Goal: Task Accomplishment & Management: Manage account settings

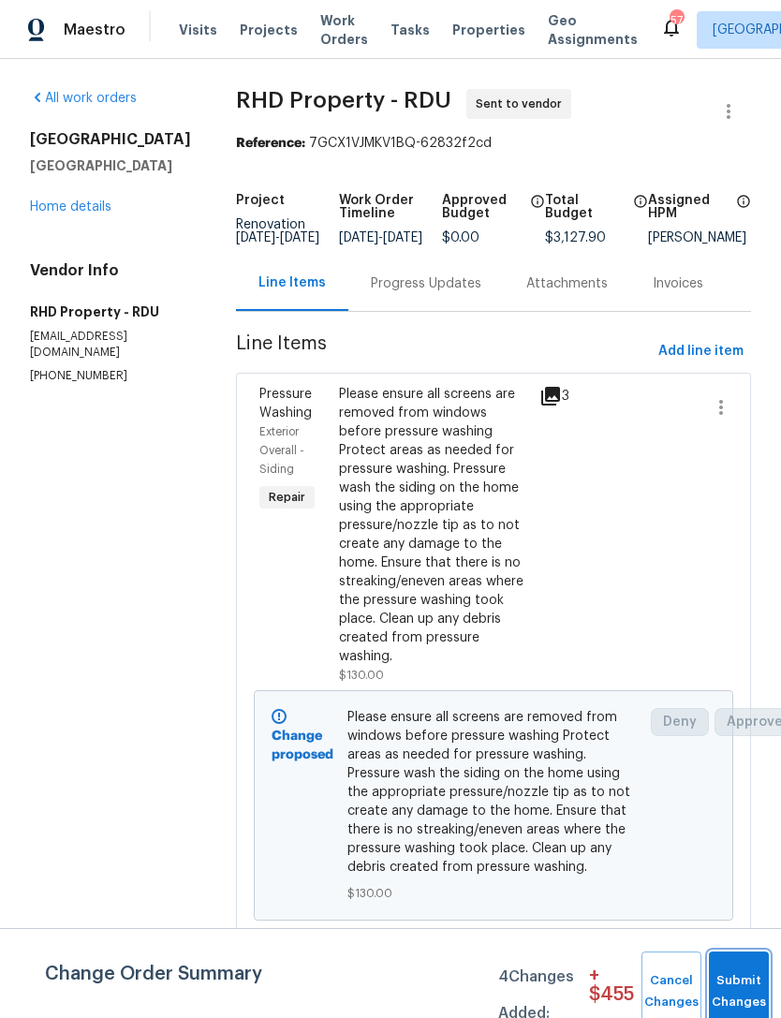
click at [725, 978] on button "Submit Changes" at bounding box center [739, 991] width 60 height 81
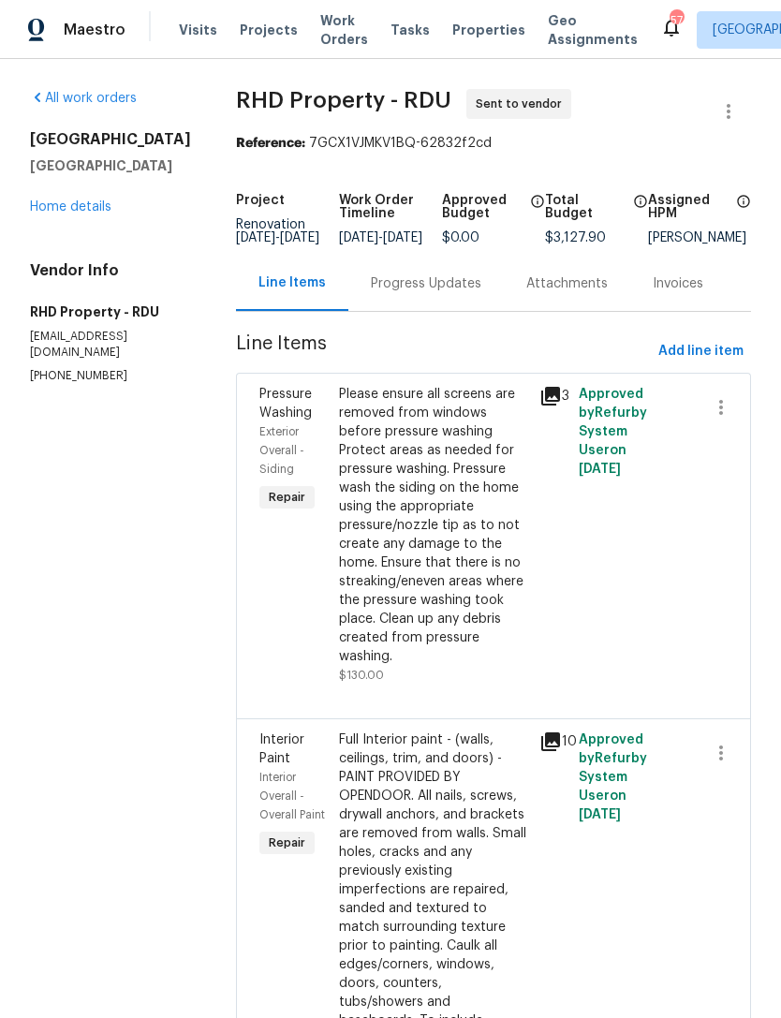
click at [80, 207] on link "Home details" at bounding box center [70, 206] width 81 height 13
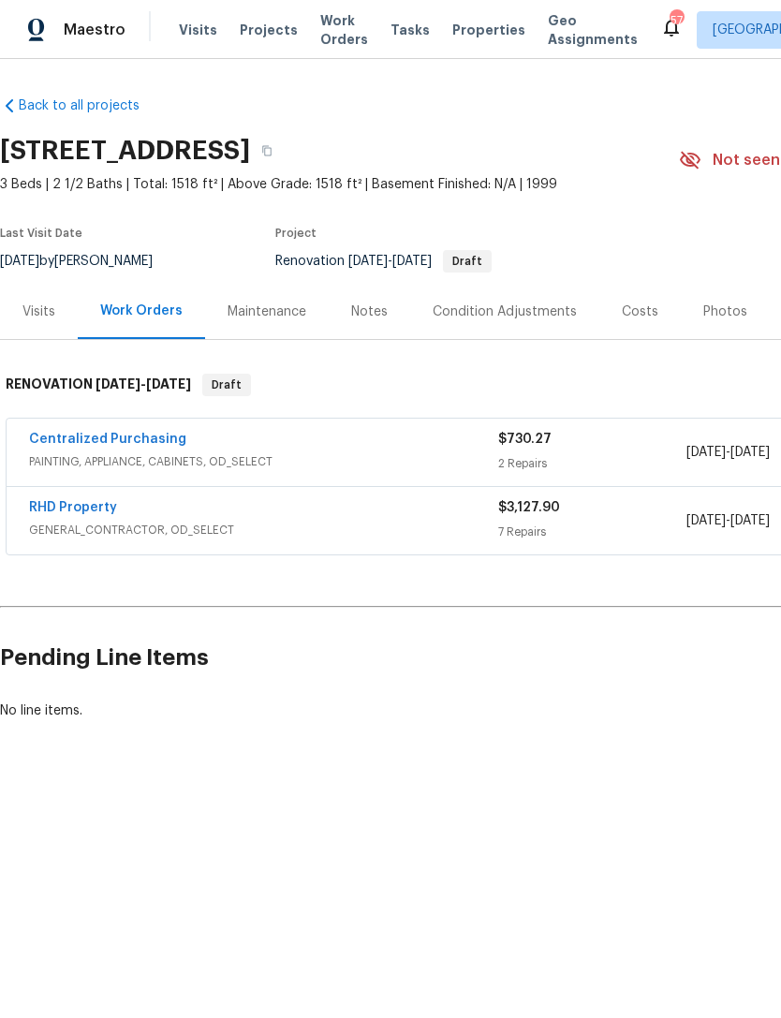
click at [76, 503] on link "RHD Property" at bounding box center [73, 507] width 88 height 13
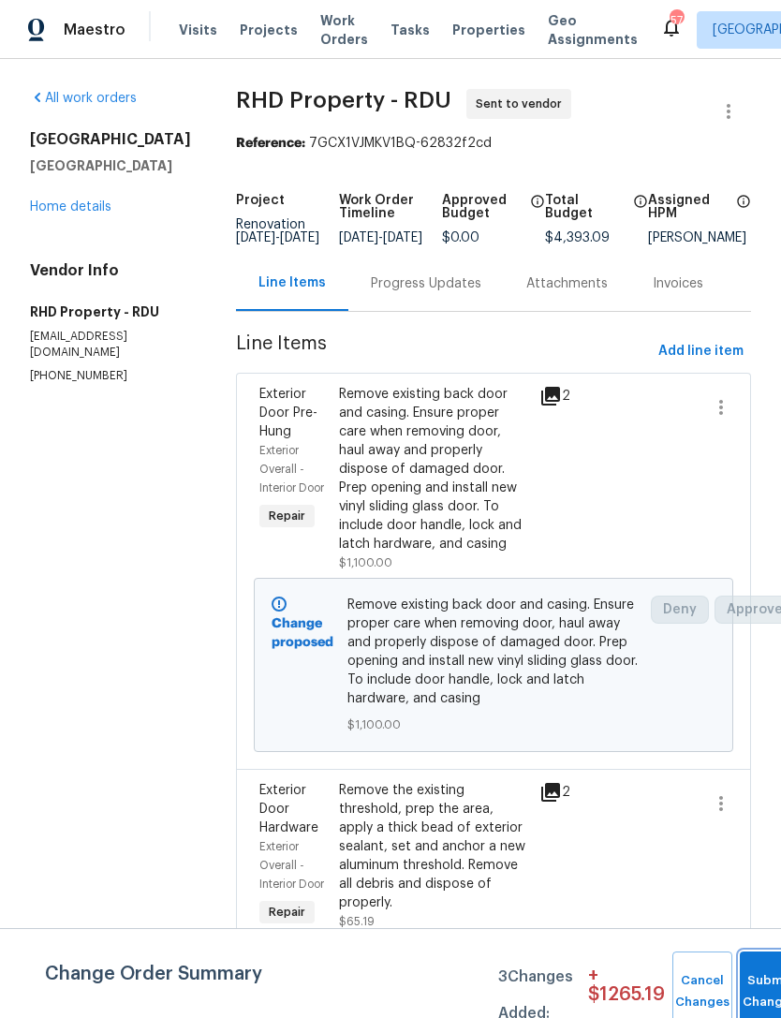
click at [755, 986] on button "Submit Changes" at bounding box center [770, 991] width 60 height 81
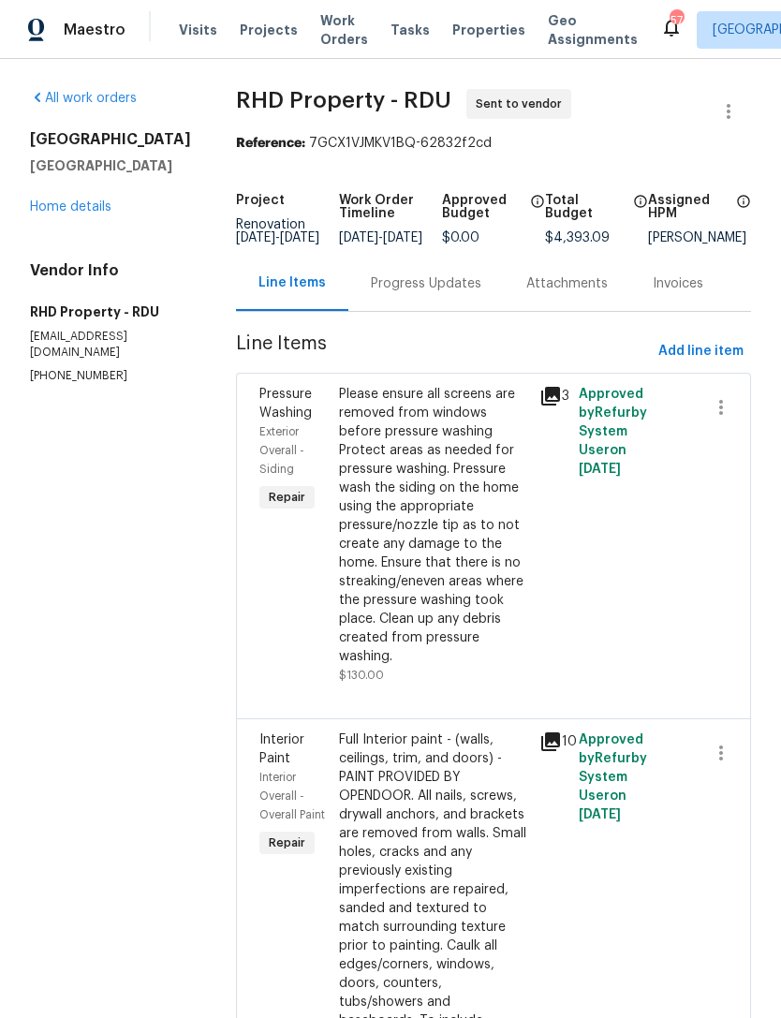
click at [66, 201] on link "Home details" at bounding box center [70, 206] width 81 height 13
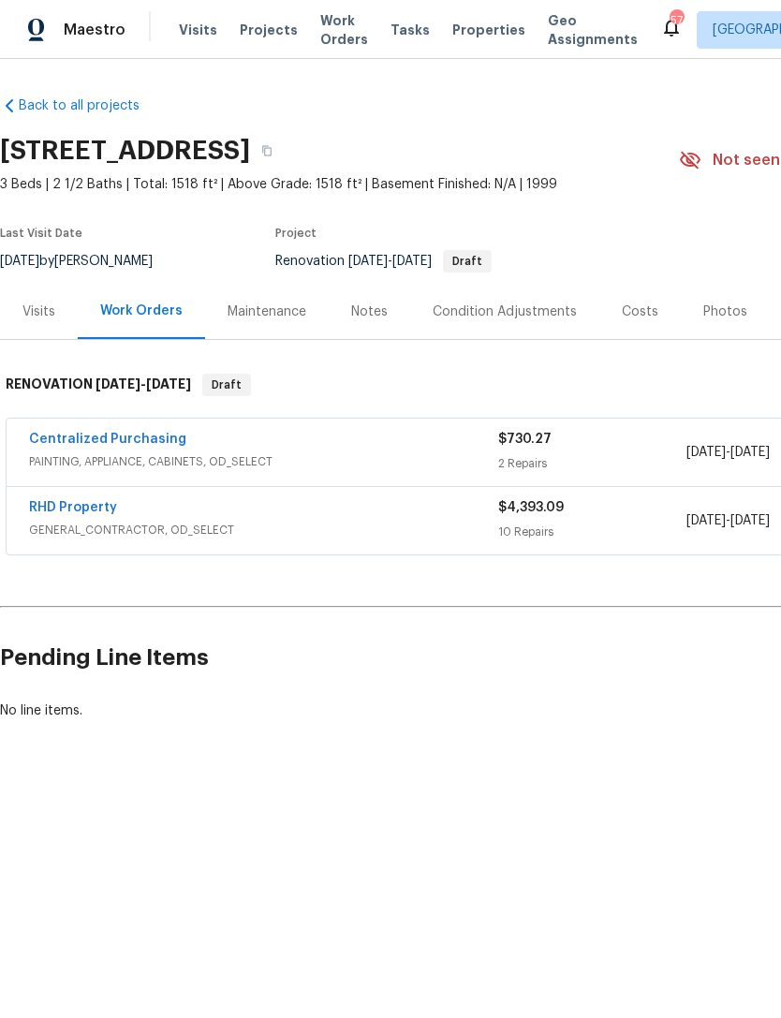
click at [76, 508] on link "RHD Property" at bounding box center [73, 507] width 88 height 13
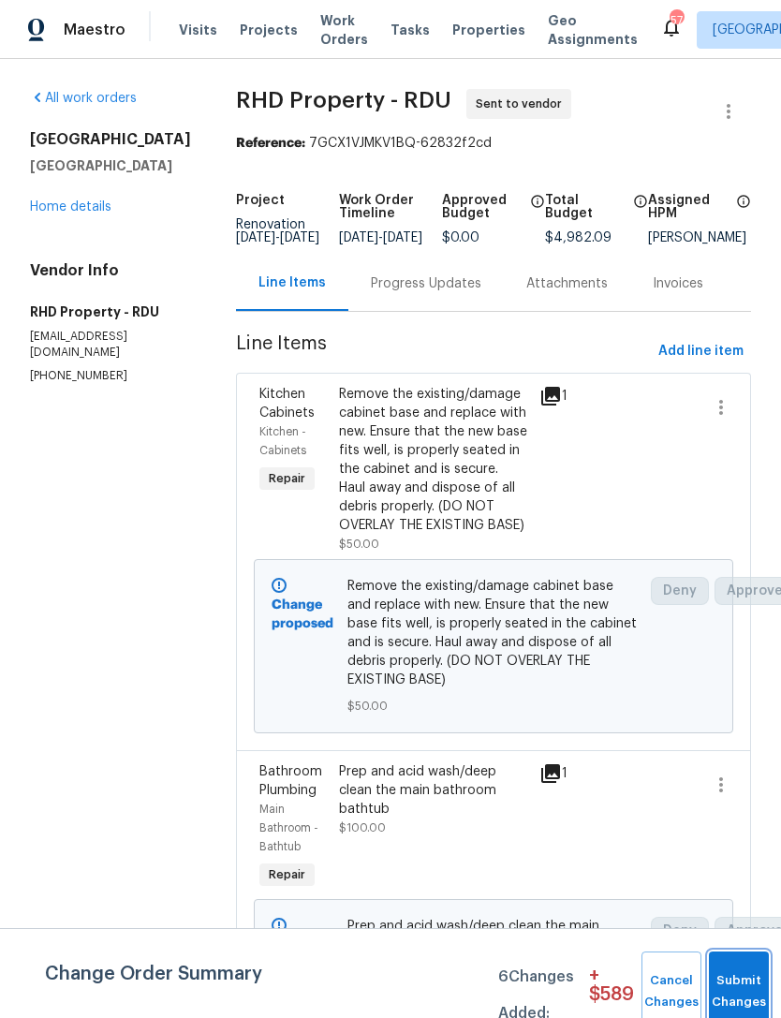
click at [755, 987] on button "Submit Changes" at bounding box center [739, 991] width 60 height 81
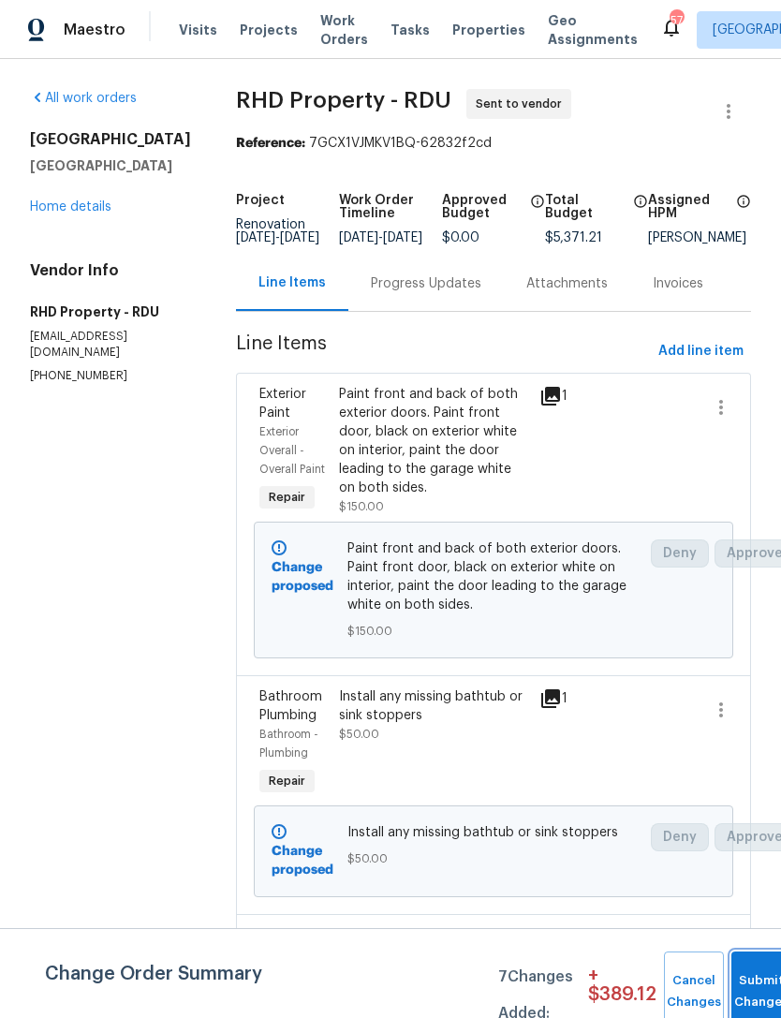
click at [753, 986] on button "Submit Changes" at bounding box center [761, 991] width 60 height 81
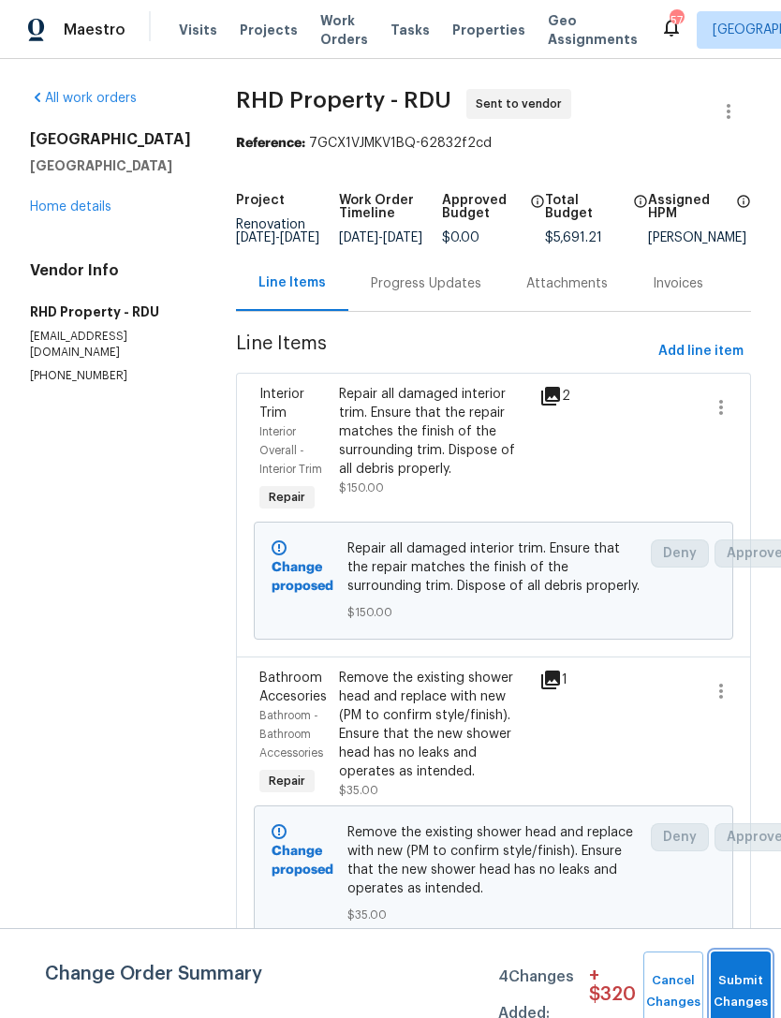
click at [731, 988] on button "Submit Changes" at bounding box center [741, 991] width 60 height 81
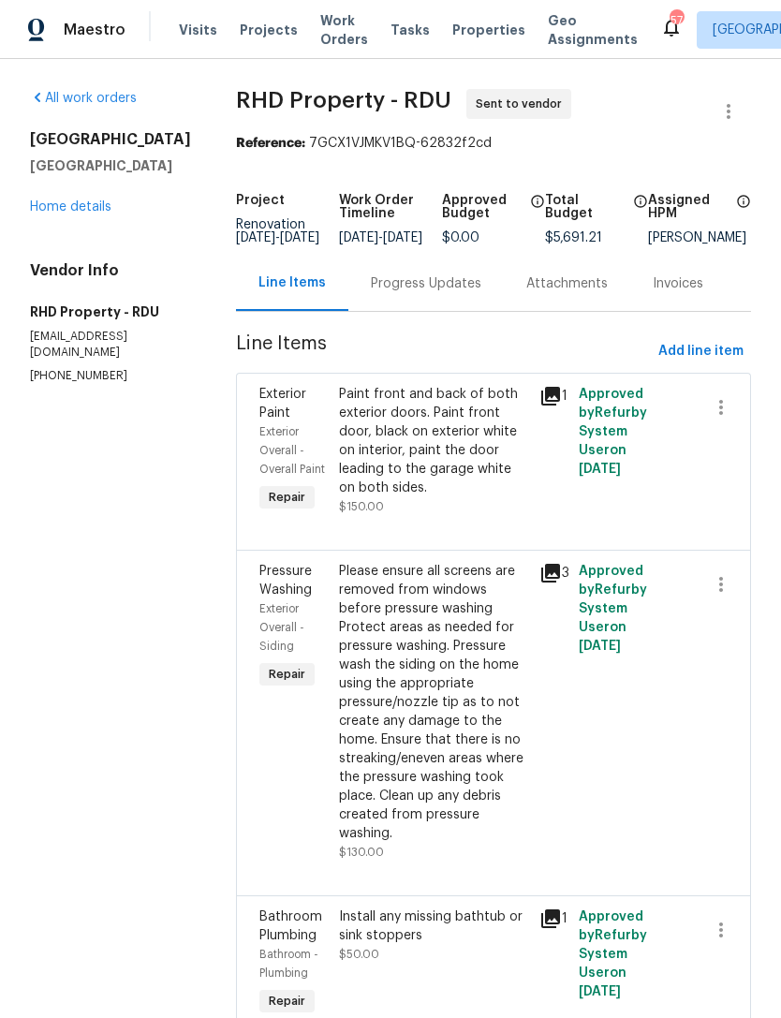
click at [62, 205] on link "Home details" at bounding box center [70, 206] width 81 height 13
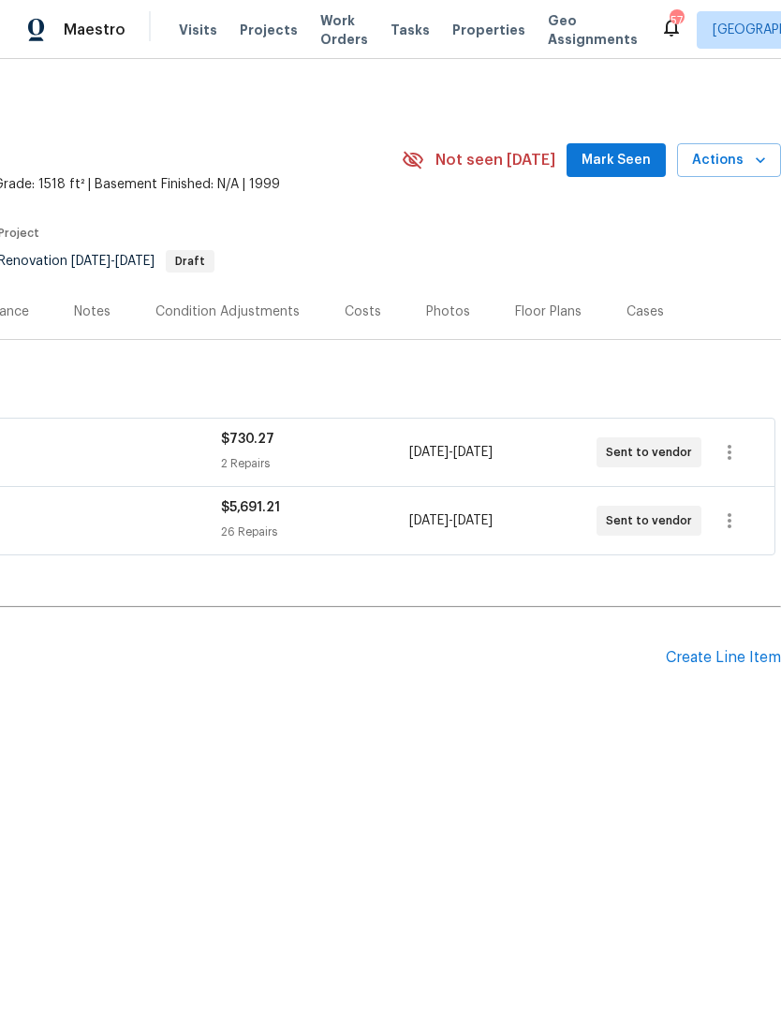
scroll to position [0, 277]
click at [729, 649] on div "Create Line Item" at bounding box center [723, 658] width 115 height 18
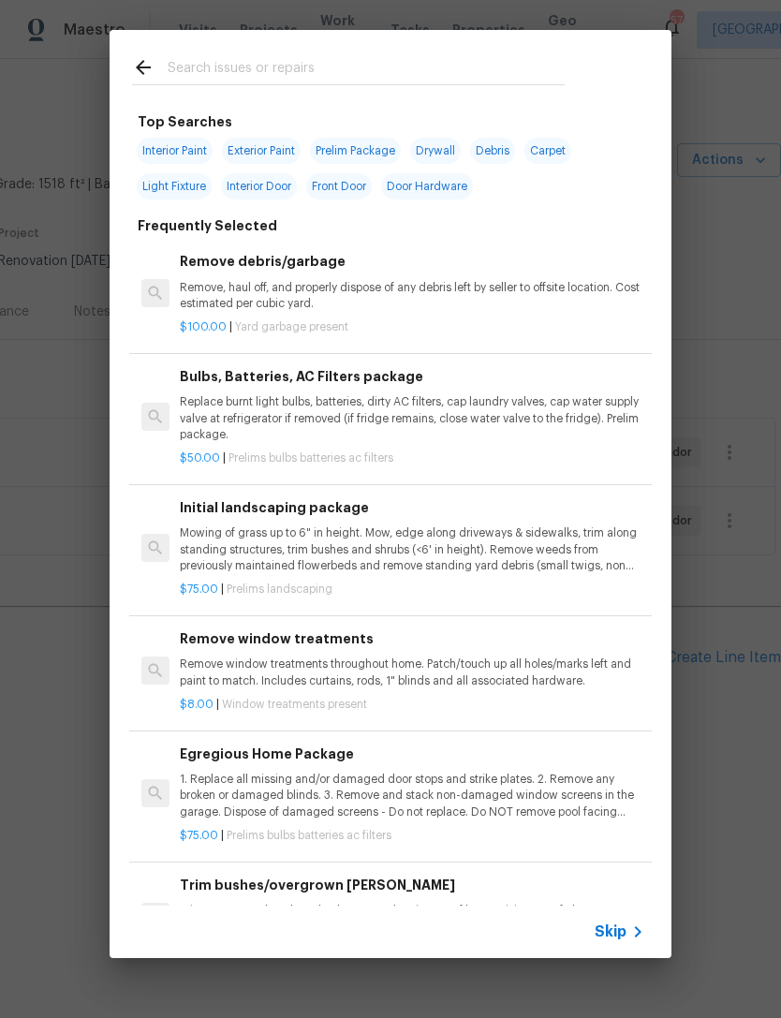
click at [304, 61] on input "text" at bounding box center [366, 70] width 397 height 28
type input "Steam"
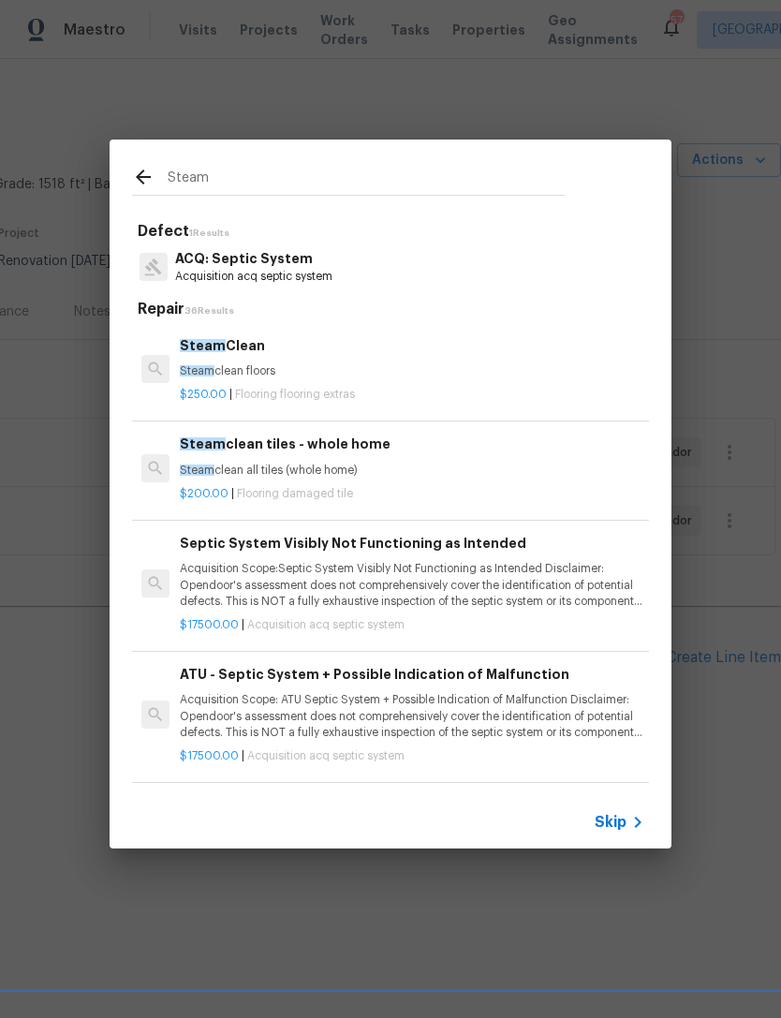
click at [242, 352] on h6 "Steam Clean" at bounding box center [412, 345] width 464 height 21
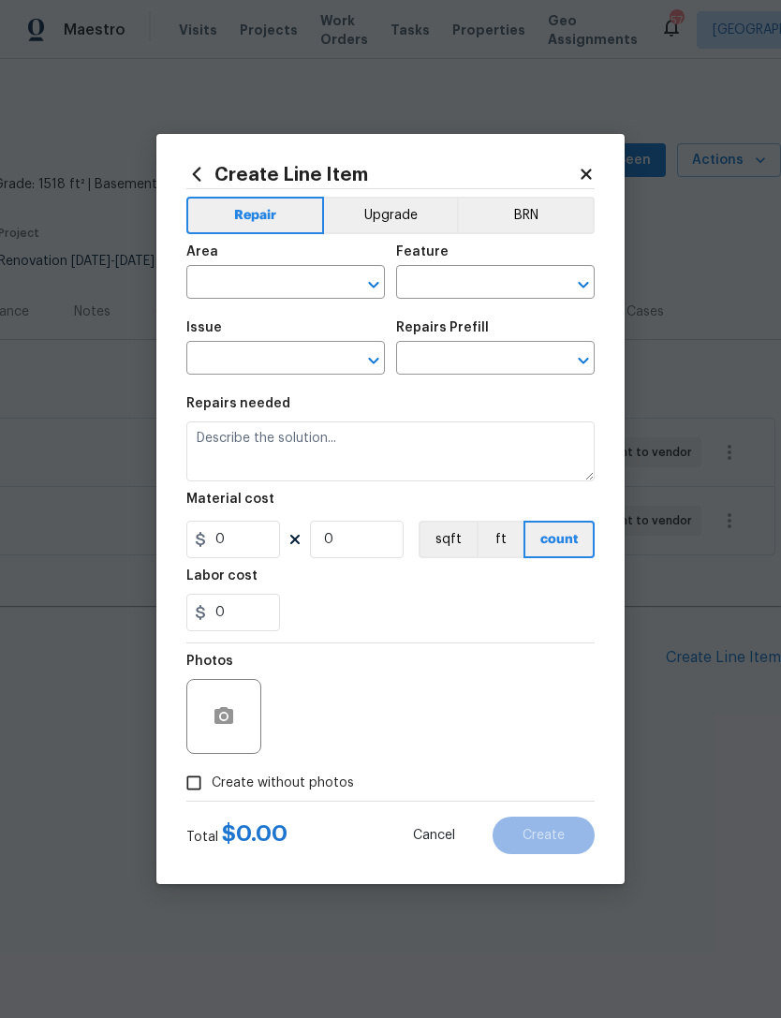
type input "Overall Flooring"
type input "Flooring Extras"
type textarea "Steam clean floors"
type input "1"
type input "Steam Clean $250.00"
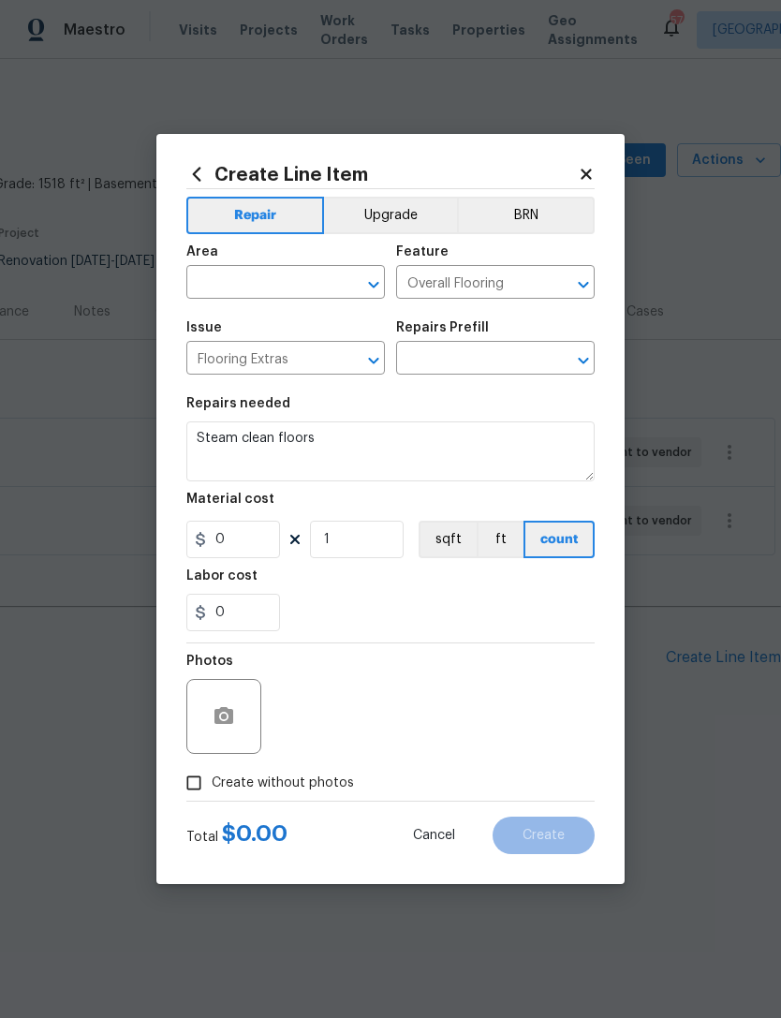
type input "250"
click at [270, 289] on input "text" at bounding box center [259, 284] width 146 height 29
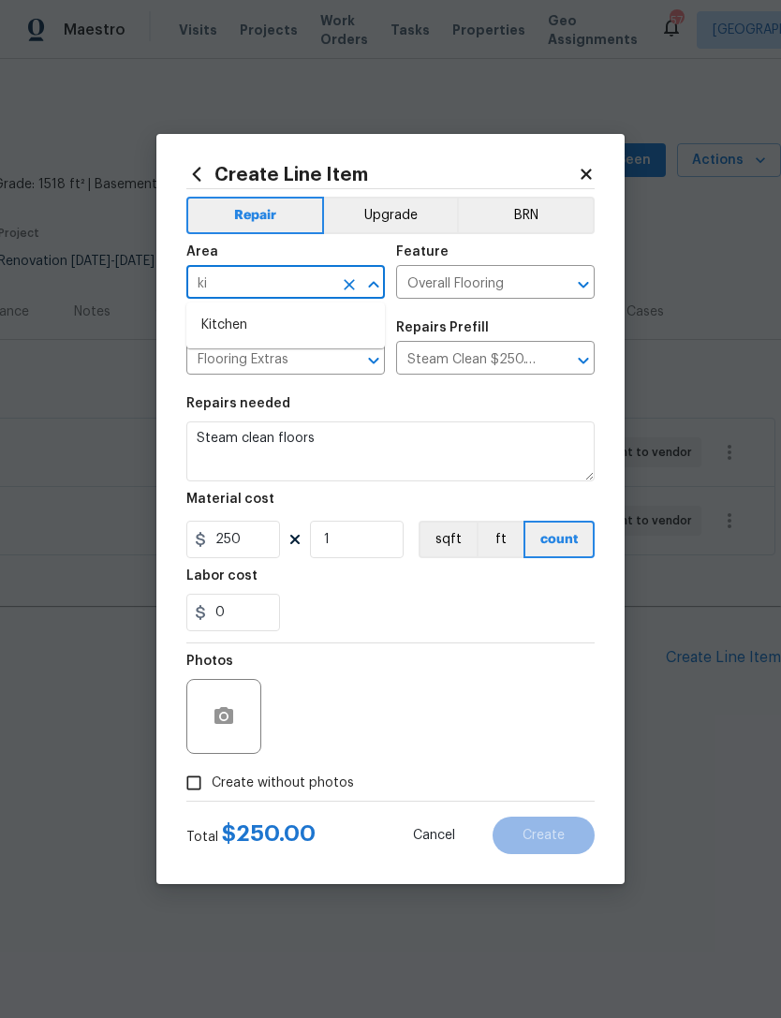
click at [305, 332] on li "Kitchen" at bounding box center [285, 325] width 198 height 31
type input "Kitchen"
click at [305, 332] on div "Issue" at bounding box center [285, 333] width 198 height 24
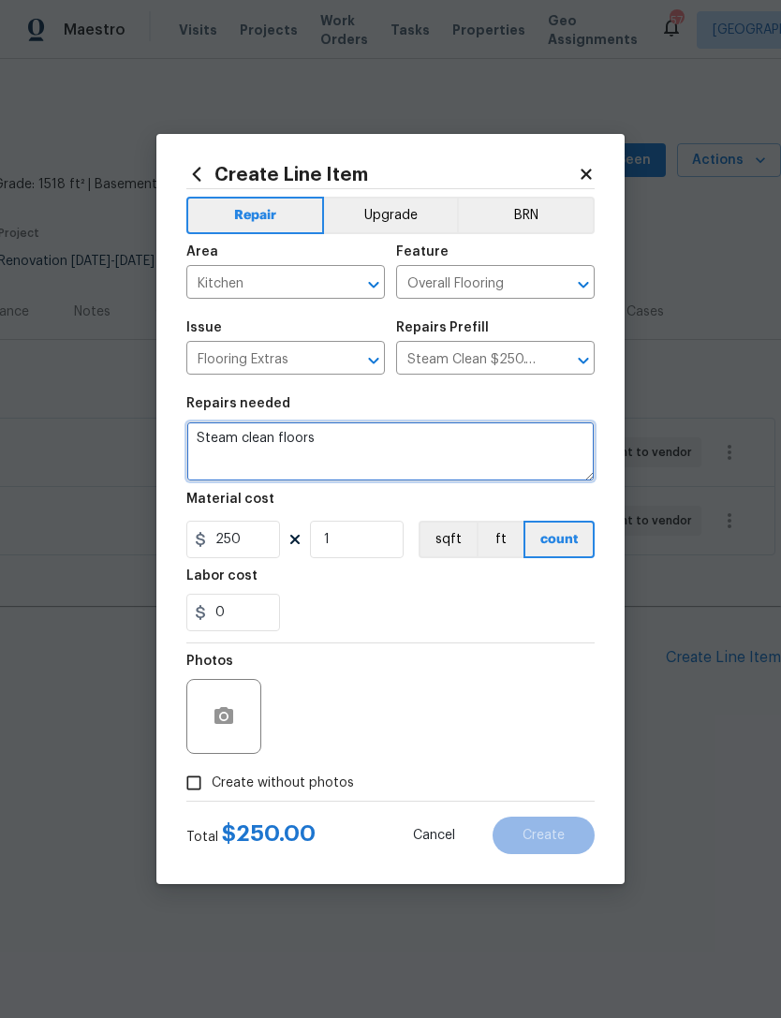
click at [343, 442] on textarea "Steam clean floors" at bounding box center [390, 451] width 408 height 60
type textarea "Steam clean kitchen and powder room, tile."
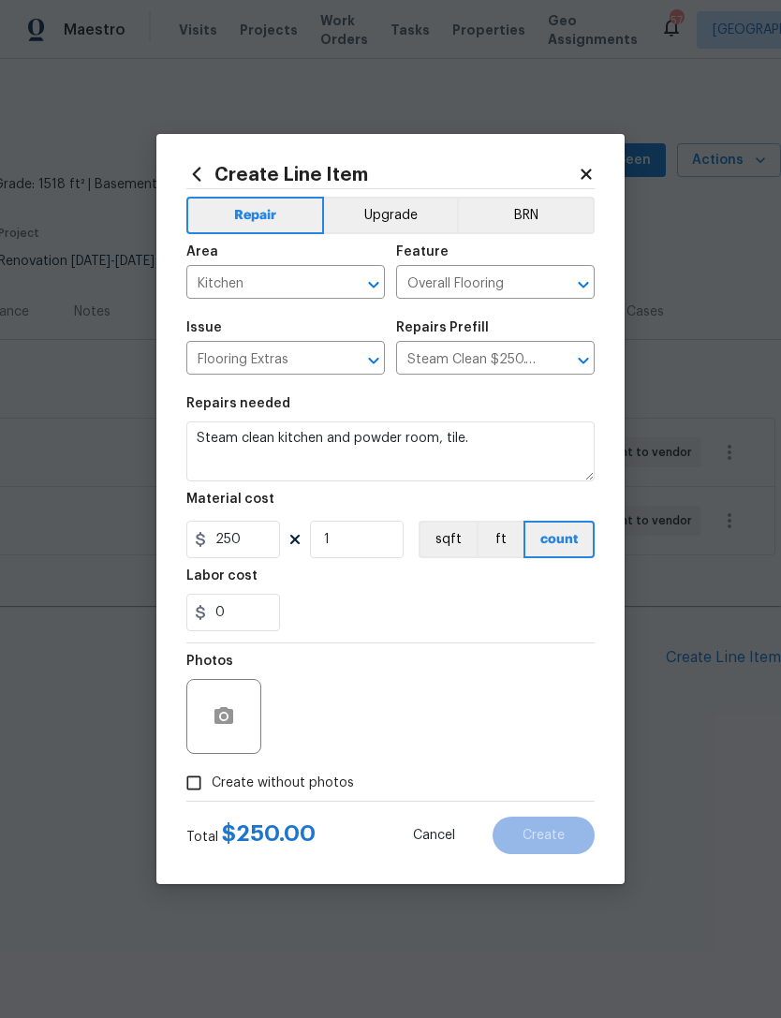
click at [399, 596] on div "0" at bounding box center [390, 612] width 408 height 37
click at [282, 789] on span "Create without photos" at bounding box center [283, 783] width 142 height 20
click at [212, 789] on input "Create without photos" at bounding box center [194, 783] width 36 height 36
checkbox input "true"
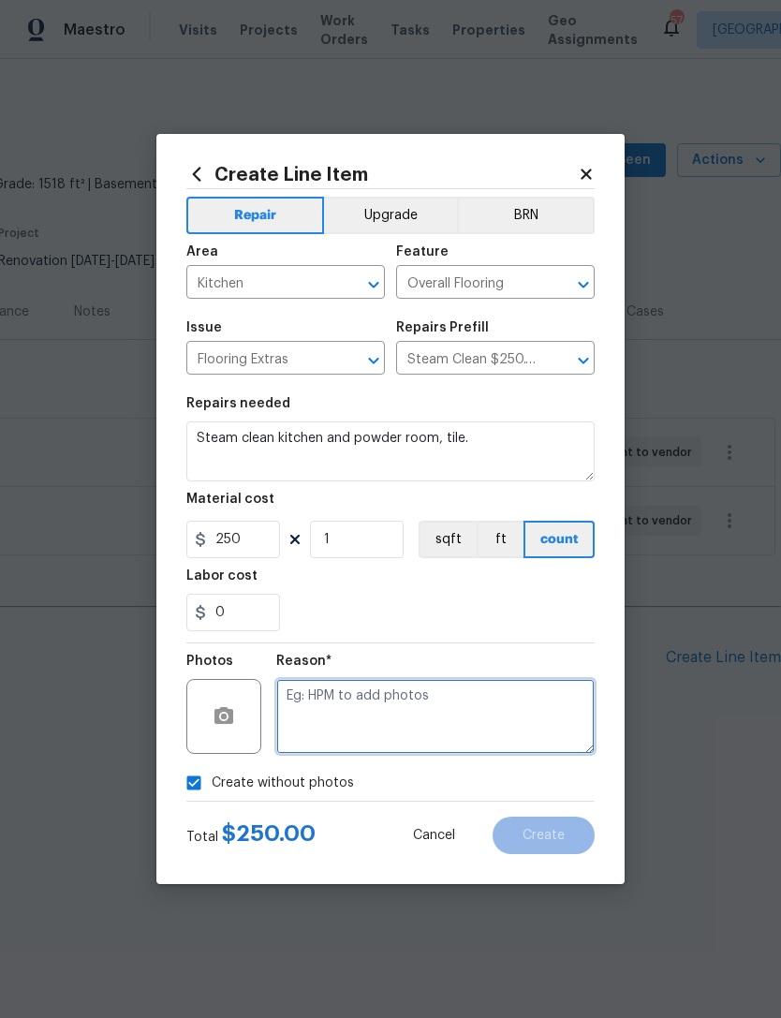
click at [524, 724] on textarea at bounding box center [435, 716] width 318 height 75
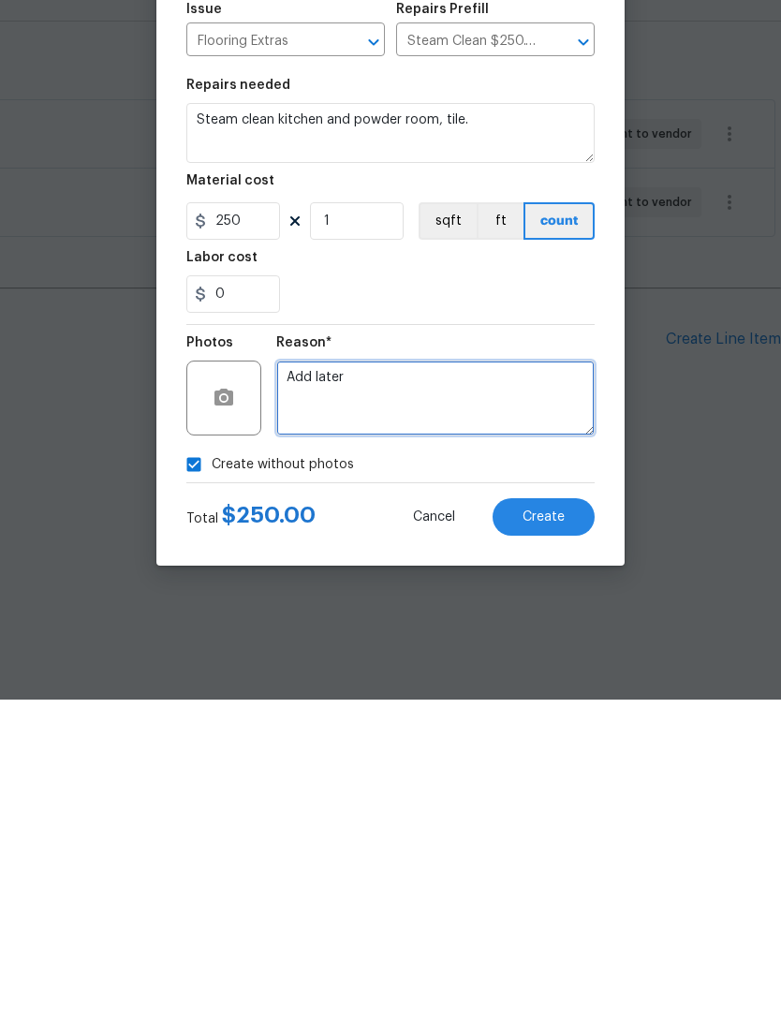
type textarea "Add later"
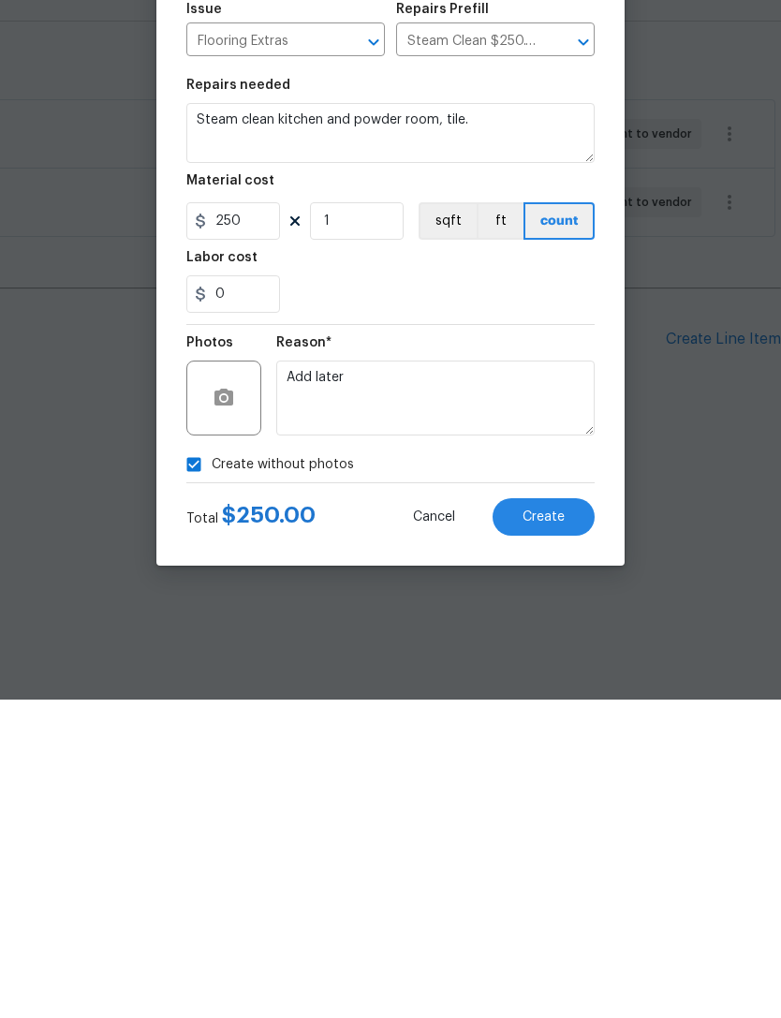
click at [552, 829] on span "Create" at bounding box center [543, 836] width 42 height 14
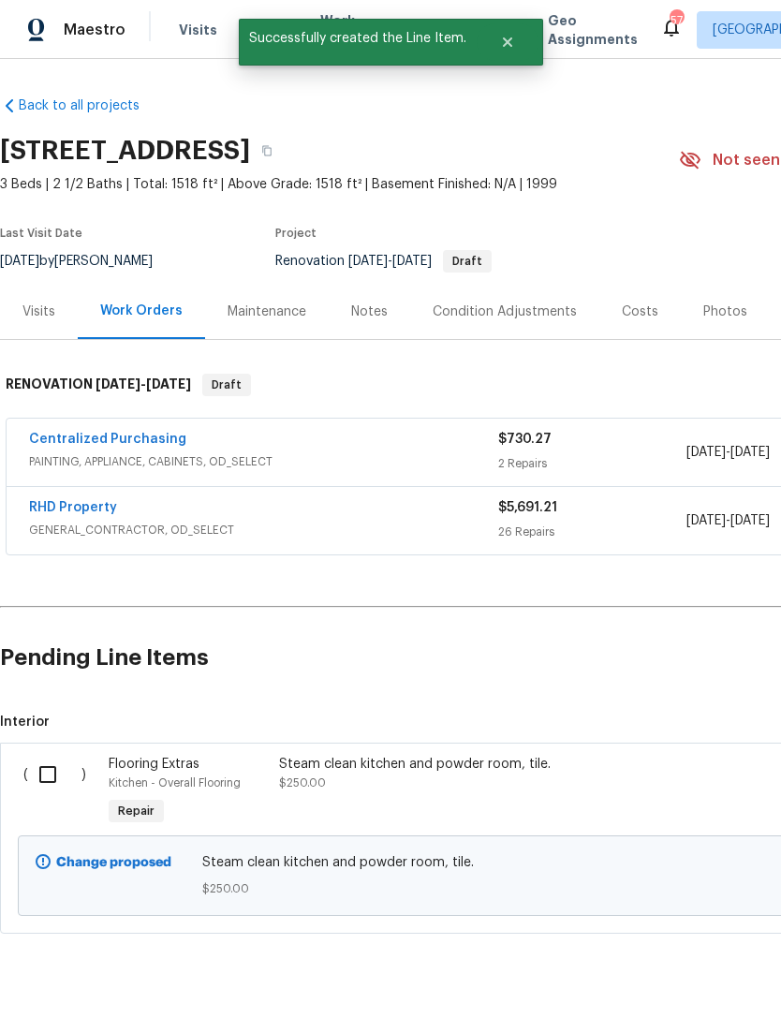
scroll to position [0, 0]
click at [51, 780] on input "checkbox" at bounding box center [54, 774] width 53 height 39
checkbox input "true"
click at [710, 975] on span "Create Work Order" at bounding box center [673, 971] width 125 height 23
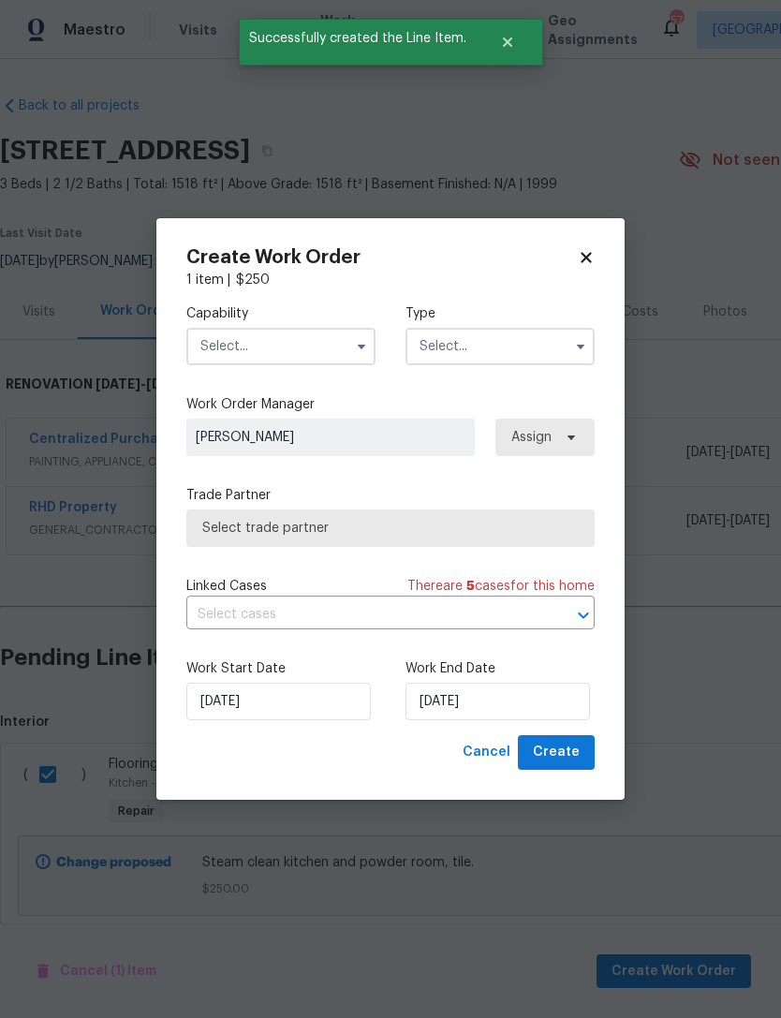
click at [280, 352] on input "text" at bounding box center [280, 346] width 189 height 37
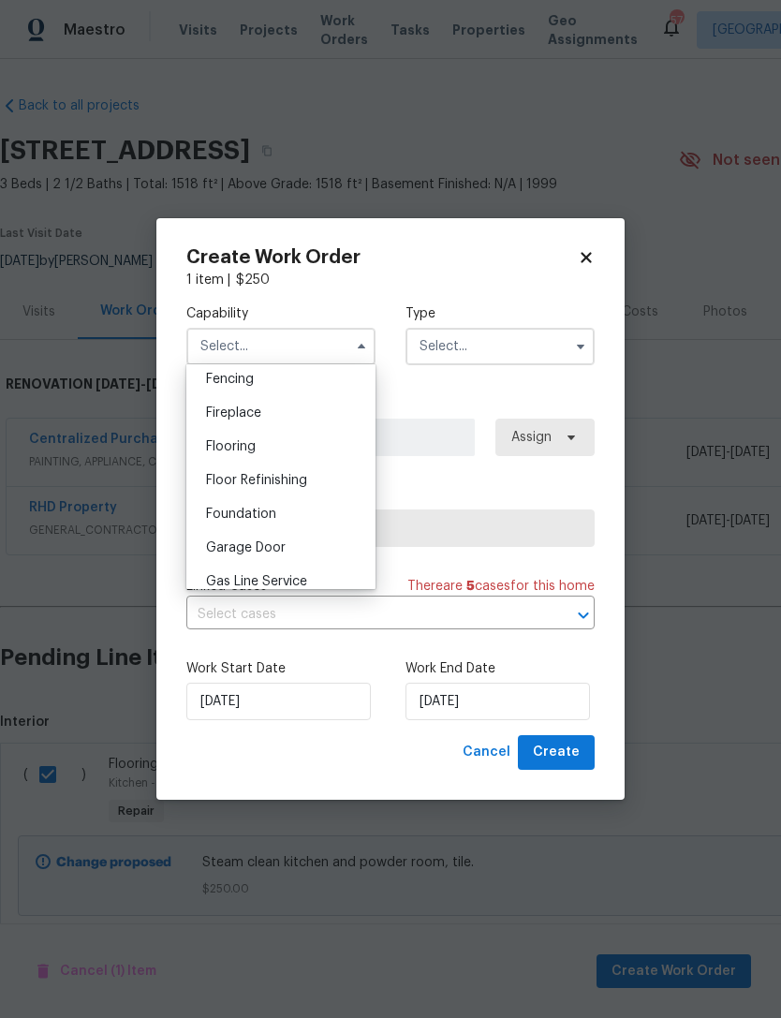
scroll to position [665, 0]
click at [262, 447] on div "Flooring" at bounding box center [281, 448] width 180 height 34
type input "Flooring"
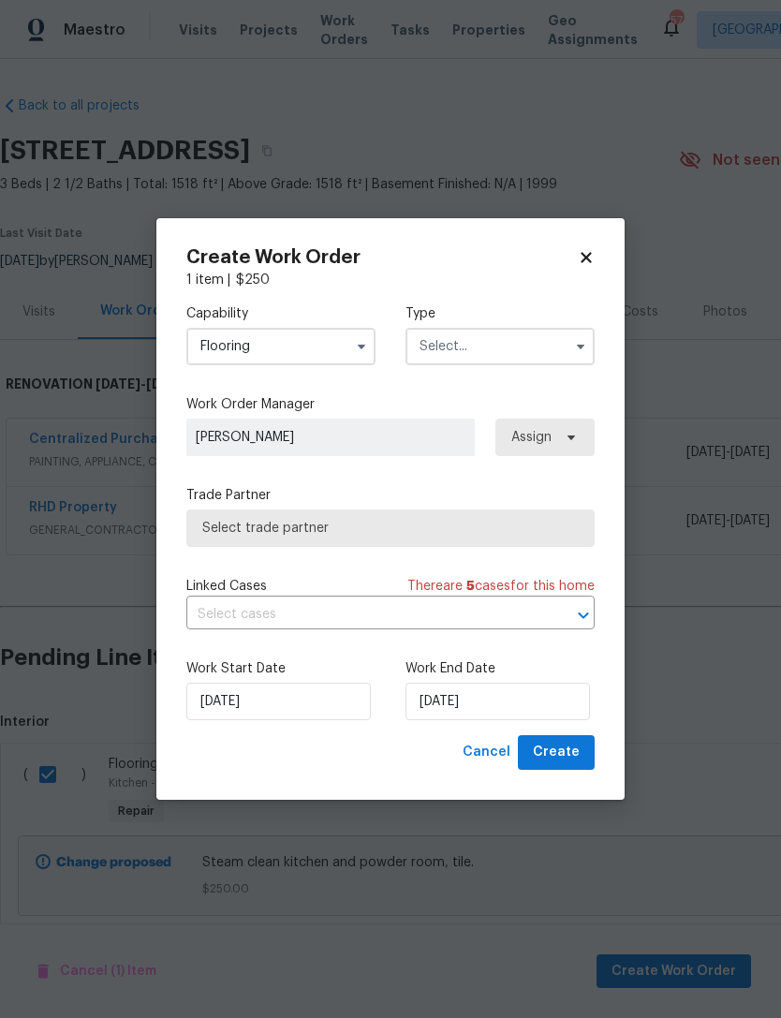
click at [481, 340] on input "text" at bounding box center [499, 346] width 189 height 37
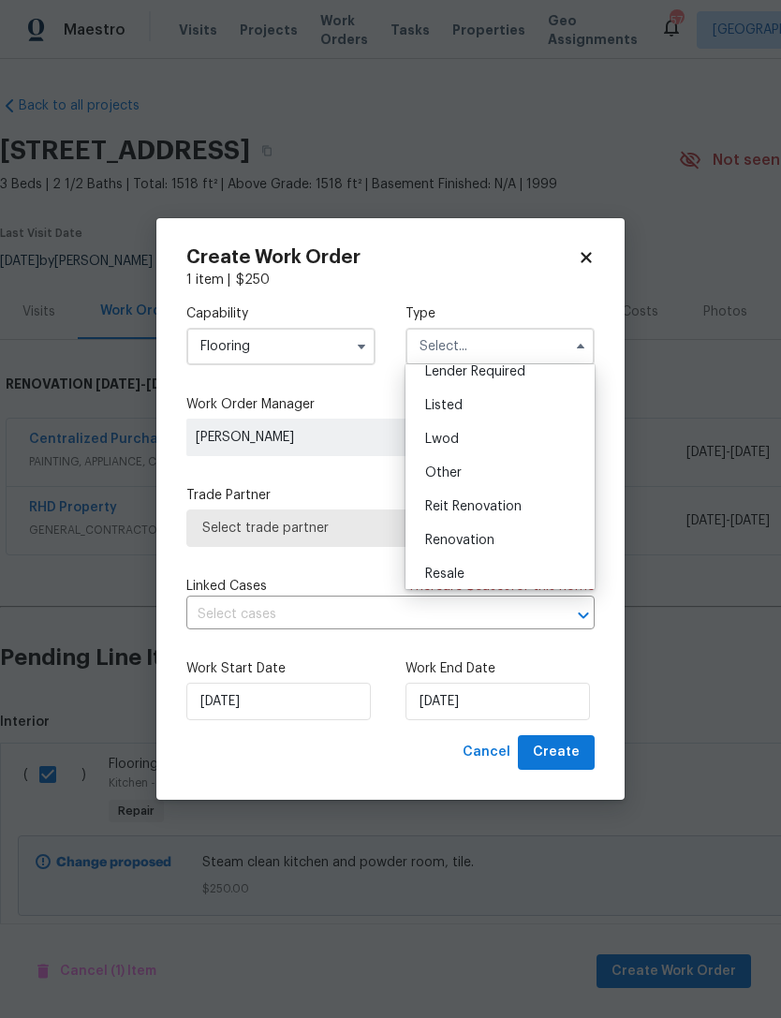
scroll to position [153, 0]
click at [507, 537] on div "Renovation" at bounding box center [500, 537] width 180 height 34
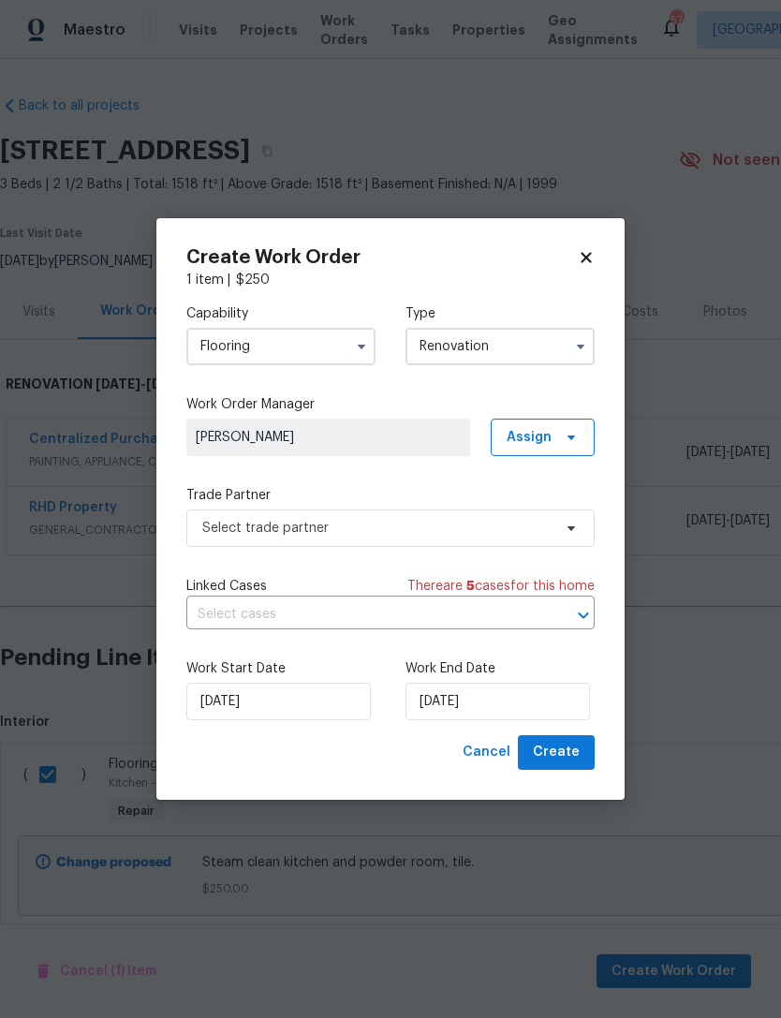
type input "Renovation"
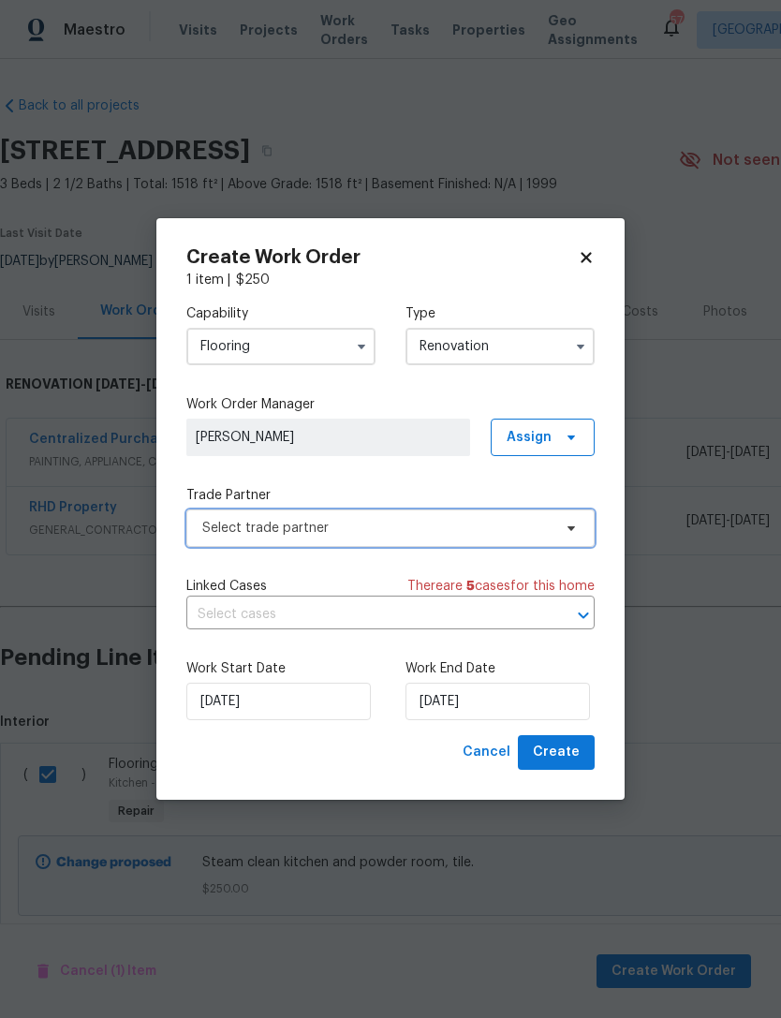
click at [489, 539] on span "Select trade partner" at bounding box center [390, 527] width 408 height 37
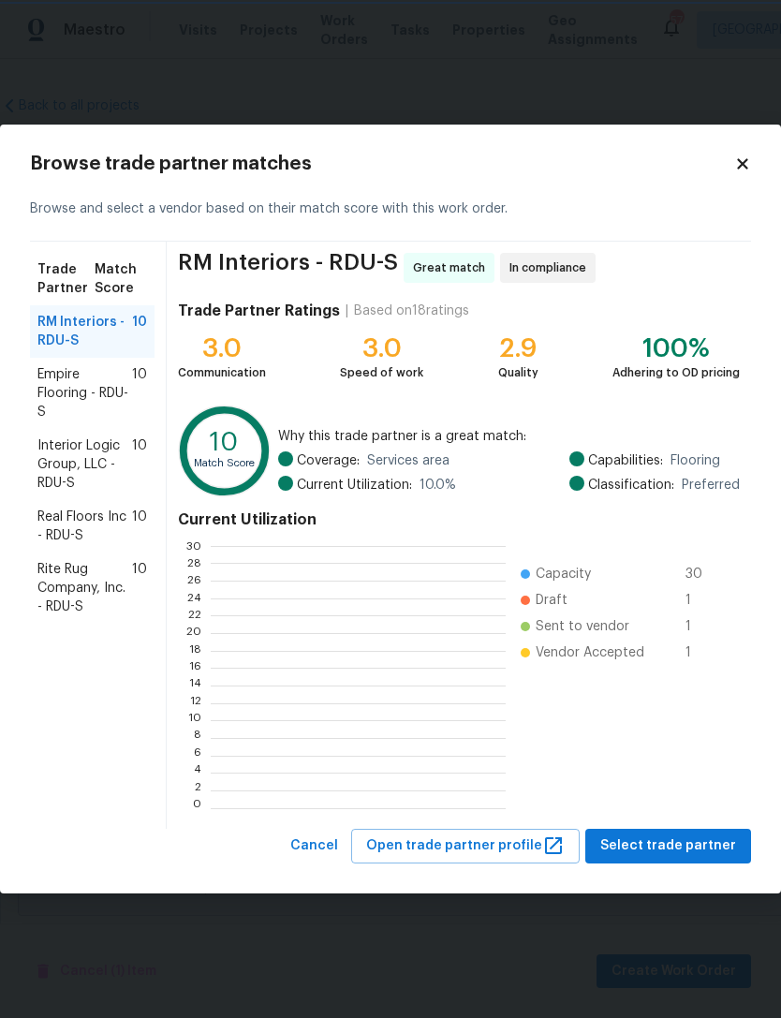
scroll to position [2, 2]
click at [736, 171] on icon at bounding box center [742, 163] width 17 height 17
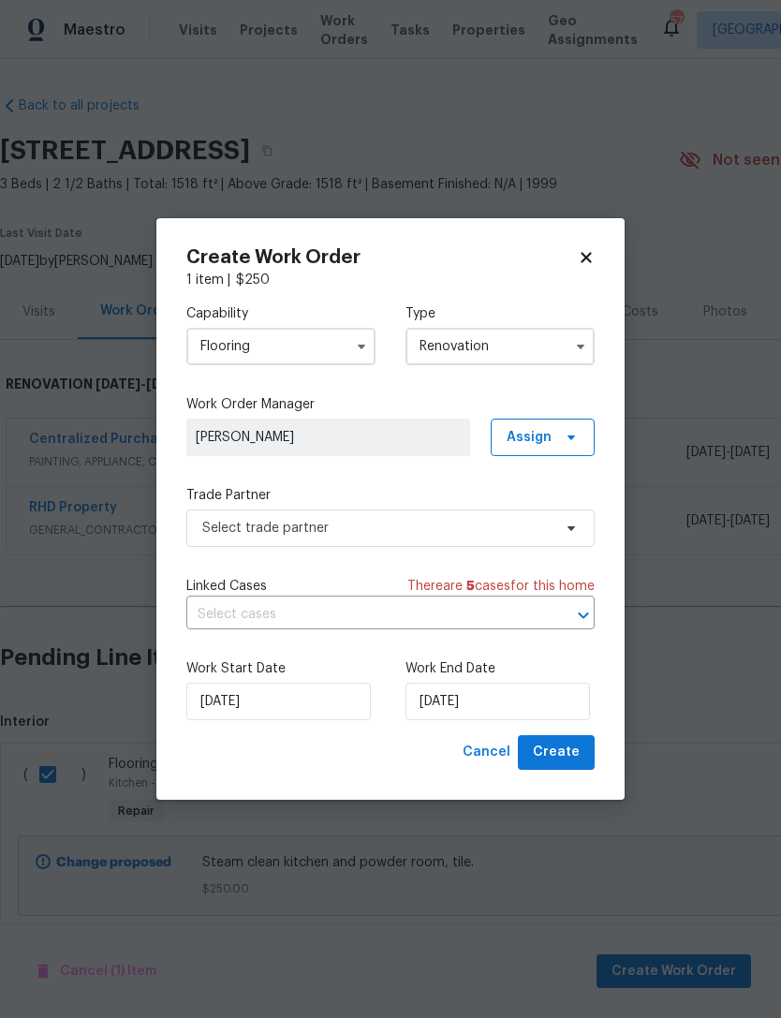
click at [279, 360] on input "Flooring" at bounding box center [280, 346] width 189 height 37
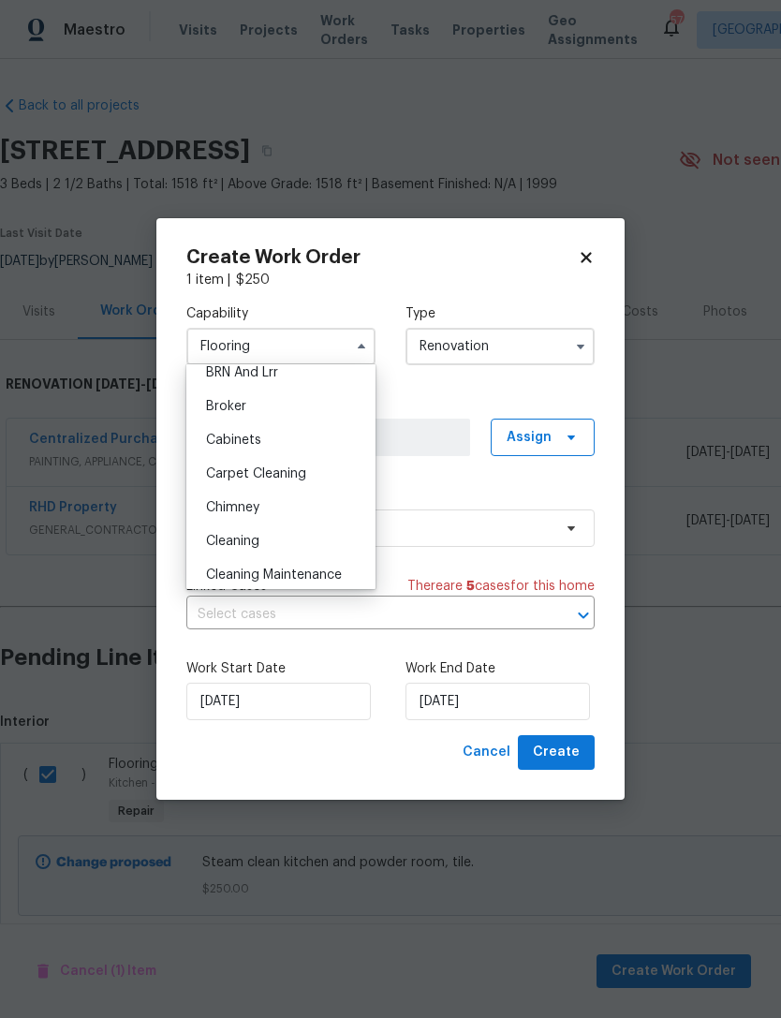
scroll to position [137, 0]
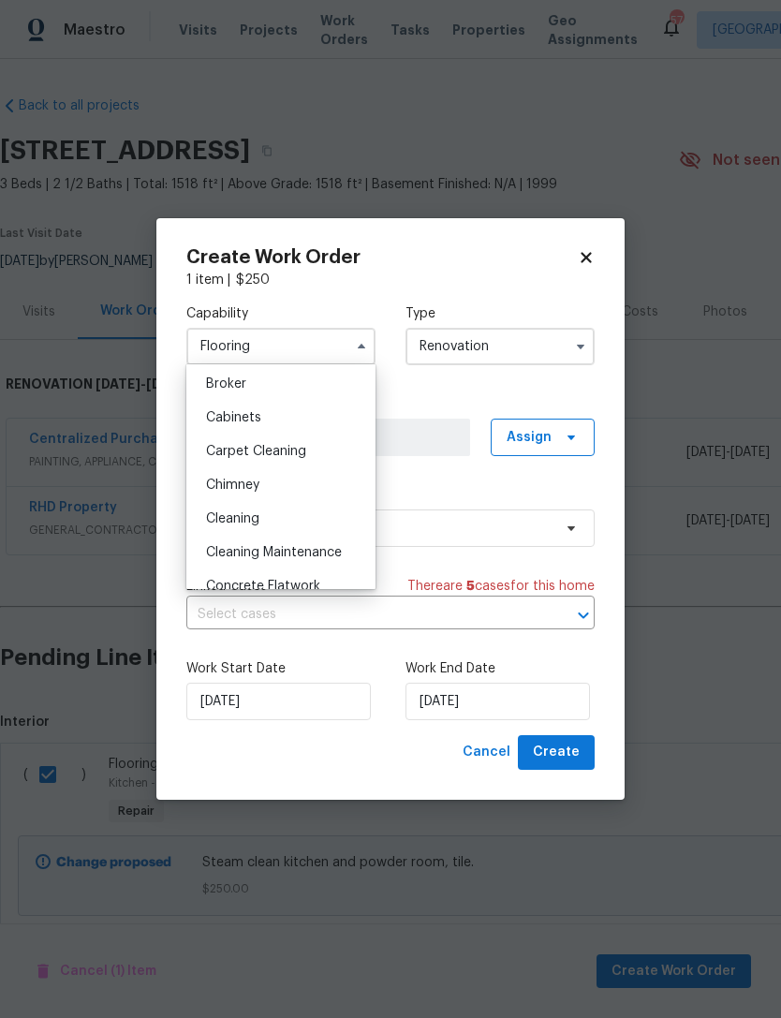
click at [279, 519] on div "Cleaning" at bounding box center [281, 519] width 180 height 34
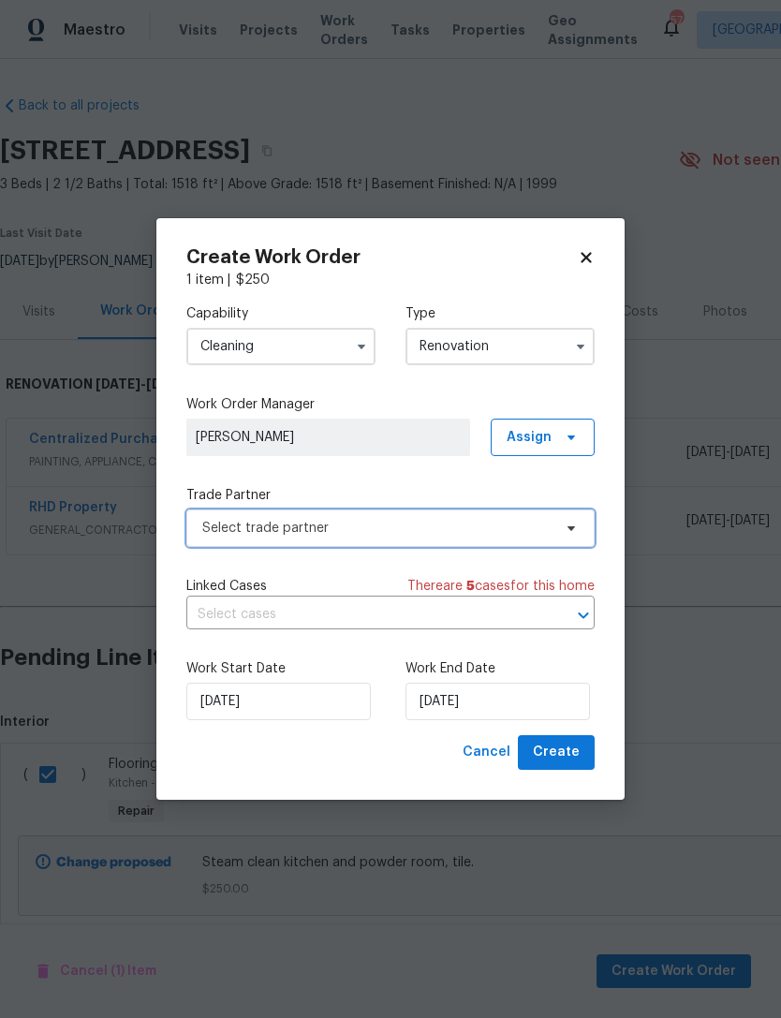
click at [360, 524] on span "Select trade partner" at bounding box center [376, 528] width 349 height 19
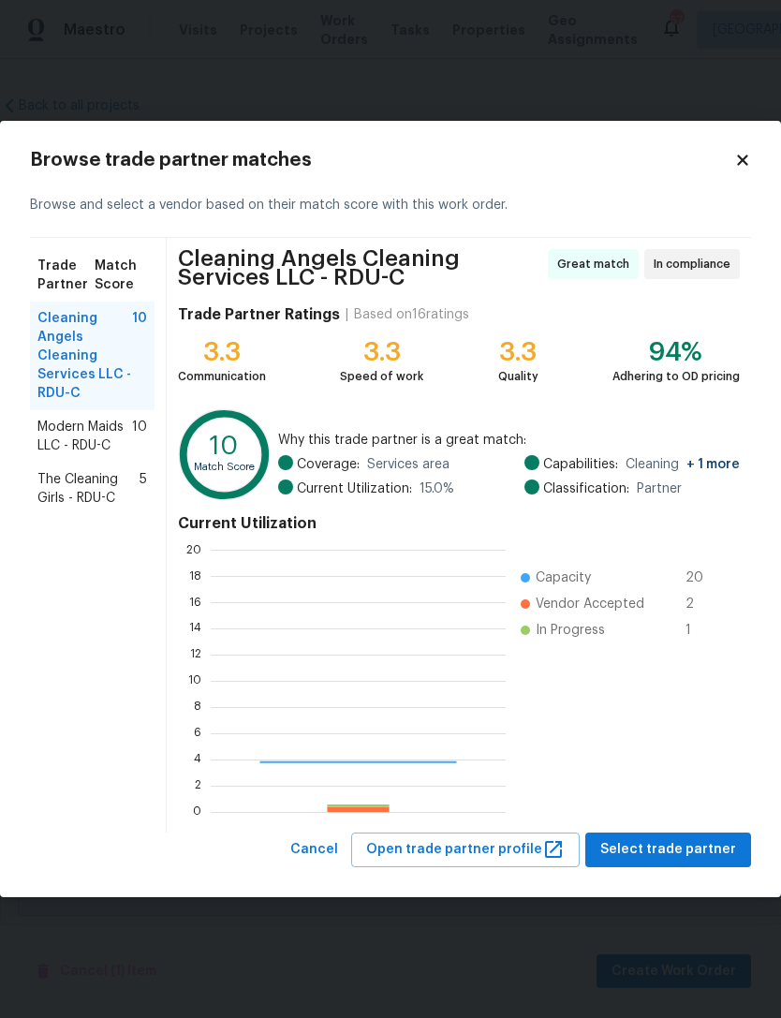
scroll to position [262, 295]
click at [737, 166] on icon at bounding box center [742, 160] width 17 height 17
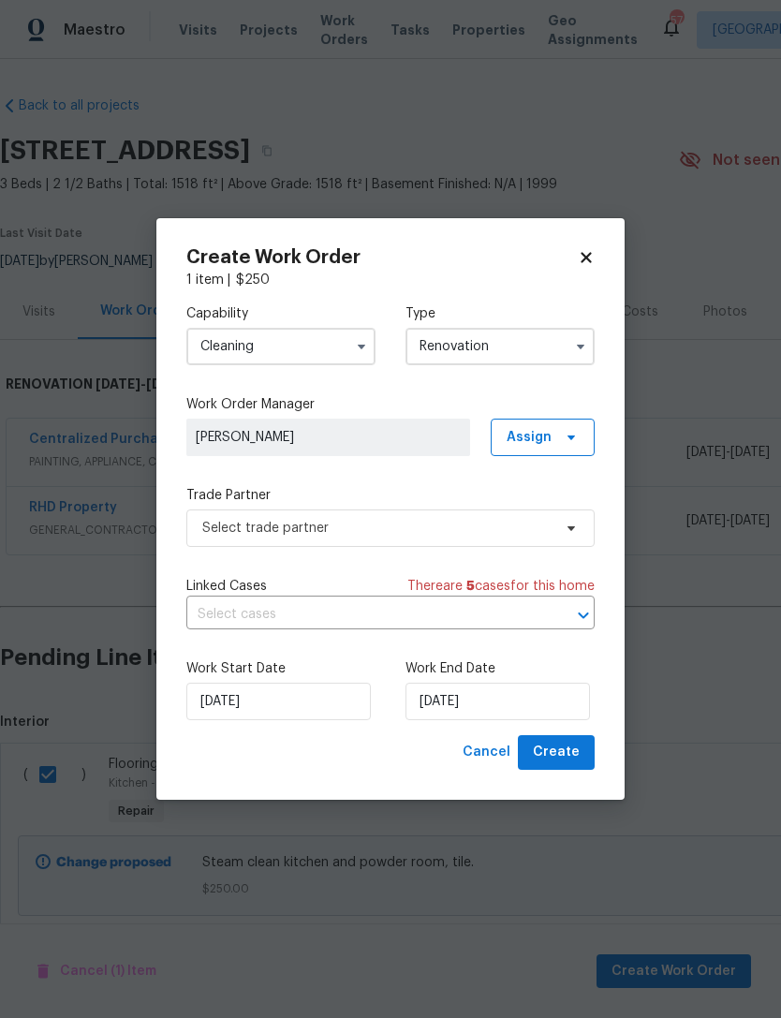
click at [316, 343] on input "Cleaning" at bounding box center [280, 346] width 189 height 37
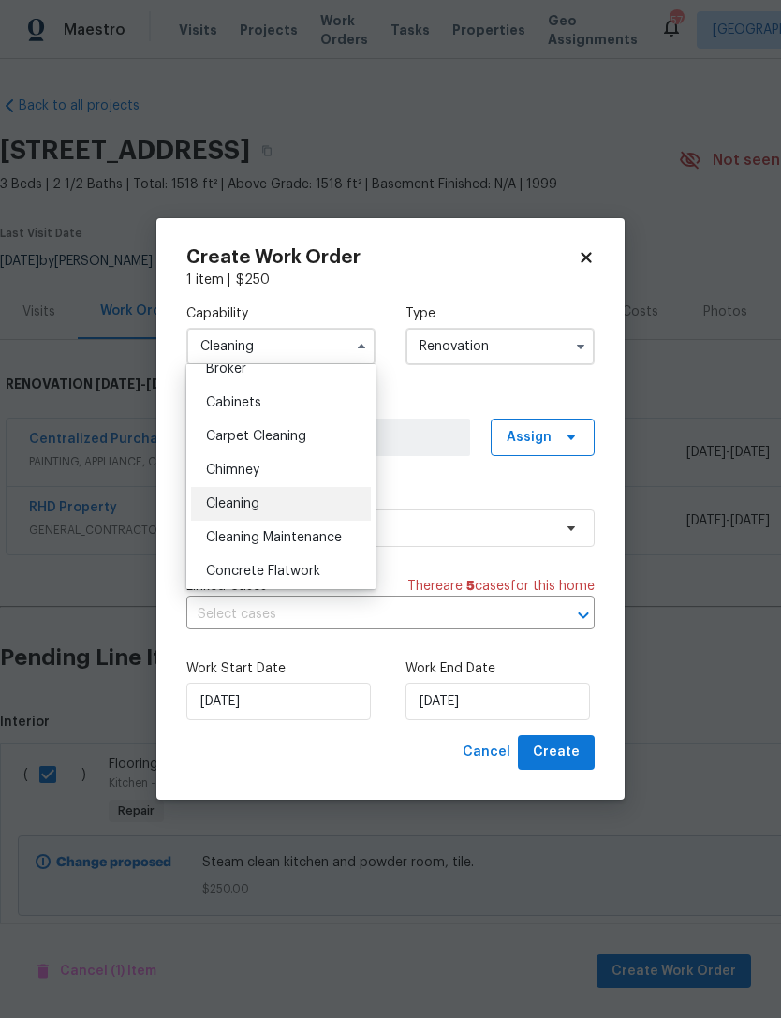
scroll to position [151, 0]
click at [307, 421] on div "Carpet Cleaning" at bounding box center [281, 437] width 180 height 34
type input "Carpet Cleaning"
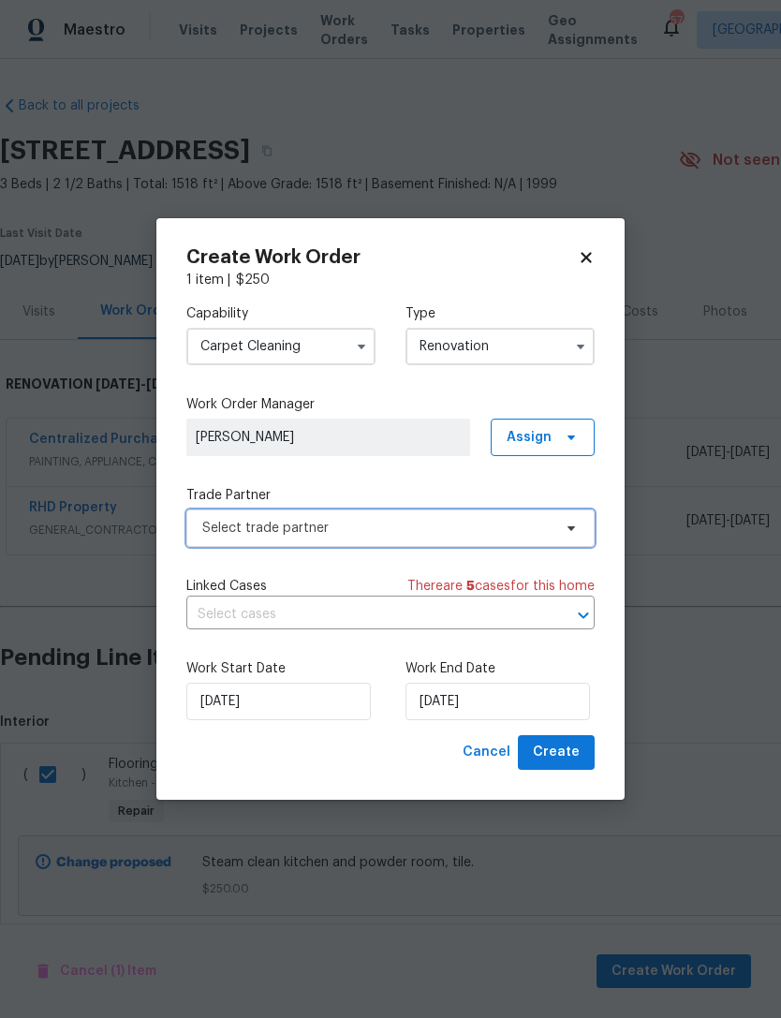
click at [410, 538] on span "Select trade partner" at bounding box center [390, 527] width 408 height 37
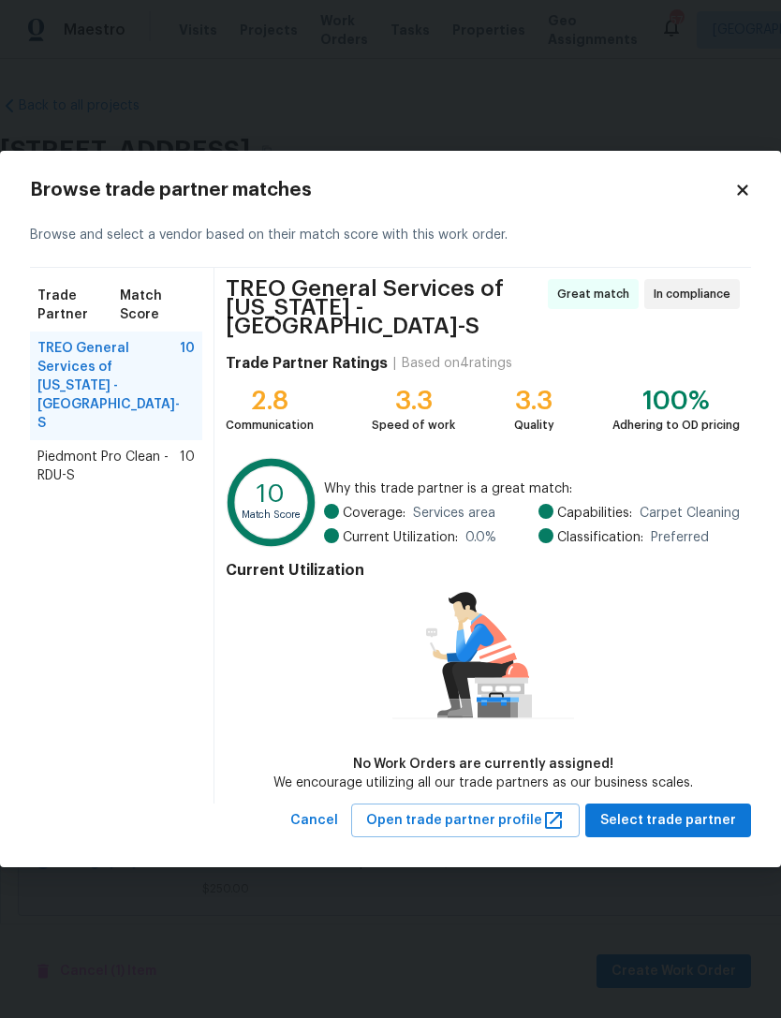
click at [99, 384] on span "TREO General Services of North Carolina - RDU-S" at bounding box center [108, 386] width 142 height 94
click at [711, 809] on span "Select trade partner" at bounding box center [668, 820] width 136 height 23
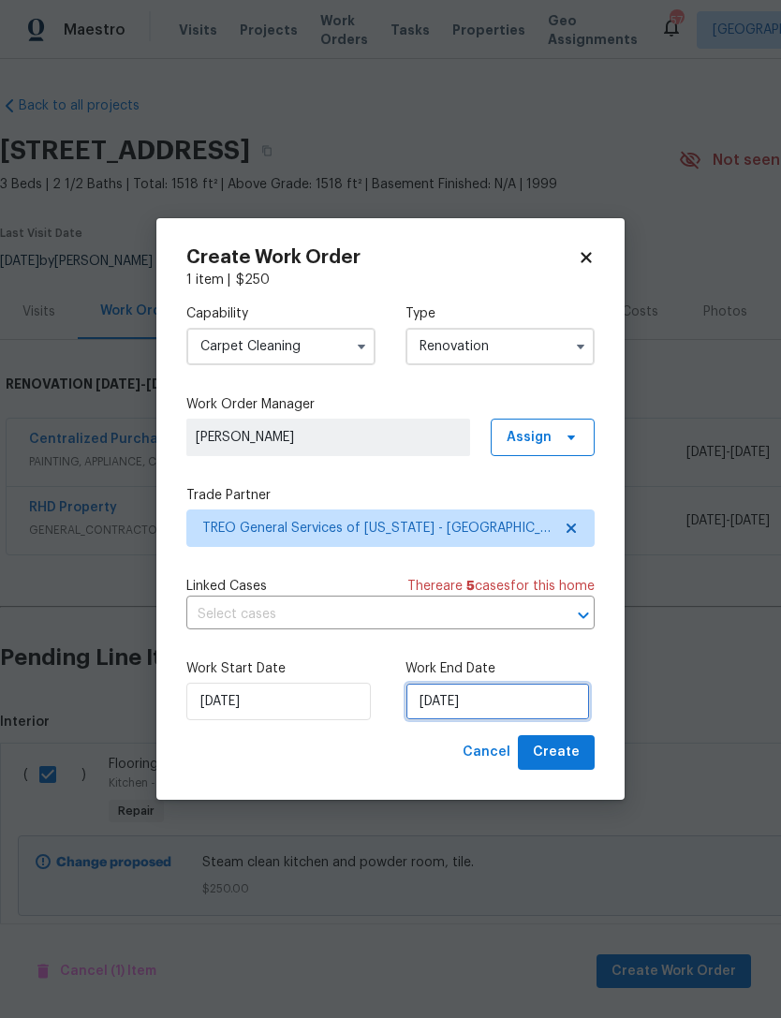
click at [464, 696] on input "[DATE]" at bounding box center [497, 701] width 184 height 37
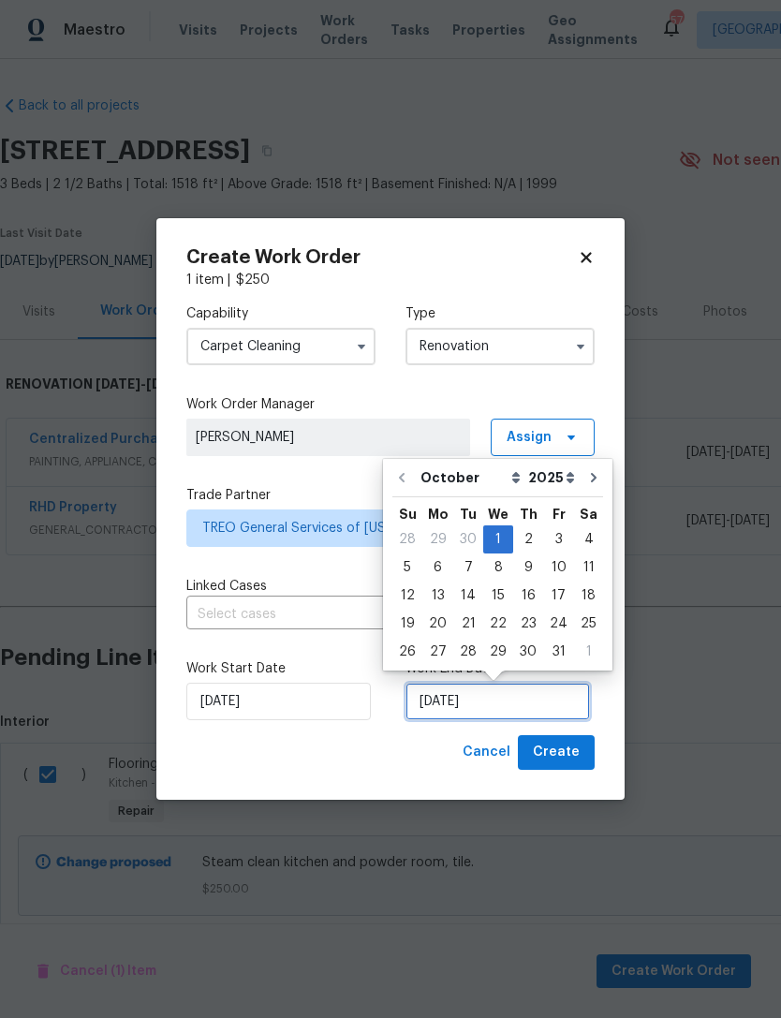
scroll to position [35, 0]
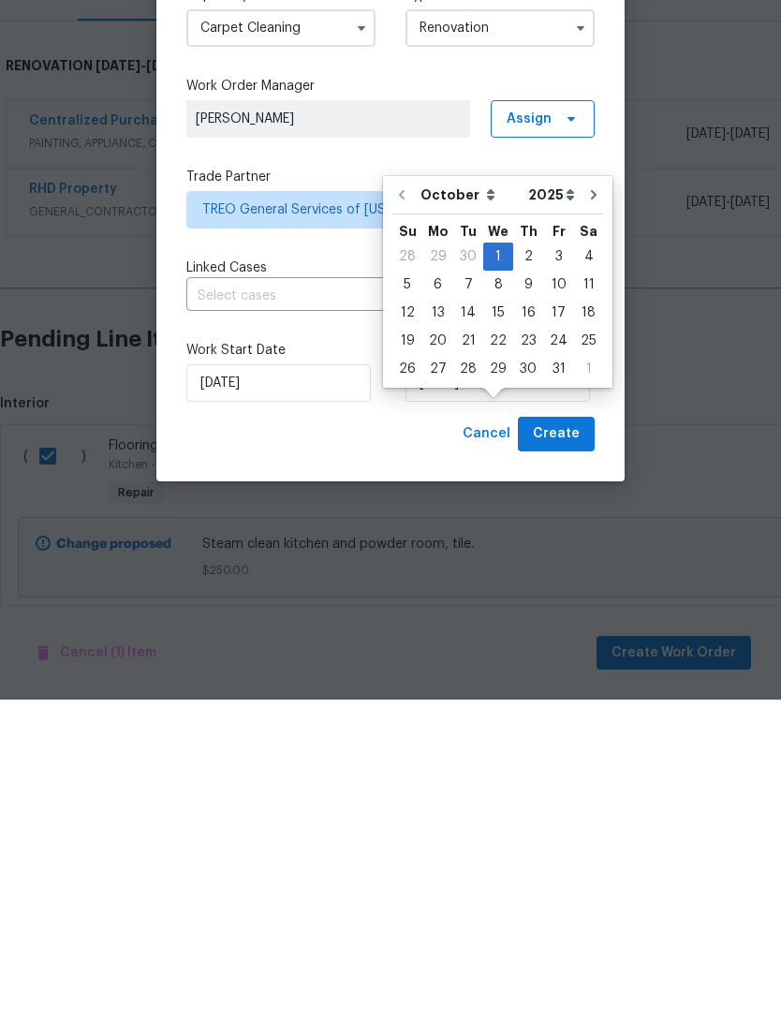
click at [469, 590] on div "7" at bounding box center [468, 603] width 30 height 26
type input "[DATE]"
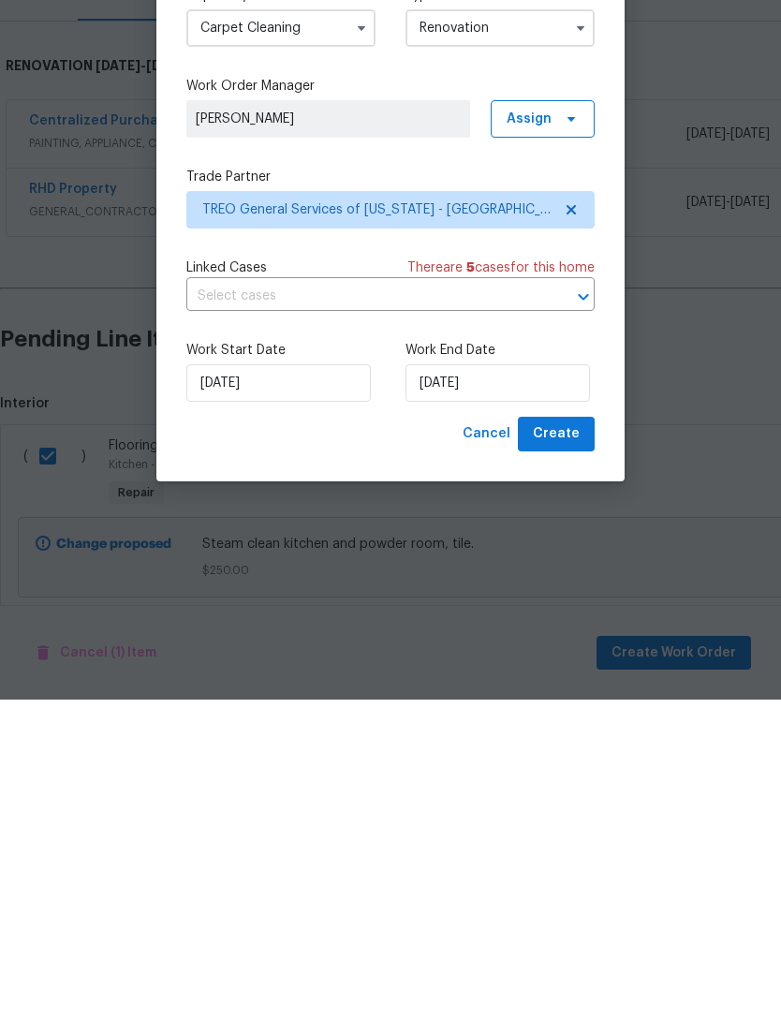
scroll to position [43, 0]
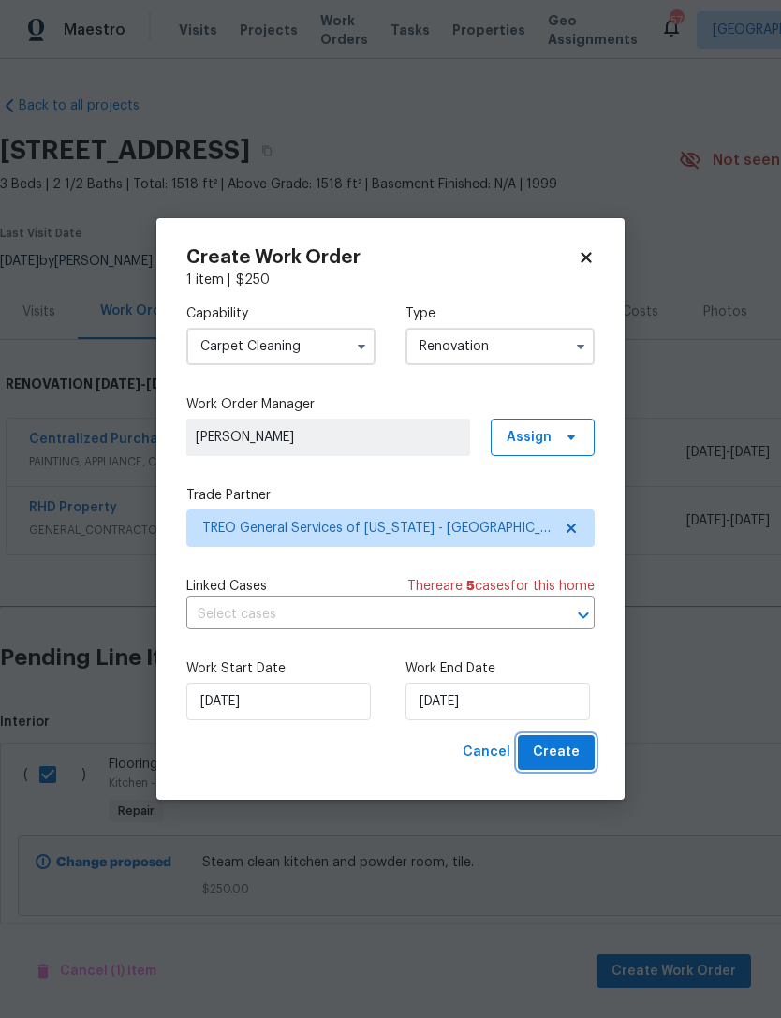
click at [562, 757] on span "Create" at bounding box center [556, 752] width 47 height 23
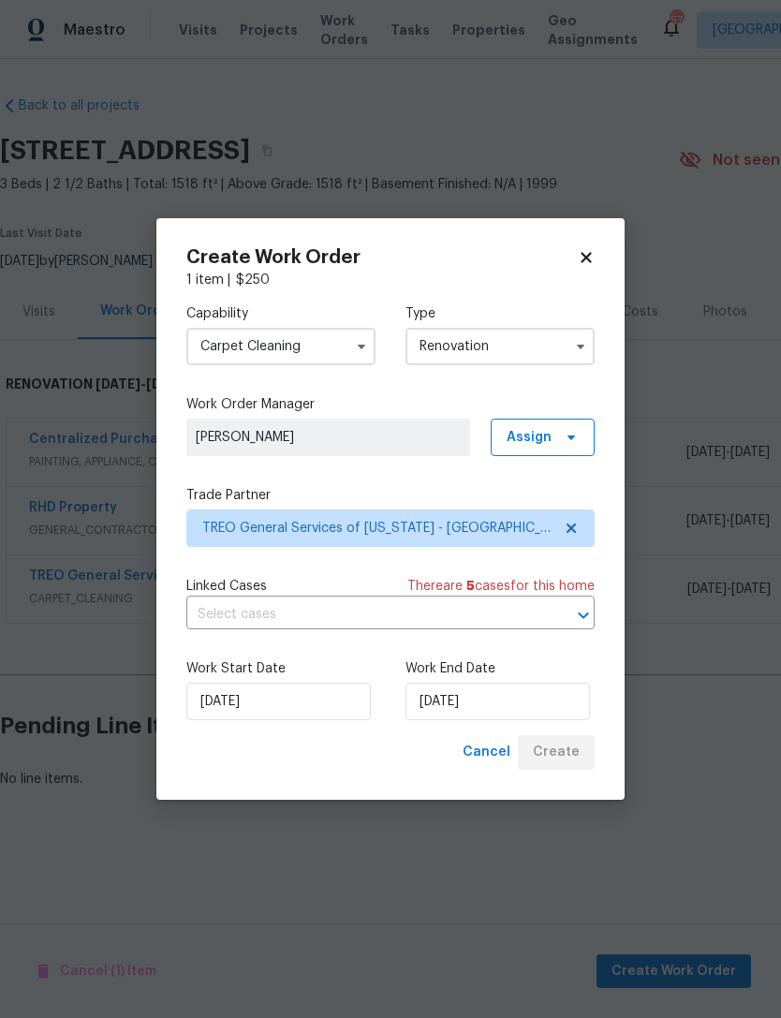
scroll to position [0, 0]
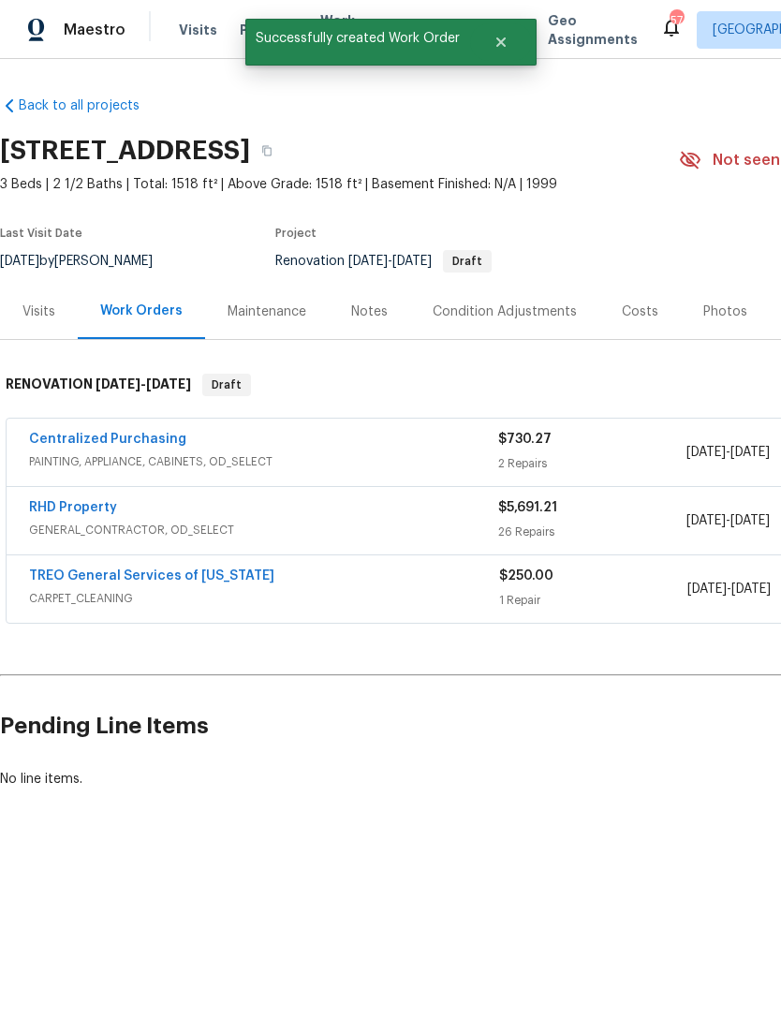
click at [229, 581] on link "TREO General Services of [US_STATE]" at bounding box center [151, 575] width 245 height 13
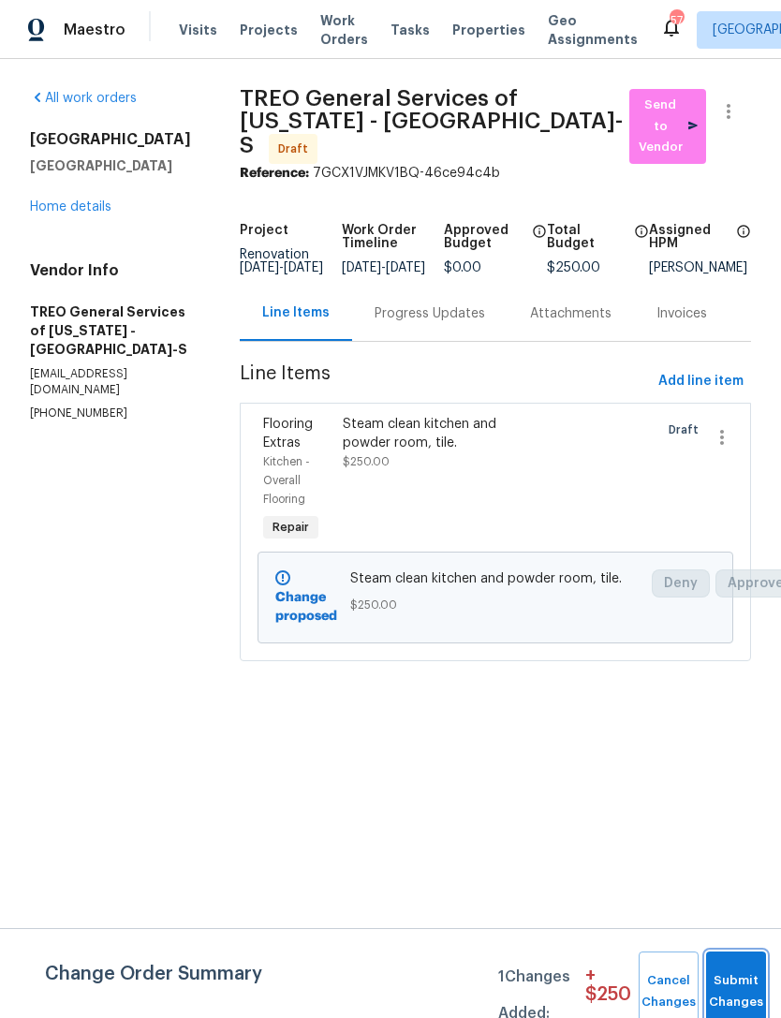
click at [736, 978] on button "Submit Changes" at bounding box center [736, 991] width 60 height 81
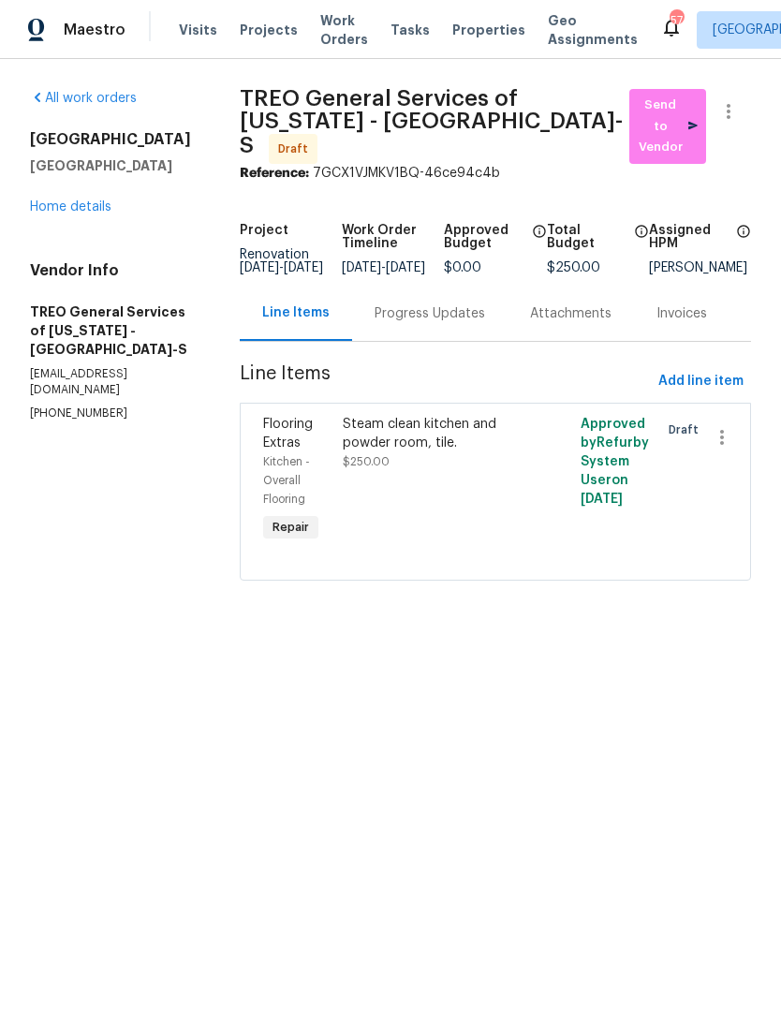
click at [598, 633] on html "Maestro Visits Projects Work Orders Tasks Properties Geo Assignments 57 Raleigh…" at bounding box center [390, 316] width 781 height 633
click at [77, 204] on link "Home details" at bounding box center [70, 206] width 81 height 13
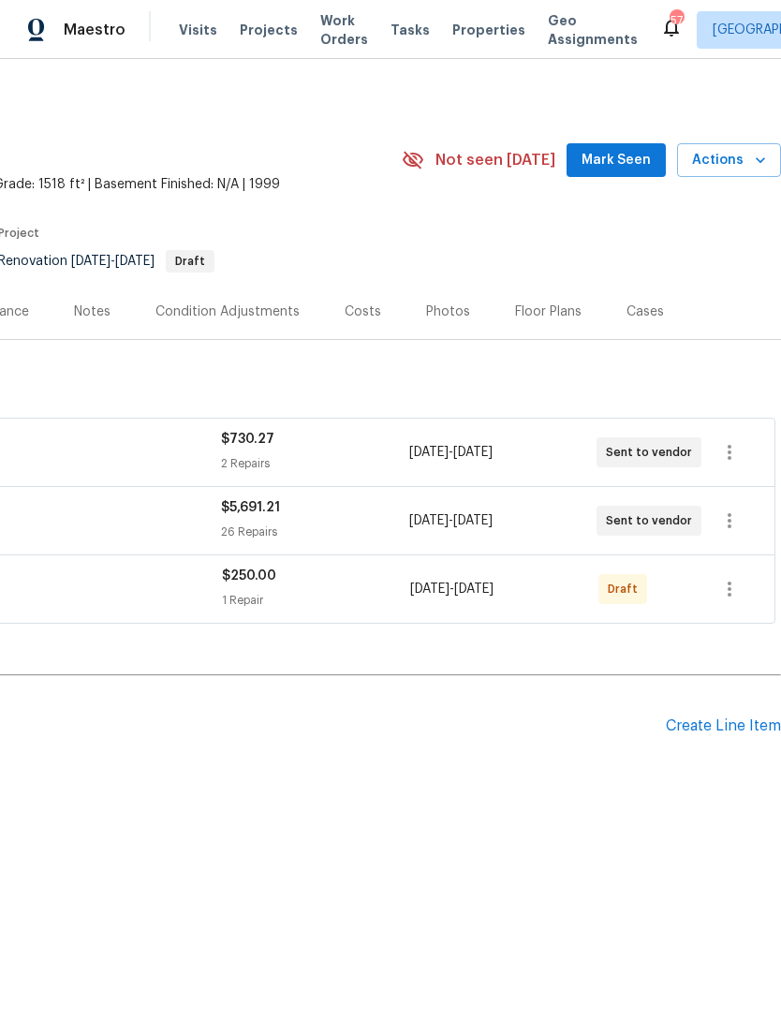
scroll to position [0, 277]
click at [739, 592] on icon "button" at bounding box center [729, 589] width 22 height 22
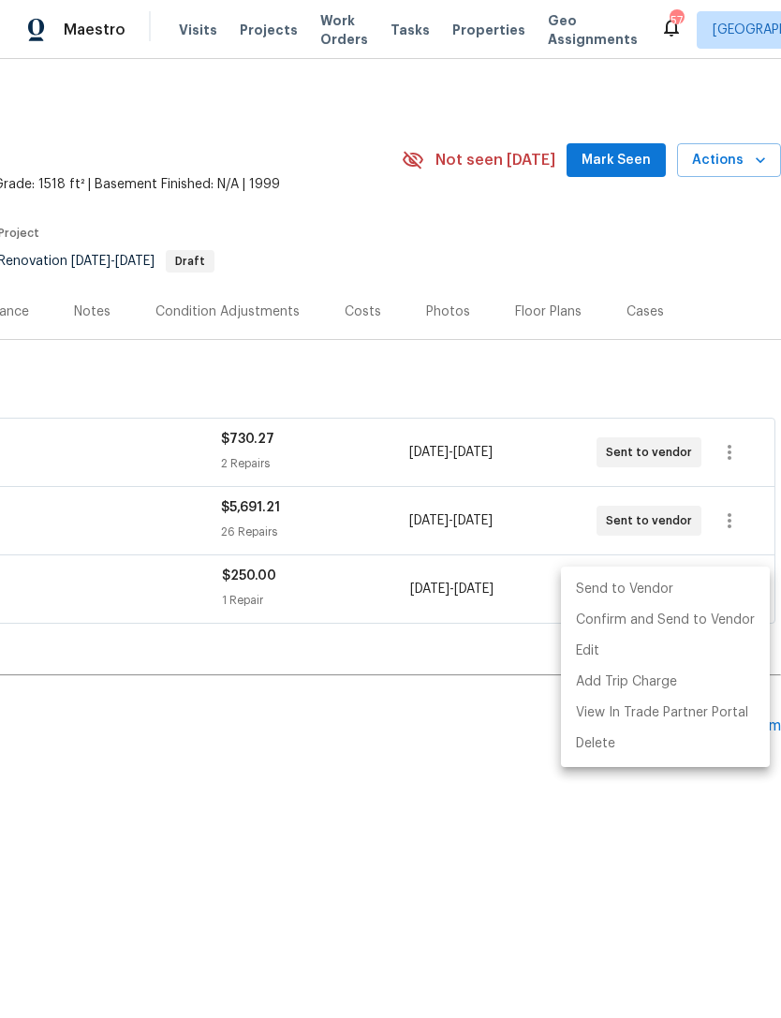
click at [696, 588] on li "Send to Vendor" at bounding box center [665, 589] width 209 height 31
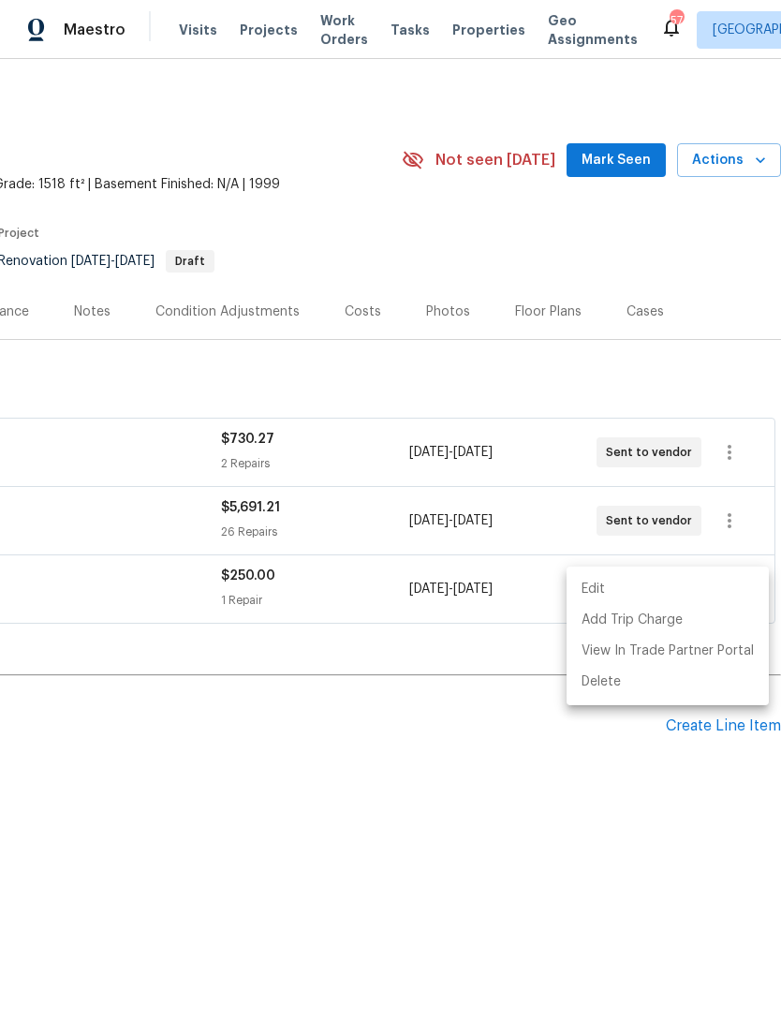
click at [624, 786] on div at bounding box center [390, 509] width 781 height 1018
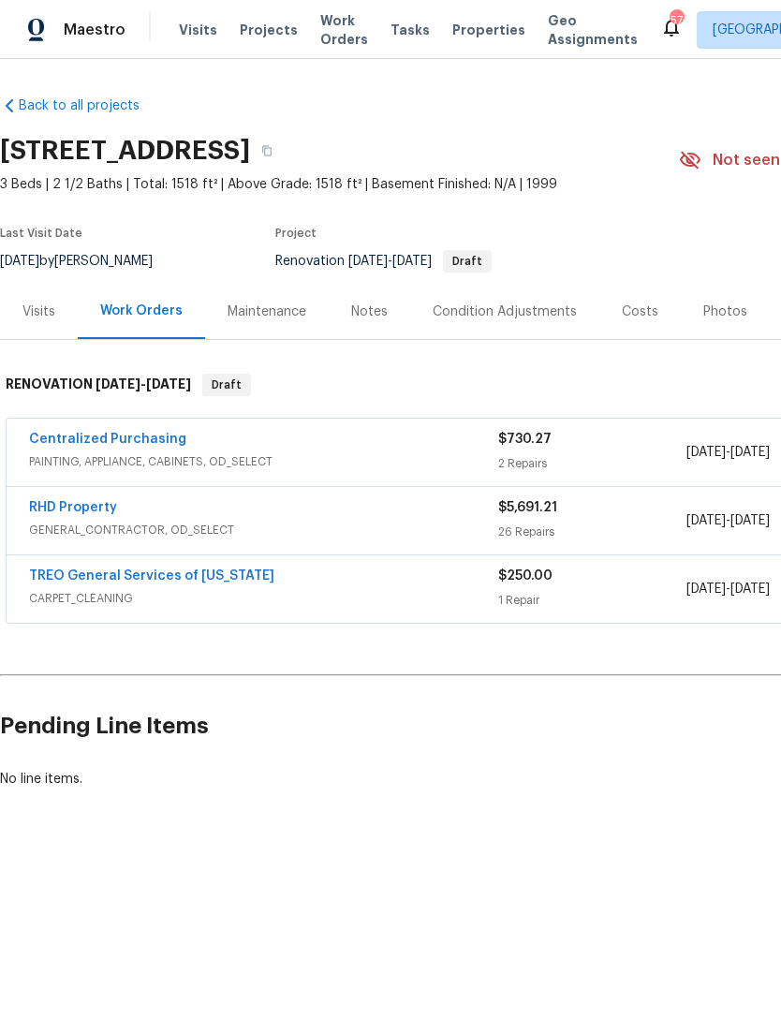
scroll to position [0, 0]
click at [76, 572] on link "TREO General Services of [US_STATE]" at bounding box center [151, 575] width 245 height 13
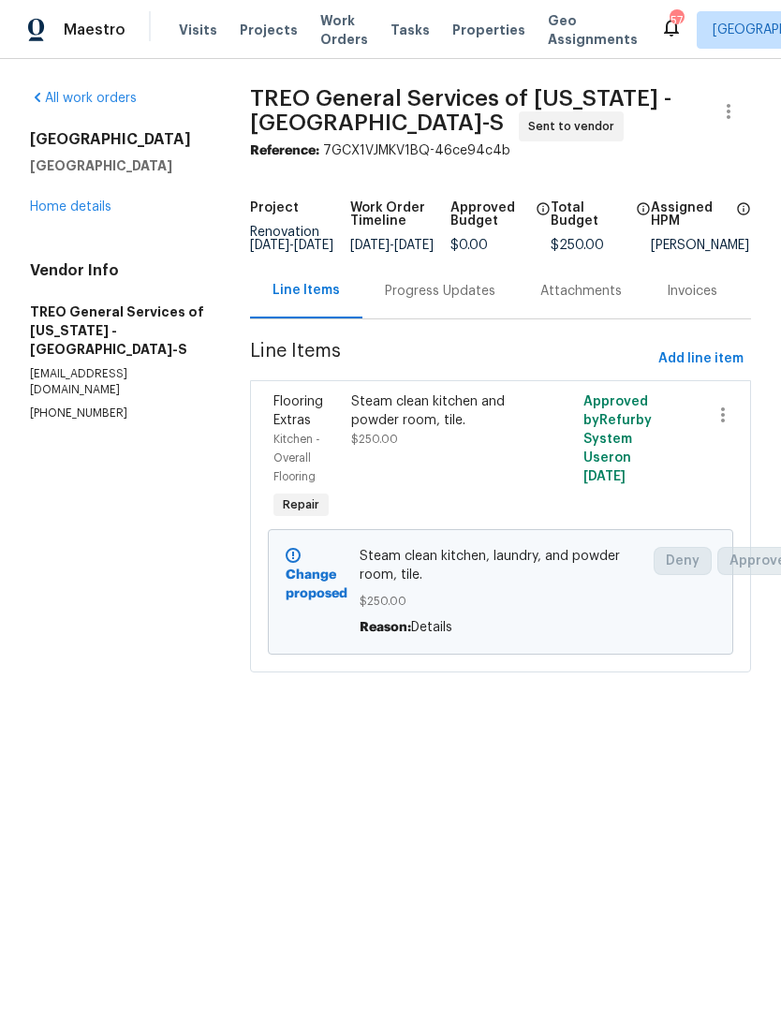
click at [469, 448] on div "Steam clean kitchen and powder room, tile. $250.00" at bounding box center [442, 420] width 183 height 56
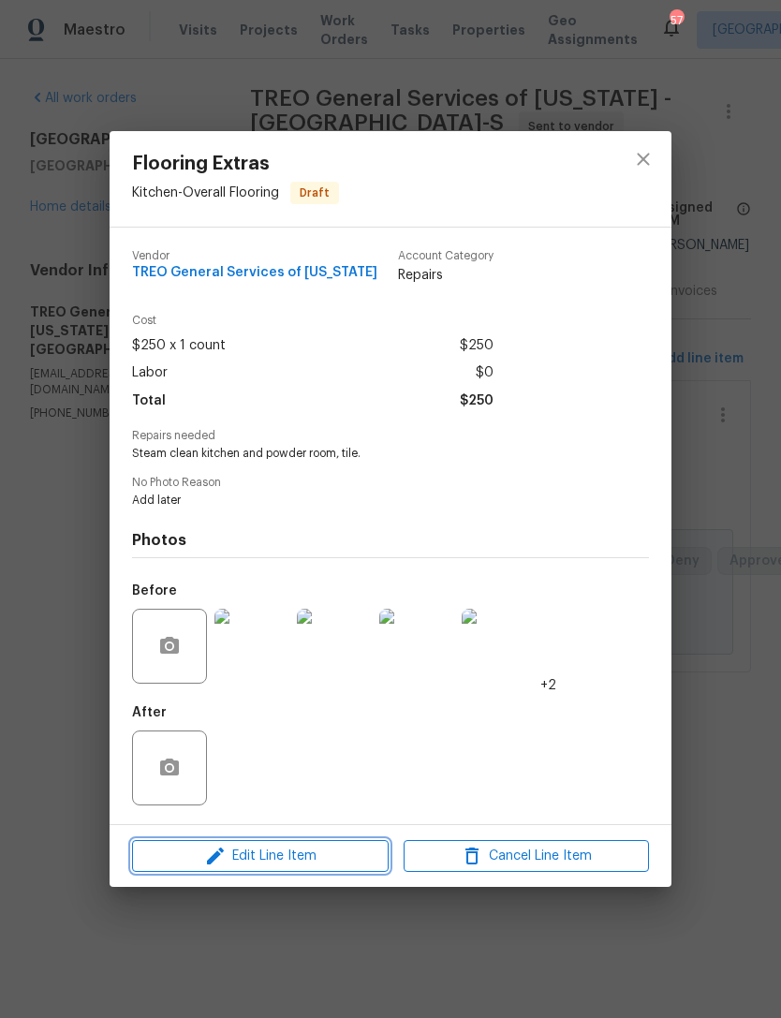
click at [341, 860] on span "Edit Line Item" at bounding box center [260, 856] width 245 height 23
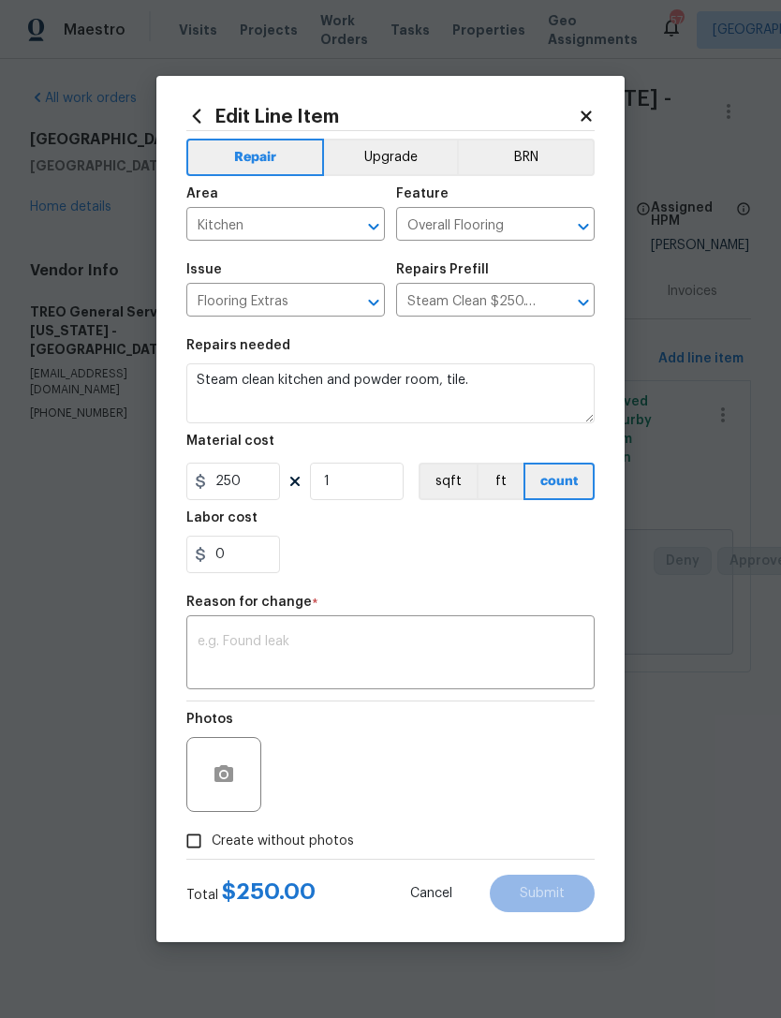
click at [588, 116] on icon at bounding box center [585, 115] width 10 height 10
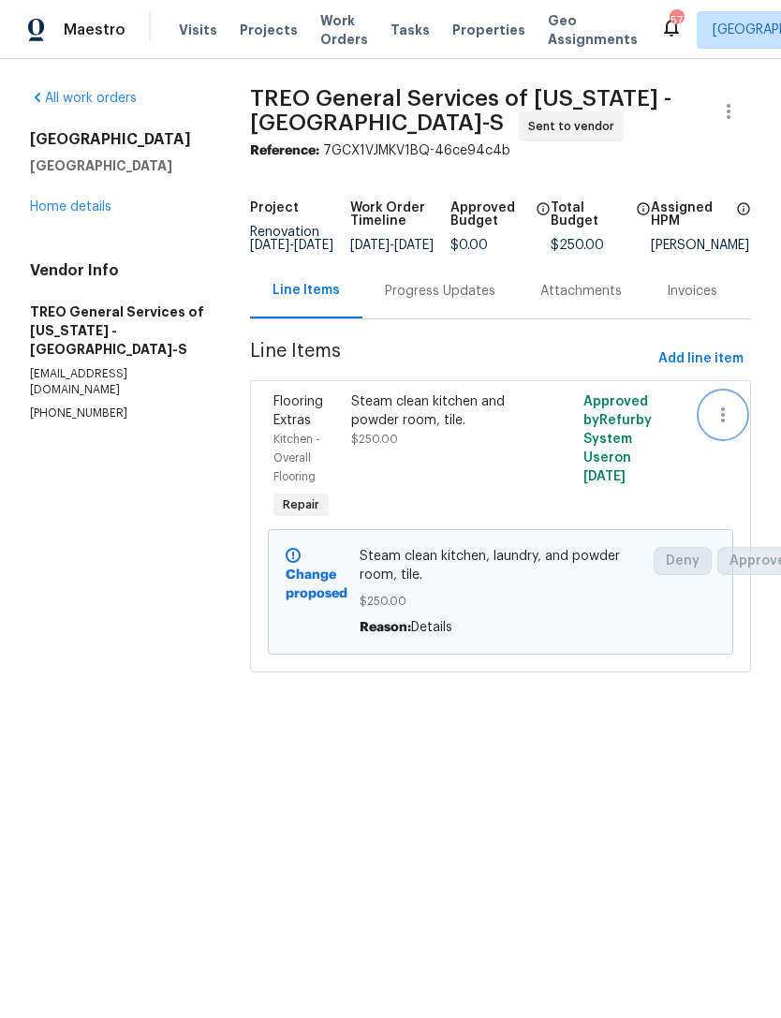
click at [720, 426] on icon "button" at bounding box center [723, 415] width 22 height 22
click at [111, 502] on div at bounding box center [390, 509] width 781 height 1018
click at [151, 506] on section "All work orders 9800 Treymore Dr Raleigh, NC 27617 Home details Vendor Info TRE…" at bounding box center [117, 392] width 175 height 606
click at [55, 189] on div "9800 Treymore Dr Raleigh, NC 27617 Home details" at bounding box center [117, 173] width 175 height 86
click at [55, 204] on link "Home details" at bounding box center [70, 206] width 81 height 13
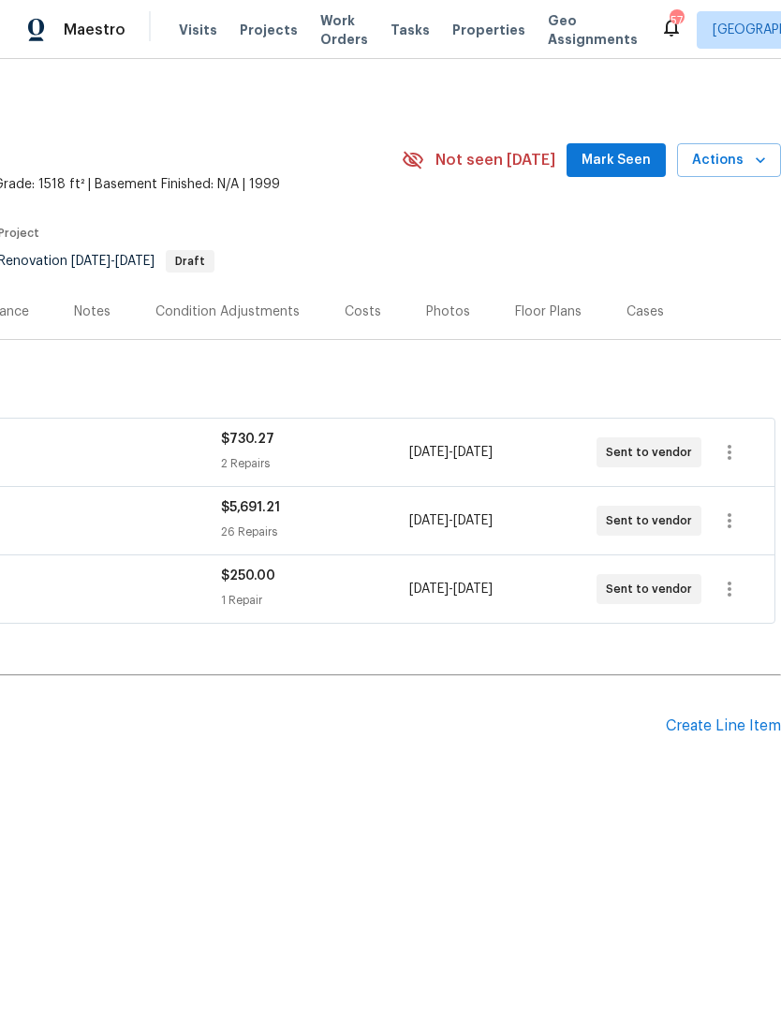
scroll to position [0, 277]
click at [734, 588] on icon "button" at bounding box center [729, 589] width 22 height 22
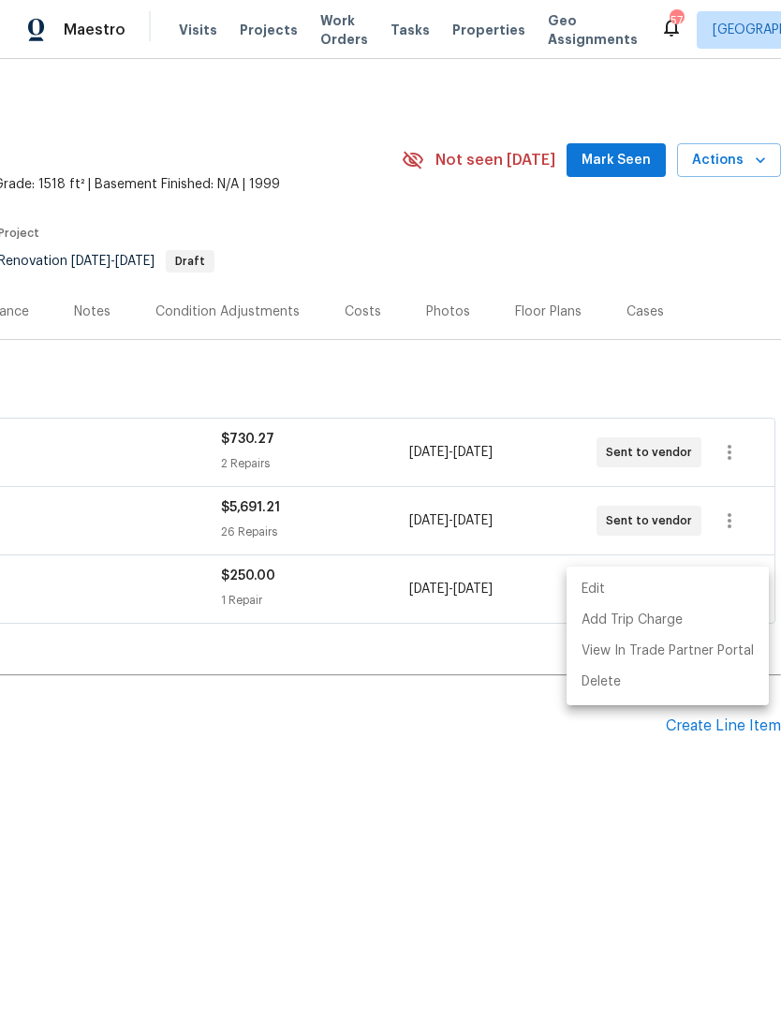
click at [671, 586] on li "Edit" at bounding box center [667, 589] width 202 height 31
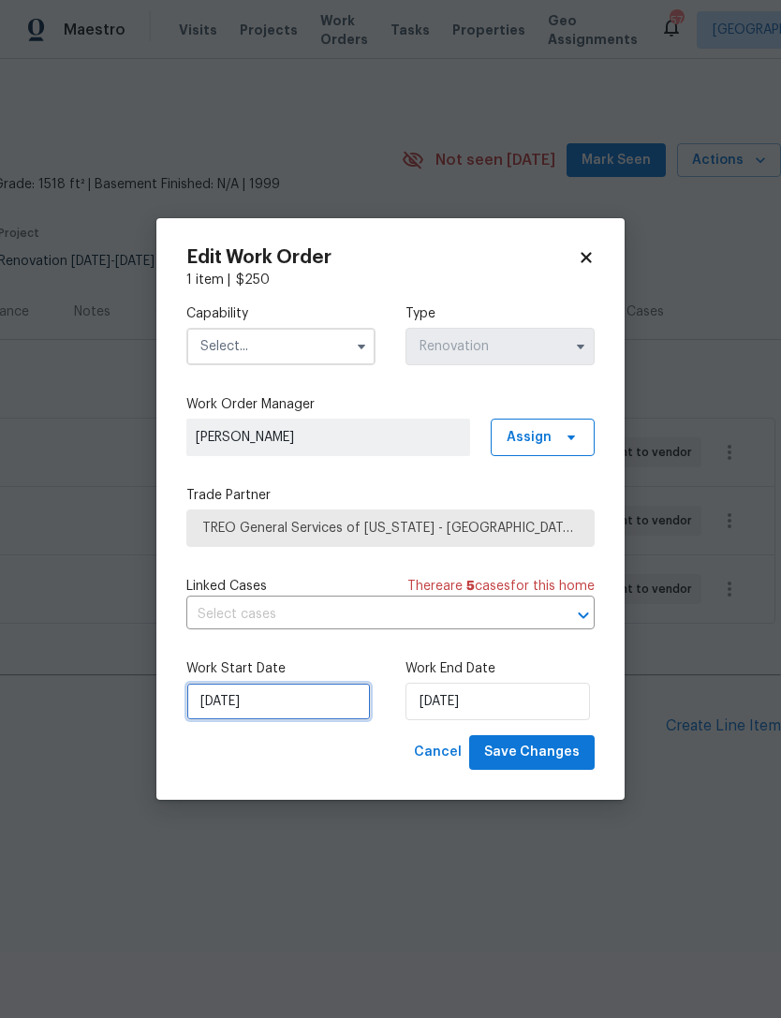
click at [319, 704] on input "[DATE]" at bounding box center [278, 701] width 184 height 37
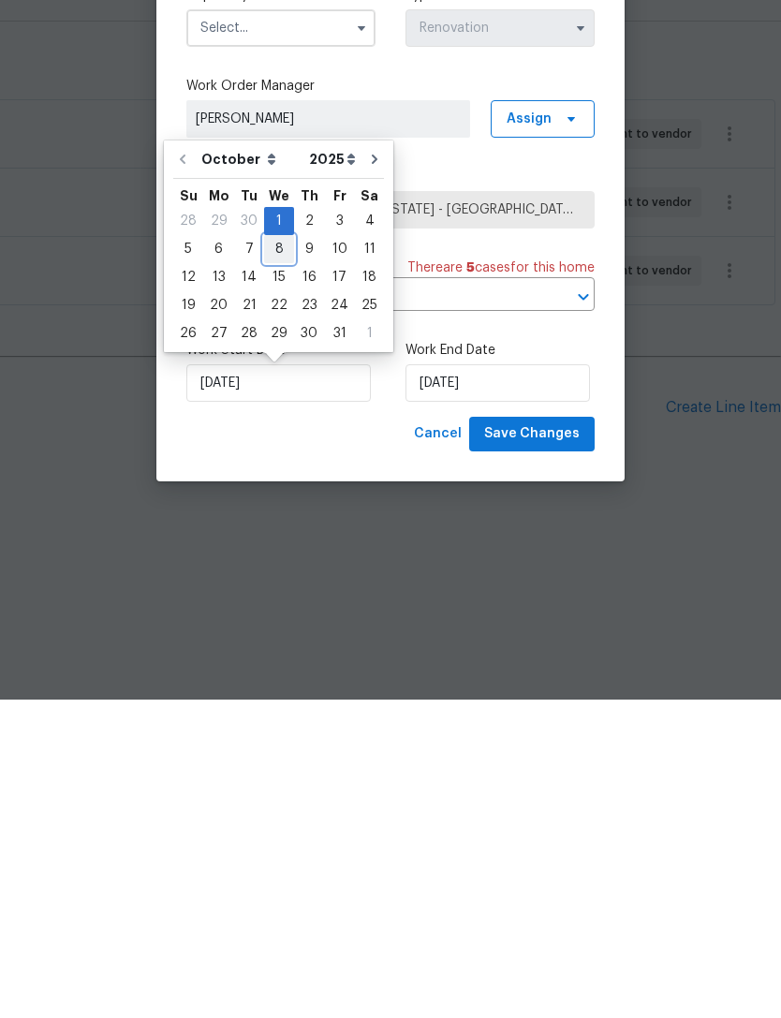
click at [276, 554] on div "8" at bounding box center [279, 567] width 30 height 26
type input "[DATE]"
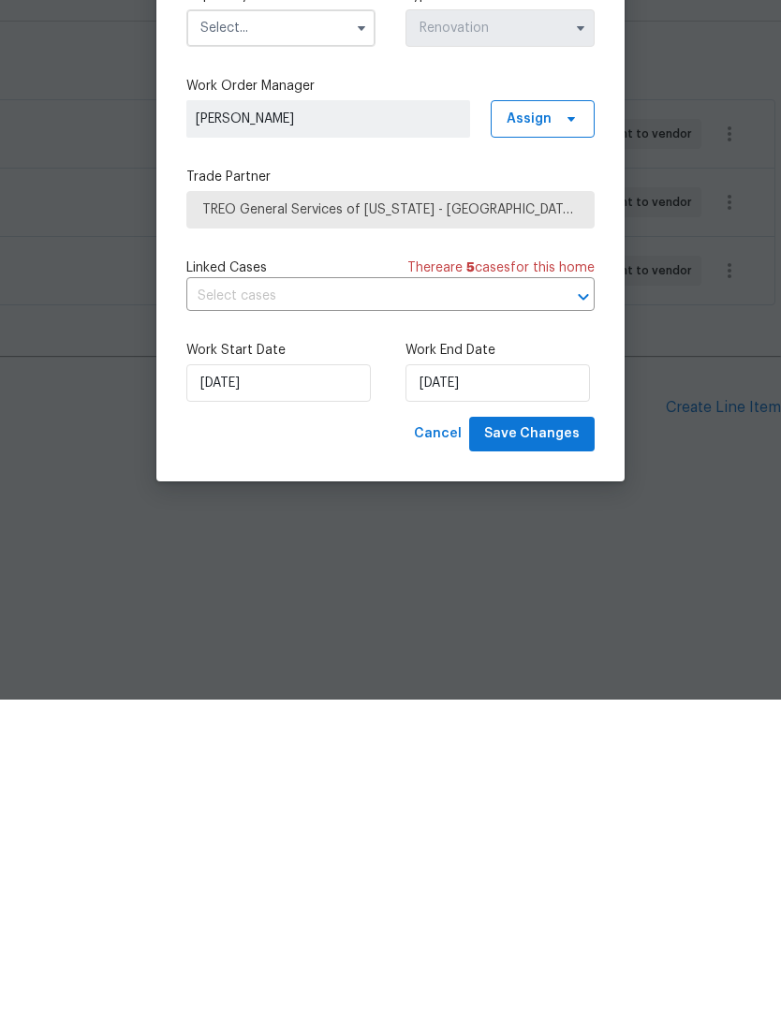
type input "[DATE]"
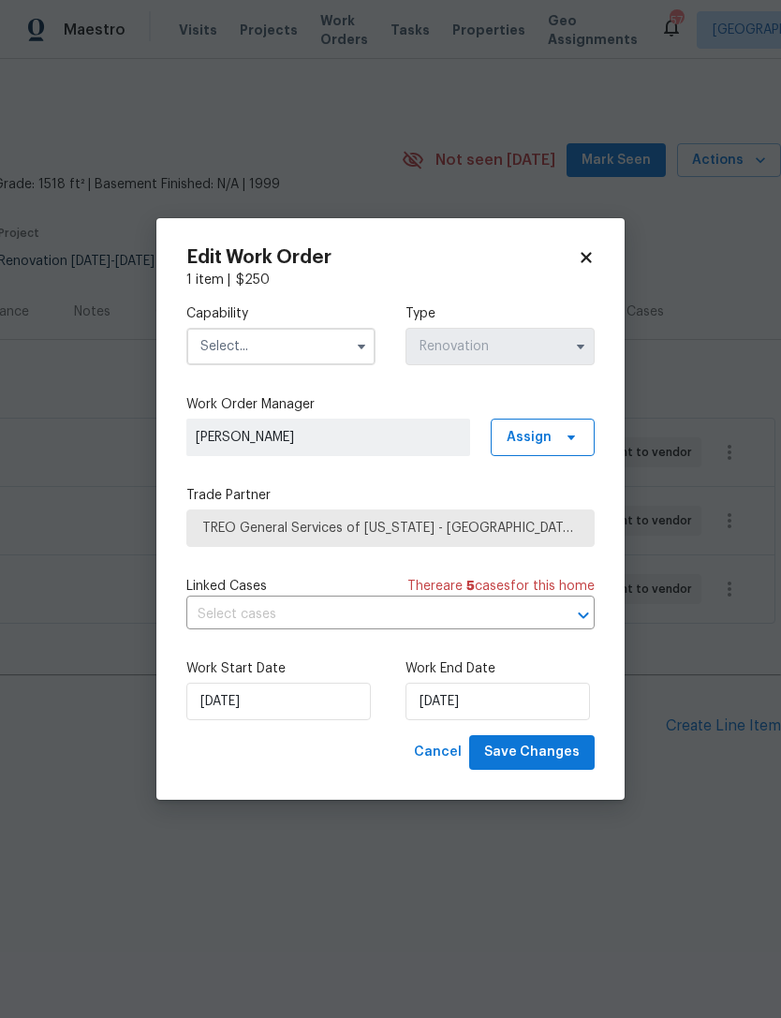
click at [291, 345] on input "text" at bounding box center [280, 346] width 189 height 37
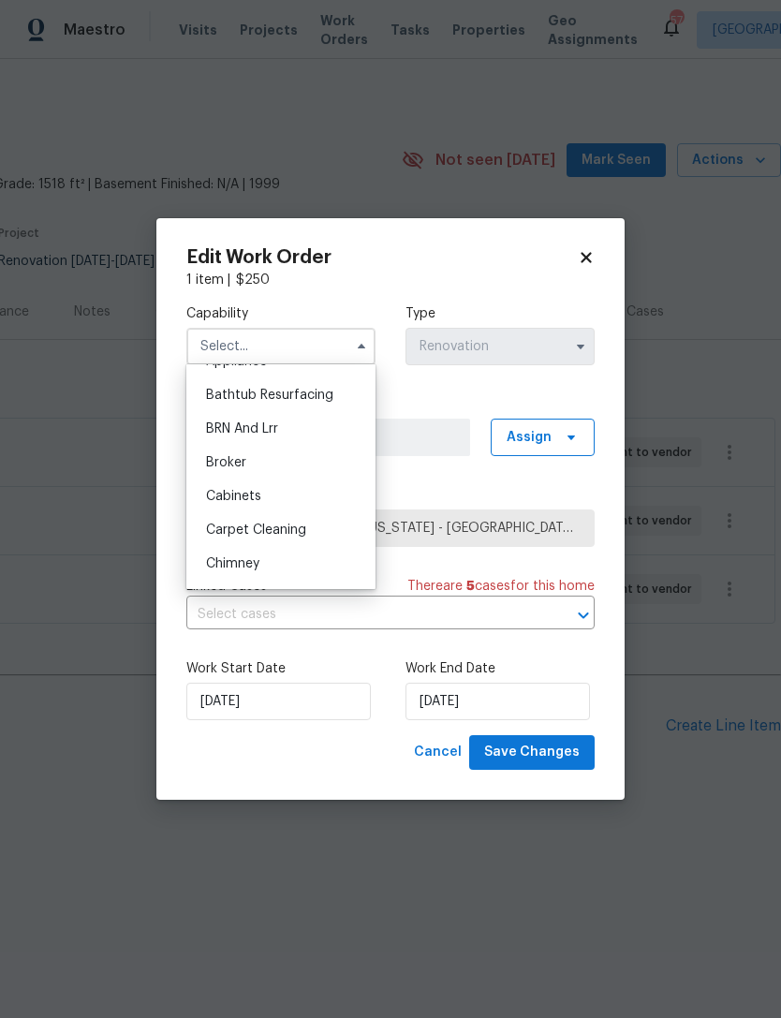
scroll to position [98, 0]
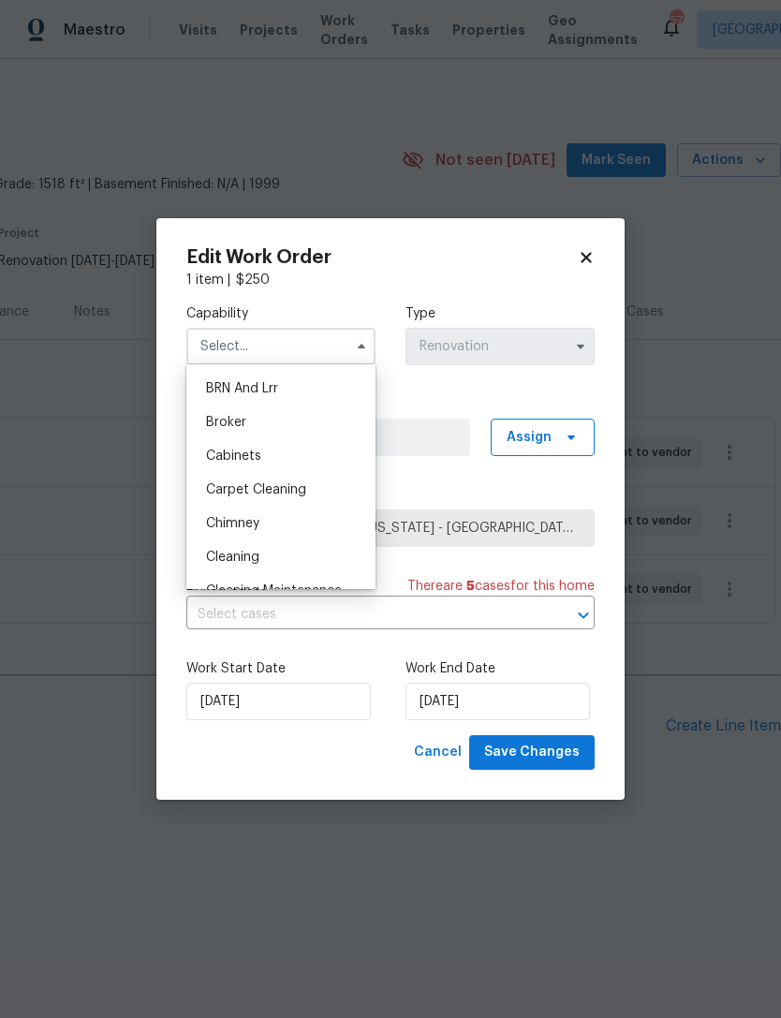
click at [298, 485] on span "Carpet Cleaning" at bounding box center [256, 489] width 100 height 13
type input "Carpet Cleaning"
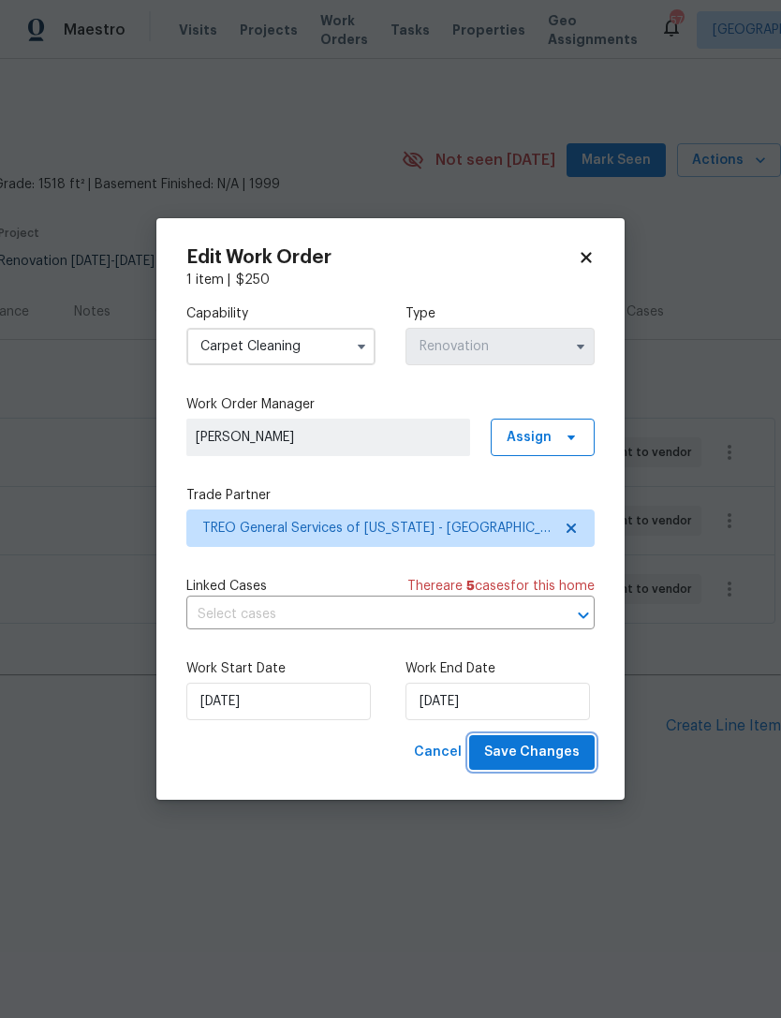
click at [569, 750] on span "Save Changes" at bounding box center [531, 752] width 95 height 23
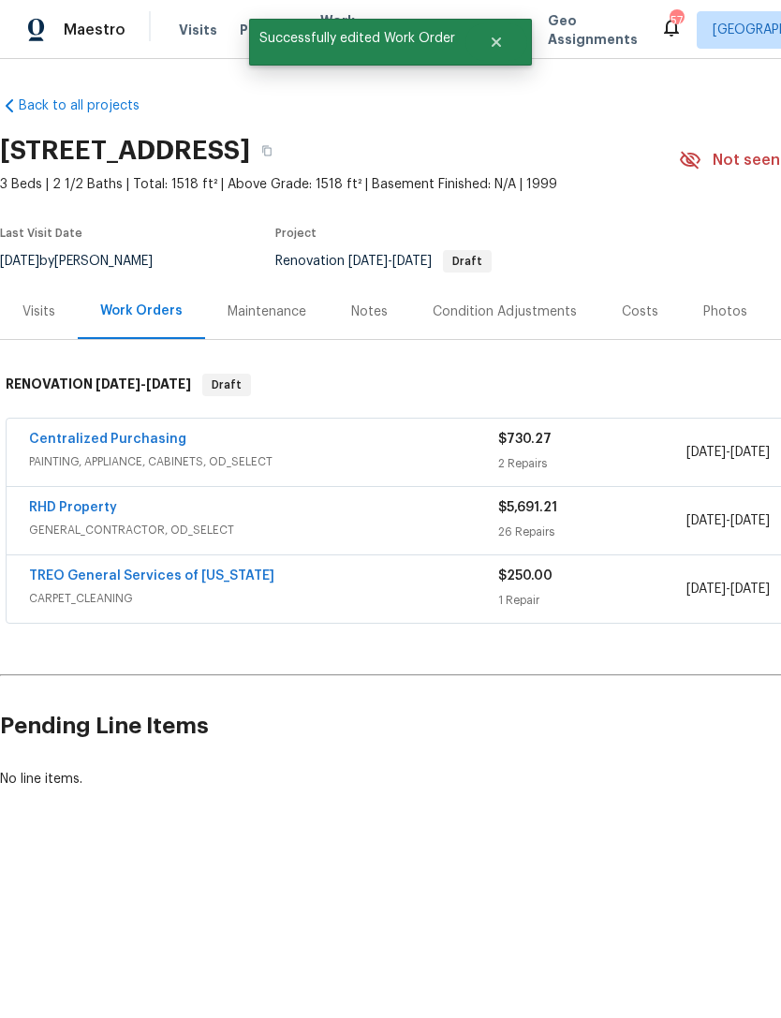
scroll to position [0, 0]
click at [382, 304] on div "Notes" at bounding box center [369, 311] width 37 height 19
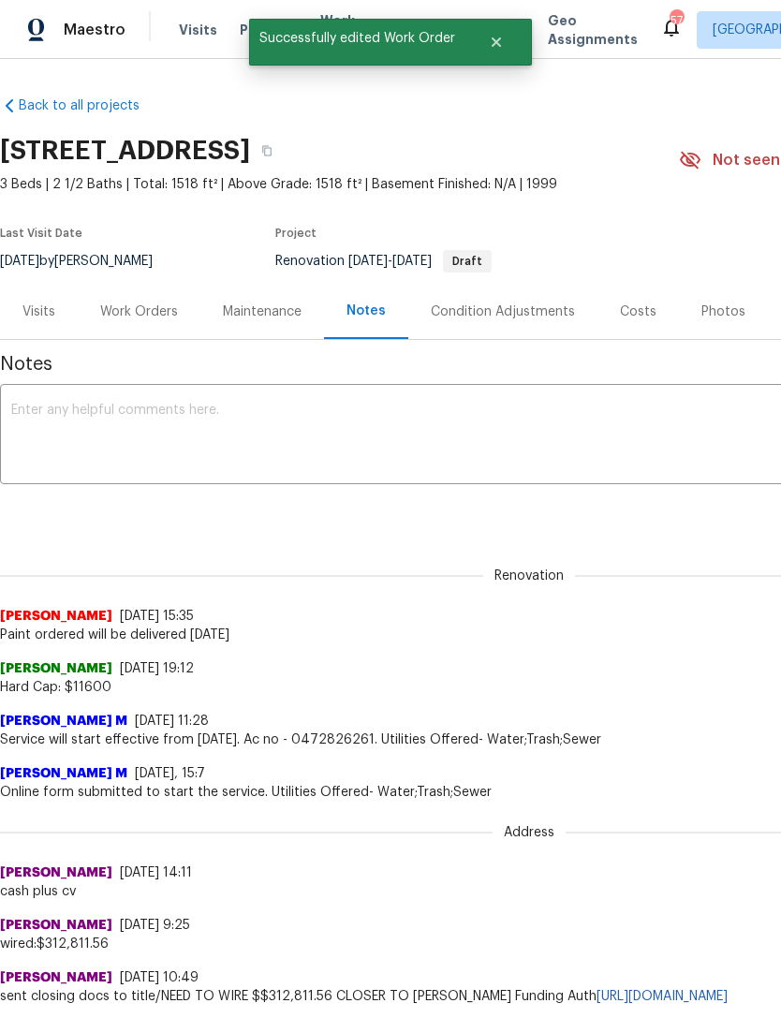
click at [659, 442] on textarea at bounding box center [529, 437] width 1036 height 66
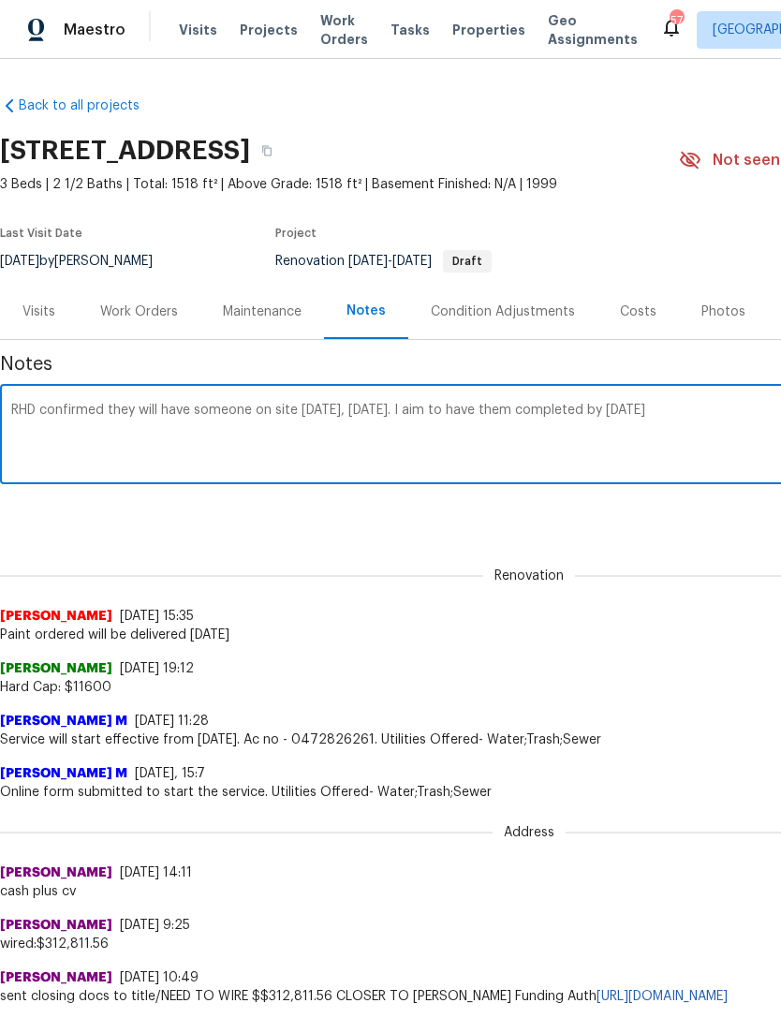
scroll to position [0, 277]
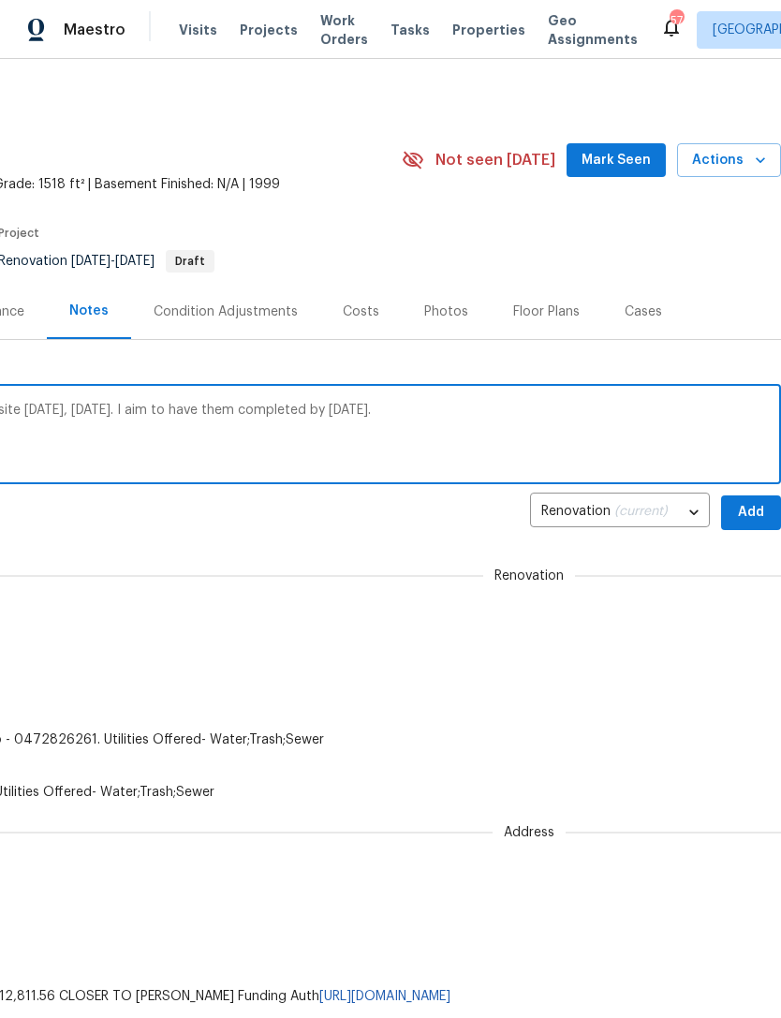
type textarea "RHD confirmed they will have someone on site tomorrow, Thursday, October 2. I a…"
click at [751, 514] on span "Add" at bounding box center [751, 512] width 30 height 23
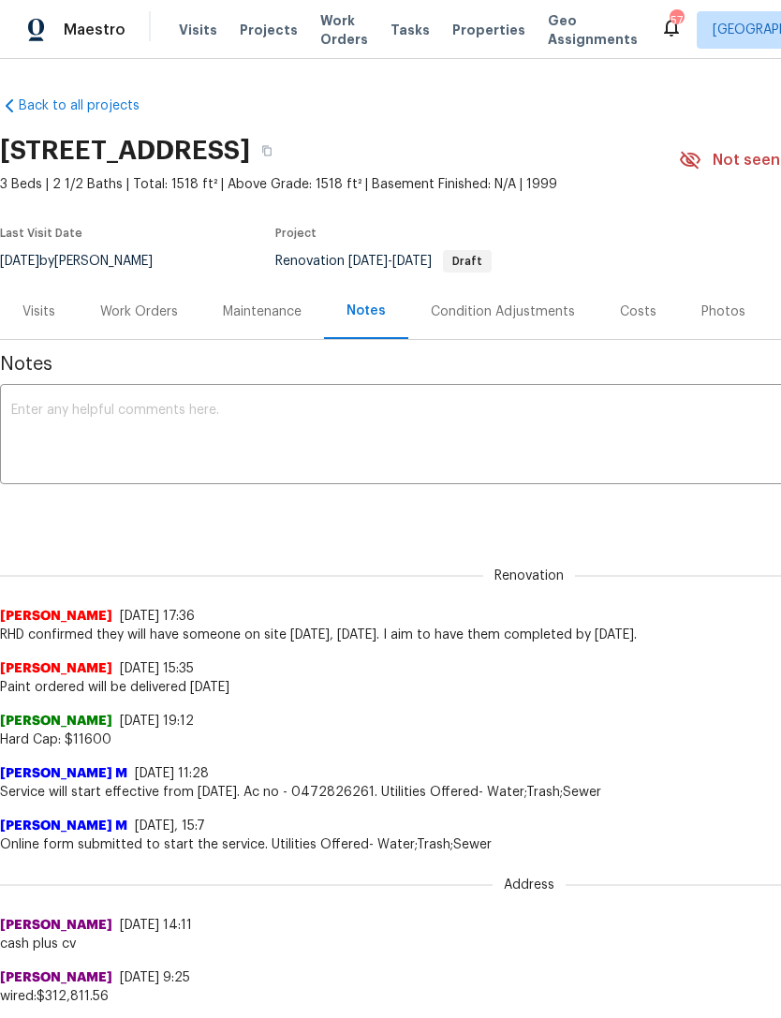
scroll to position [0, -1]
click at [609, 426] on textarea at bounding box center [529, 437] width 1036 height 66
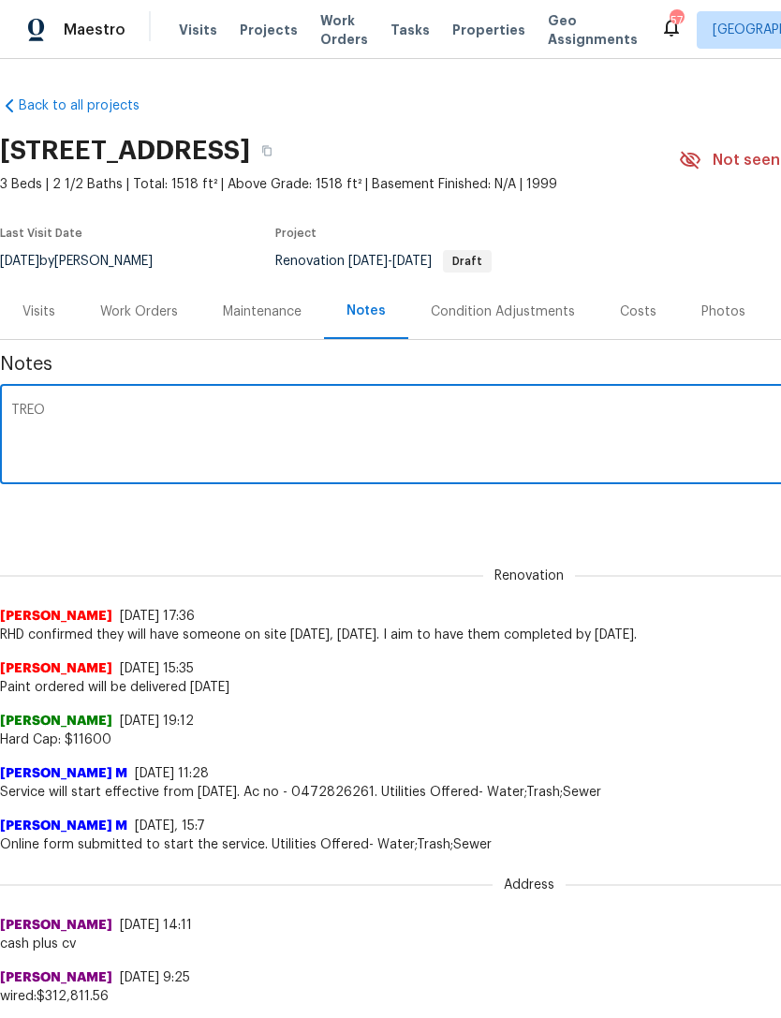
click at [574, 400] on div "TREO x ​" at bounding box center [529, 436] width 1058 height 95
click at [562, 414] on textarea "TREO" at bounding box center [529, 437] width 1036 height 66
click at [529, 433] on textarea "TREO" at bounding box center [529, 437] width 1036 height 66
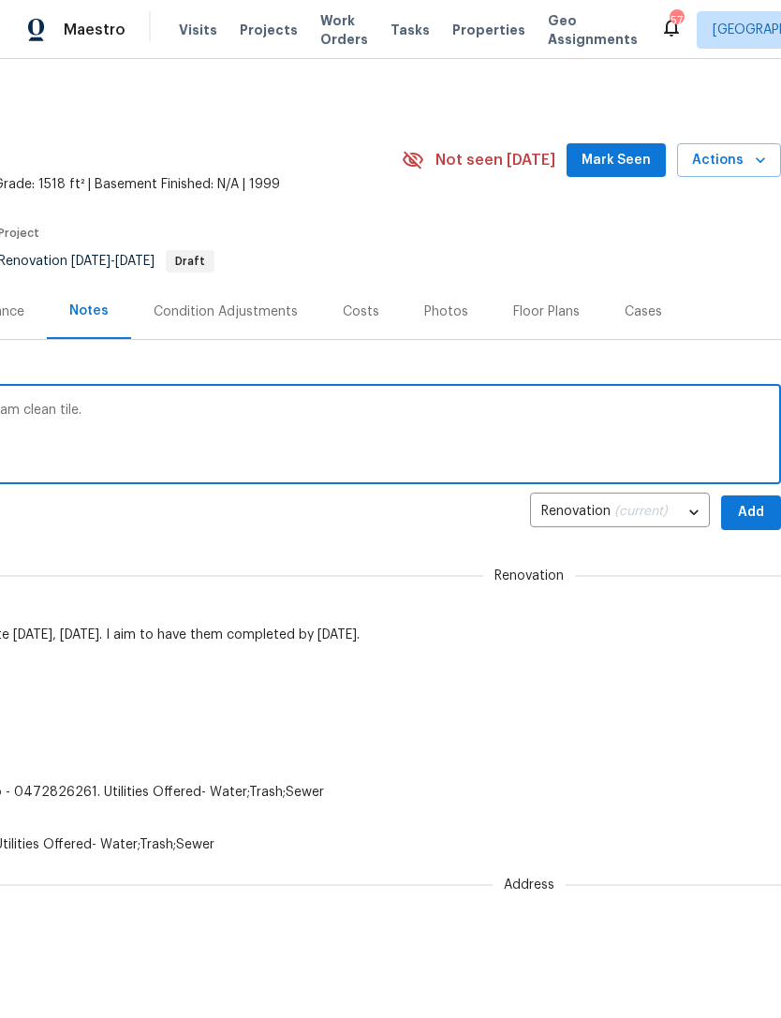
scroll to position [0, 277]
type textarea "TREO will be there tentatively Wednesday October 8 to steam clean tile."
click at [749, 507] on span "Add" at bounding box center [751, 512] width 30 height 23
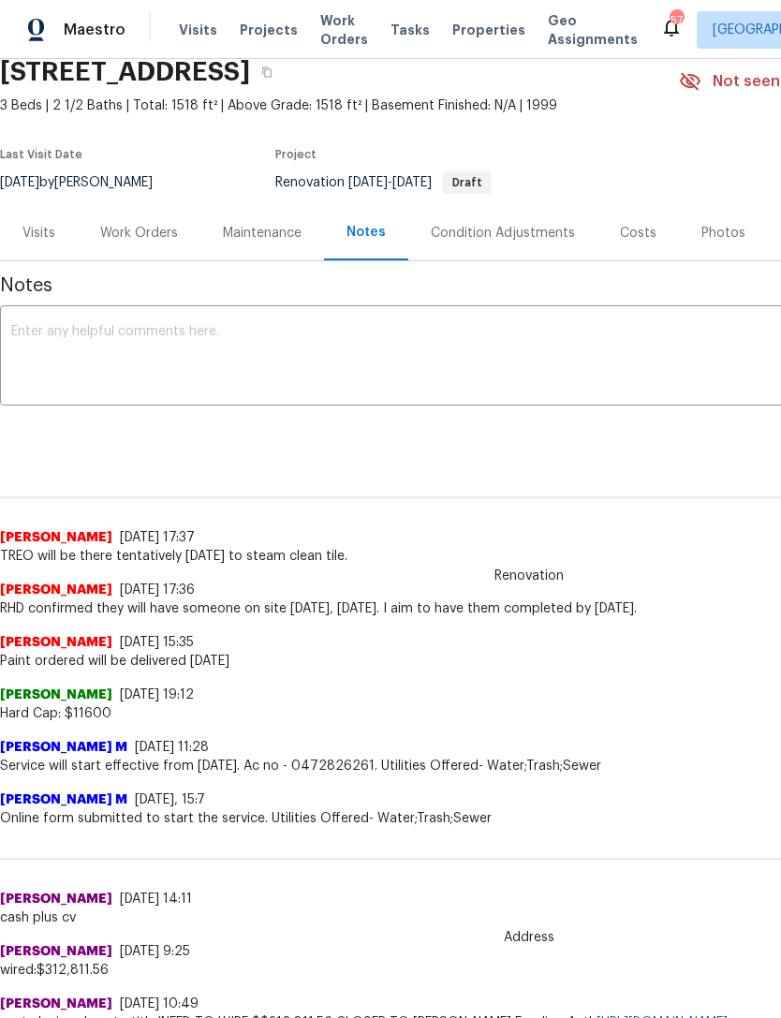
scroll to position [79, 0]
click at [121, 226] on div "Work Orders" at bounding box center [139, 233] width 78 height 19
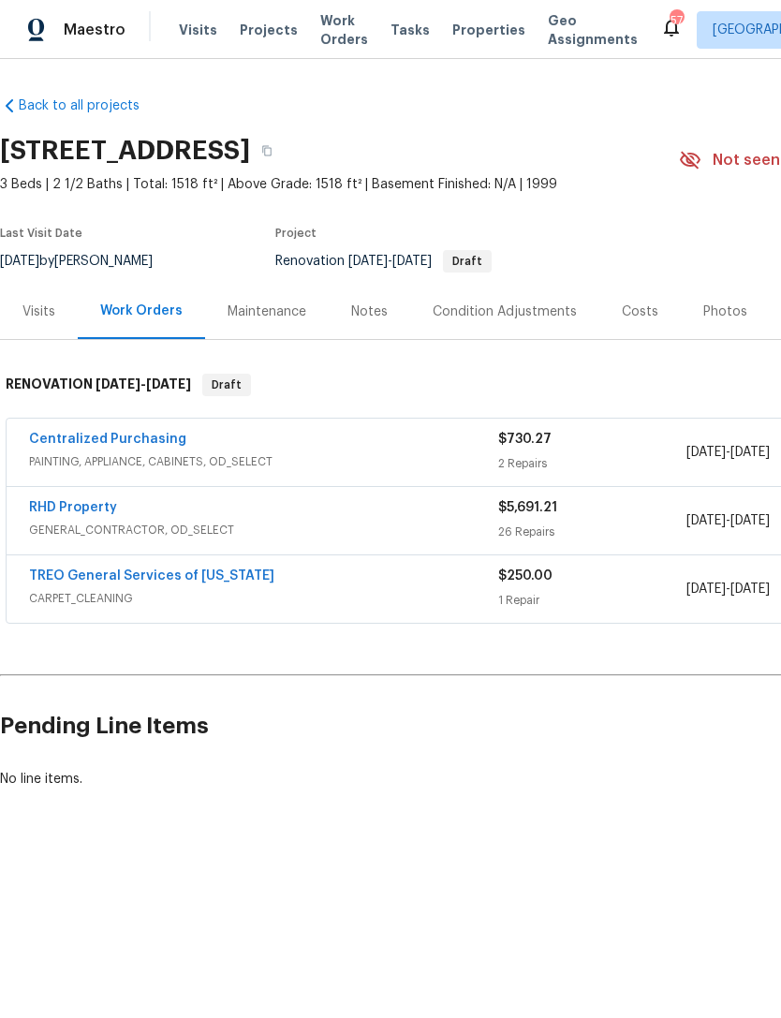
click at [46, 501] on link "RHD Property" at bounding box center [73, 507] width 88 height 13
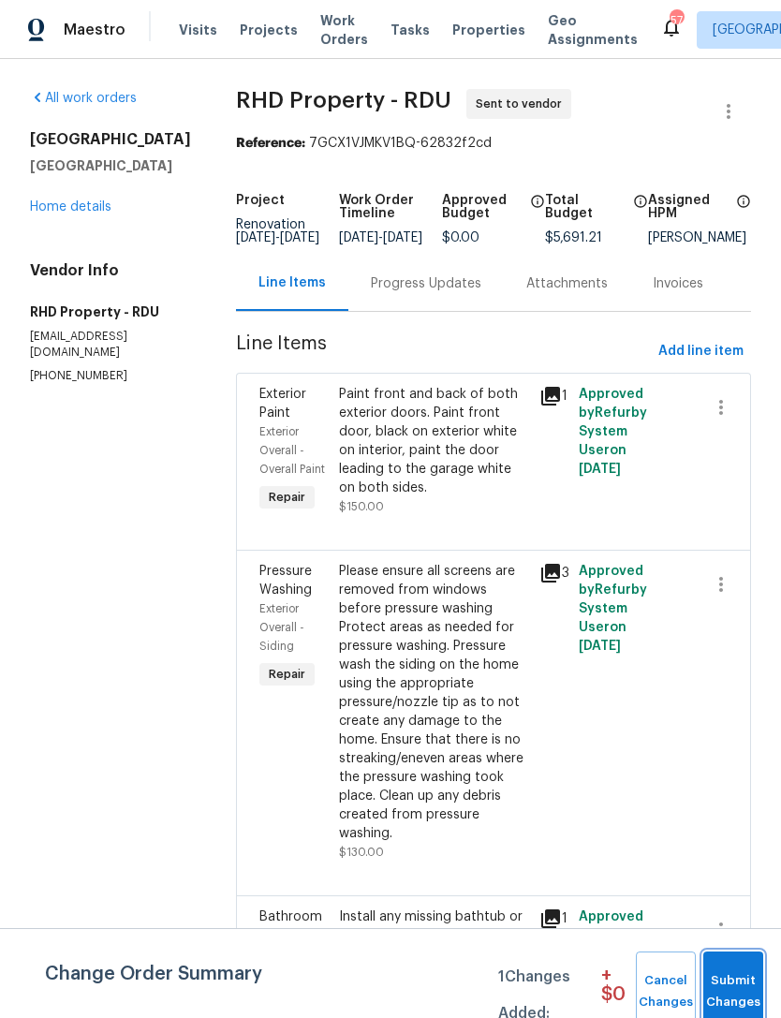
click at [733, 985] on span "Submit Changes" at bounding box center [733, 991] width 41 height 43
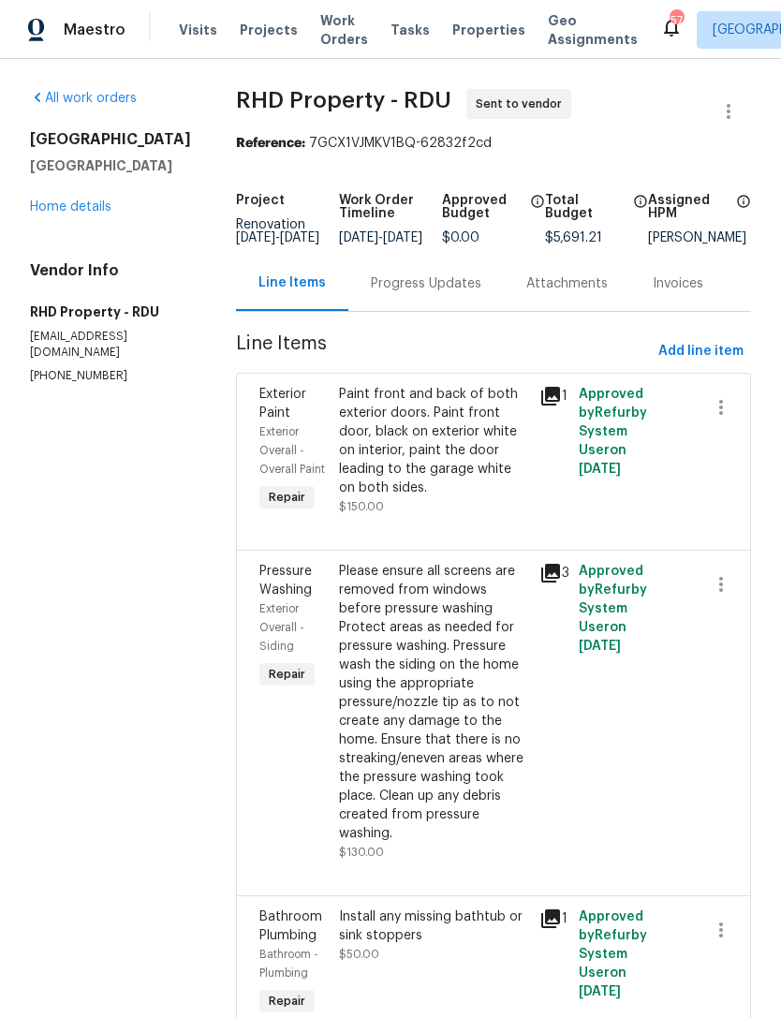
click at [457, 293] on div "Progress Updates" at bounding box center [426, 283] width 110 height 19
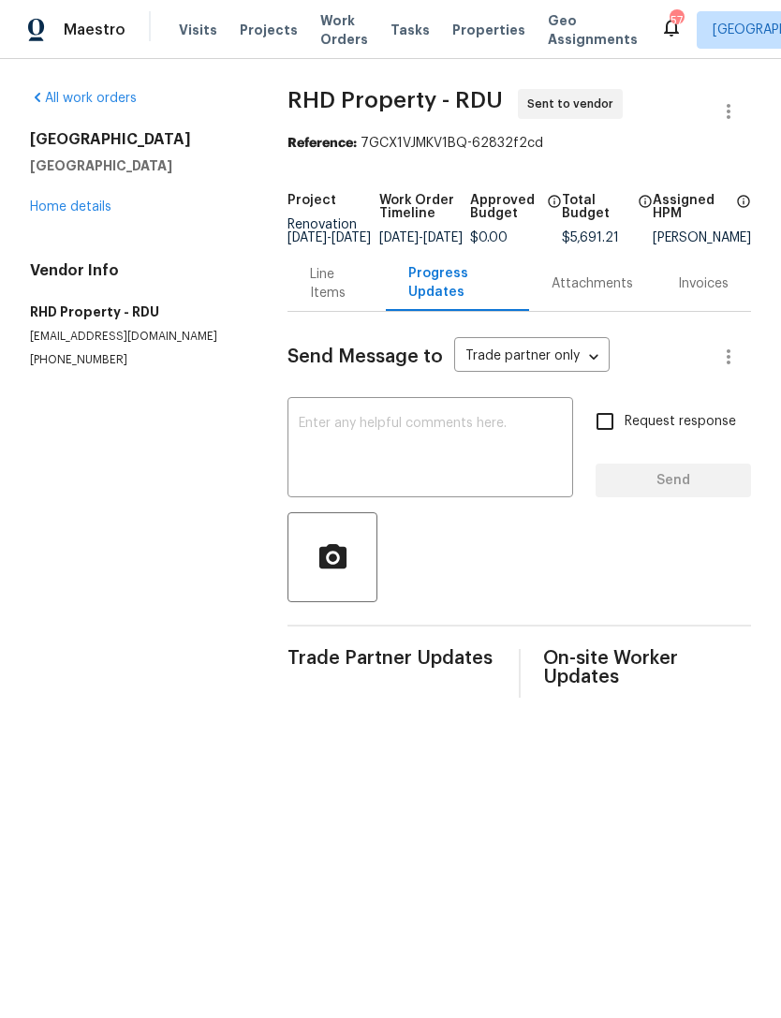
click at [418, 448] on textarea at bounding box center [430, 450] width 263 height 66
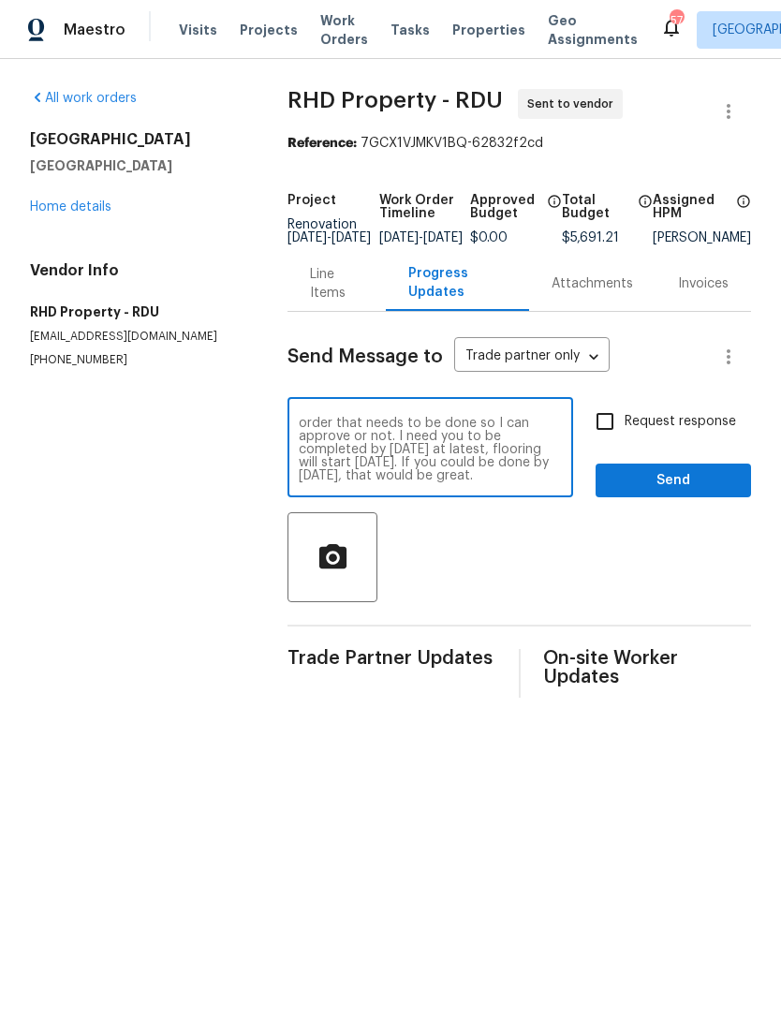
scroll to position [26, 0]
type textarea "Work order is complete. Please advise if you see something that’s not on the wo…"
click at [611, 427] on input "Request response" at bounding box center [604, 421] width 39 height 39
checkbox input "true"
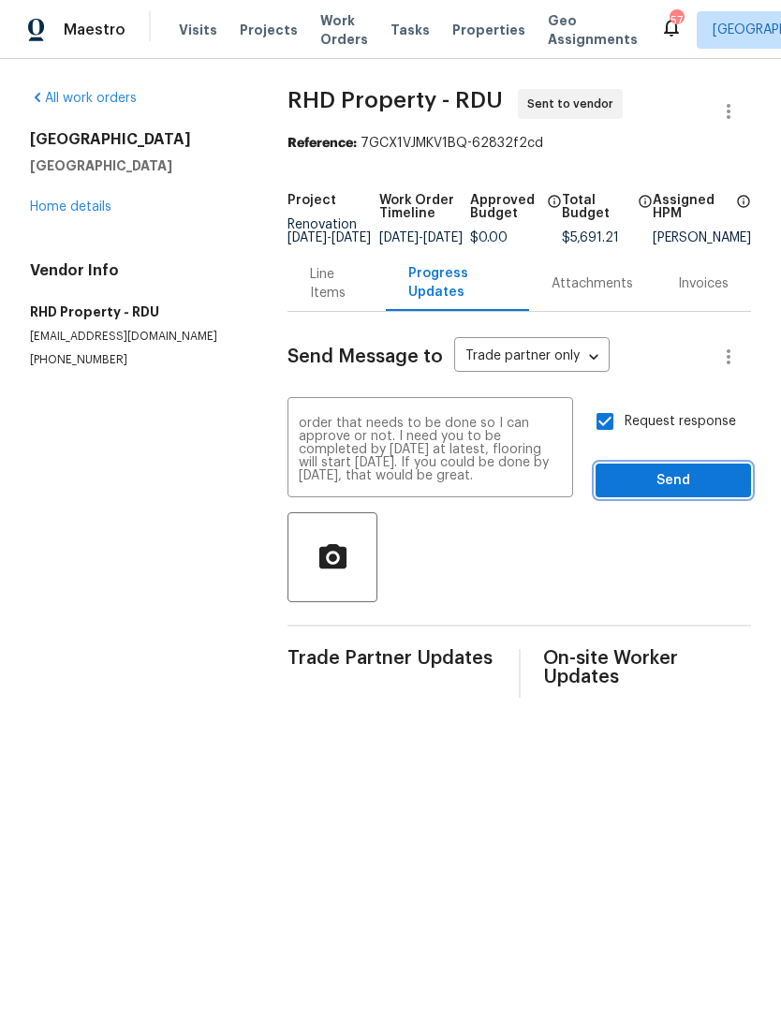
click at [684, 492] on span "Send" at bounding box center [672, 480] width 125 height 23
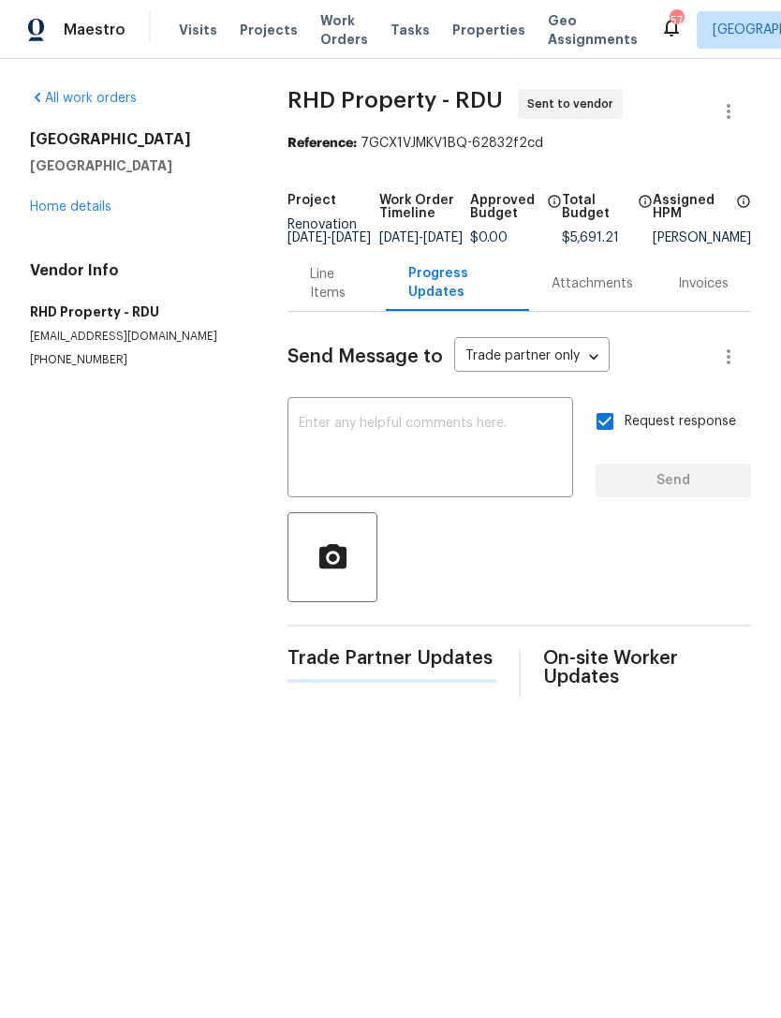
scroll to position [0, 0]
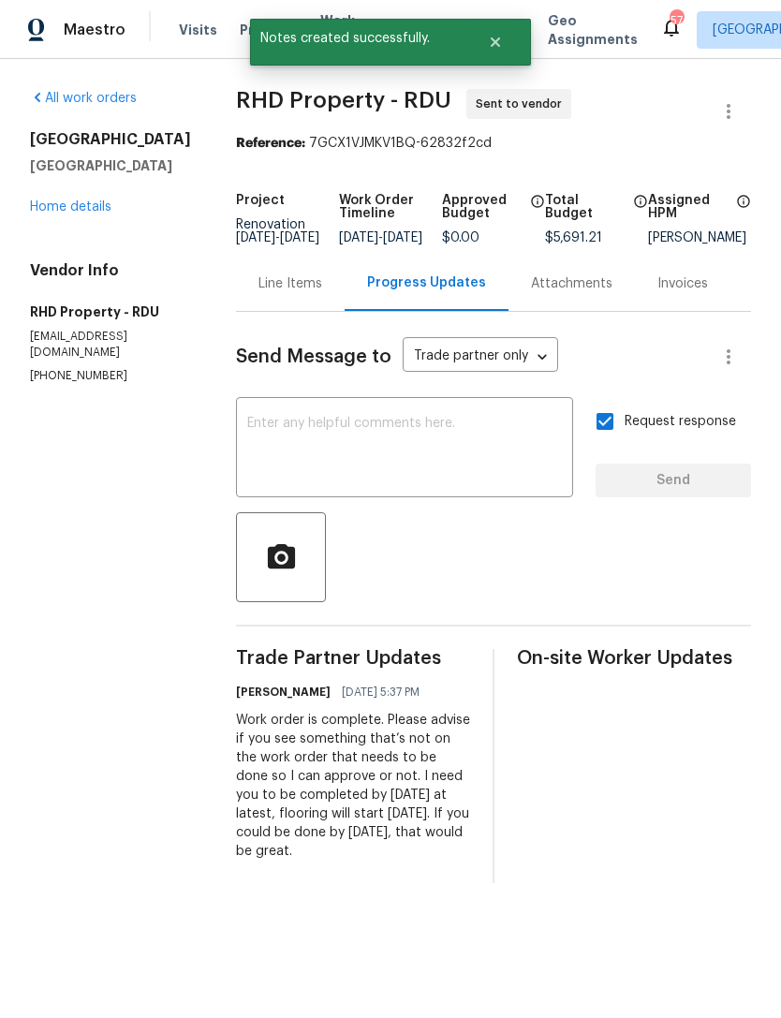
click at [465, 446] on textarea at bounding box center [404, 450] width 315 height 66
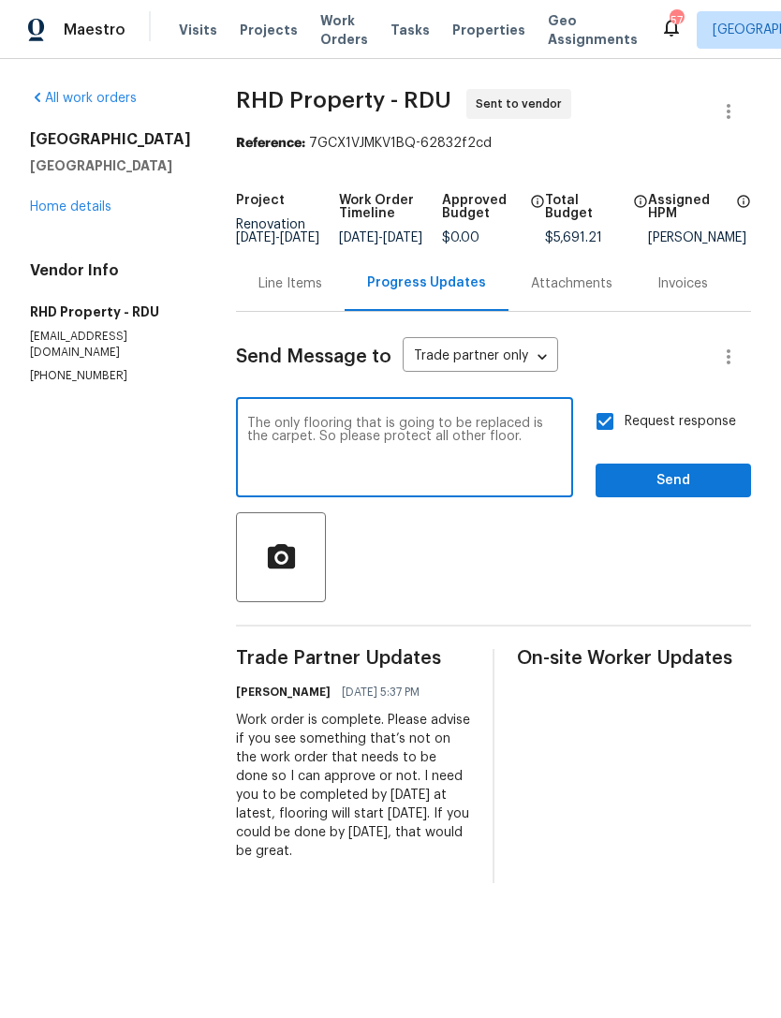
click at [376, 482] on textarea "The only flooring that is going to be replaced is the carpet. So please protect…" at bounding box center [404, 450] width 315 height 66
click at [329, 448] on textarea "The only flooring that is going to be replaced is the carpet. So please protect…" at bounding box center [404, 450] width 315 height 66
click at [458, 477] on textarea "The only flooring that is going to be replaced is the carpet, and vinyl and ups…" at bounding box center [404, 450] width 315 height 66
click at [544, 451] on textarea "The only flooring that is going to be replaced is the carpet, and vinyl and ups…" at bounding box center [404, 450] width 315 height 66
click at [472, 482] on textarea "The only flooring that is going to be replaced is the carpet, and vinyl and ups…" at bounding box center [404, 450] width 315 height 66
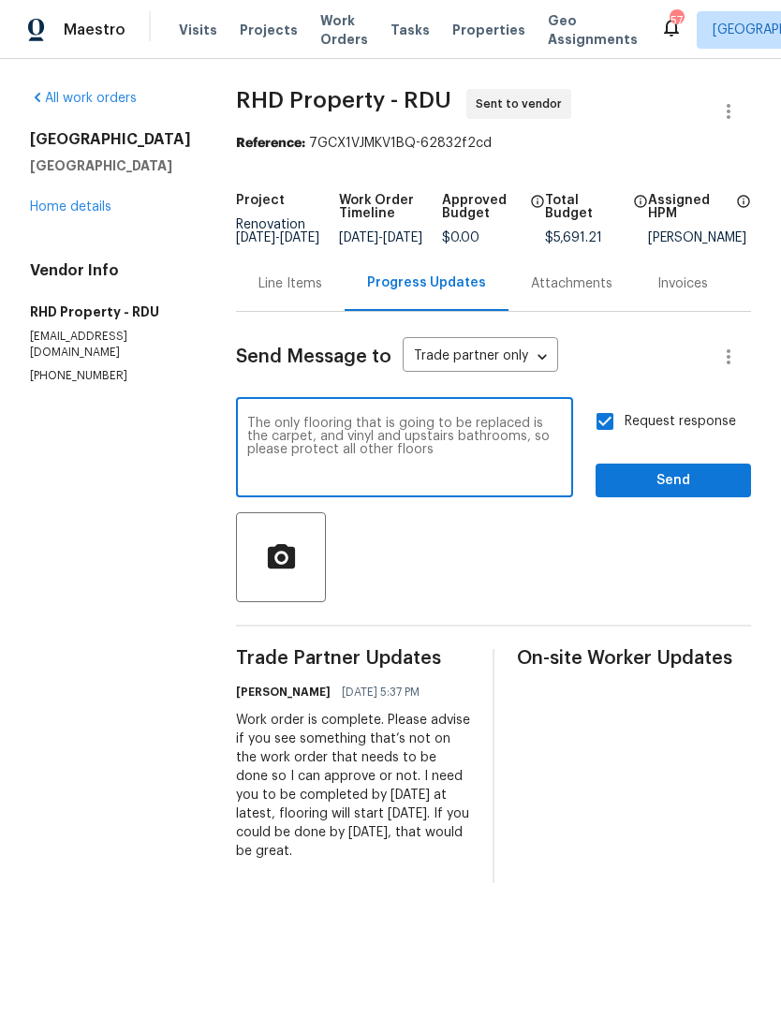
type textarea "The only flooring that is going to be replaced is the carpet, and vinyl and ups…"
click at [693, 492] on span "Send" at bounding box center [672, 480] width 125 height 23
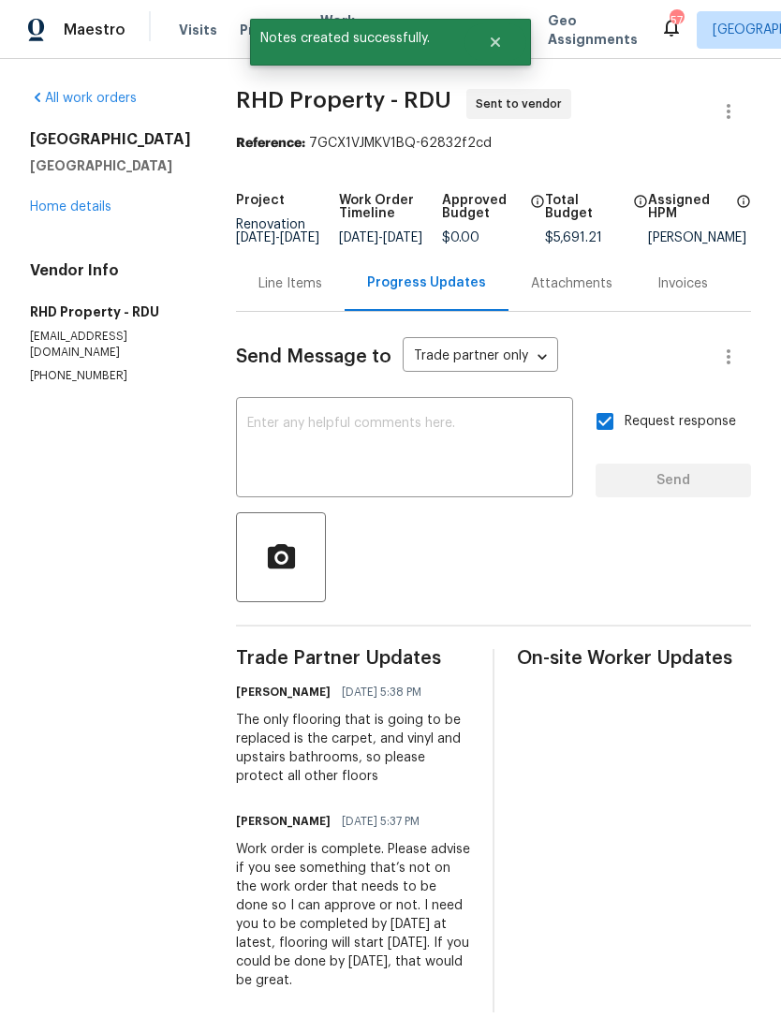
click at [104, 206] on link "Home details" at bounding box center [70, 206] width 81 height 13
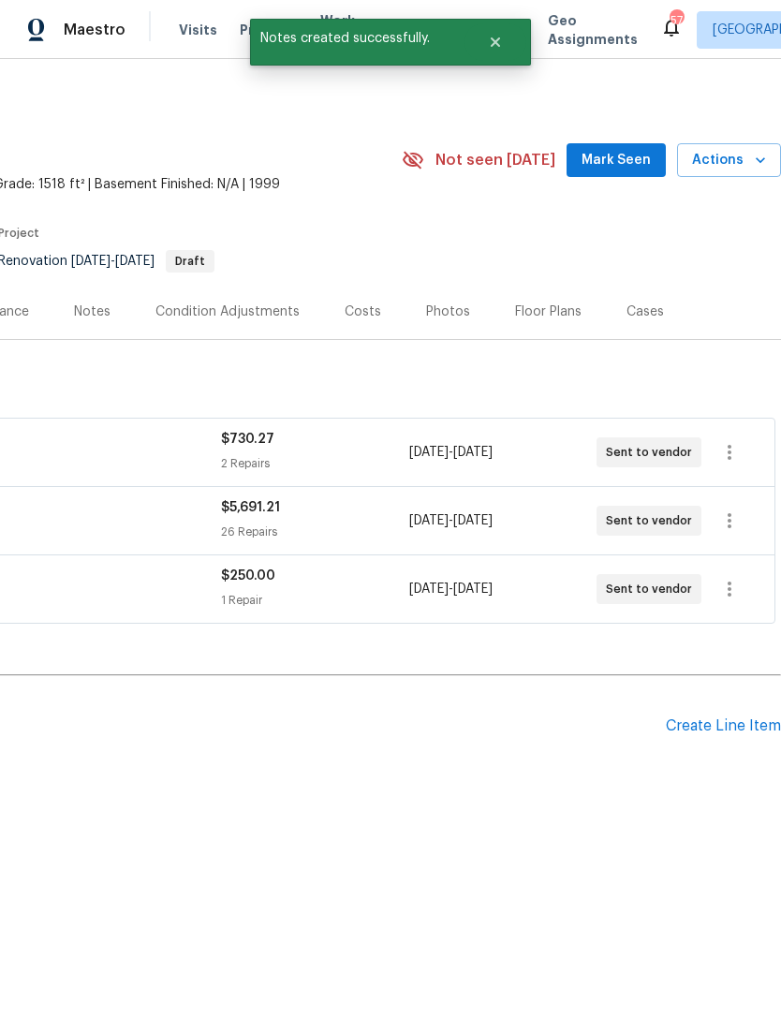
scroll to position [0, 277]
click at [730, 718] on div "Create Line Item" at bounding box center [723, 726] width 115 height 18
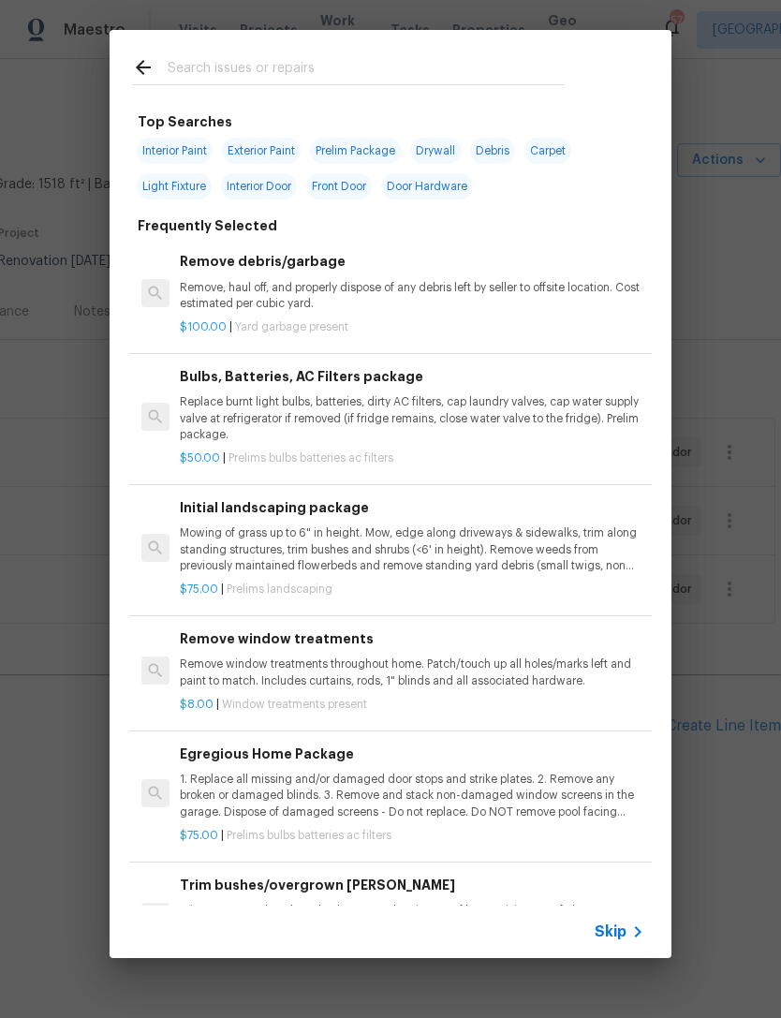
click at [310, 66] on input "text" at bounding box center [366, 70] width 397 height 28
type input "Landsc"
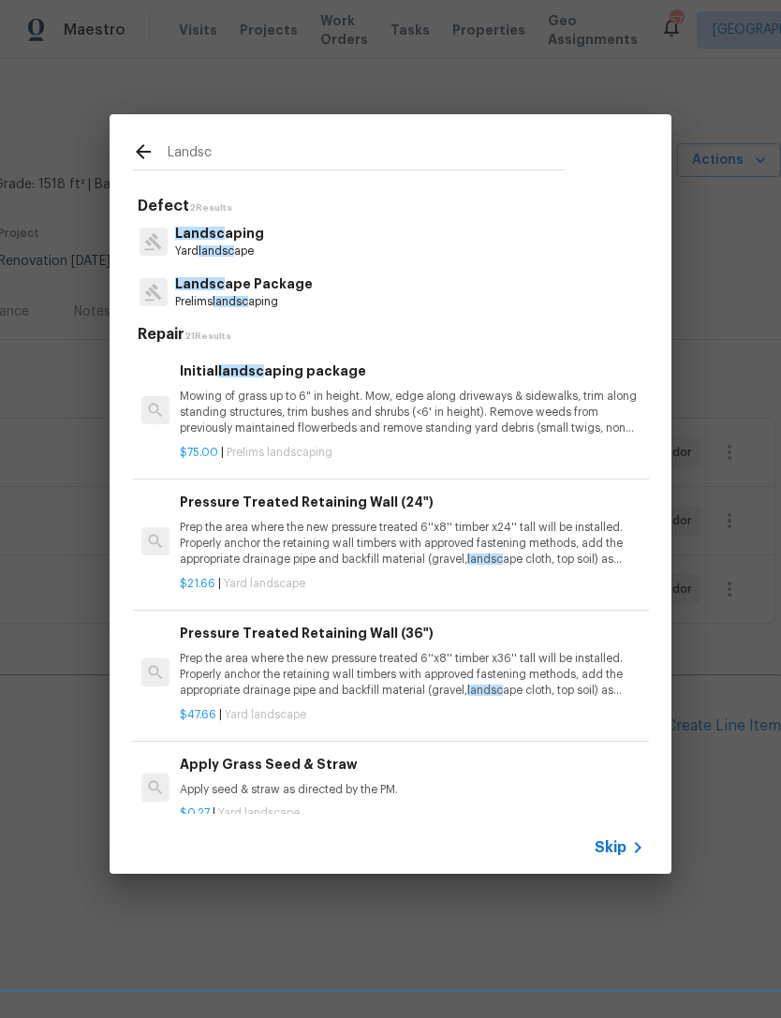
click at [256, 238] on p "Landsc aping" at bounding box center [219, 234] width 89 height 20
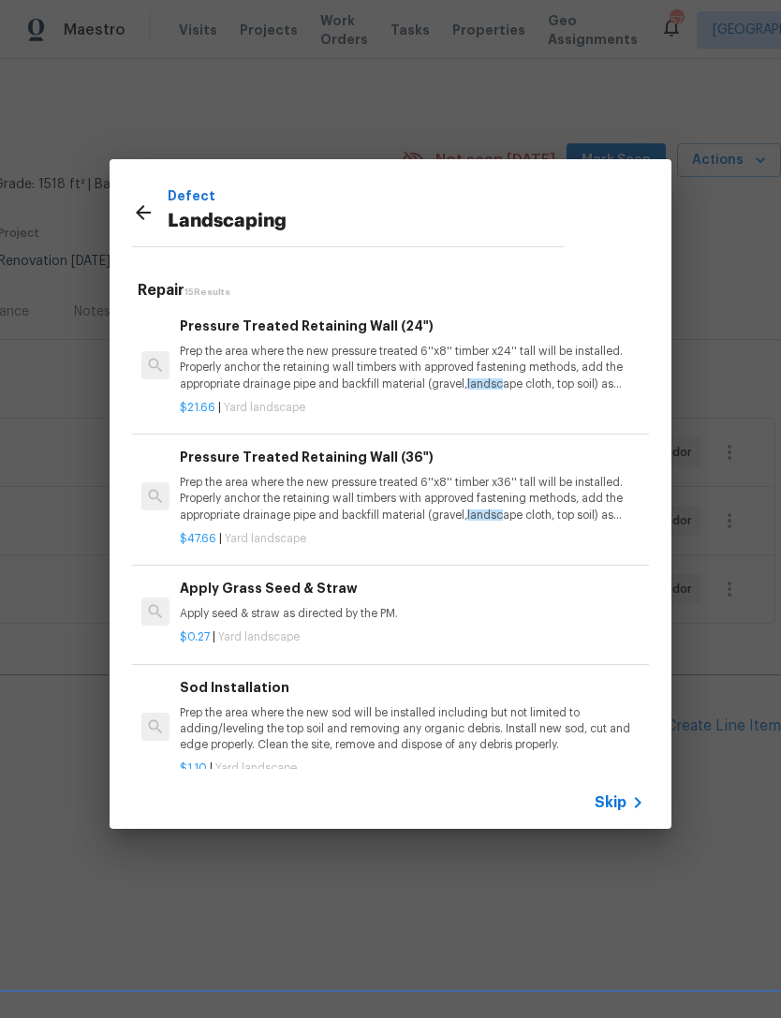
click at [145, 215] on icon at bounding box center [143, 212] width 22 height 22
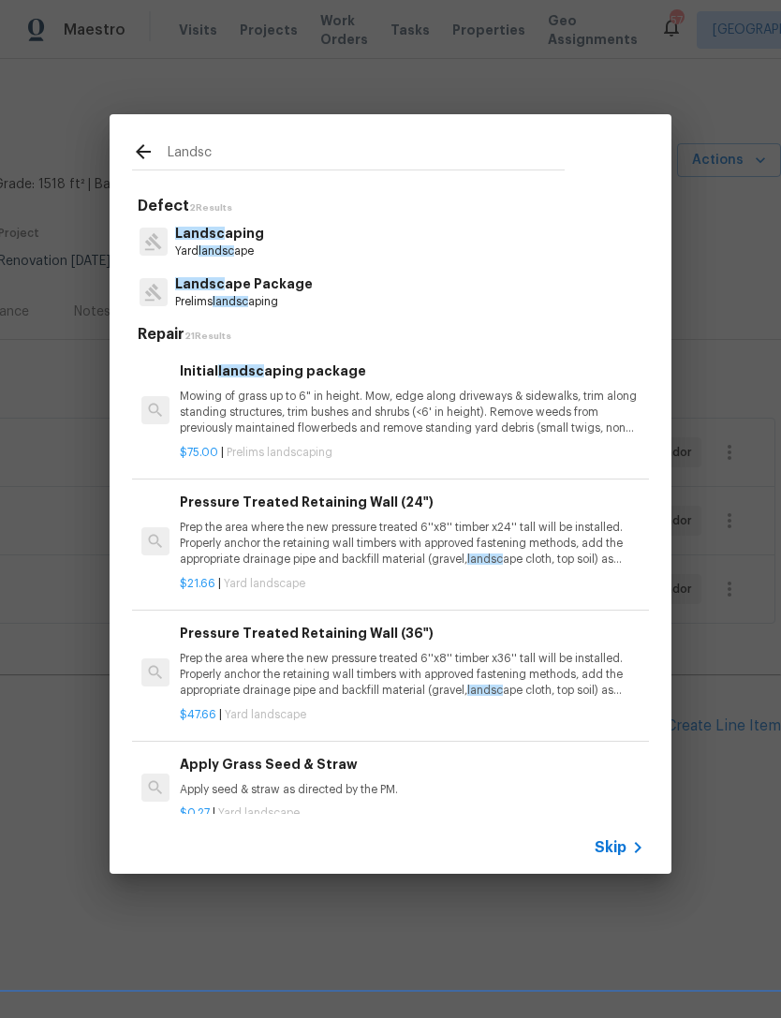
click at [288, 282] on p "Landsc ape Package" at bounding box center [244, 284] width 138 height 20
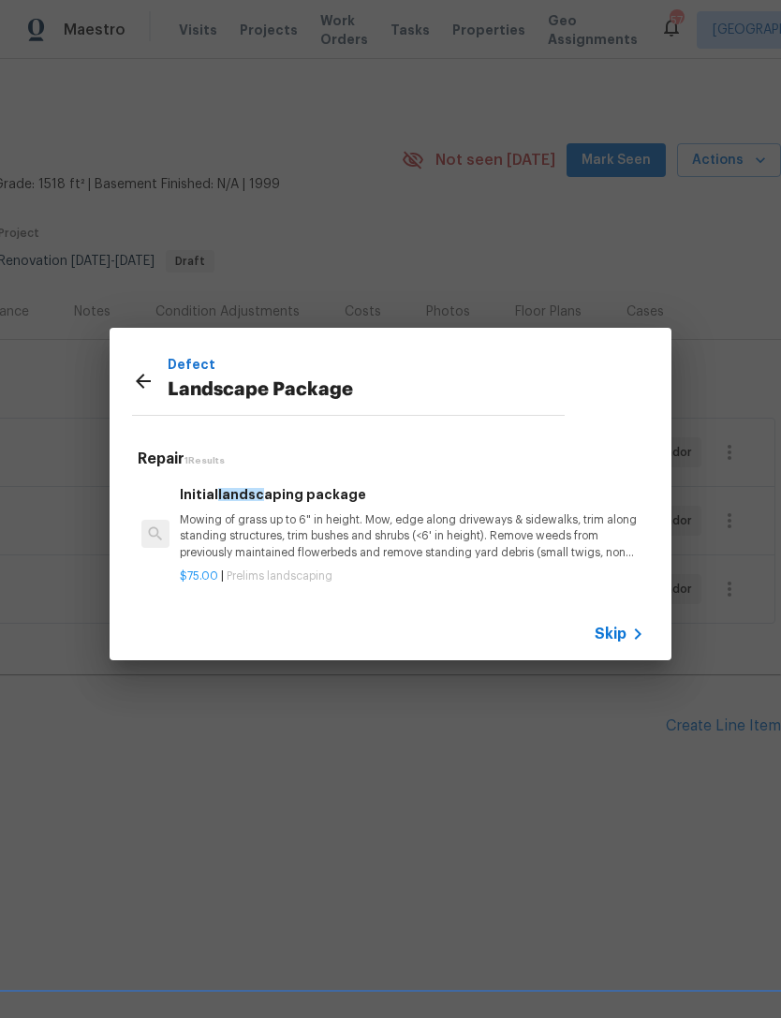
click at [392, 515] on p "Mowing of grass up to 6" in height. Mow, edge along driveways & sidewalks, trim…" at bounding box center [412, 536] width 464 height 48
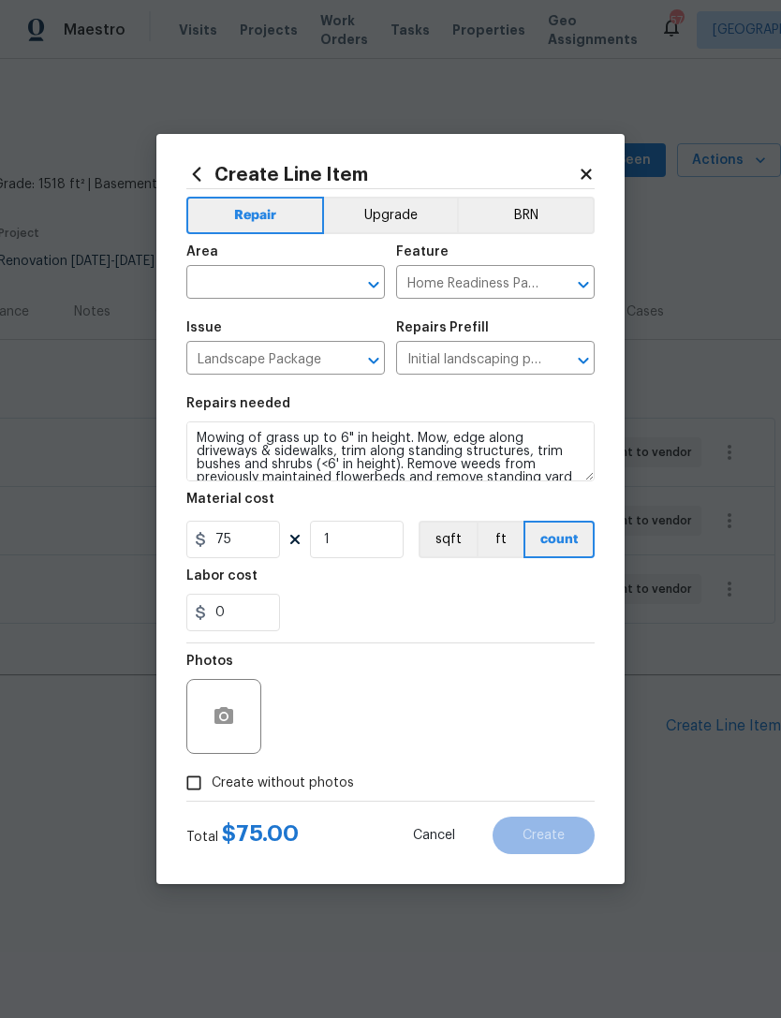
click at [259, 264] on div "Area" at bounding box center [285, 257] width 198 height 24
click at [269, 272] on input "text" at bounding box center [259, 284] width 146 height 29
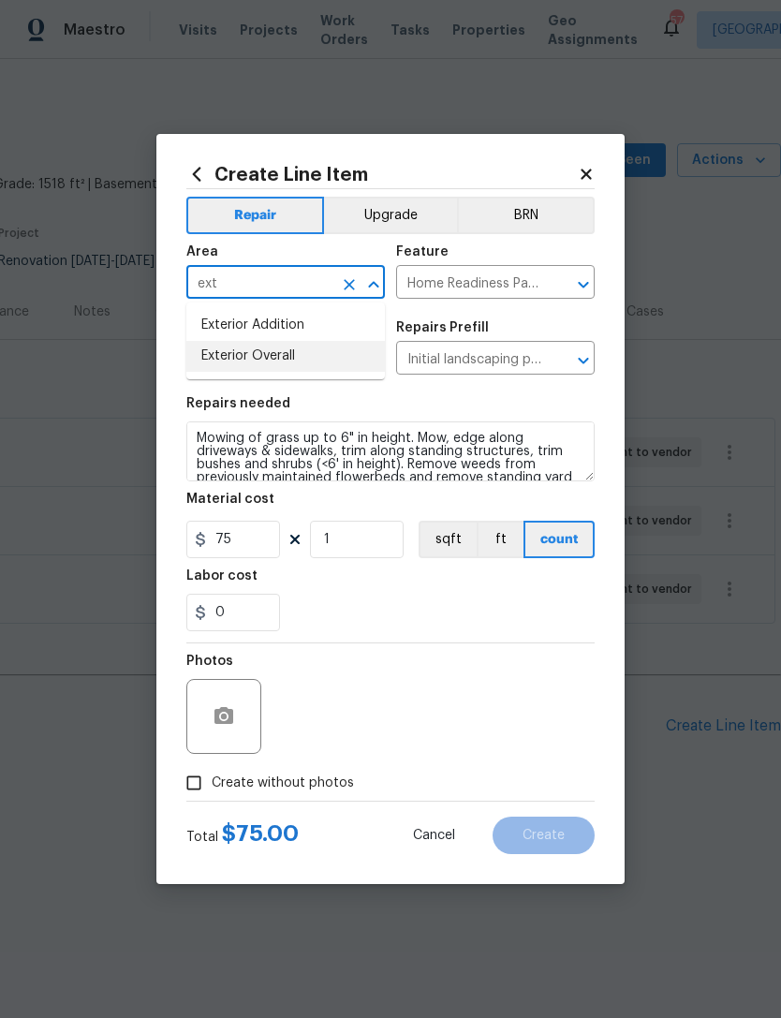
click at [318, 361] on li "Exterior Overall" at bounding box center [285, 356] width 198 height 31
type input "Exterior Overall"
click at [317, 360] on input "Landscape Package" at bounding box center [259, 359] width 146 height 29
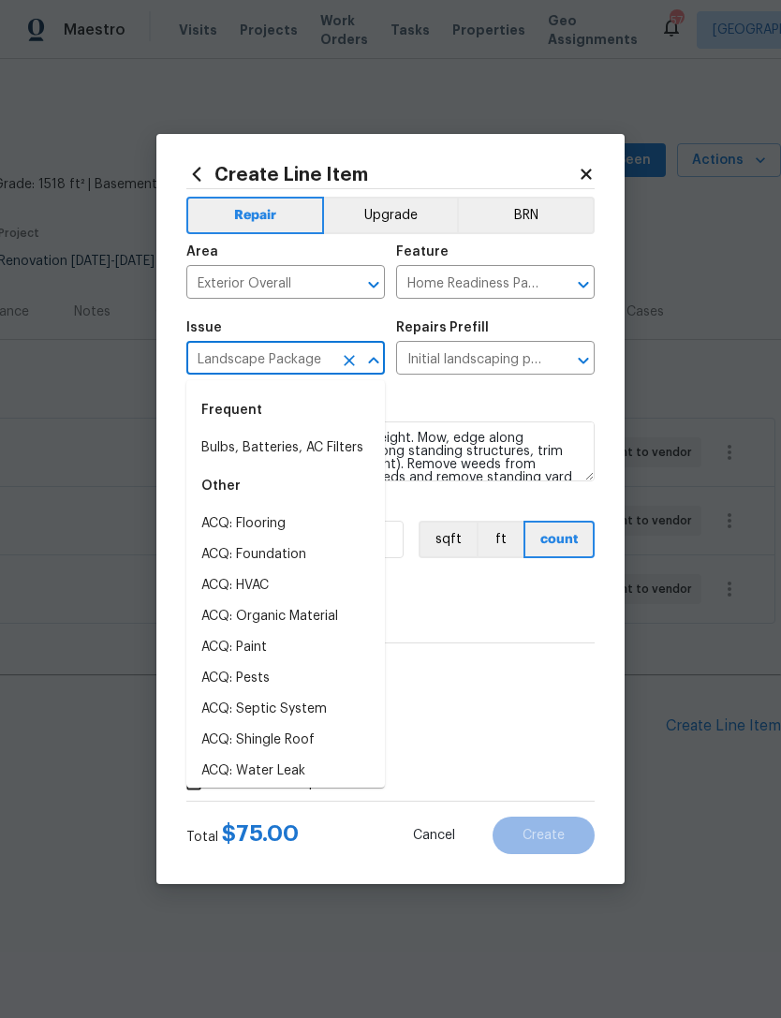
click at [511, 620] on div "0" at bounding box center [390, 612] width 408 height 37
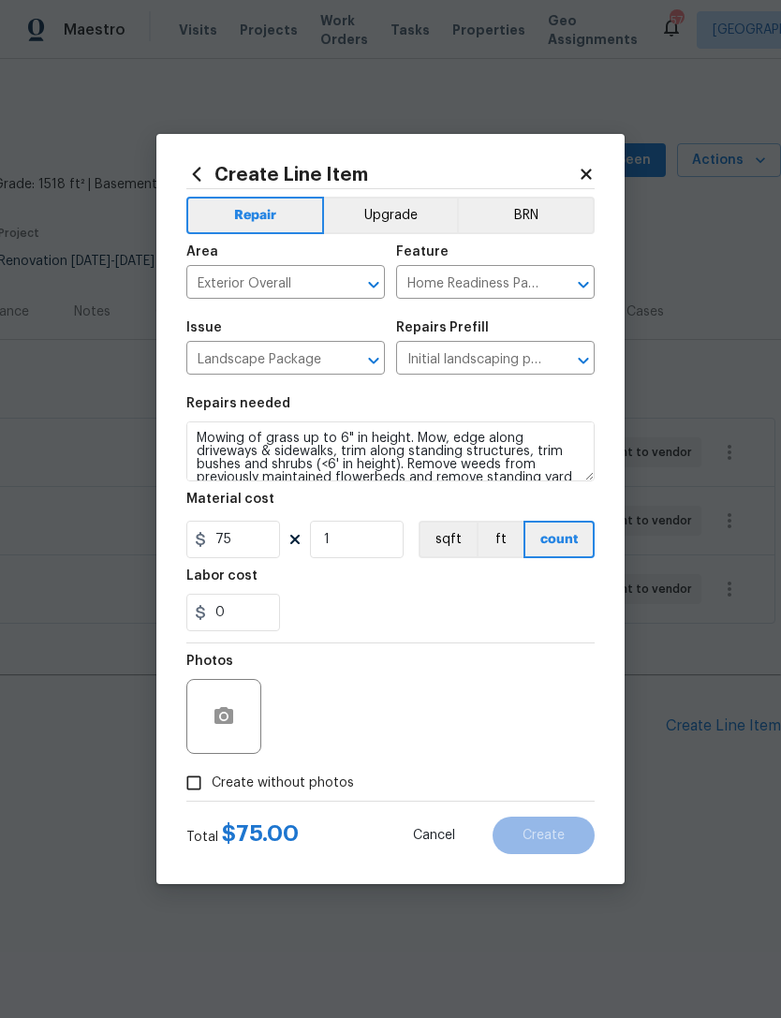
click at [190, 791] on input "Create without photos" at bounding box center [194, 783] width 36 height 36
checkbox input "true"
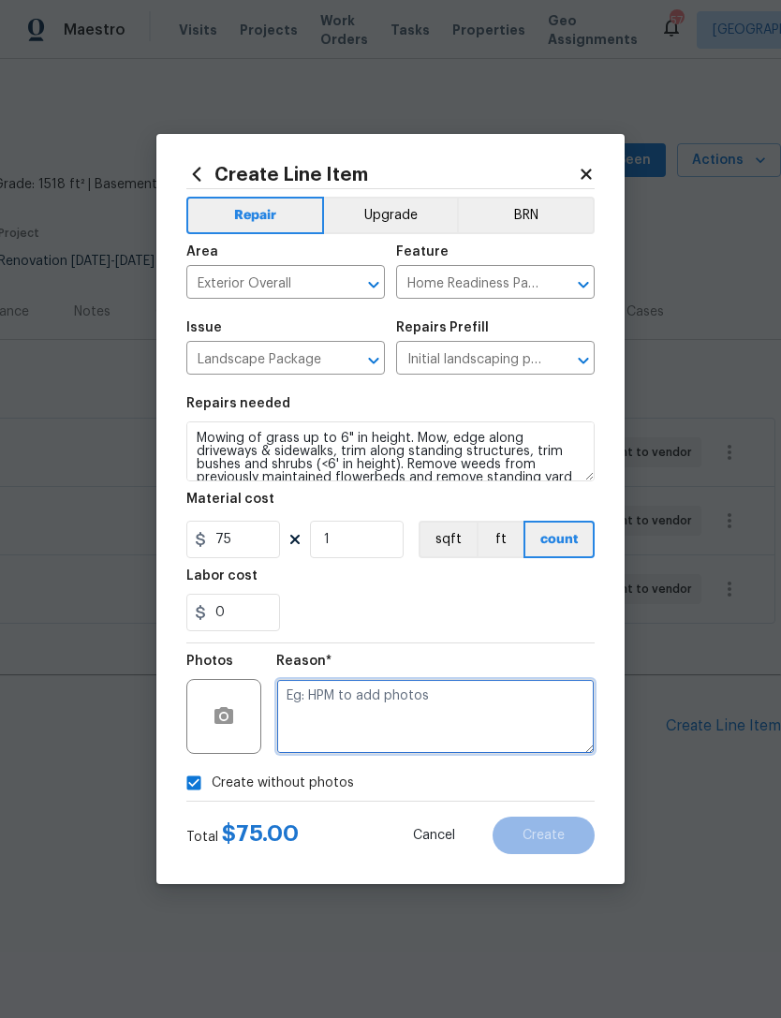
click at [479, 718] on textarea at bounding box center [435, 716] width 318 height 75
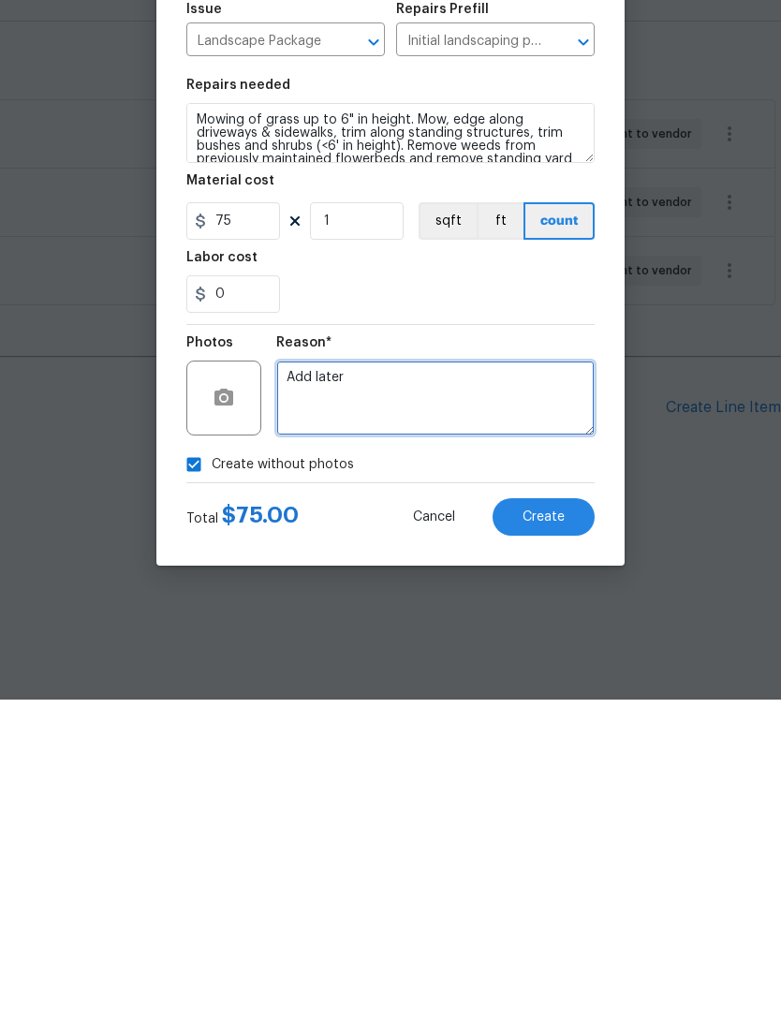
type textarea "Add later"
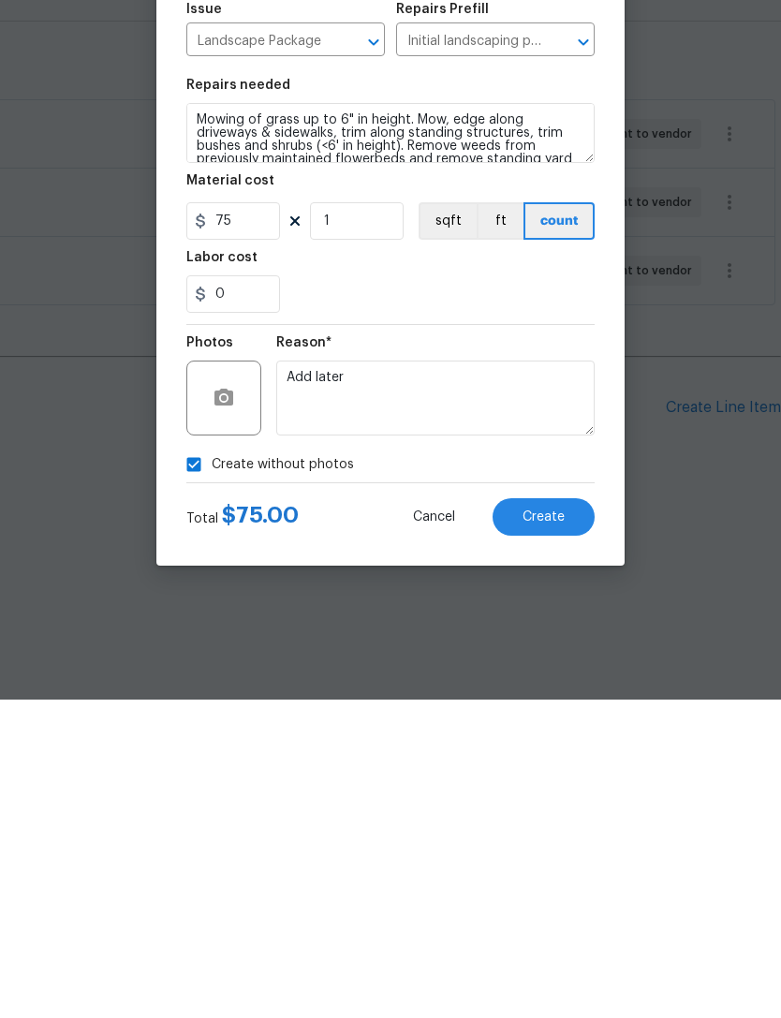
click at [560, 829] on span "Create" at bounding box center [543, 836] width 42 height 14
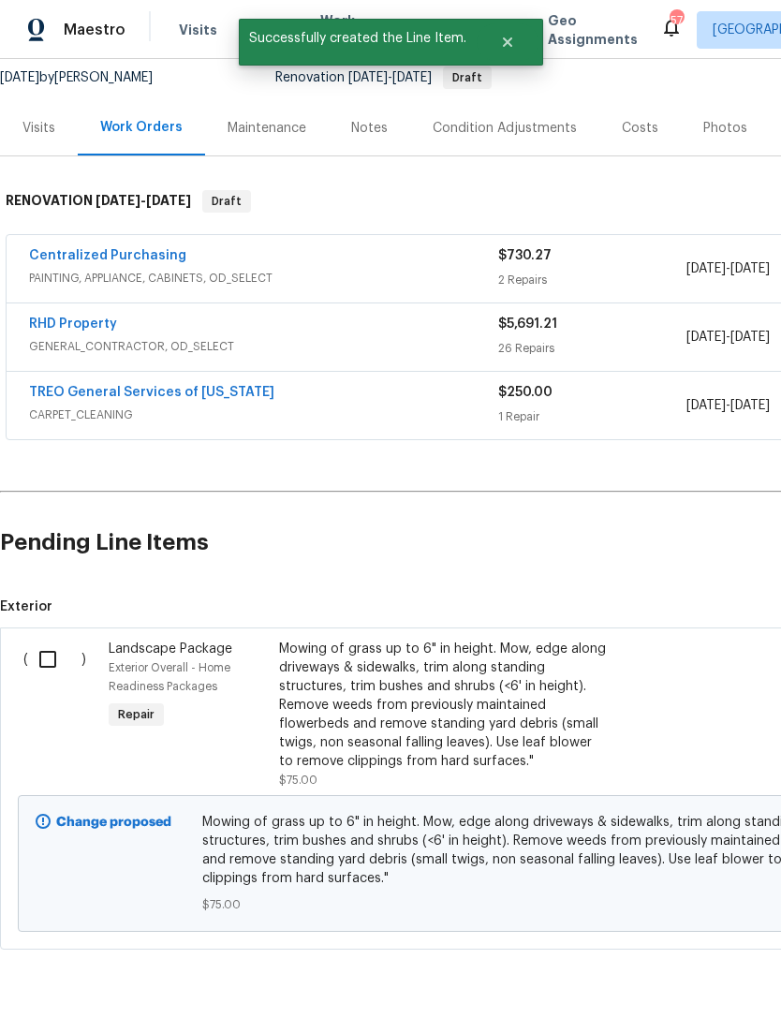
scroll to position [183, 0]
click at [51, 665] on input "checkbox" at bounding box center [54, 659] width 53 height 39
checkbox input "true"
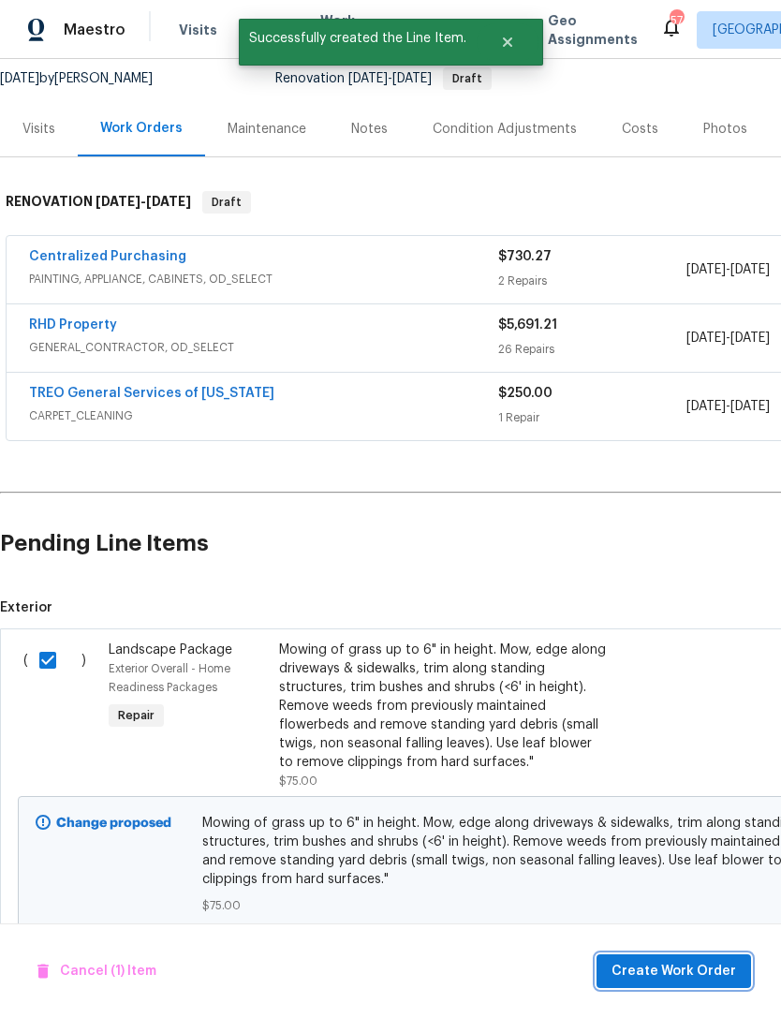
click at [703, 971] on span "Create Work Order" at bounding box center [673, 971] width 125 height 23
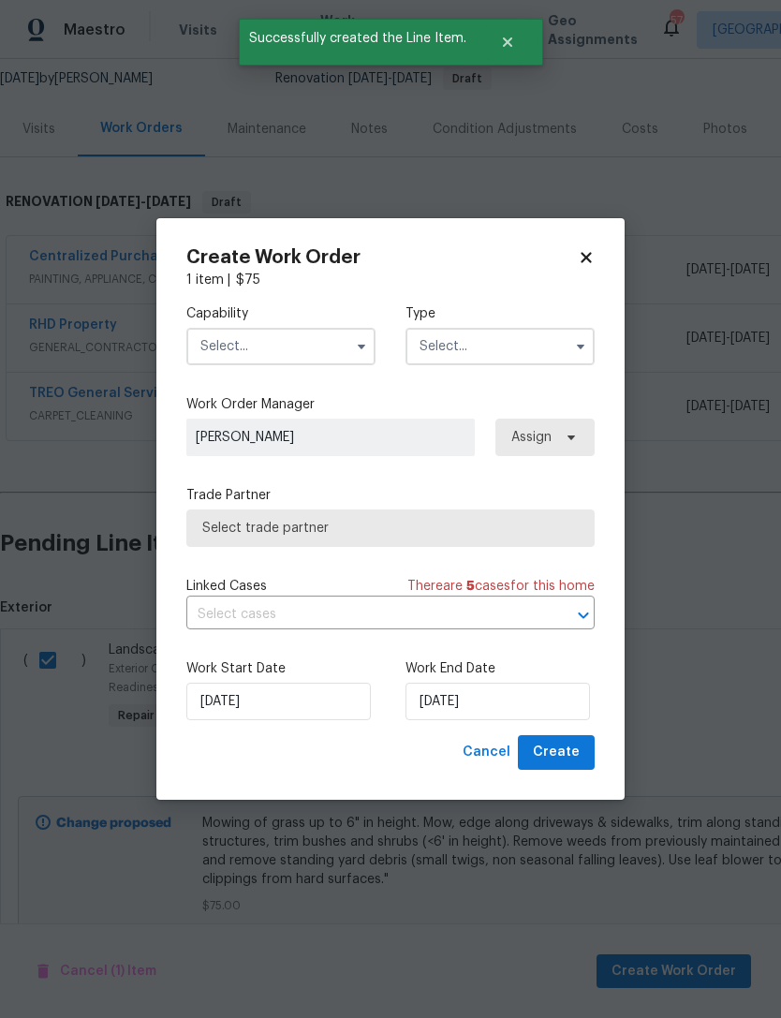
click at [269, 344] on input "text" at bounding box center [280, 346] width 189 height 37
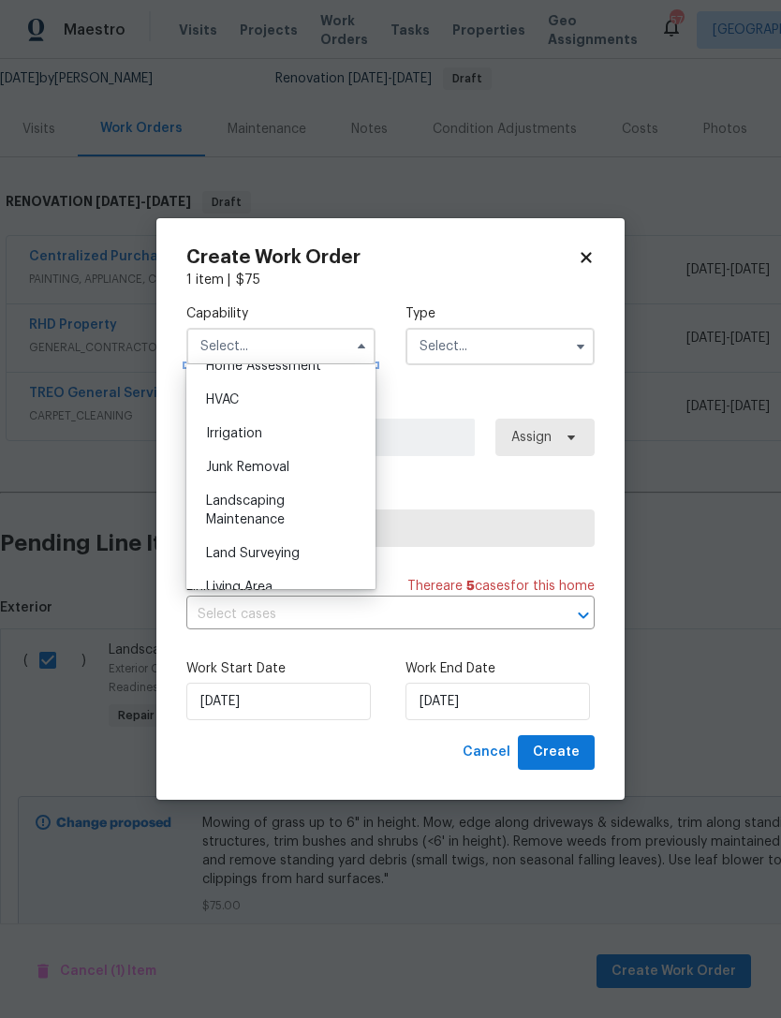
scroll to position [1118, 0]
click at [290, 512] on div "Landscaping Maintenance" at bounding box center [281, 509] width 180 height 52
type input "Landscaping Maintenance"
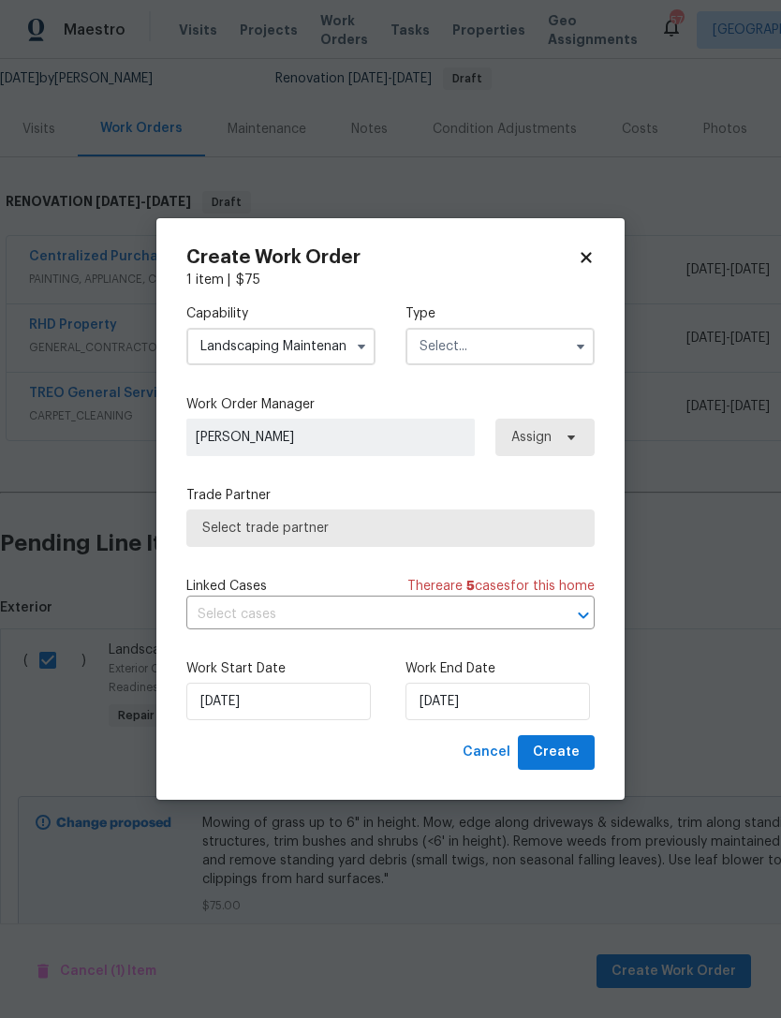
click at [502, 356] on input "text" at bounding box center [499, 346] width 189 height 37
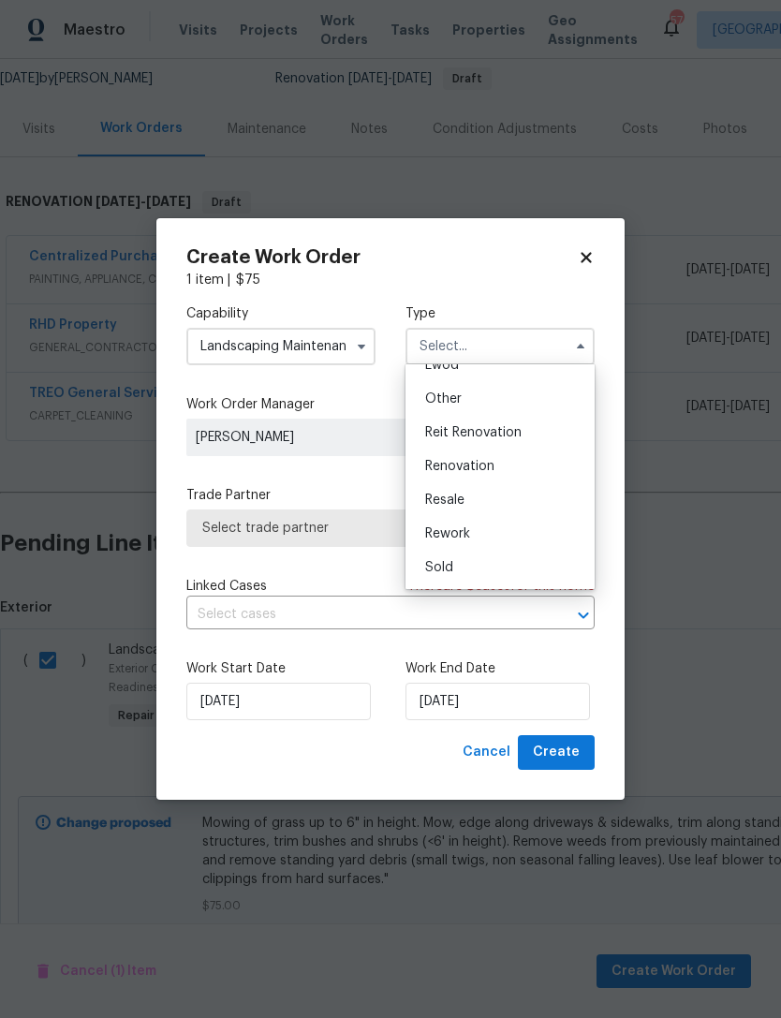
scroll to position [223, 0]
click at [481, 467] on span "Renovation" at bounding box center [459, 466] width 69 height 13
type input "Renovation"
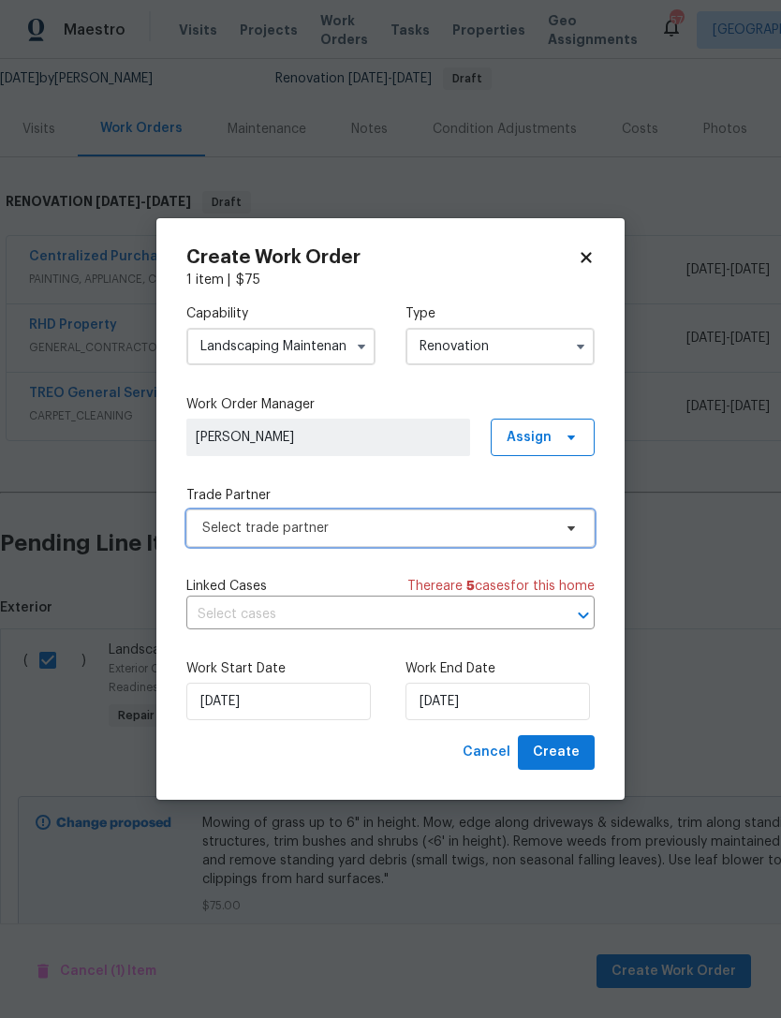
click at [483, 529] on span "Select trade partner" at bounding box center [376, 528] width 349 height 19
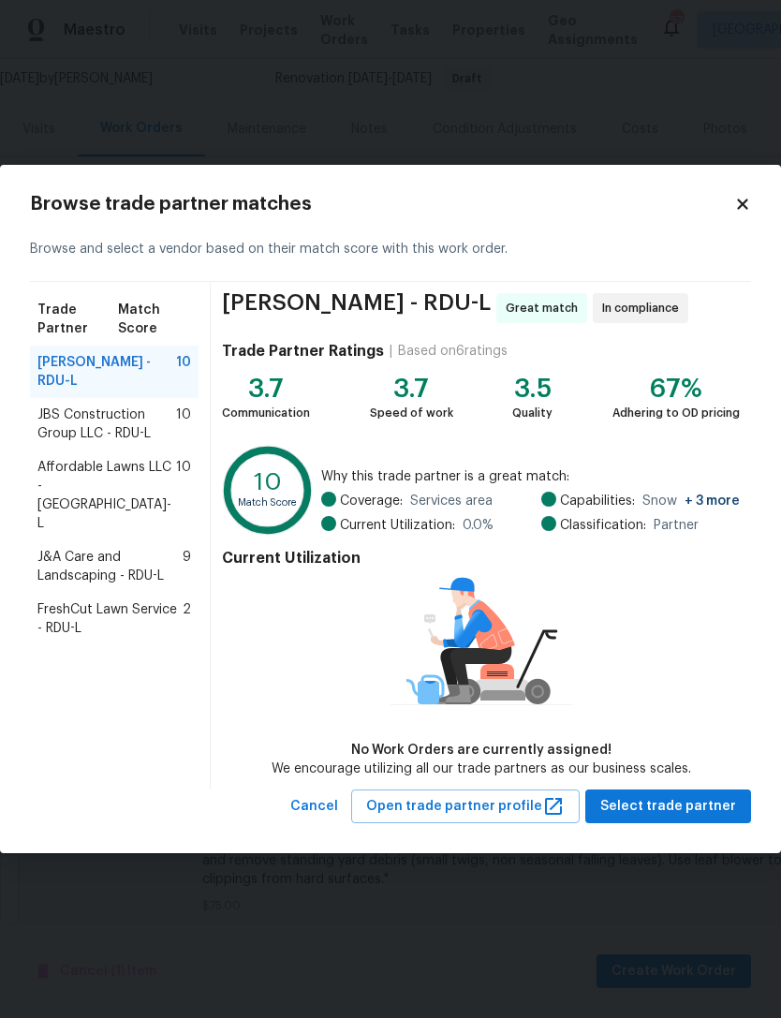
click at [745, 201] on icon at bounding box center [742, 203] width 10 height 10
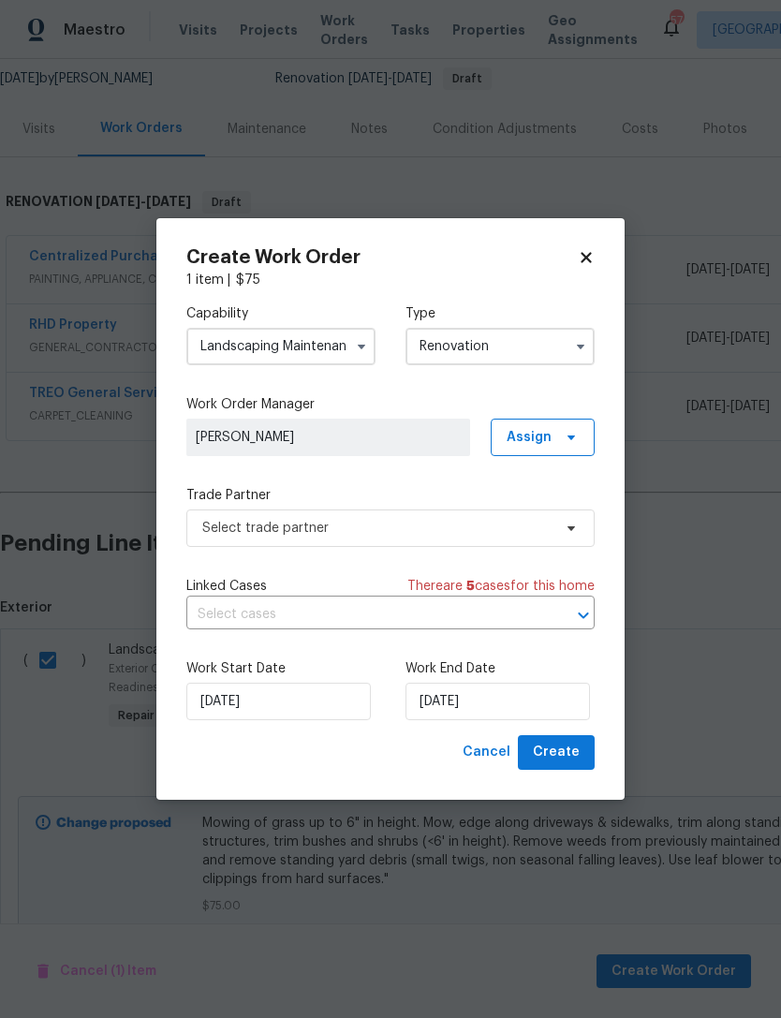
click at [286, 347] on input "Landscaping Maintenance" at bounding box center [280, 346] width 189 height 37
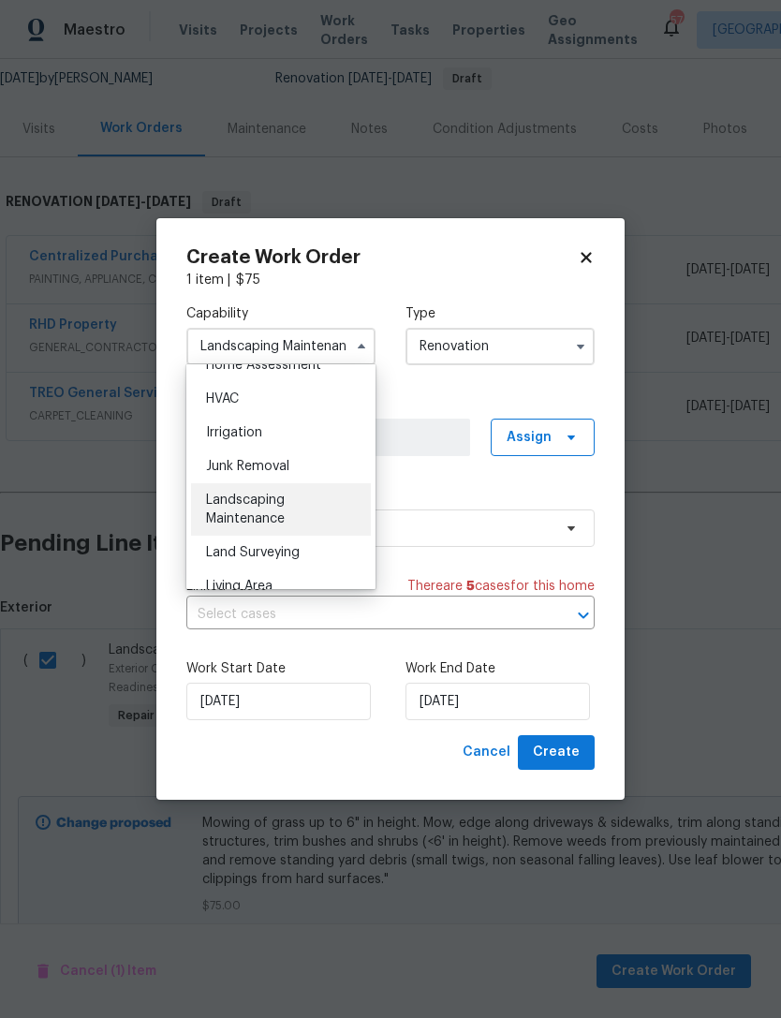
scroll to position [1117, 0]
click at [305, 509] on div "Landscaping Maintenance" at bounding box center [281, 510] width 180 height 52
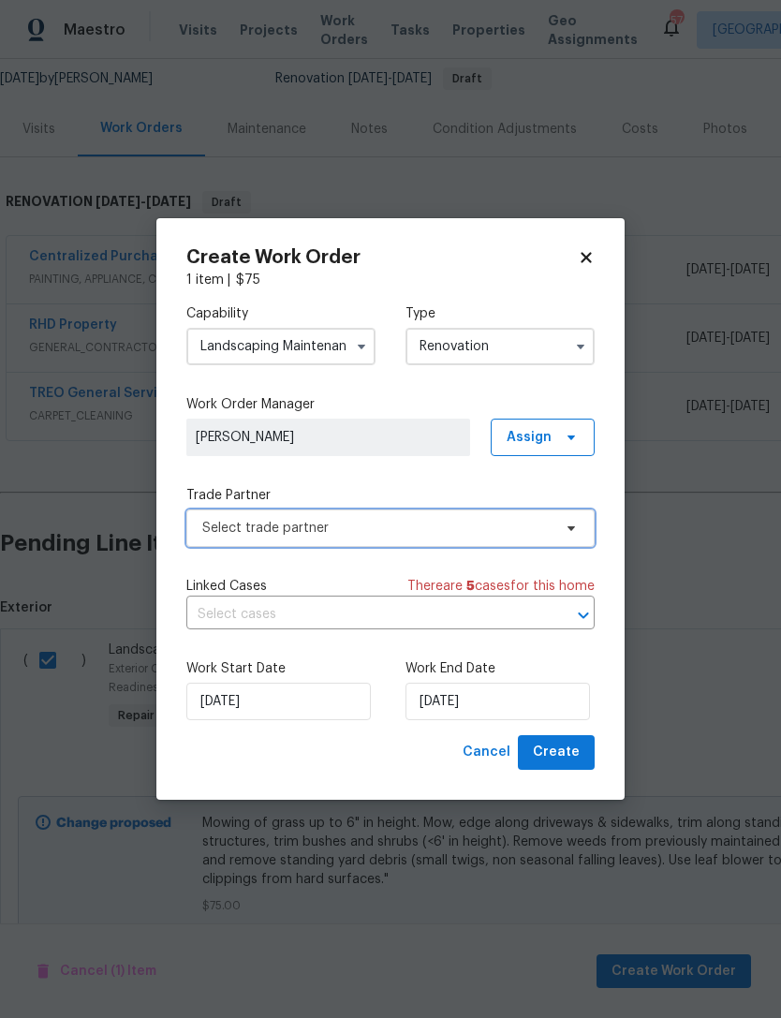
click at [364, 535] on span "Select trade partner" at bounding box center [376, 528] width 349 height 19
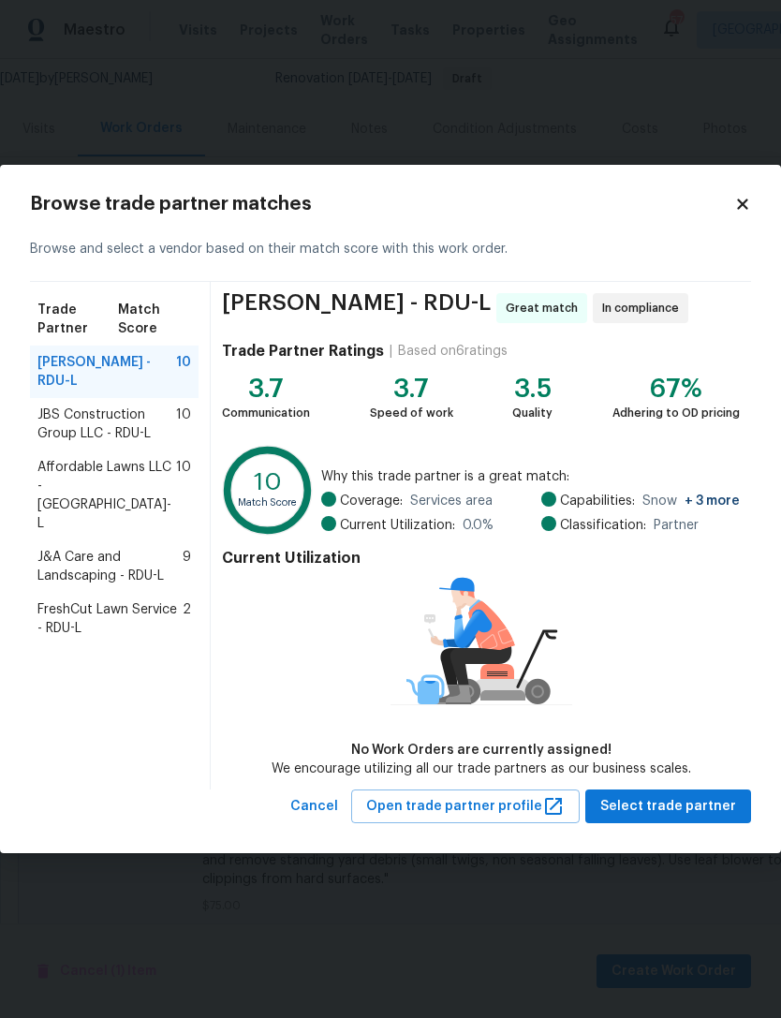
click at [127, 460] on span "Affordable Lawns LLC - RDU-L" at bounding box center [106, 495] width 139 height 75
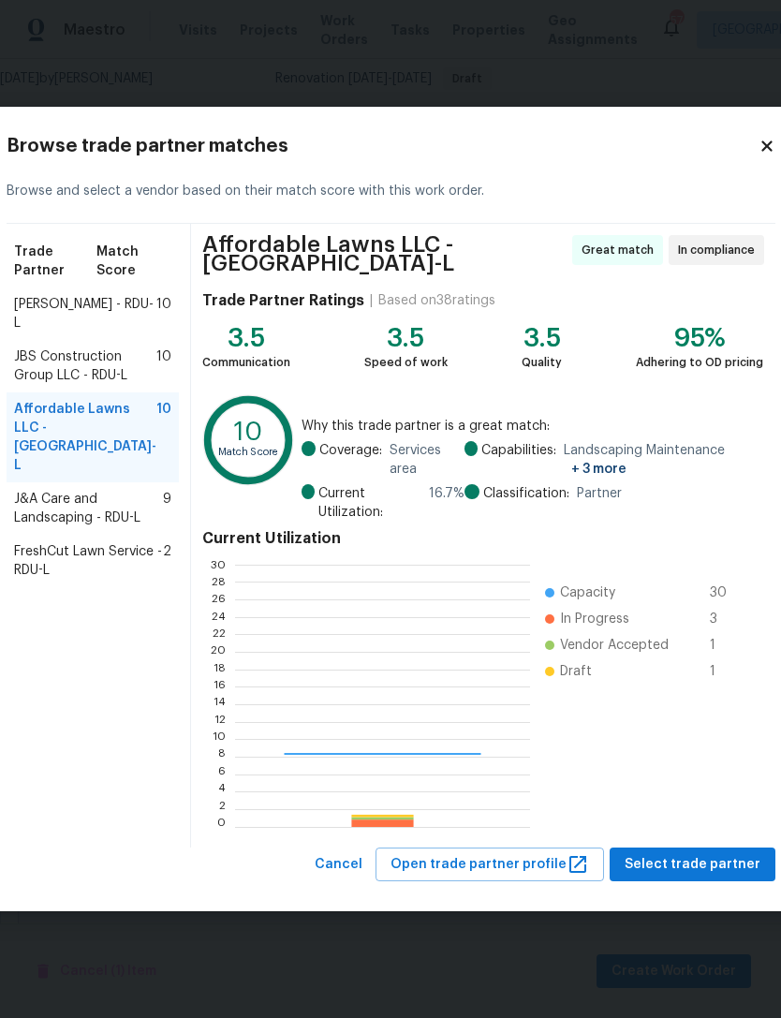
scroll to position [262, 294]
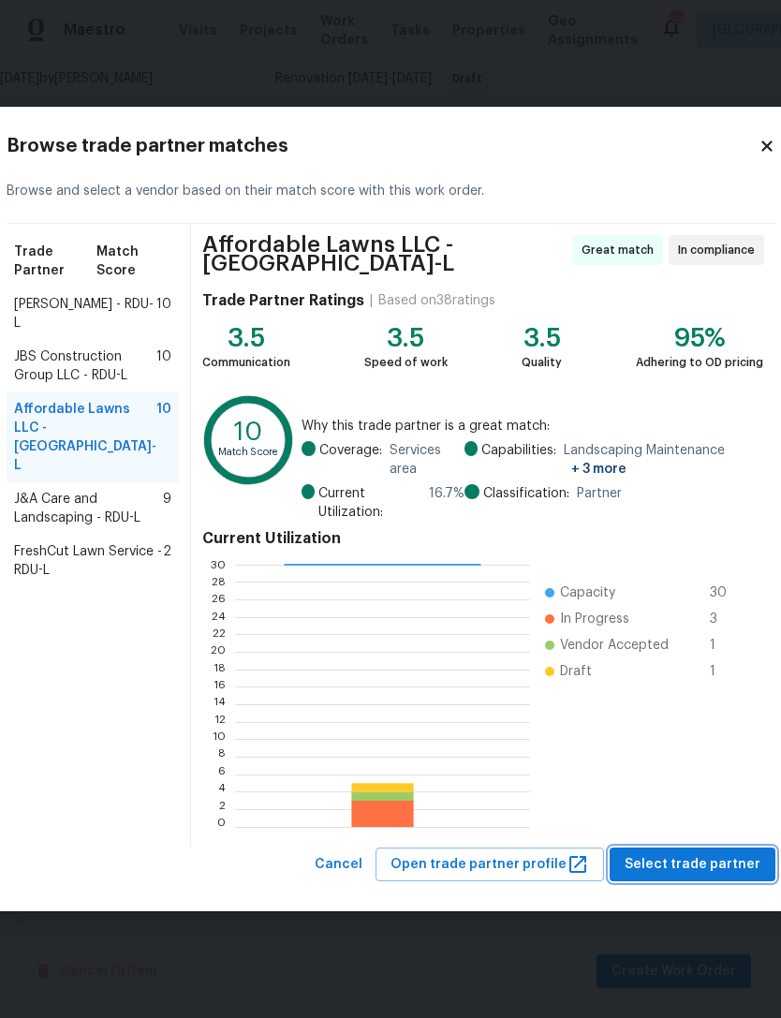
click at [717, 855] on span "Select trade partner" at bounding box center [692, 864] width 136 height 23
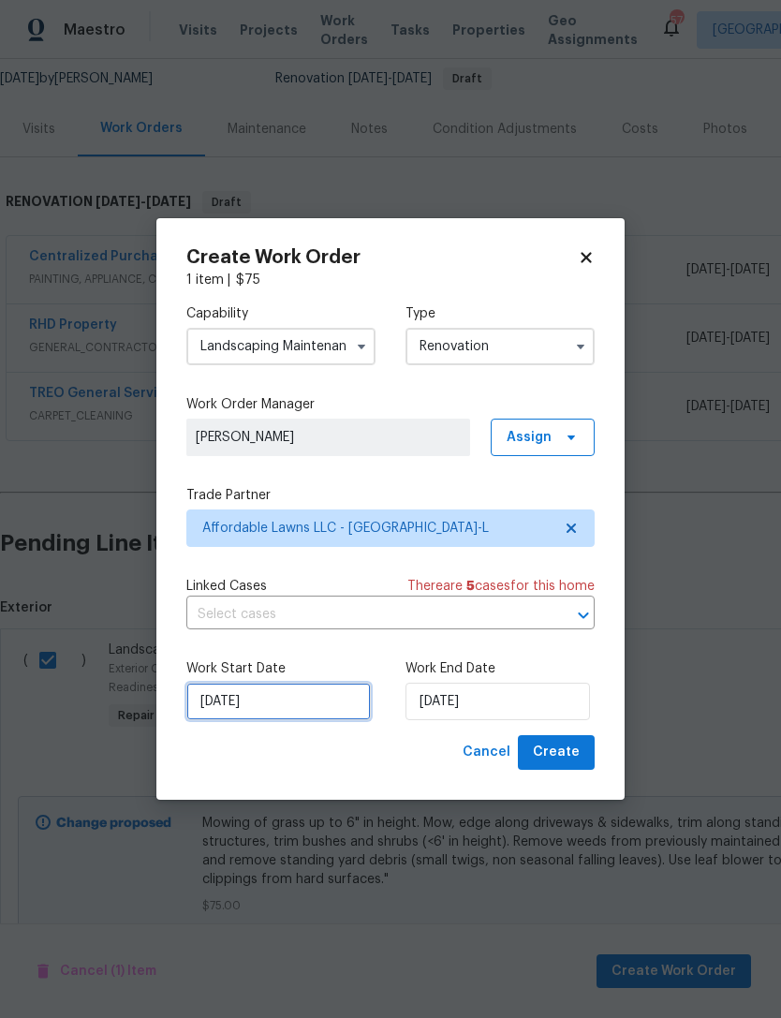
click at [272, 698] on input "[DATE]" at bounding box center [278, 701] width 184 height 37
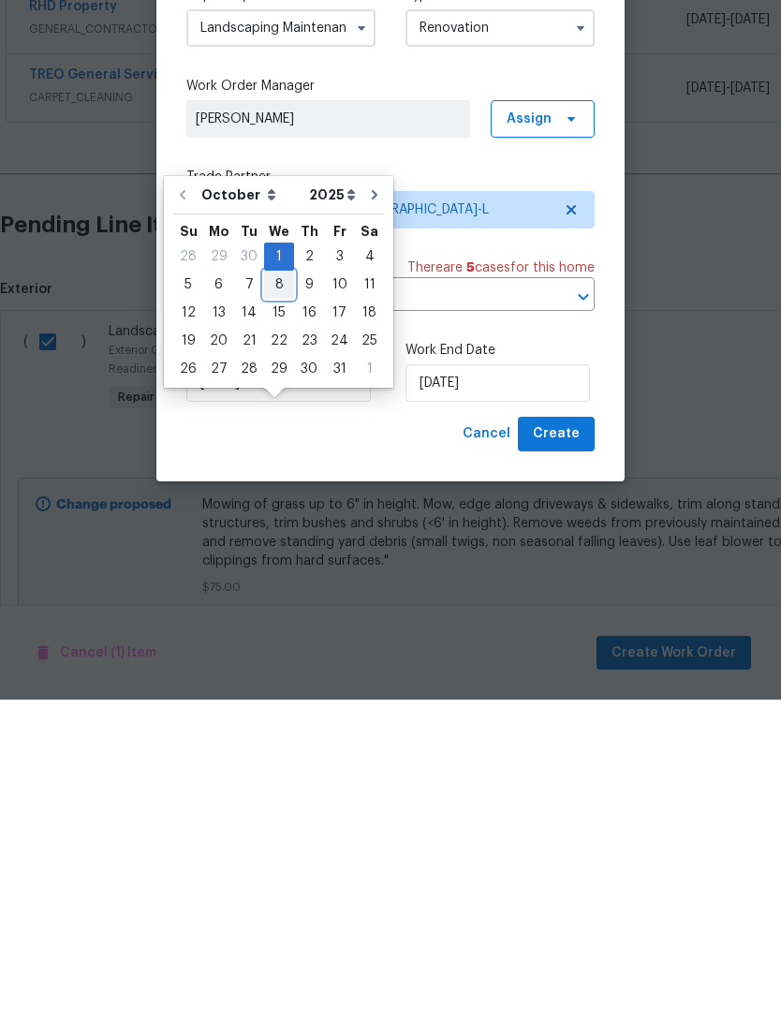
click at [264, 590] on div "8" at bounding box center [279, 603] width 30 height 26
type input "[DATE]"
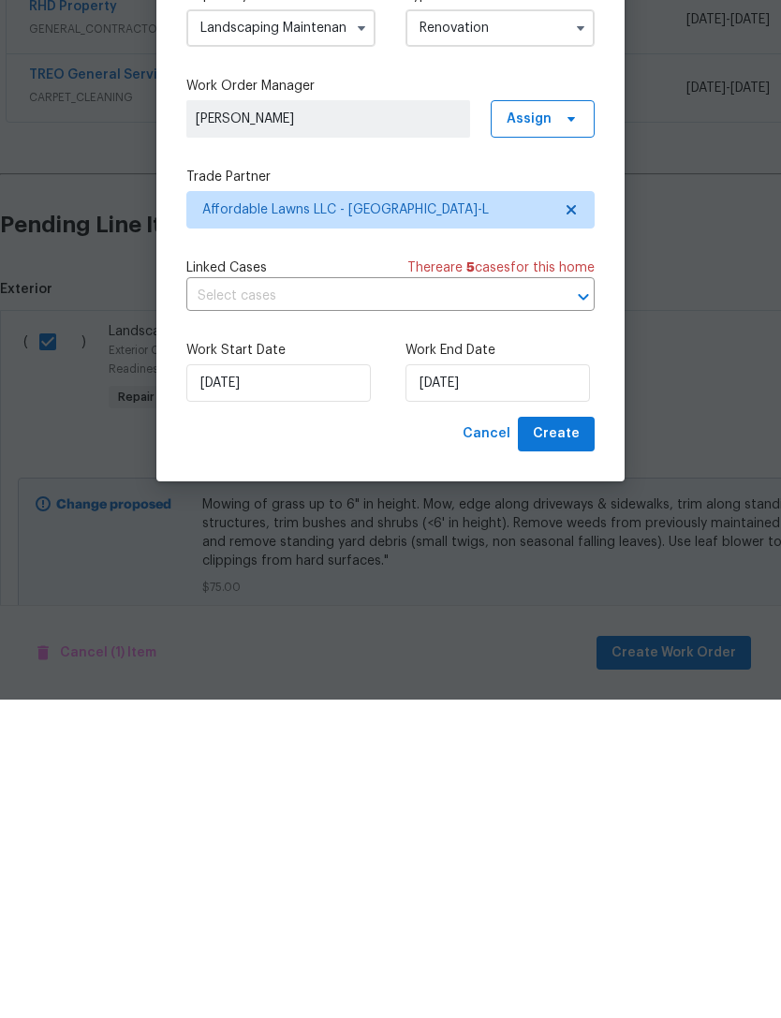
scroll to position [60, 0]
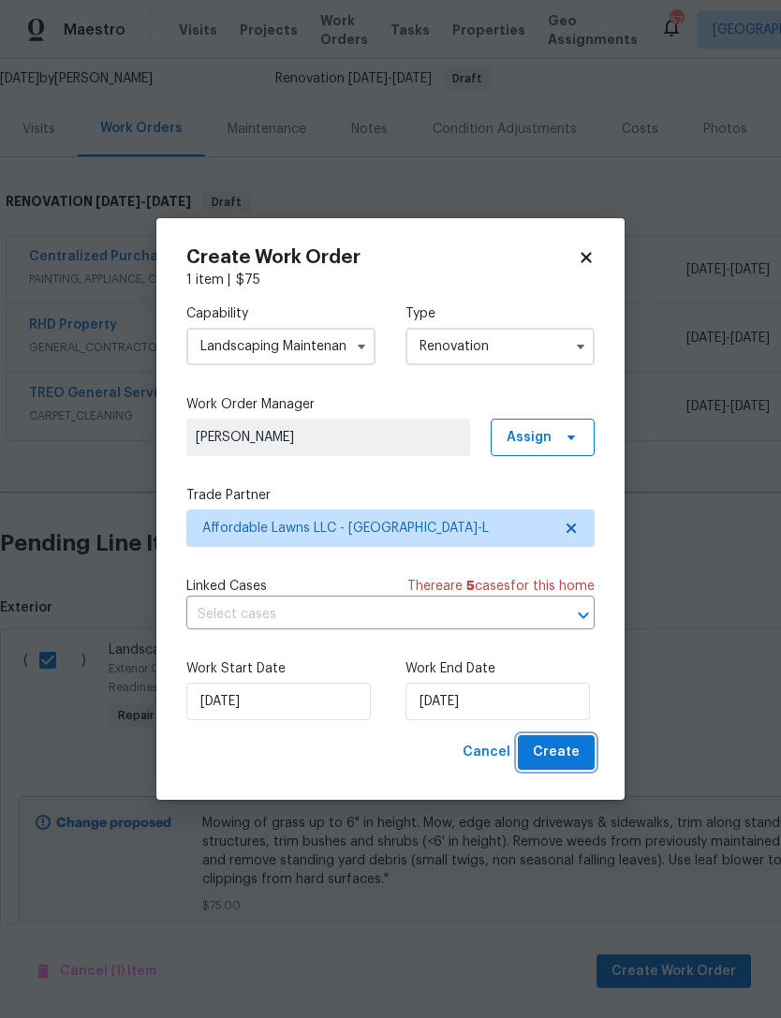
click at [566, 751] on span "Create" at bounding box center [556, 752] width 47 height 23
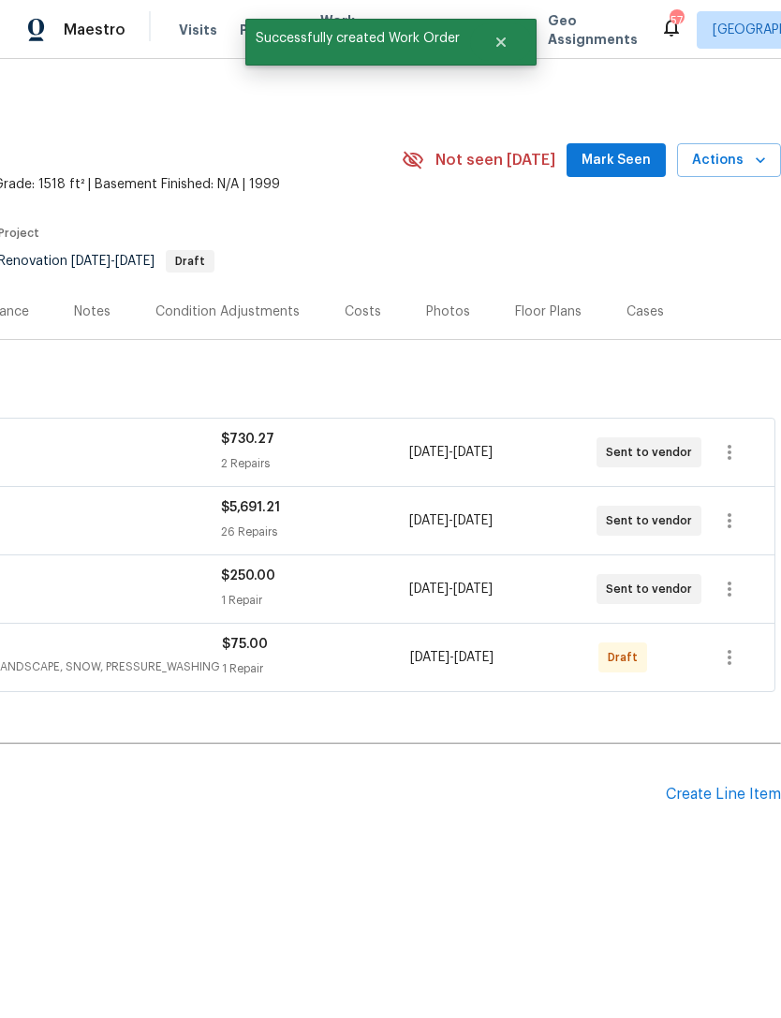
scroll to position [0, 277]
click at [736, 654] on icon "button" at bounding box center [729, 657] width 22 height 22
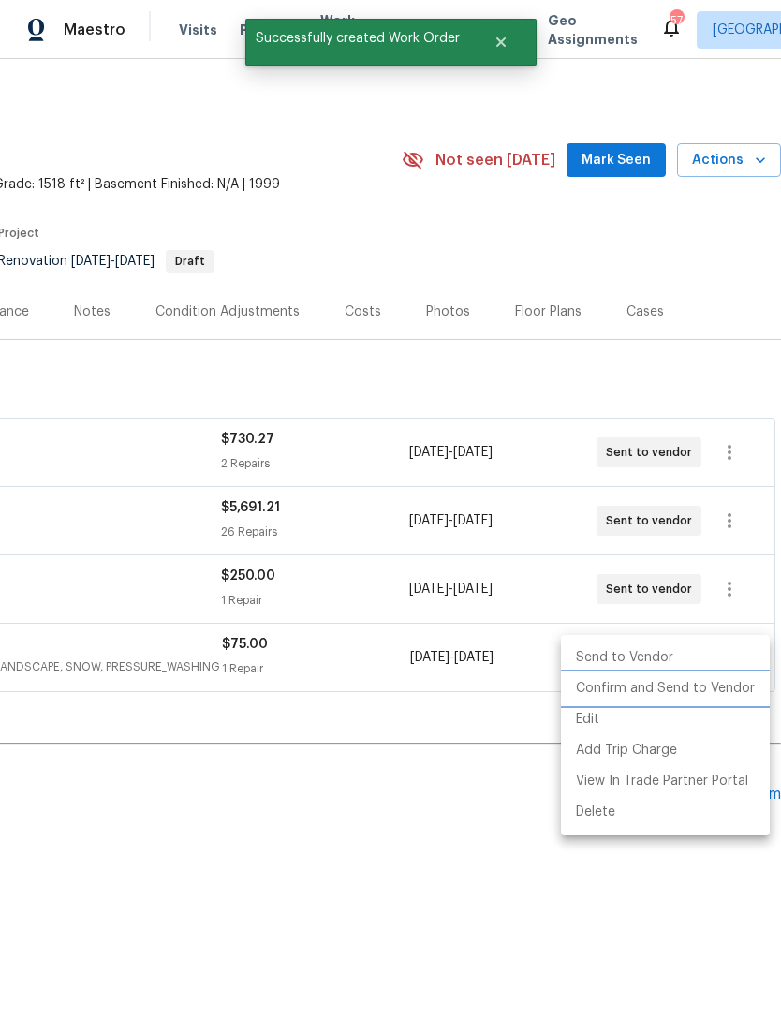
click at [718, 684] on li "Confirm and Send to Vendor" at bounding box center [665, 688] width 209 height 31
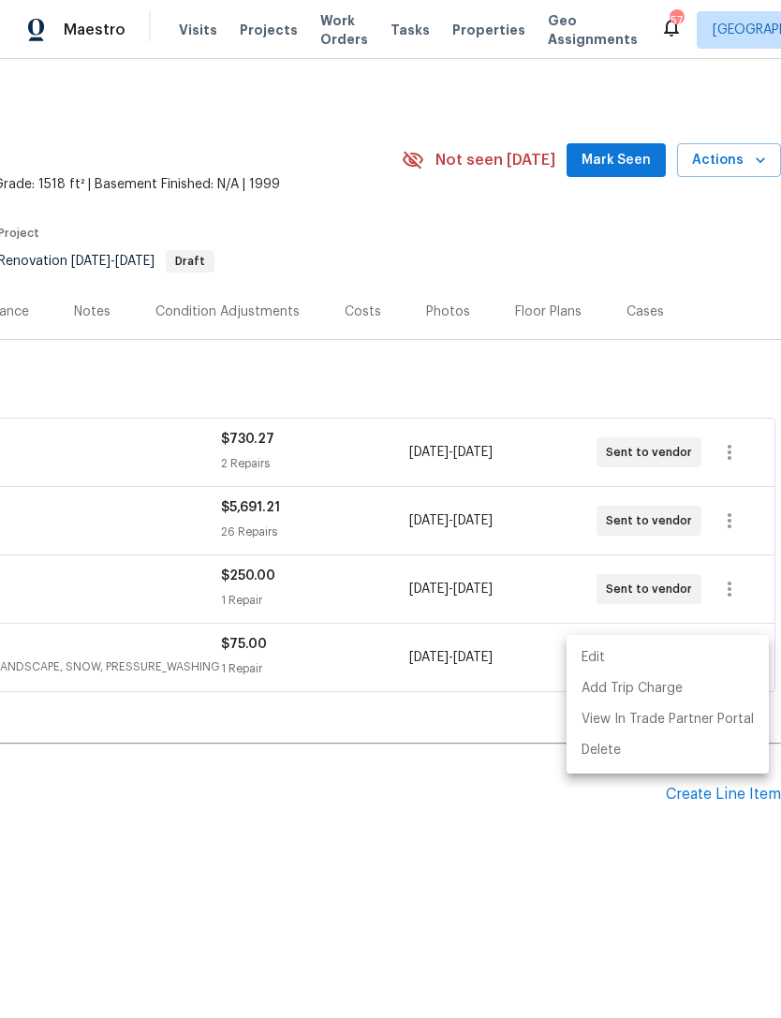
click at [525, 234] on div at bounding box center [390, 509] width 781 height 1018
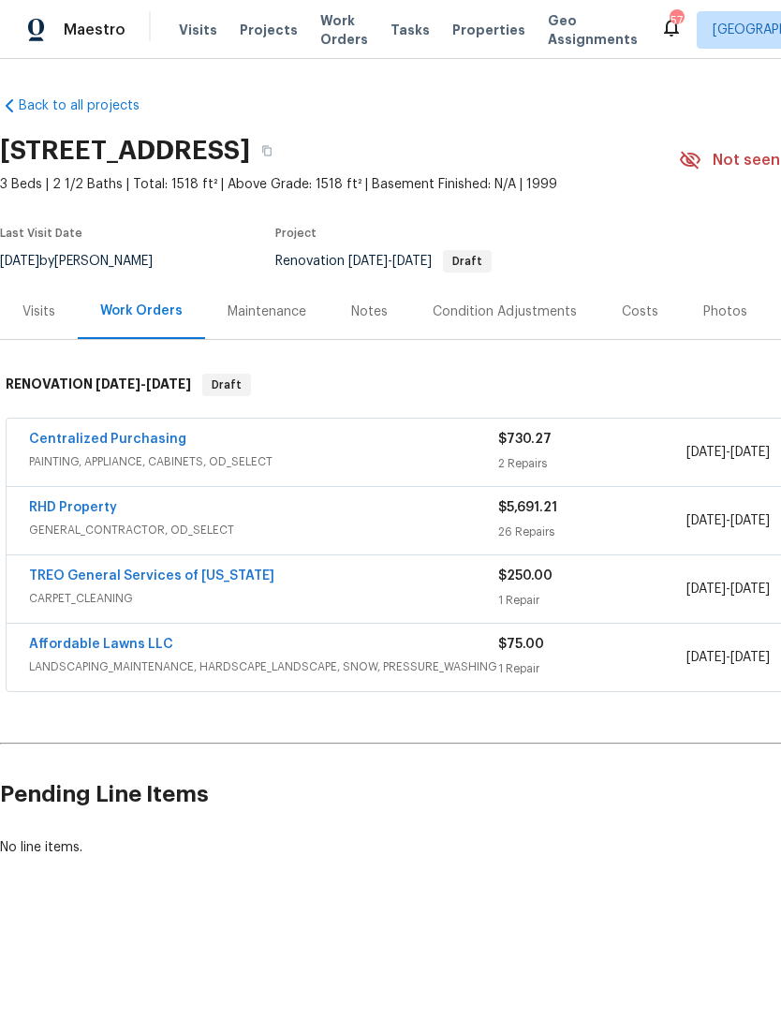
scroll to position [0, 0]
click at [80, 647] on link "Affordable Lawns LLC" at bounding box center [101, 644] width 144 height 13
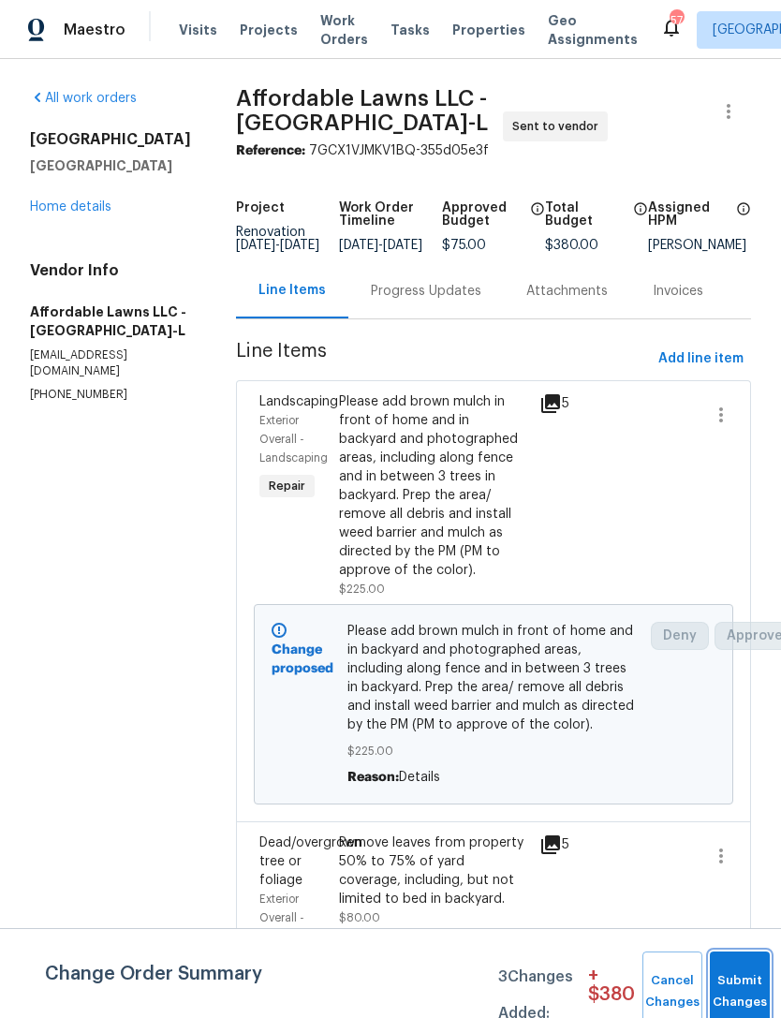
click at [737, 989] on span "Submit Changes" at bounding box center [739, 991] width 41 height 43
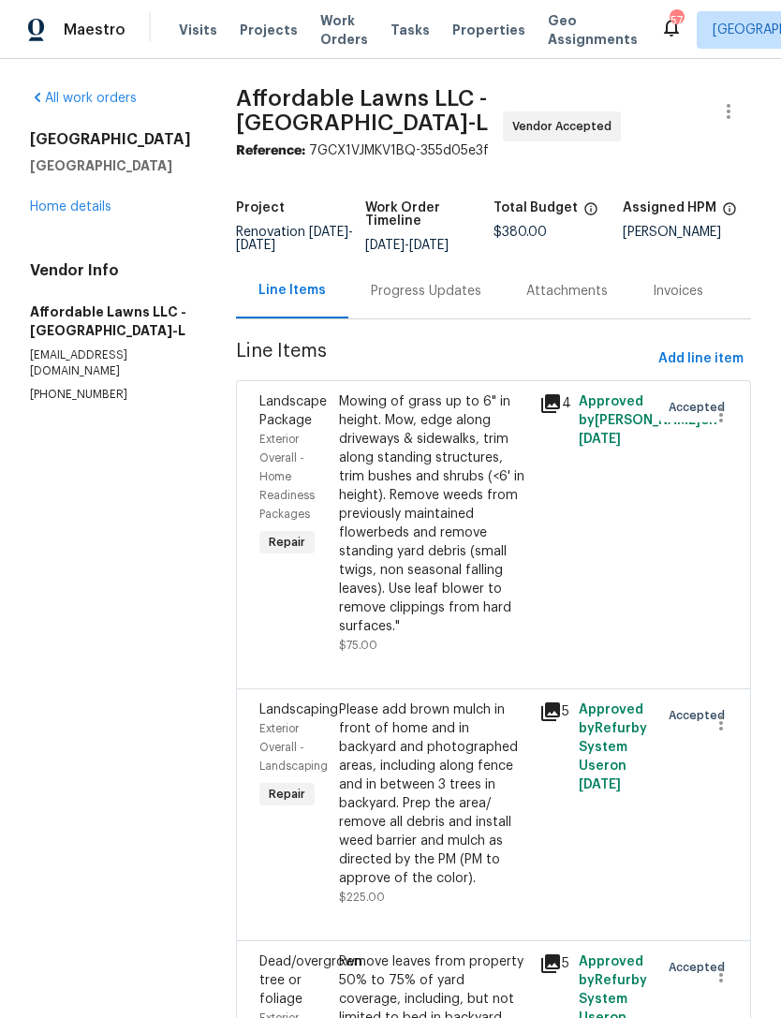
click at [71, 202] on link "Home details" at bounding box center [70, 206] width 81 height 13
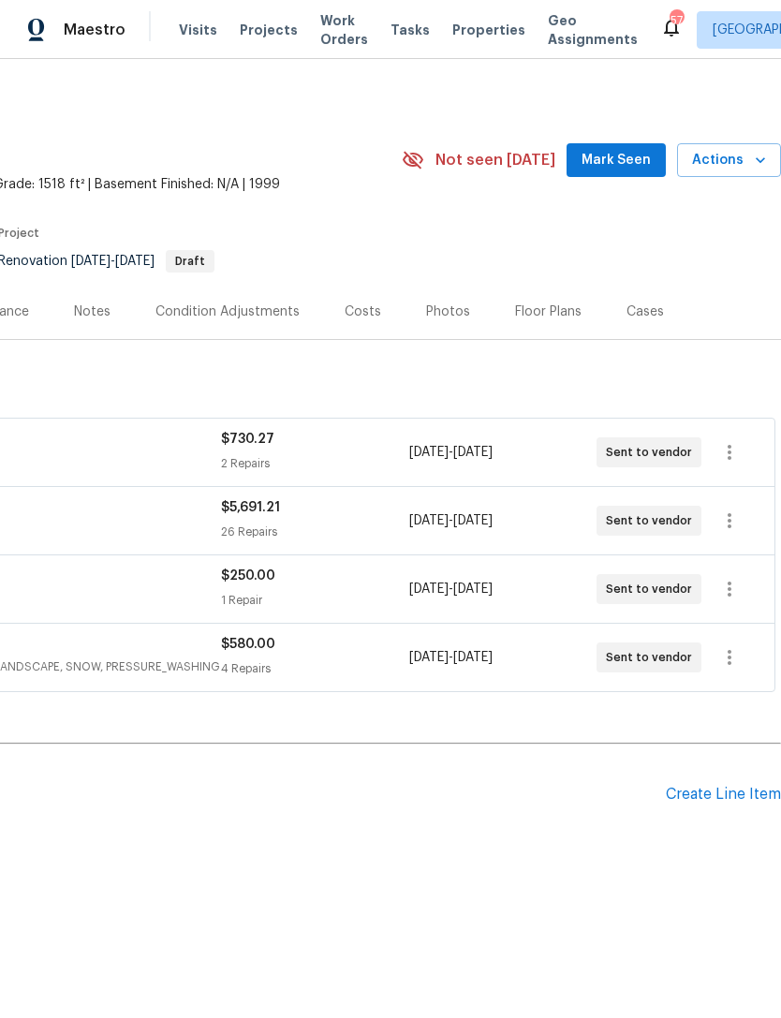
scroll to position [0, 277]
click at [734, 790] on div "Create Line Item" at bounding box center [723, 795] width 115 height 18
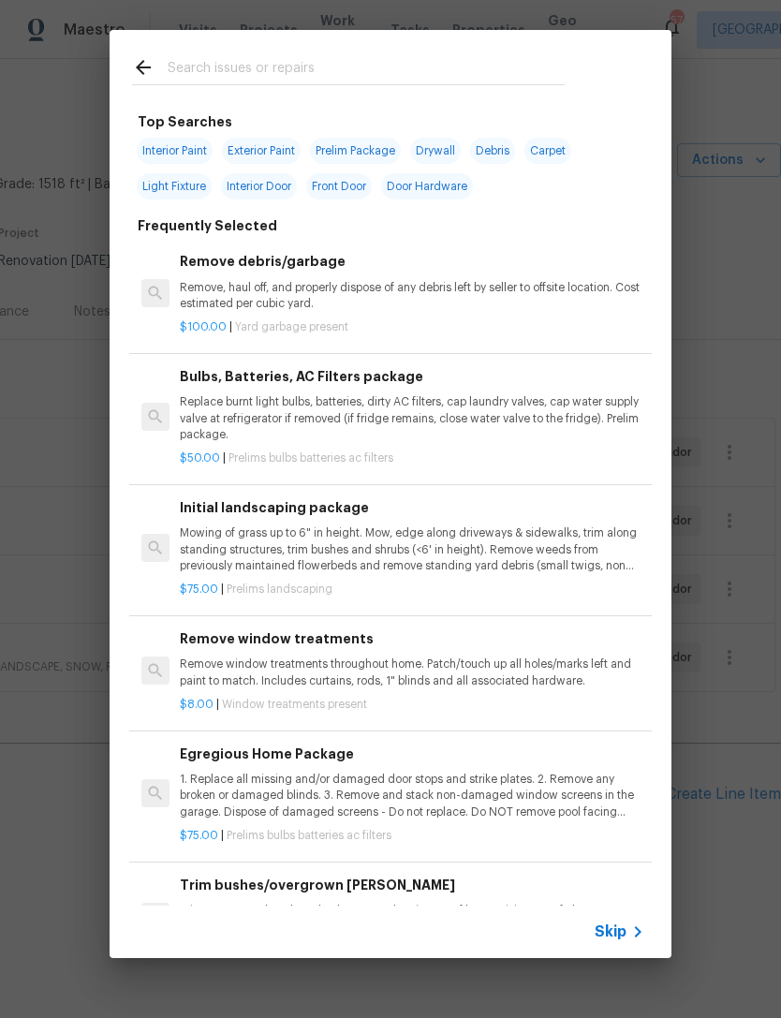
click at [361, 66] on input "text" at bounding box center [366, 70] width 397 height 28
type input "Flooring"
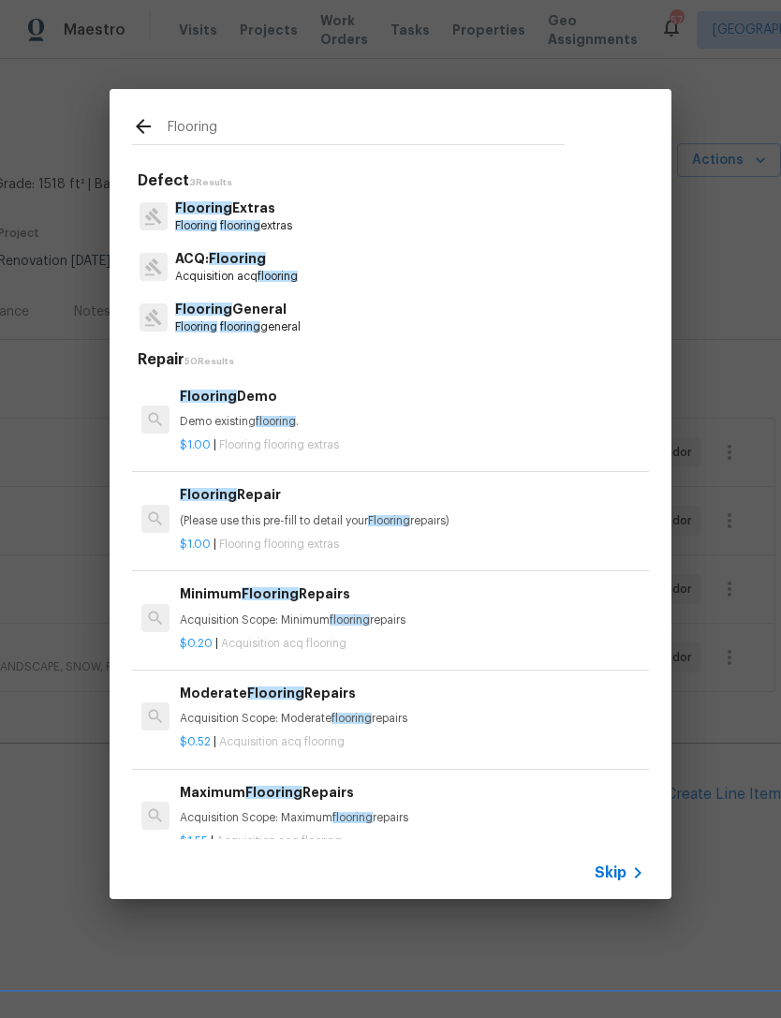
click at [301, 317] on p "Flooring General" at bounding box center [237, 310] width 125 height 20
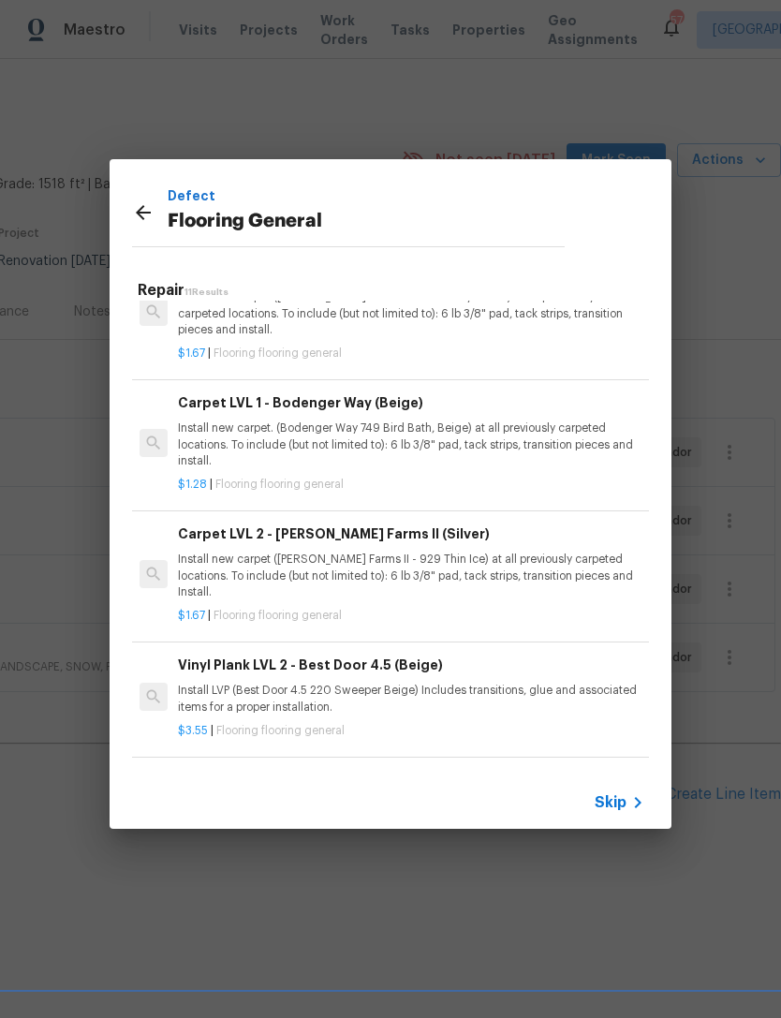
scroll to position [747, 2]
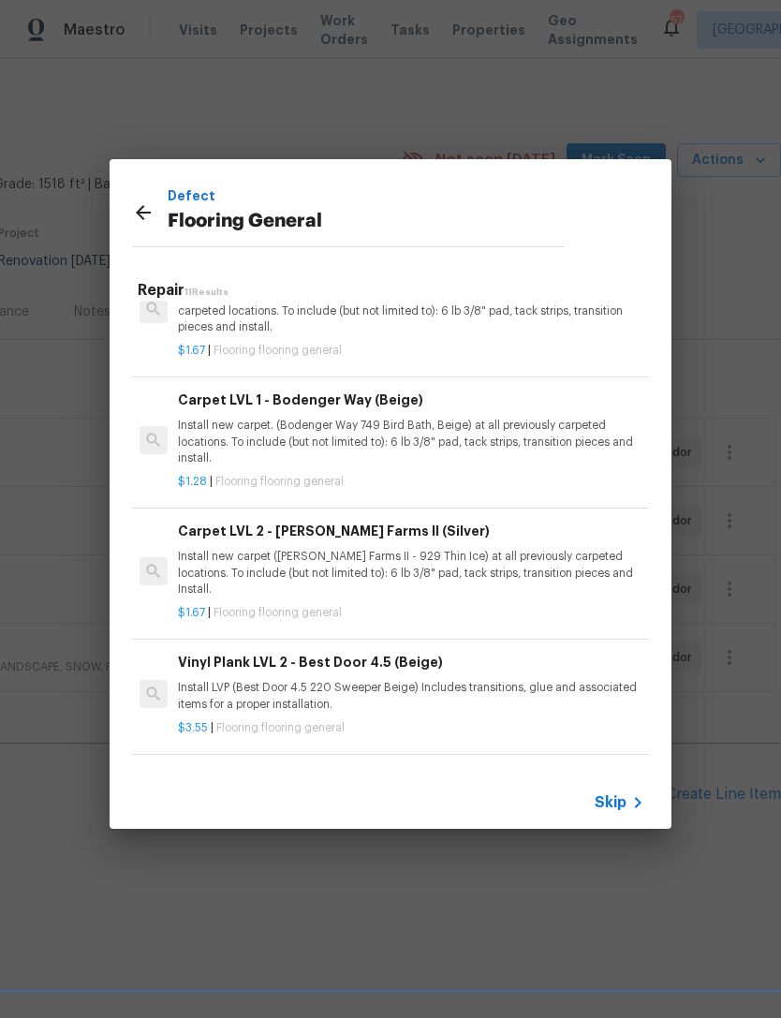
click at [478, 421] on p "Install new carpet. (Bodenger Way 749 Bird Bath, Beige) at all previously carpe…" at bounding box center [410, 442] width 464 height 48
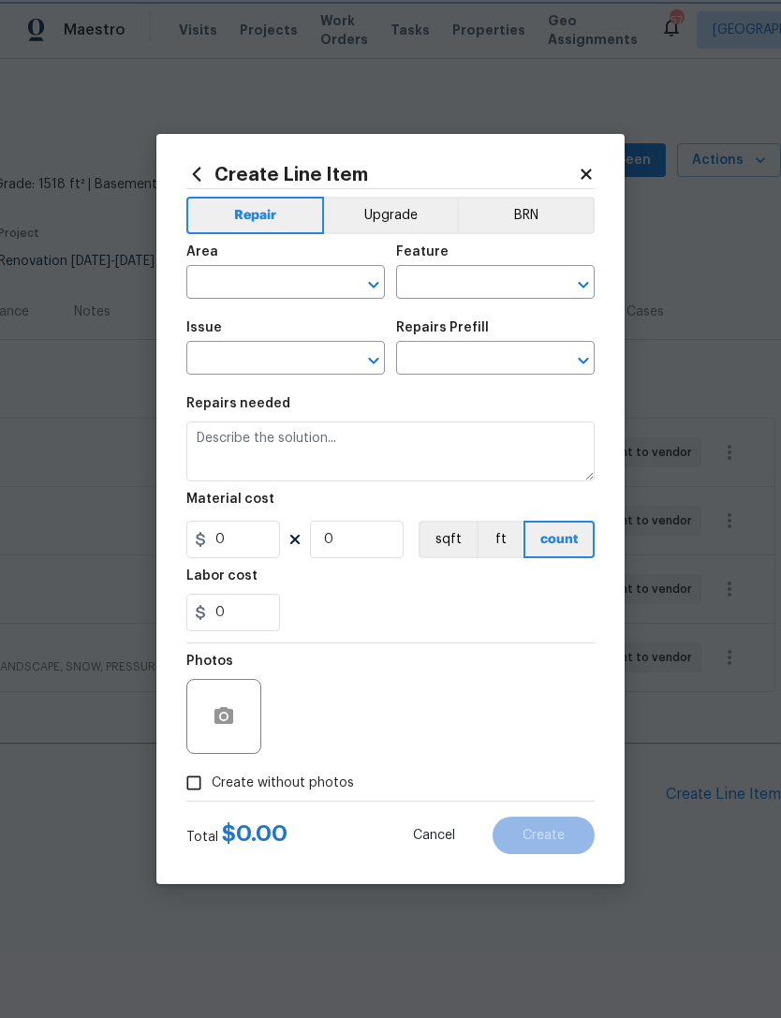
type input "Overall Flooring"
type input "Flooring General"
type input "Carpet LVL 1 - Bodenger Way (Beige) $1.28"
type textarea "Install new carpet. (Bodenger Way 749 Bird Bath, Beige) at all previously carpe…"
type input "1.28"
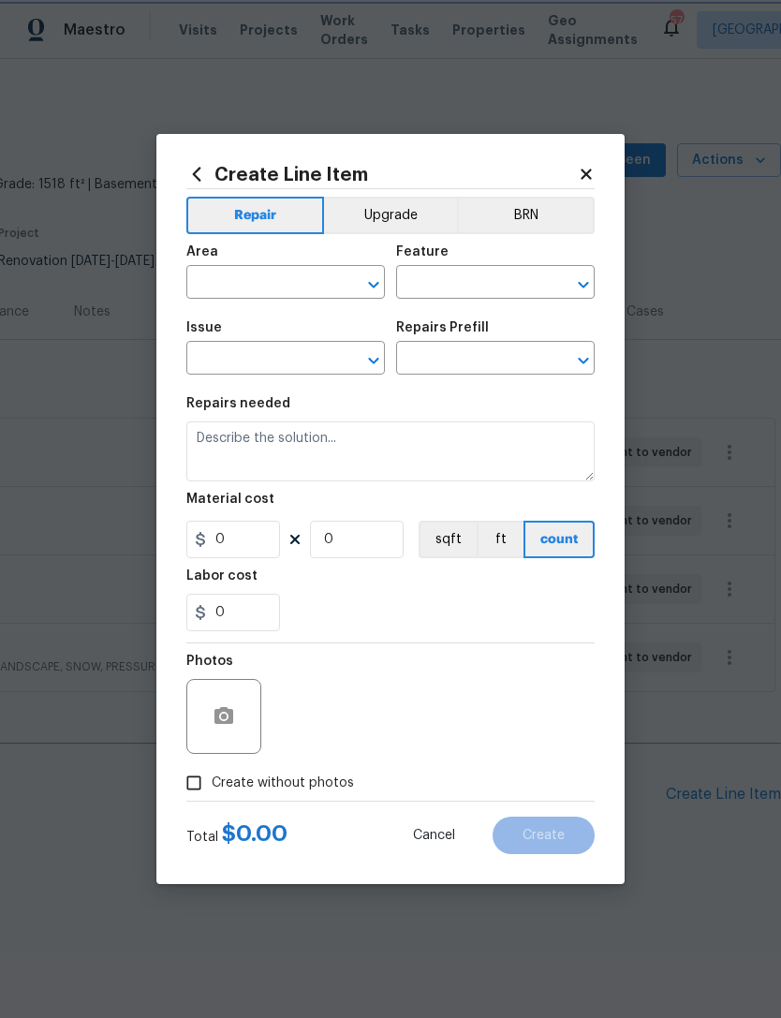
type input "1"
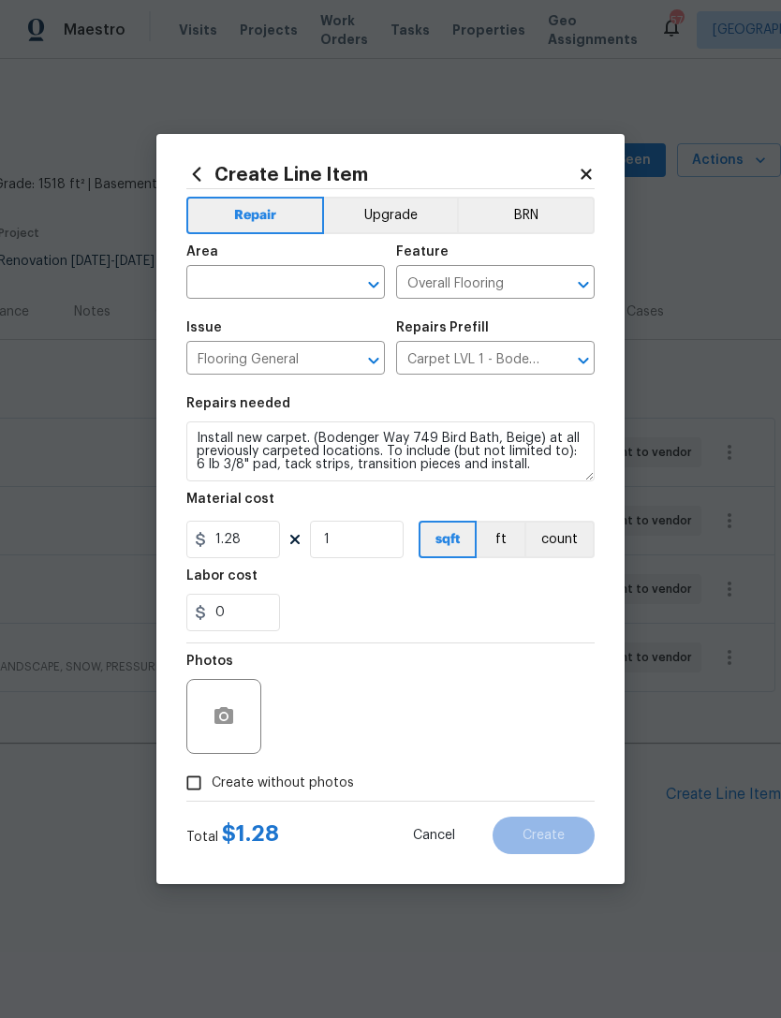
click at [288, 281] on input "text" at bounding box center [259, 284] width 146 height 29
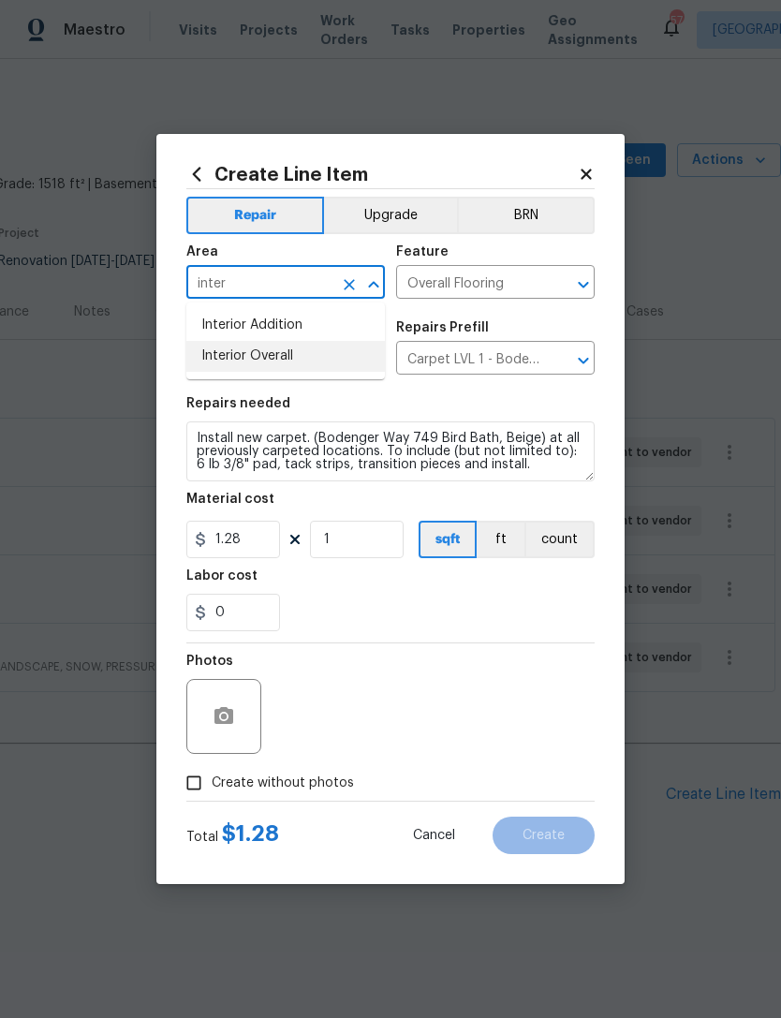
click at [316, 355] on li "Interior Overall" at bounding box center [285, 356] width 198 height 31
type input "Interior Overall"
click at [316, 355] on input "Flooring General" at bounding box center [259, 359] width 146 height 29
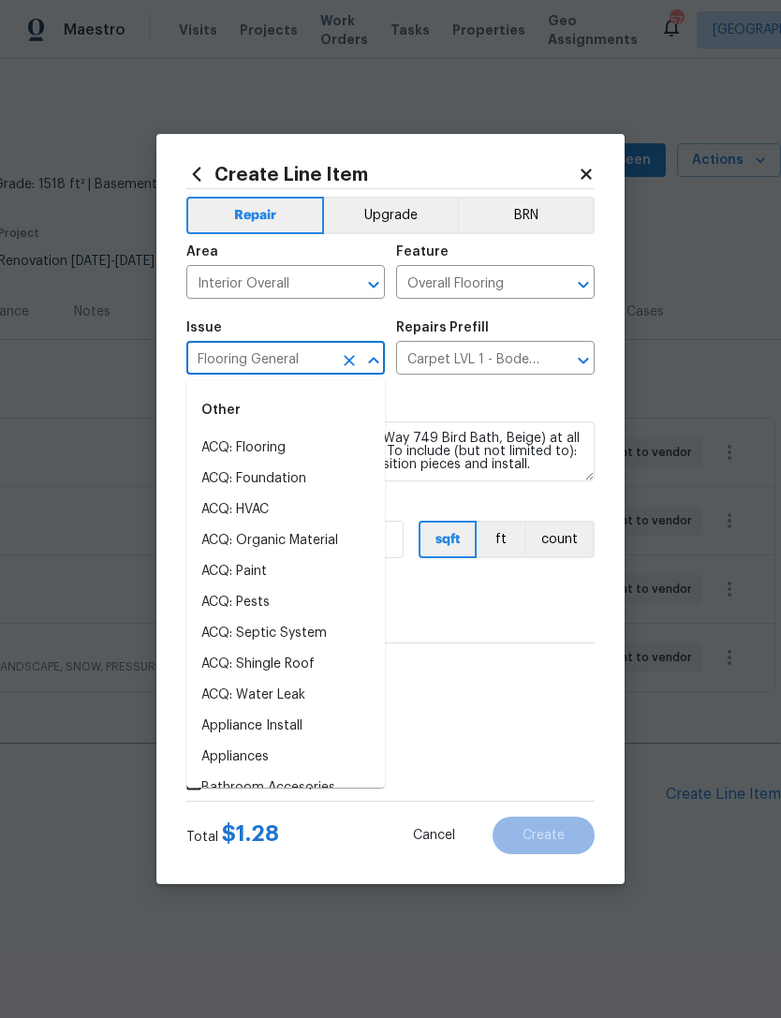
click at [345, 314] on span "Issue Flooring General ​" at bounding box center [285, 348] width 198 height 76
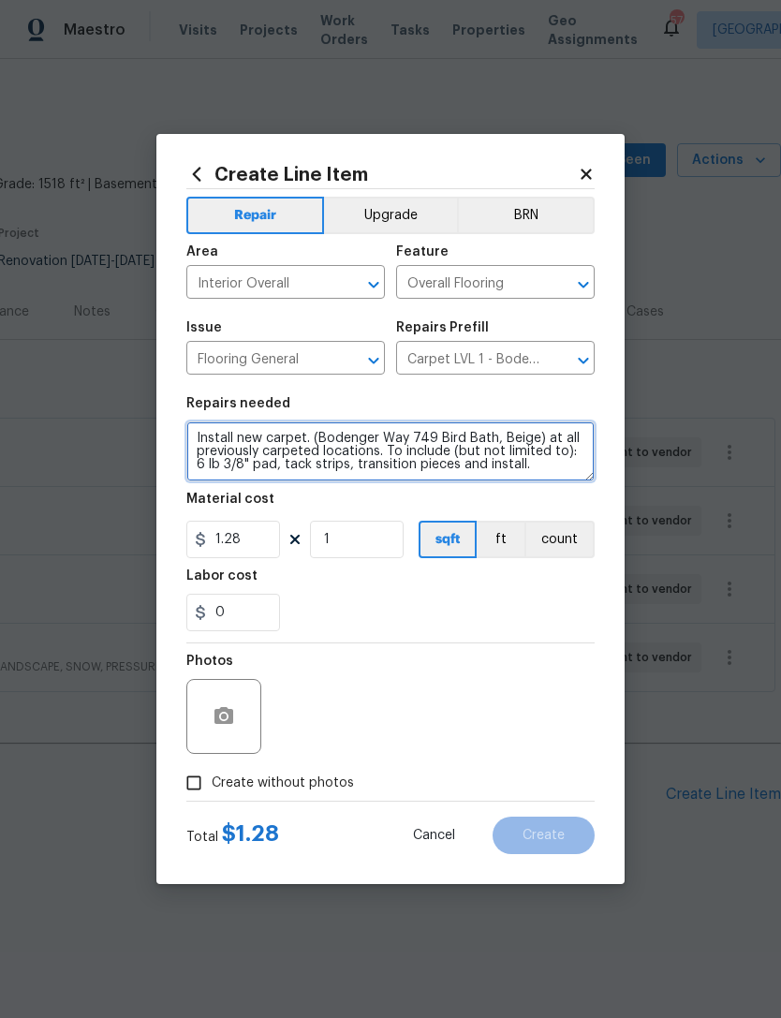
click at [187, 433] on textarea "Install new carpet. (Bodenger Way 749 Bird Bath, Beige) at all previously carpe…" at bounding box center [390, 451] width 408 height 60
click at [304, 440] on textarea "Install new carpet. (Bodenger Way 749 Bird Bath, Beige) at all previously carpe…" at bounding box center [390, 451] width 408 height 60
type textarea "Install new carpet in all carpeted areas. (Bodenger Way 749 Bird Bath, Beige) a…"
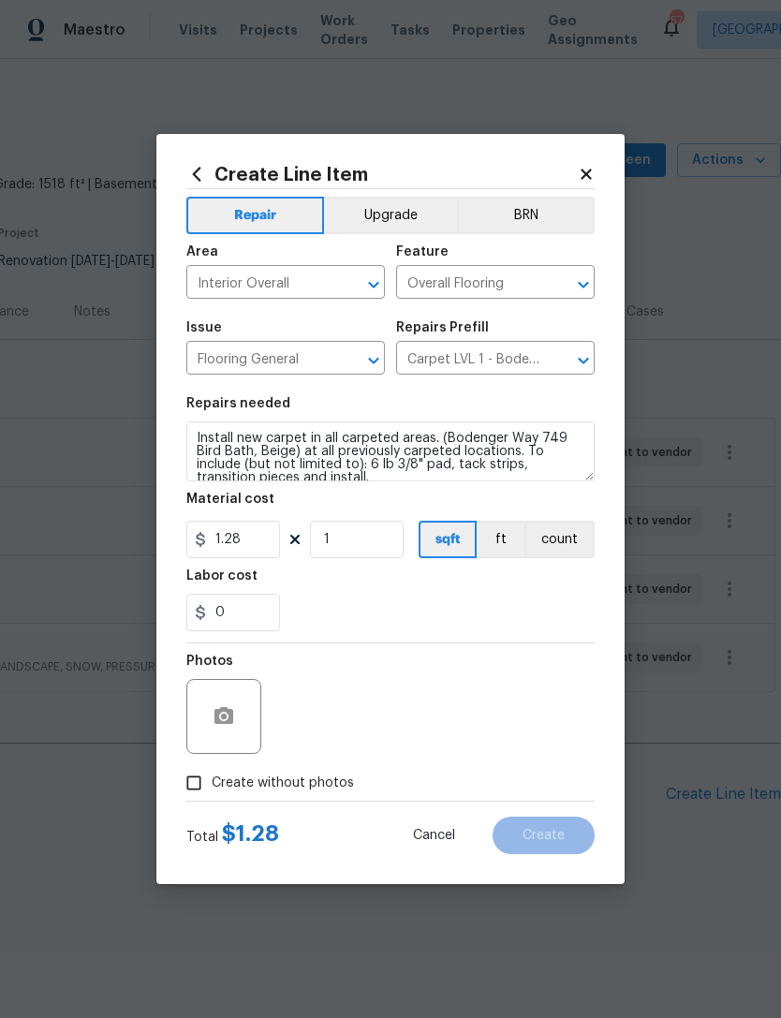
click at [437, 608] on div "0" at bounding box center [390, 612] width 408 height 37
click at [305, 777] on span "Create without photos" at bounding box center [283, 783] width 142 height 20
click at [212, 777] on input "Create without photos" at bounding box center [194, 783] width 36 height 36
checkbox input "true"
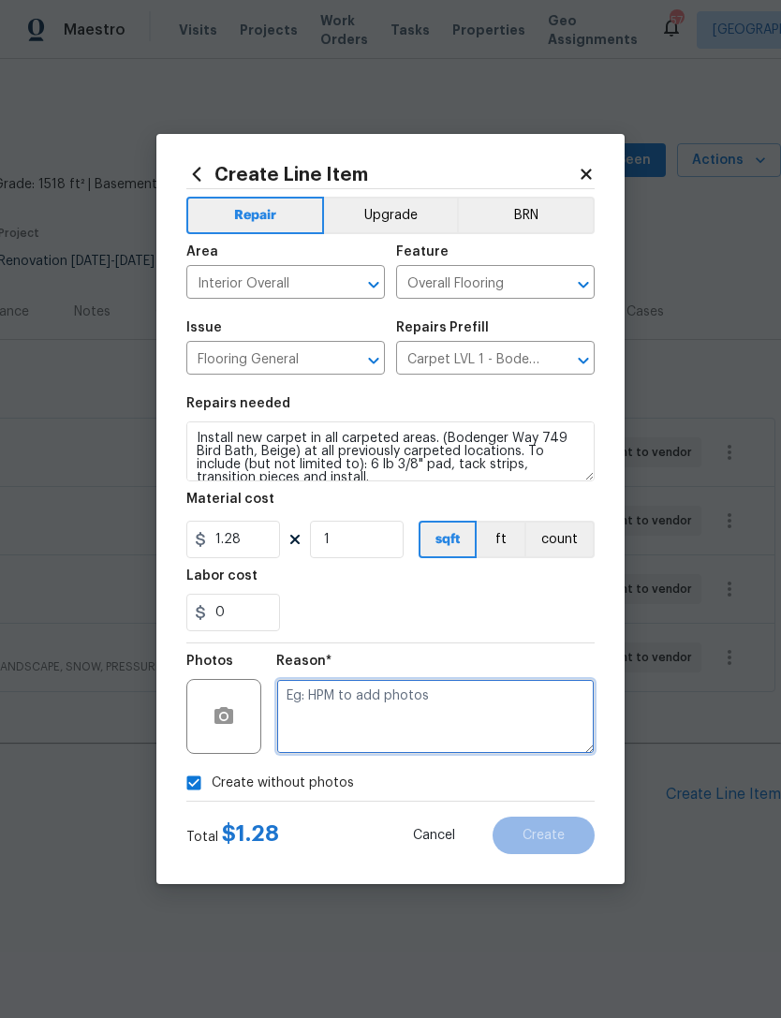
click at [386, 698] on textarea at bounding box center [435, 716] width 318 height 75
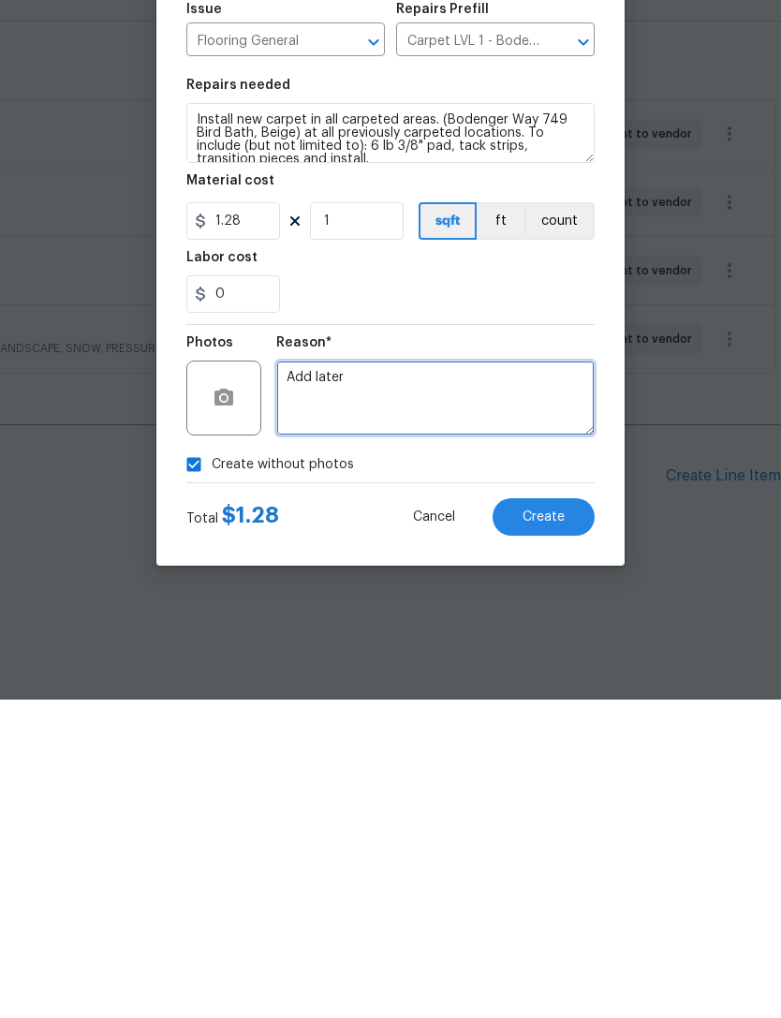
type textarea "Add later"
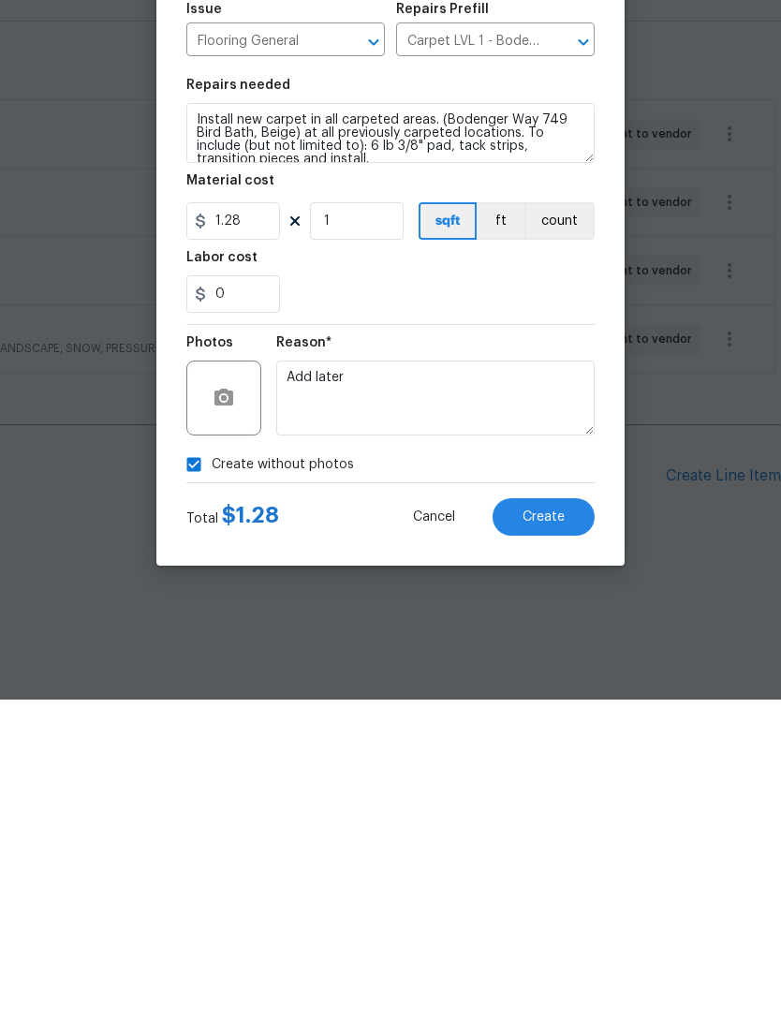
click at [430, 801] on div "Total $ 1.28 Cancel Create" at bounding box center [390, 827] width 408 height 52
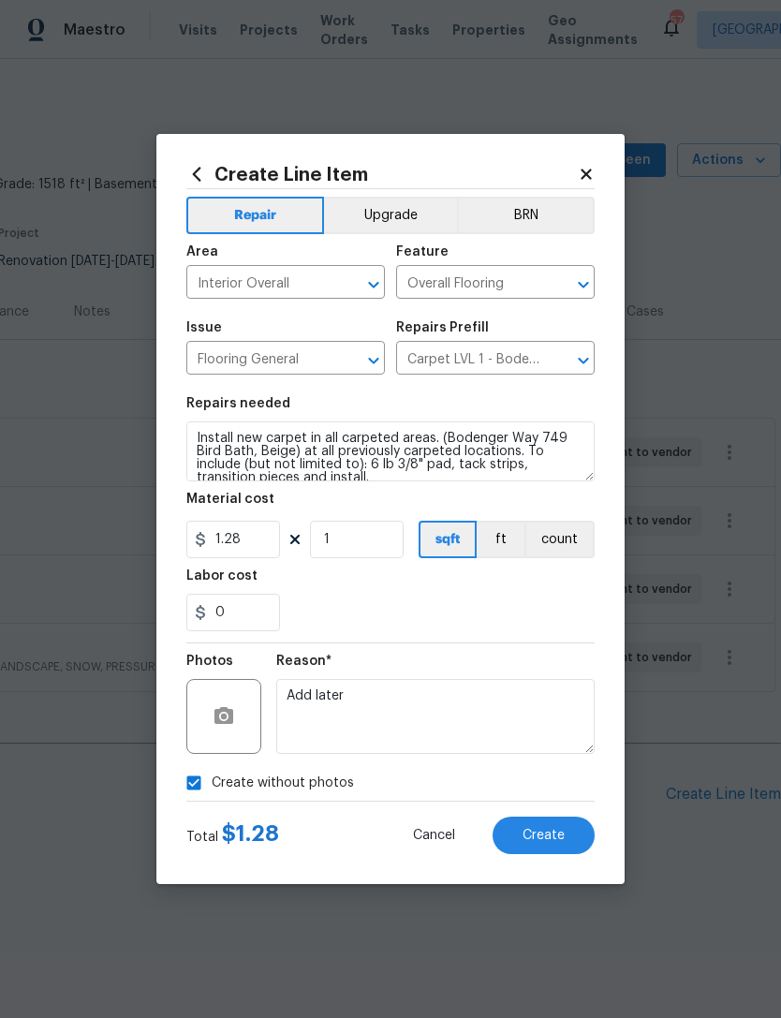
click at [568, 845] on button "Create" at bounding box center [543, 834] width 102 height 37
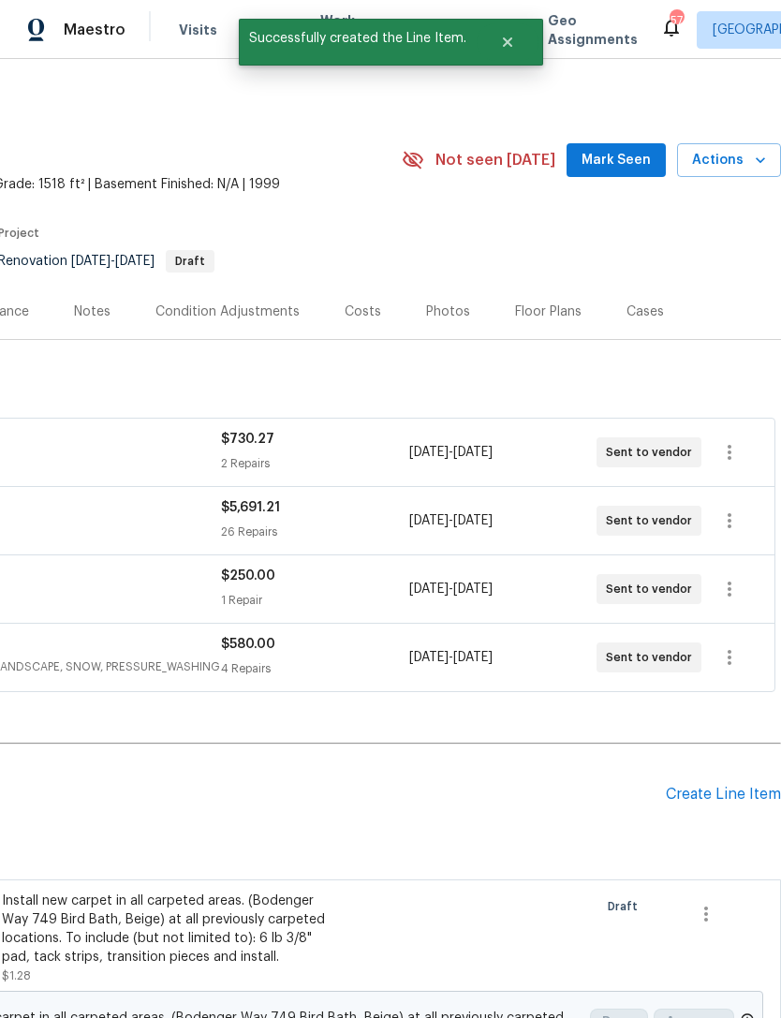
click at [733, 796] on div "Create Line Item" at bounding box center [723, 795] width 115 height 18
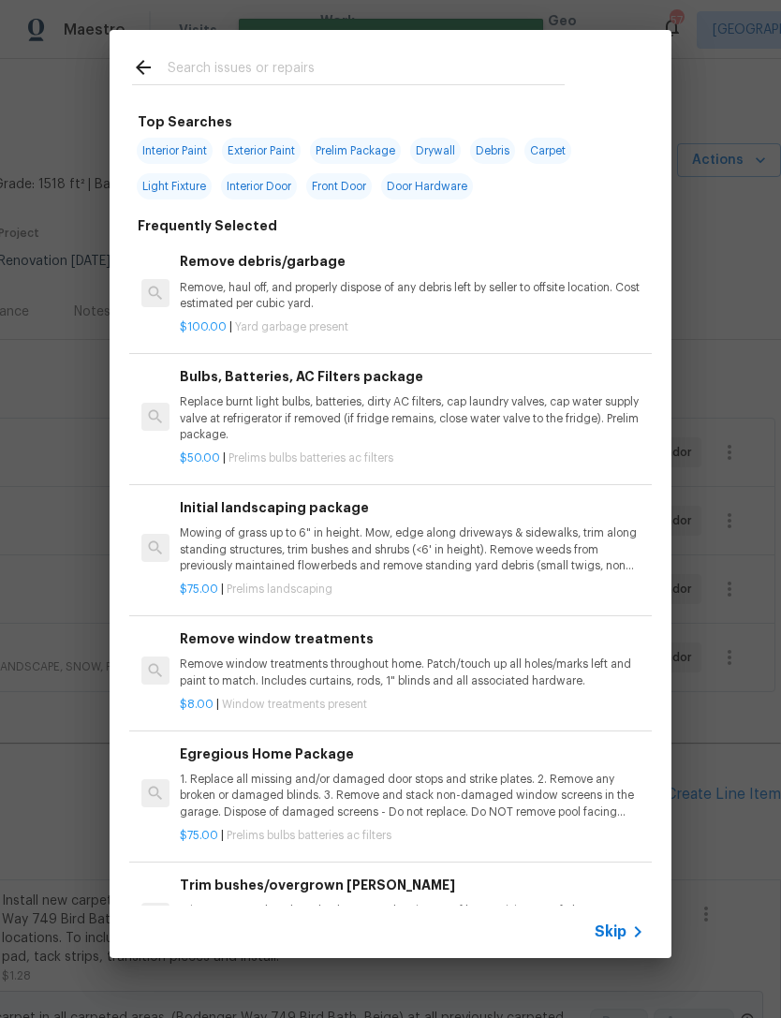
click at [326, 80] on input "text" at bounding box center [366, 70] width 397 height 28
type input "Sheet"
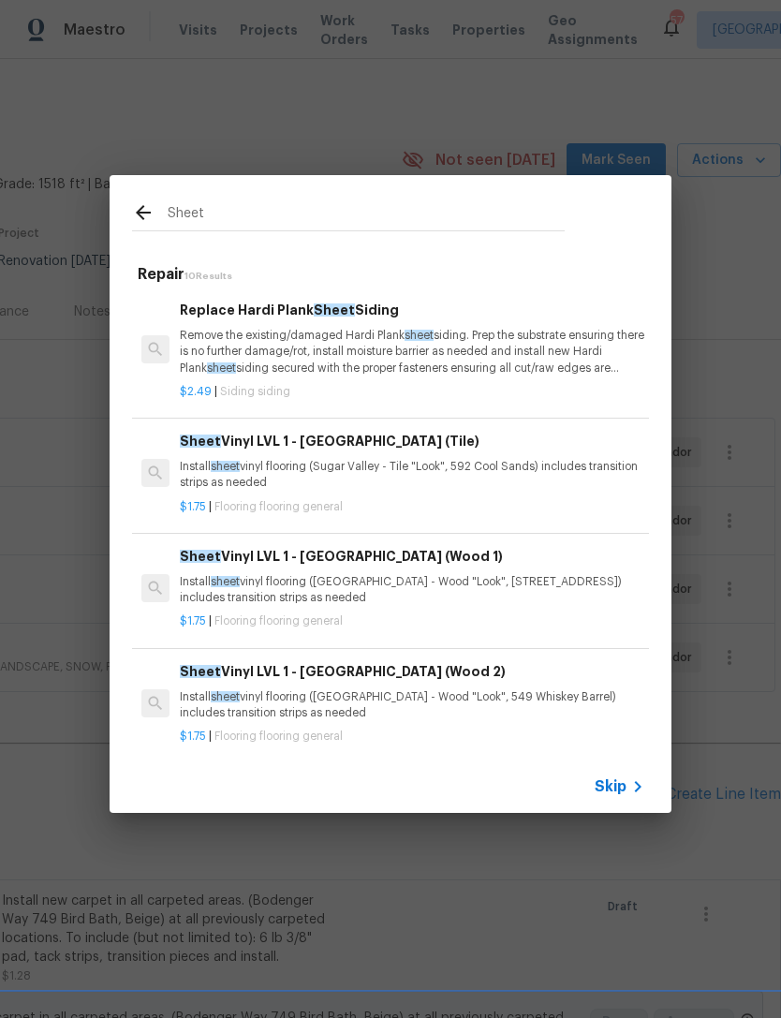
click at [494, 454] on div "Sheet Vinyl LVL 1 - Sugar Valley (Tile) Install sheet vinyl flooring (Sugar Val…" at bounding box center [412, 461] width 464 height 61
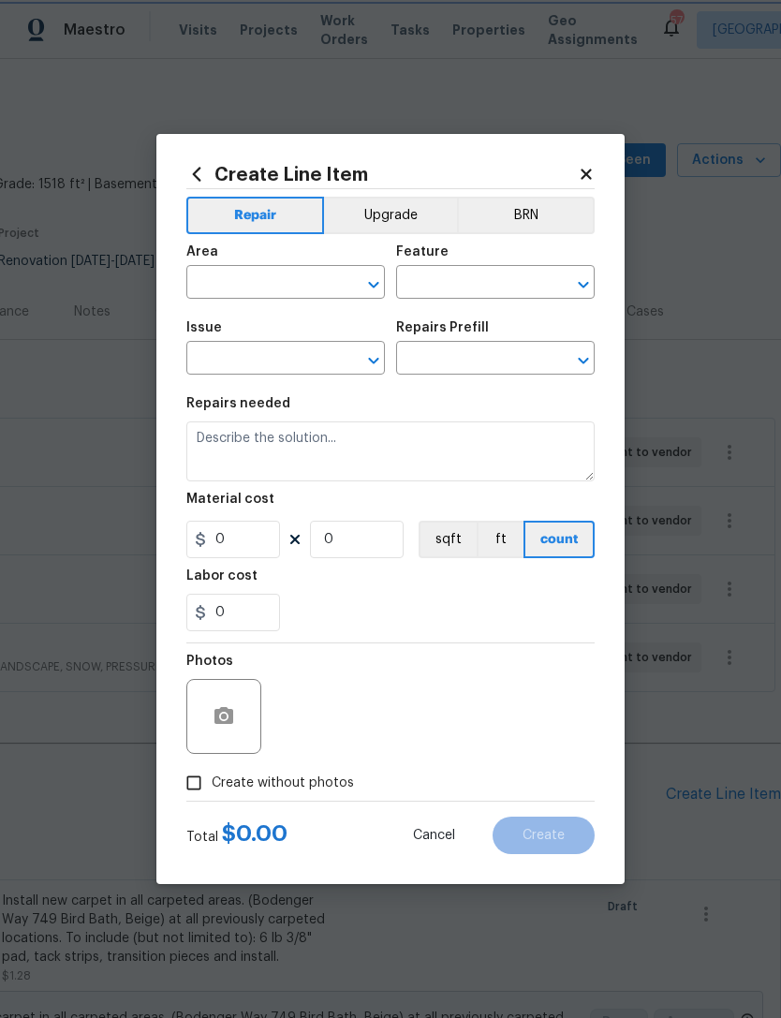
type input "Overall Flooring"
type input "Flooring General"
type textarea "Install sheet vinyl flooring (Sugar Valley - Tile "Look", 592 Cool Sands) inclu…"
type input "1"
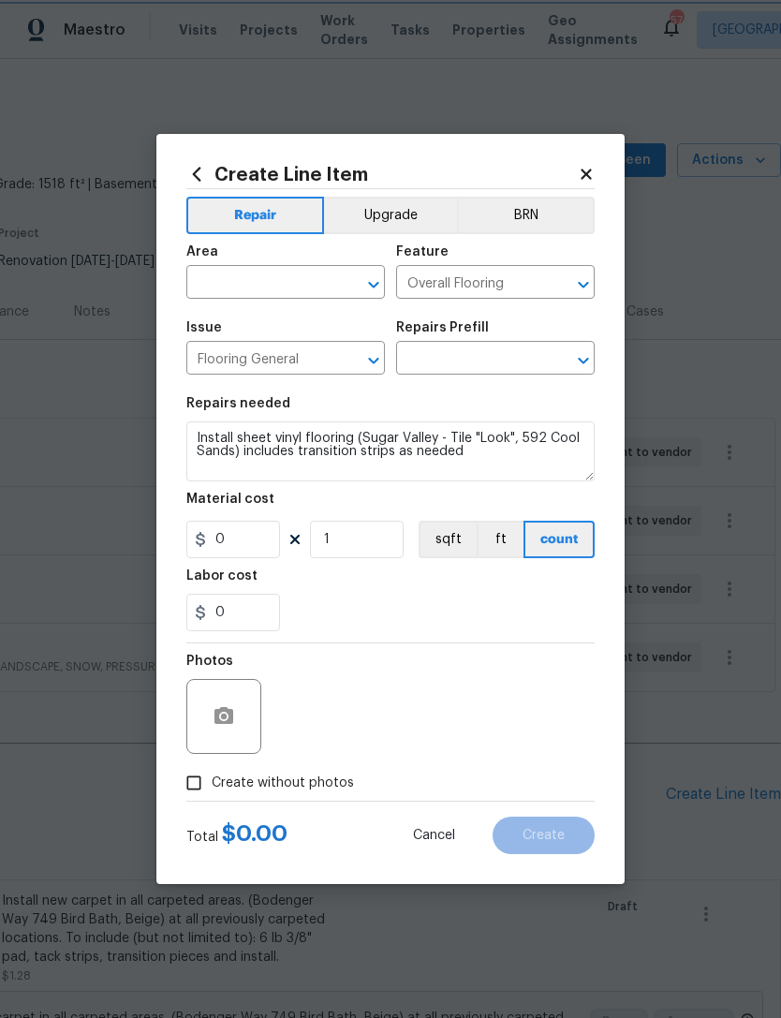
type input "Sheet Vinyl LVL 1 - Sugar Valley (Tile) $1.75"
type input "1.75"
click at [276, 284] on input "text" at bounding box center [259, 284] width 146 height 29
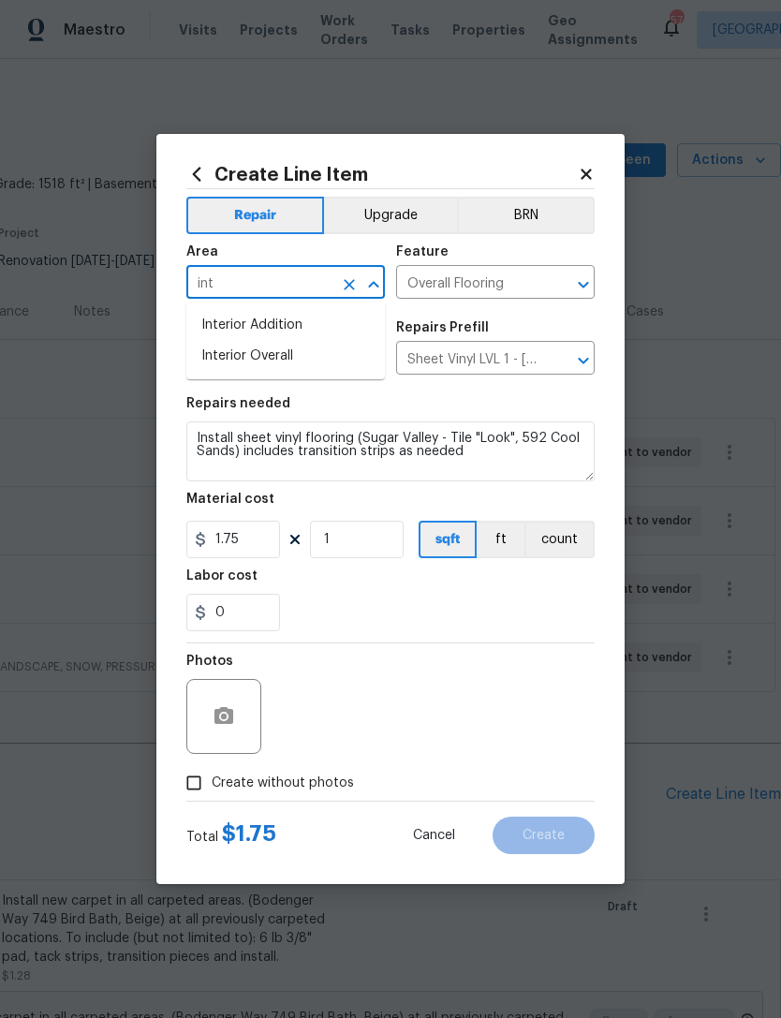
click at [290, 364] on li "Interior Overall" at bounding box center [285, 356] width 198 height 31
type input "Interior Overall"
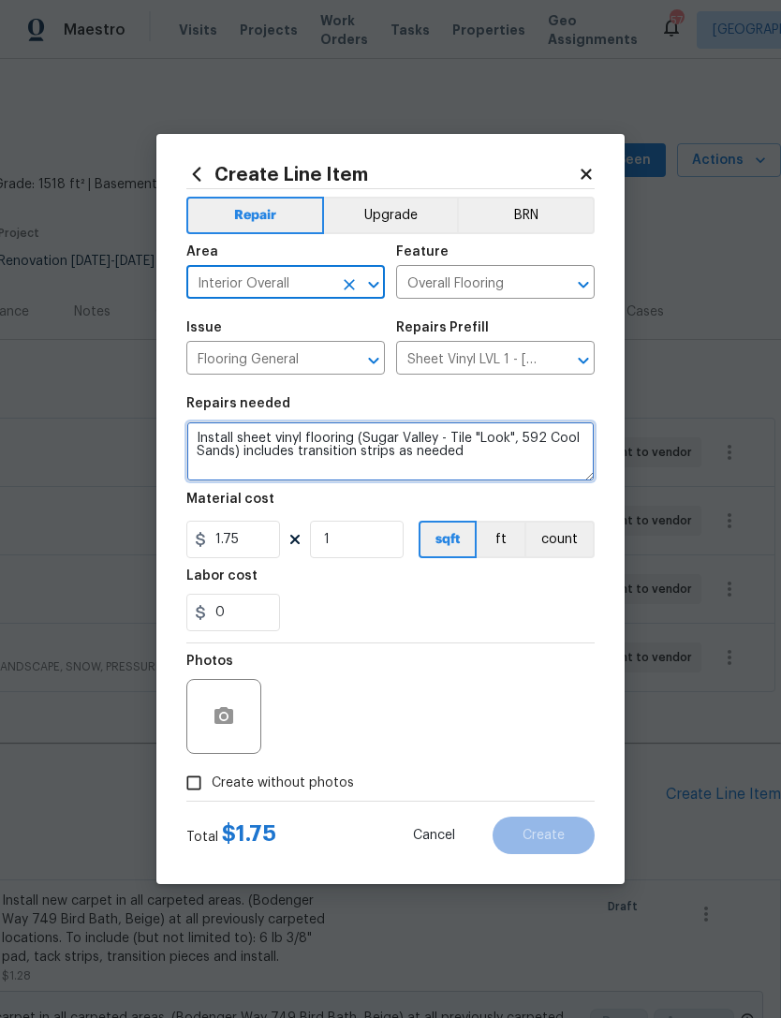
click at [354, 434] on textarea "Install sheet vinyl flooring (Sugar Valley - Tile "Look", 592 Cool Sands) inclu…" at bounding box center [390, 451] width 408 height 60
click at [354, 440] on textarea "Install sheet vinyl flooring (Sugar Valley - Tile "Look", 592 Cool Sands) inclu…" at bounding box center [390, 451] width 408 height 60
click at [392, 443] on textarea "Install sheet vinyl flooring (Sugar Valley - Tile "Look", 592 Cool Sands) inclu…" at bounding box center [390, 451] width 408 height 60
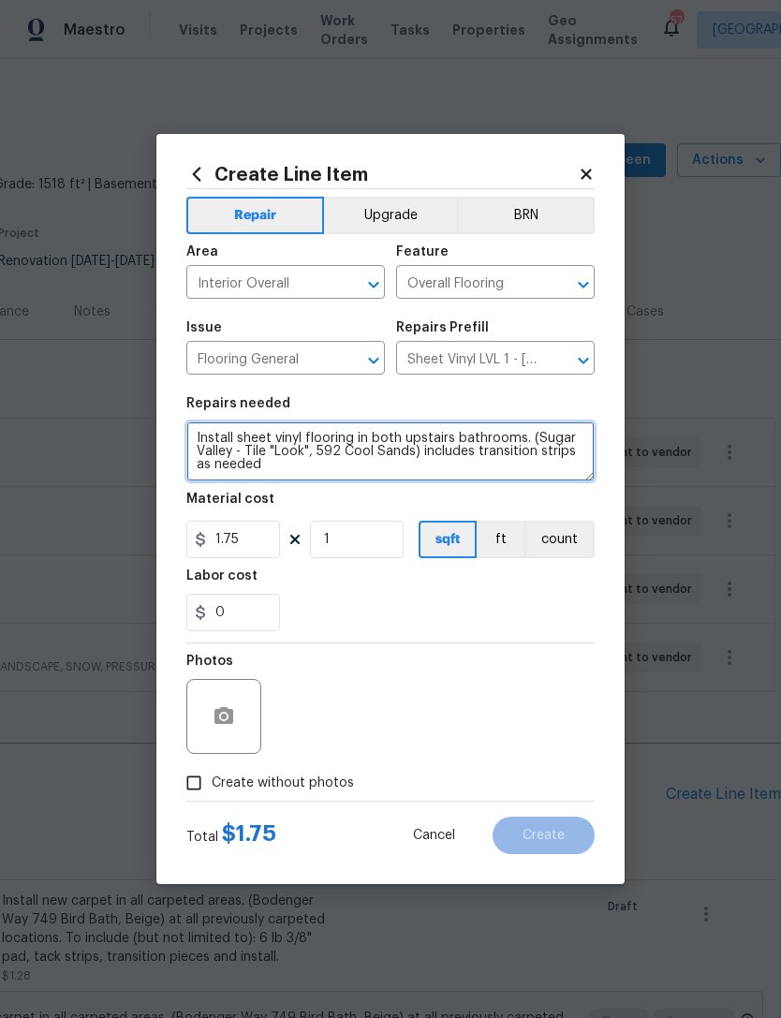
type textarea "Install sheet vinyl flooring in both upstairs bathrooms. (Sugar Valley - Tile "…"
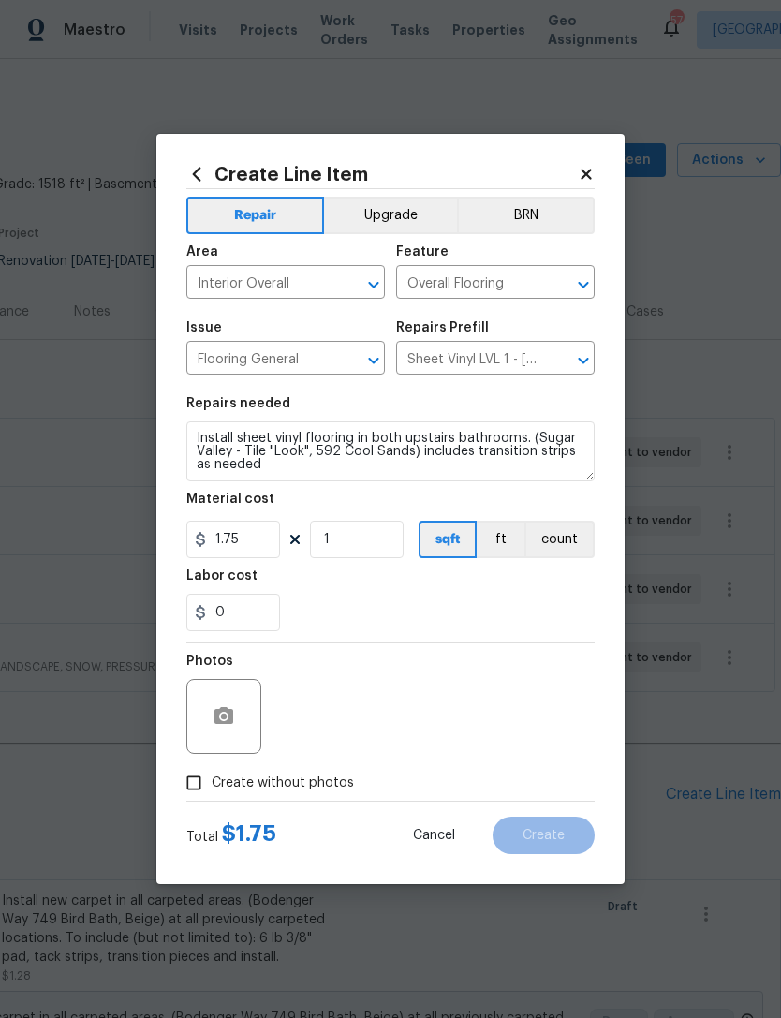
click at [375, 610] on div "0" at bounding box center [390, 612] width 408 height 37
click at [301, 783] on span "Create without photos" at bounding box center [283, 783] width 142 height 20
click at [212, 783] on input "Create without photos" at bounding box center [194, 783] width 36 height 36
checkbox input "true"
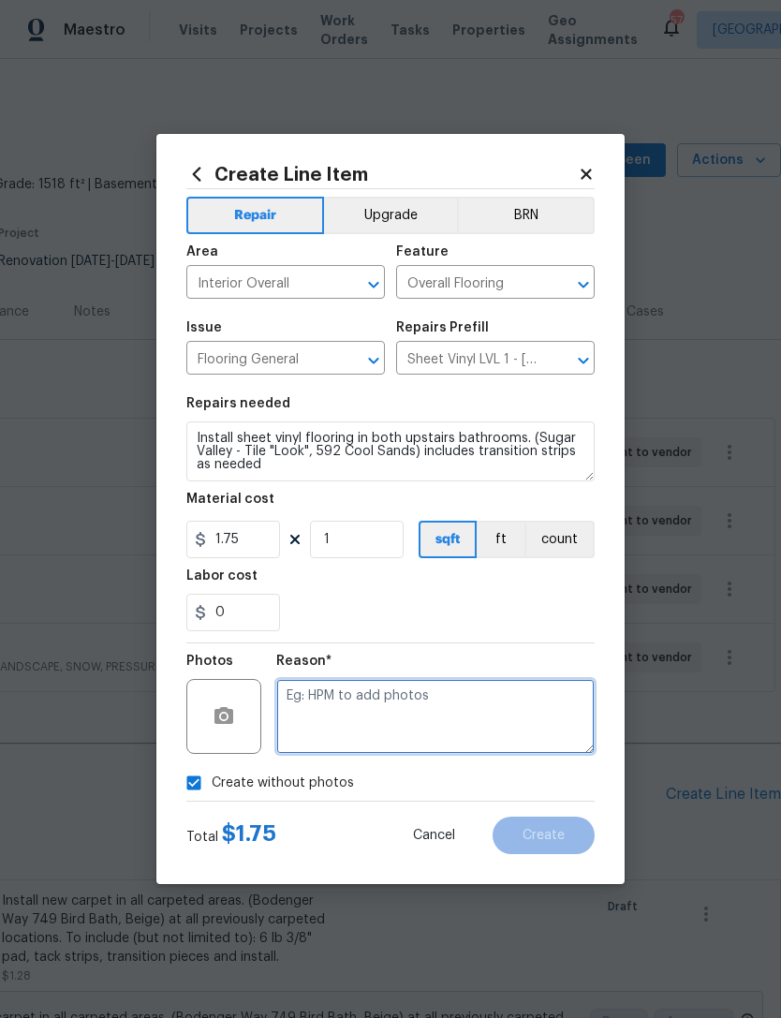
click at [426, 716] on textarea at bounding box center [435, 716] width 318 height 75
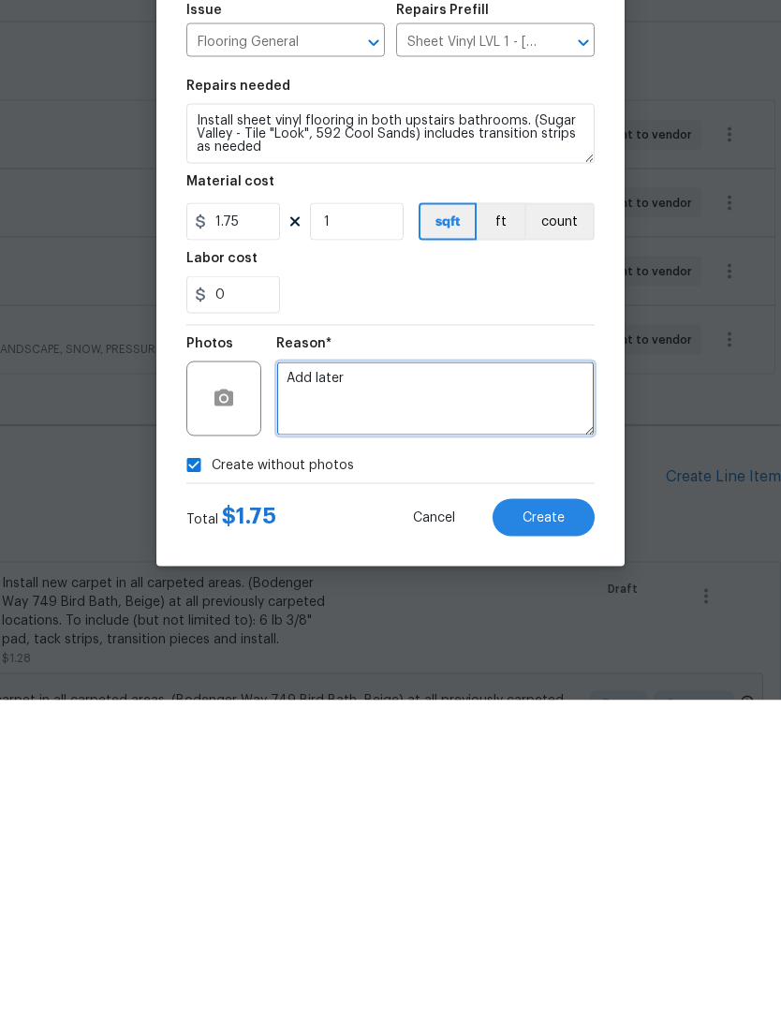
type textarea "Add later"
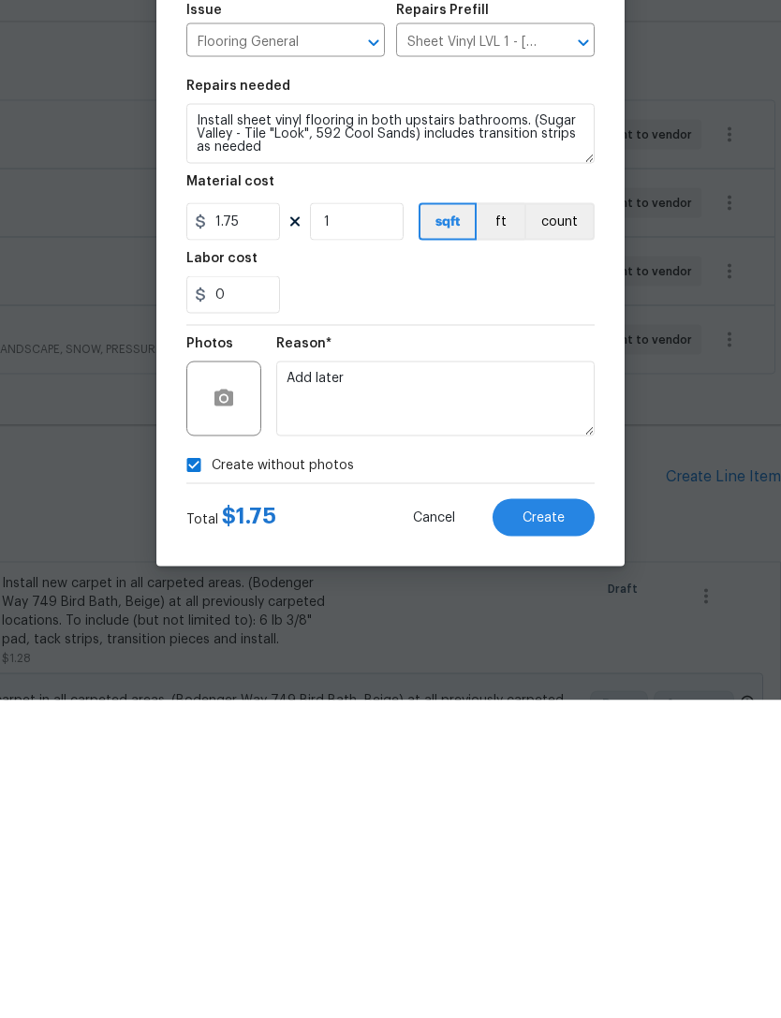
click at [555, 829] on span "Create" at bounding box center [543, 836] width 42 height 14
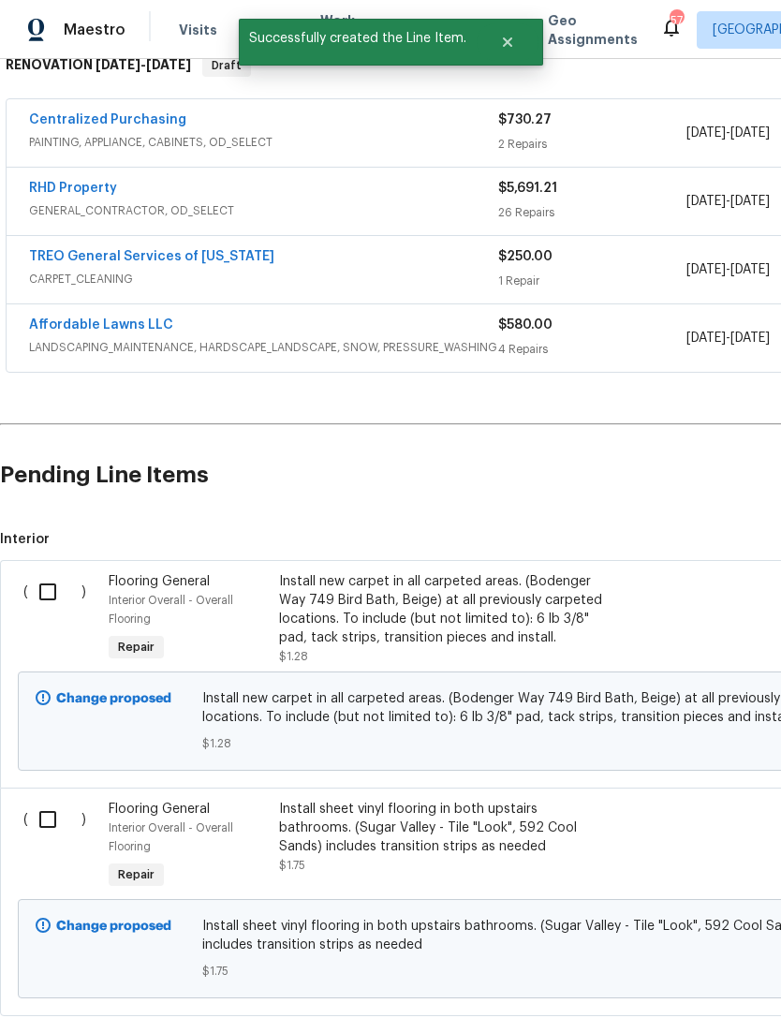
scroll to position [319, 0]
click at [49, 800] on input "checkbox" at bounding box center [54, 819] width 53 height 39
checkbox input "true"
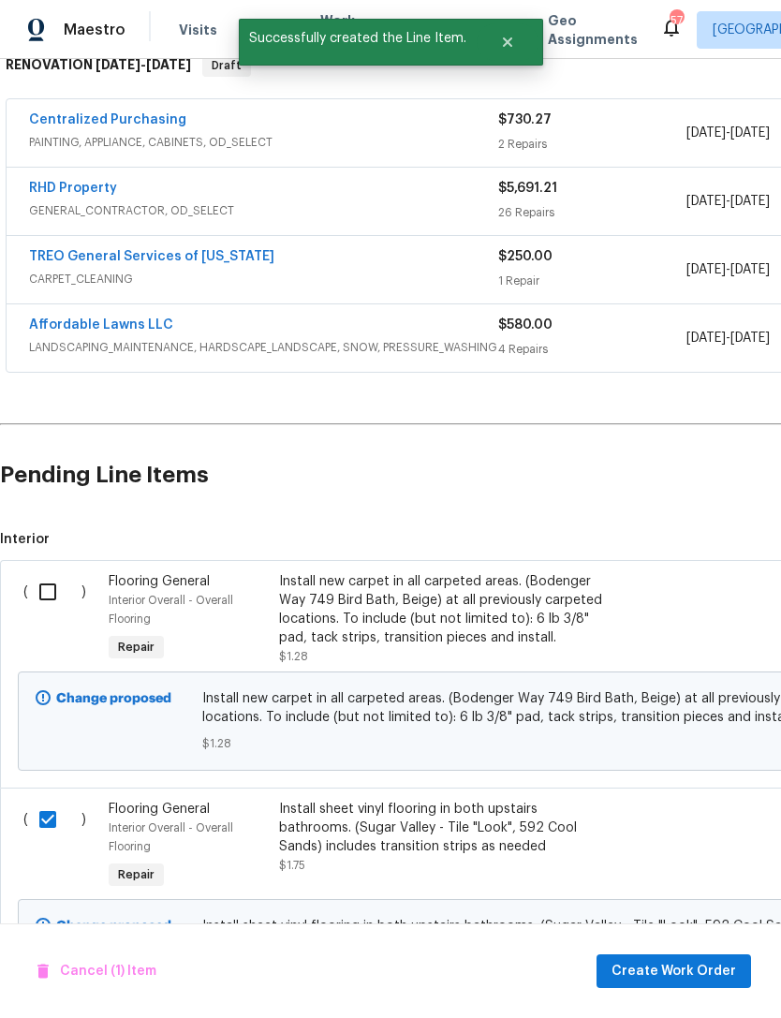
click at [40, 572] on input "checkbox" at bounding box center [54, 591] width 53 height 39
click at [710, 964] on span "Create Work Order" at bounding box center [673, 971] width 125 height 23
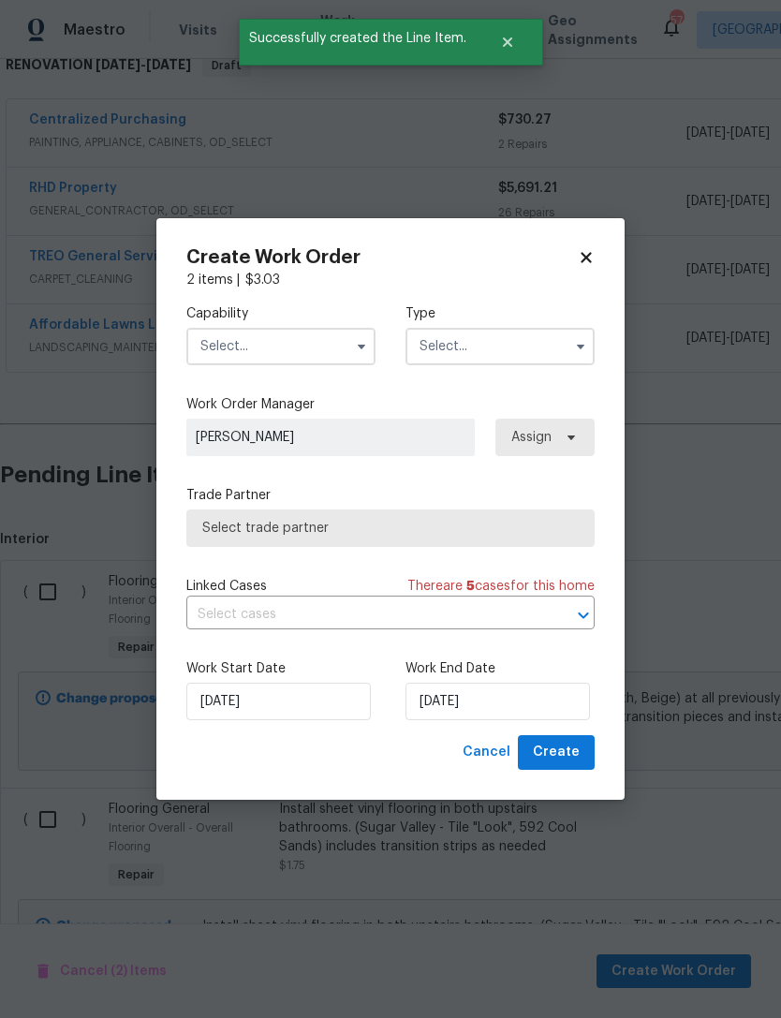
checkbox input "false"
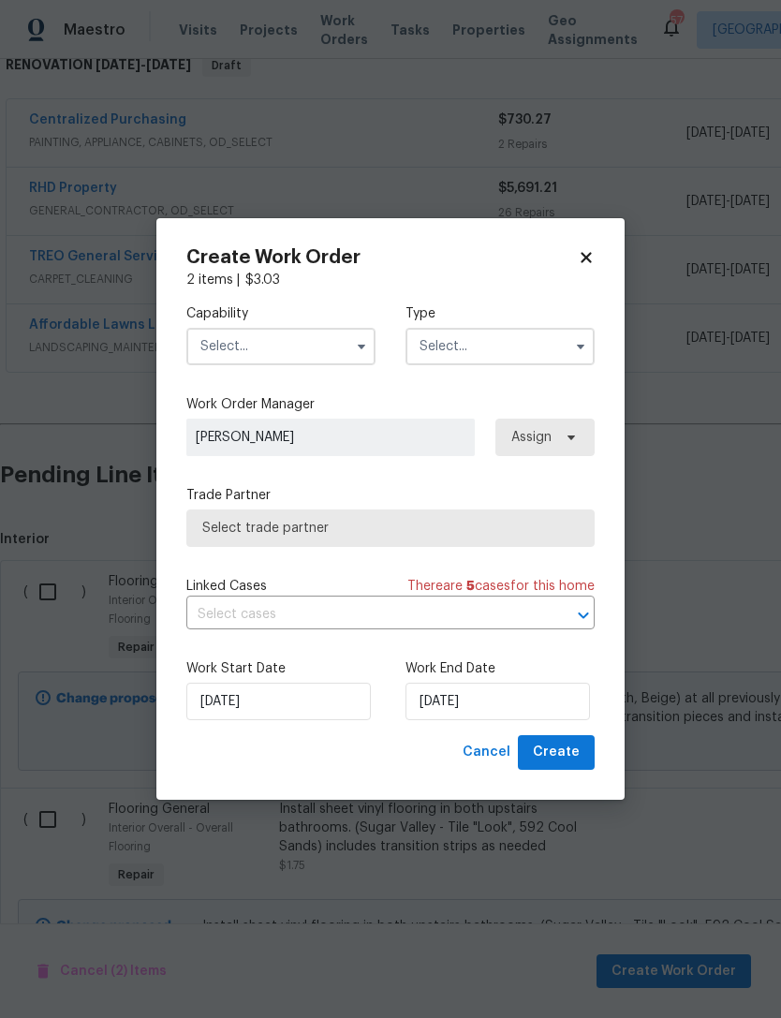
click at [275, 341] on input "text" at bounding box center [280, 346] width 189 height 37
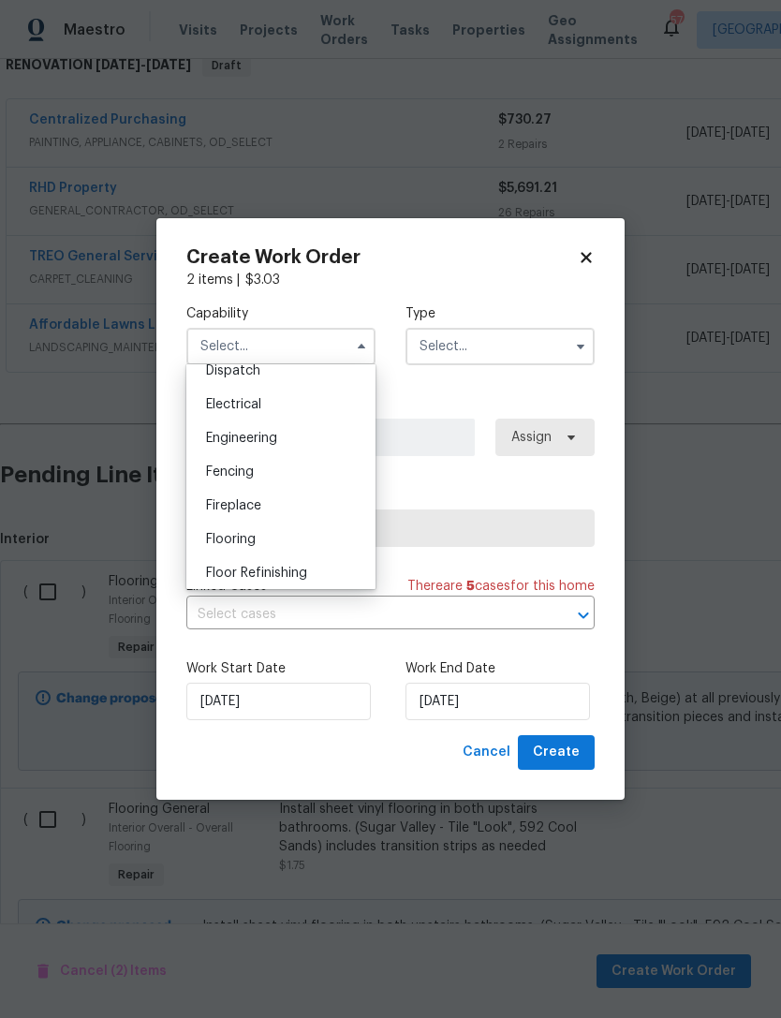
scroll to position [572, 0]
click at [271, 536] on div "Flooring" at bounding box center [281, 540] width 180 height 34
type input "Flooring"
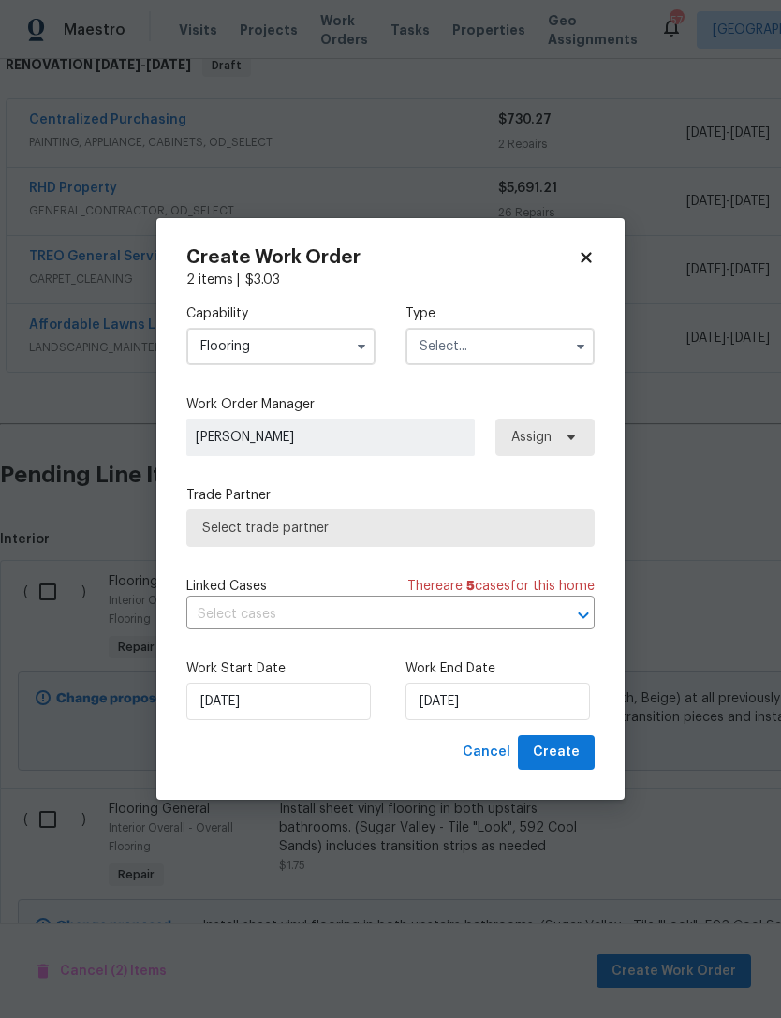
click at [500, 347] on input "text" at bounding box center [499, 346] width 189 height 37
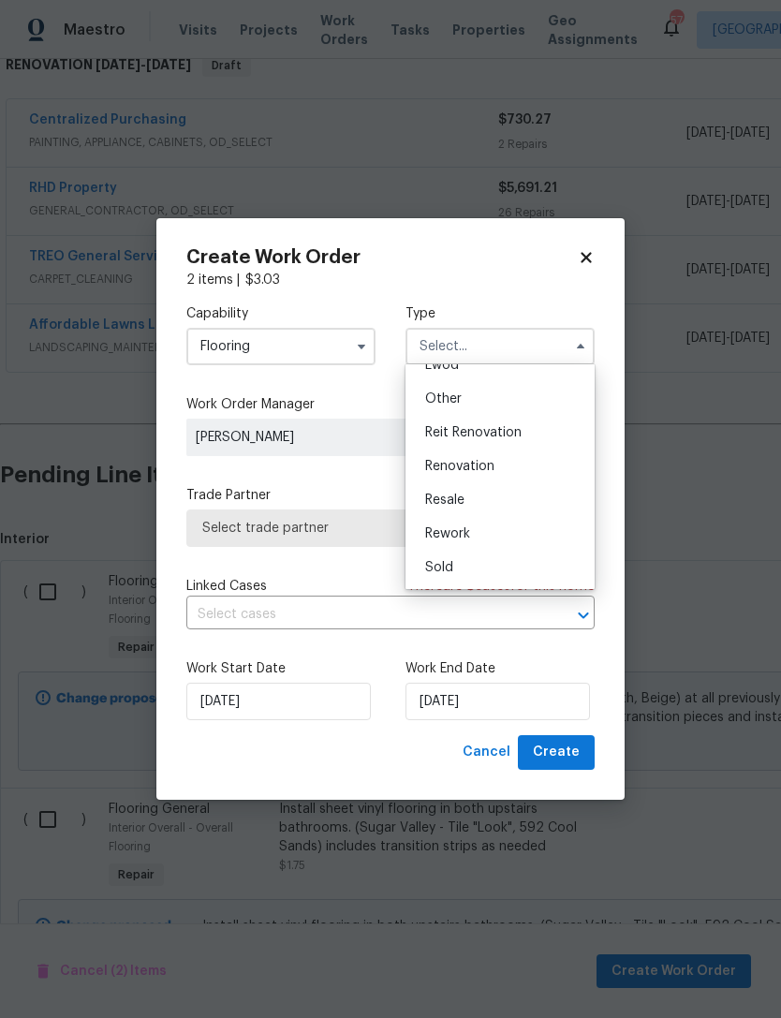
scroll to position [223, 0]
click at [500, 475] on div "Renovation" at bounding box center [500, 466] width 180 height 34
type input "Renovation"
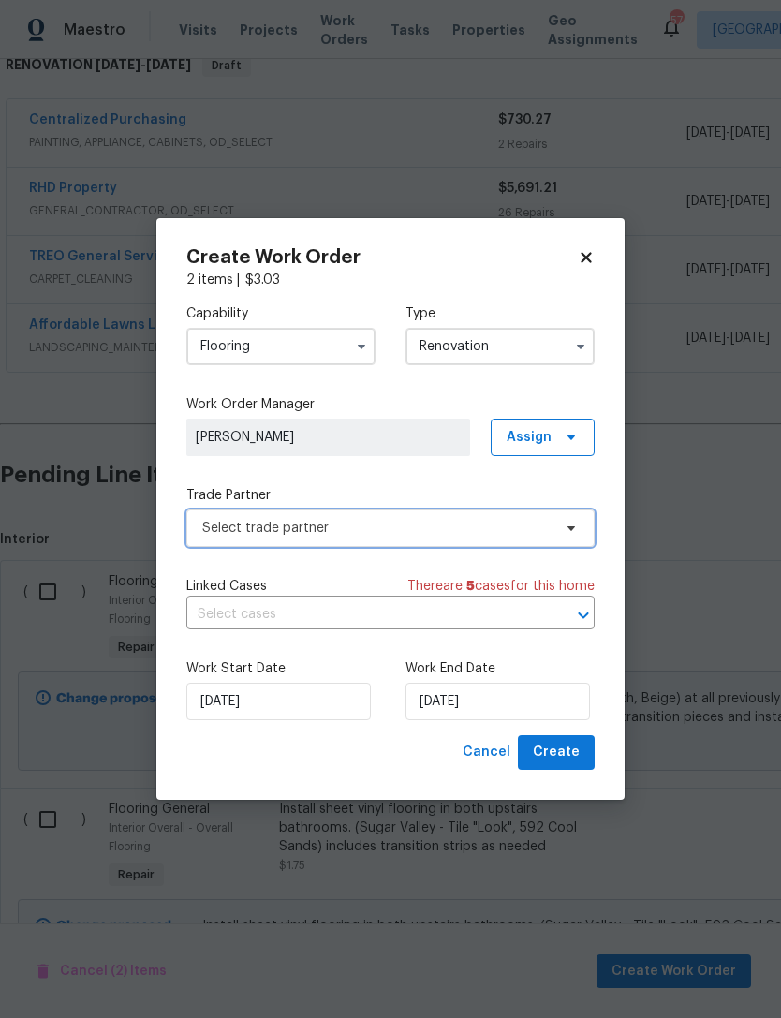
click at [343, 525] on span "Select trade partner" at bounding box center [376, 528] width 349 height 19
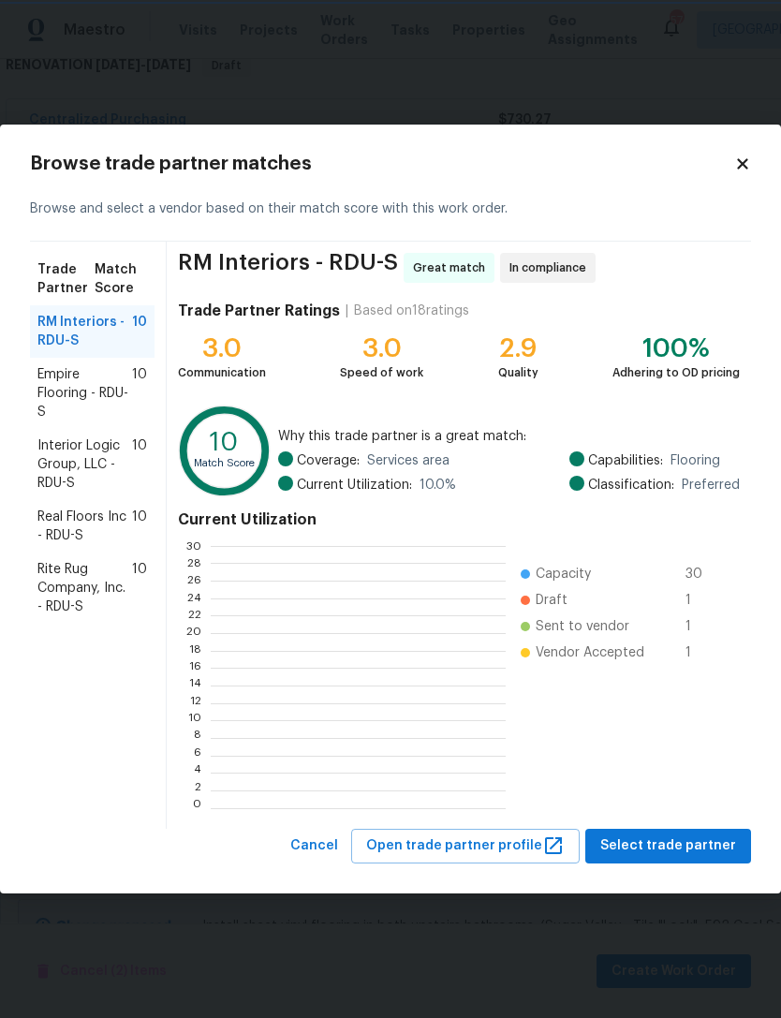
scroll to position [2, 2]
click at [66, 392] on span "Empire Flooring - RDU-S" at bounding box center [84, 393] width 95 height 56
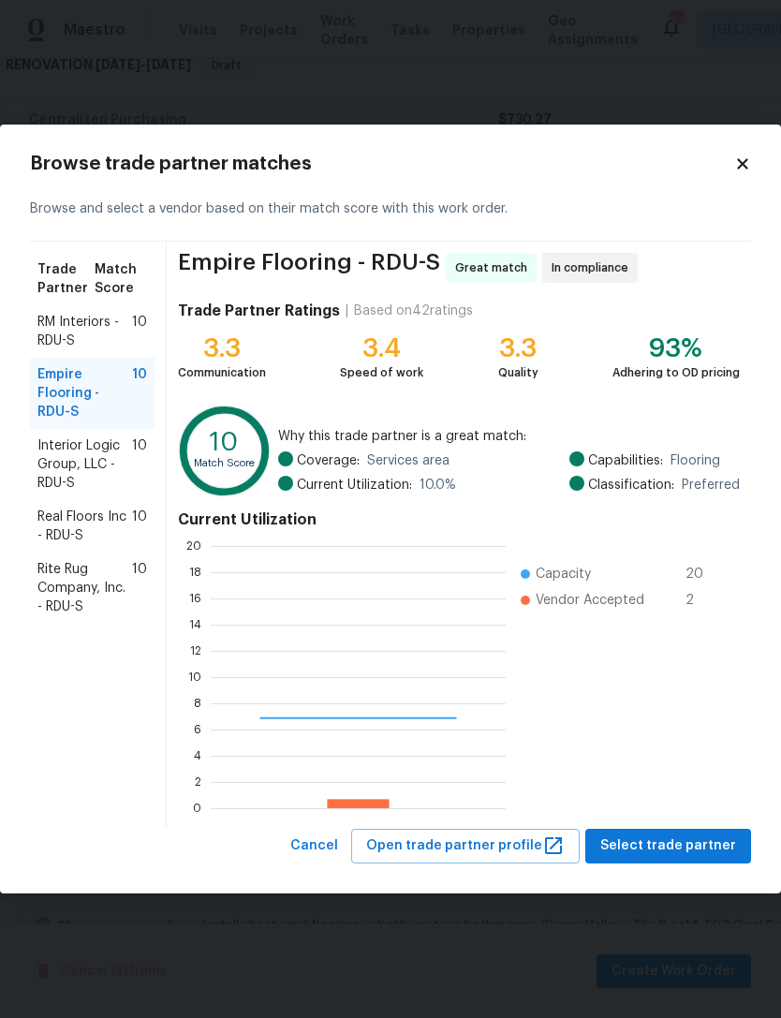
scroll to position [262, 295]
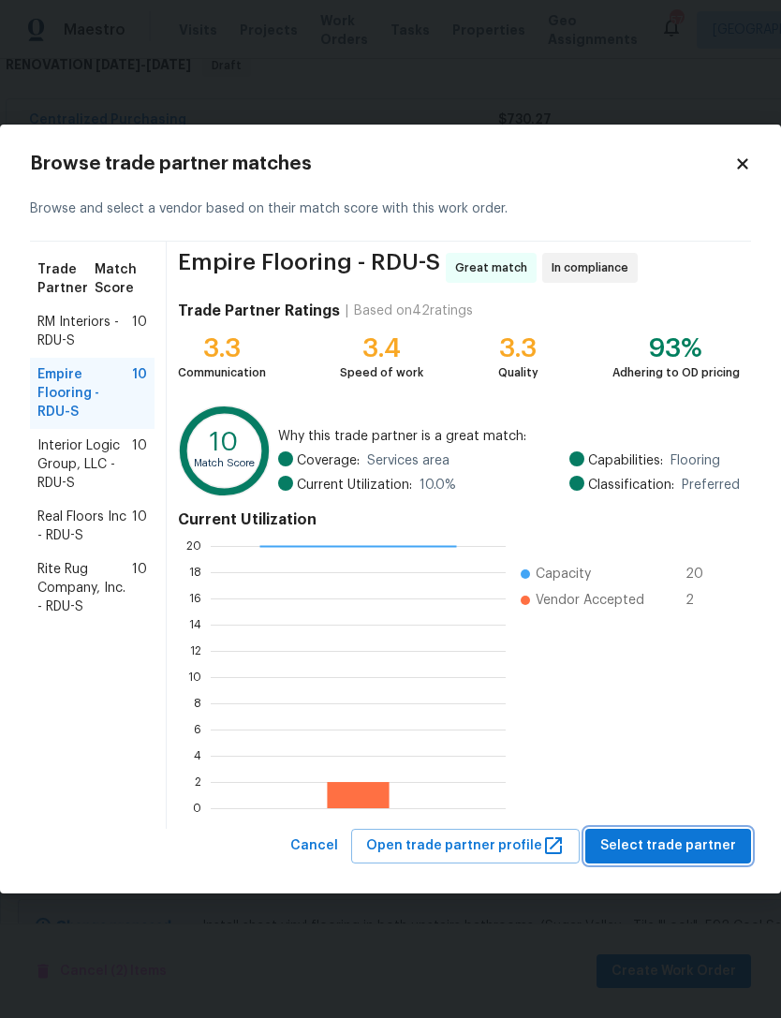
click at [698, 843] on span "Select trade partner" at bounding box center [668, 845] width 136 height 23
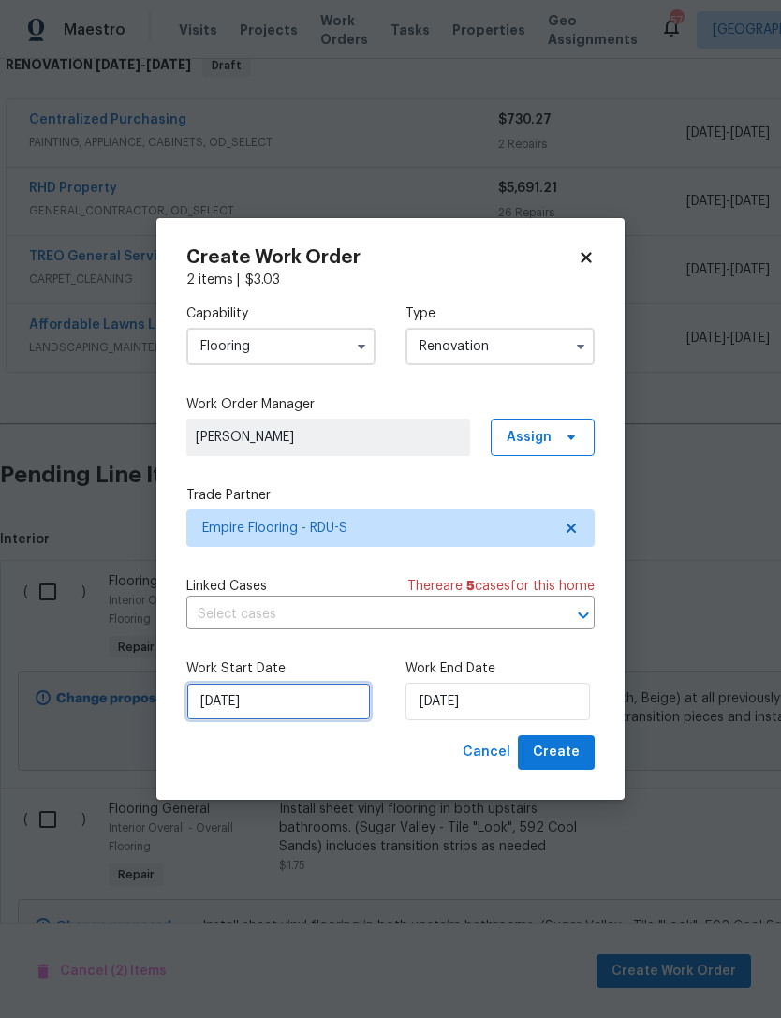
click at [293, 698] on input "[DATE]" at bounding box center [278, 701] width 184 height 37
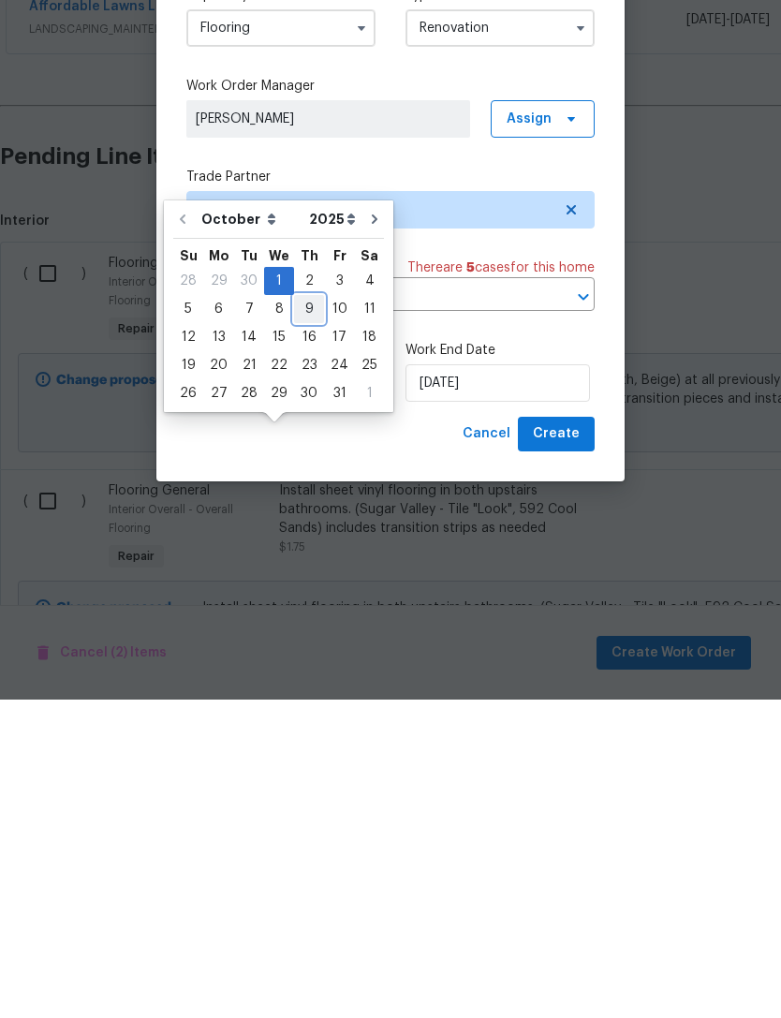
click at [303, 614] on div "9" at bounding box center [309, 627] width 30 height 26
type input "[DATE]"
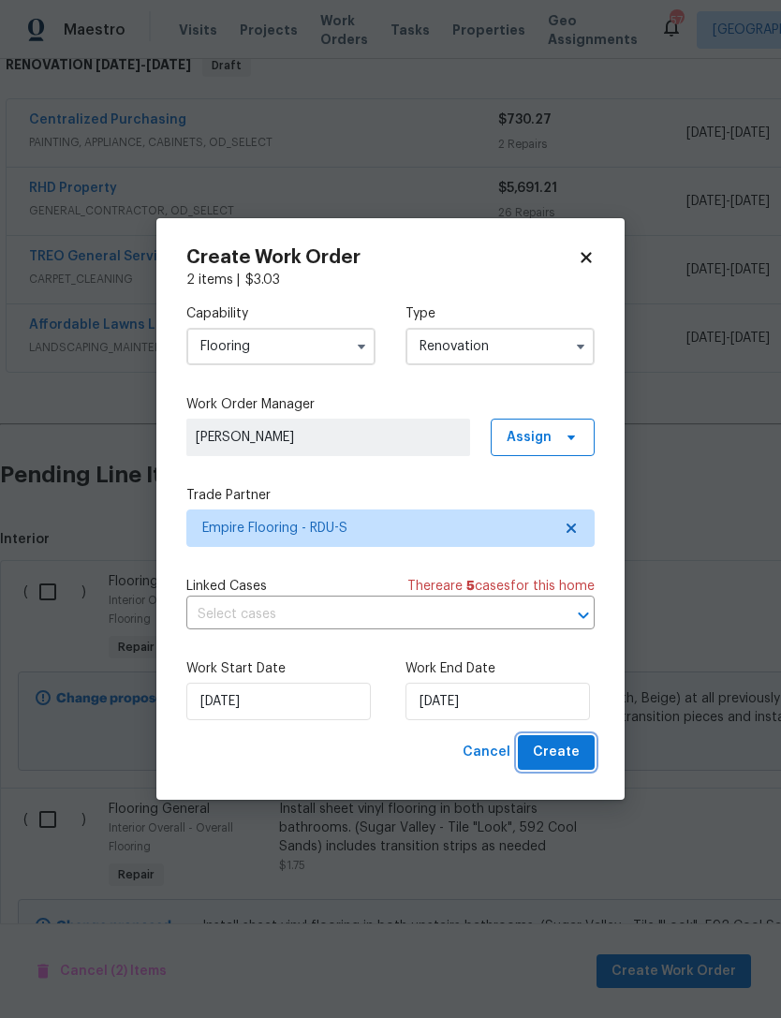
click at [567, 759] on span "Create" at bounding box center [556, 752] width 47 height 23
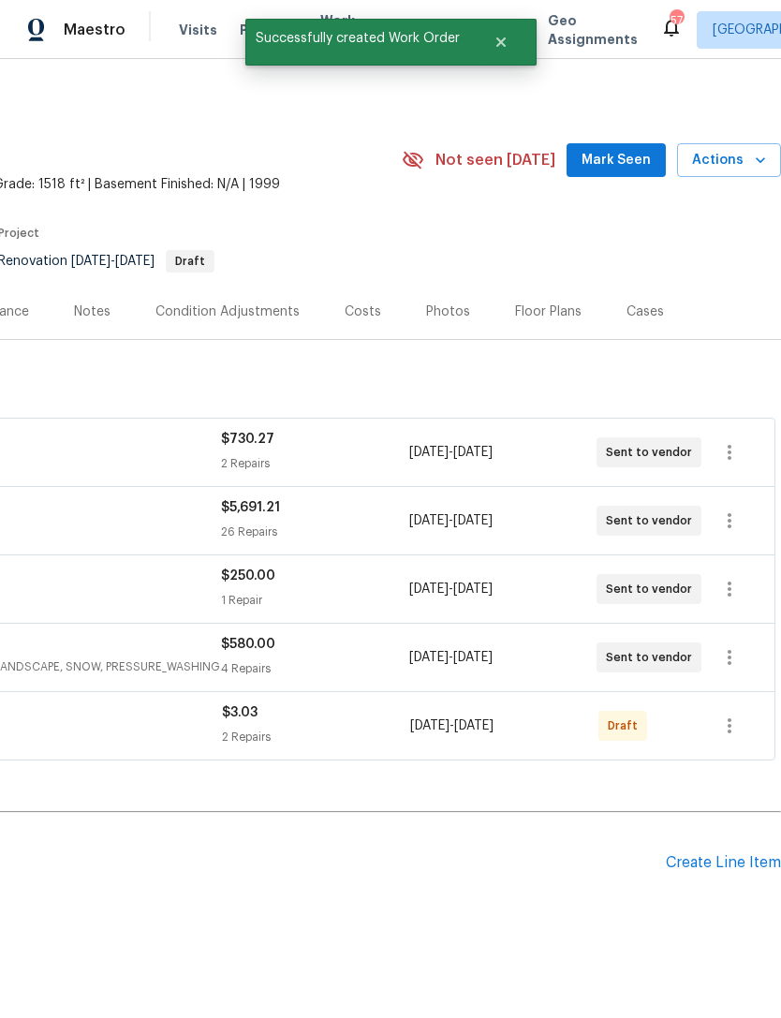
scroll to position [0, 277]
click at [733, 714] on icon "button" at bounding box center [729, 725] width 22 height 22
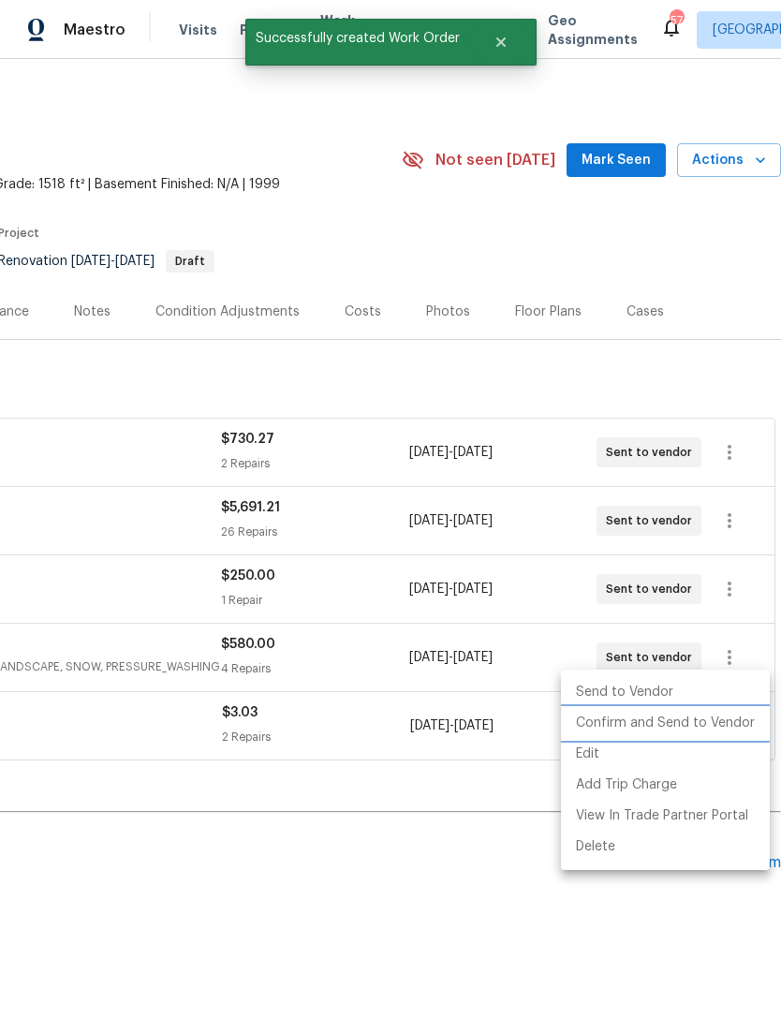
click at [690, 727] on li "Confirm and Send to Vendor" at bounding box center [665, 723] width 209 height 31
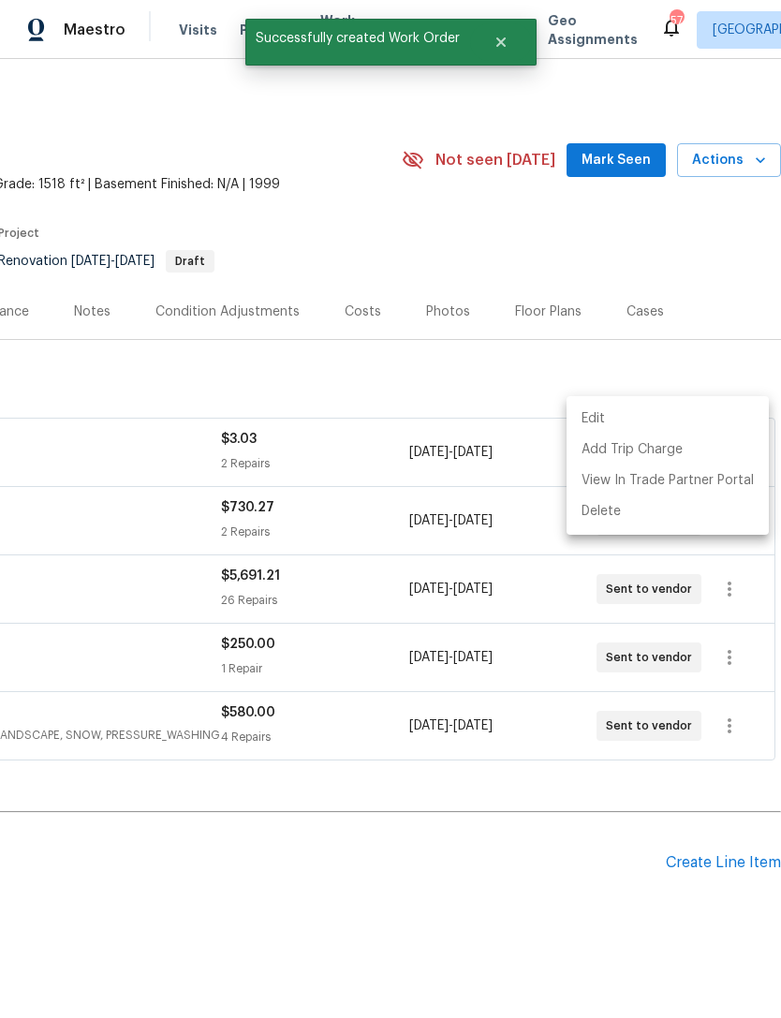
click at [500, 888] on div at bounding box center [390, 509] width 781 height 1018
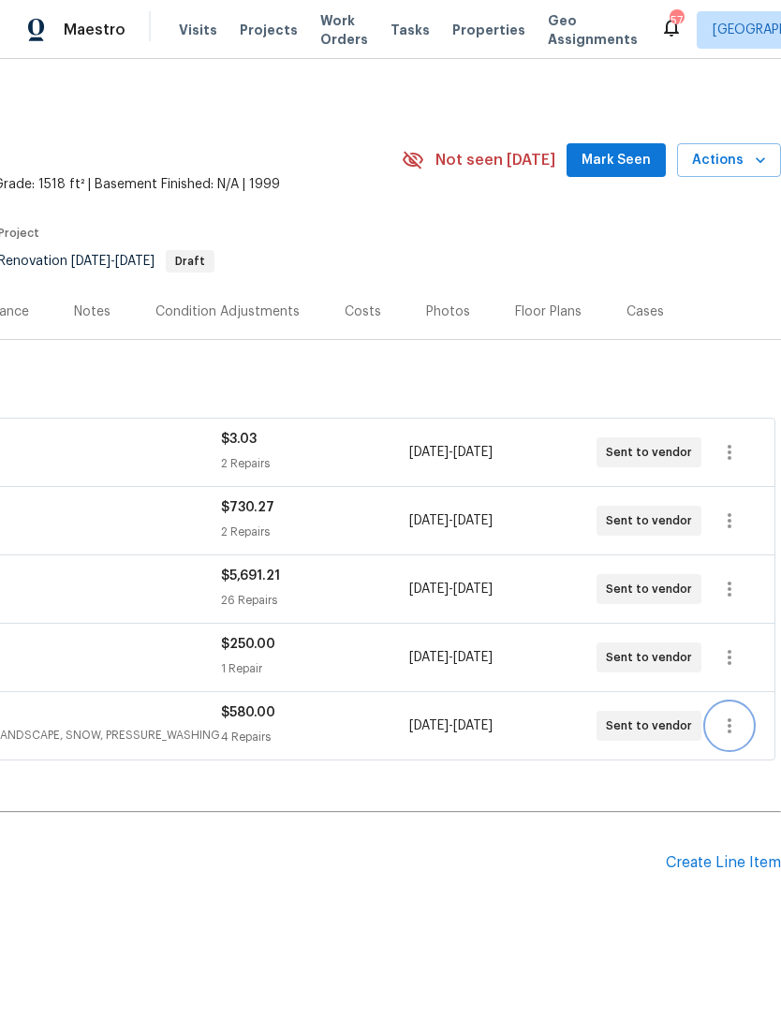
click at [735, 714] on icon "button" at bounding box center [729, 725] width 22 height 22
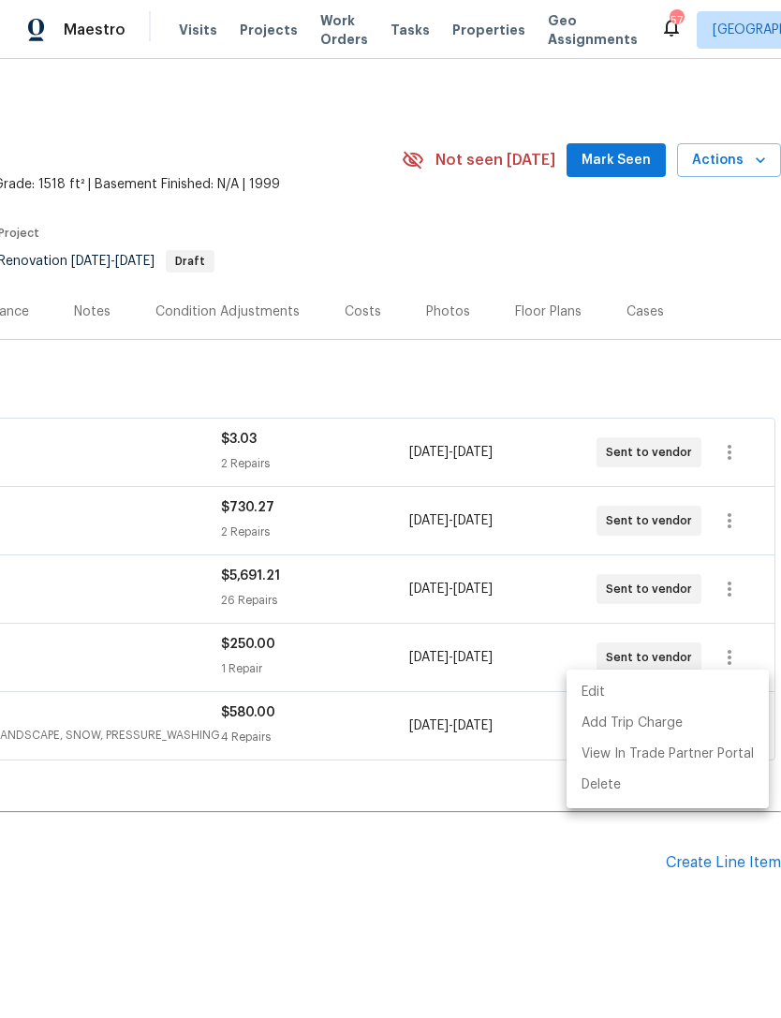
click at [683, 695] on li "Edit" at bounding box center [667, 692] width 202 height 31
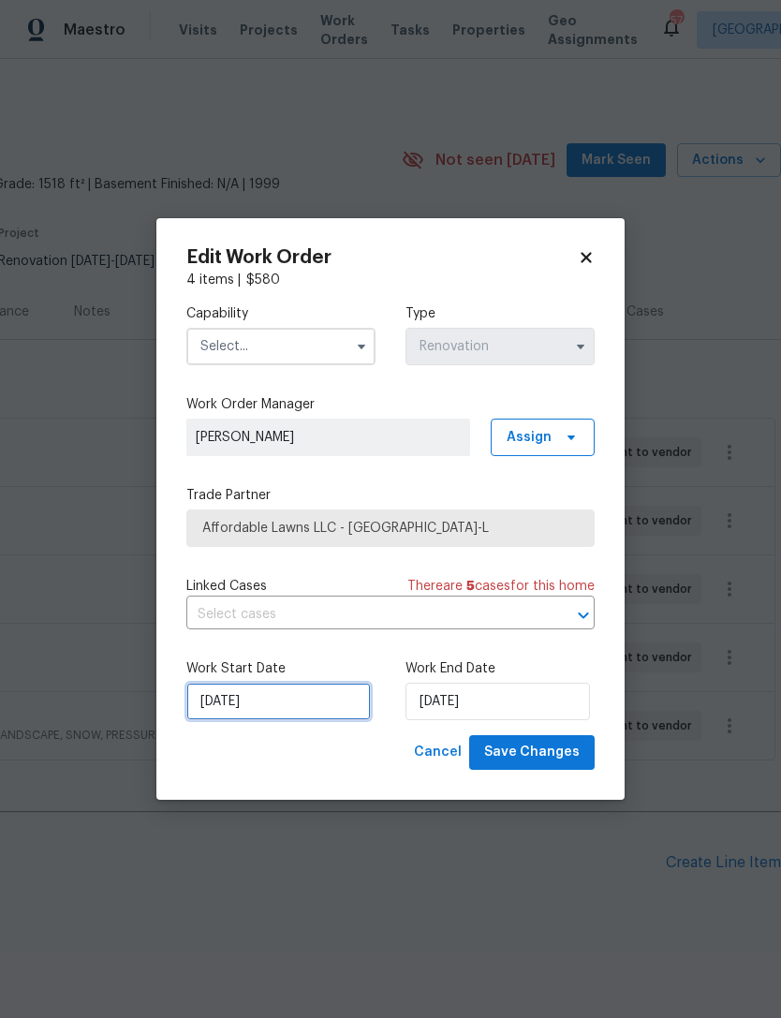
click at [307, 703] on input "[DATE]" at bounding box center [278, 701] width 184 height 37
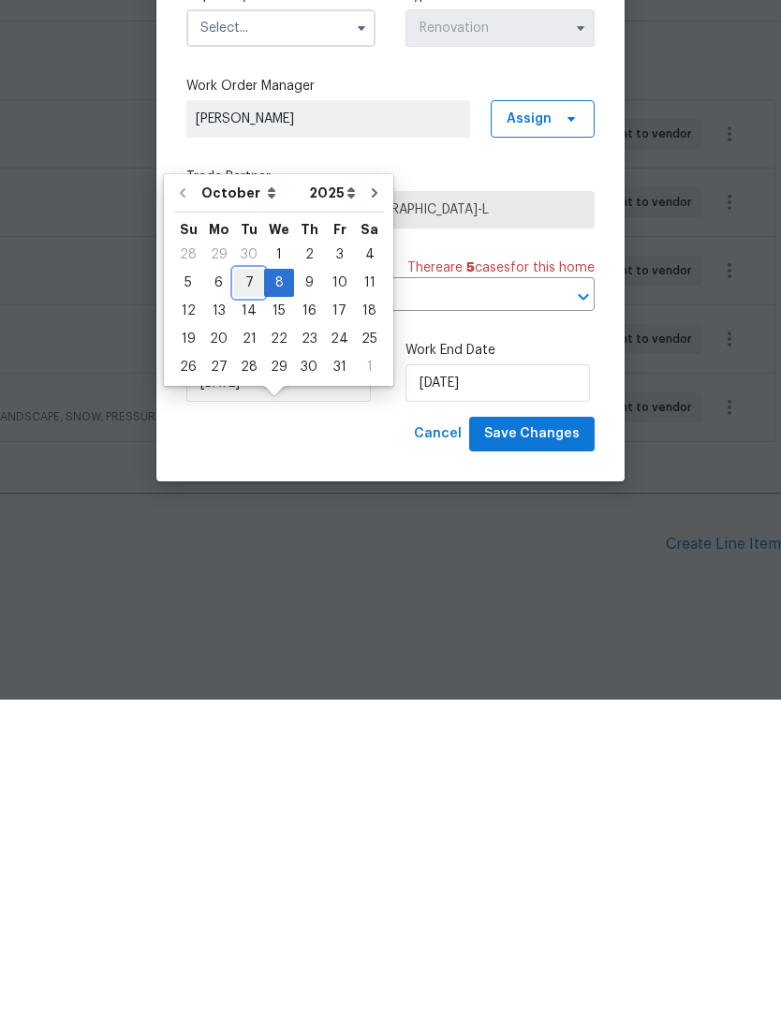
click at [249, 588] on div "7" at bounding box center [249, 601] width 30 height 26
type input "10/7/2025"
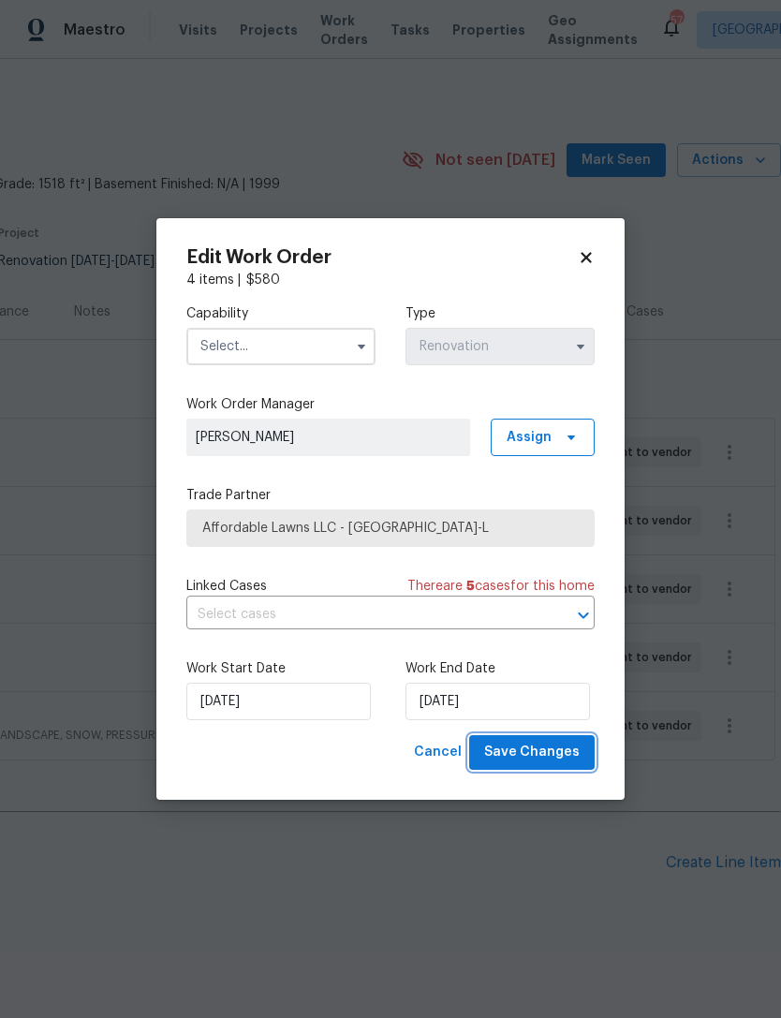
click at [563, 750] on span "Save Changes" at bounding box center [531, 752] width 95 height 23
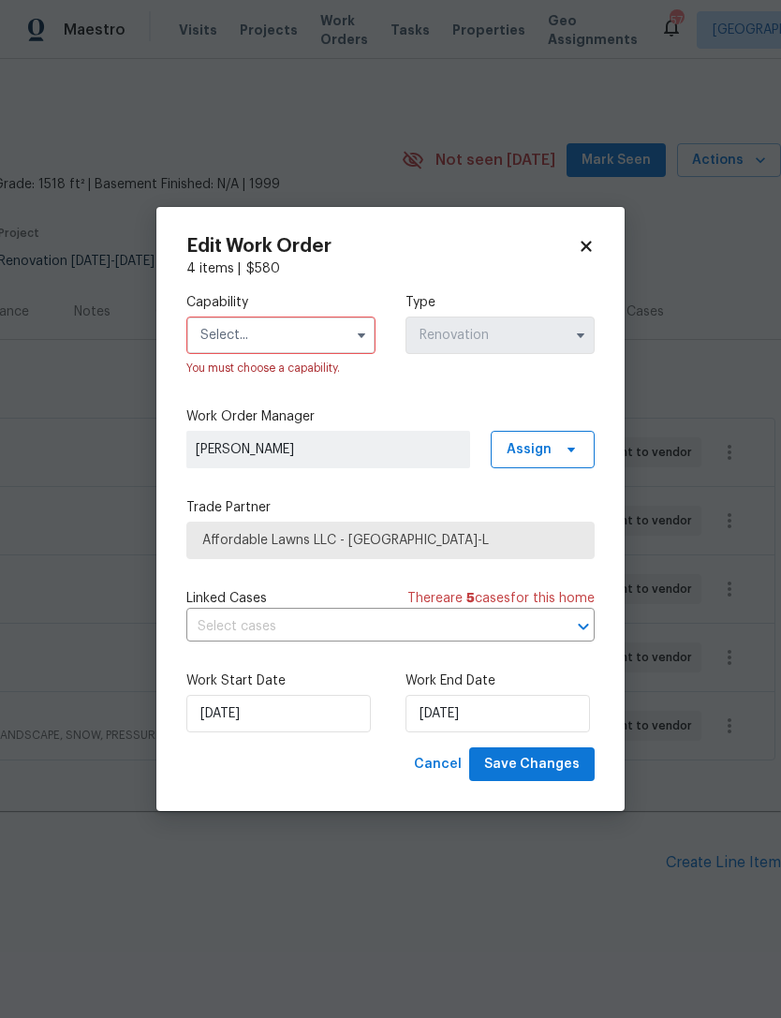
click at [286, 344] on input "text" at bounding box center [280, 334] width 189 height 37
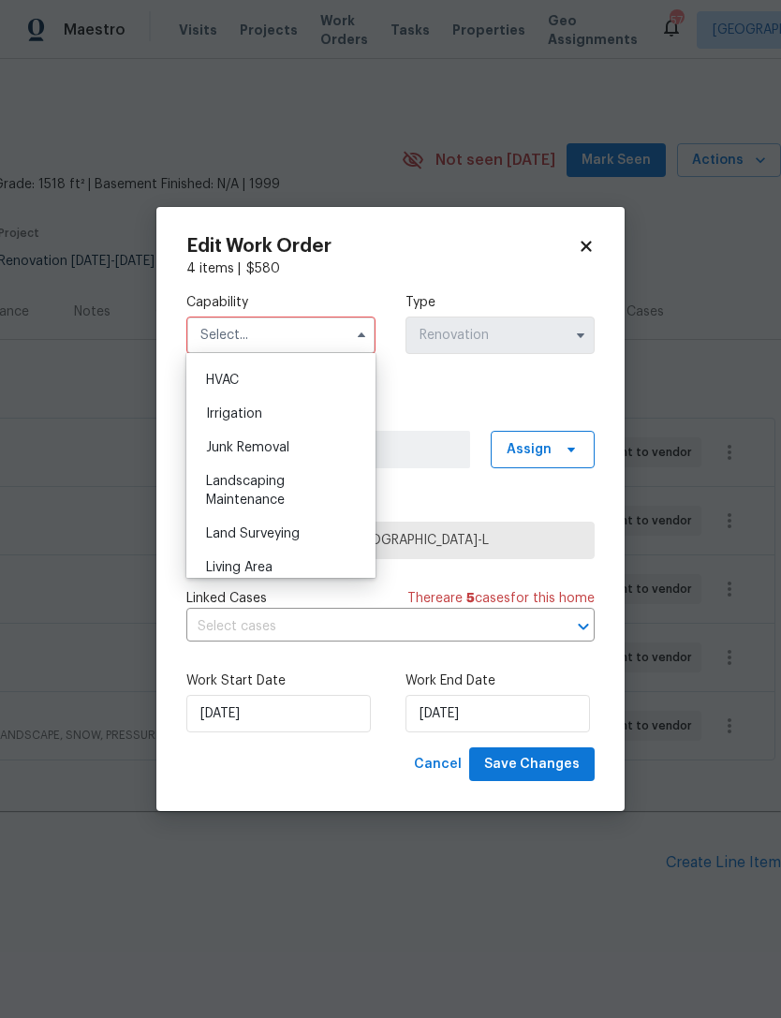
scroll to position [1151, 0]
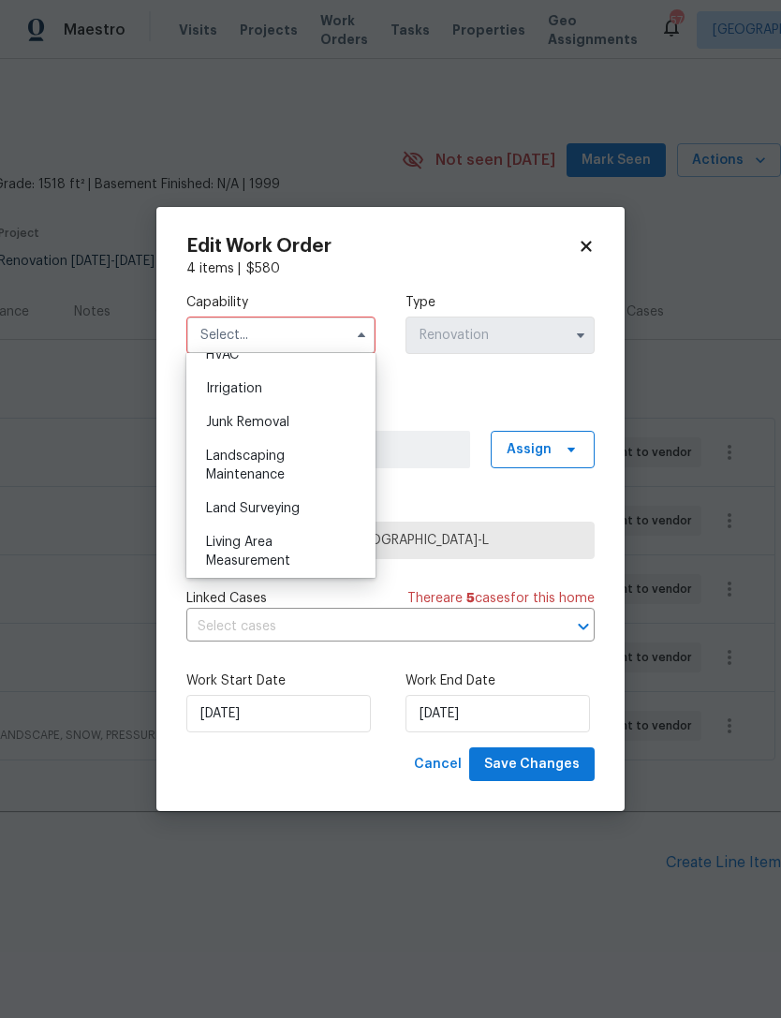
click at [276, 469] on span "Landscaping Maintenance" at bounding box center [245, 465] width 79 height 32
type input "Landscaping Maintenance"
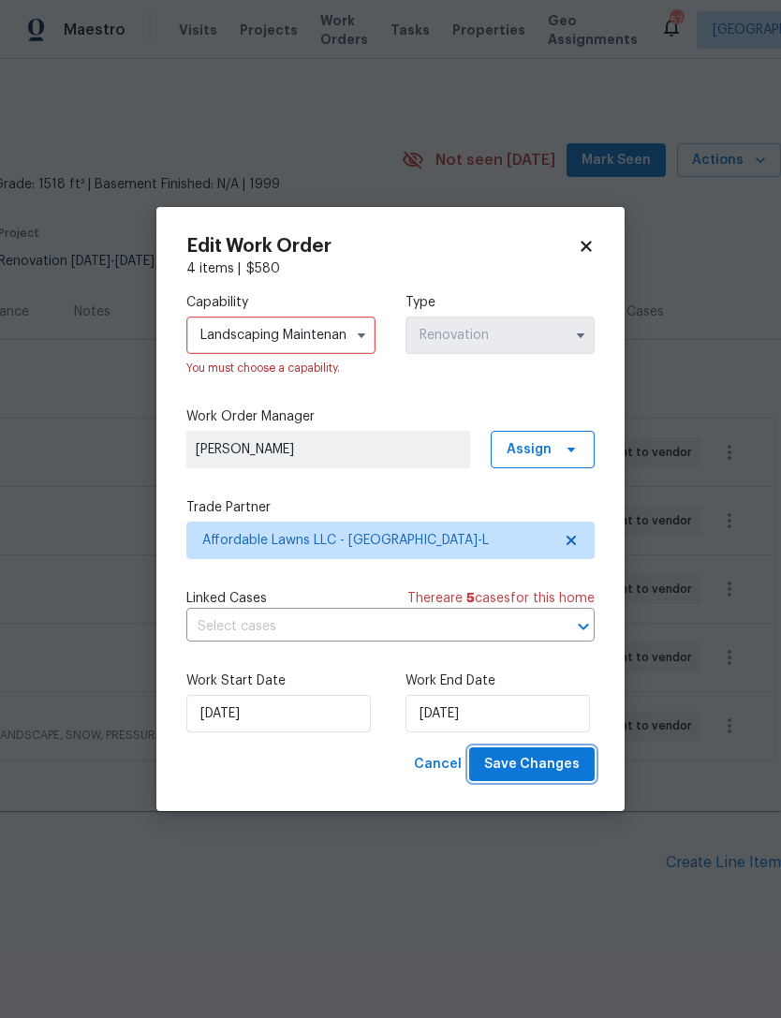
click at [569, 757] on span "Save Changes" at bounding box center [531, 764] width 95 height 23
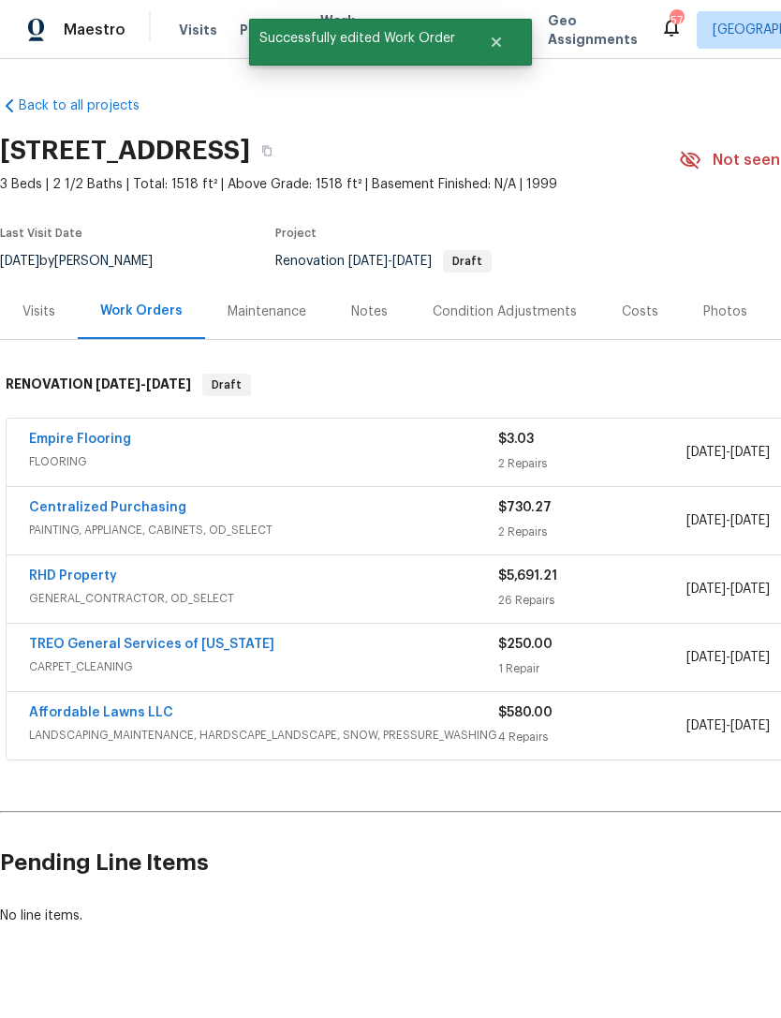
scroll to position [0, 0]
click at [57, 706] on link "Affordable Lawns LLC" at bounding box center [101, 712] width 144 height 13
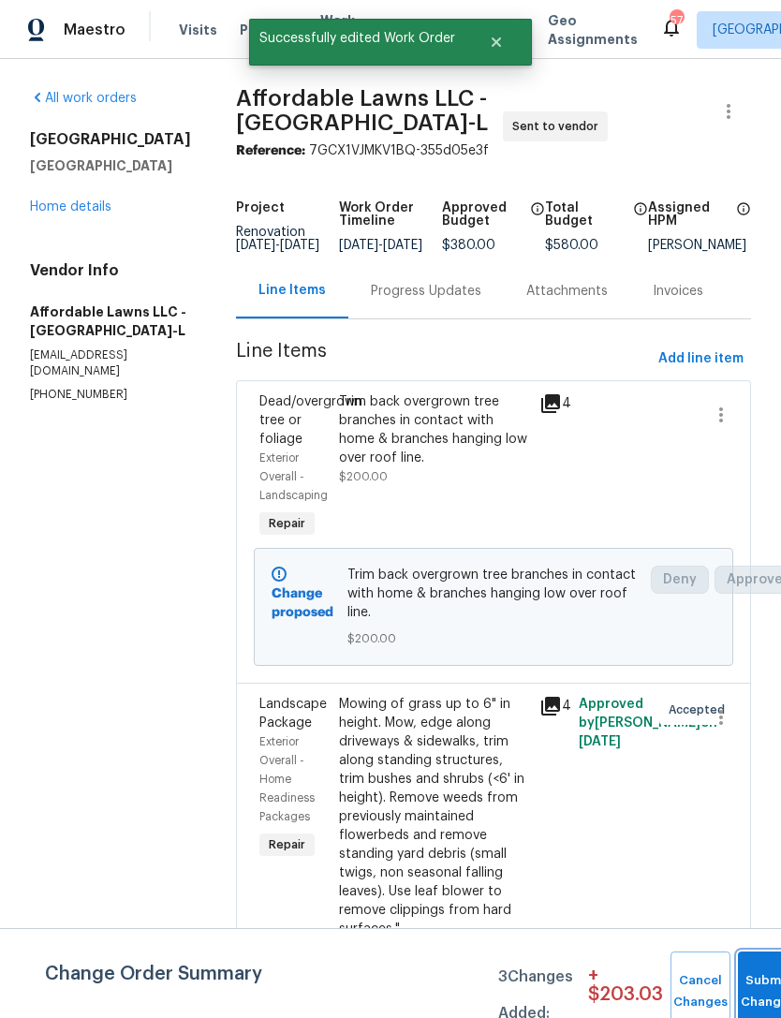
click at [745, 977] on button "Submit Changes" at bounding box center [768, 991] width 60 height 81
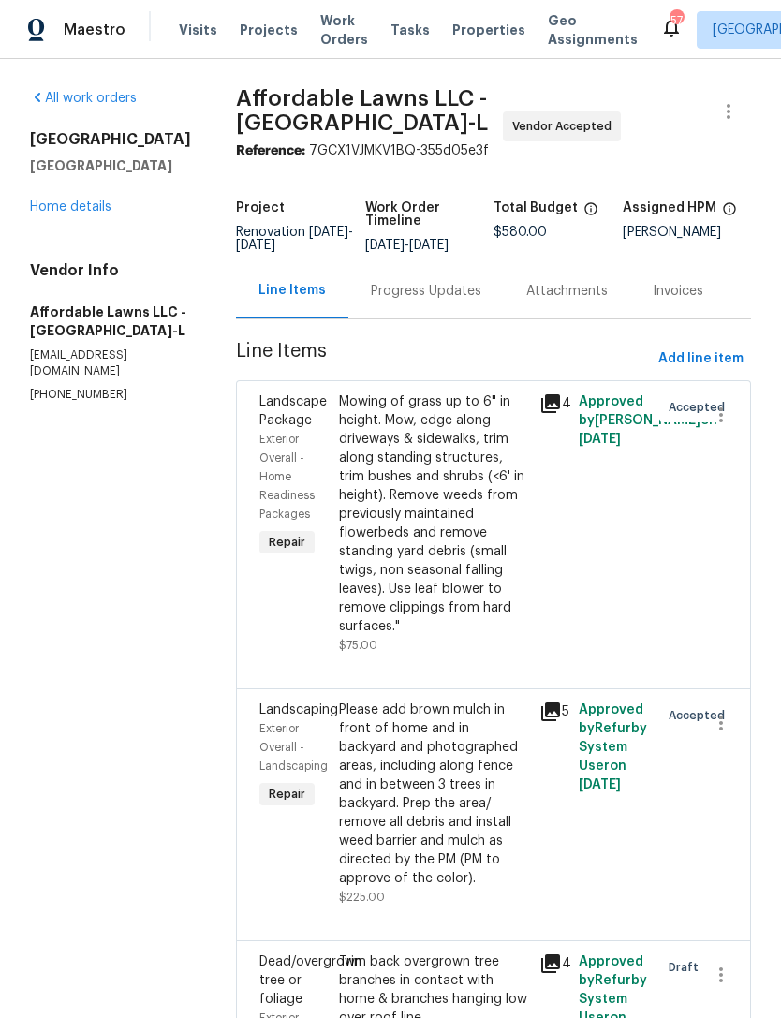
click at [442, 301] on div "Progress Updates" at bounding box center [426, 291] width 110 height 19
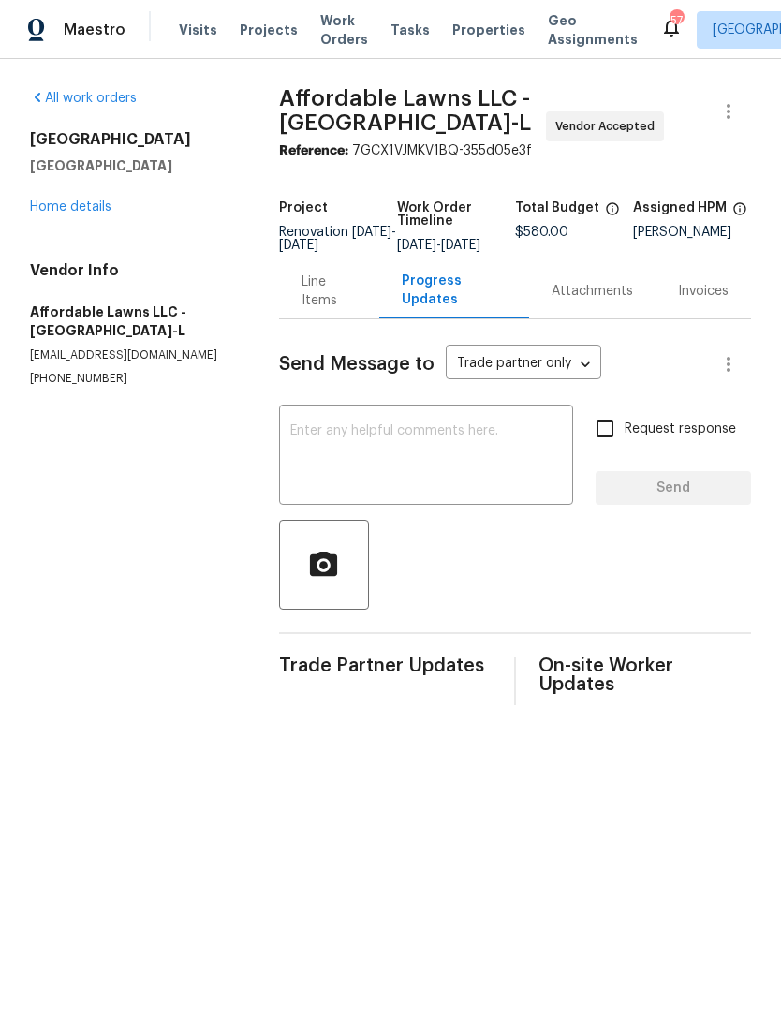
click at [422, 446] on textarea at bounding box center [426, 457] width 272 height 66
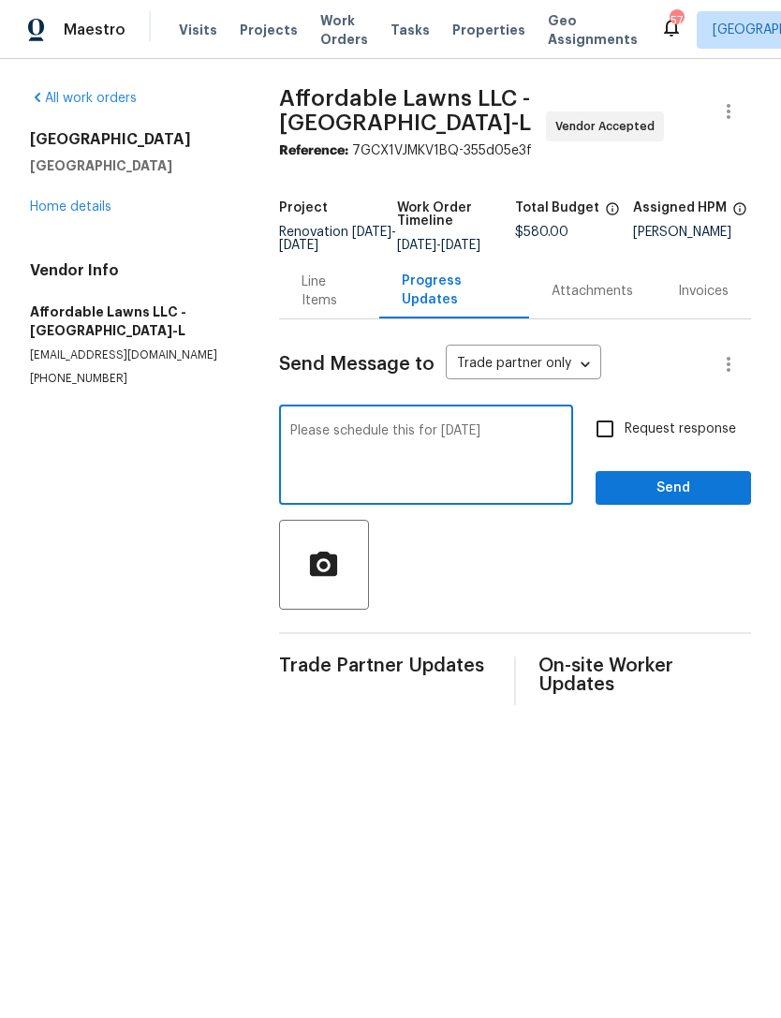
type textarea "Please schedule this for Tuesday, October 7"
click at [566, 565] on div at bounding box center [515, 565] width 473 height 90
click at [607, 434] on input "Request response" at bounding box center [604, 428] width 39 height 39
checkbox input "true"
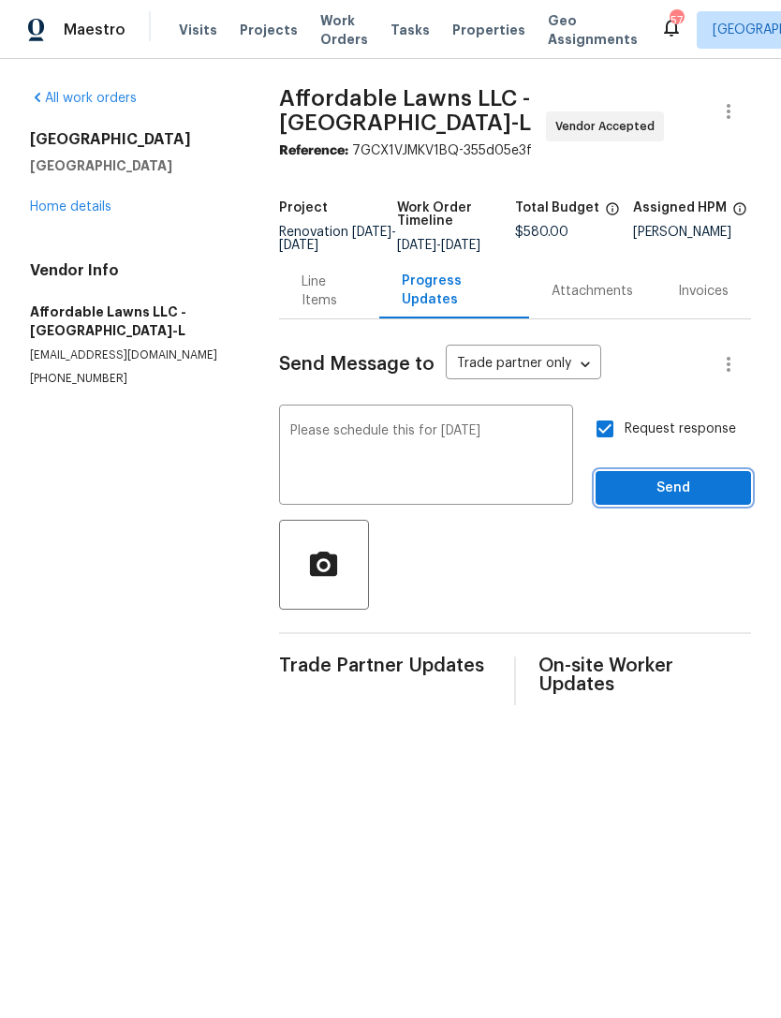
click at [698, 499] on span "Send" at bounding box center [672, 488] width 125 height 23
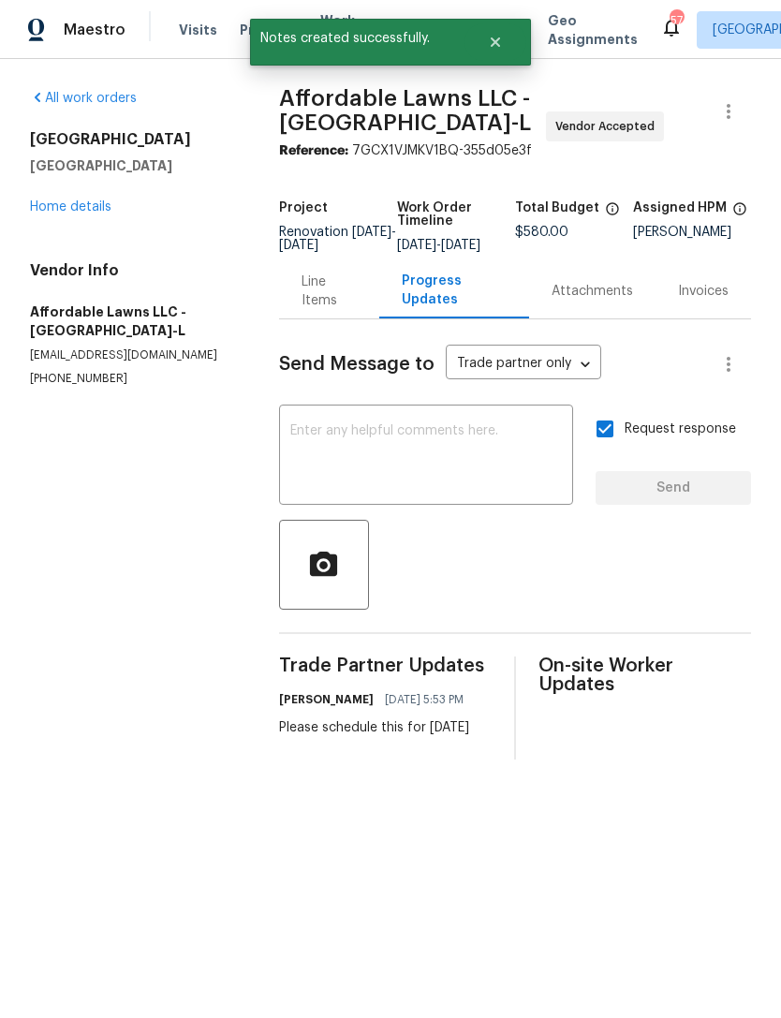
click at [57, 206] on link "Home details" at bounding box center [70, 206] width 81 height 13
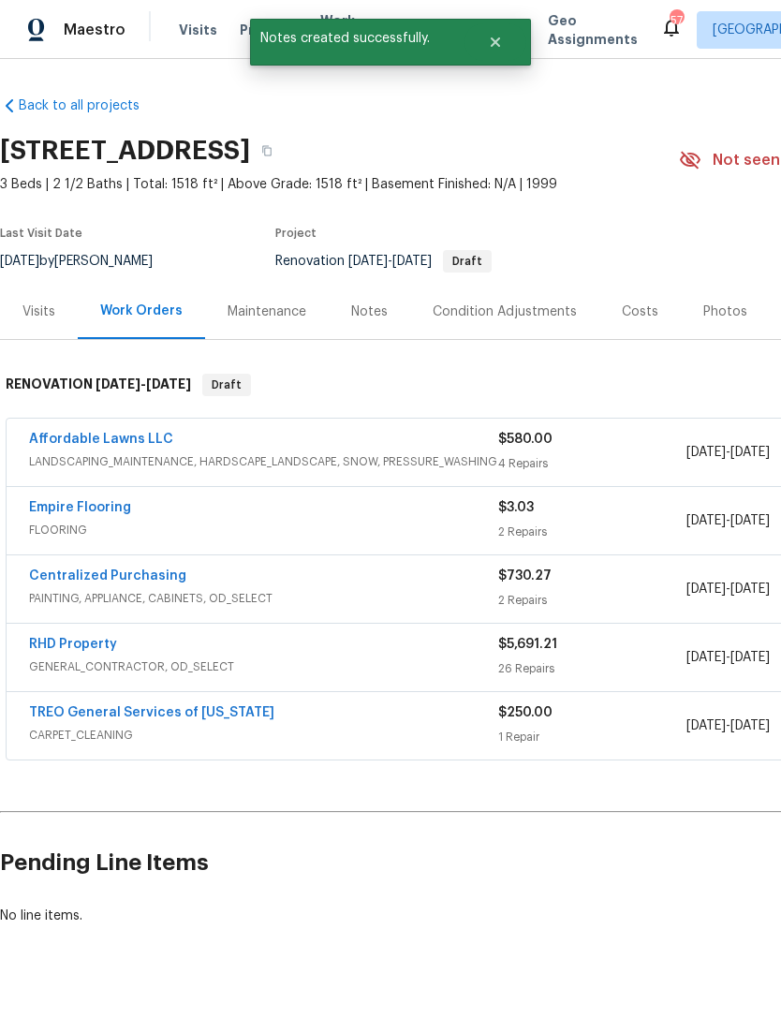
click at [384, 312] on div "Notes" at bounding box center [369, 311] width 81 height 55
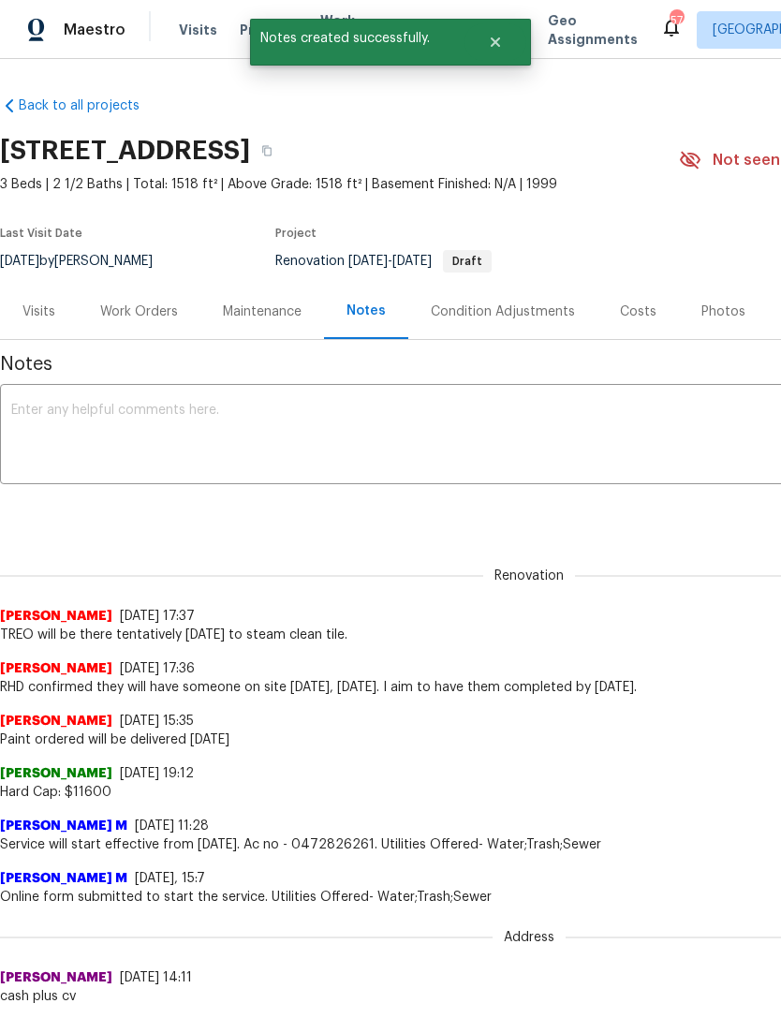
click at [397, 424] on textarea at bounding box center [529, 437] width 1036 height 66
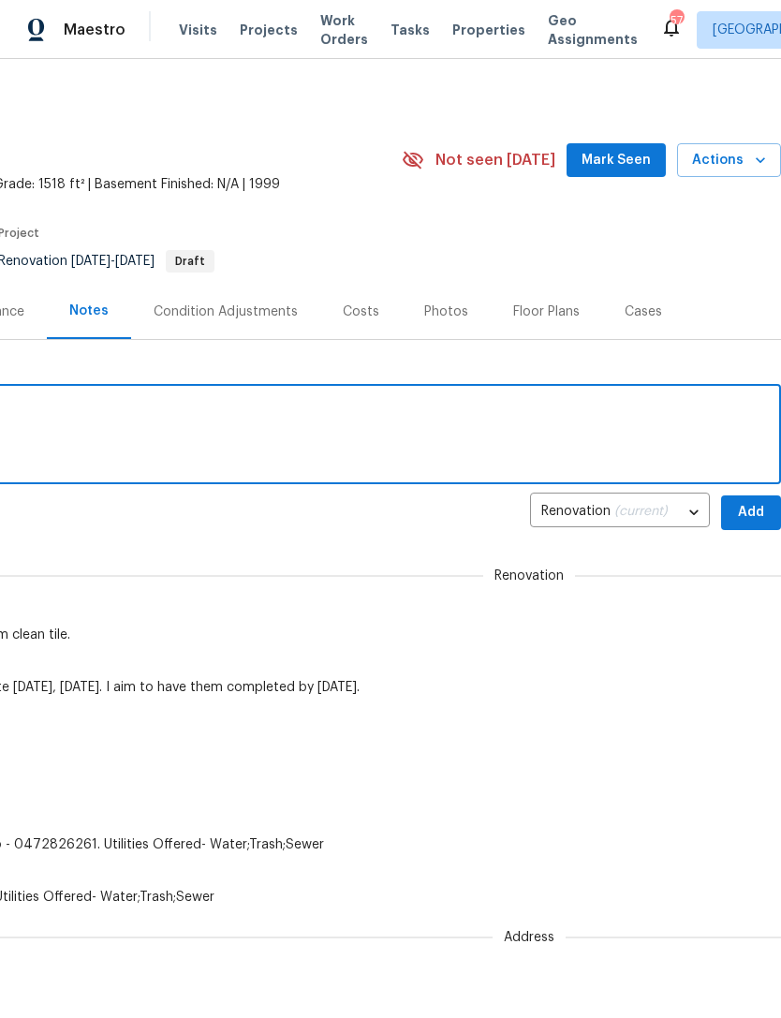
scroll to position [0, 277]
type textarea "Landscaping schedule for Tuesday, October 7"
click at [748, 505] on span "Add" at bounding box center [751, 512] width 30 height 23
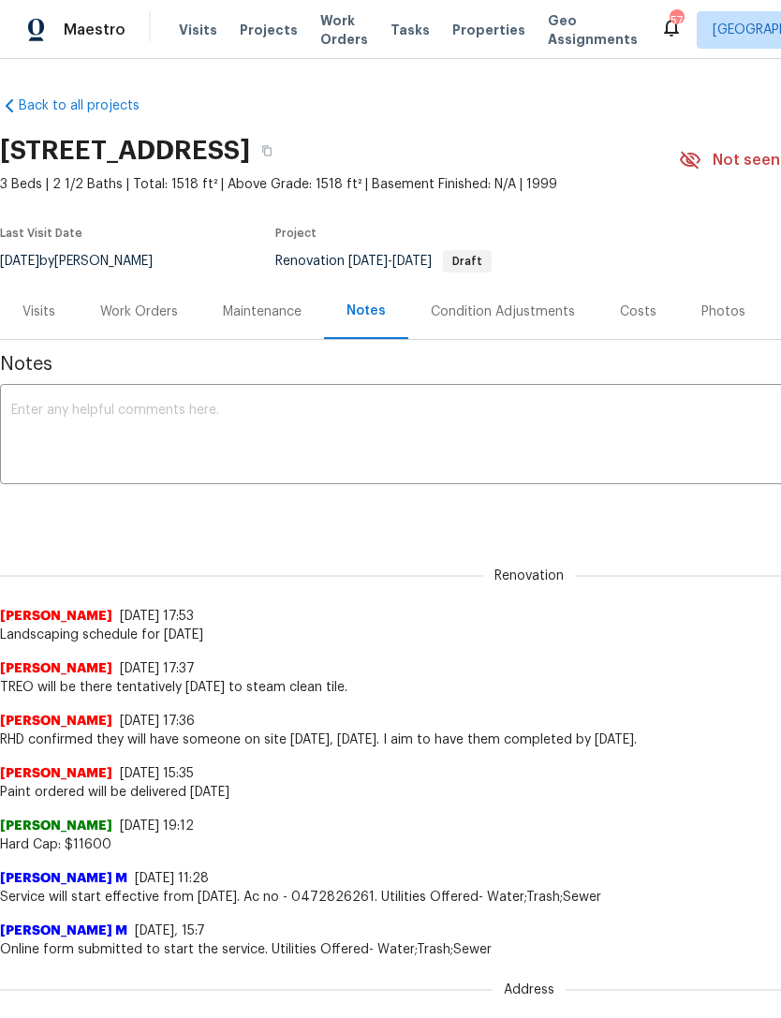
scroll to position [0, 0]
click at [134, 312] on div "Work Orders" at bounding box center [139, 311] width 78 height 19
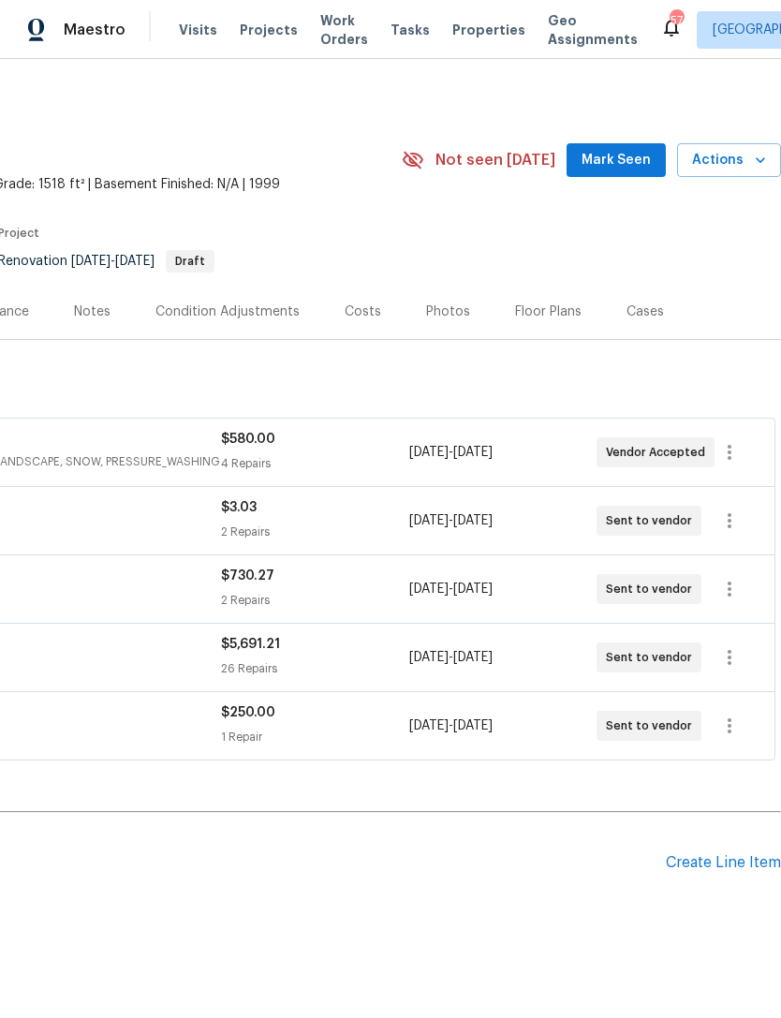
scroll to position [0, 277]
click at [726, 521] on icon "button" at bounding box center [729, 520] width 22 height 22
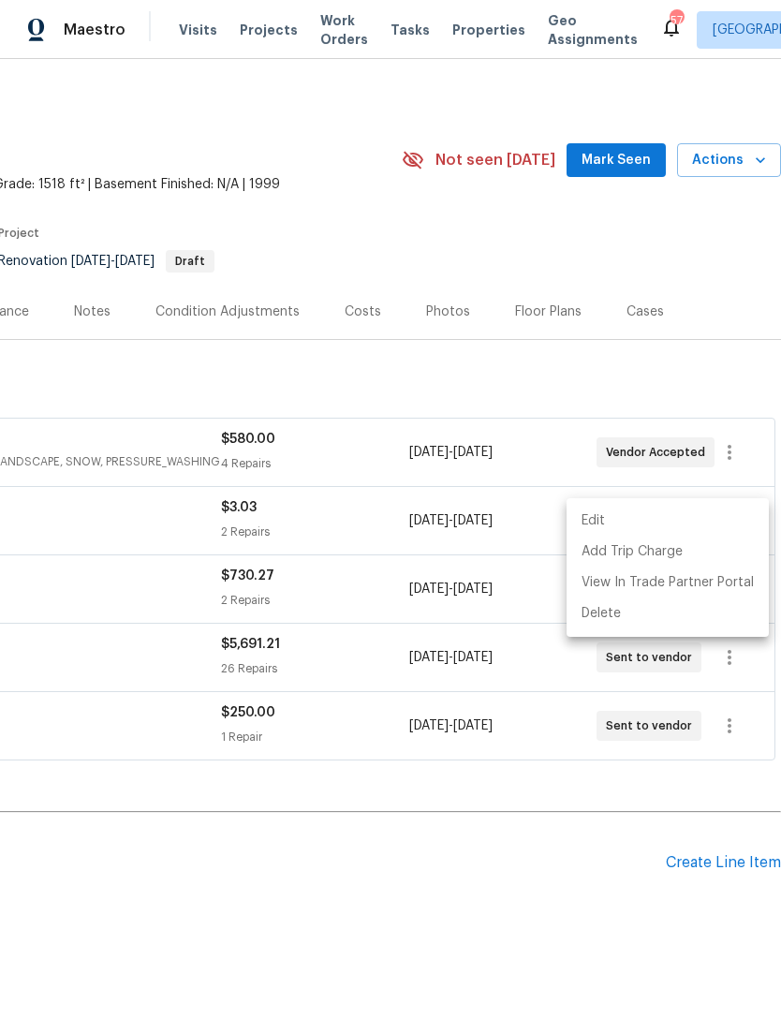
click at [468, 654] on div at bounding box center [390, 509] width 781 height 1018
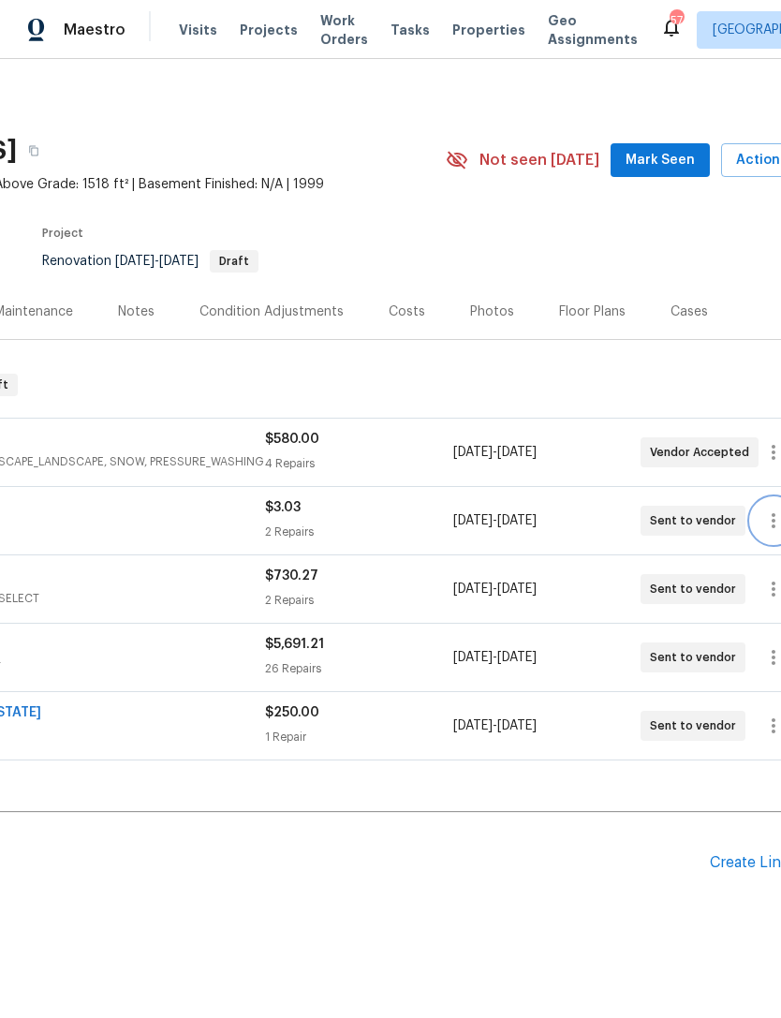
scroll to position [0, 236]
click at [757, 519] on button "button" at bounding box center [770, 520] width 45 height 45
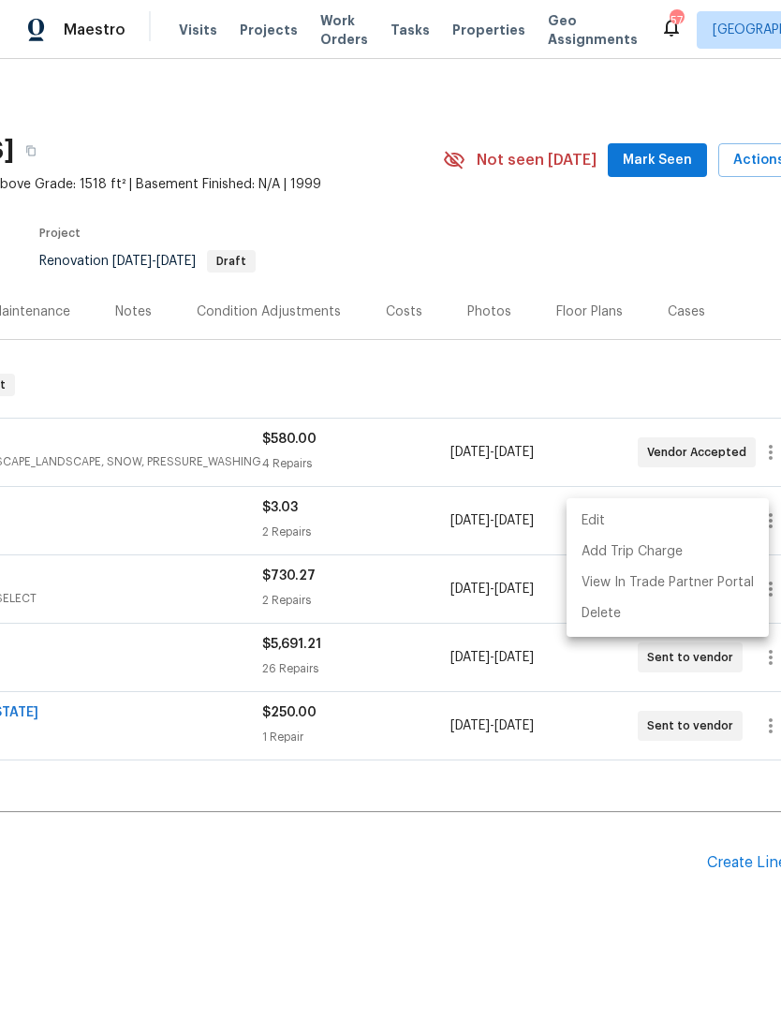
click at [99, 523] on div at bounding box center [390, 509] width 781 height 1018
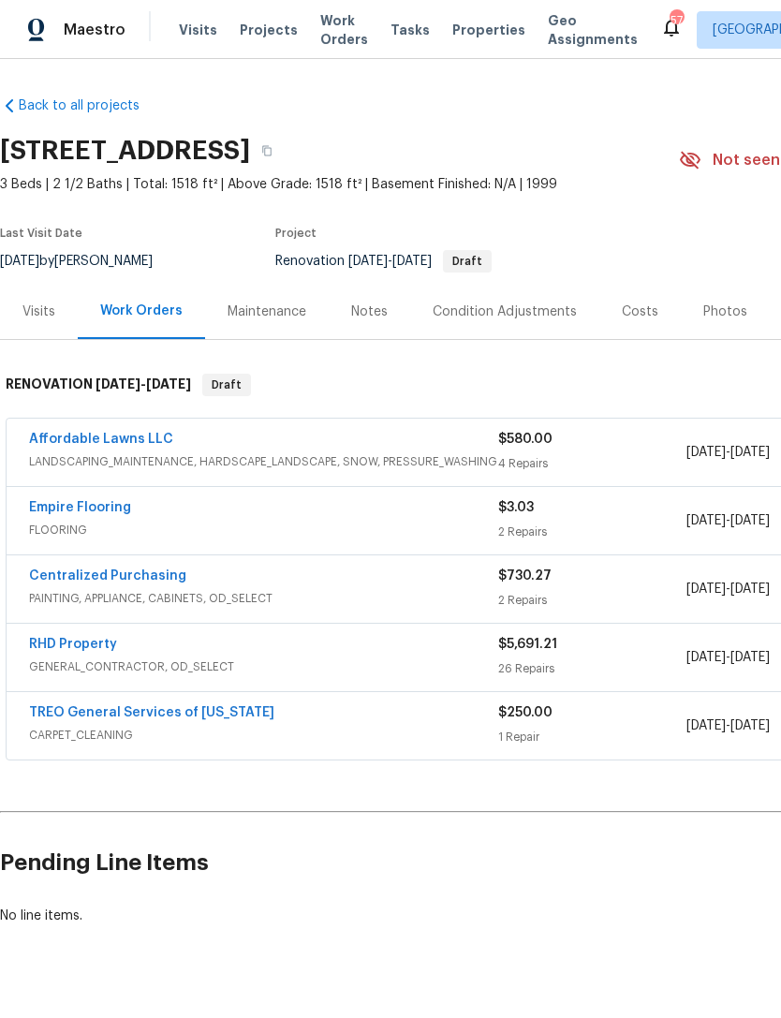
scroll to position [0, 0]
click at [85, 507] on link "Empire Flooring" at bounding box center [80, 507] width 102 height 13
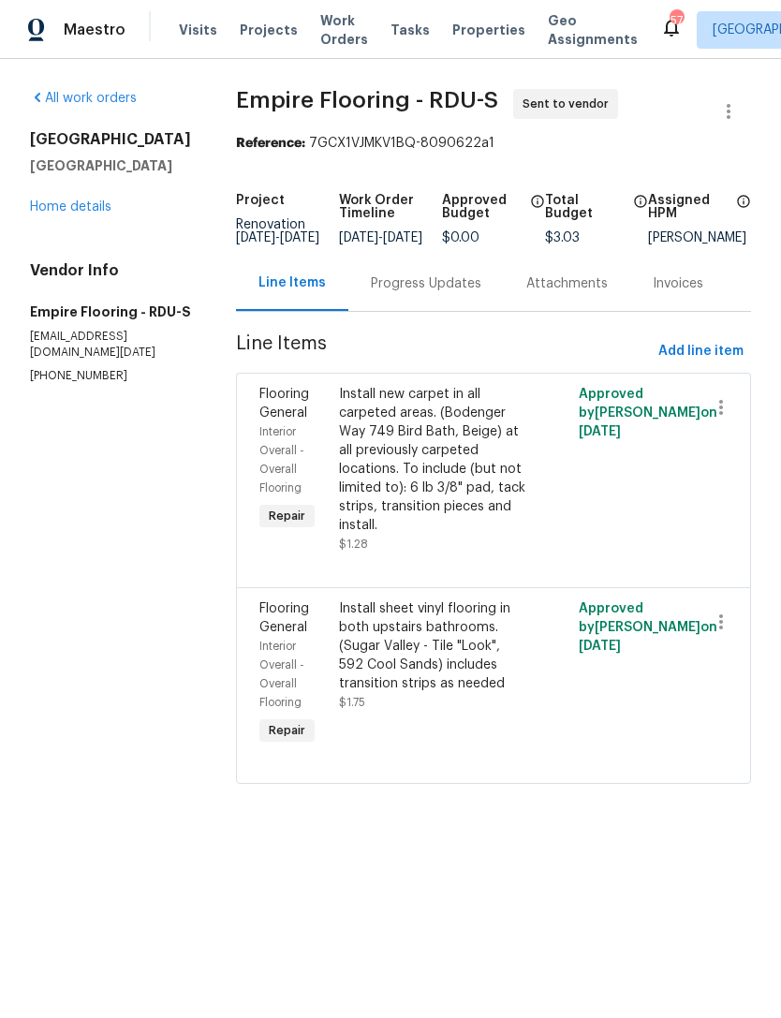
click at [425, 307] on div "Progress Updates" at bounding box center [425, 283] width 155 height 55
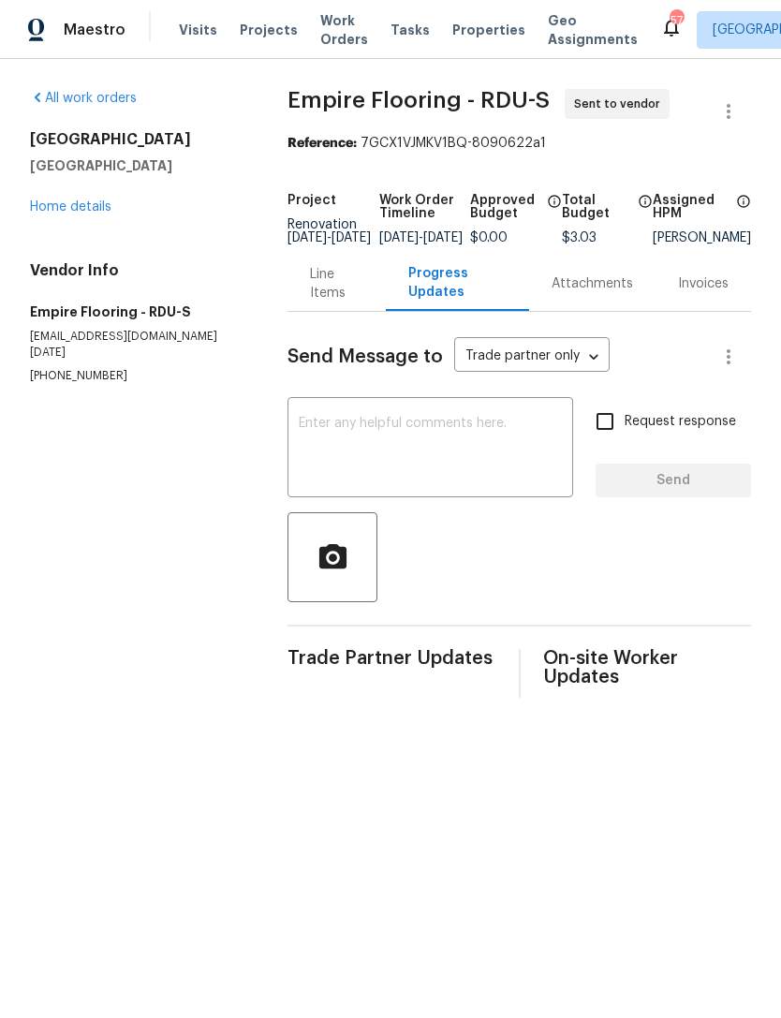
click at [492, 454] on textarea at bounding box center [430, 450] width 263 height 66
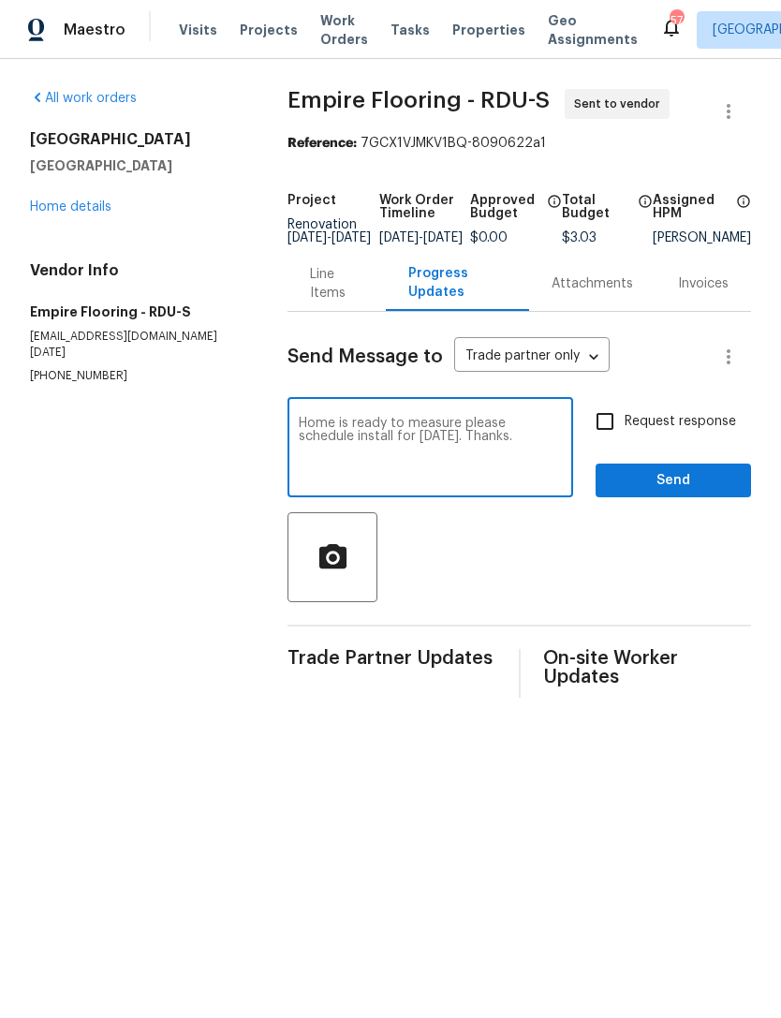
type textarea "Home is ready to measure please schedule install for Thursday, October 9. Thank…"
click at [606, 437] on input "Request response" at bounding box center [604, 421] width 39 height 39
checkbox input "true"
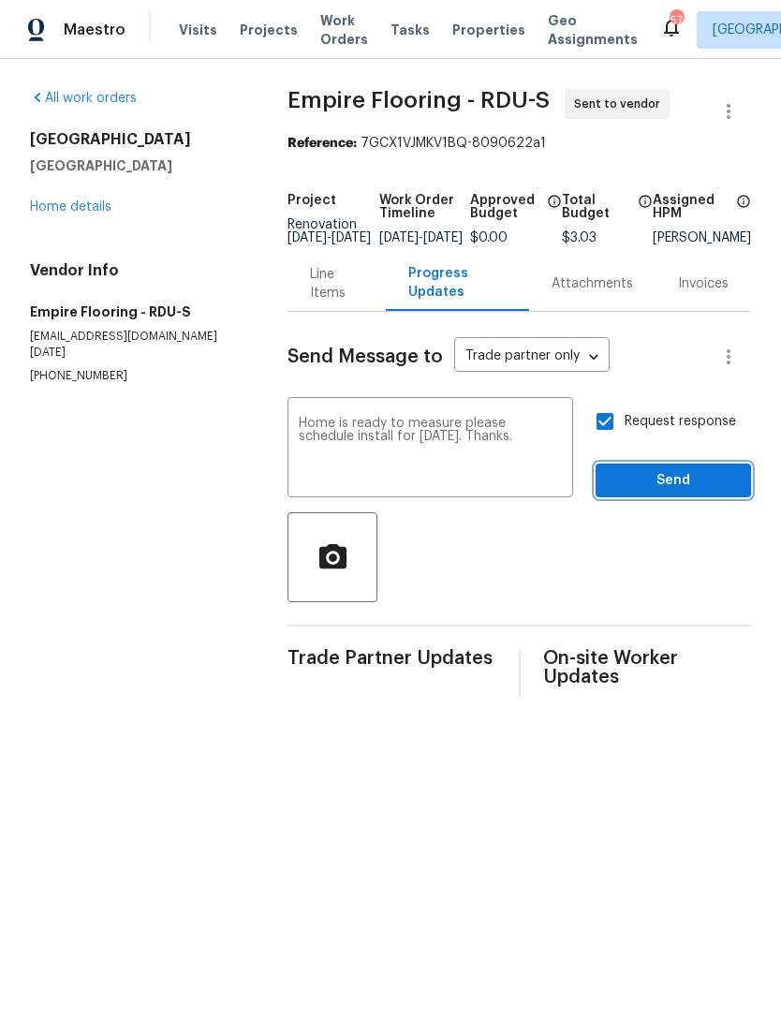
click at [695, 489] on span "Send" at bounding box center [672, 480] width 125 height 23
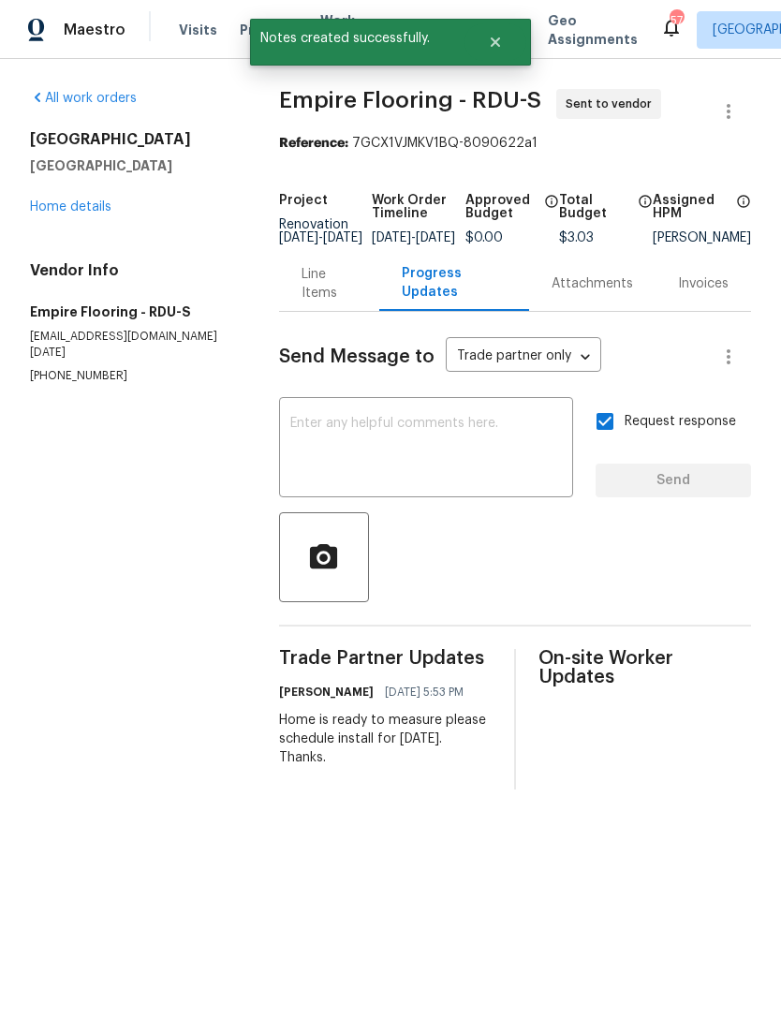
click at [65, 194] on div "9800 Treymore Dr Raleigh, NC 27617 Home details" at bounding box center [132, 173] width 204 height 86
click at [61, 202] on link "Home details" at bounding box center [70, 206] width 81 height 13
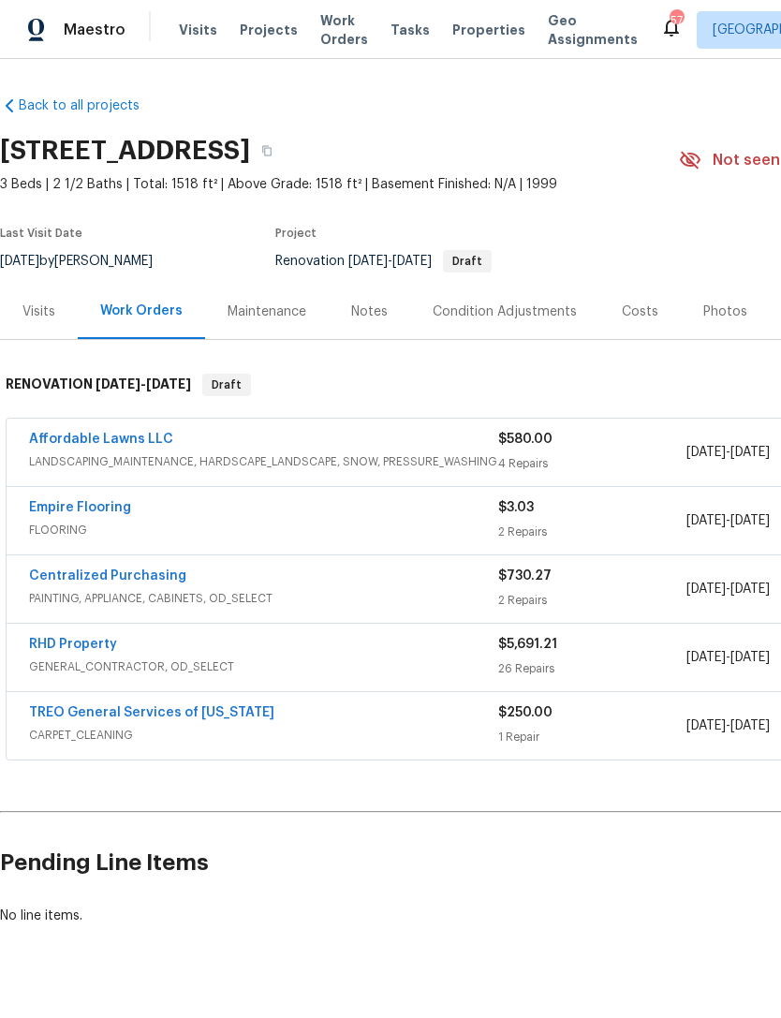
click at [363, 311] on div "Notes" at bounding box center [369, 311] width 37 height 19
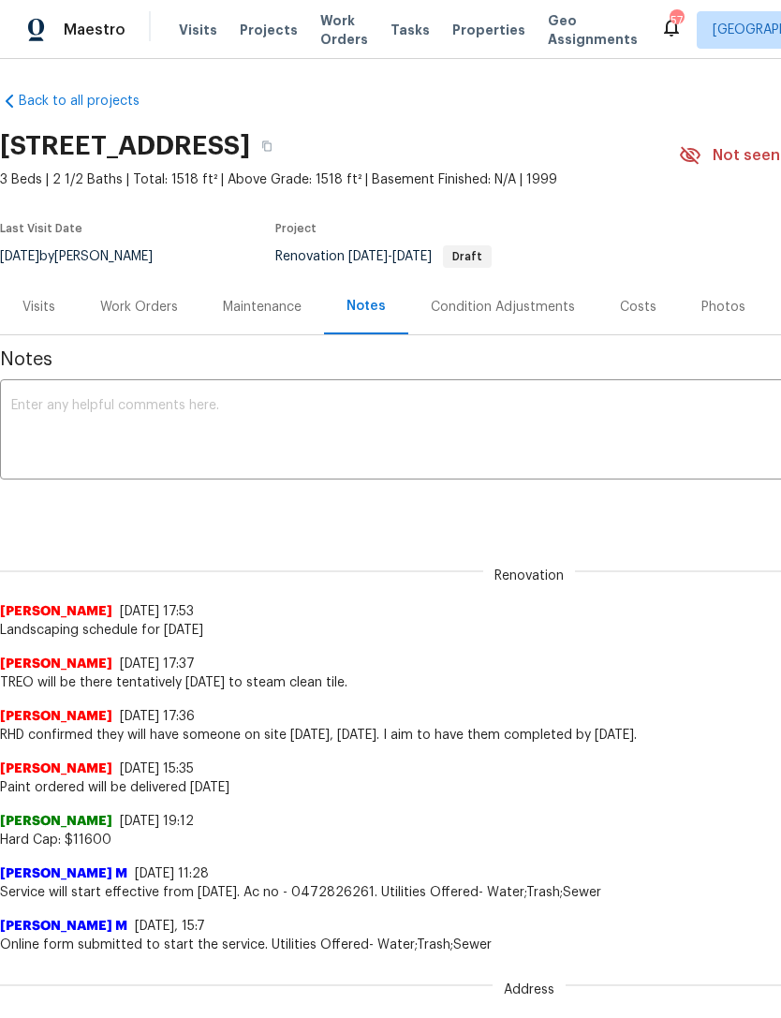
scroll to position [5, 0]
click at [89, 407] on textarea at bounding box center [529, 432] width 1036 height 66
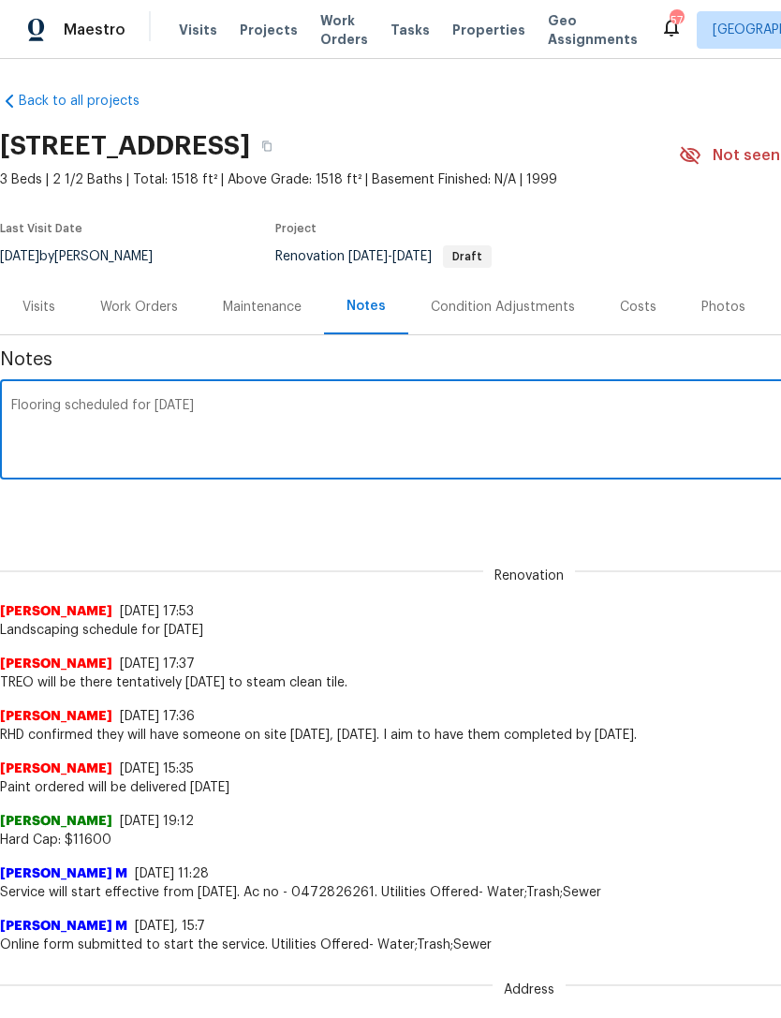
type textarea "Flooring scheduled for Thursday, October 9"
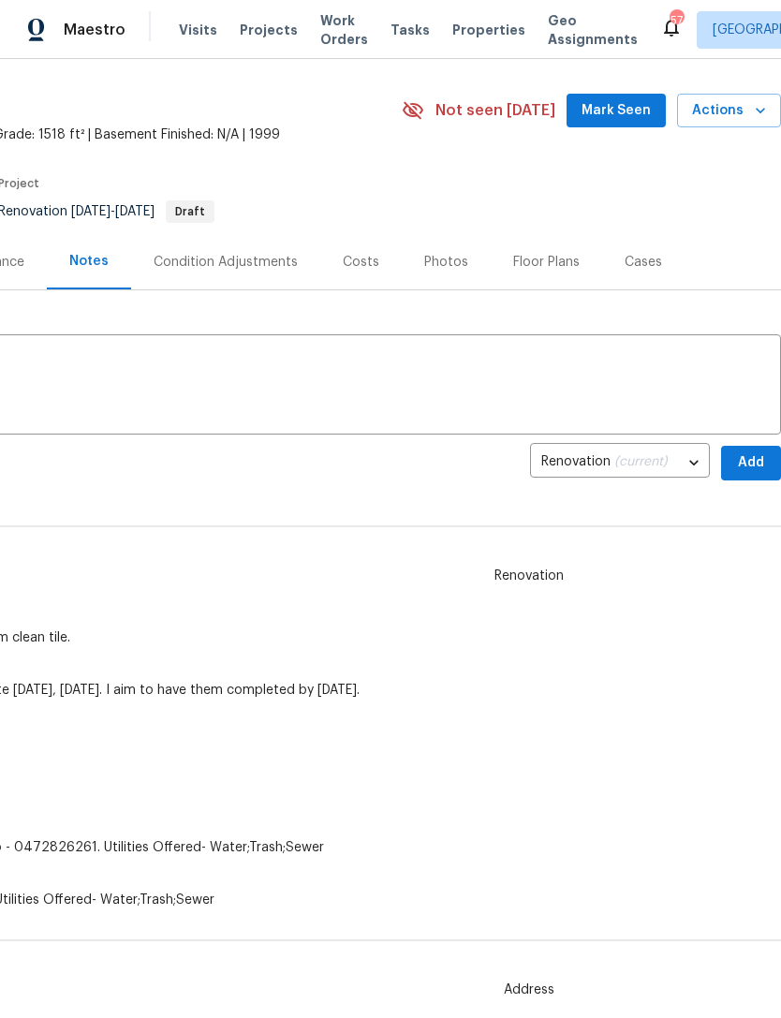
scroll to position [50, 277]
click at [743, 461] on span "Add" at bounding box center [751, 462] width 30 height 23
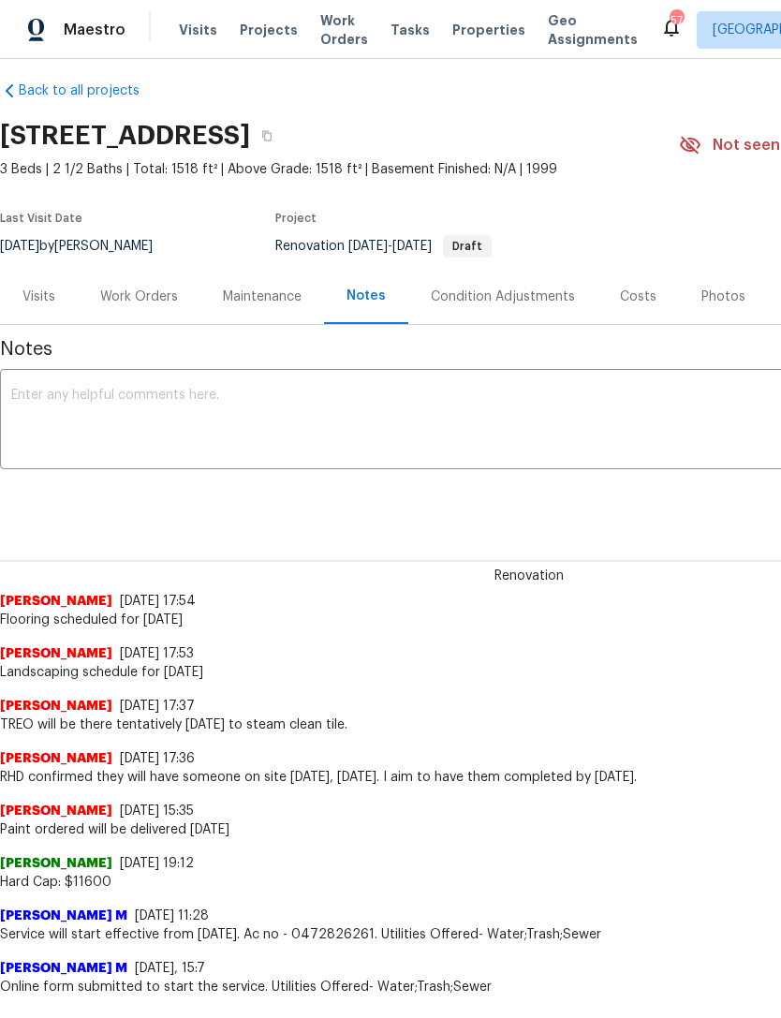
scroll to position [13, 0]
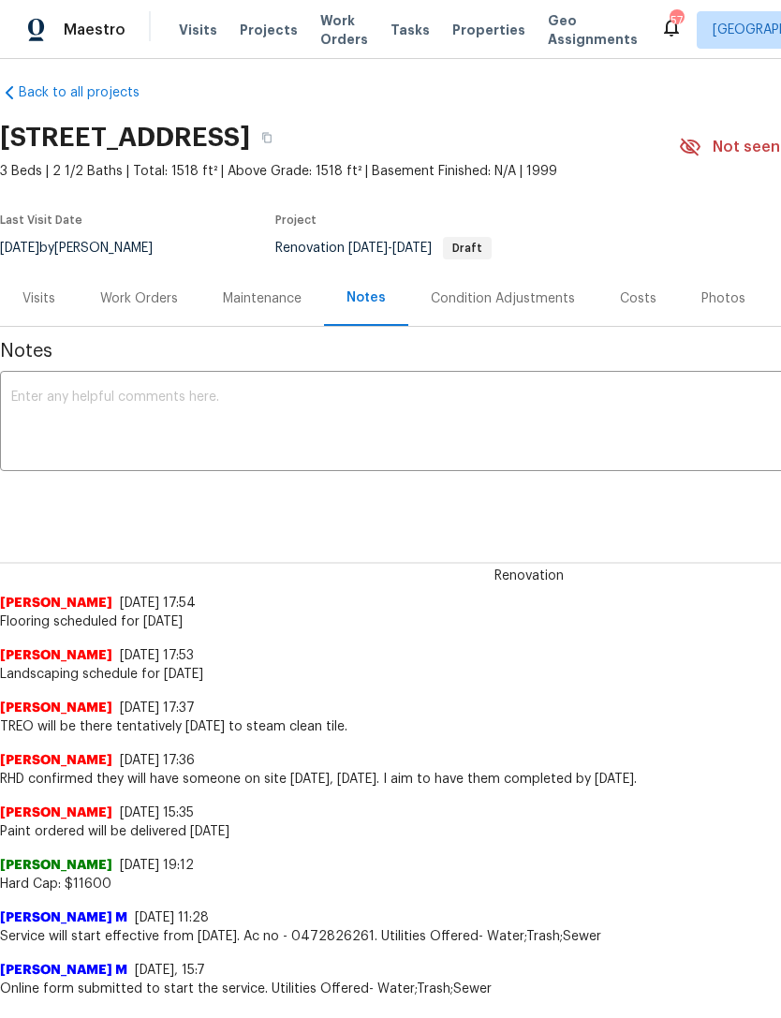
click at [144, 303] on div "Work Orders" at bounding box center [139, 298] width 78 height 19
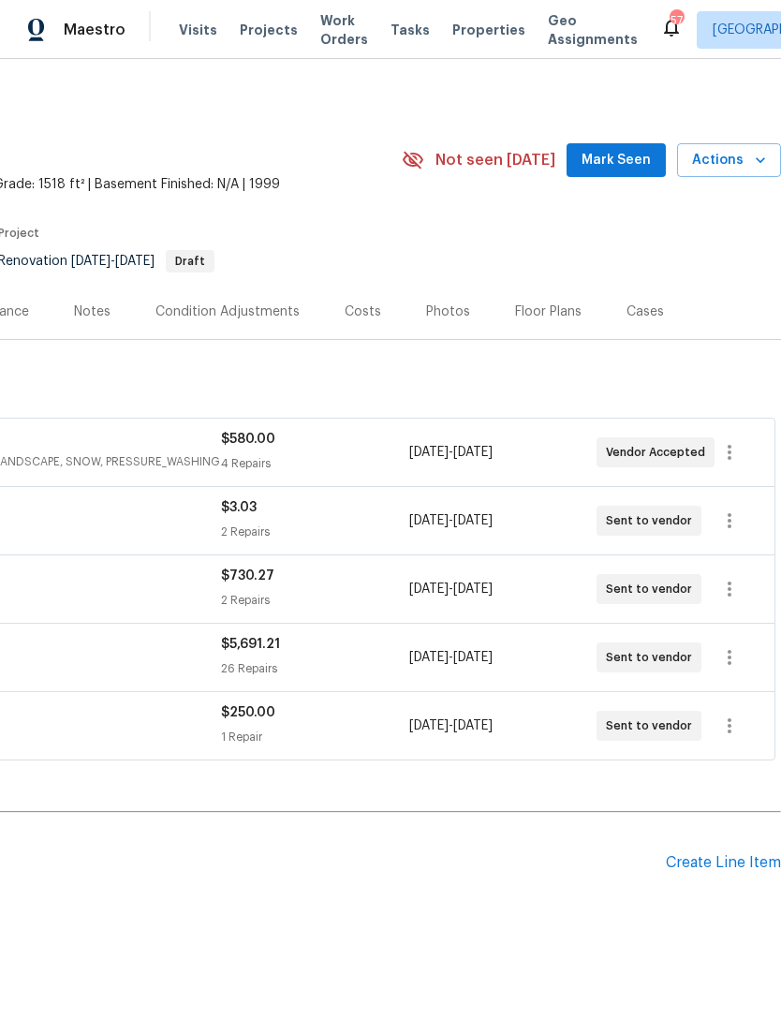
click at [722, 859] on div "Create Line Item" at bounding box center [723, 863] width 115 height 18
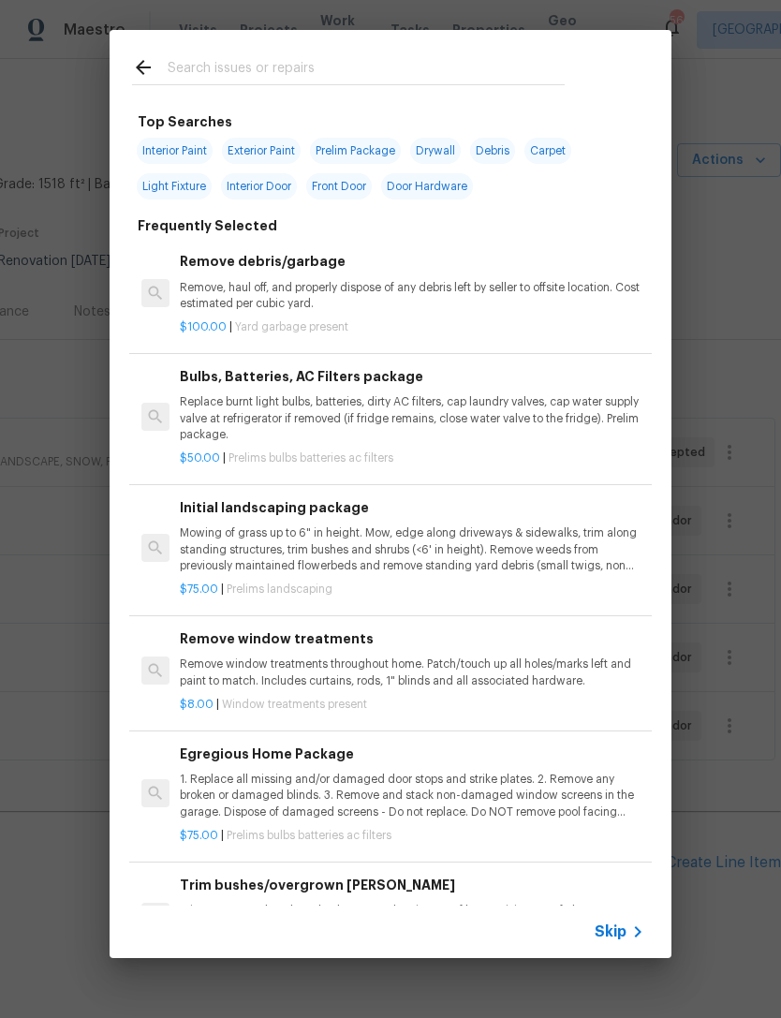
click at [404, 71] on input "text" at bounding box center [366, 70] width 397 height 28
type input "Clean"
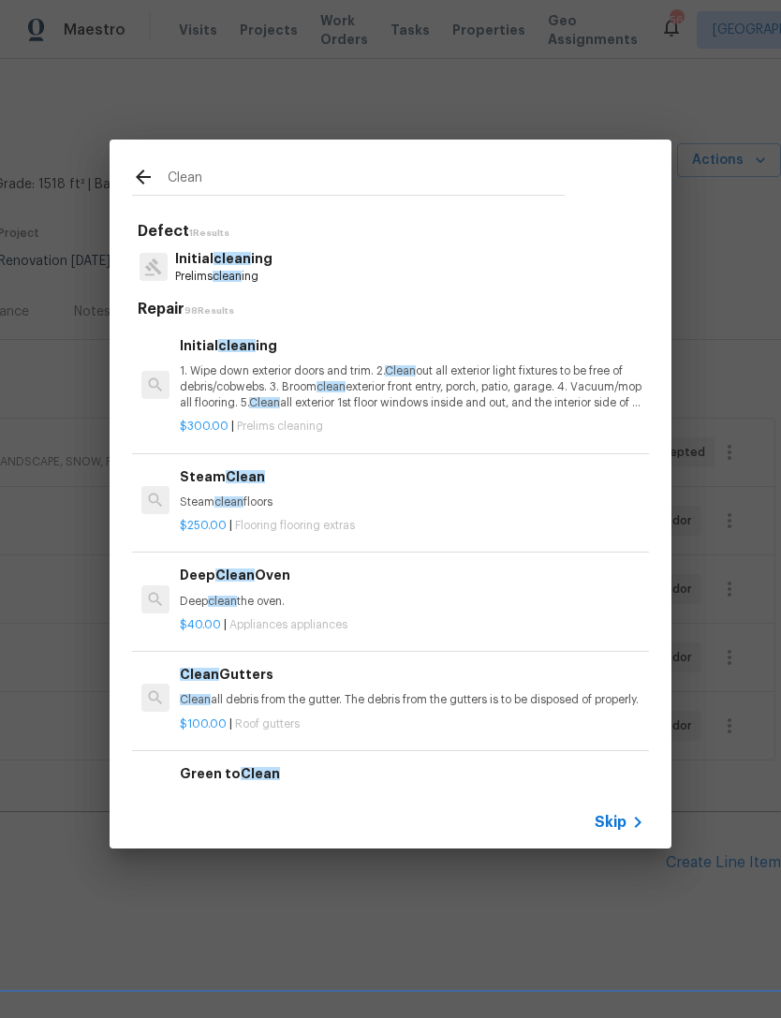
click at [356, 378] on p "1. Wipe down exterior doors and trim. 2. Clean out all exterior light fixtures …" at bounding box center [412, 387] width 464 height 48
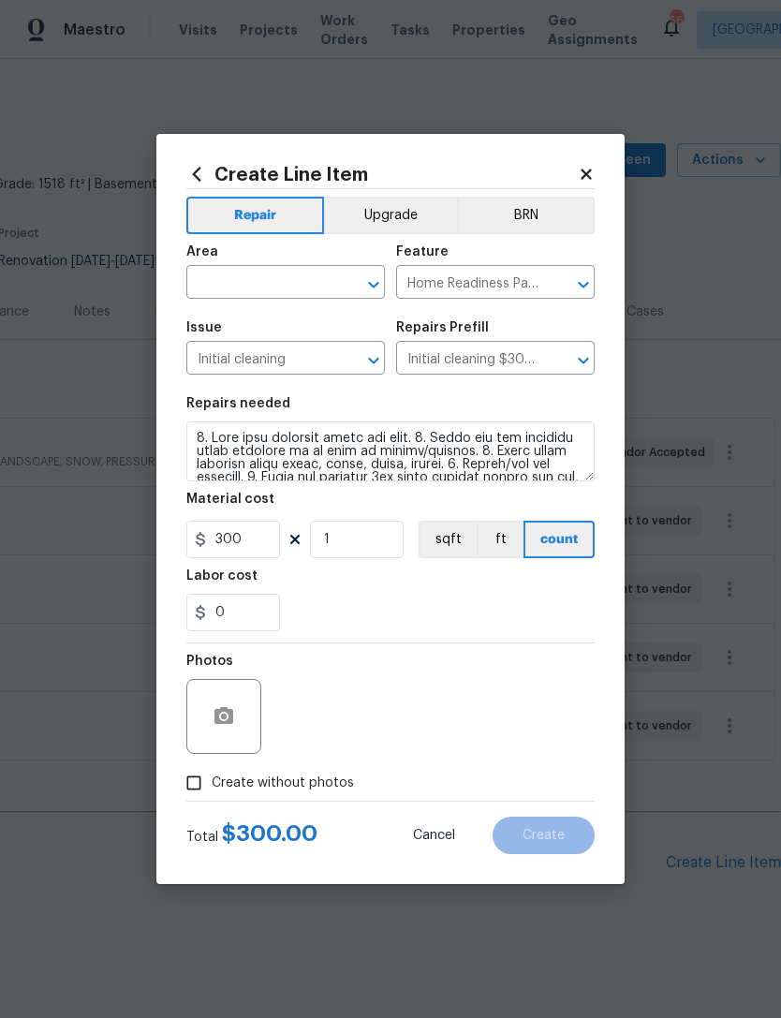
click at [291, 277] on input "text" at bounding box center [259, 284] width 146 height 29
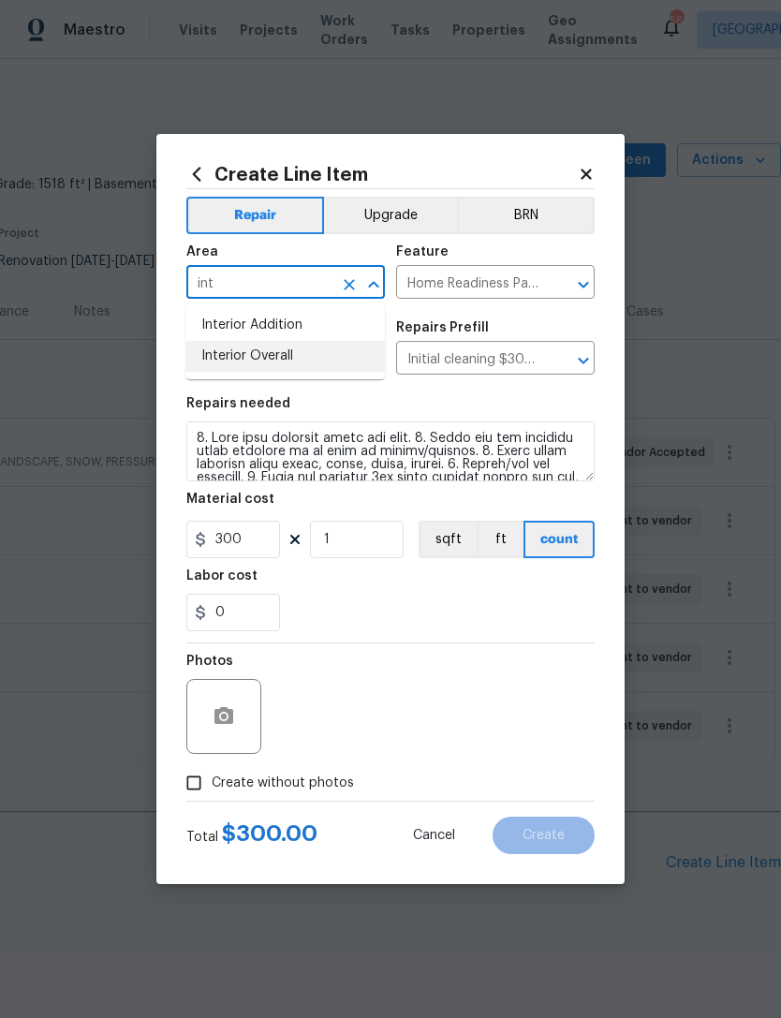
click at [321, 360] on li "Interior Overall" at bounding box center [285, 356] width 198 height 31
type input "Interior Overall"
click at [488, 600] on div "0" at bounding box center [390, 612] width 408 height 37
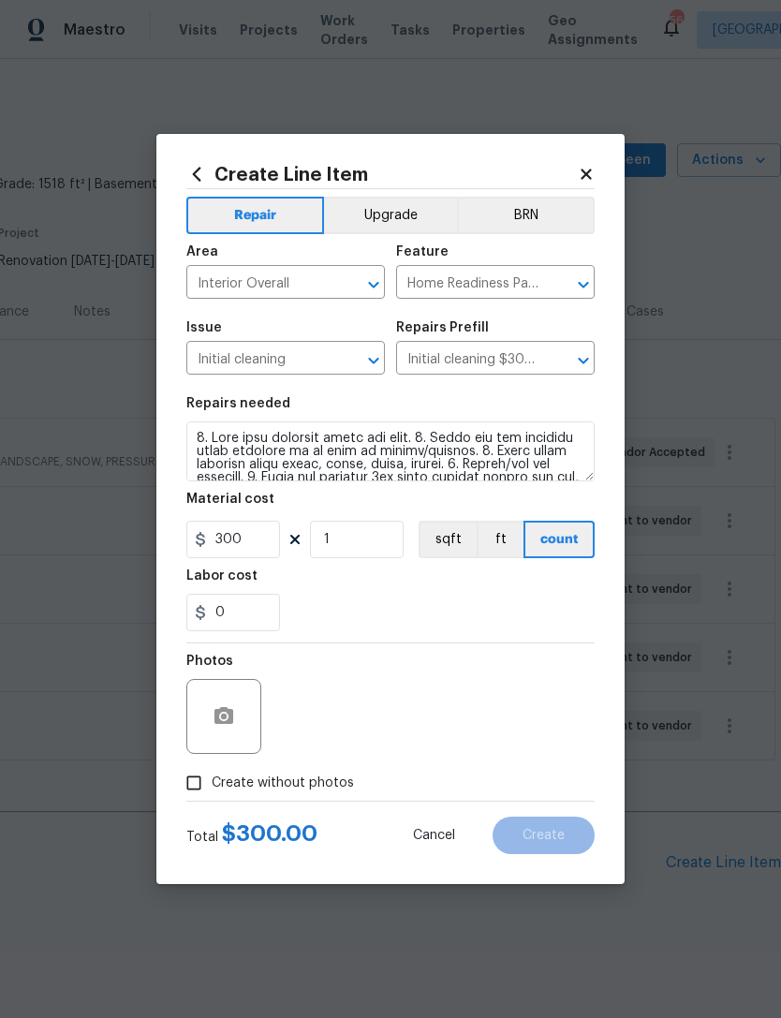
click at [187, 773] on input "Create without photos" at bounding box center [194, 783] width 36 height 36
checkbox input "true"
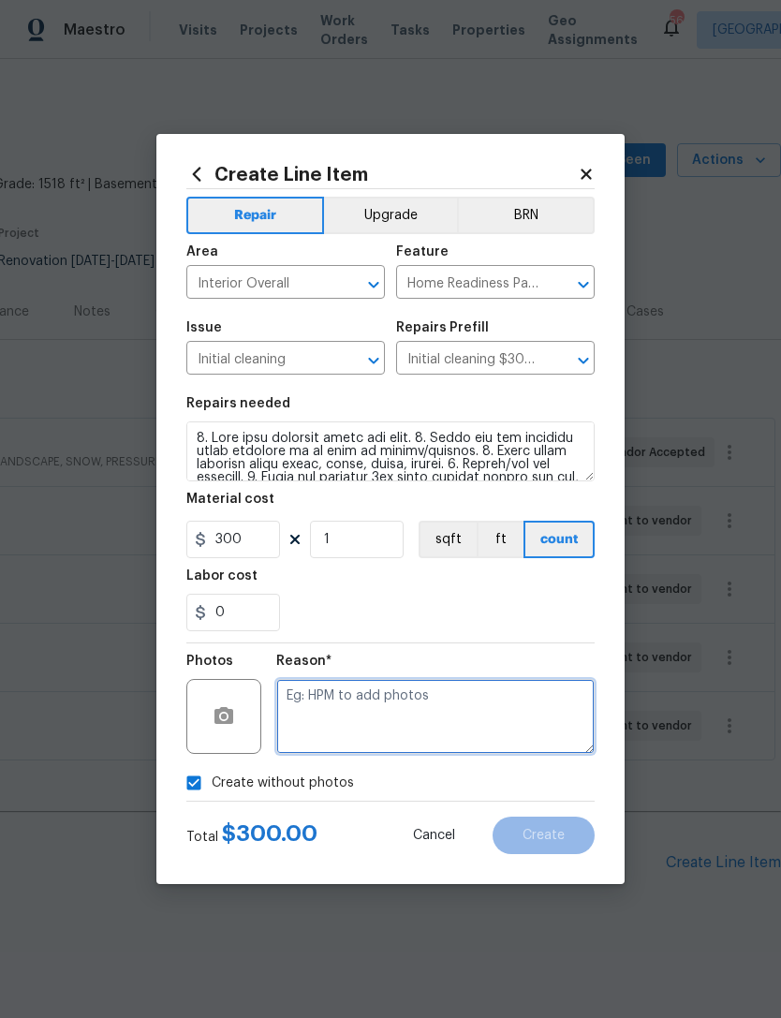
click at [499, 734] on textarea at bounding box center [435, 716] width 318 height 75
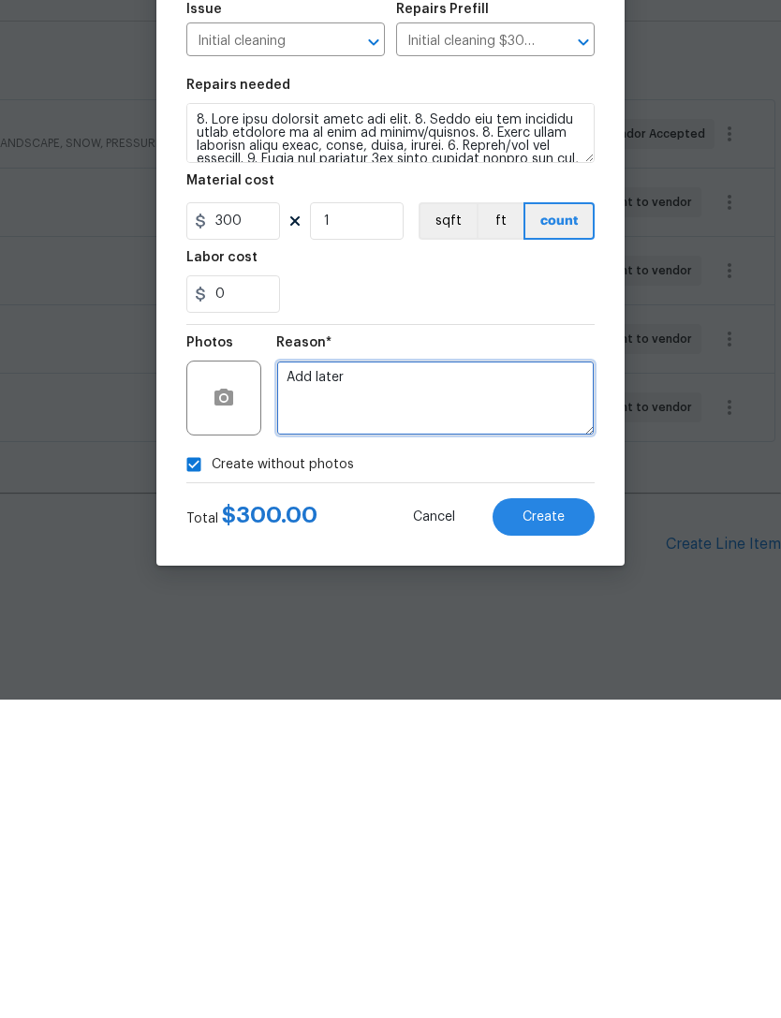
type textarea "Add later"
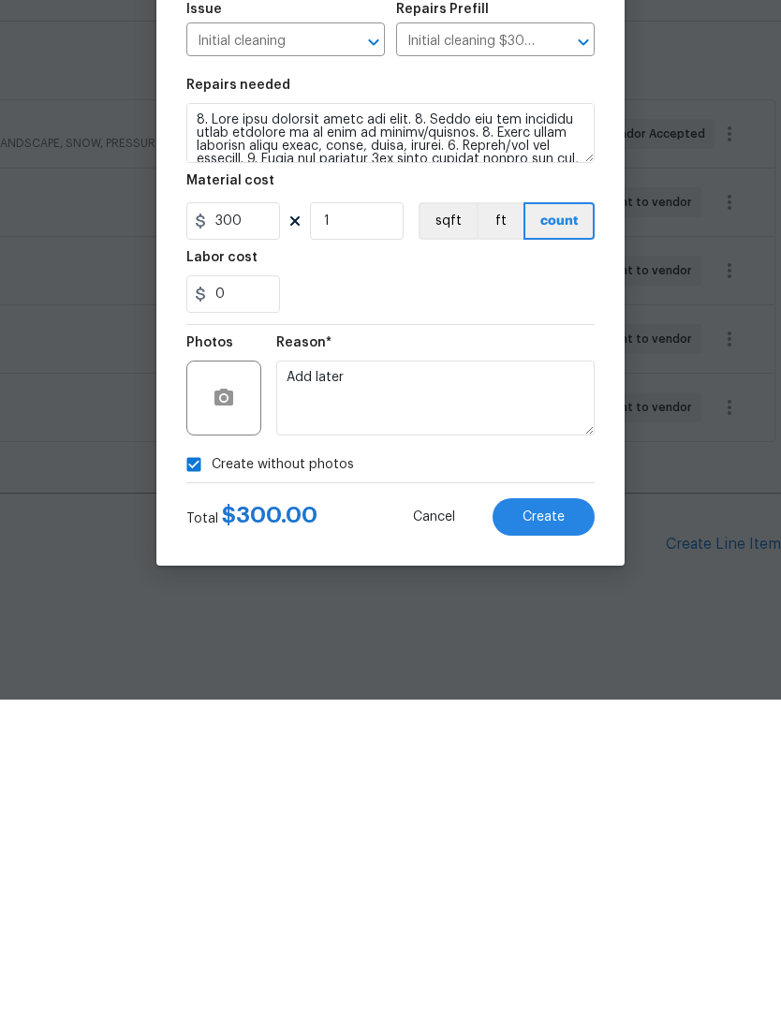
click at [555, 829] on span "Create" at bounding box center [543, 836] width 42 height 14
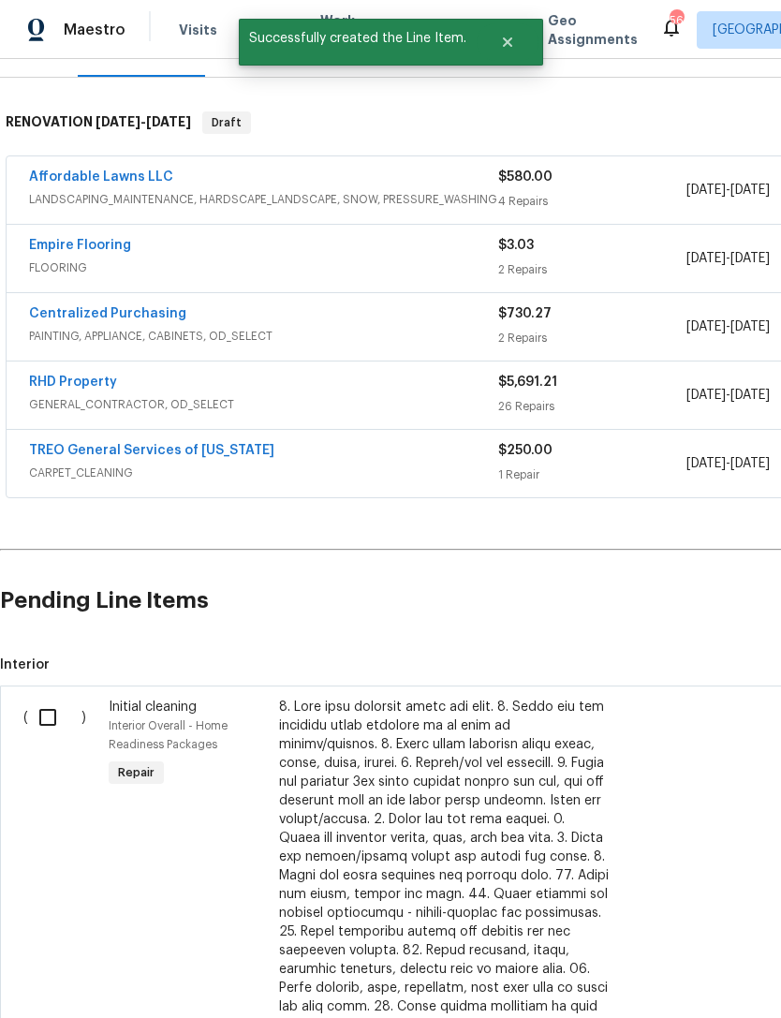
scroll to position [262, 0]
click at [51, 698] on input "checkbox" at bounding box center [54, 717] width 53 height 39
checkbox input "true"
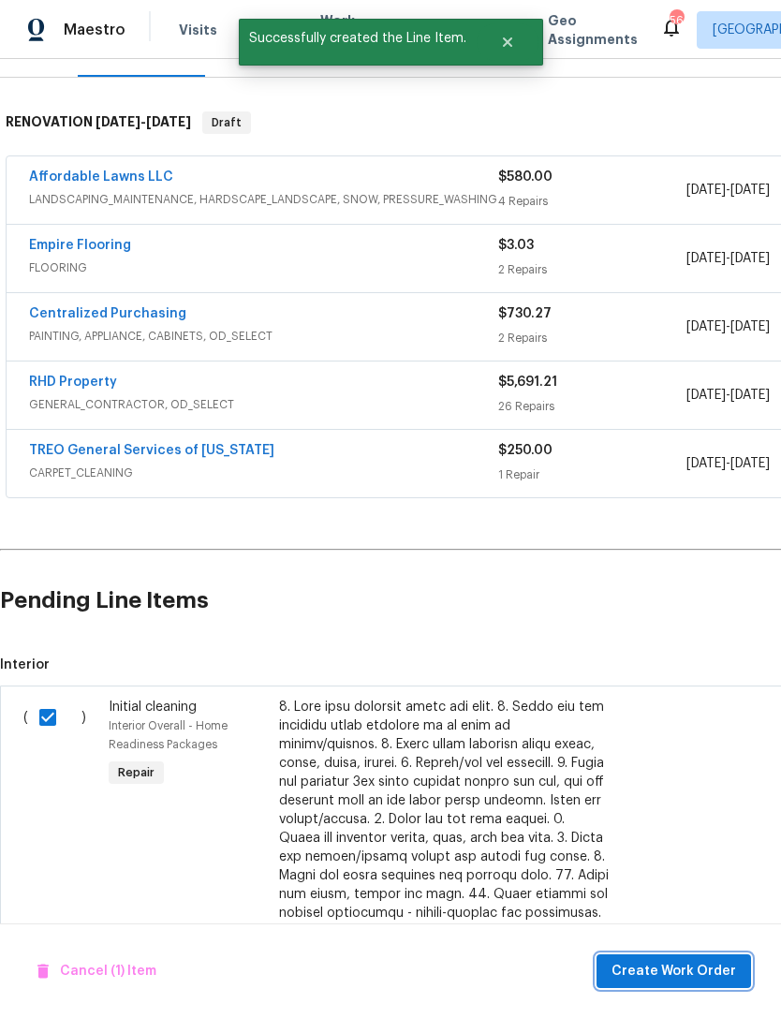
click at [701, 970] on span "Create Work Order" at bounding box center [673, 971] width 125 height 23
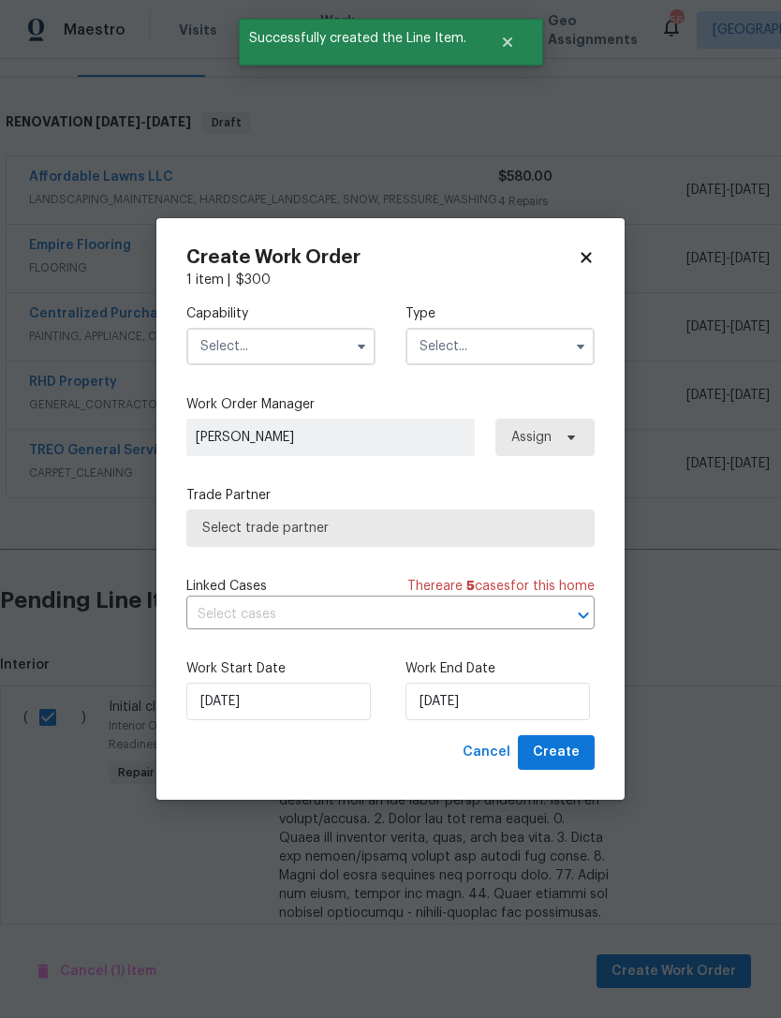
click at [269, 347] on input "text" at bounding box center [280, 346] width 189 height 37
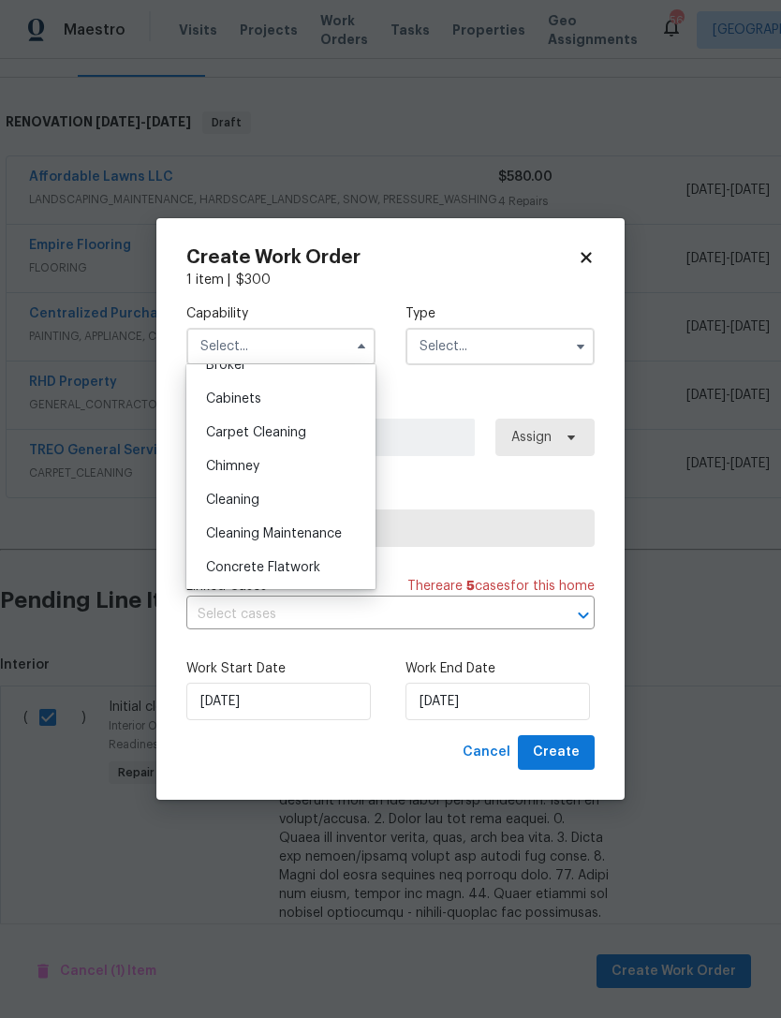
scroll to position [158, 0]
click at [282, 496] on div "Cleaning" at bounding box center [281, 497] width 180 height 34
type input "Cleaning"
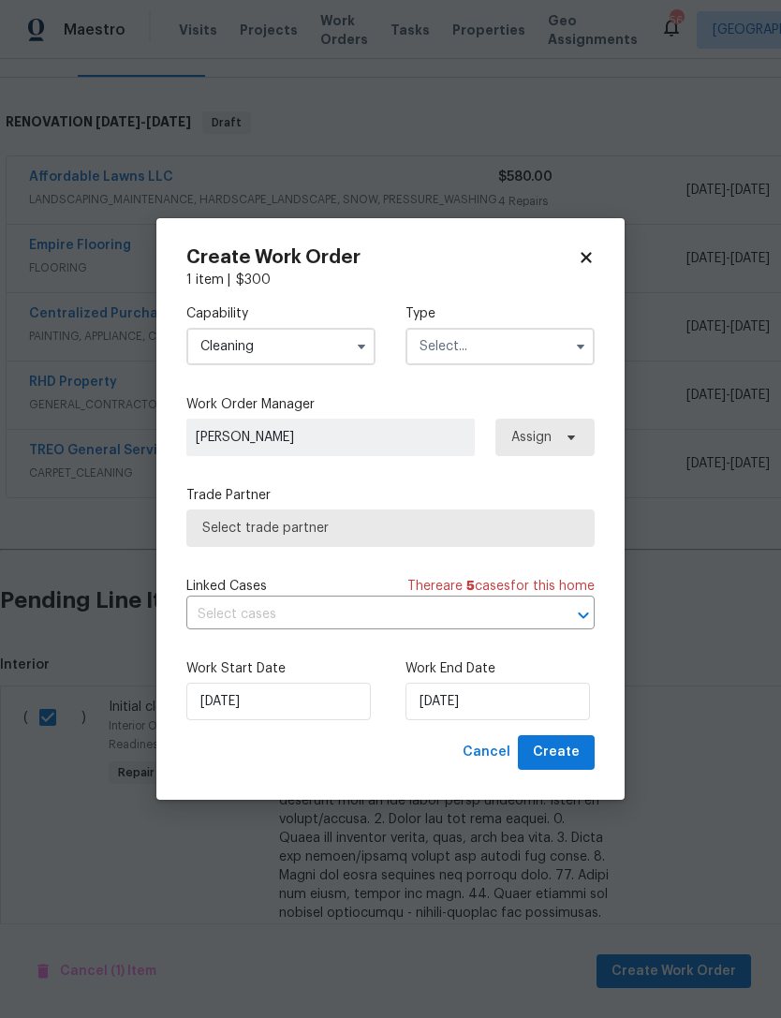
click at [486, 347] on input "text" at bounding box center [499, 346] width 189 height 37
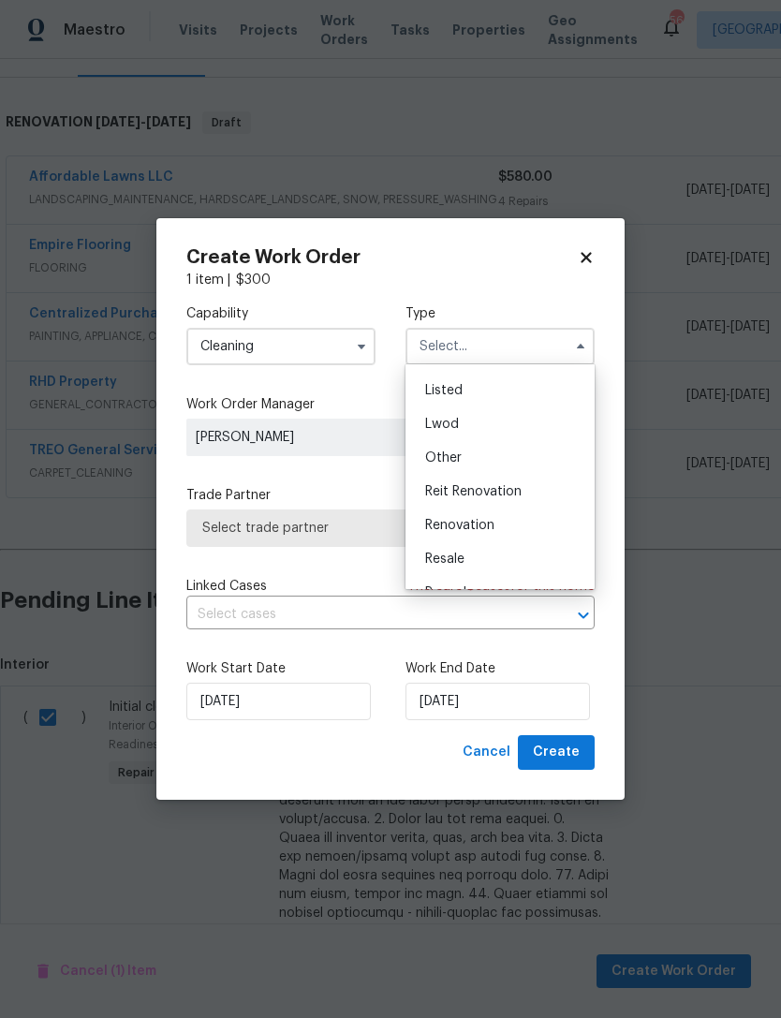
scroll to position [165, 0]
click at [492, 523] on span "Renovation" at bounding box center [459, 524] width 69 height 13
type input "Renovation"
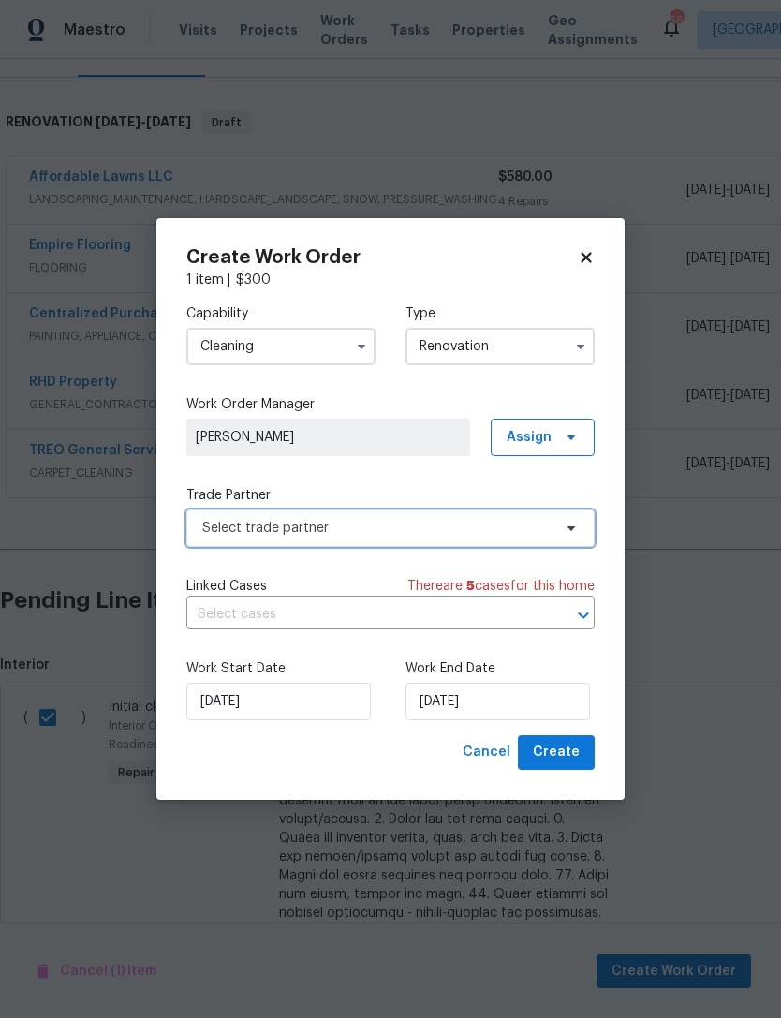
click at [335, 514] on span "Select trade partner" at bounding box center [390, 527] width 408 height 37
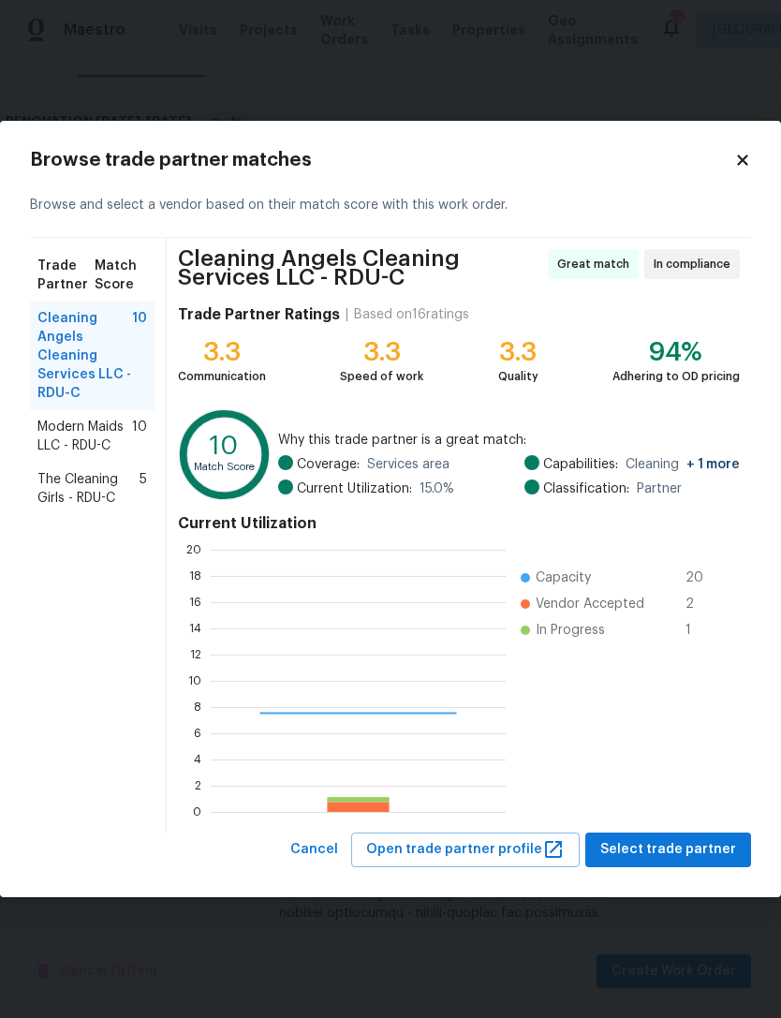
scroll to position [262, 295]
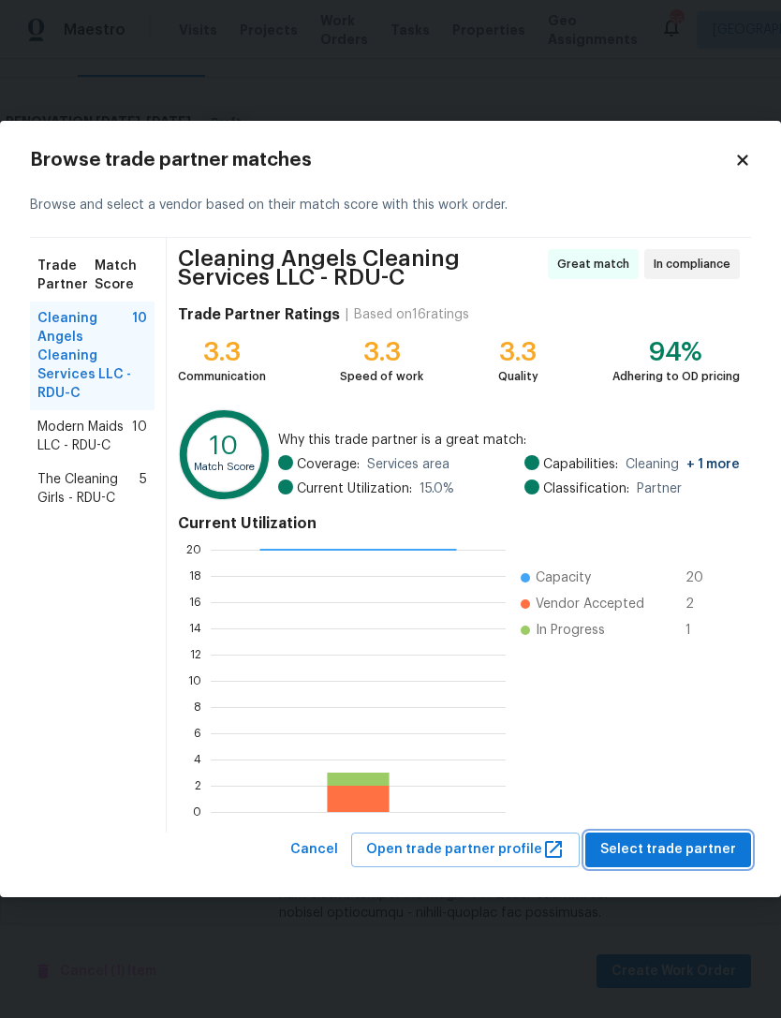
click at [686, 846] on span "Select trade partner" at bounding box center [668, 849] width 136 height 23
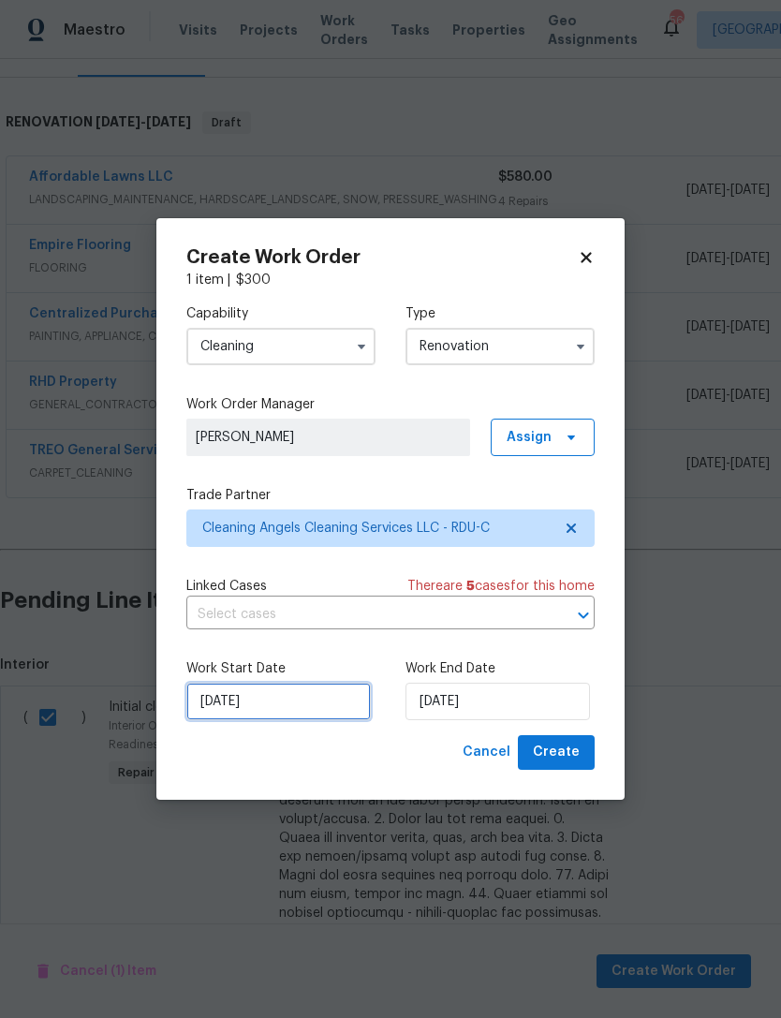
click at [300, 707] on input "[DATE]" at bounding box center [278, 701] width 184 height 37
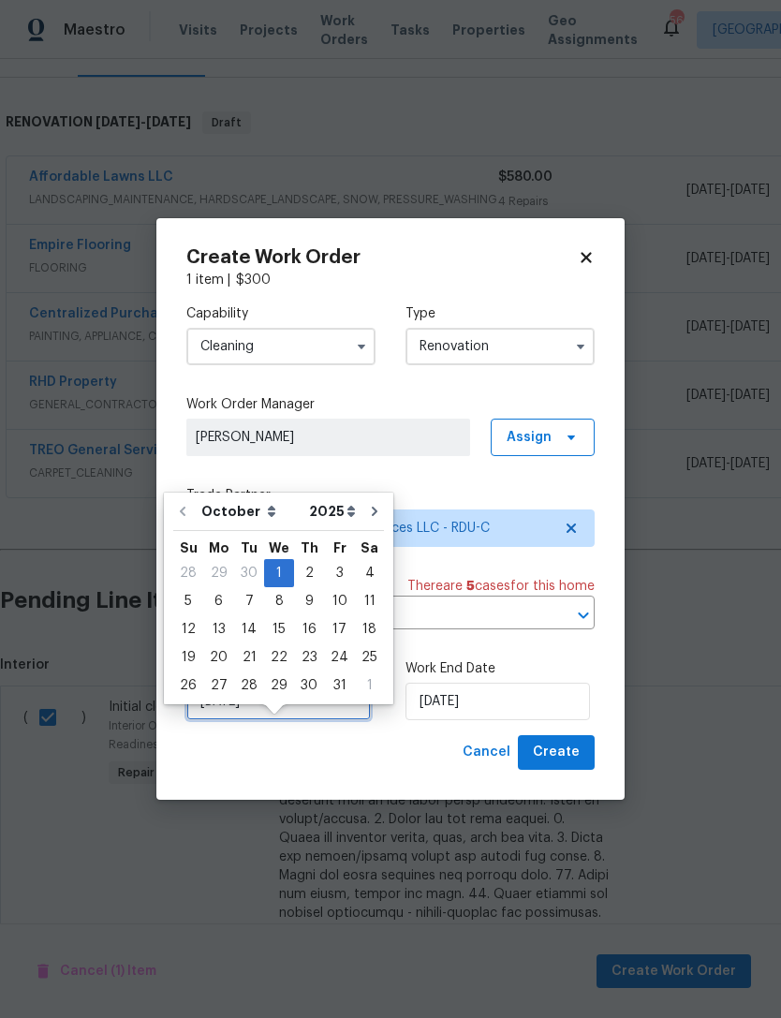
scroll to position [60, 0]
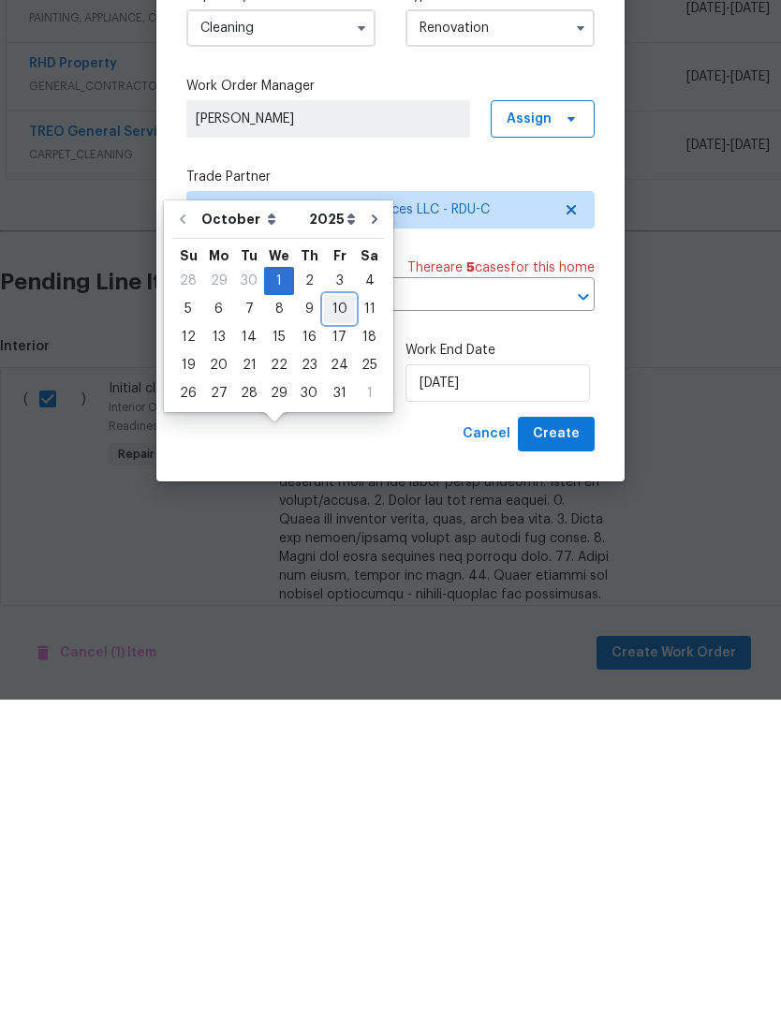
click at [336, 614] on div "10" at bounding box center [339, 627] width 31 height 26
type input "[DATE]"
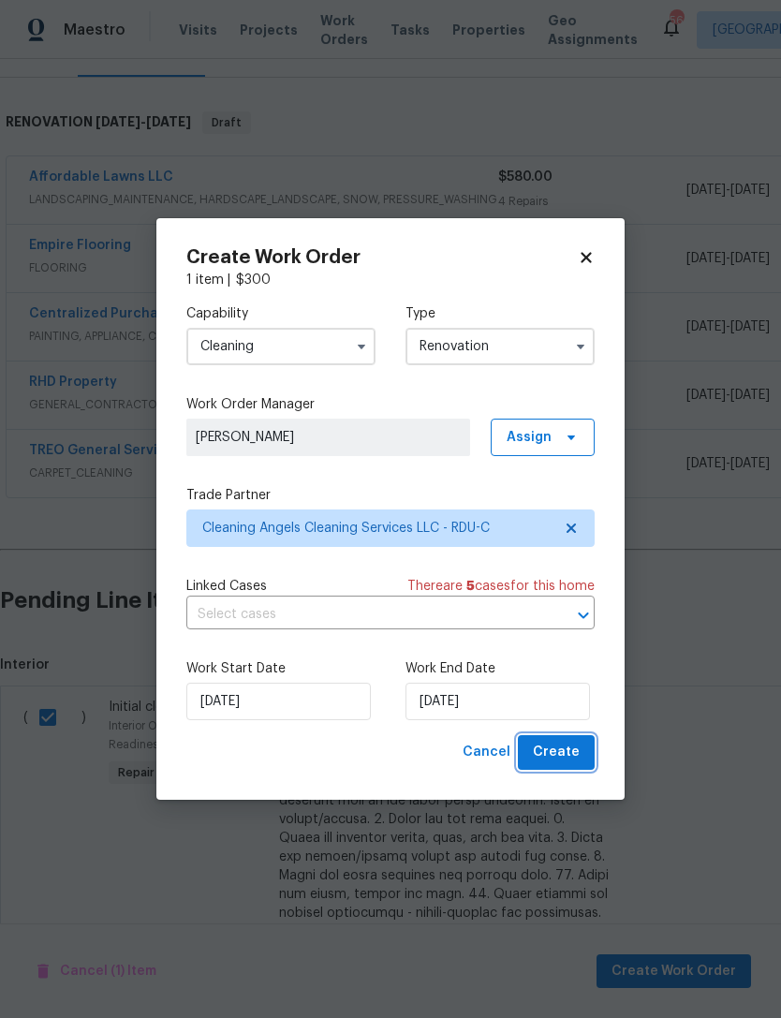
click at [570, 744] on span "Create" at bounding box center [556, 752] width 47 height 23
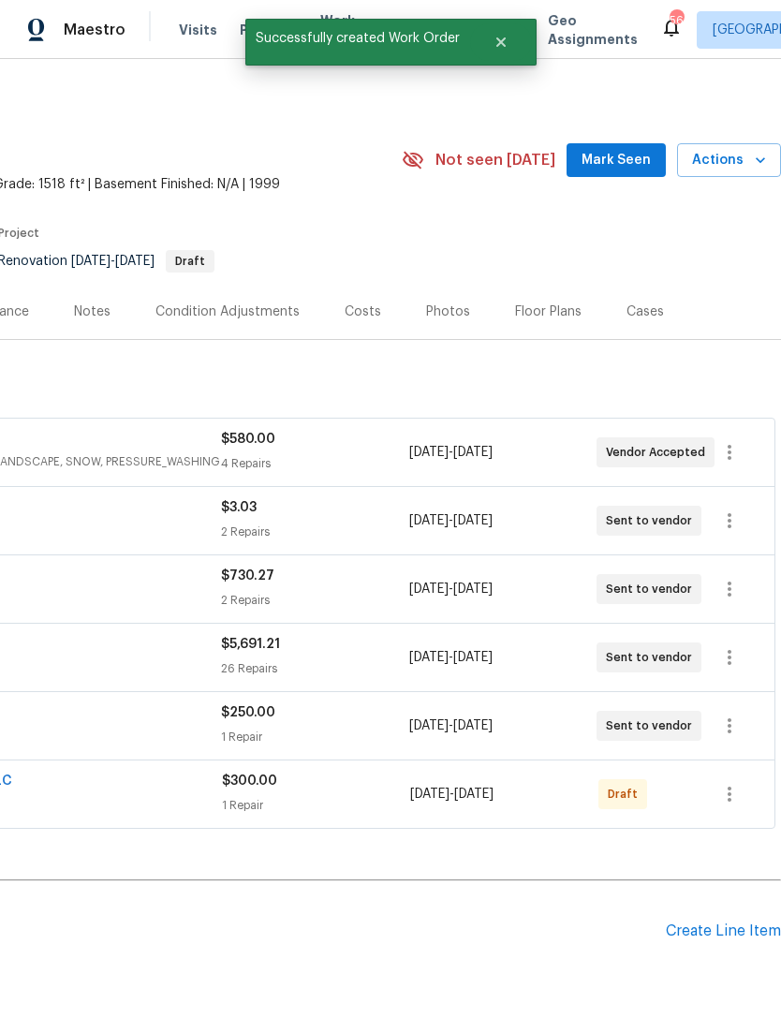
scroll to position [0, 277]
click at [742, 771] on button "button" at bounding box center [729, 793] width 45 height 45
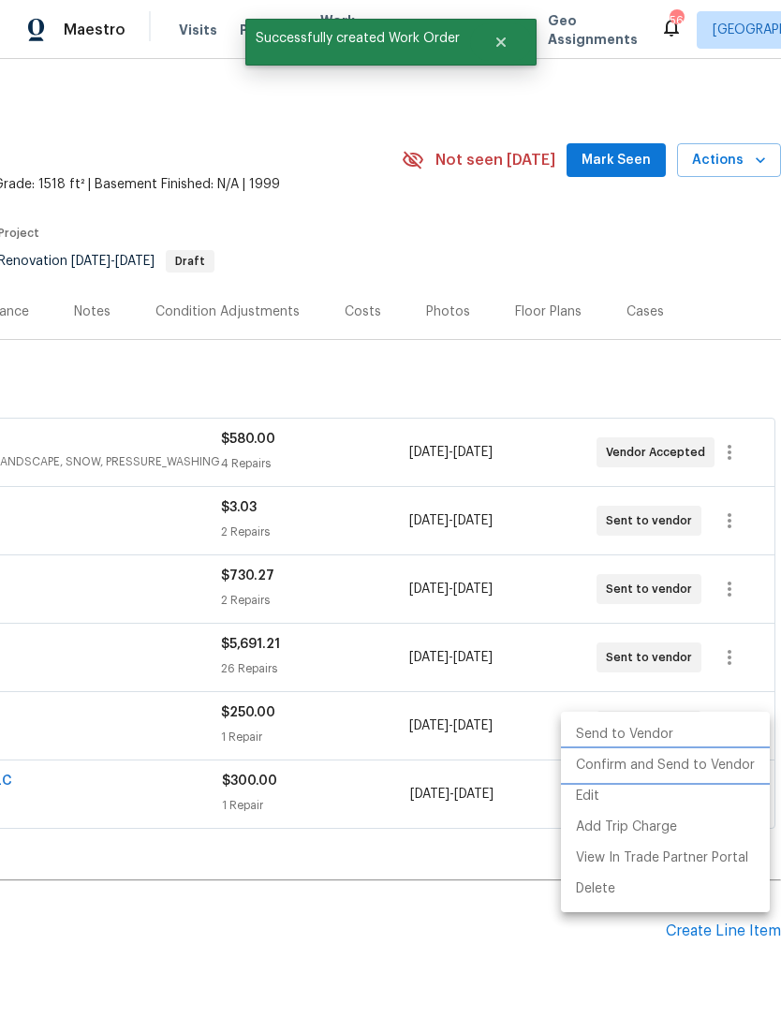
click at [698, 768] on li "Confirm and Send to Vendor" at bounding box center [665, 765] width 209 height 31
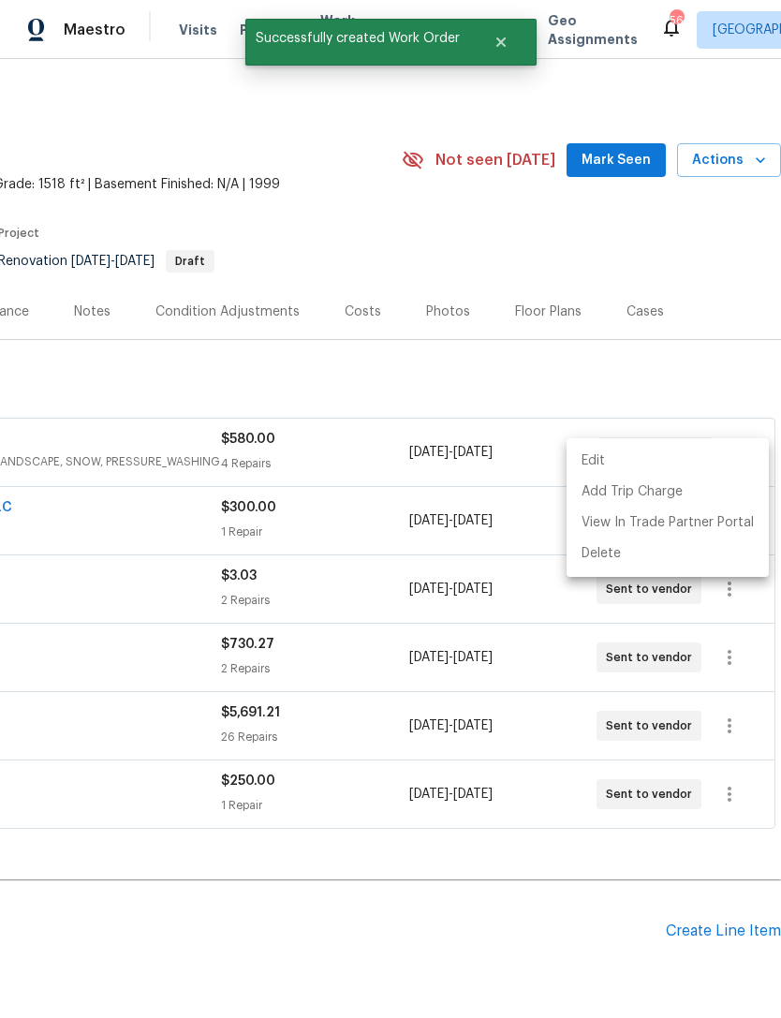
click at [540, 850] on div at bounding box center [390, 509] width 781 height 1018
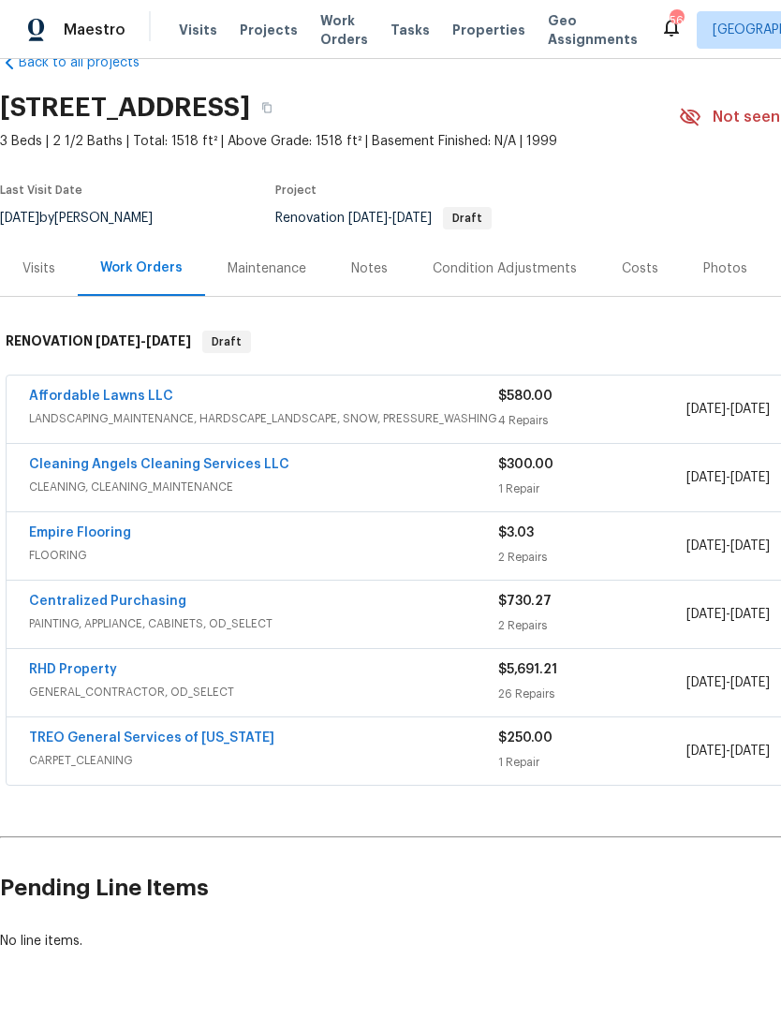
scroll to position [42, 0]
click at [57, 459] on link "Cleaning Angels Cleaning Services LLC" at bounding box center [159, 465] width 260 height 13
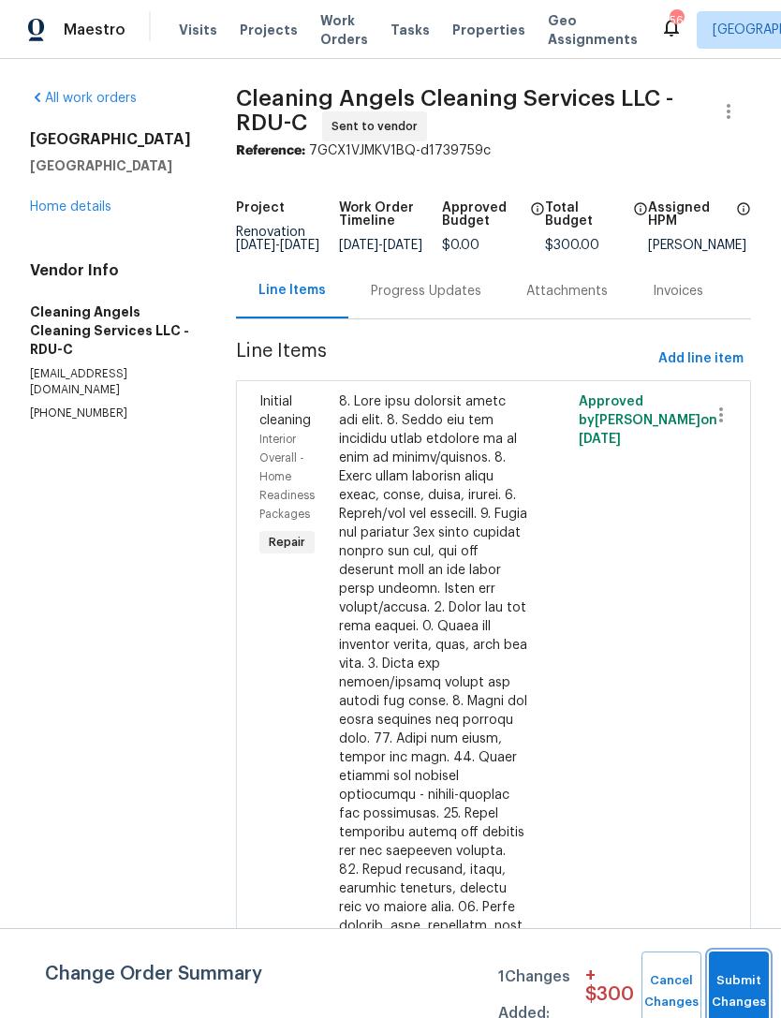
click at [733, 981] on button "Submit Changes" at bounding box center [739, 991] width 60 height 81
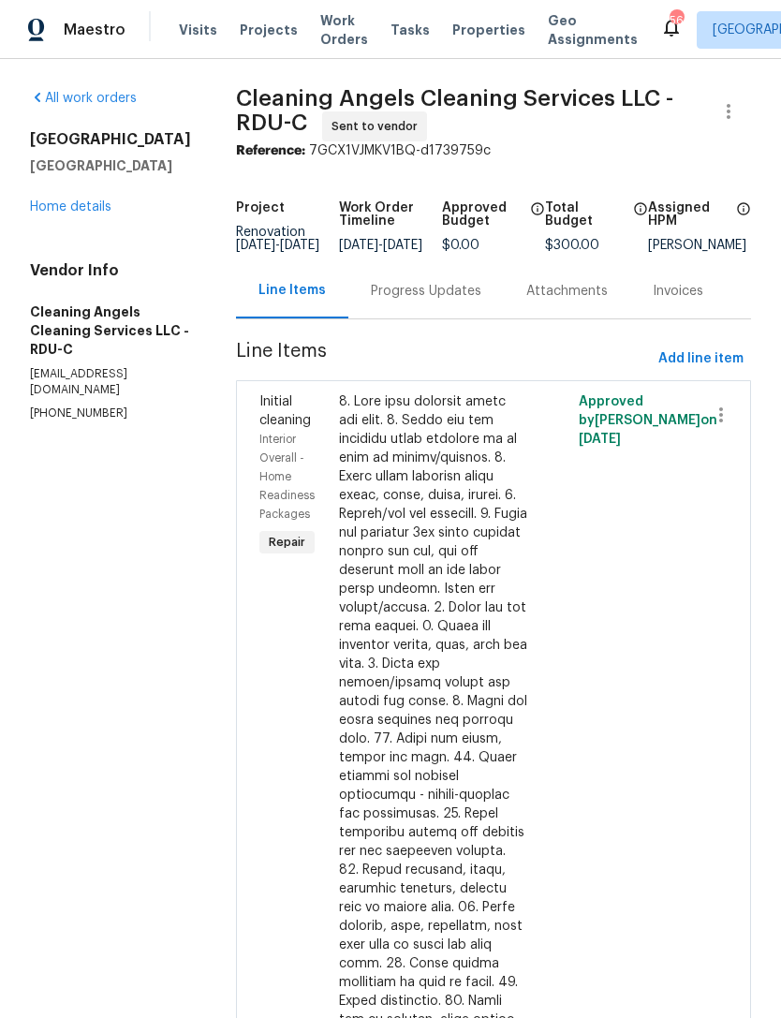
click at [439, 301] on div "Progress Updates" at bounding box center [426, 291] width 110 height 19
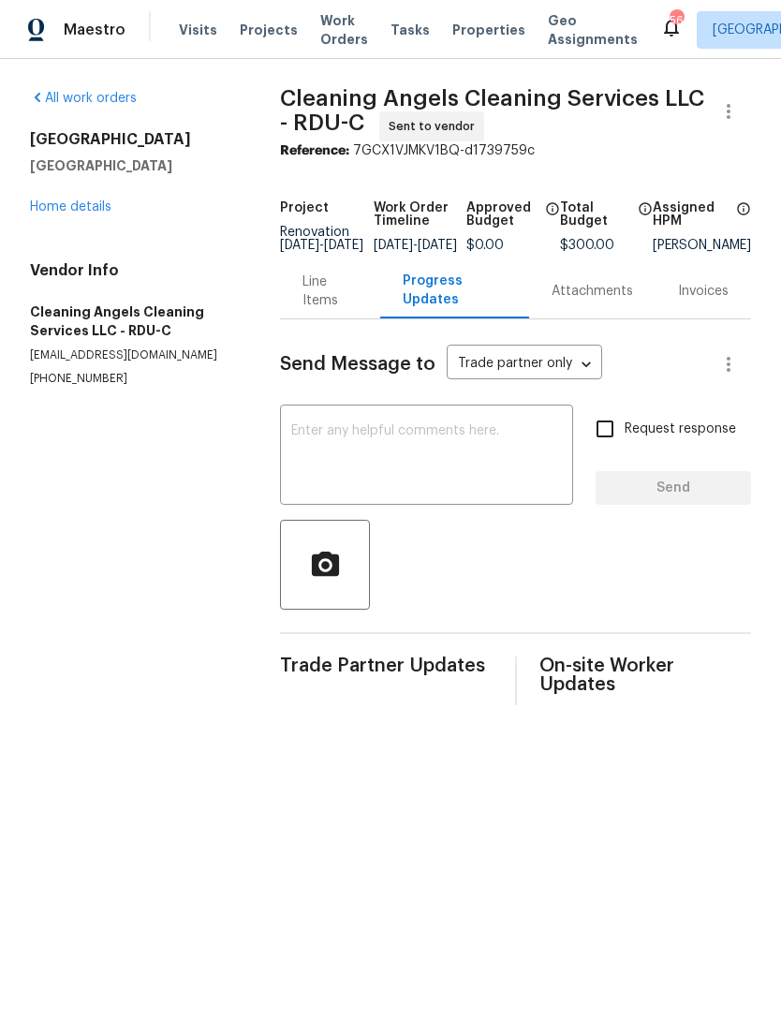
click at [422, 455] on textarea at bounding box center [426, 457] width 271 height 66
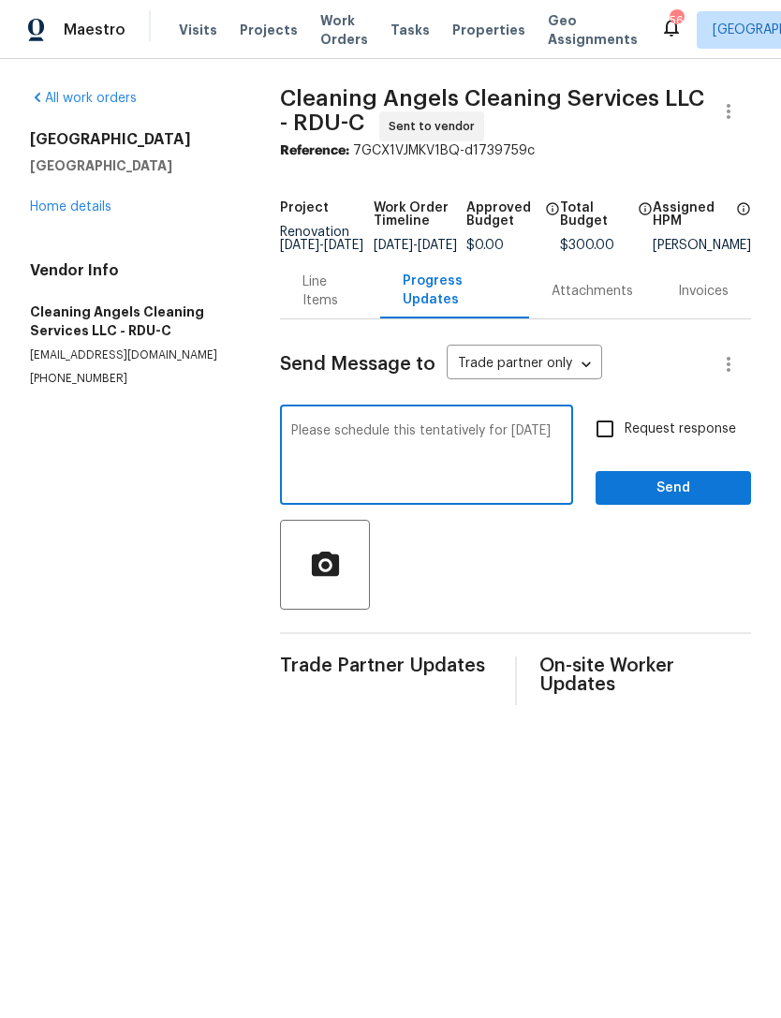
type textarea "Please schedule this tentatively for Friday, October 10"
click at [622, 444] on input "Request response" at bounding box center [604, 428] width 39 height 39
checkbox input "true"
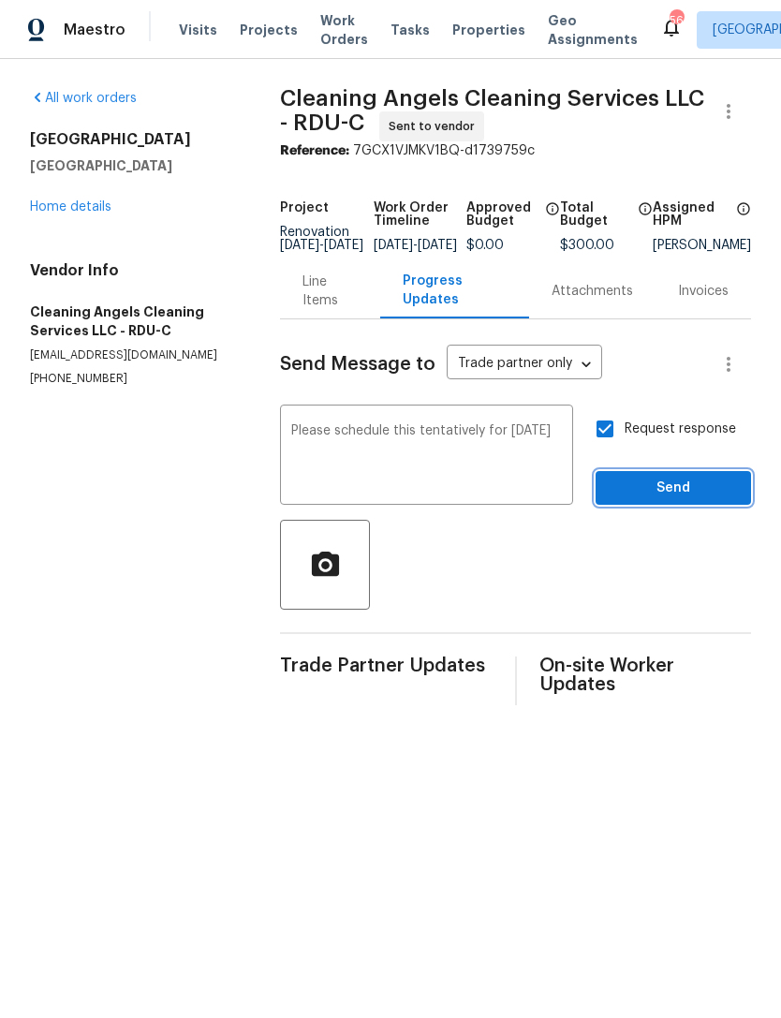
click at [673, 493] on span "Send" at bounding box center [672, 488] width 125 height 23
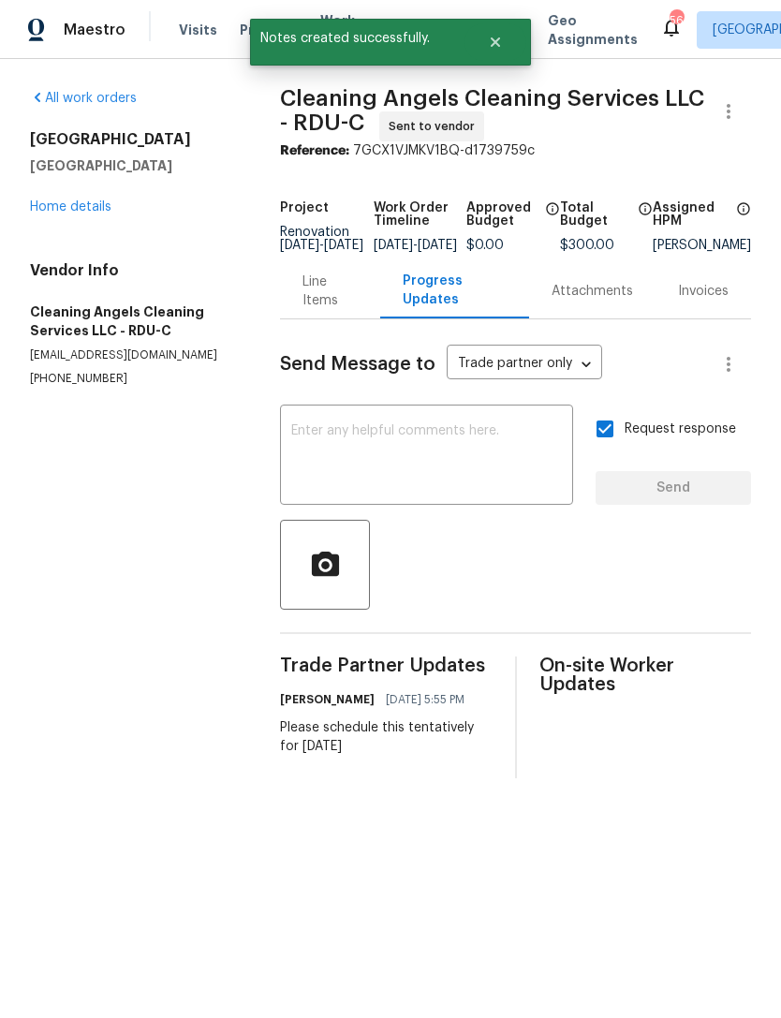
click at [57, 205] on link "Home details" at bounding box center [70, 206] width 81 height 13
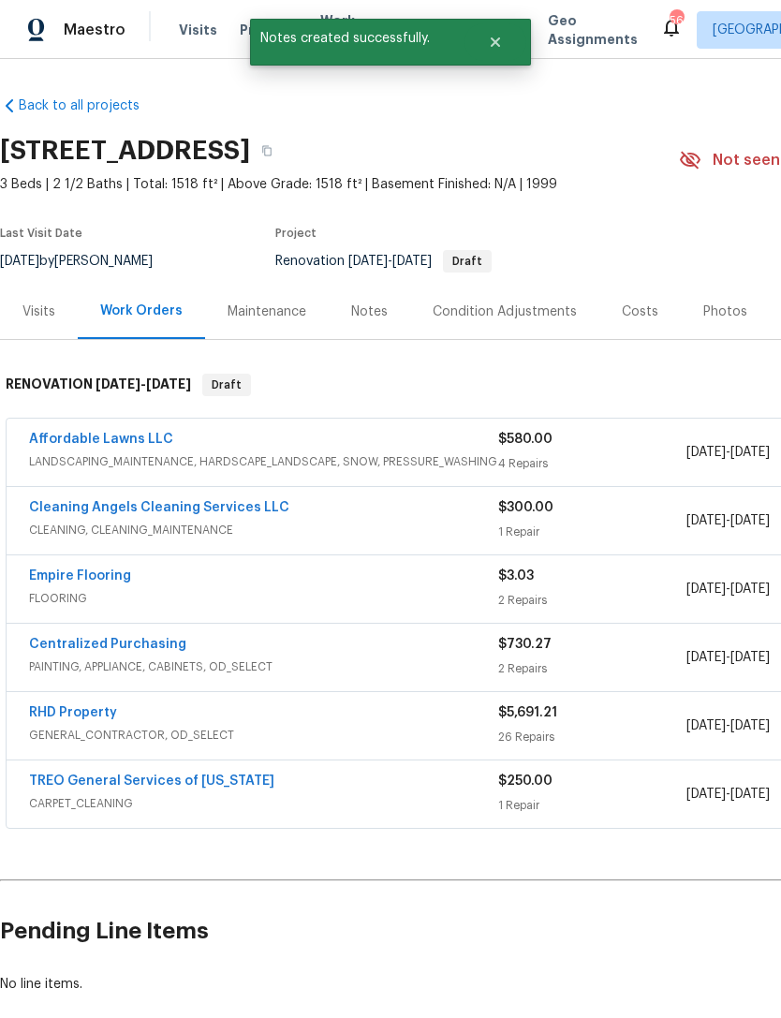
click at [371, 318] on div "Notes" at bounding box center [369, 311] width 37 height 19
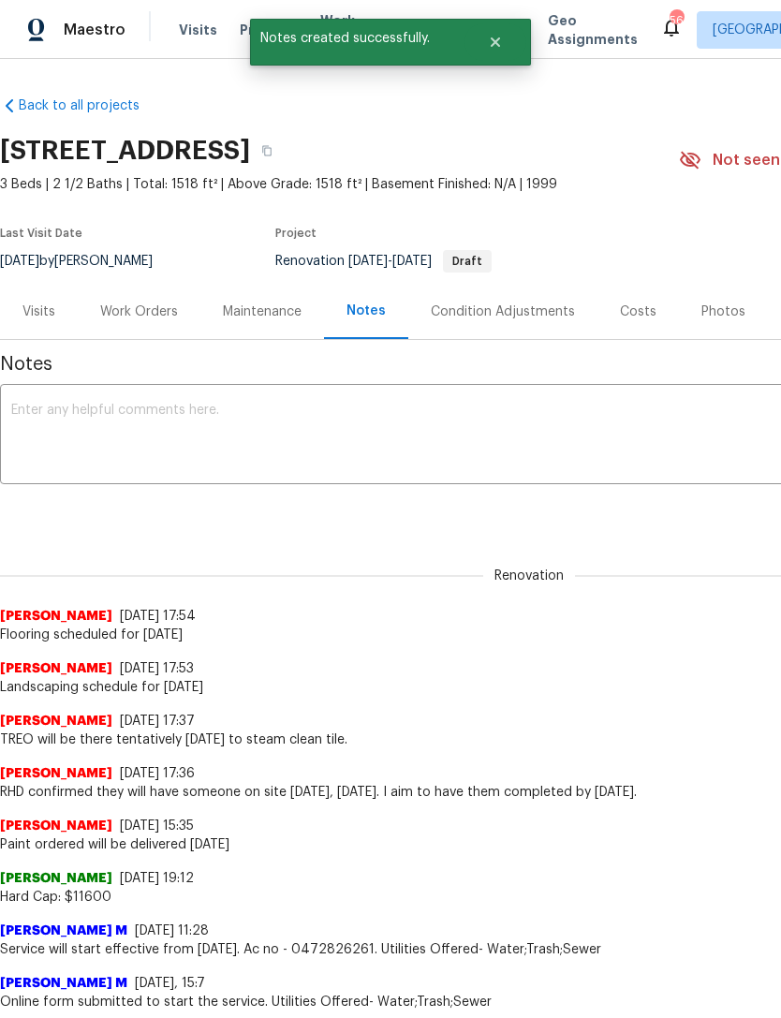
click at [345, 427] on textarea at bounding box center [529, 437] width 1036 height 66
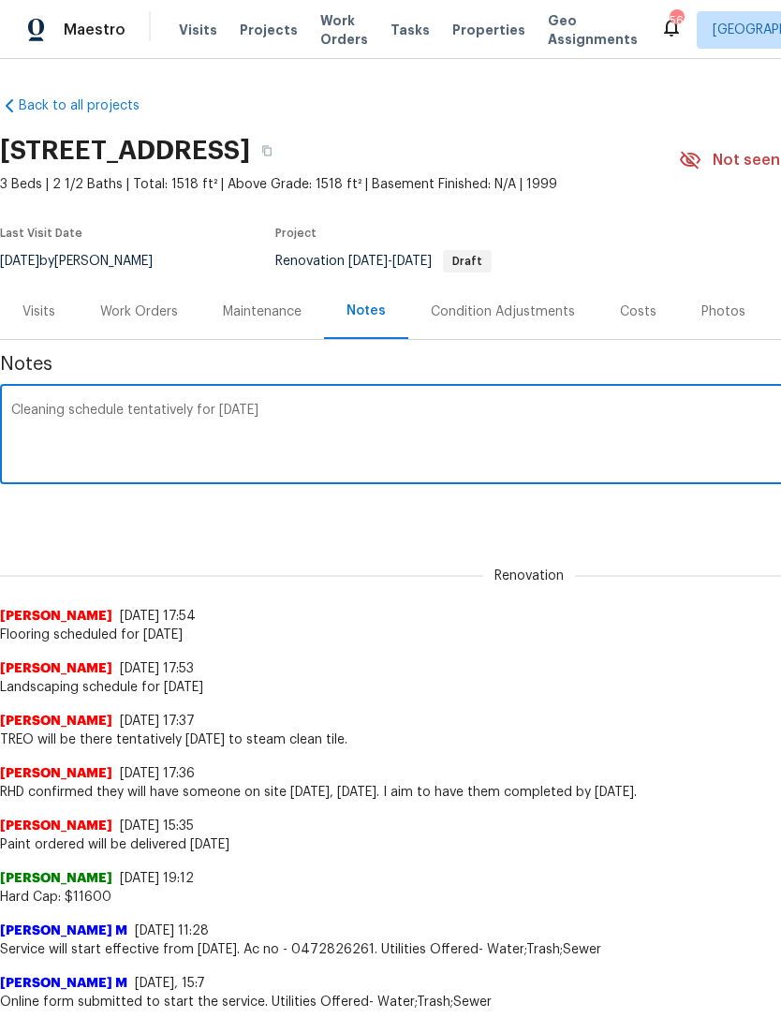
type textarea "Cleaning schedule tentatively for Friday, October 10"
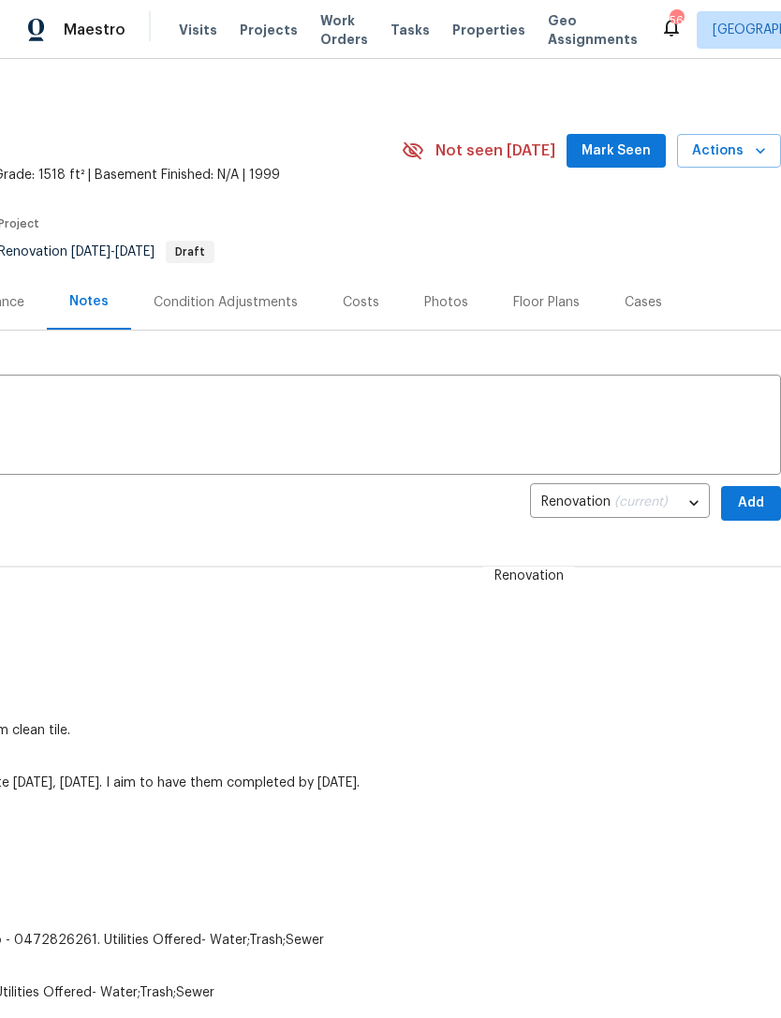
scroll to position [11, 277]
click at [747, 503] on span "Add" at bounding box center [751, 501] width 30 height 23
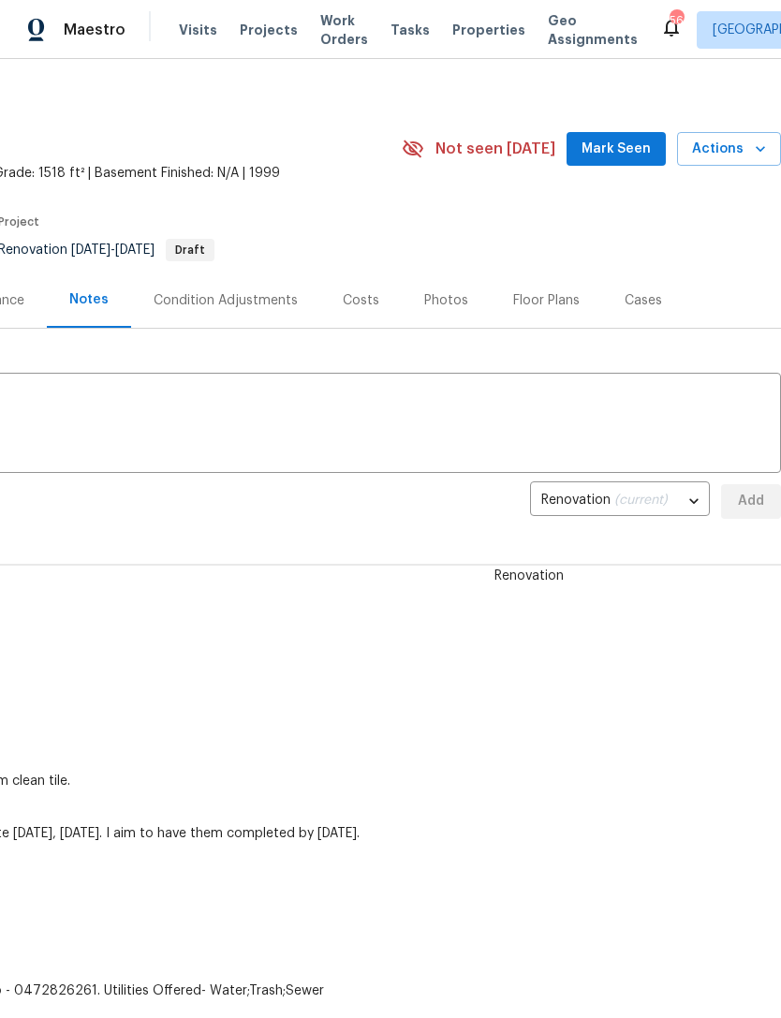
click at [162, 400] on textarea at bounding box center [252, 425] width 1036 height 66
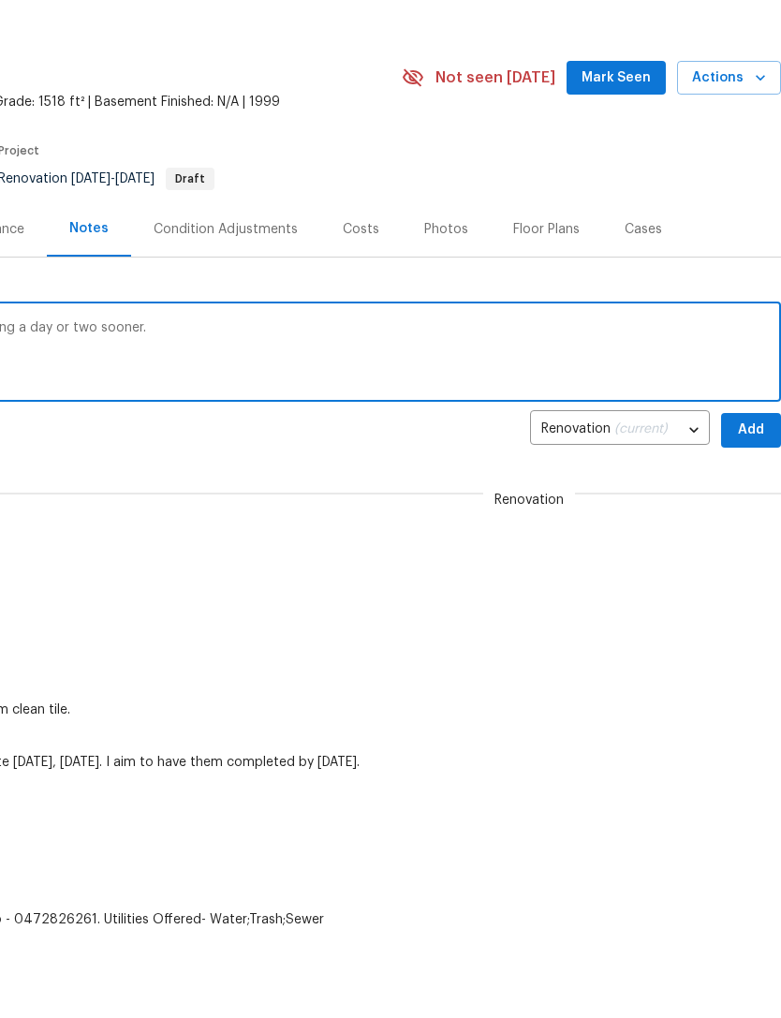
scroll to position [6, 277]
type textarea "Good possibility of all of these dates moving a day or two sooner."
click at [746, 495] on span "Add" at bounding box center [751, 506] width 30 height 23
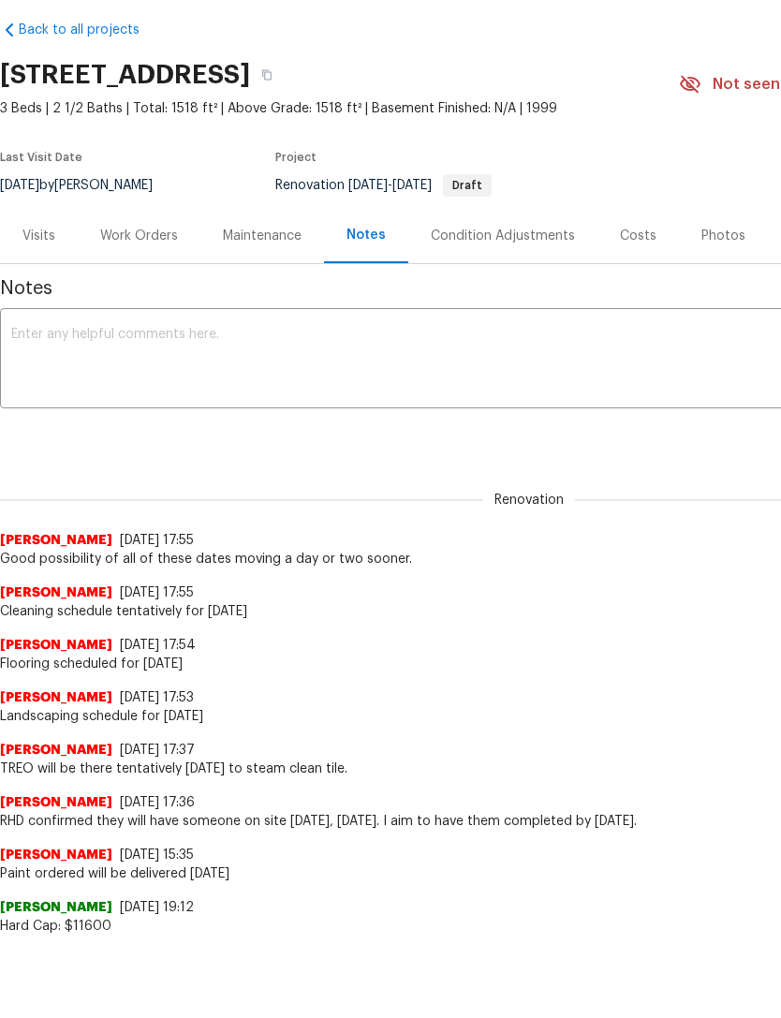
scroll to position [0, 0]
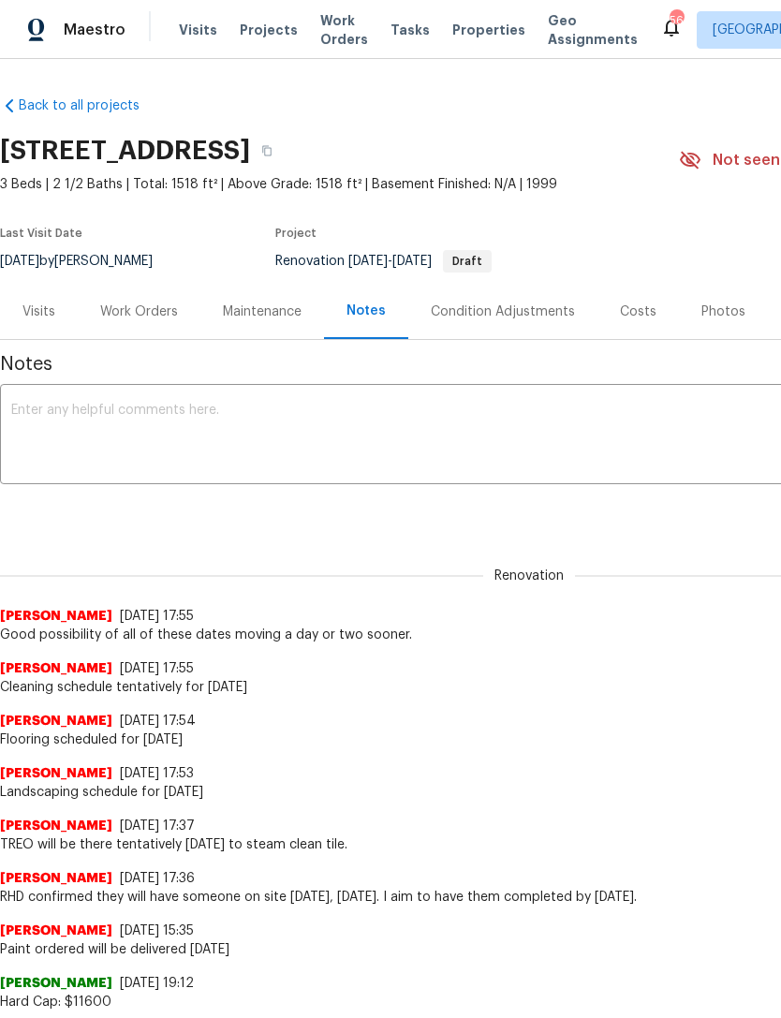
click at [164, 325] on div "Work Orders" at bounding box center [139, 311] width 123 height 55
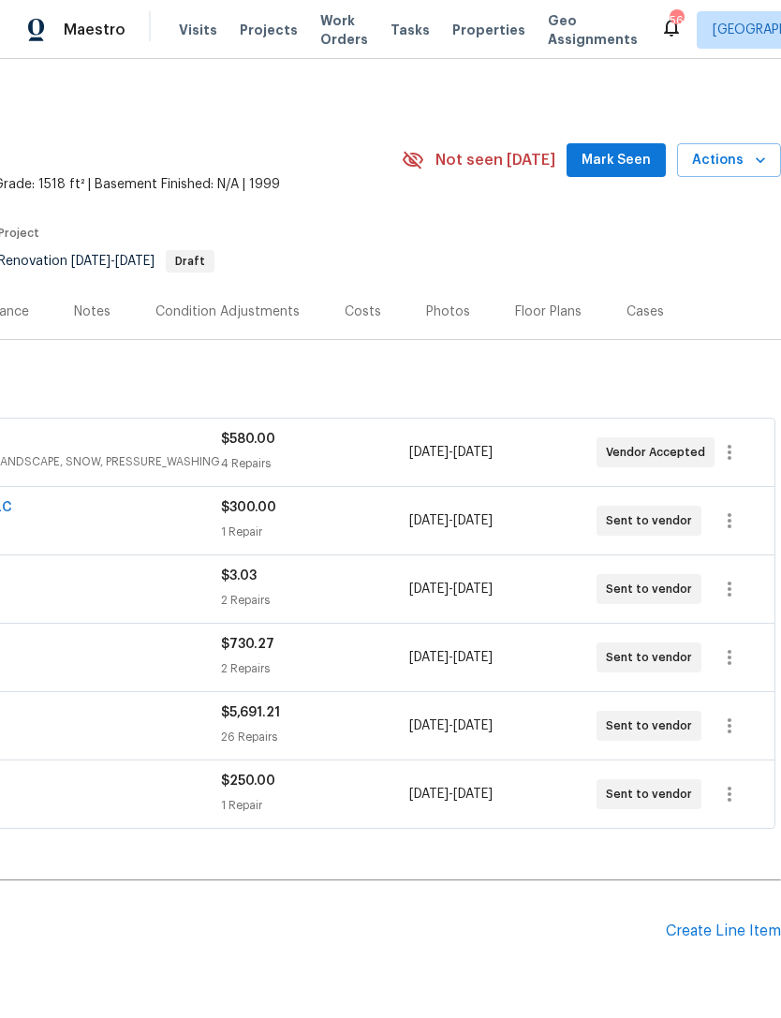
scroll to position [0, 277]
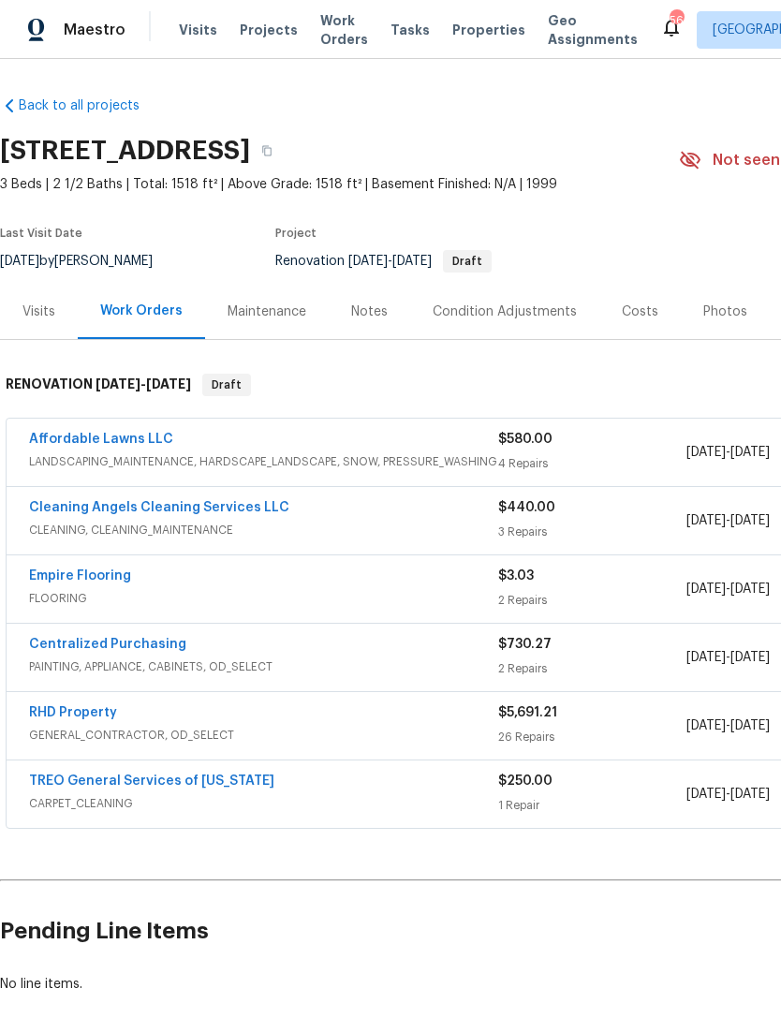
click at [71, 433] on link "Affordable Lawns LLC" at bounding box center [101, 439] width 144 height 13
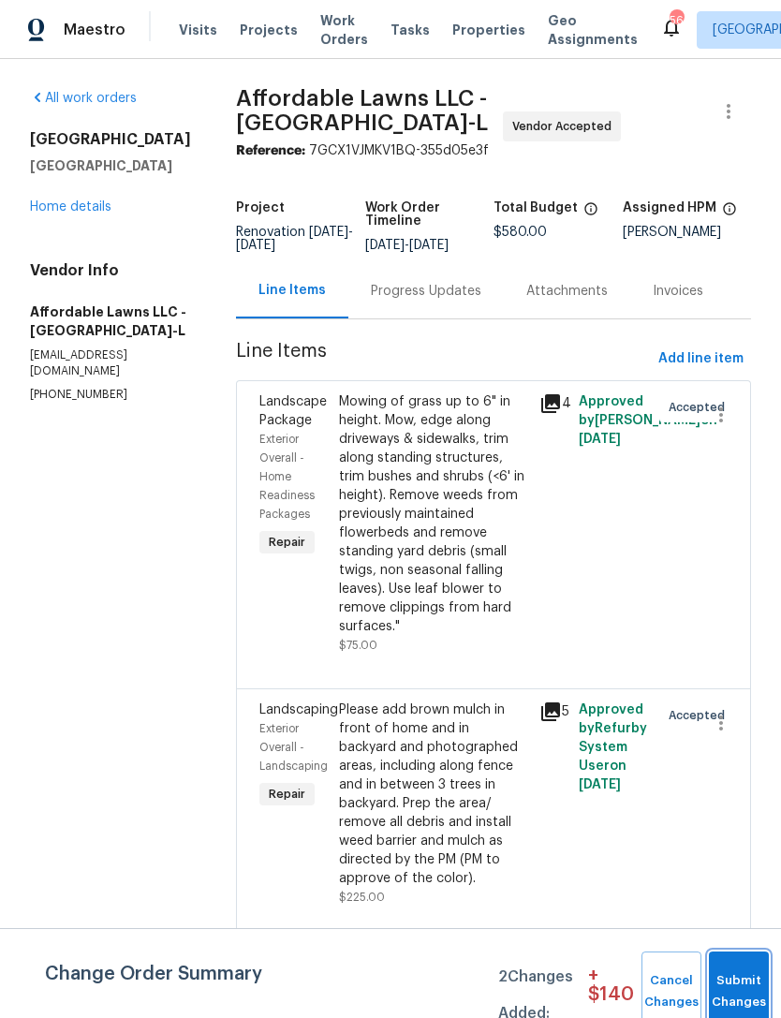
click at [732, 987] on button "Submit Changes" at bounding box center [739, 991] width 60 height 81
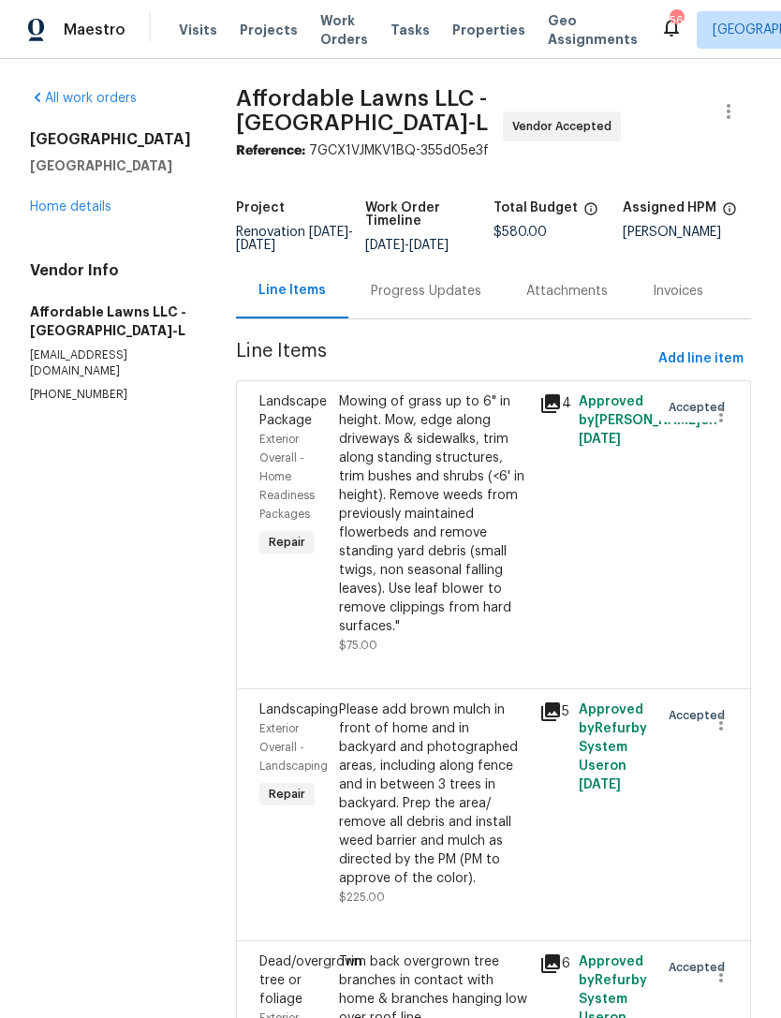
click at [61, 202] on link "Home details" at bounding box center [70, 206] width 81 height 13
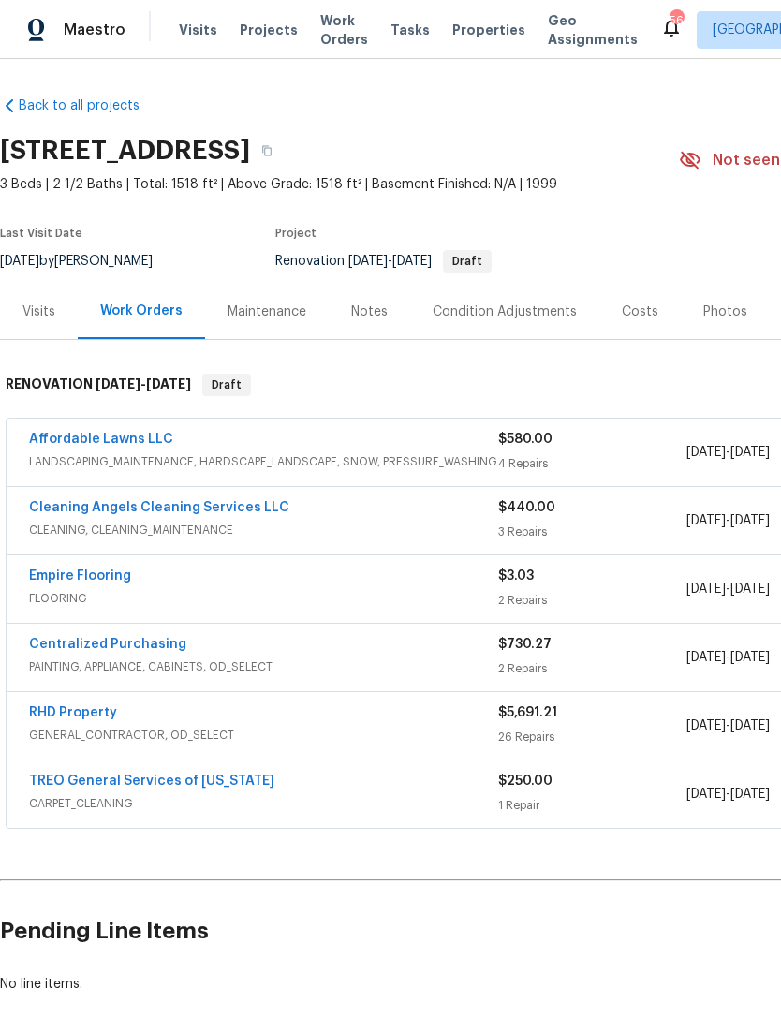
click at [353, 317] on div "Notes" at bounding box center [369, 311] width 37 height 19
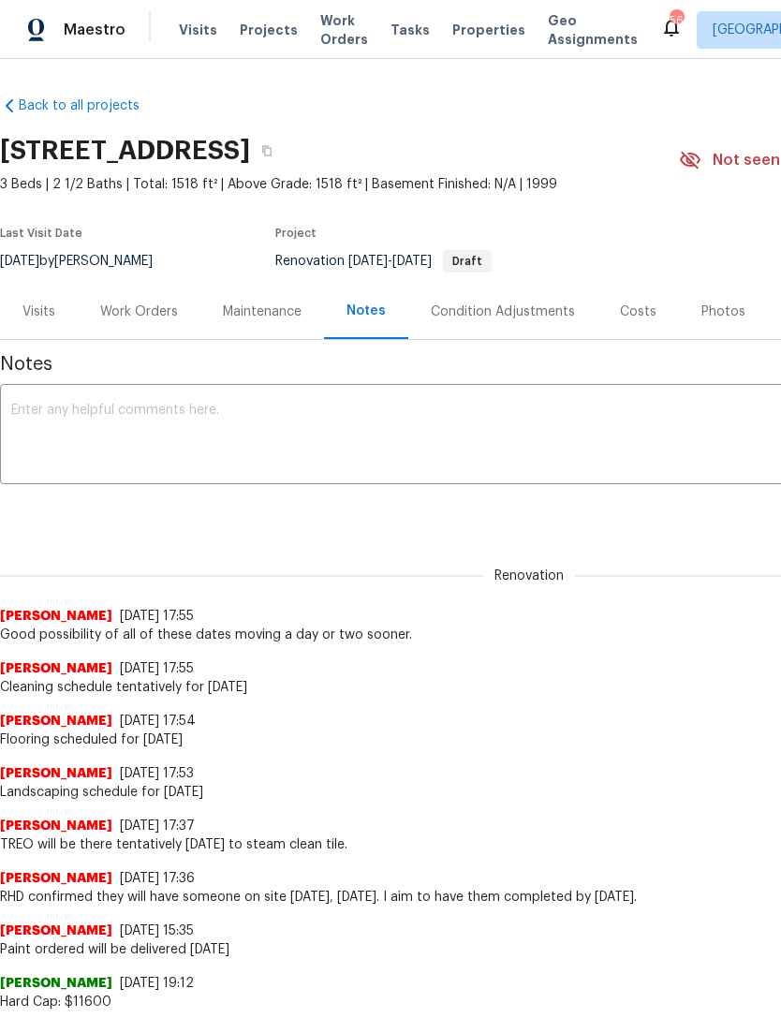
click at [126, 315] on div "Work Orders" at bounding box center [139, 311] width 78 height 19
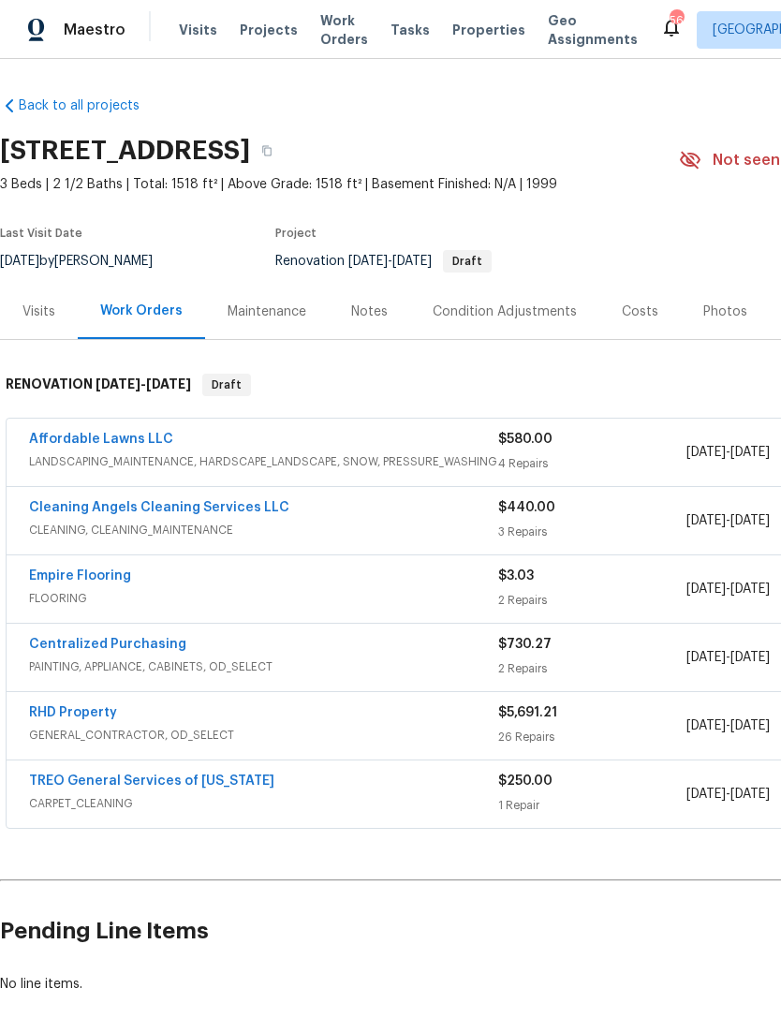
click at [60, 501] on link "Cleaning Angels Cleaning Services LLC" at bounding box center [159, 507] width 260 height 13
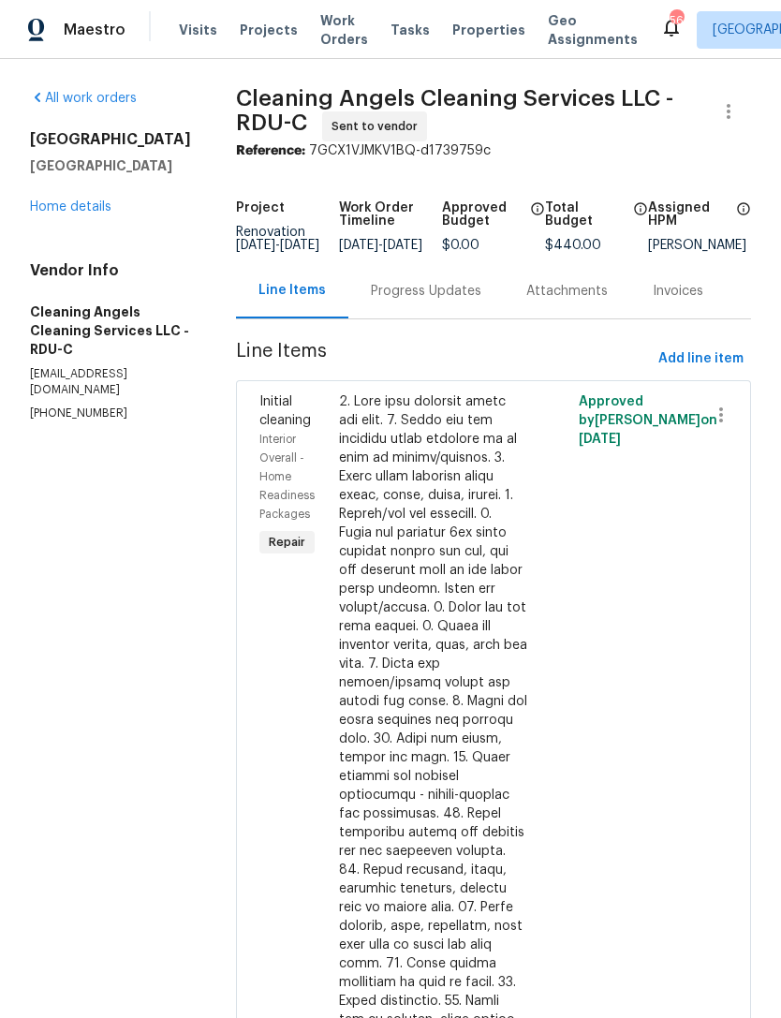
click at [443, 301] on div "Progress Updates" at bounding box center [426, 291] width 110 height 19
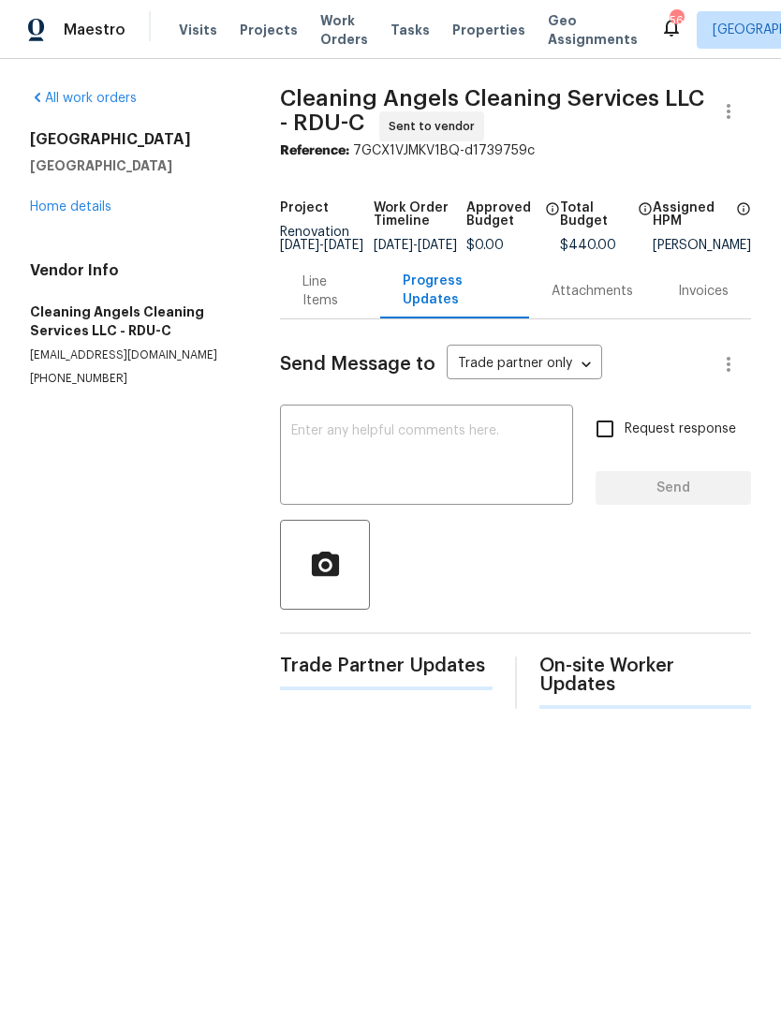
click at [456, 444] on textarea at bounding box center [426, 457] width 271 height 66
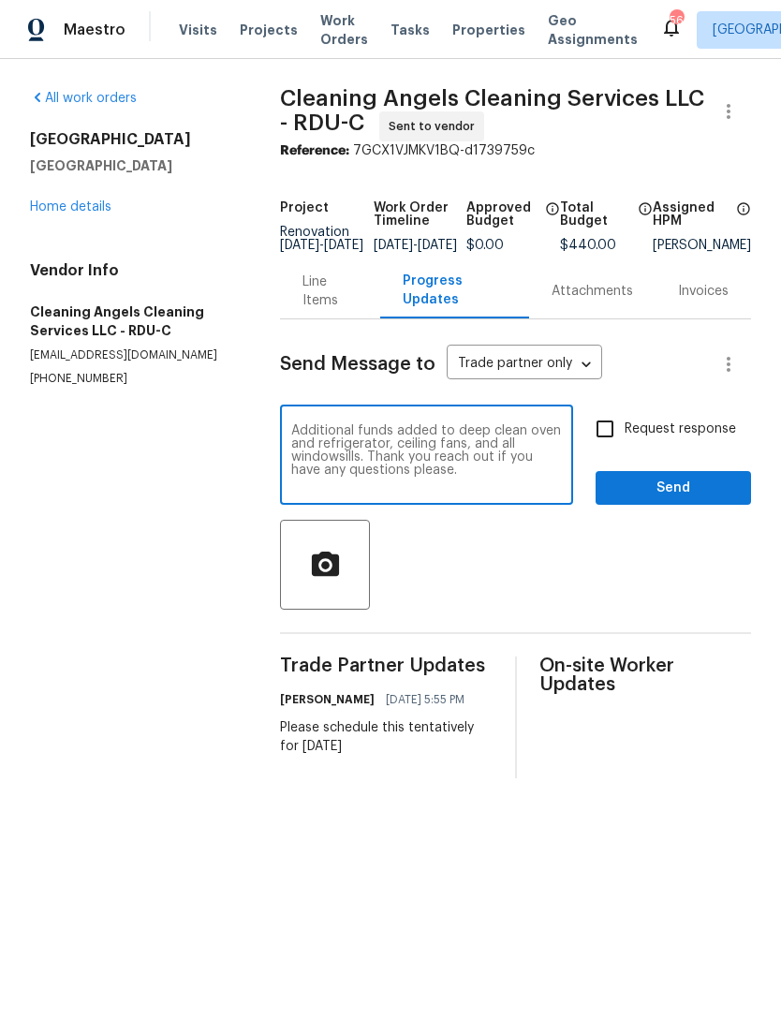
type textarea "Additional funds added to deep clean oven and refrigerator, ceiling fans, and a…"
click at [617, 438] on input "Request response" at bounding box center [604, 428] width 39 height 39
checkbox input "true"
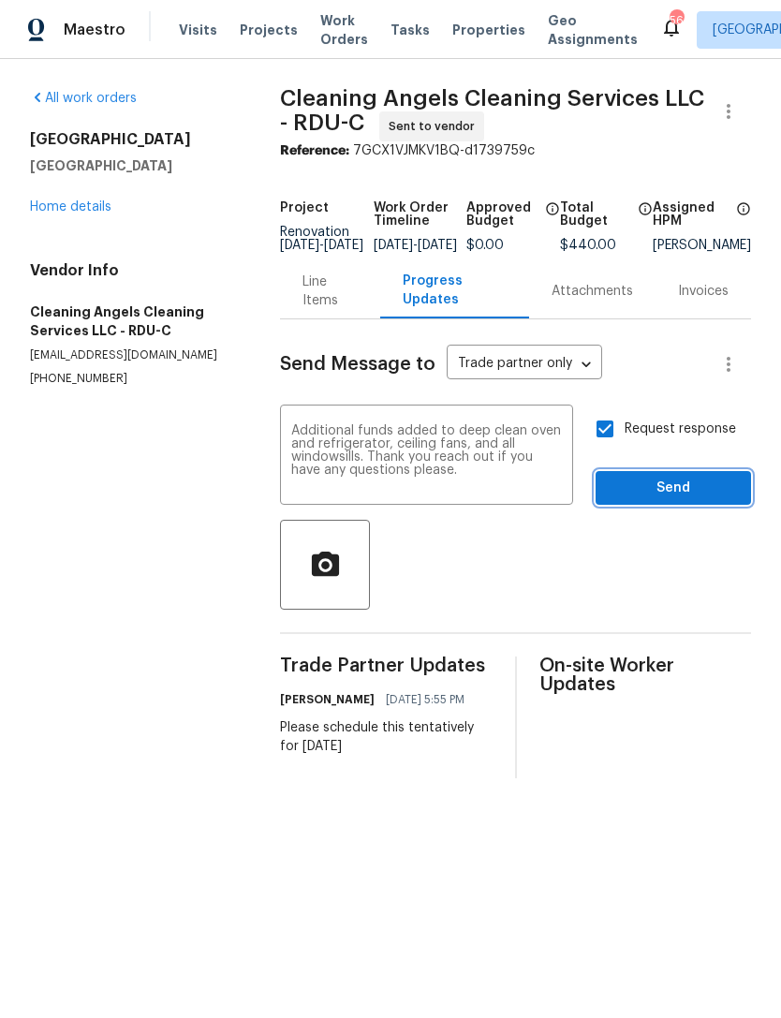
click at [673, 500] on span "Send" at bounding box center [672, 488] width 125 height 23
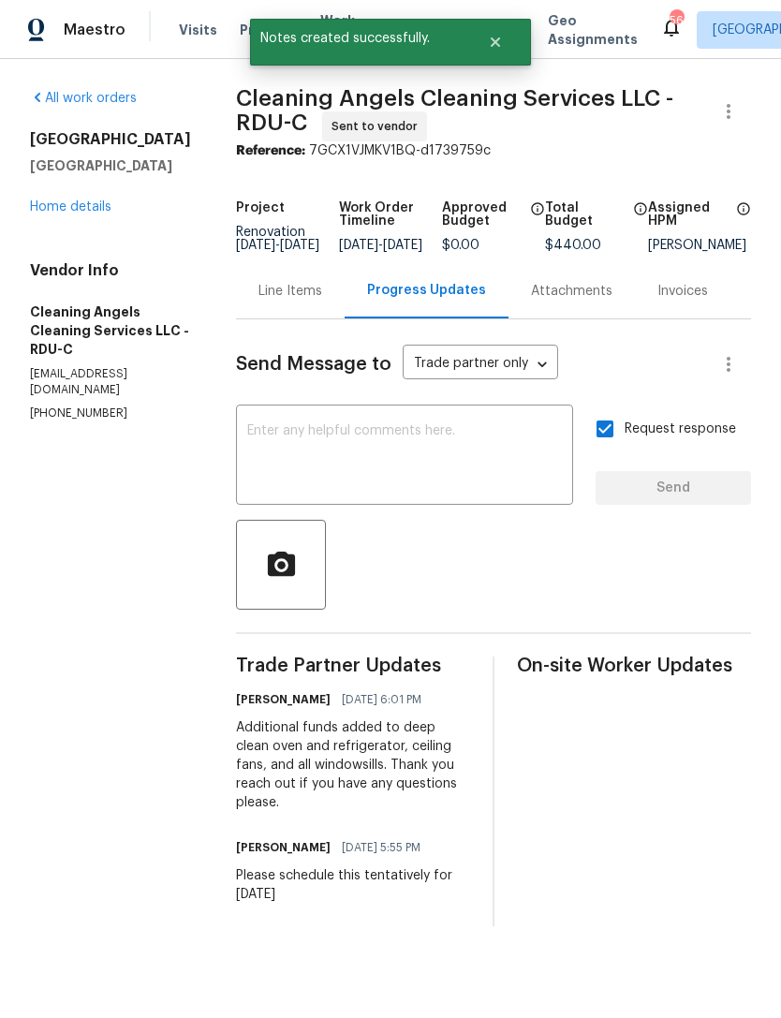
click at [60, 207] on link "Home details" at bounding box center [70, 206] width 81 height 13
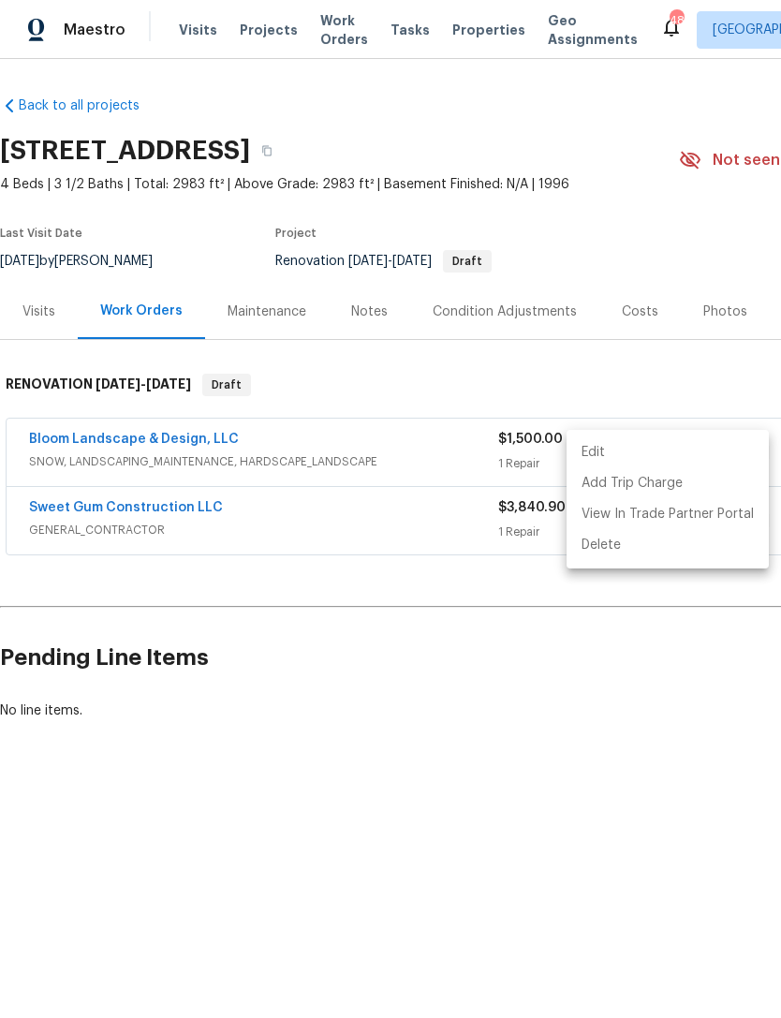
click at [449, 692] on div at bounding box center [390, 509] width 781 height 1018
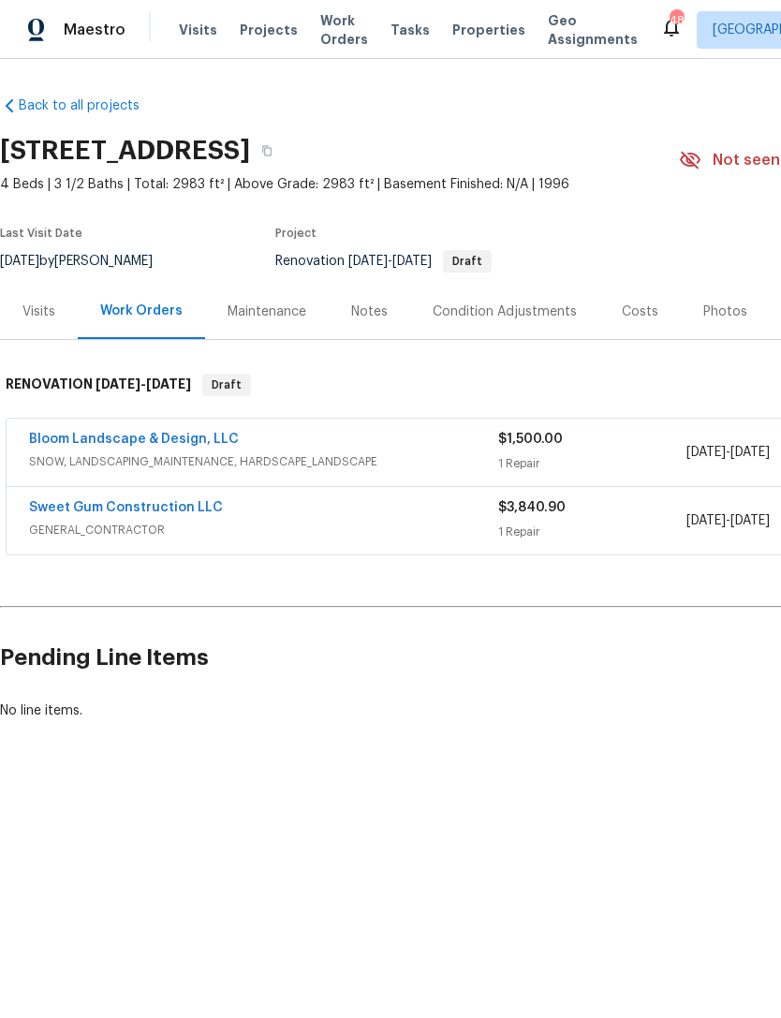
scroll to position [0, 84]
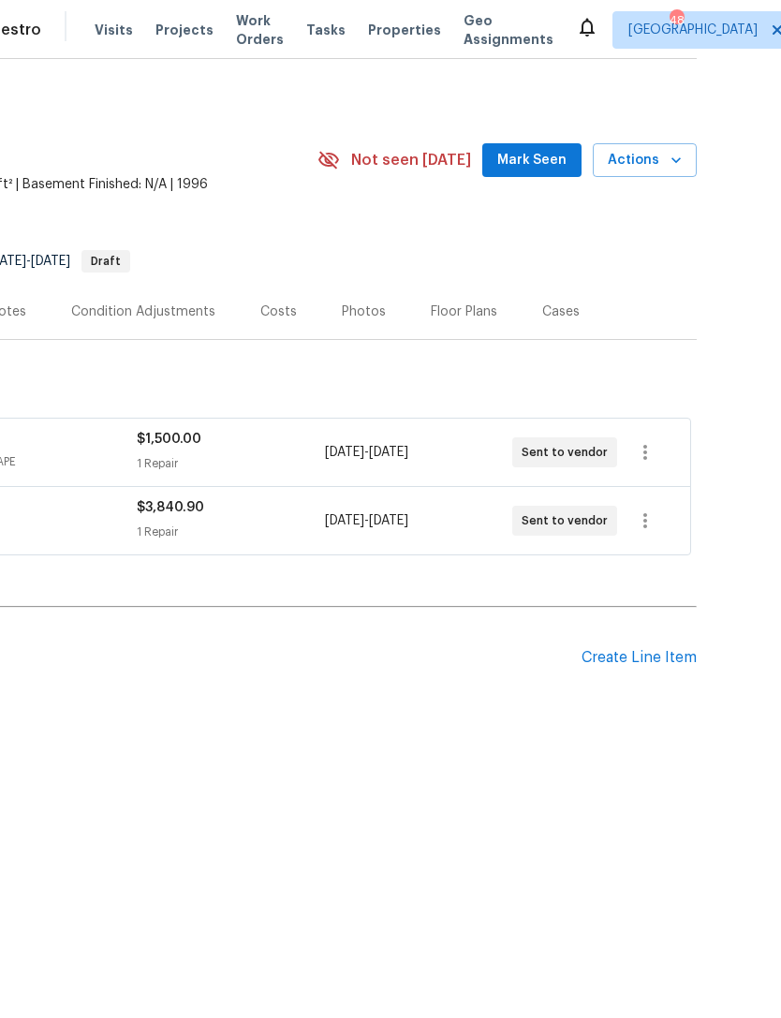
click at [457, 716] on div "No line items." at bounding box center [168, 710] width 1058 height 19
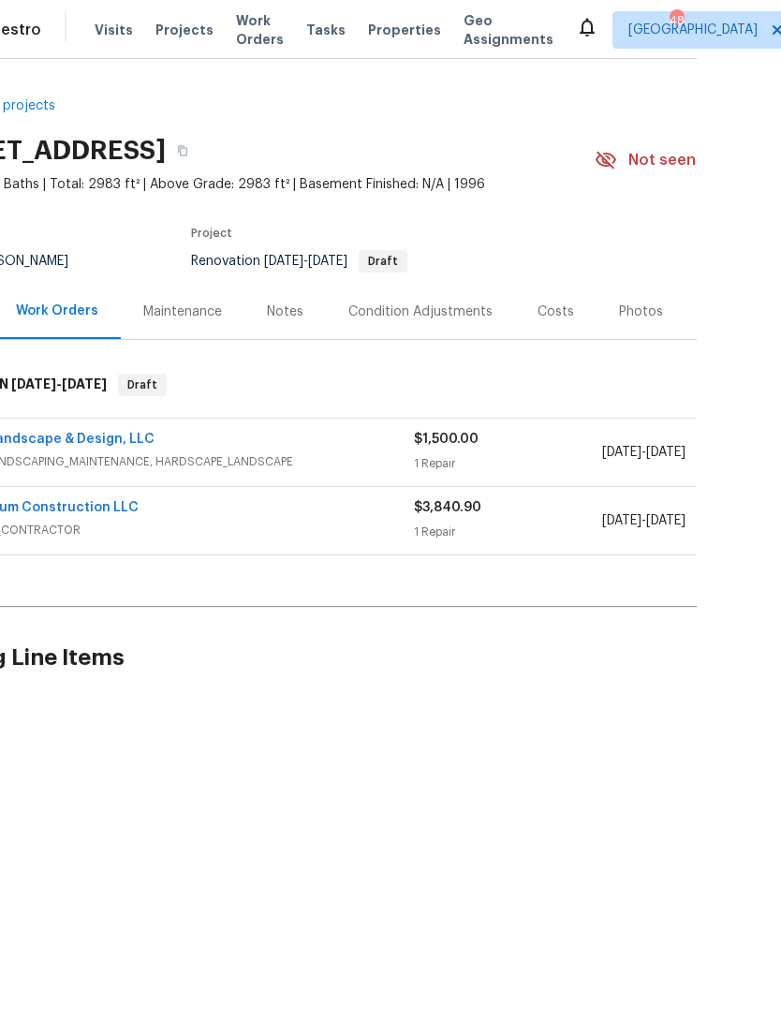
scroll to position [0, 0]
click at [188, 147] on icon "button" at bounding box center [182, 150] width 11 height 11
click at [58, 509] on link "Sweet Gum Construction LLC" at bounding box center [42, 507] width 194 height 13
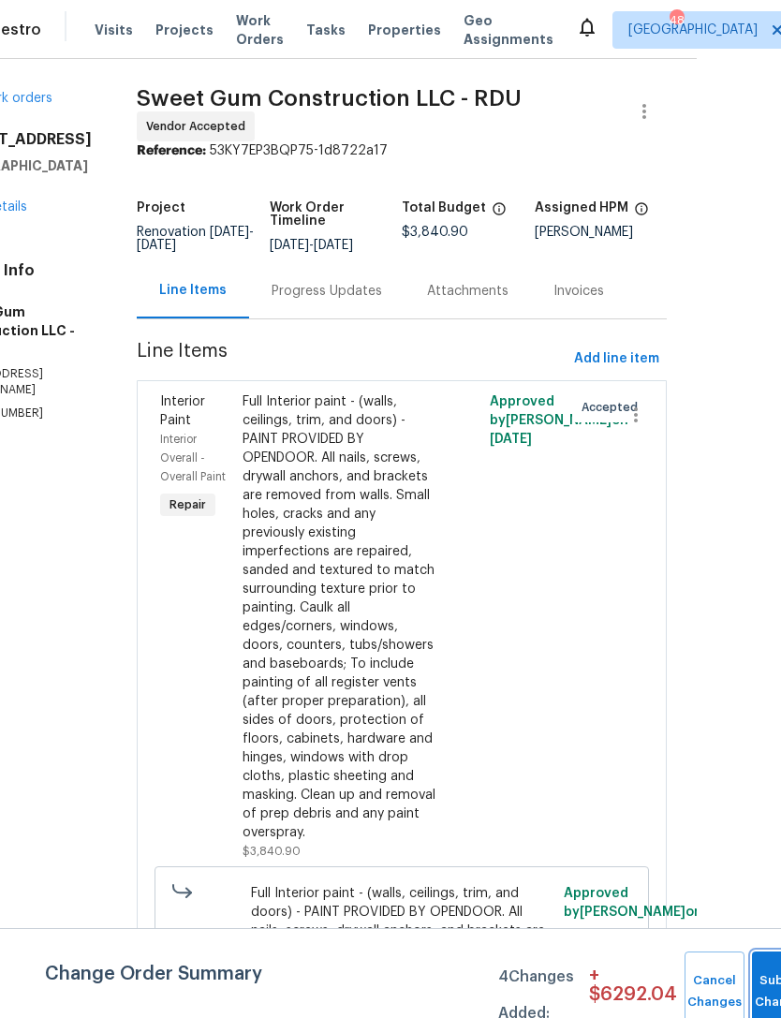
click at [757, 984] on button "Submit Changes" at bounding box center [782, 991] width 60 height 81
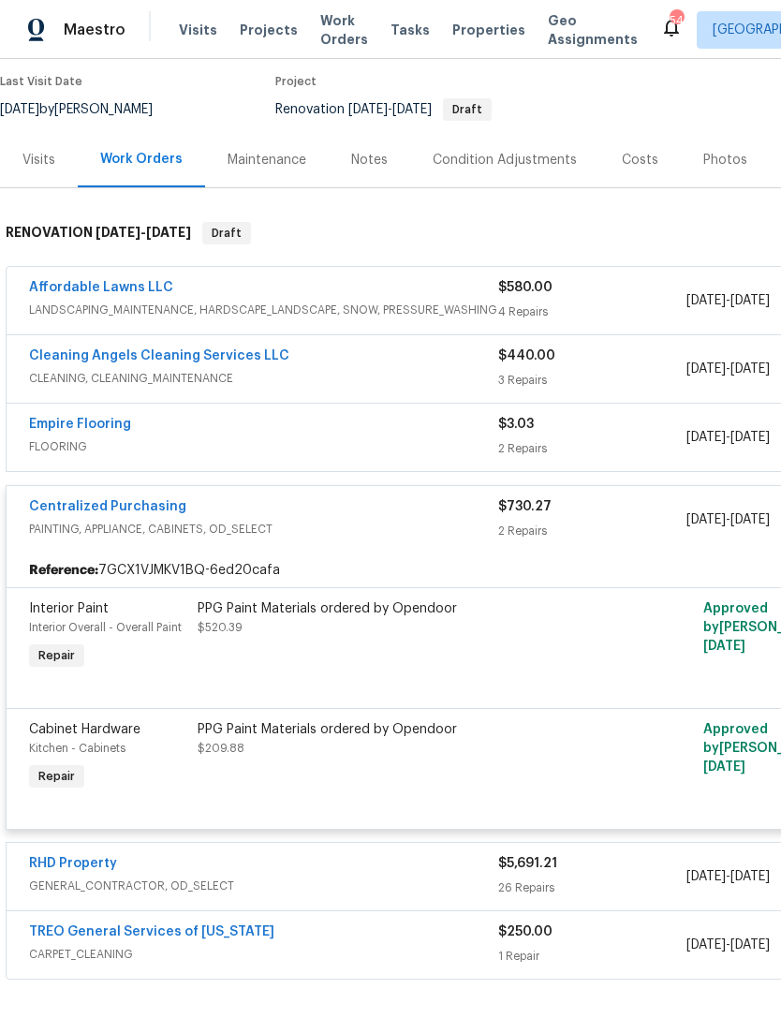
scroll to position [152, 0]
click at [75, 865] on link "RHD Property" at bounding box center [73, 863] width 88 height 13
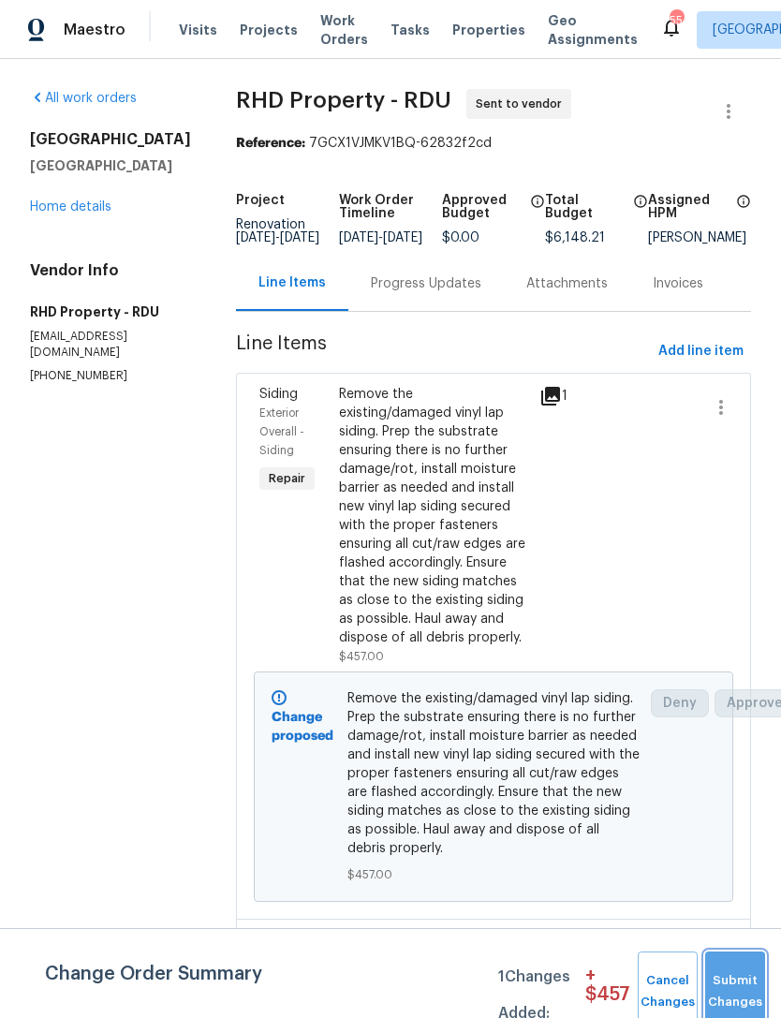
click at [733, 991] on span "Submit Changes" at bounding box center [734, 991] width 41 height 43
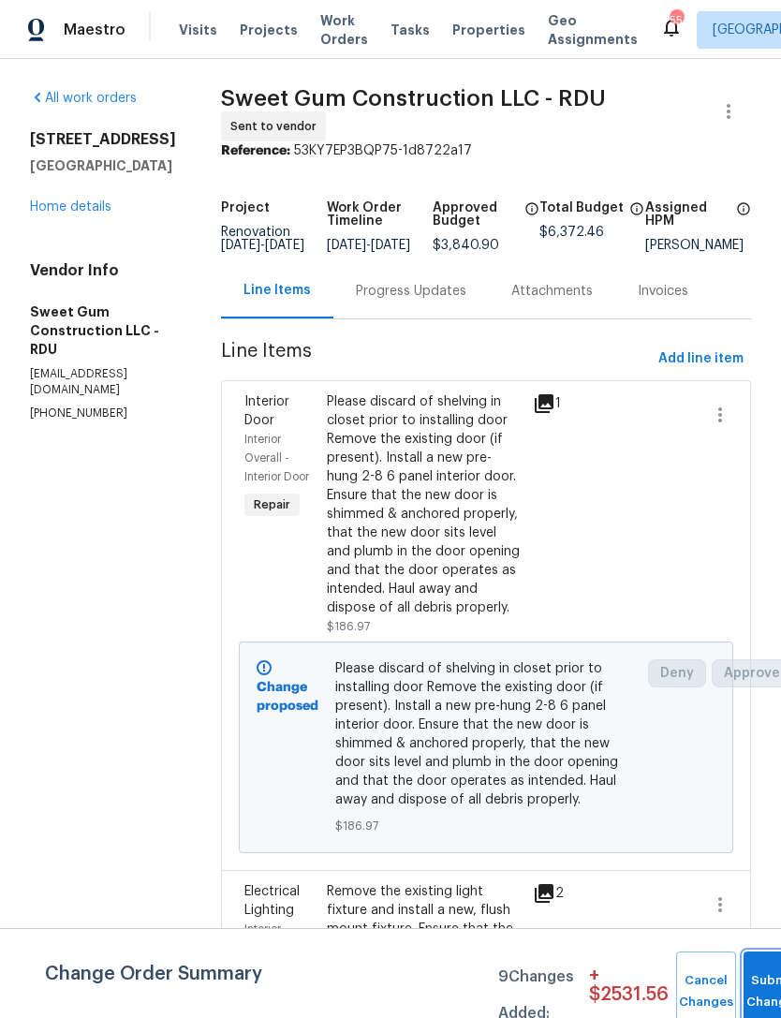
click at [752, 984] on button "Submit Changes" at bounding box center [773, 991] width 60 height 81
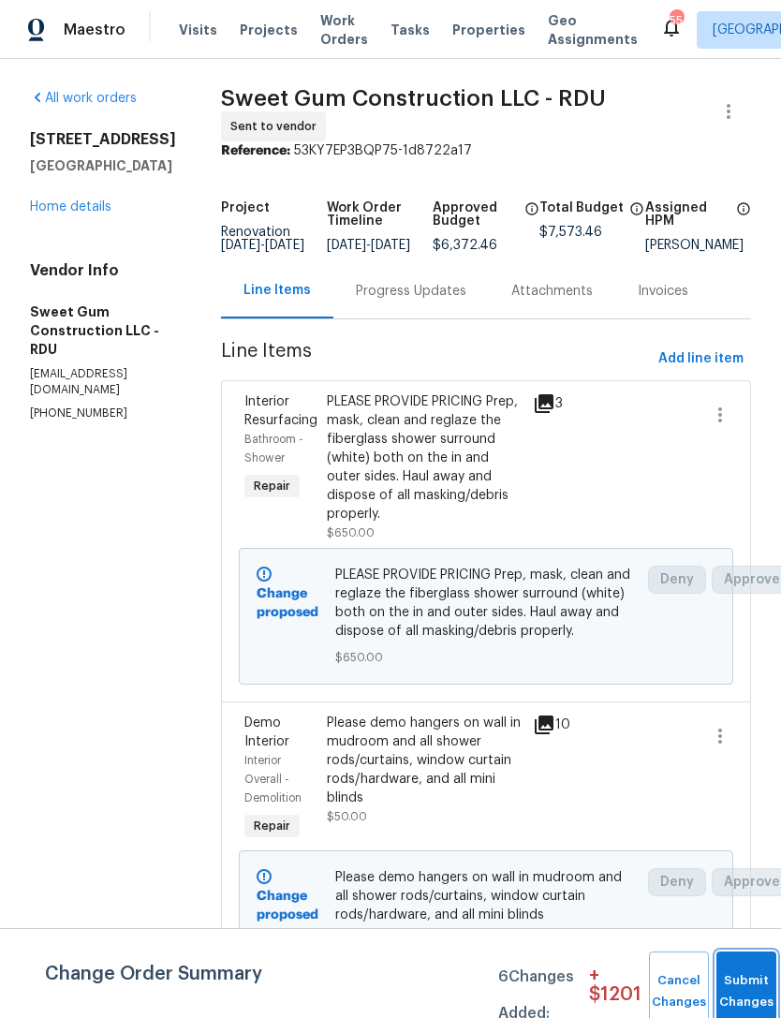
click at [737, 985] on button "Submit Changes" at bounding box center [746, 991] width 60 height 81
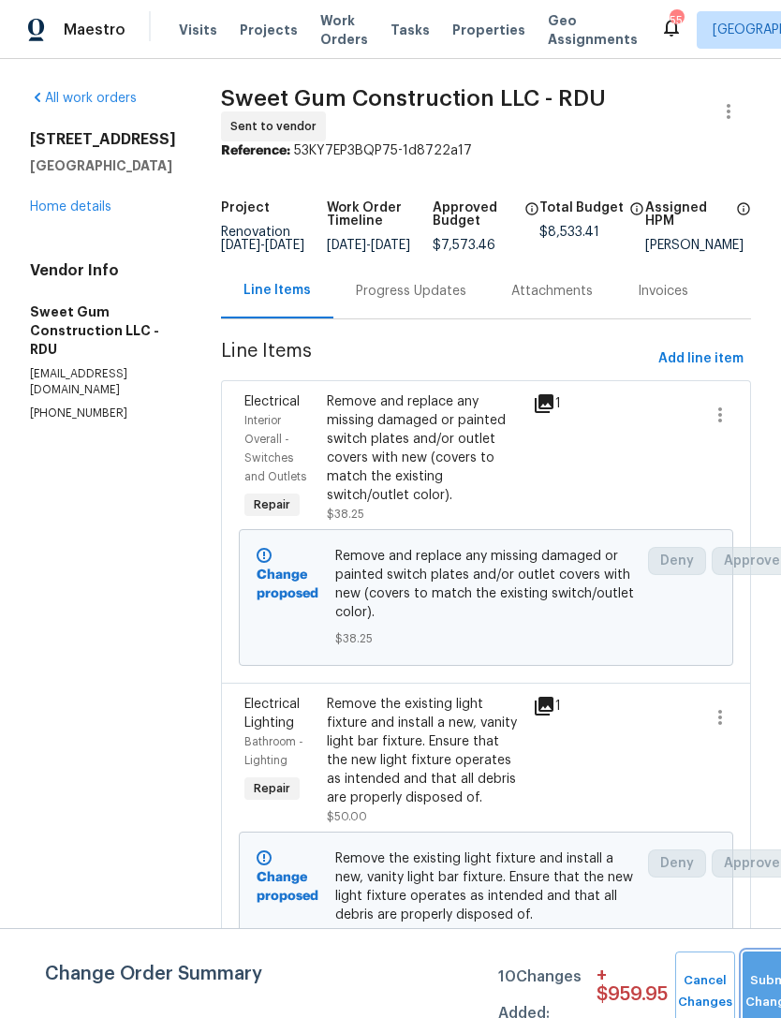
click at [751, 985] on button "Submit Changes" at bounding box center [772, 991] width 60 height 81
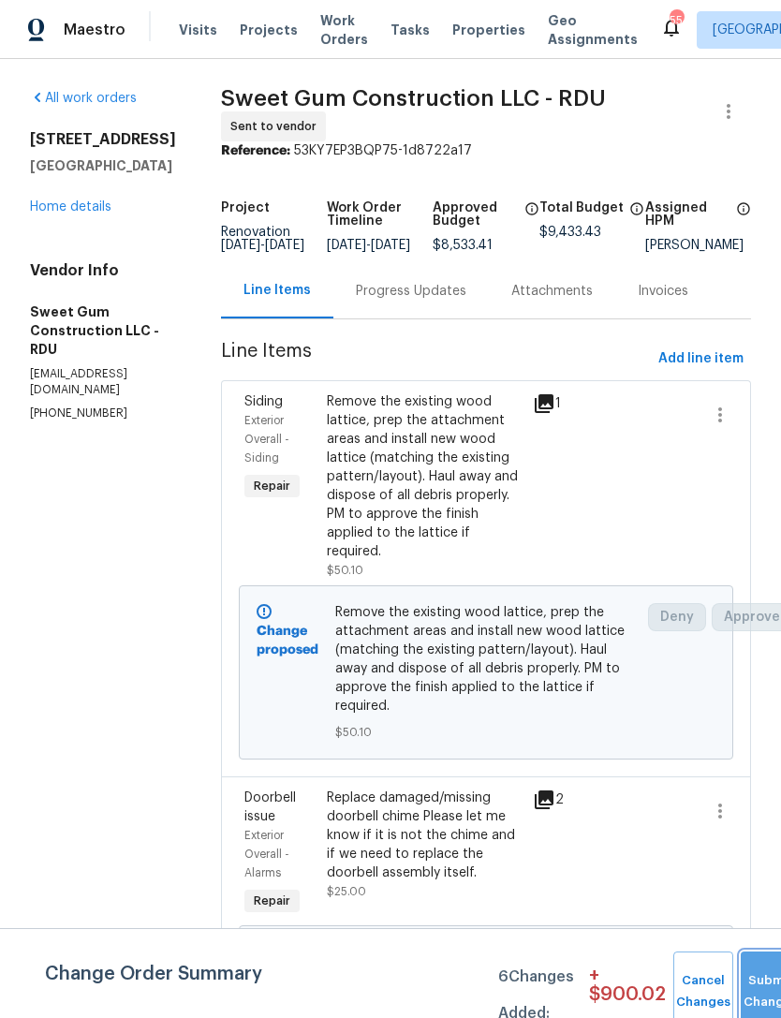
click at [759, 986] on button "Submit Changes" at bounding box center [771, 991] width 60 height 81
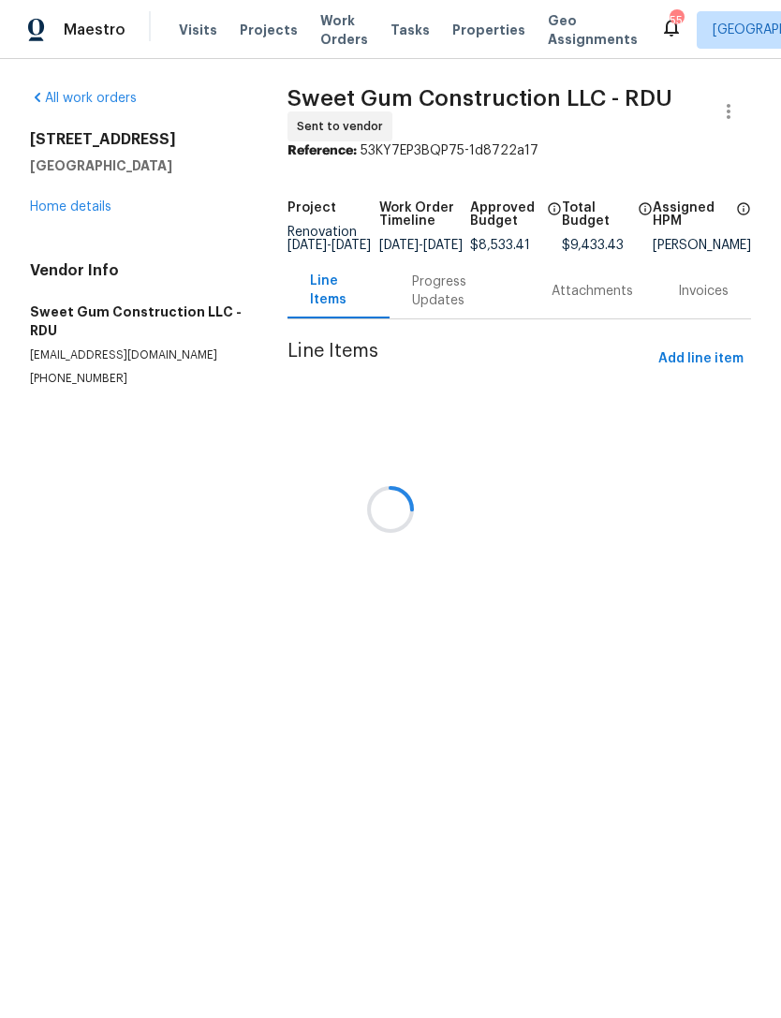
click at [63, 208] on div at bounding box center [390, 509] width 781 height 1018
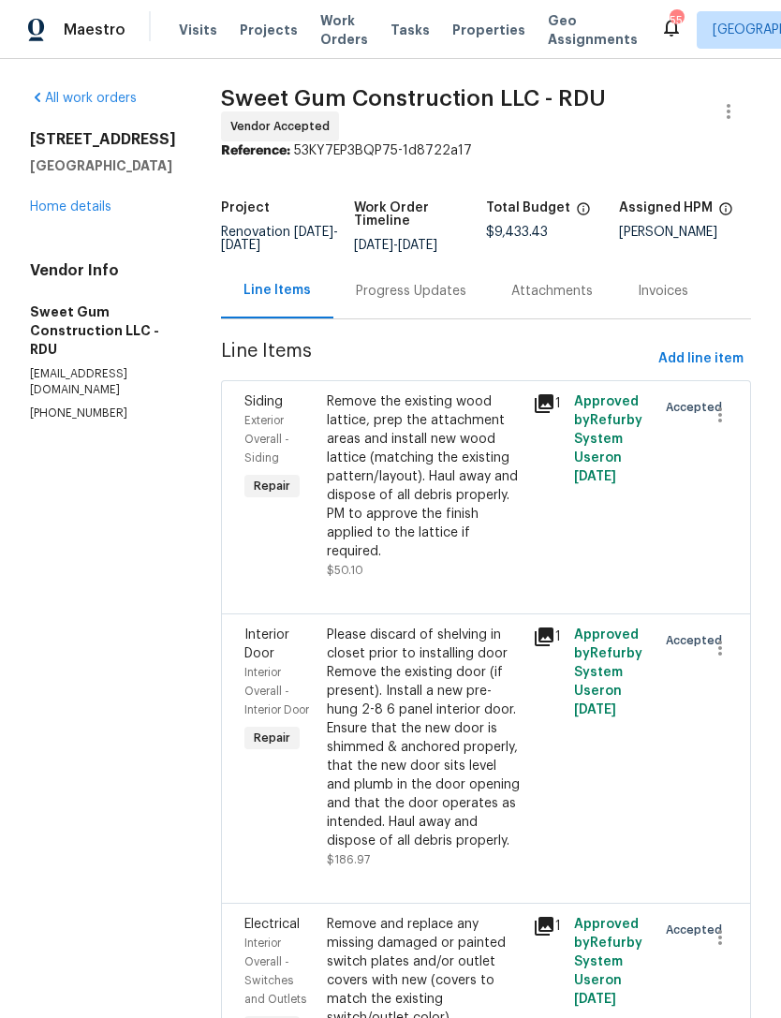
click at [81, 211] on link "Home details" at bounding box center [70, 206] width 81 height 13
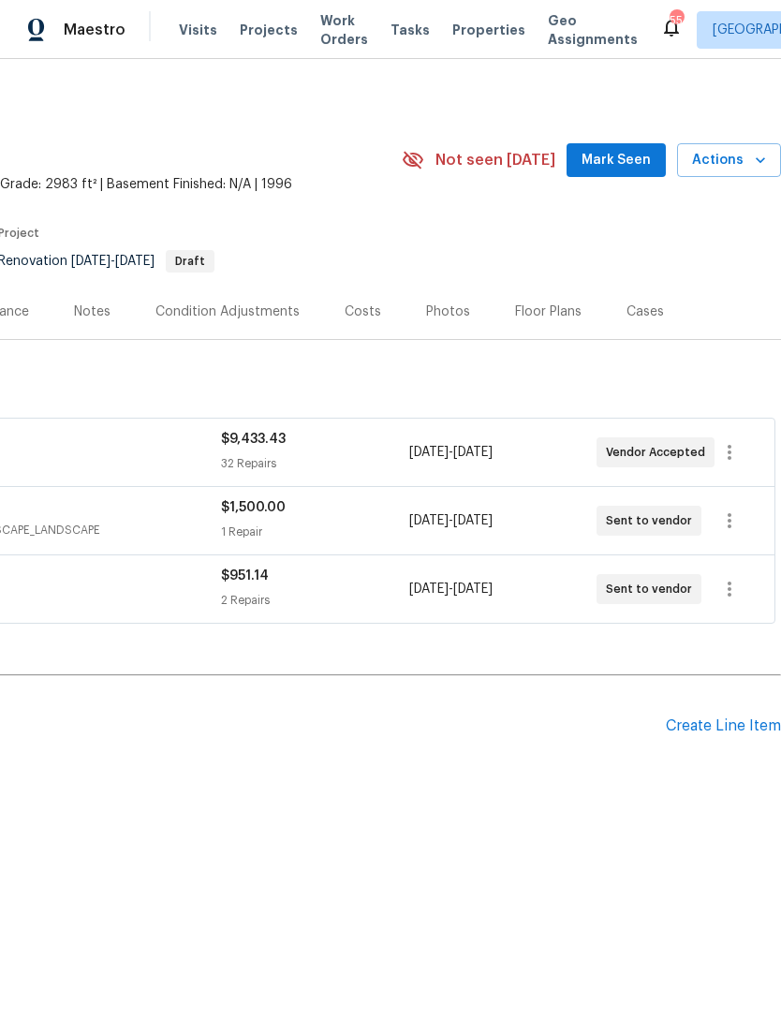
scroll to position [0, 277]
click at [734, 522] on icon "button" at bounding box center [729, 520] width 22 height 22
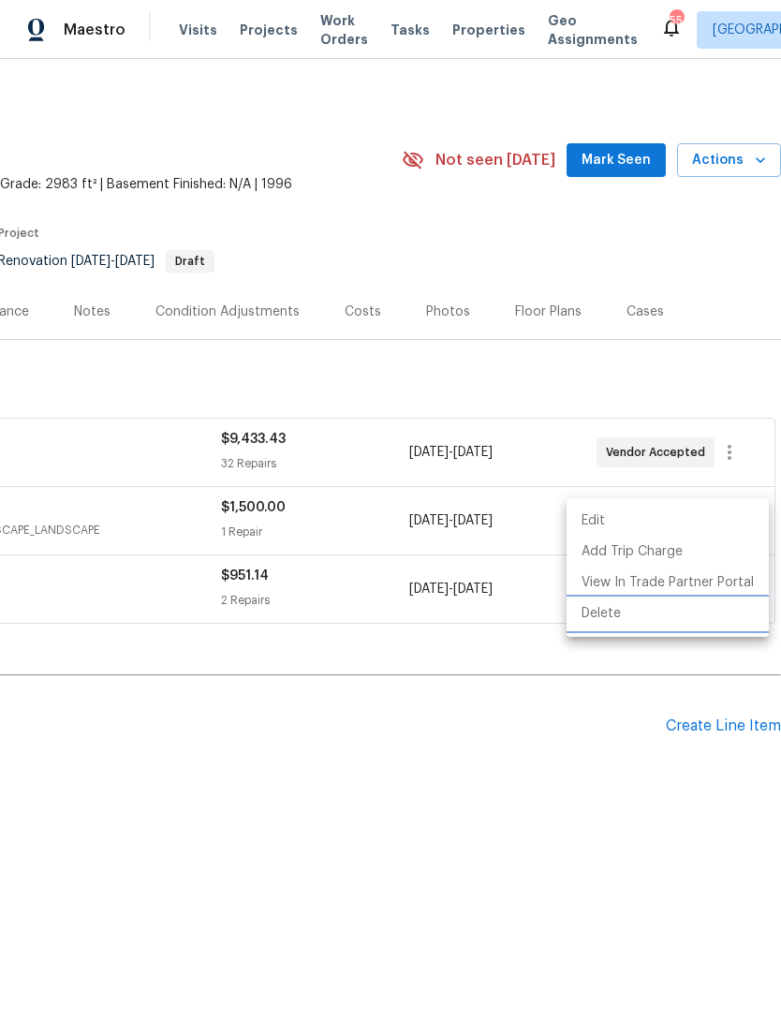
click at [668, 615] on li "Delete" at bounding box center [667, 613] width 202 height 31
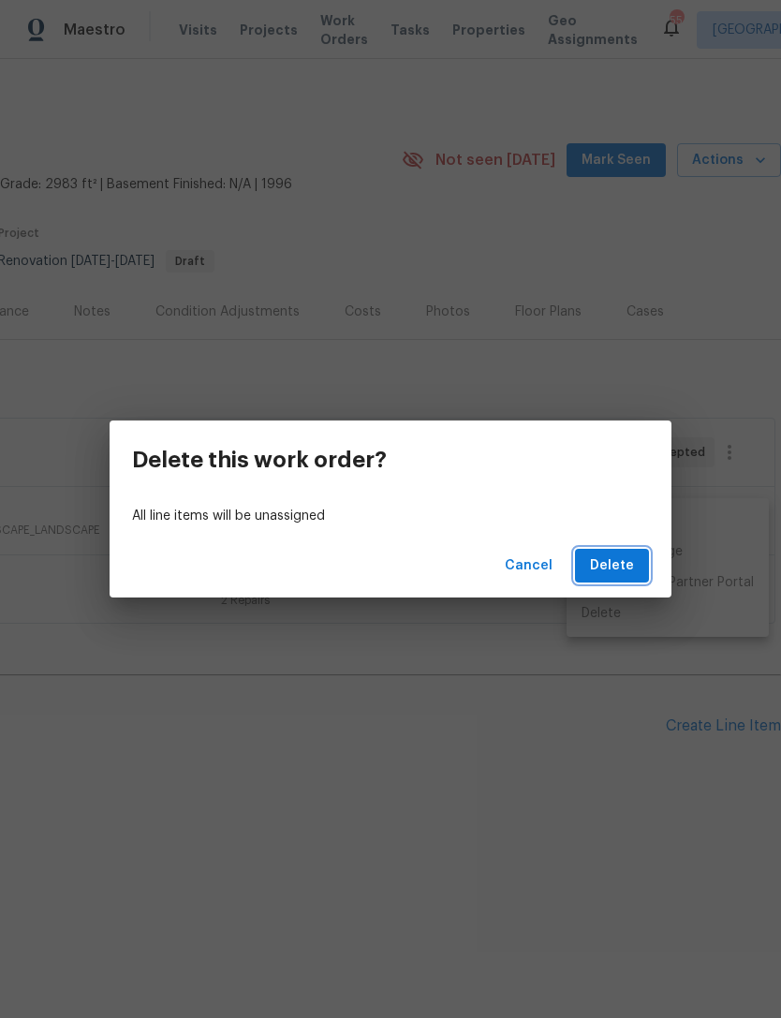
click at [609, 557] on span "Delete" at bounding box center [612, 565] width 44 height 23
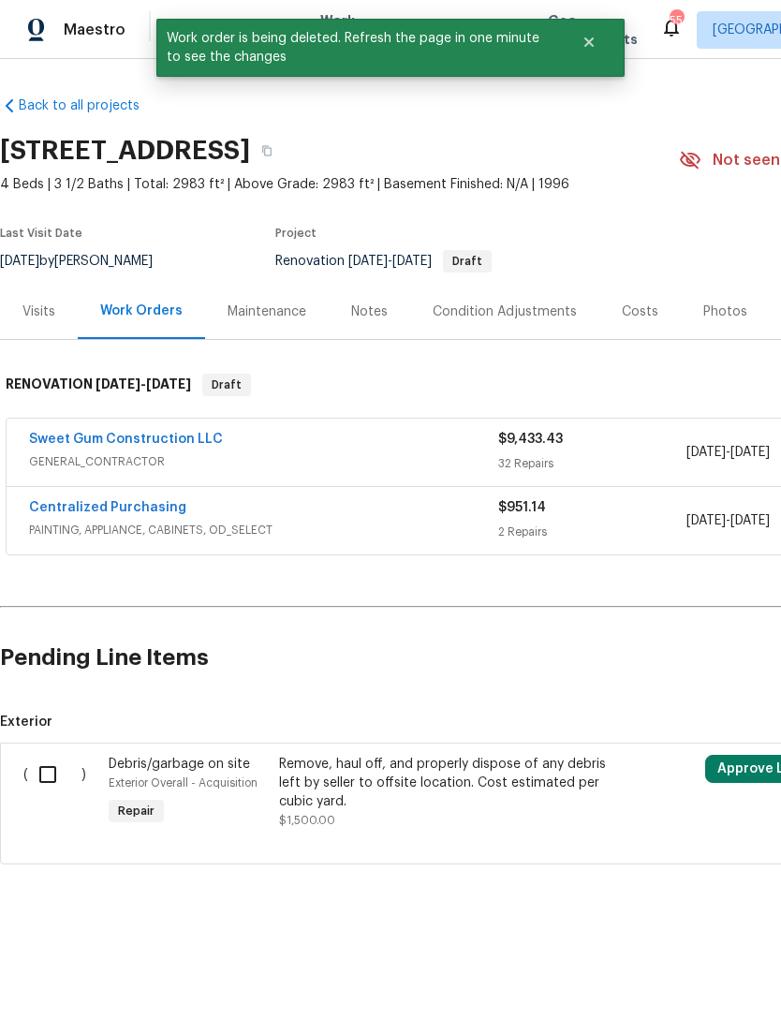
scroll to position [0, 0]
click at [49, 777] on input "checkbox" at bounding box center [54, 774] width 53 height 39
checkbox input "true"
click at [713, 975] on span "Create Work Order" at bounding box center [673, 971] width 125 height 23
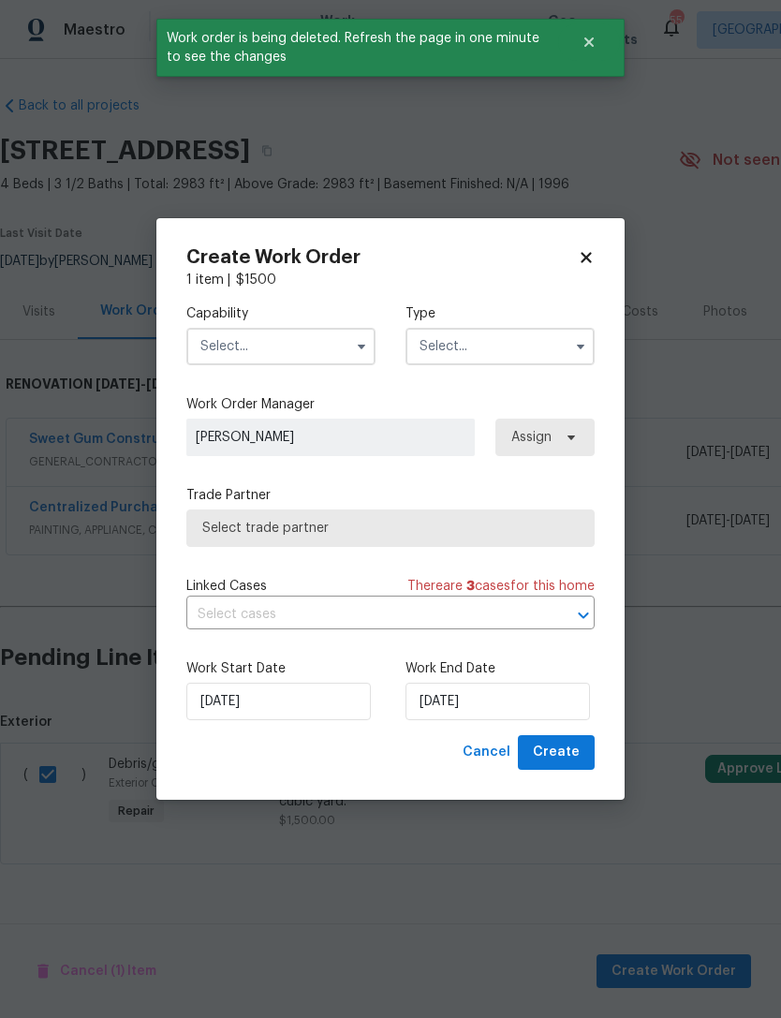
click at [273, 350] on input "text" at bounding box center [280, 346] width 189 height 37
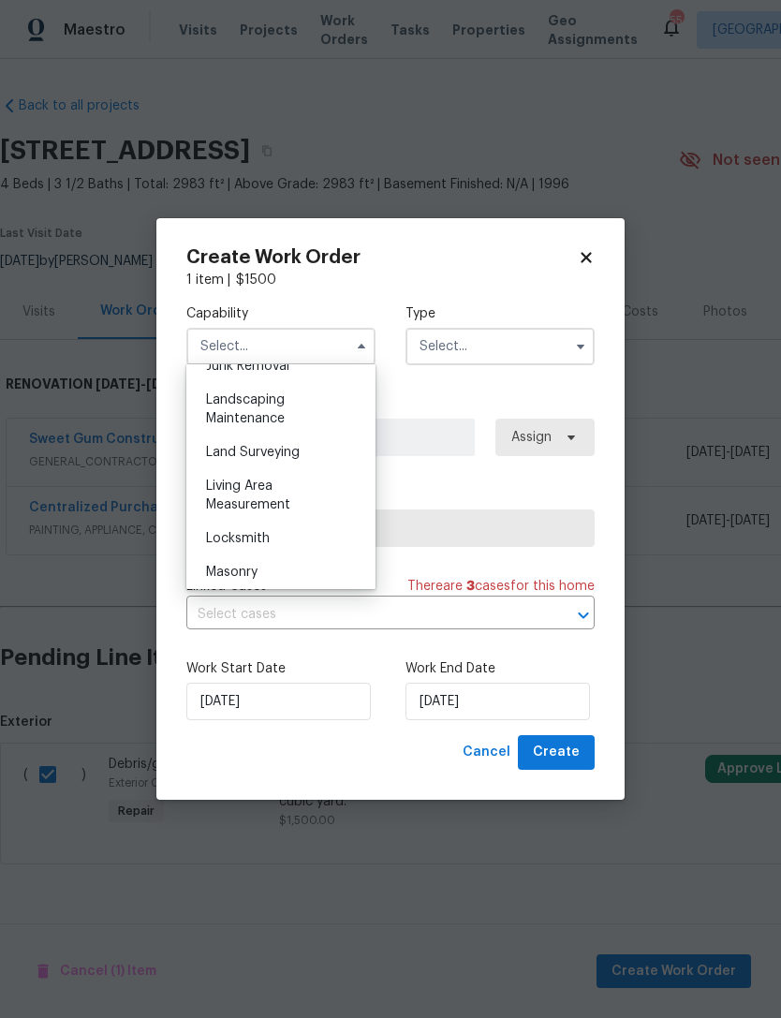
scroll to position [1217, 0]
click at [271, 409] on div "Landscaping Maintenance" at bounding box center [281, 410] width 180 height 52
type input "Landscaping Maintenance"
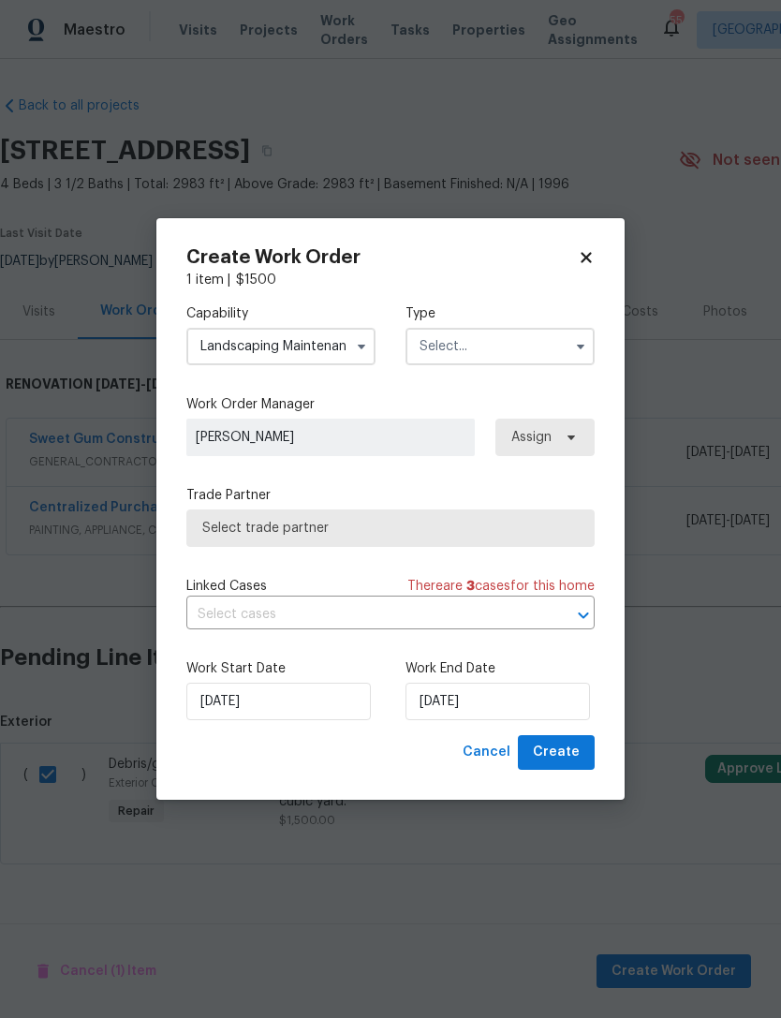
click at [482, 355] on input "text" at bounding box center [499, 346] width 189 height 37
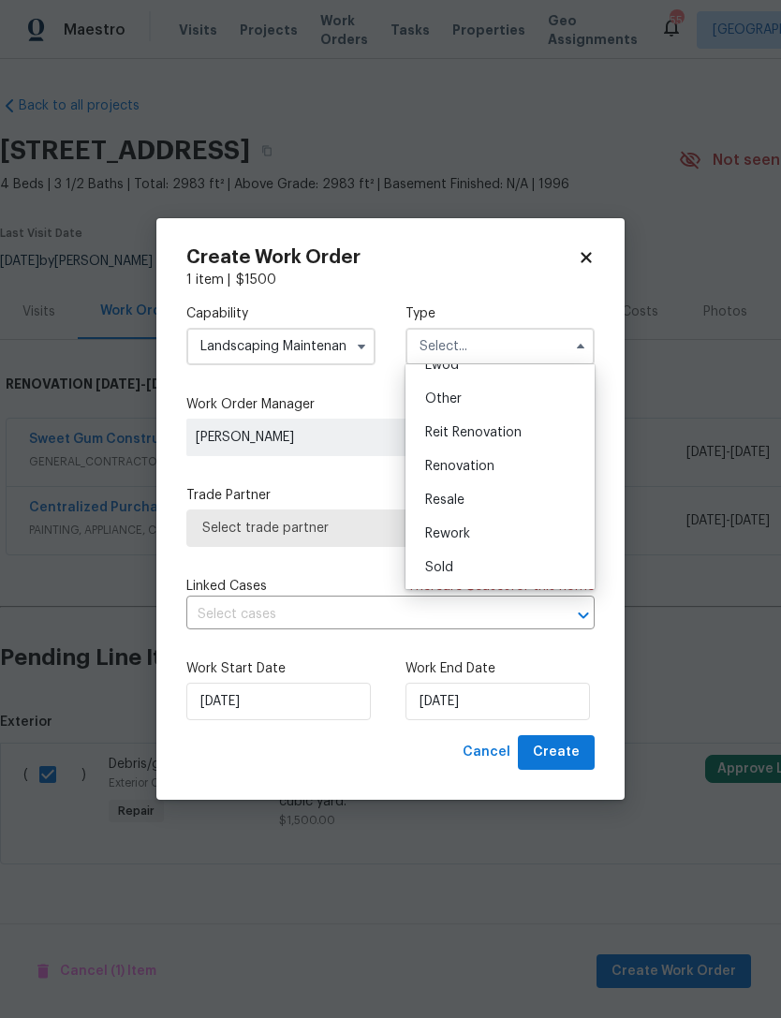
scroll to position [223, 0]
click at [488, 464] on span "Renovation" at bounding box center [459, 466] width 69 height 13
type input "Renovation"
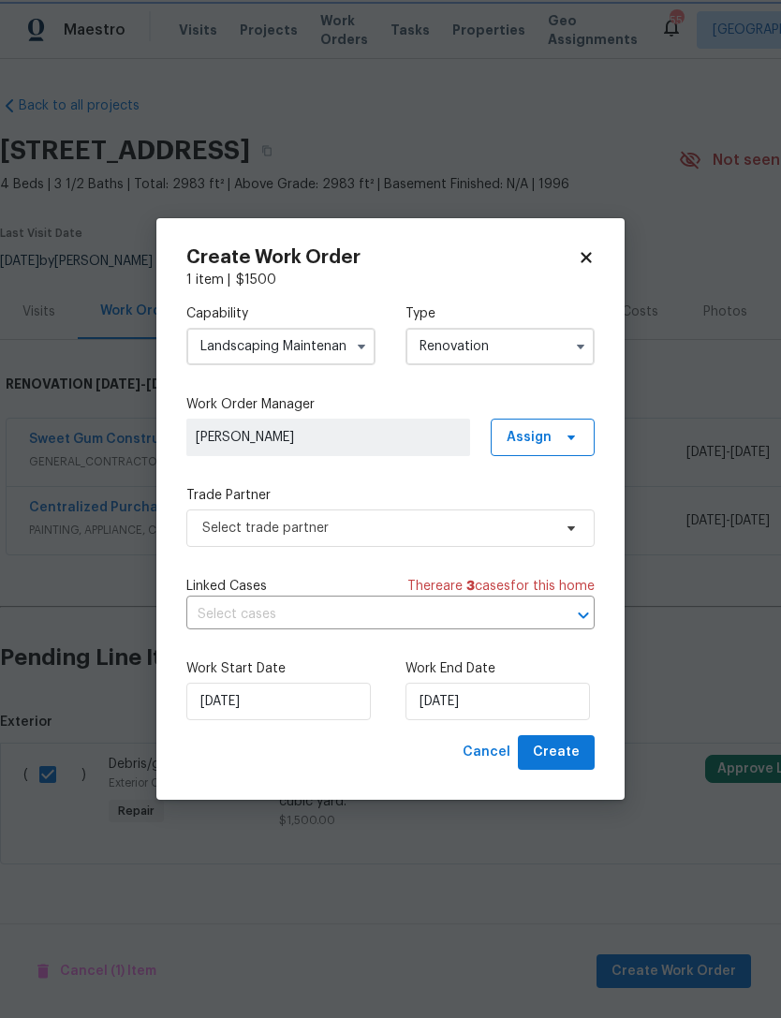
scroll to position [0, 0]
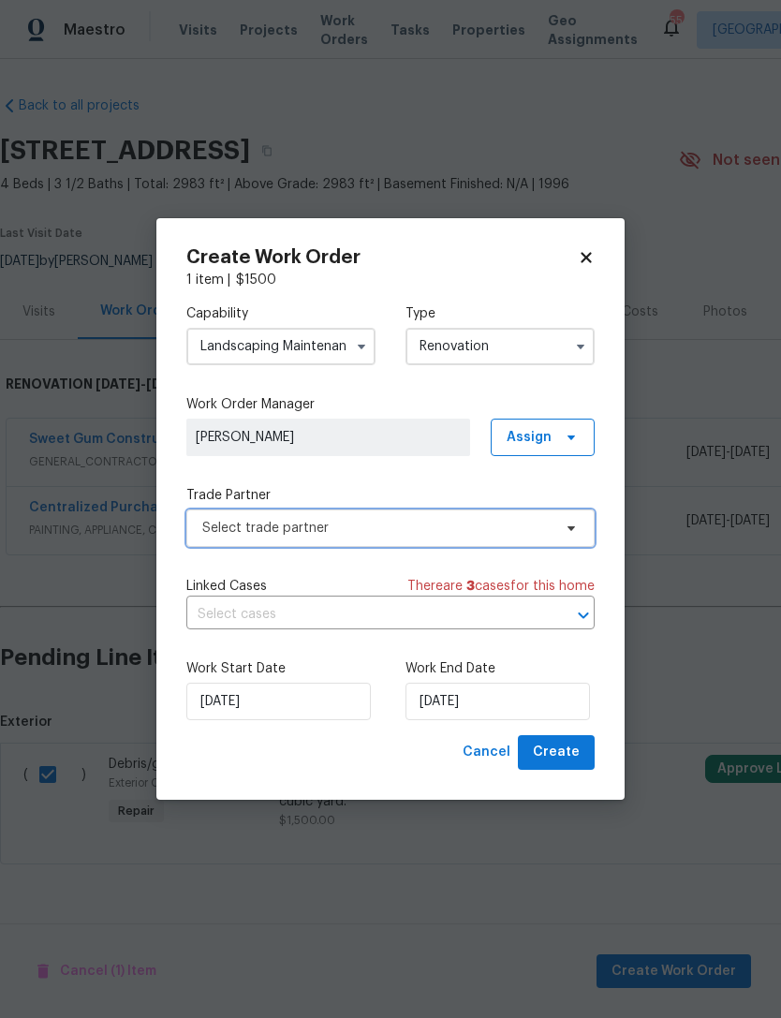
click at [339, 522] on span "Select trade partner" at bounding box center [376, 528] width 349 height 19
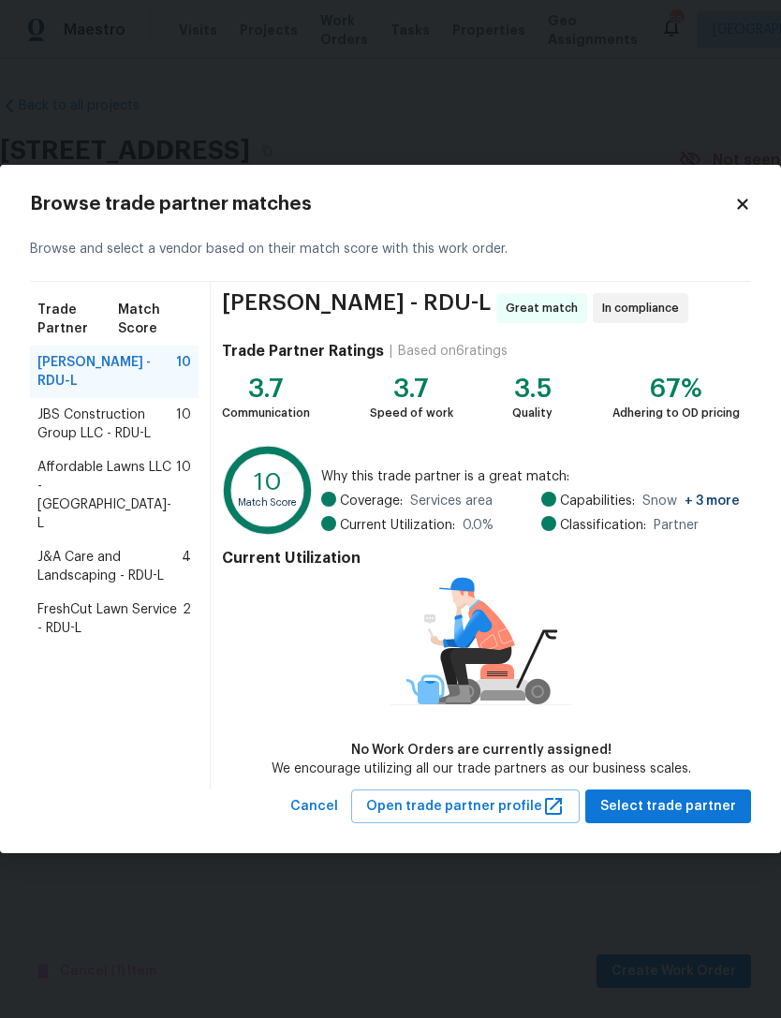
click at [57, 470] on span "Affordable Lawns LLC - [GEOGRAPHIC_DATA]-L" at bounding box center [106, 495] width 139 height 75
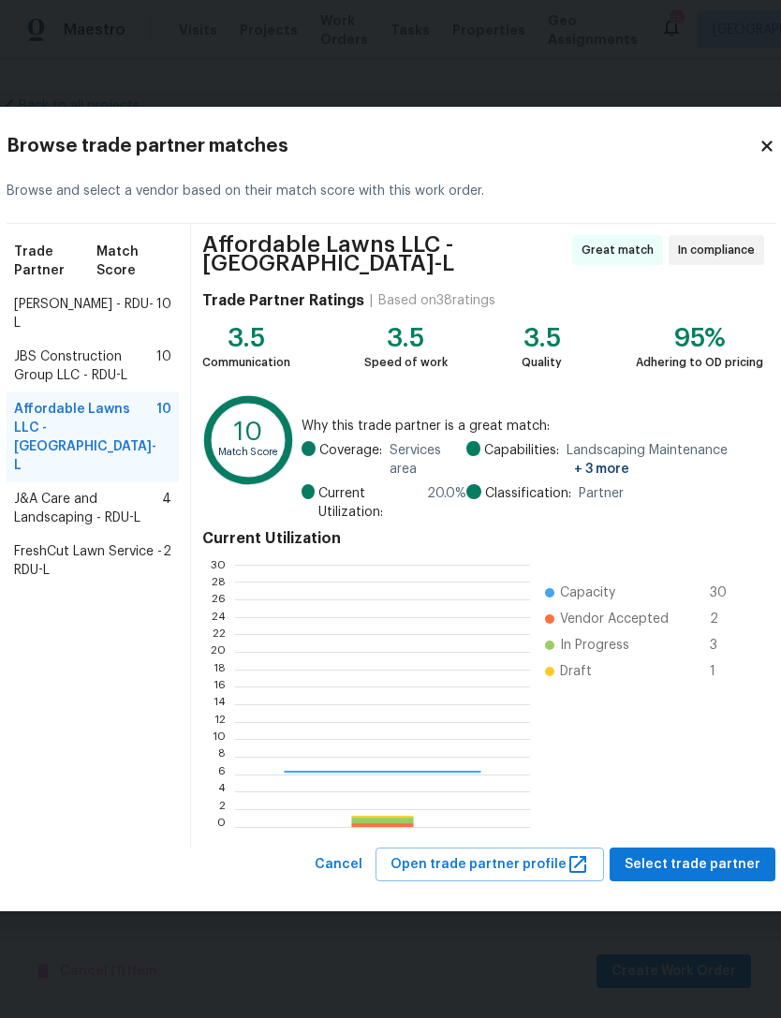
scroll to position [262, 294]
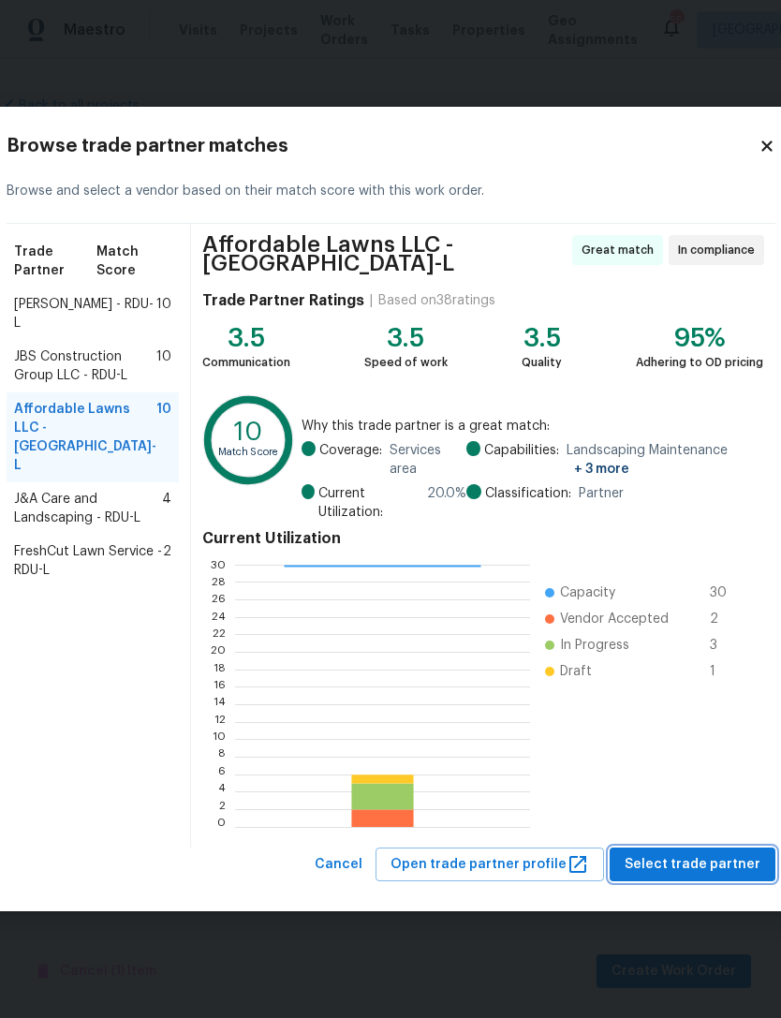
click at [694, 853] on span "Select trade partner" at bounding box center [692, 864] width 136 height 23
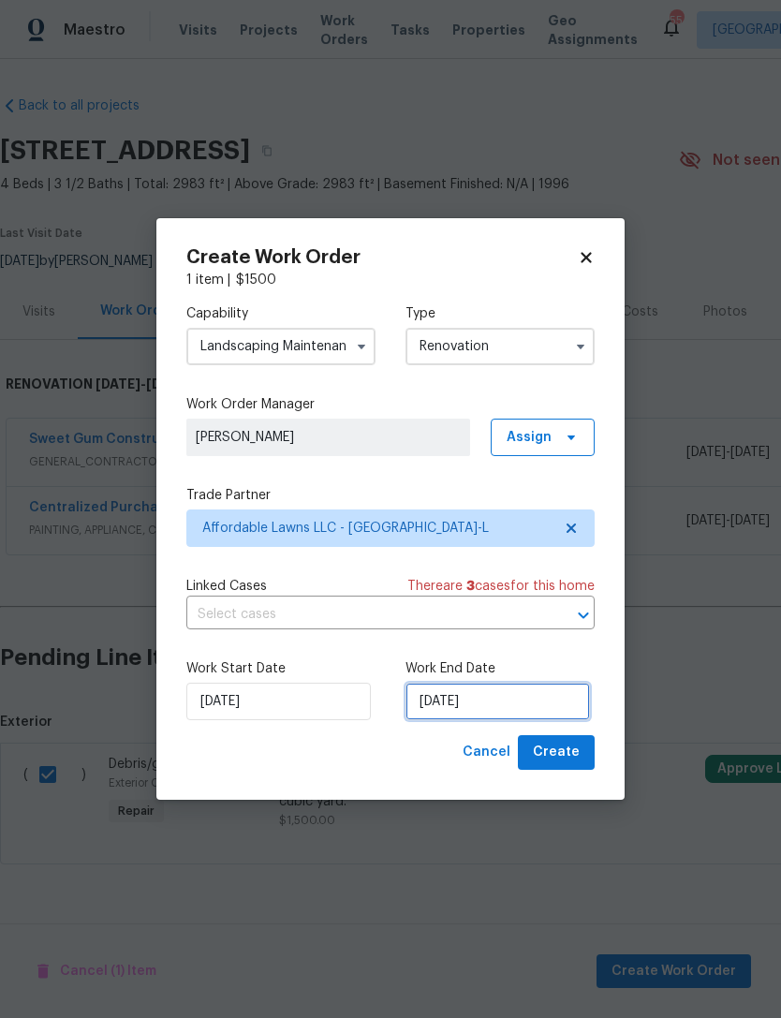
click at [526, 700] on input "[DATE]" at bounding box center [497, 701] width 184 height 37
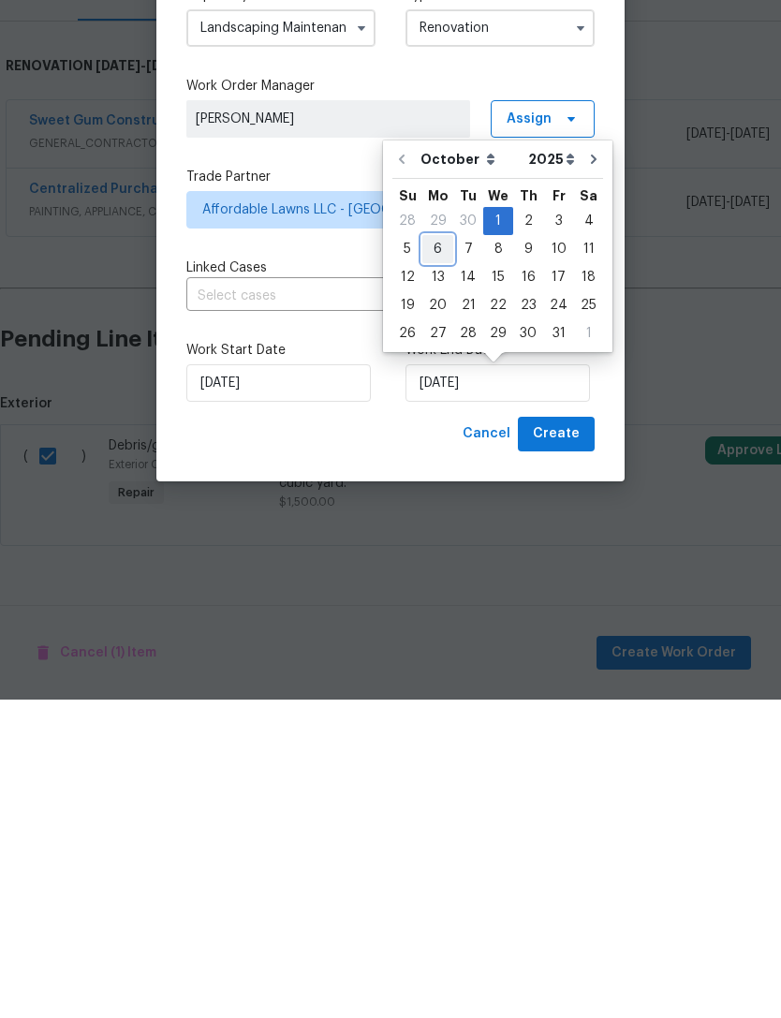
click at [436, 554] on div "6" at bounding box center [437, 567] width 31 height 26
type input "[DATE]"
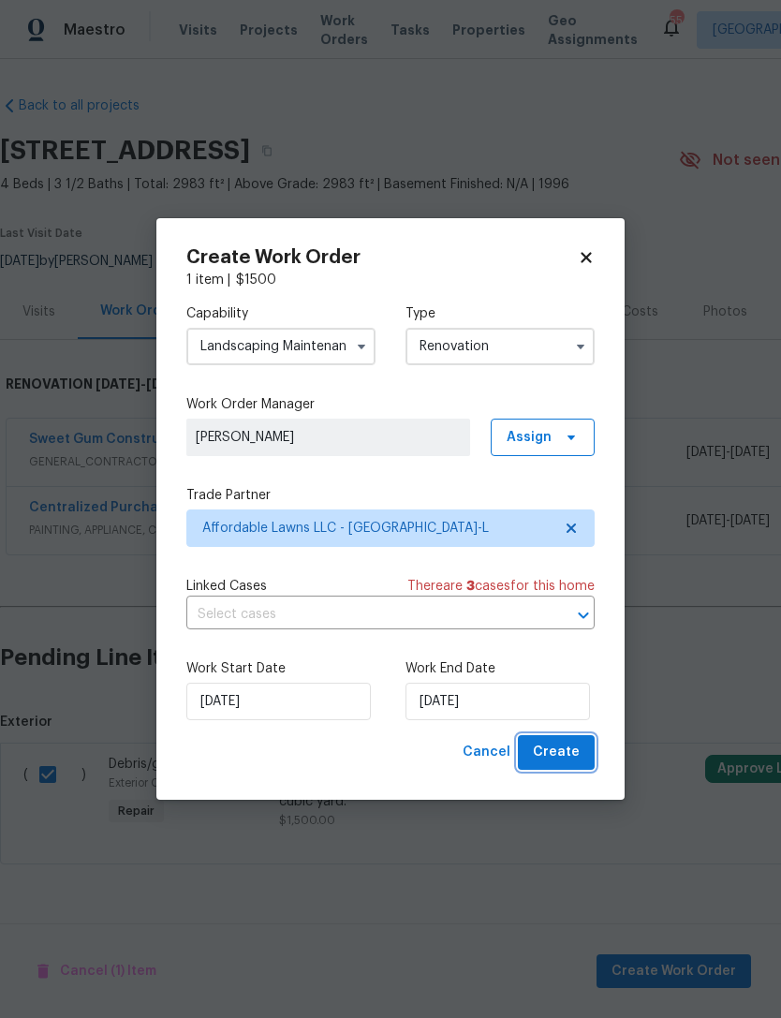
click at [570, 755] on span "Create" at bounding box center [556, 752] width 47 height 23
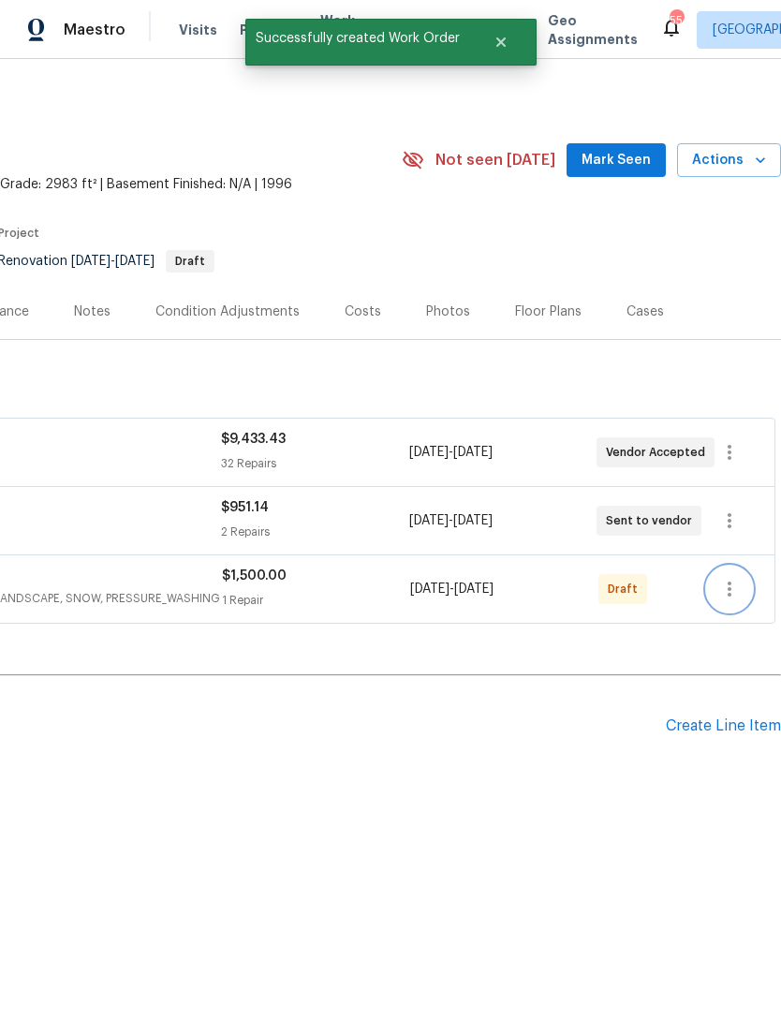
click at [731, 586] on icon "button" at bounding box center [729, 589] width 22 height 22
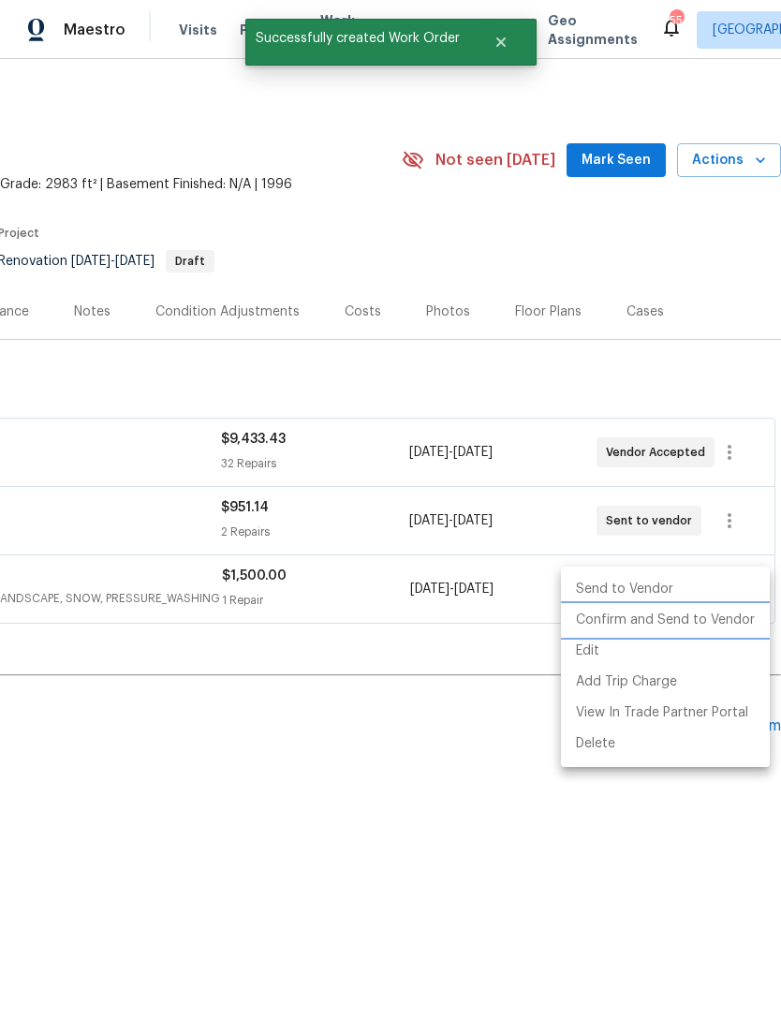
click at [689, 624] on li "Confirm and Send to Vendor" at bounding box center [665, 620] width 209 height 31
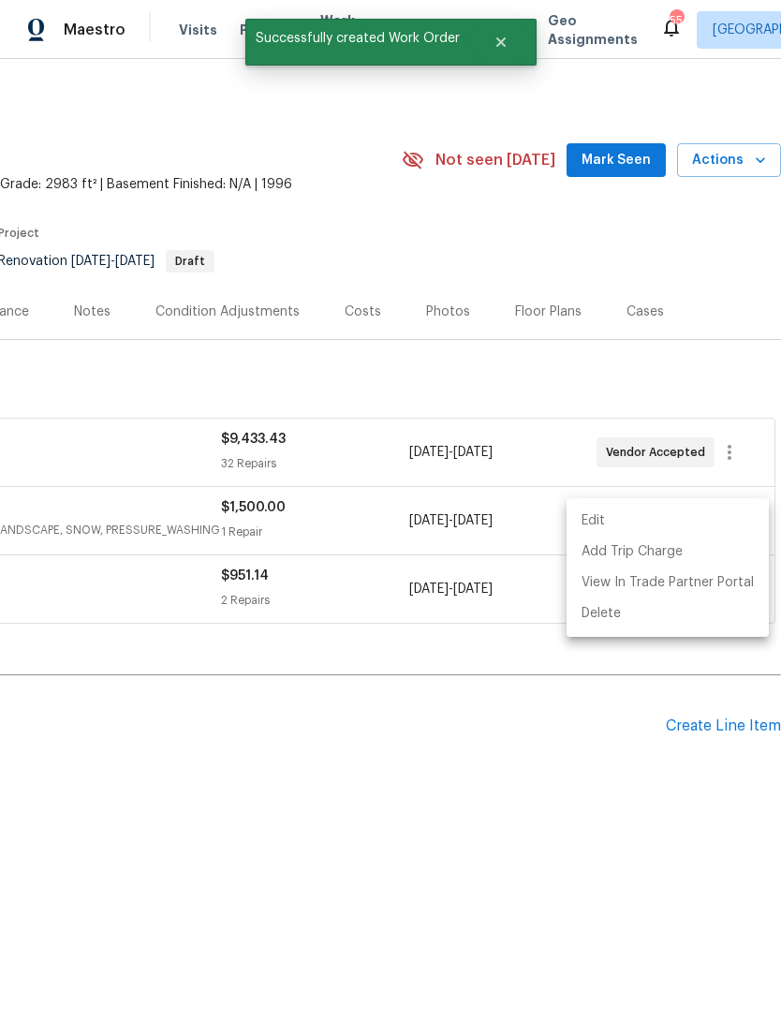
click at [546, 788] on div at bounding box center [390, 509] width 781 height 1018
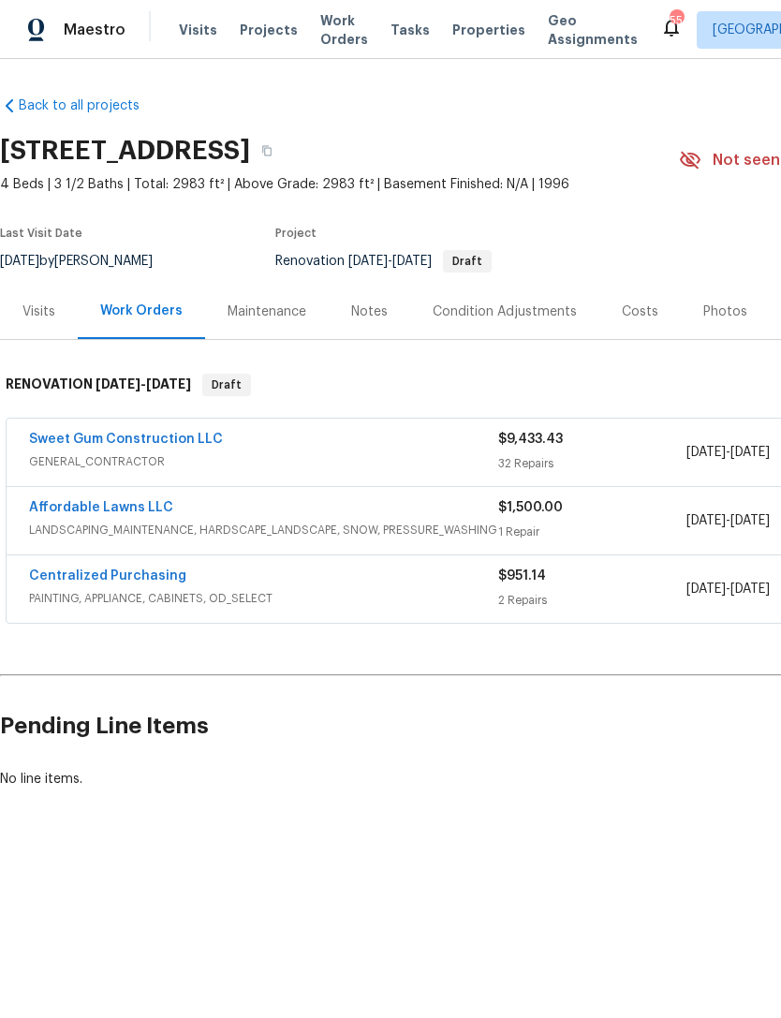
scroll to position [0, 0]
click at [375, 308] on div "Notes" at bounding box center [369, 311] width 37 height 19
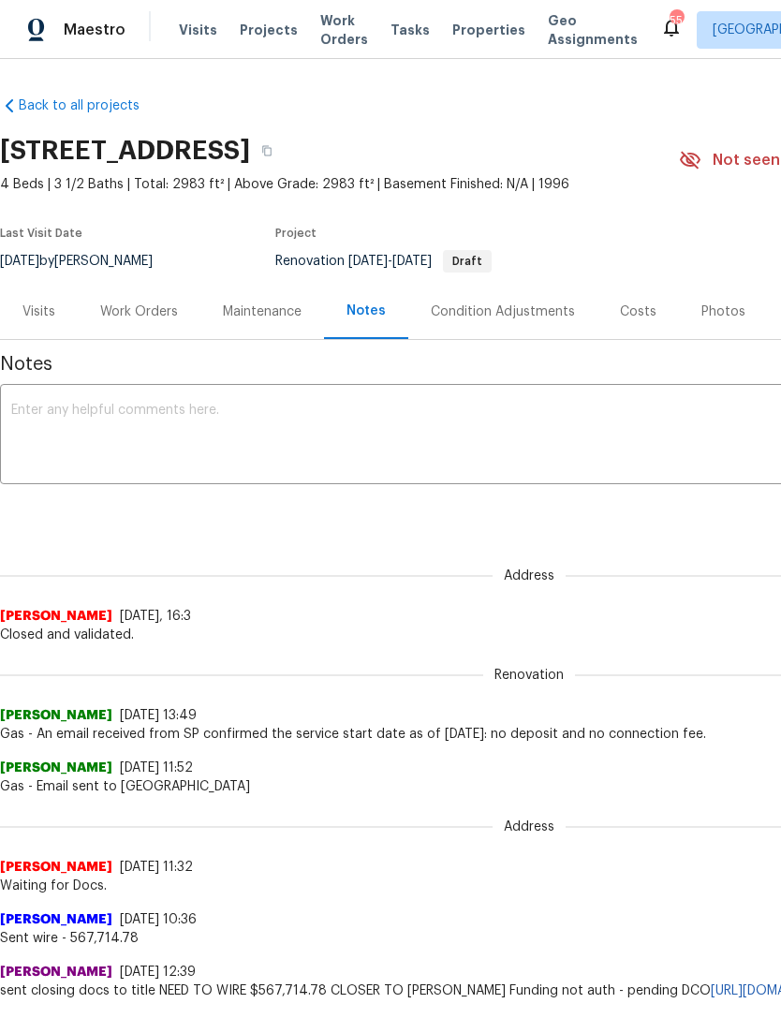
click at [620, 465] on textarea at bounding box center [529, 437] width 1036 height 66
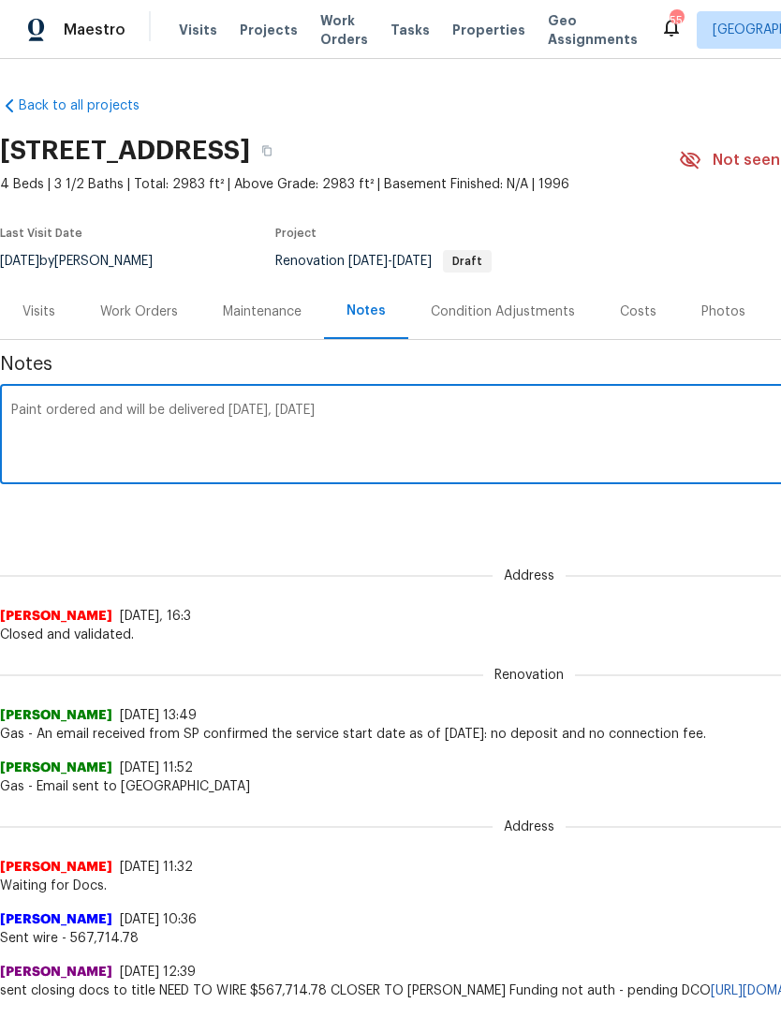
type textarea "Paint ordered and will be delivered [DATE], [DATE]"
click at [654, 533] on div "Notes Paint ordered and will be delivered tomorrow, Thursday, October 2 x ​ Ren…" at bounding box center [529, 894] width 1058 height 1109
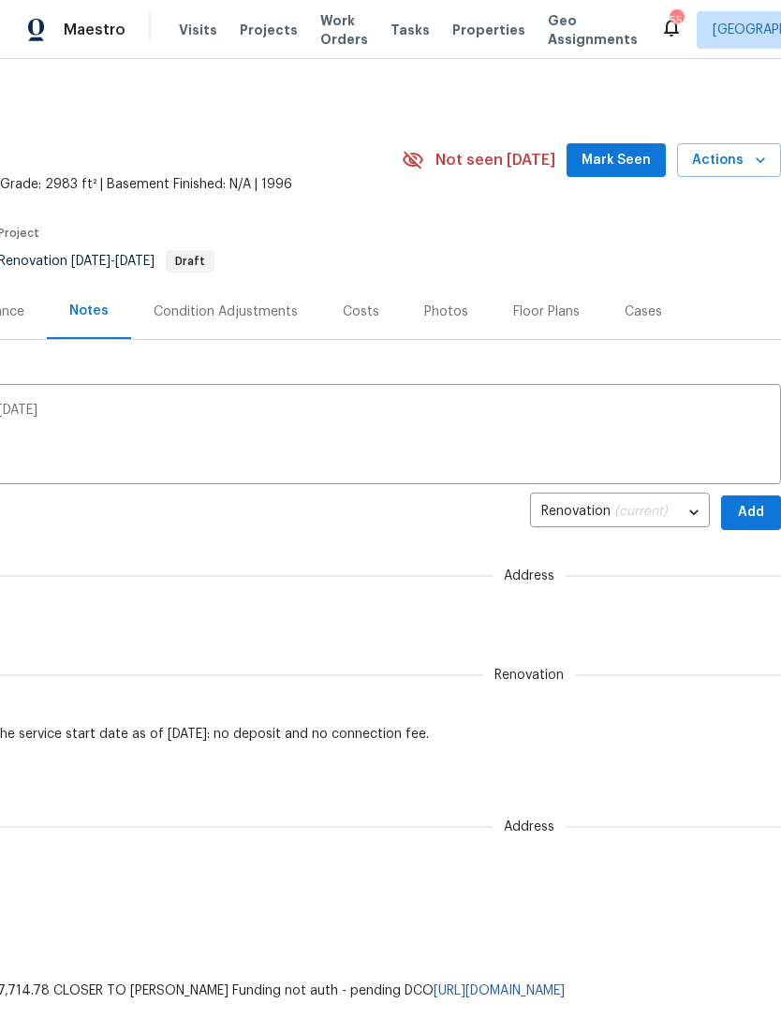
scroll to position [0, 277]
click at [740, 514] on span "Add" at bounding box center [751, 512] width 30 height 23
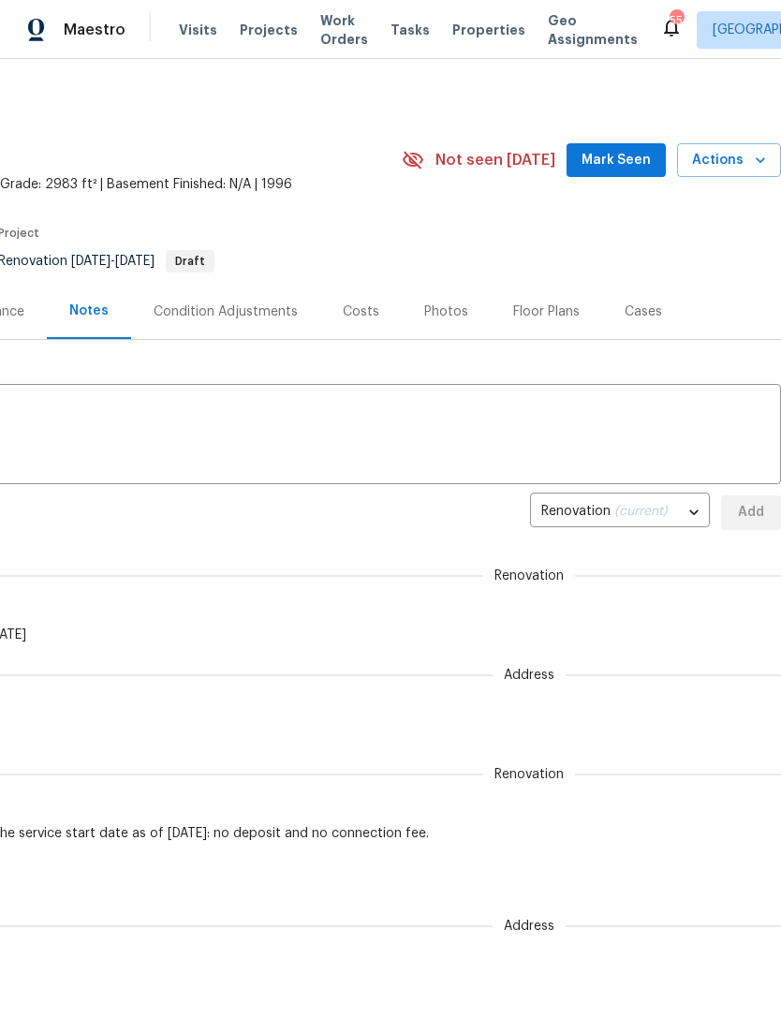
click at [405, 435] on textarea at bounding box center [252, 437] width 1036 height 66
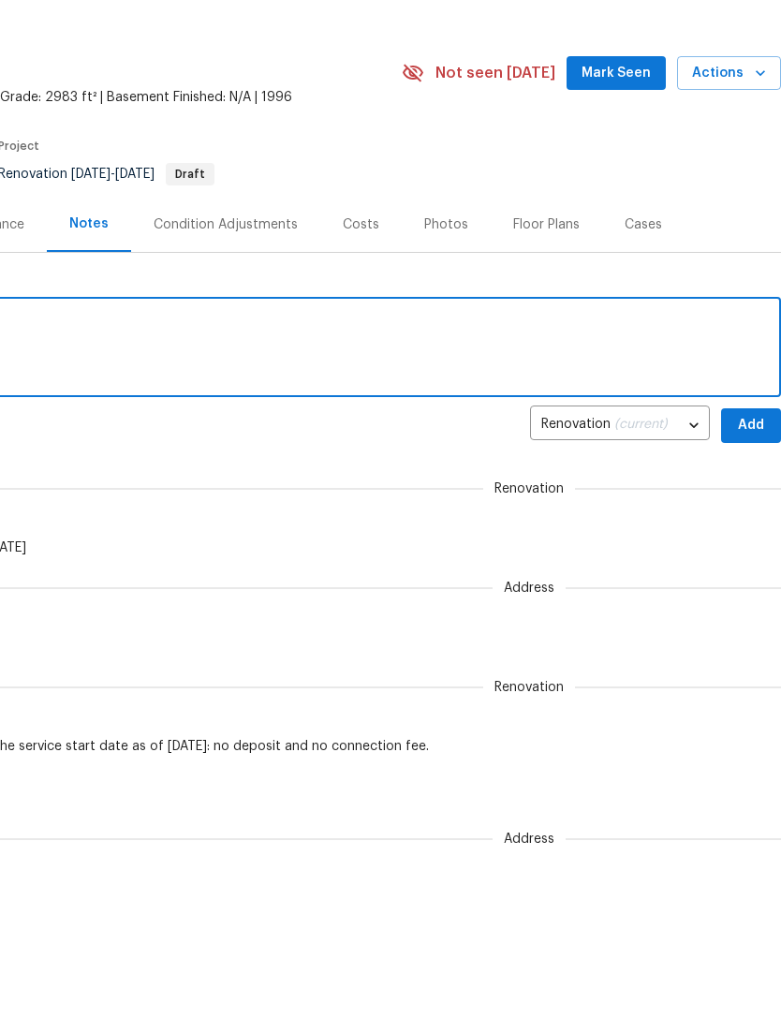
scroll to position [0, 0]
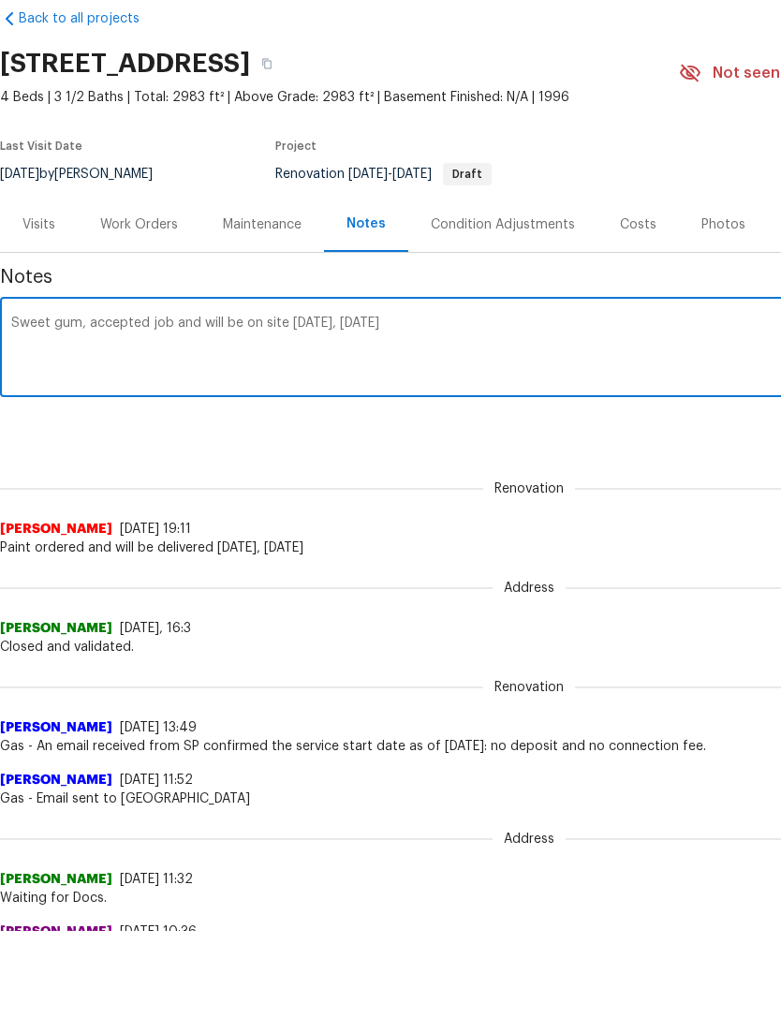
type textarea "Sweet gum, accepted job and will be on site [DATE], [DATE]"
click at [668, 456] on div "Notes Sweet gum, accepted job and will be on site tomorrow, Thursday, October 2…" at bounding box center [529, 944] width 1058 height 1209
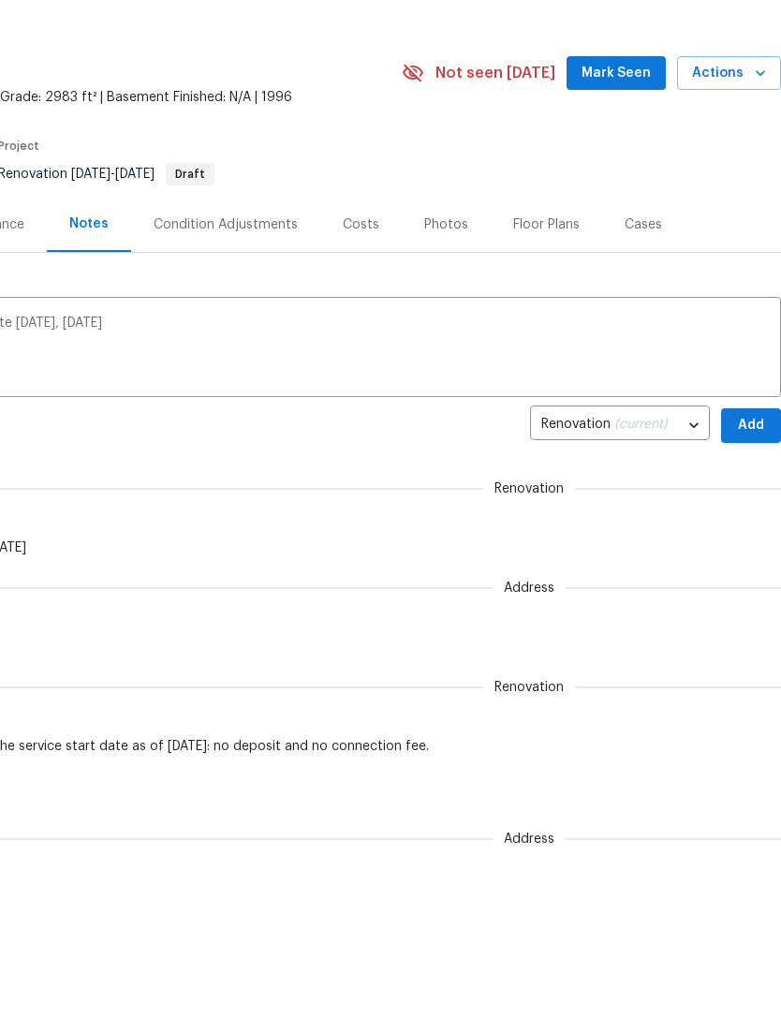
scroll to position [0, 277]
click at [750, 419] on span "Add" at bounding box center [751, 426] width 30 height 23
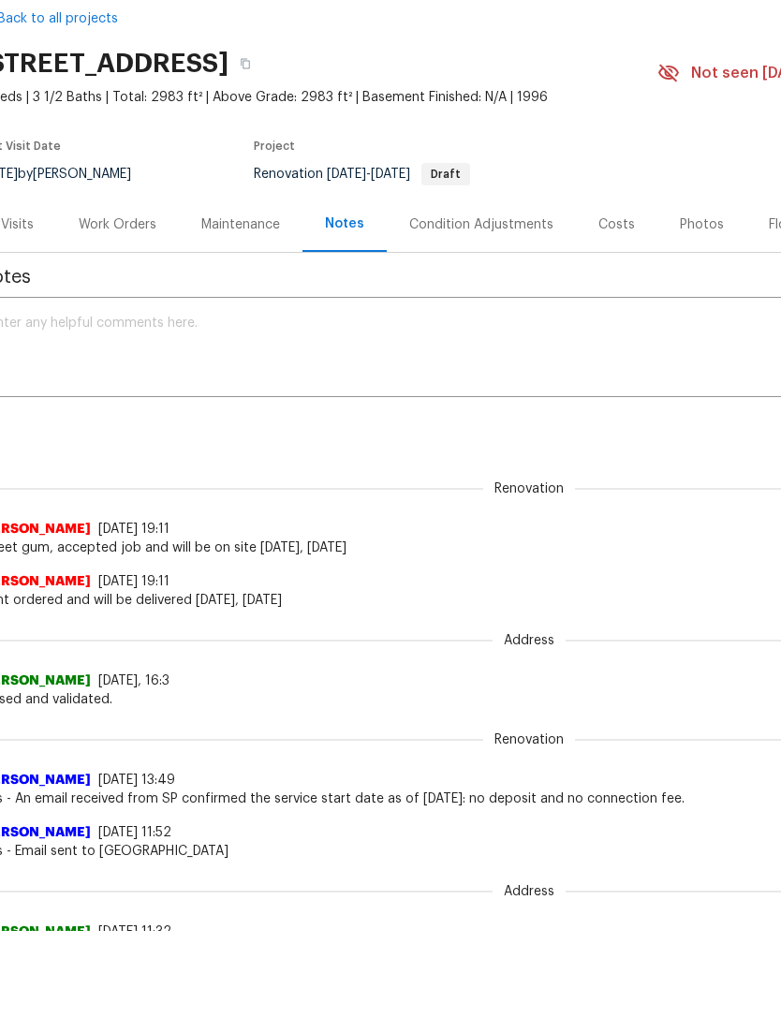
scroll to position [0, 22]
click at [136, 232] on div "Work Orders" at bounding box center [118, 224] width 78 height 19
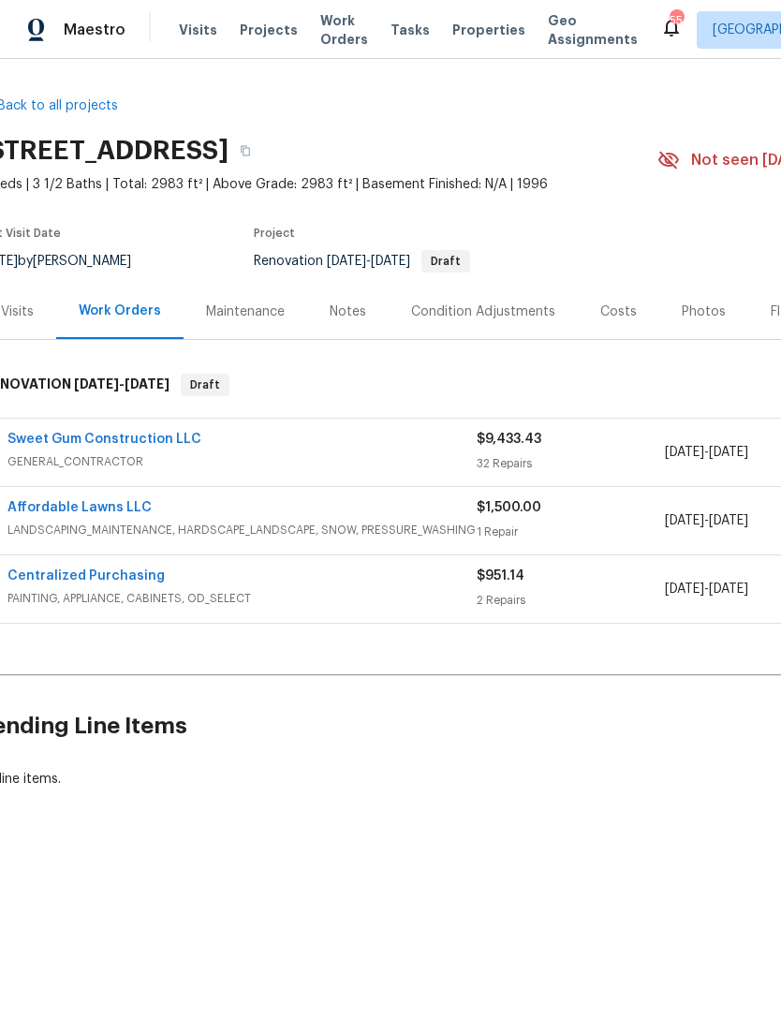
click at [116, 494] on div "Affordable Lawns LLC LANDSCAPING_MAINTENANCE, HARDSCAPE_LANDSCAPE, SNOW, PRESSU…" at bounding box center [507, 520] width 1045 height 67
click at [121, 505] on link "Affordable Lawns LLC" at bounding box center [79, 507] width 144 height 13
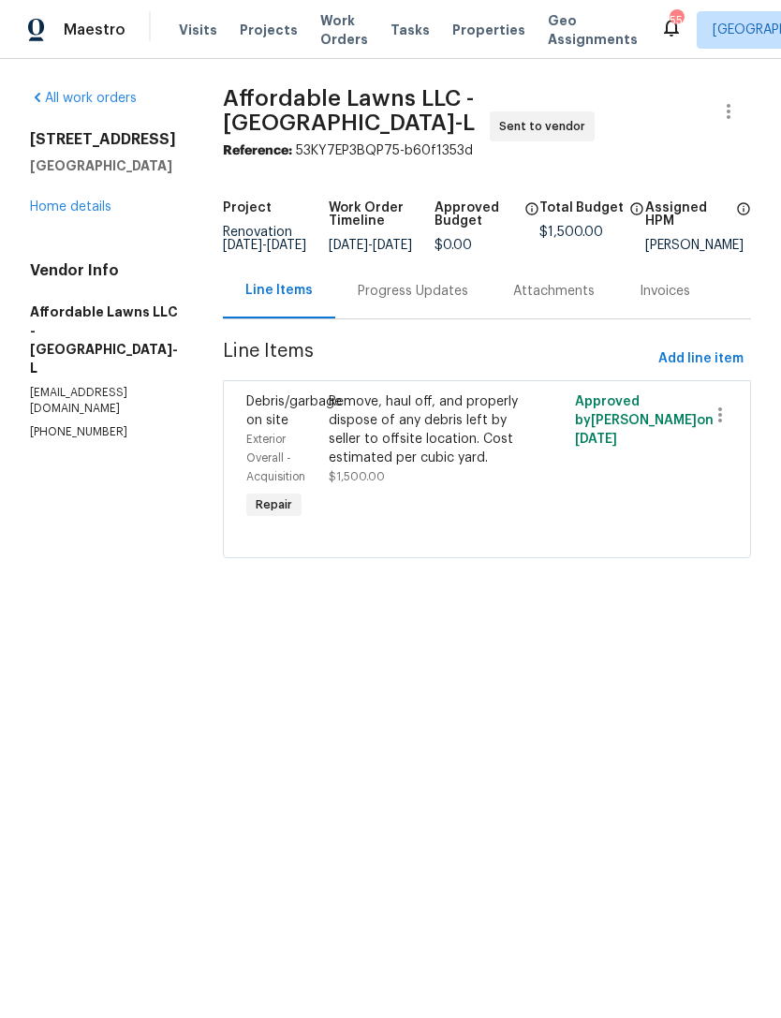
click at [468, 467] on div "Remove, haul off, and properly dispose of any debris left by seller to offsite …" at bounding box center [426, 429] width 194 height 75
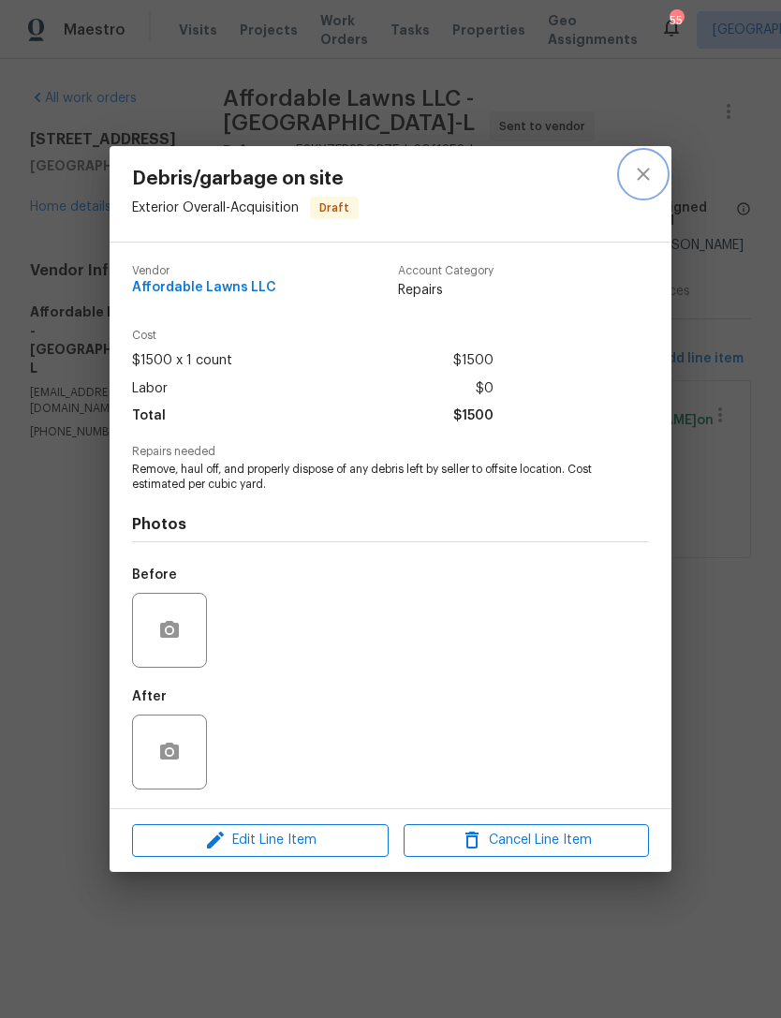
click at [654, 169] on icon "close" at bounding box center [643, 174] width 22 height 22
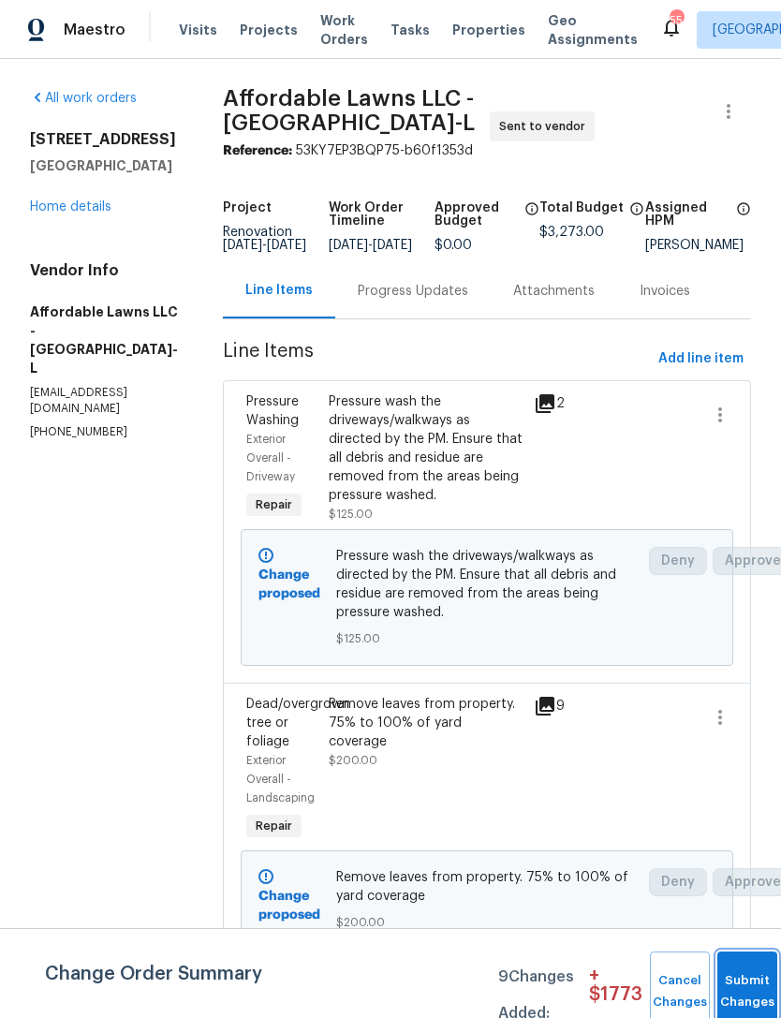
click at [741, 985] on button "Submit Changes" at bounding box center [747, 991] width 60 height 81
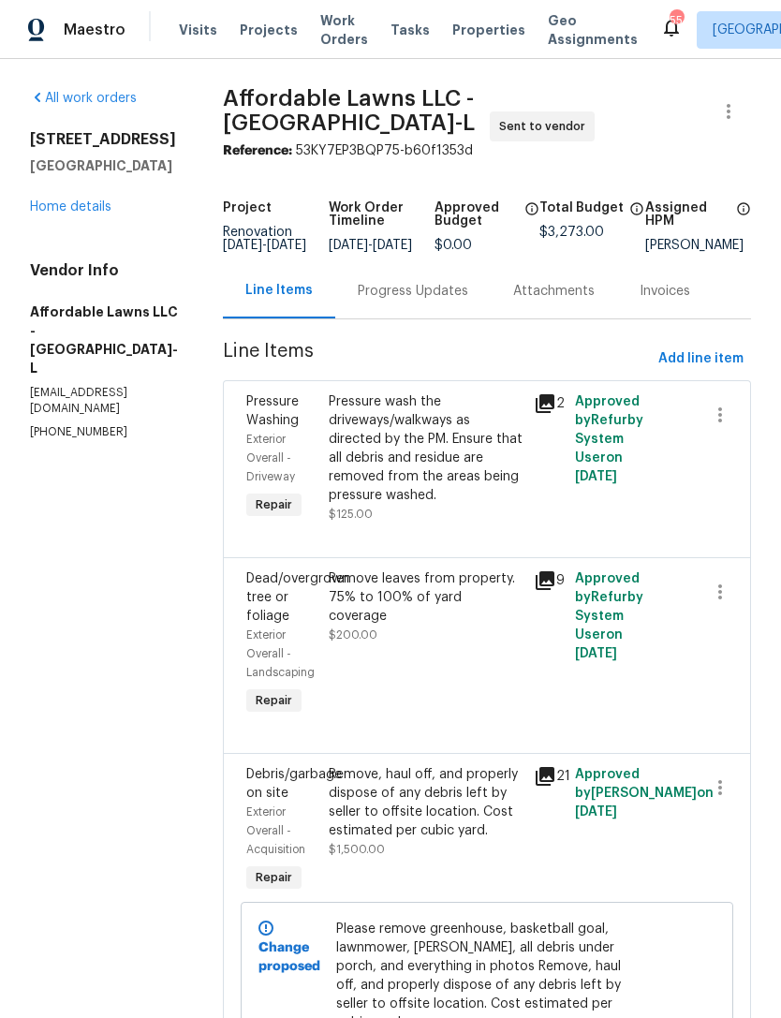
click at [64, 212] on link "Home details" at bounding box center [70, 206] width 81 height 13
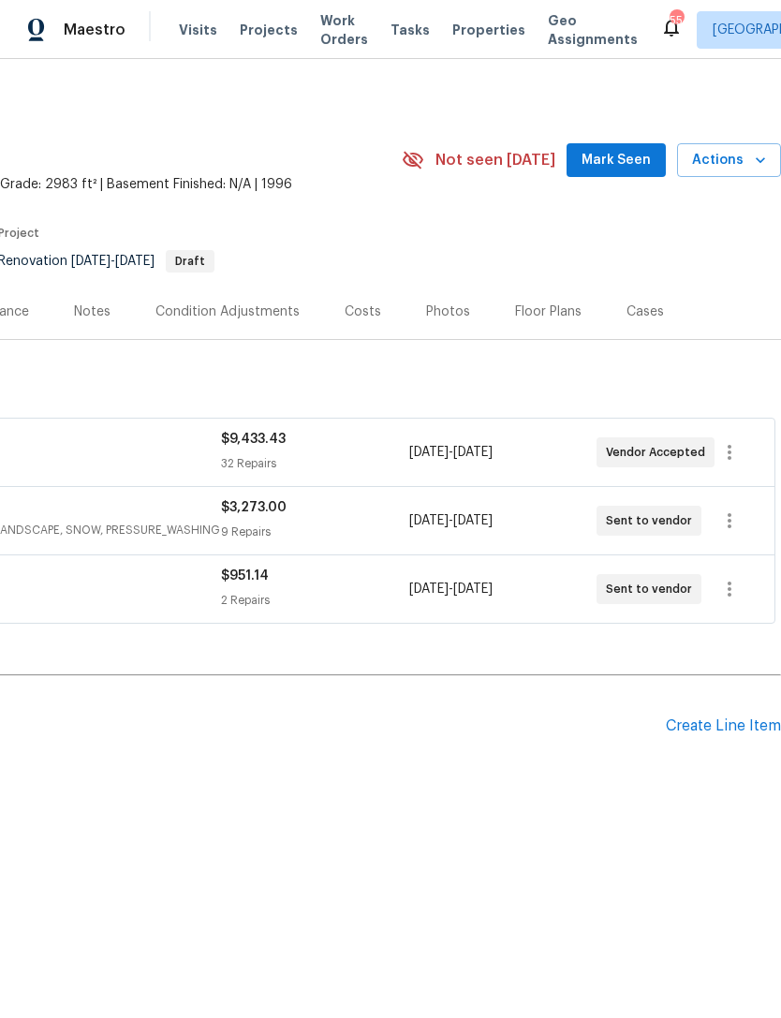
scroll to position [0, 277]
click at [725, 721] on div "Create Line Item" at bounding box center [723, 726] width 115 height 18
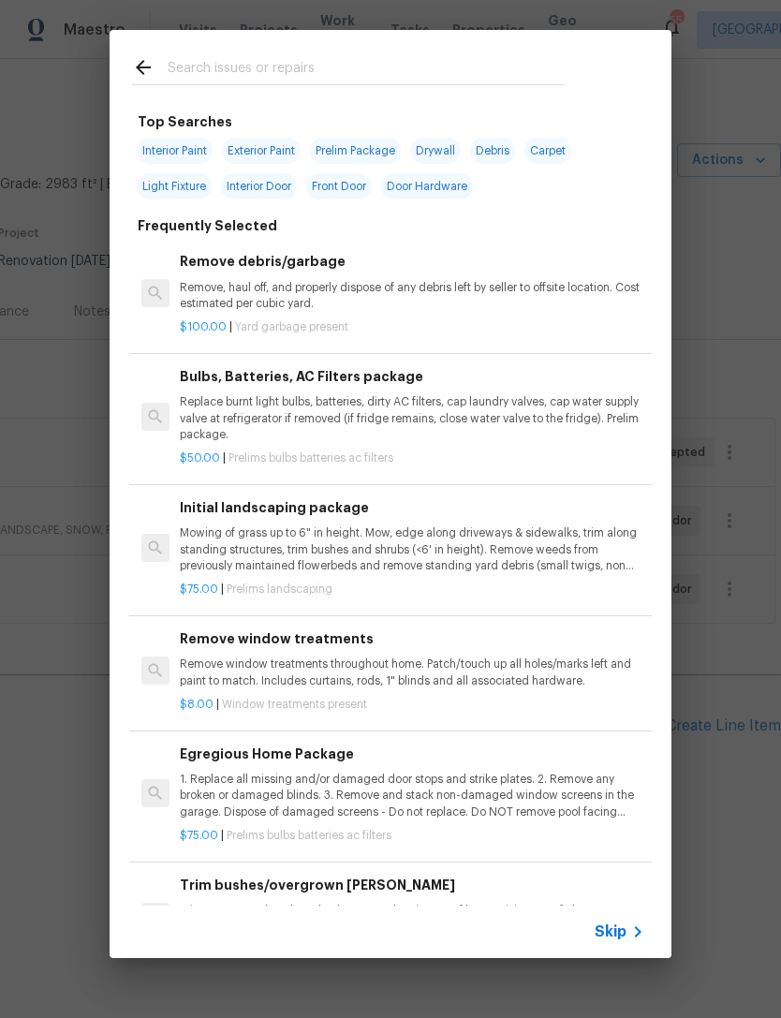
click at [363, 84] on input "text" at bounding box center [366, 70] width 397 height 28
type input "Floor"
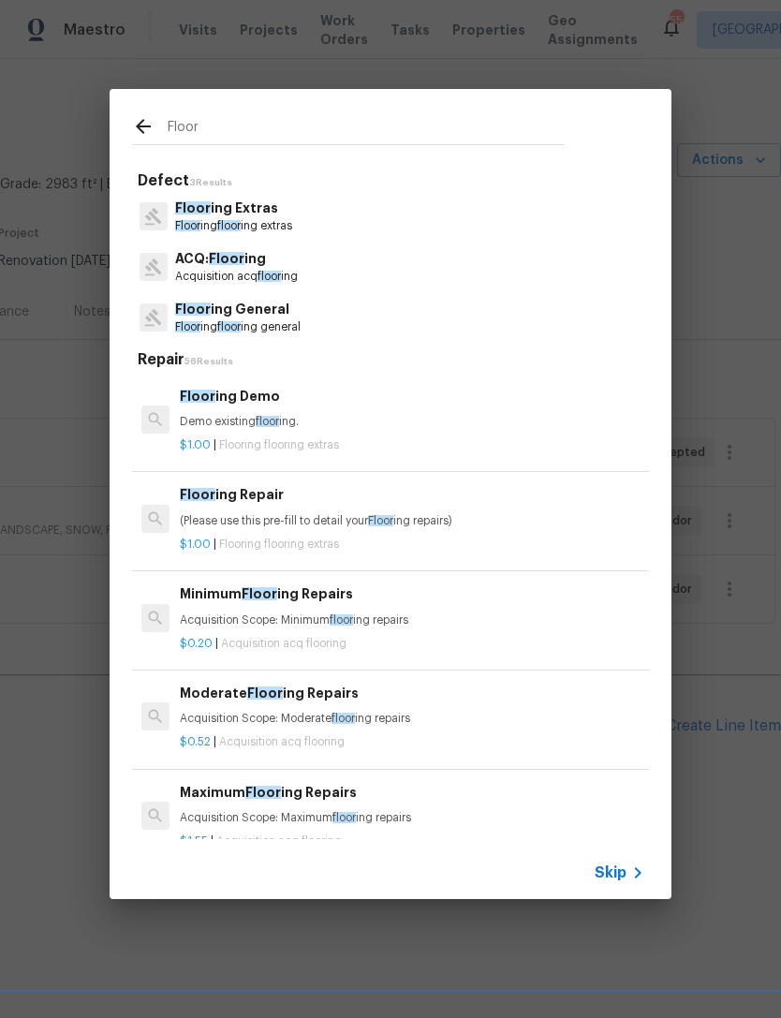
click at [293, 323] on p "Floor ing floor ing general" at bounding box center [237, 327] width 125 height 16
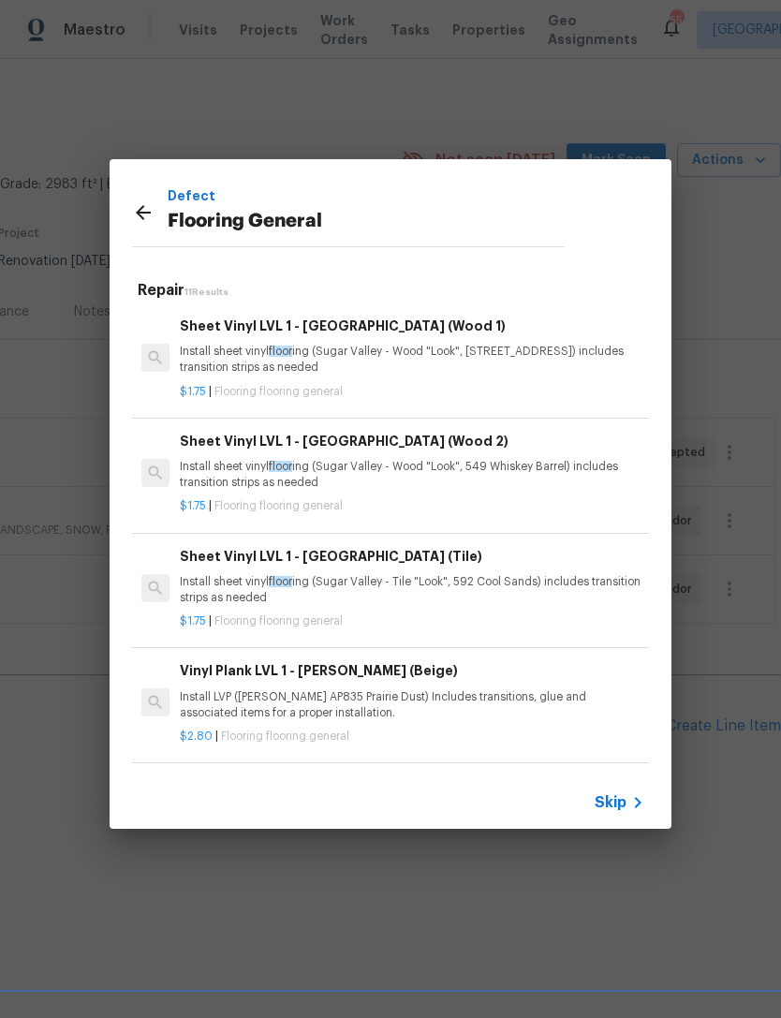
click at [292, 322] on h6 "Sheet Vinyl LVL 1 - [GEOGRAPHIC_DATA] (Wood 1)" at bounding box center [412, 326] width 464 height 21
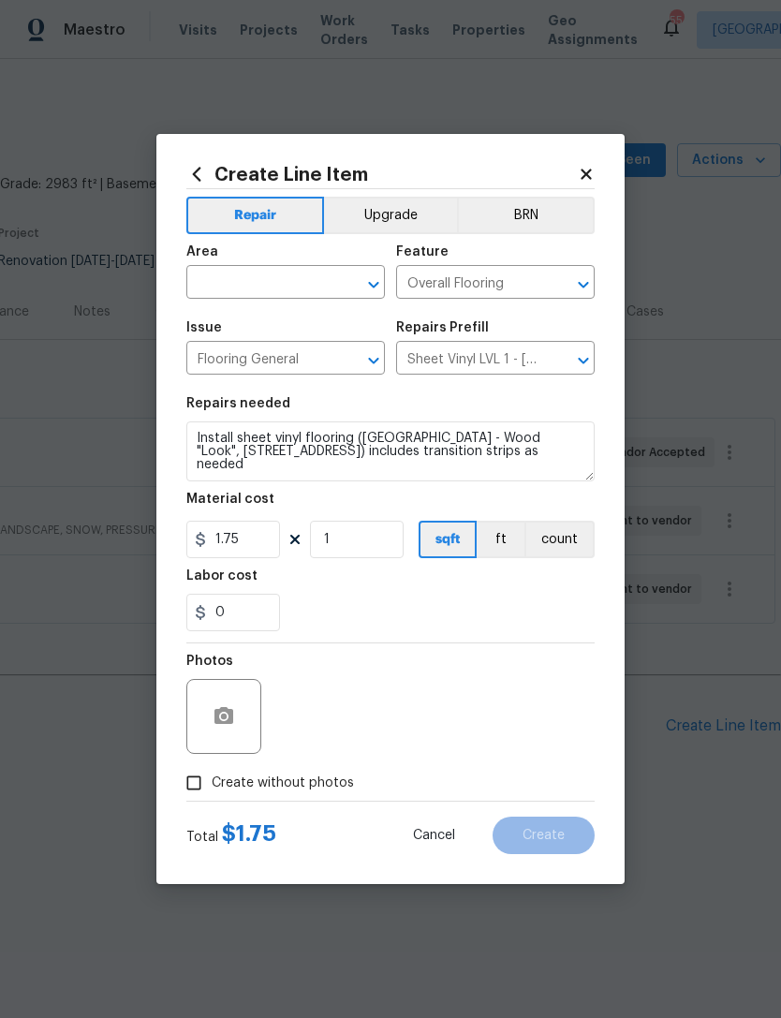
click at [592, 170] on icon at bounding box center [586, 174] width 17 height 17
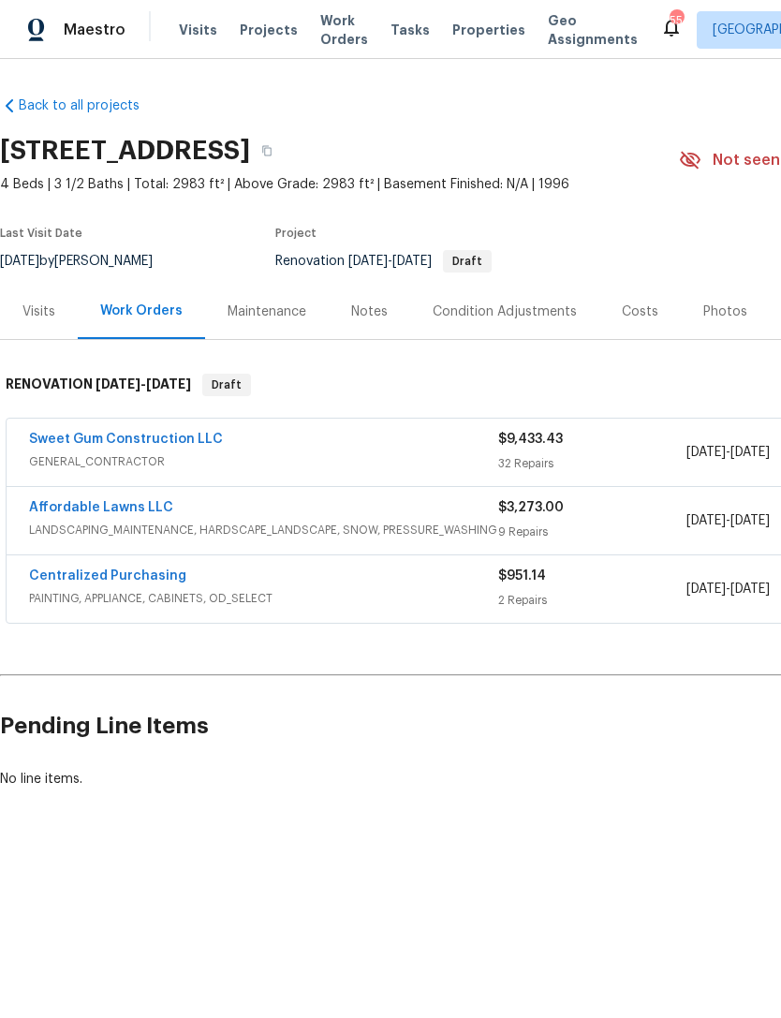
scroll to position [0, 0]
click at [364, 310] on div "Notes" at bounding box center [369, 311] width 37 height 19
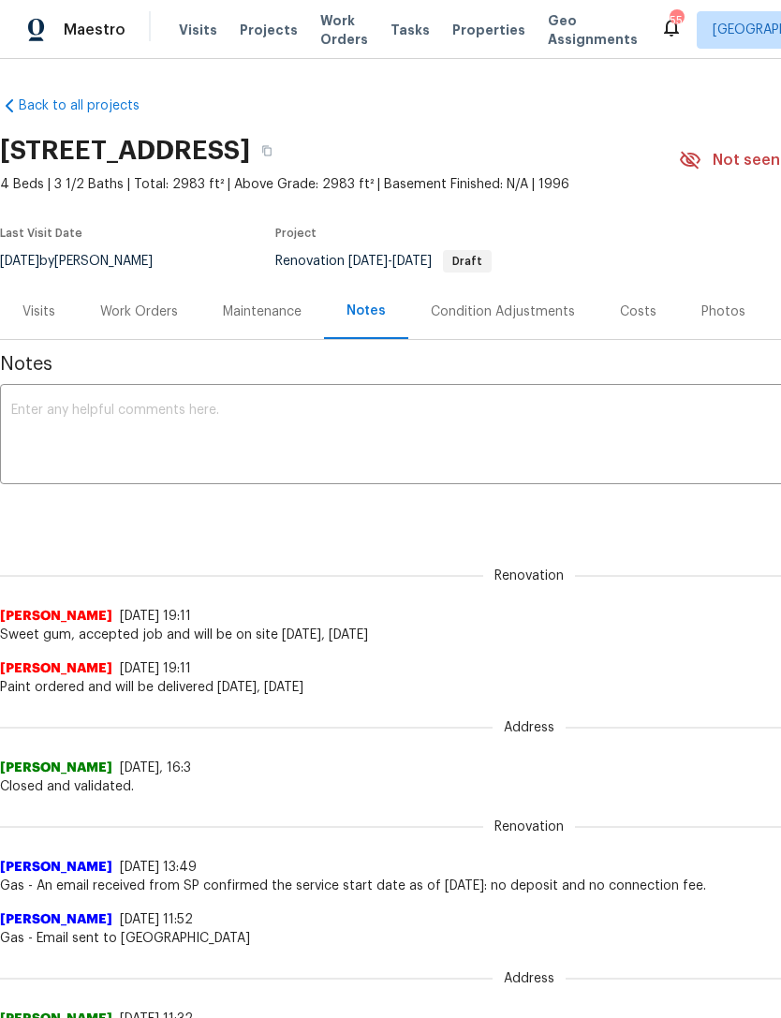
click at [587, 442] on textarea at bounding box center [529, 437] width 1036 height 66
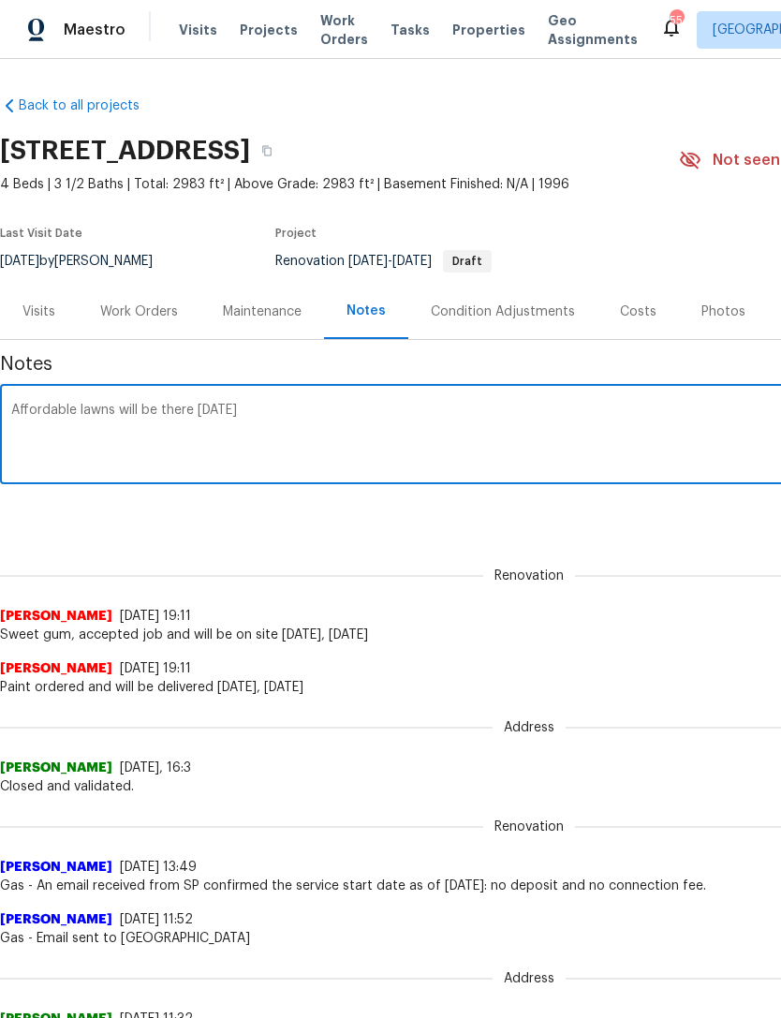
type textarea "Affordable lawns will be there [DATE]"
click at [702, 533] on div "Notes Affordable lawns will be there [DATE] x ​ Renovation (current) c309671c-4…" at bounding box center [529, 970] width 1058 height 1261
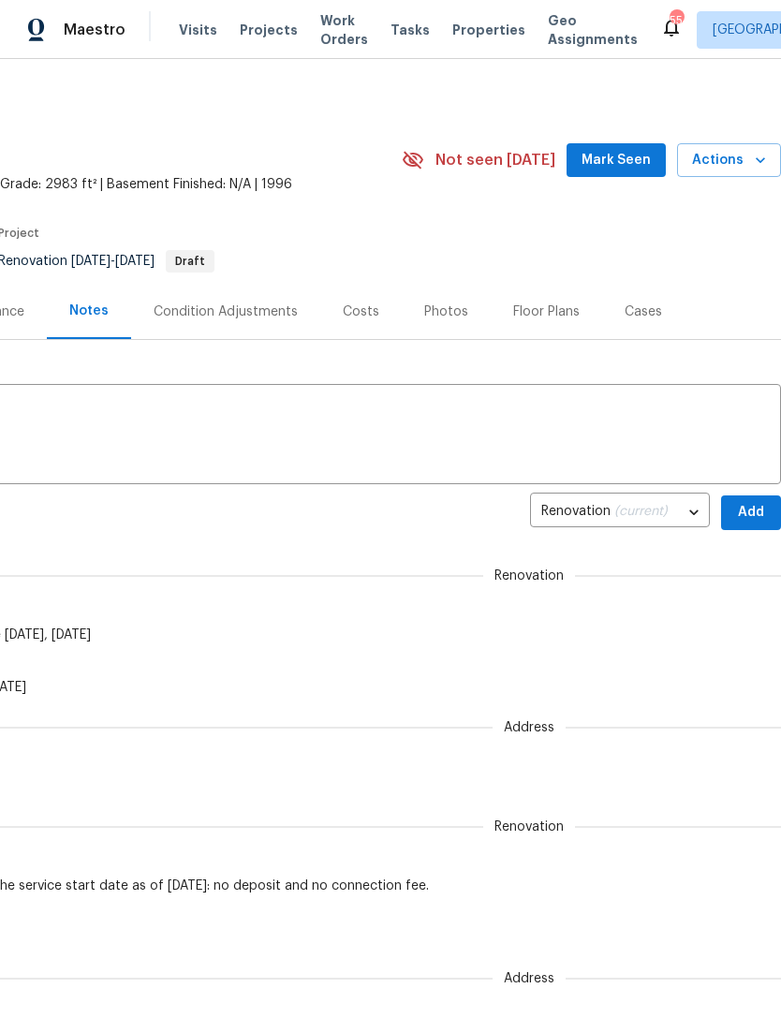
scroll to position [0, 277]
click at [746, 511] on span "Add" at bounding box center [751, 512] width 30 height 23
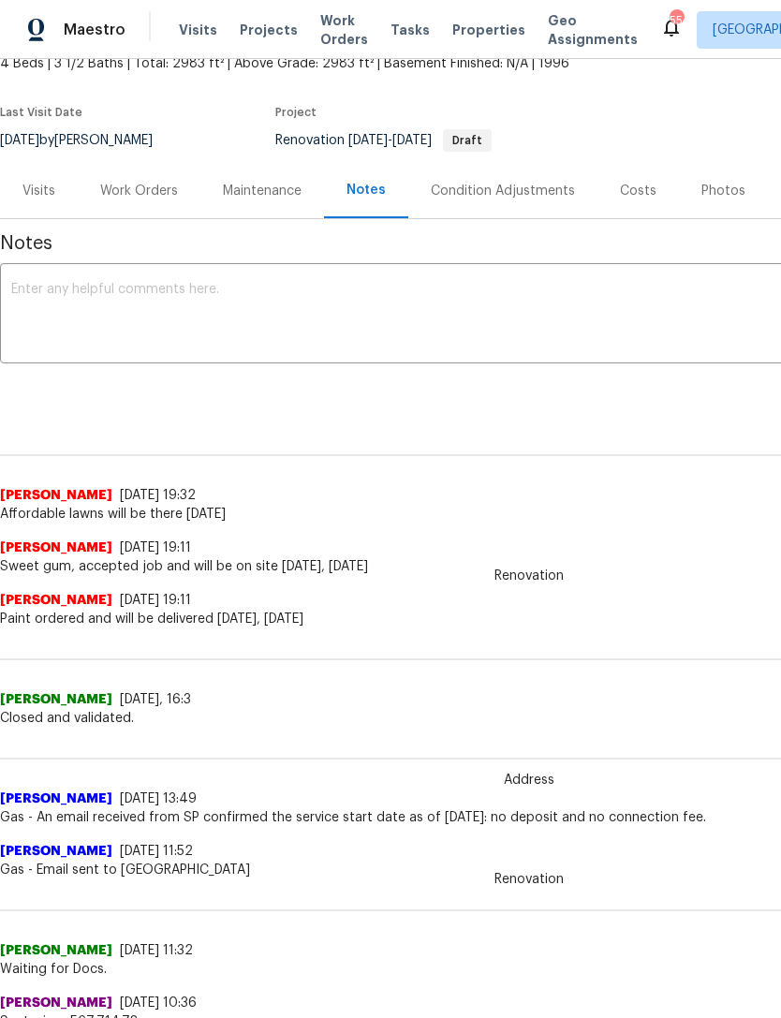
scroll to position [121, 0]
click at [142, 191] on div "Work Orders" at bounding box center [139, 191] width 78 height 19
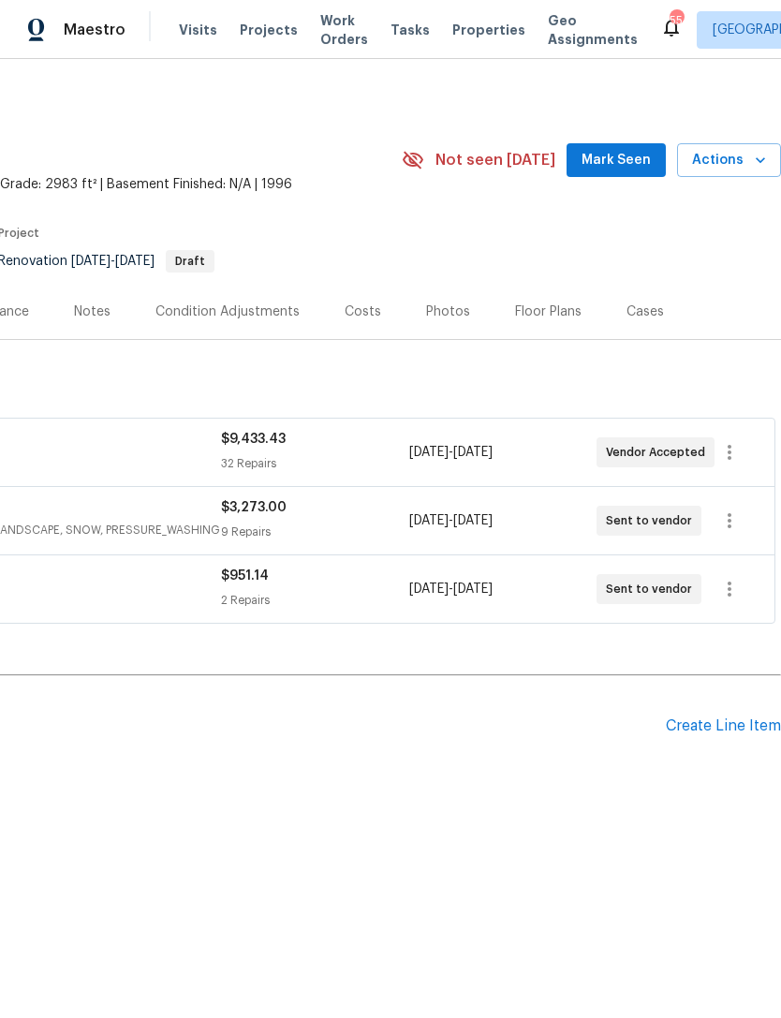
scroll to position [0, 277]
click at [727, 717] on div "Create Line Item" at bounding box center [723, 726] width 115 height 18
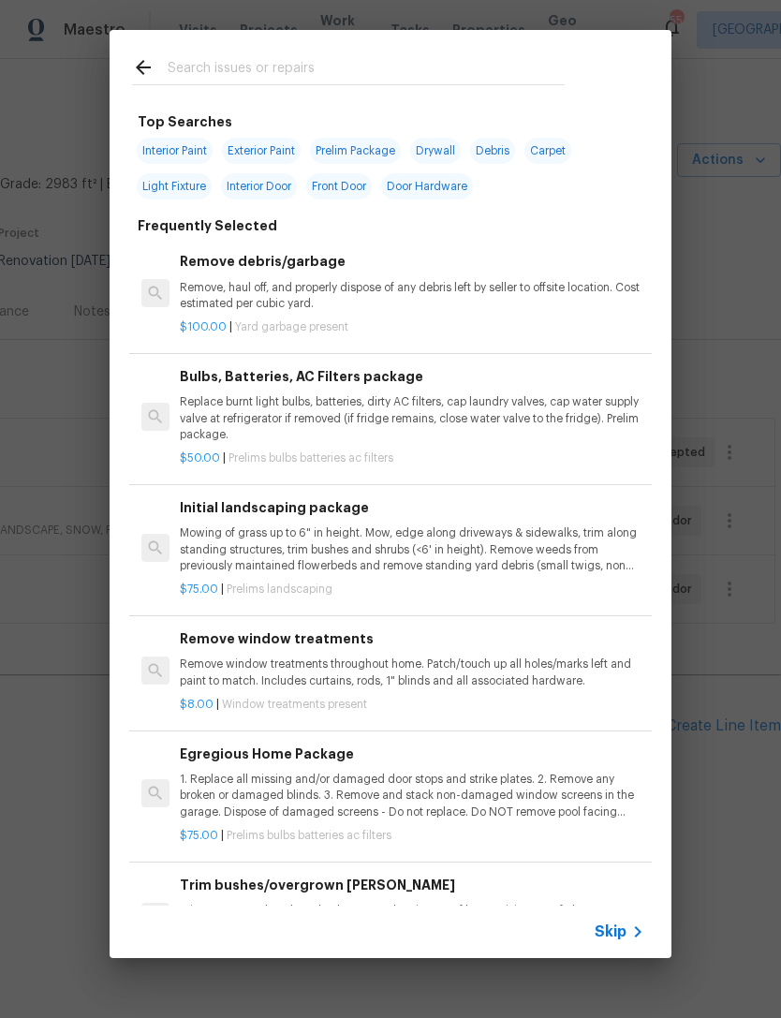
click at [375, 73] on input "text" at bounding box center [366, 70] width 397 height 28
click at [738, 631] on div "Top Searches Interior Paint Exterior Paint Prelim Package Drywall Debris Carpet…" at bounding box center [390, 494] width 781 height 988
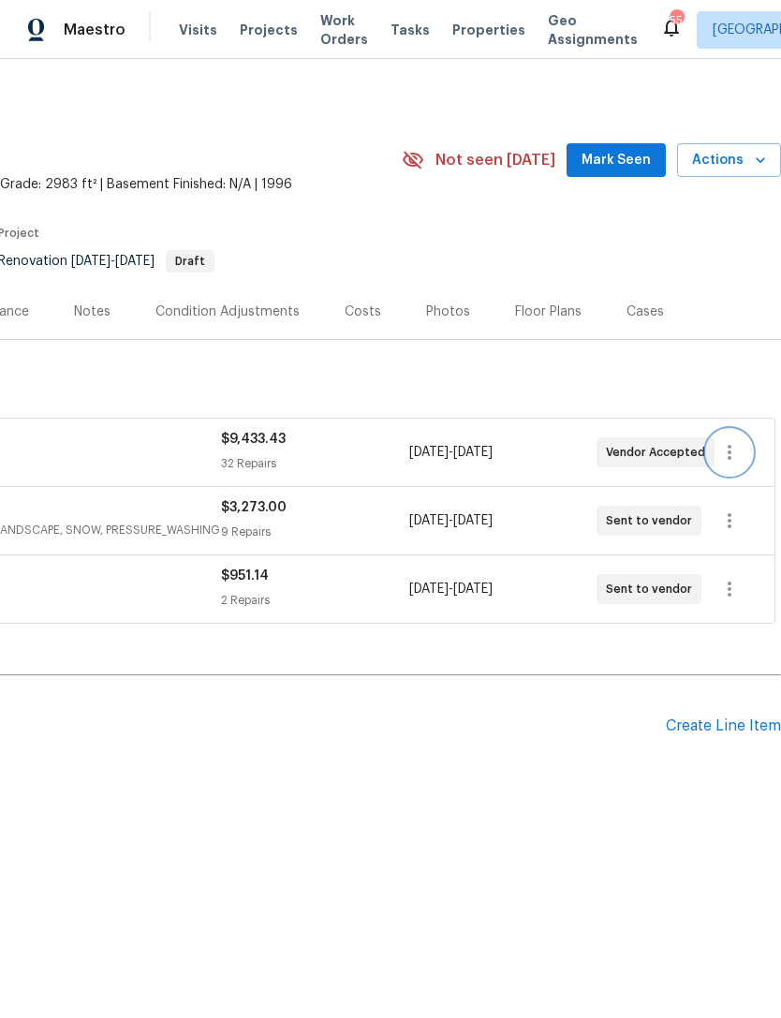
click at [731, 448] on icon "button" at bounding box center [729, 452] width 22 height 22
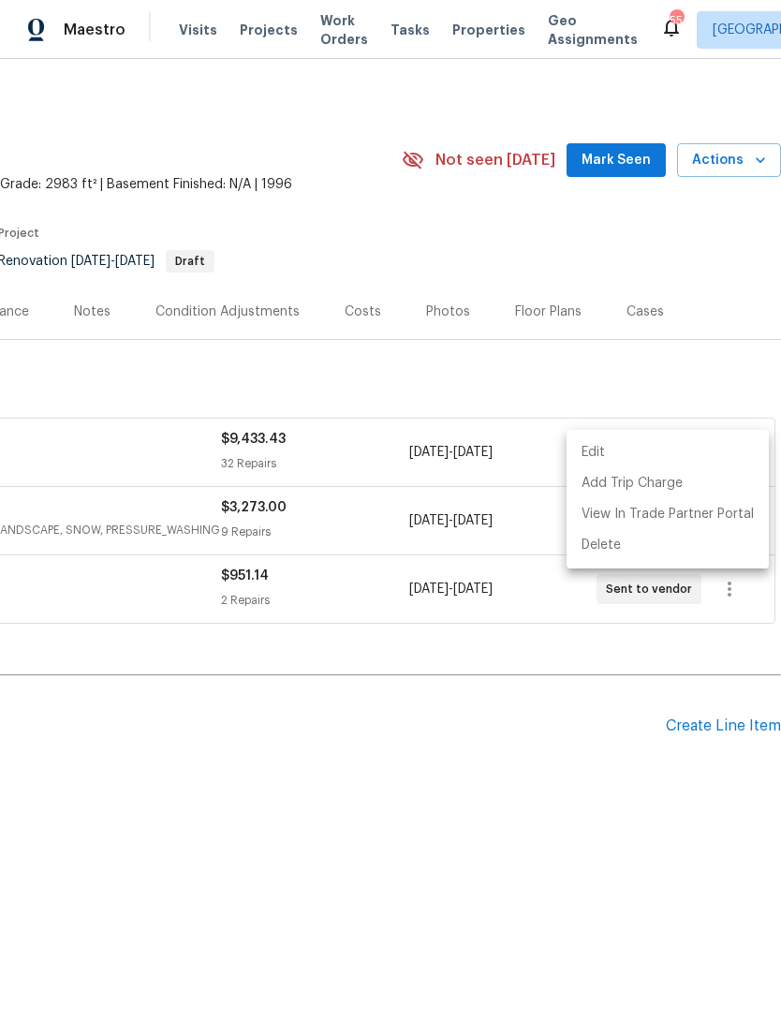
click at [663, 449] on li "Edit" at bounding box center [667, 452] width 202 height 31
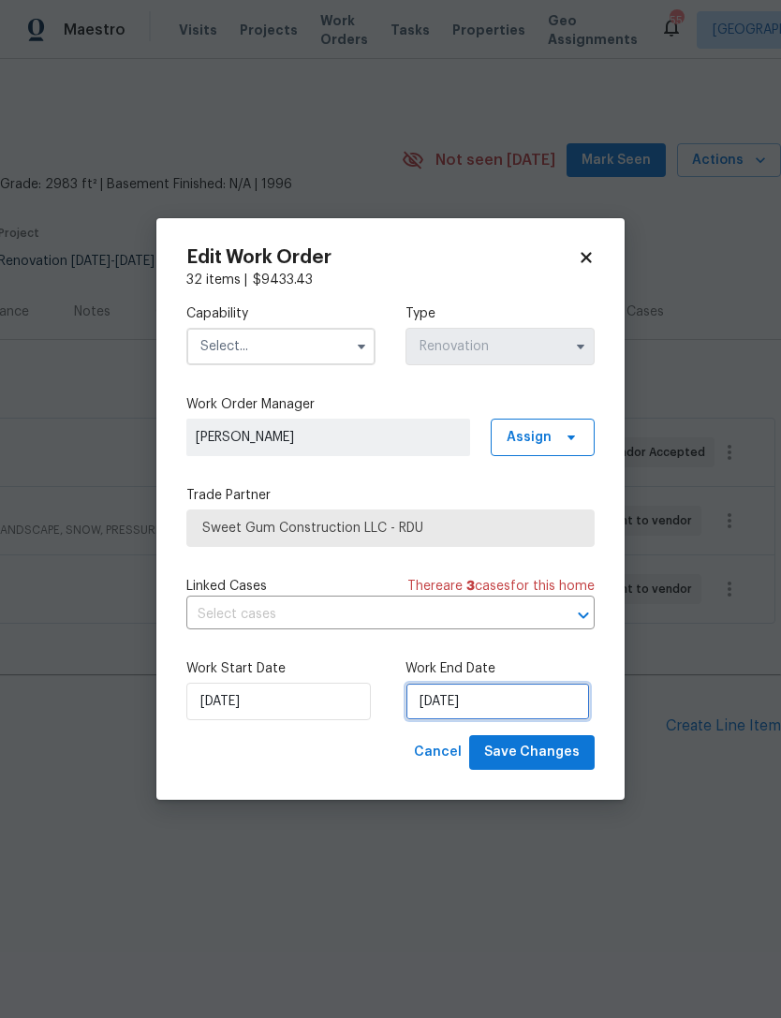
click at [500, 703] on input "[DATE]" at bounding box center [497, 701] width 184 height 37
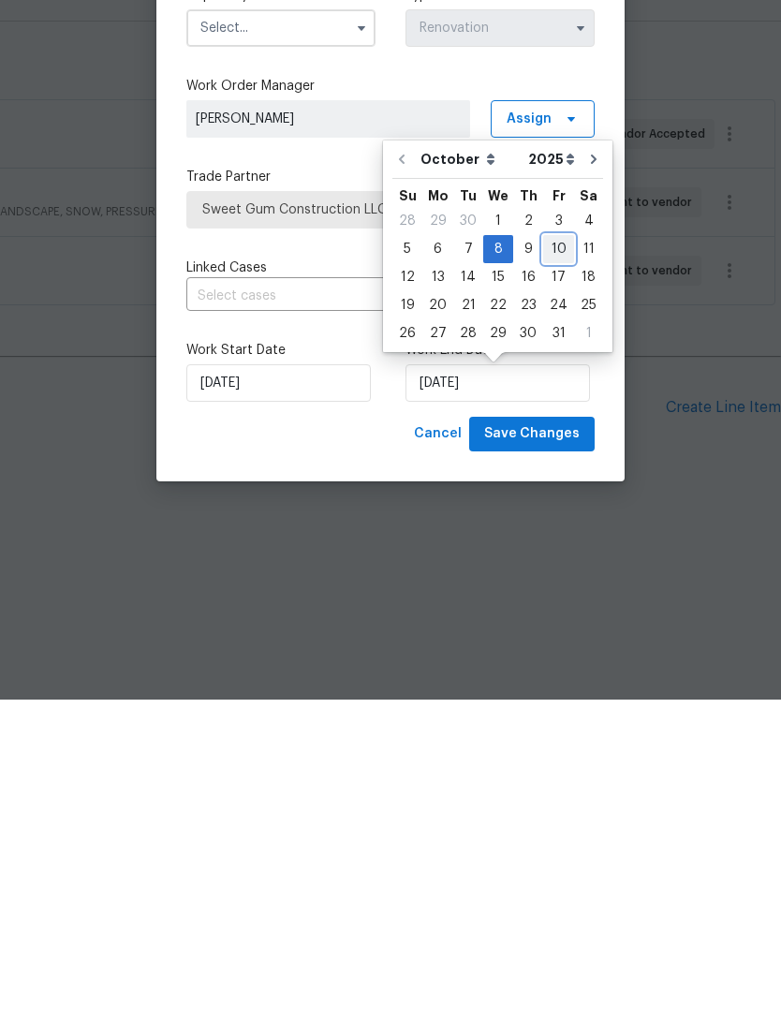
click at [556, 554] on div "10" at bounding box center [558, 567] width 31 height 26
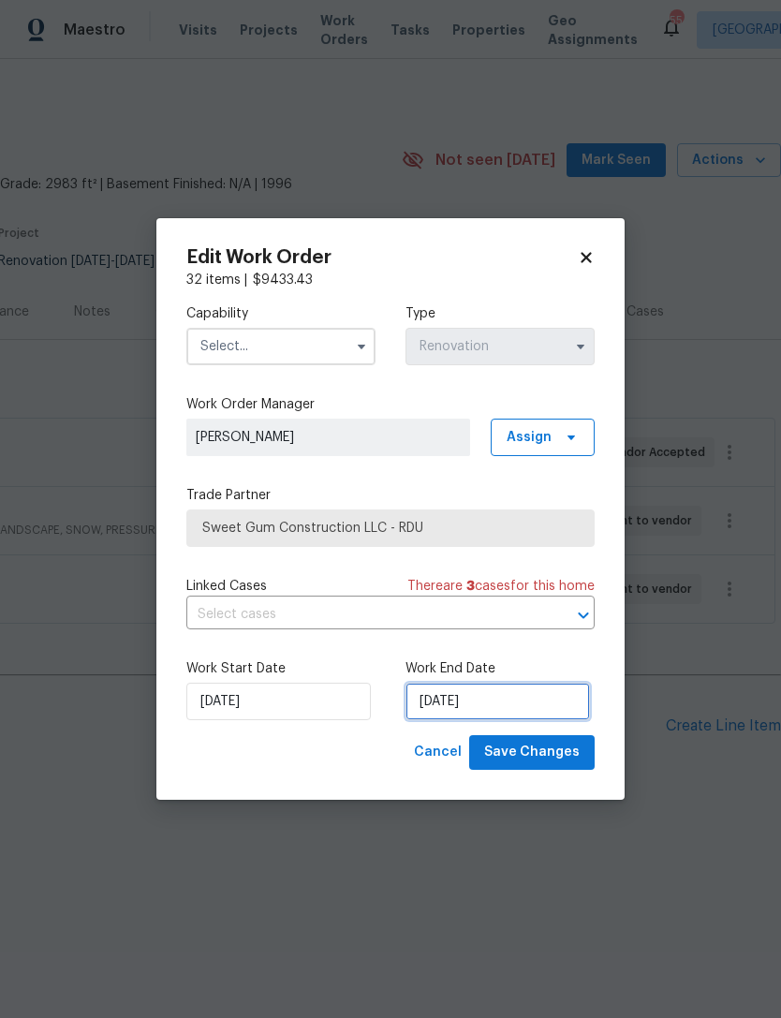
click at [487, 703] on input "[DATE]" at bounding box center [497, 701] width 184 height 37
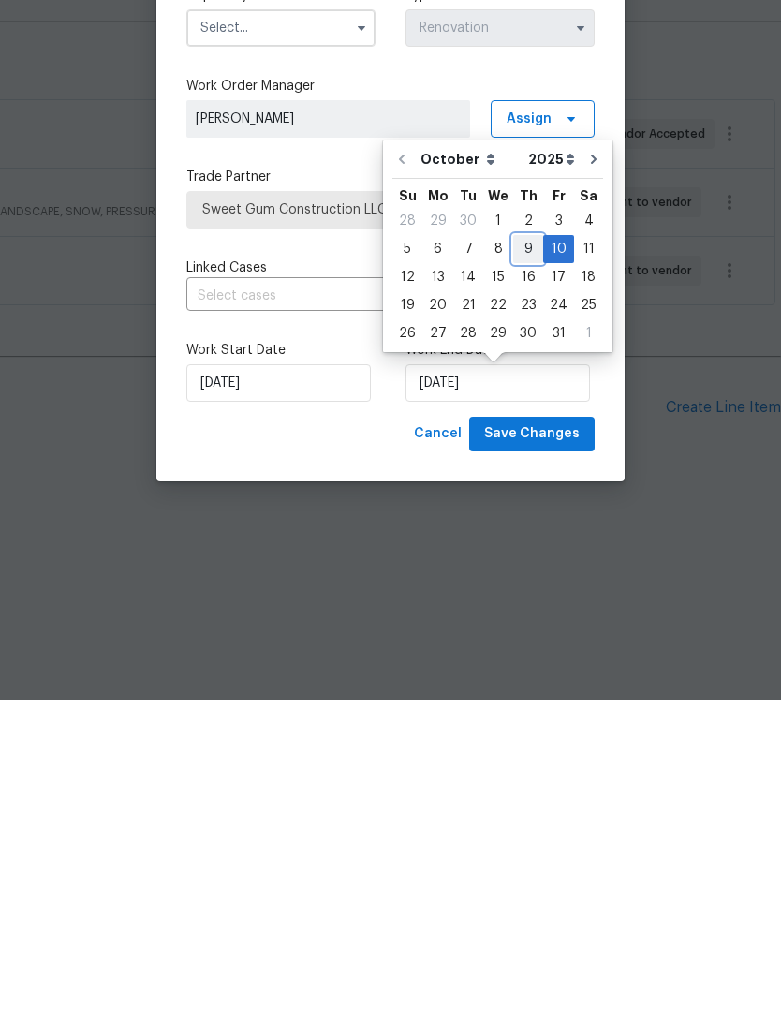
click at [529, 554] on div "9" at bounding box center [528, 567] width 30 height 26
type input "[DATE]"
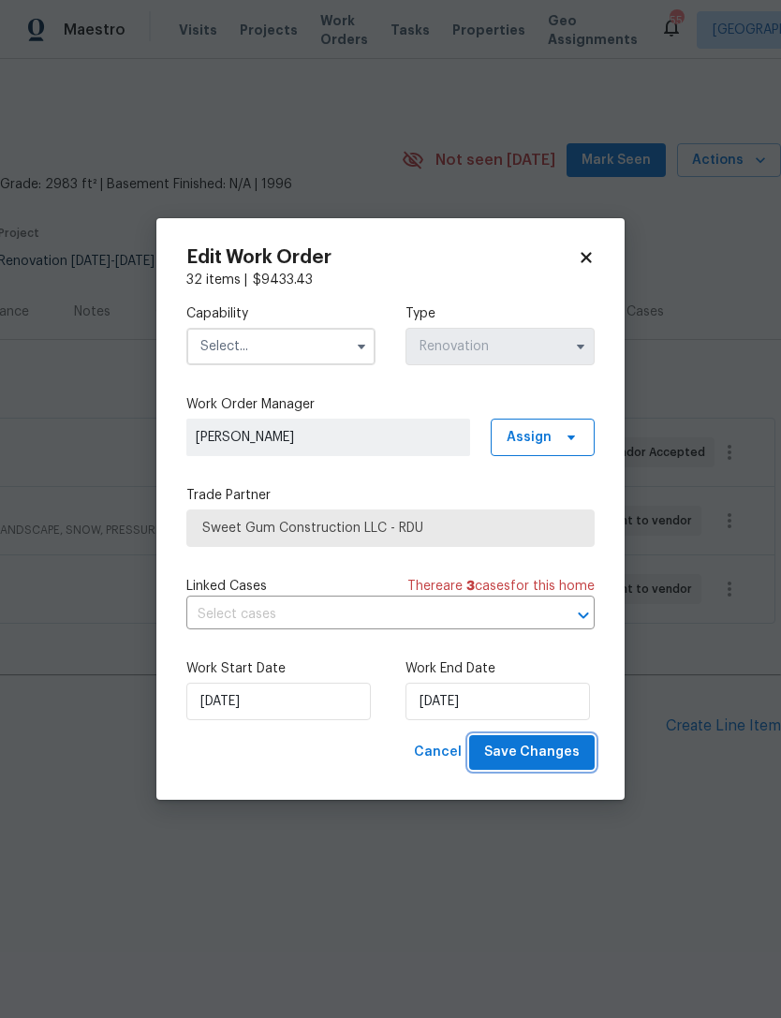
click at [566, 753] on span "Save Changes" at bounding box center [531, 752] width 95 height 23
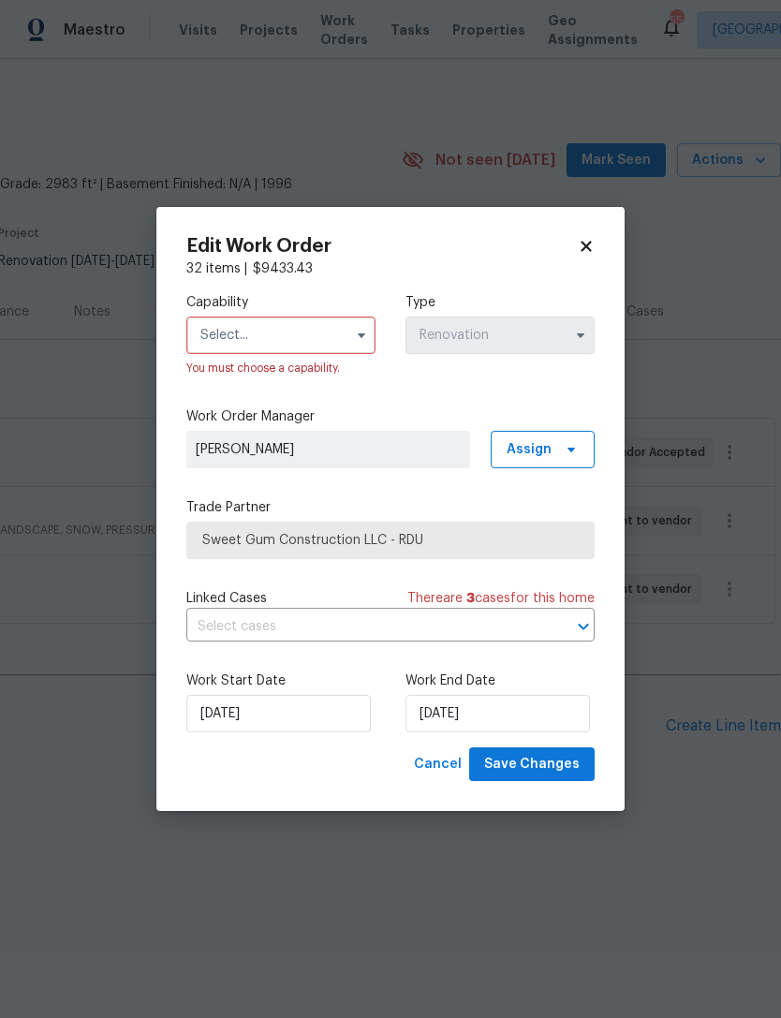
click at [221, 327] on input "text" at bounding box center [280, 334] width 189 height 37
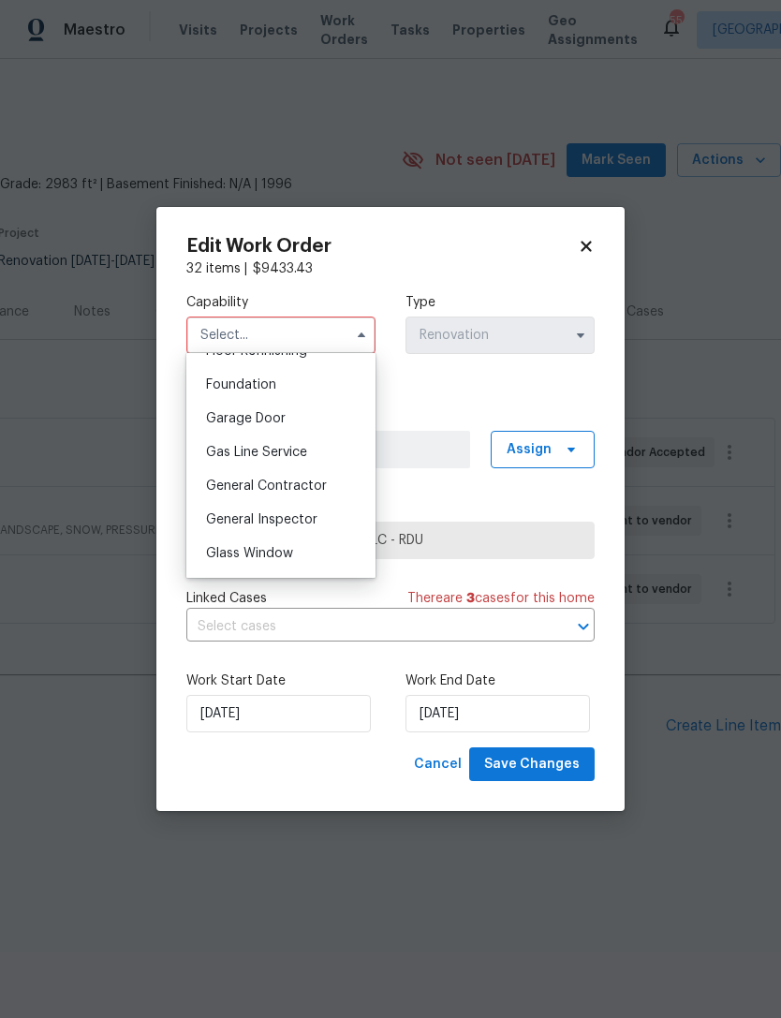
scroll to position [785, 0]
click at [221, 491] on span "General Contractor" at bounding box center [266, 484] width 121 height 13
type input "General Contractor"
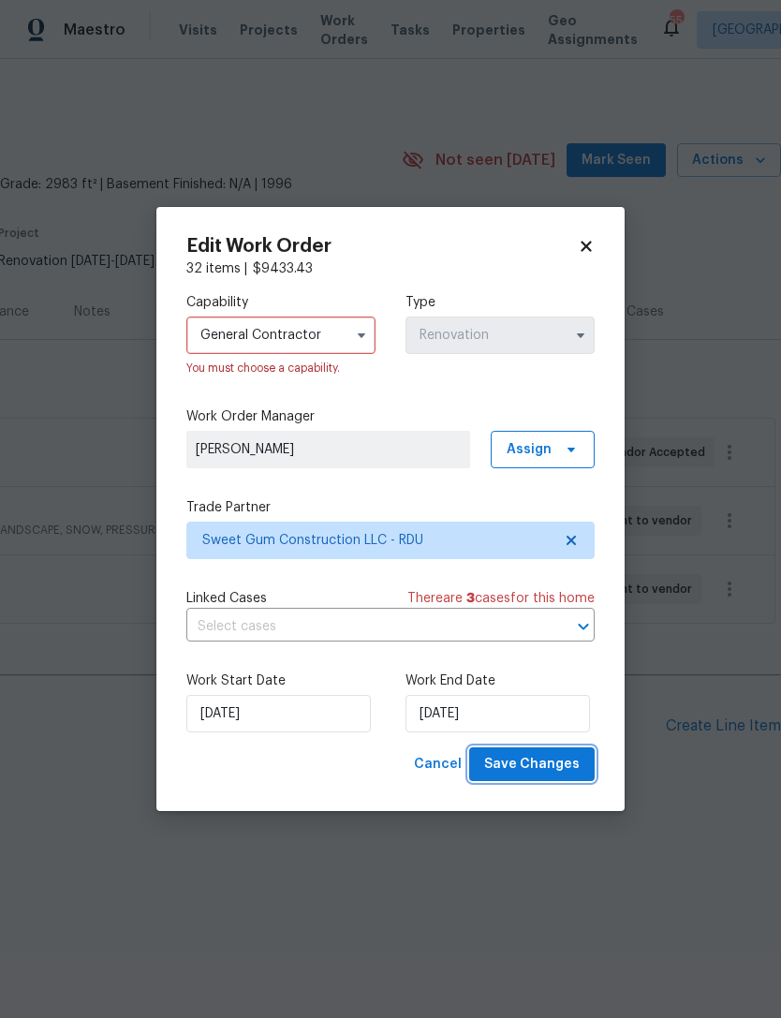
click at [565, 764] on span "Save Changes" at bounding box center [531, 764] width 95 height 23
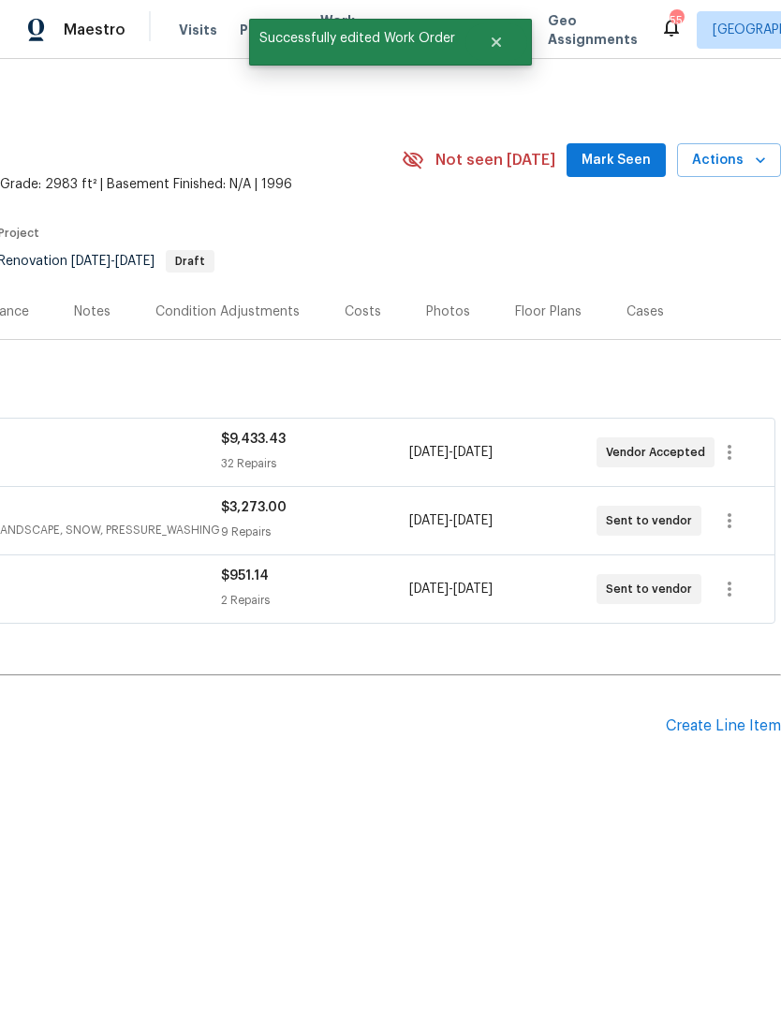
click at [98, 306] on div "Notes" at bounding box center [92, 311] width 37 height 19
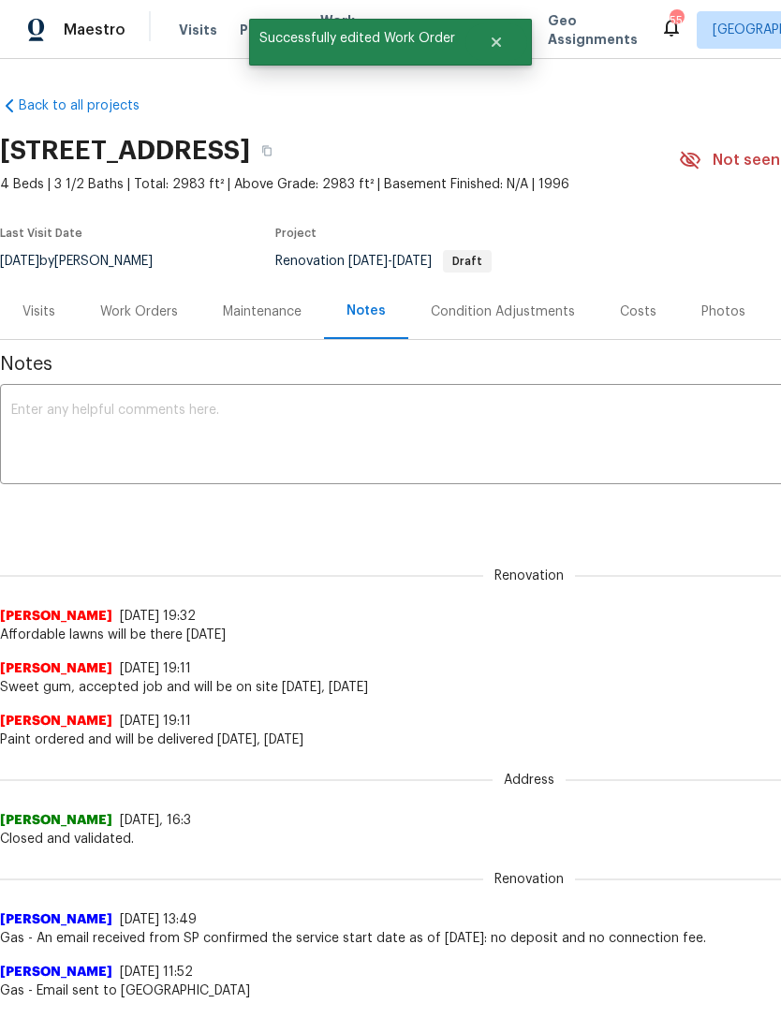
click at [85, 433] on textarea at bounding box center [529, 437] width 1036 height 66
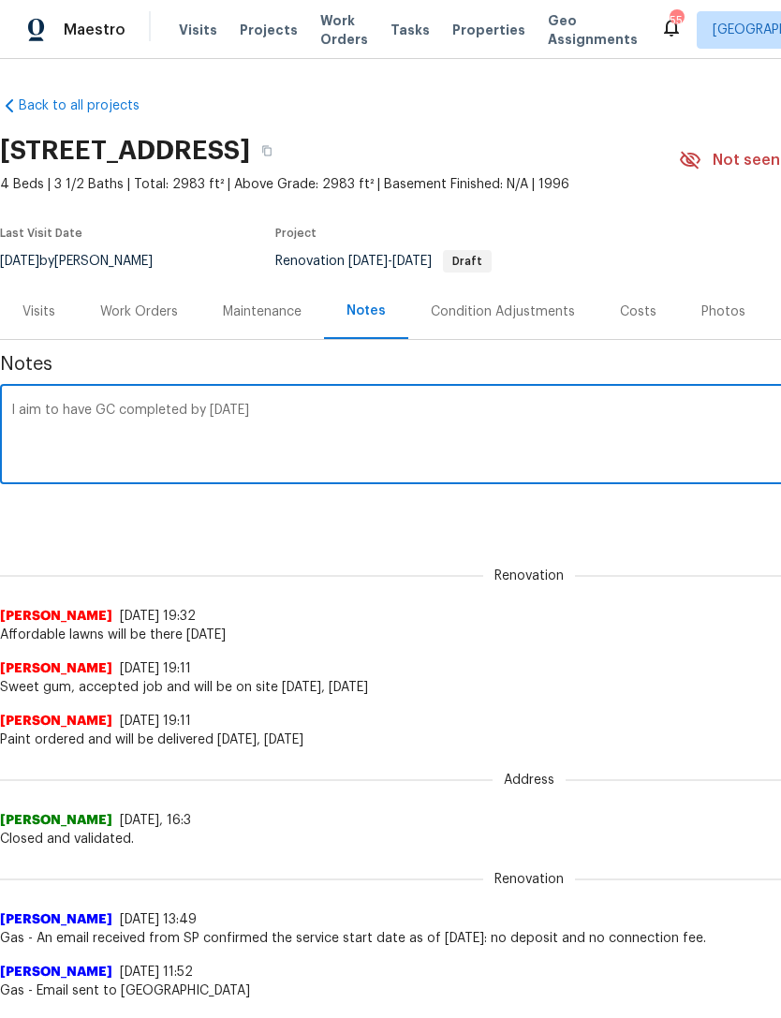
type textarea "I aim to have GC completed by Thursday, October 9"
click at [700, 549] on div "Renovation Lee Privette 10/1/25, 19:32 Affordable lawns will be there Monday, O…" at bounding box center [529, 594] width 1058 height 99
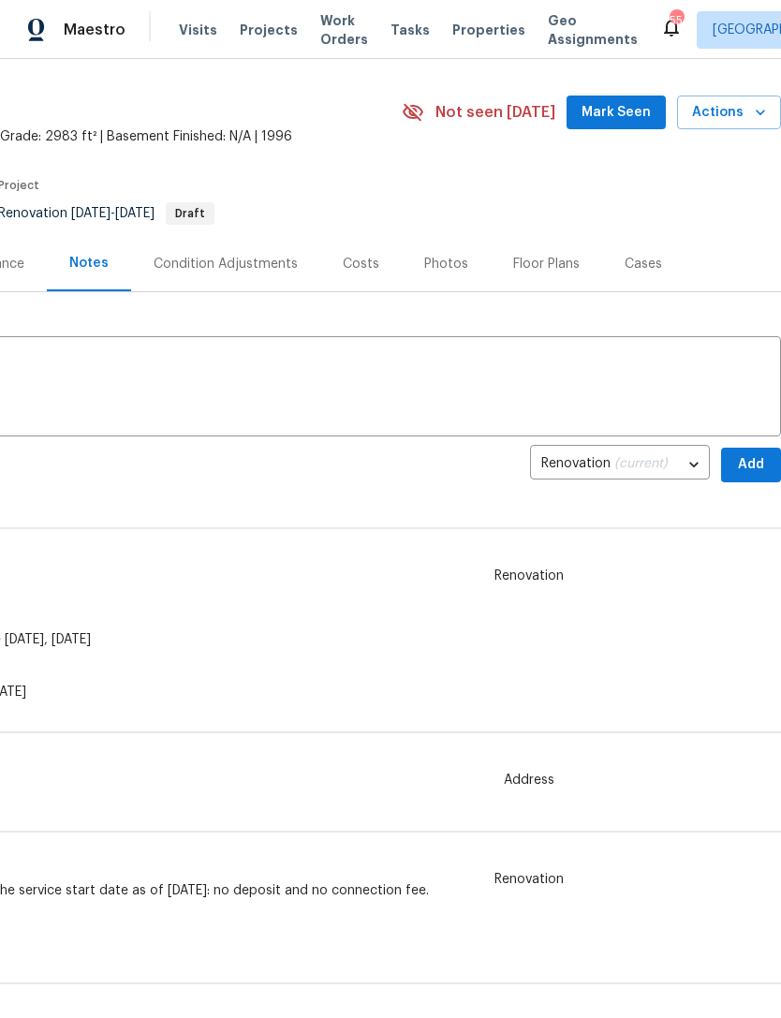
scroll to position [48, 277]
click at [751, 461] on span "Add" at bounding box center [751, 464] width 30 height 23
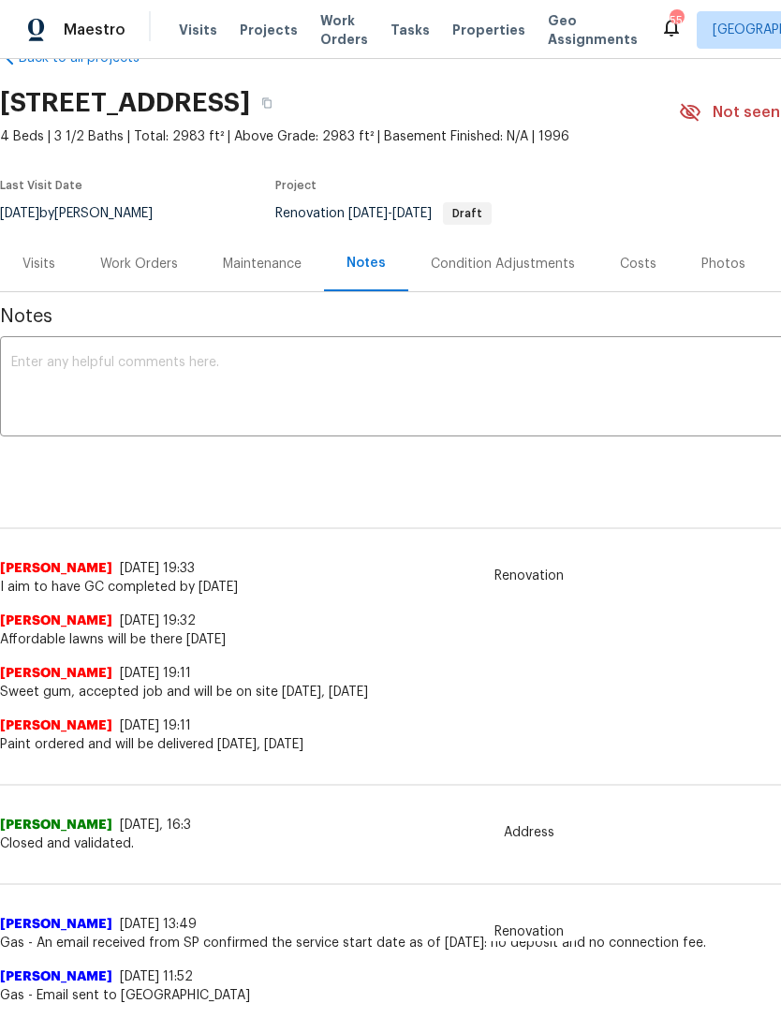
scroll to position [48, 0]
click at [82, 381] on textarea at bounding box center [529, 389] width 1036 height 66
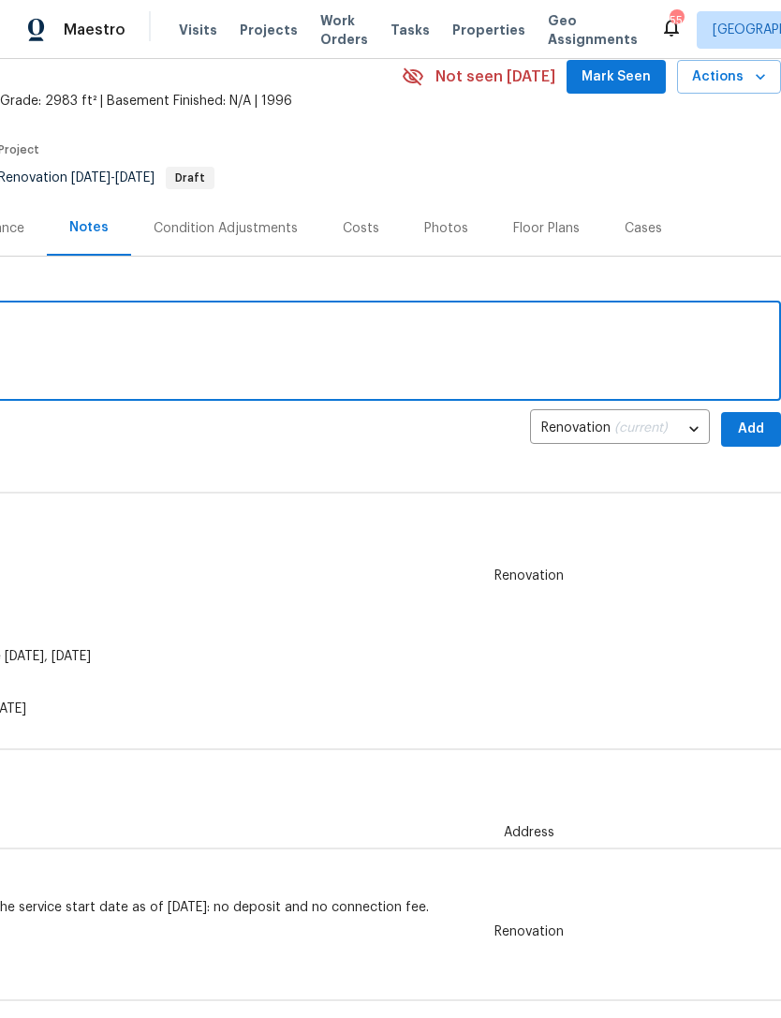
scroll to position [83, 277]
type textarea "Plan to have flooring installed Friday, October 10"
click at [756, 426] on span "Add" at bounding box center [751, 429] width 30 height 23
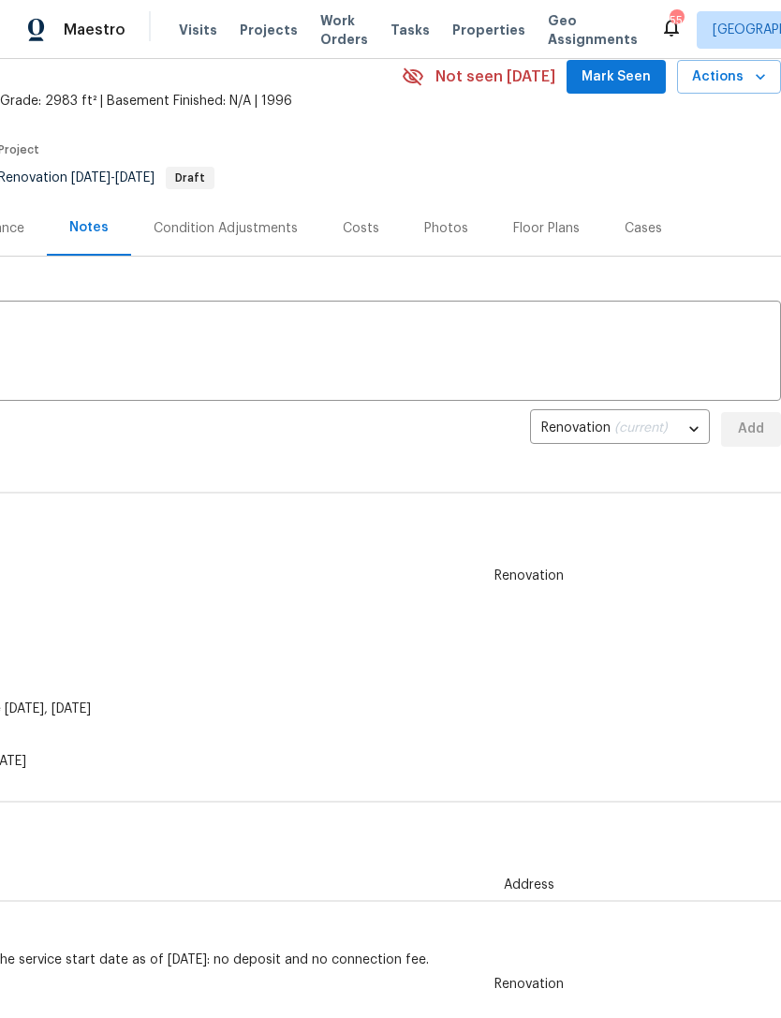
click at [632, 357] on textarea at bounding box center [252, 353] width 1036 height 66
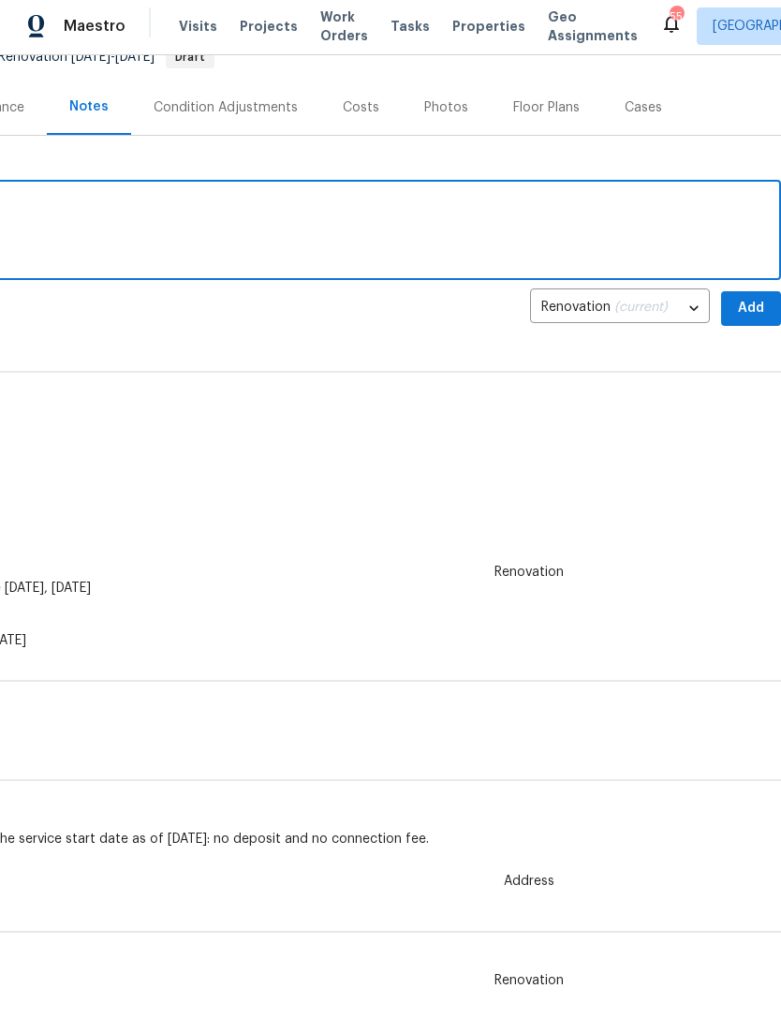
scroll to position [200, 277]
type textarea "Plan for cleaning Saturday, October 11"
click at [749, 309] on span "Add" at bounding box center [751, 312] width 30 height 23
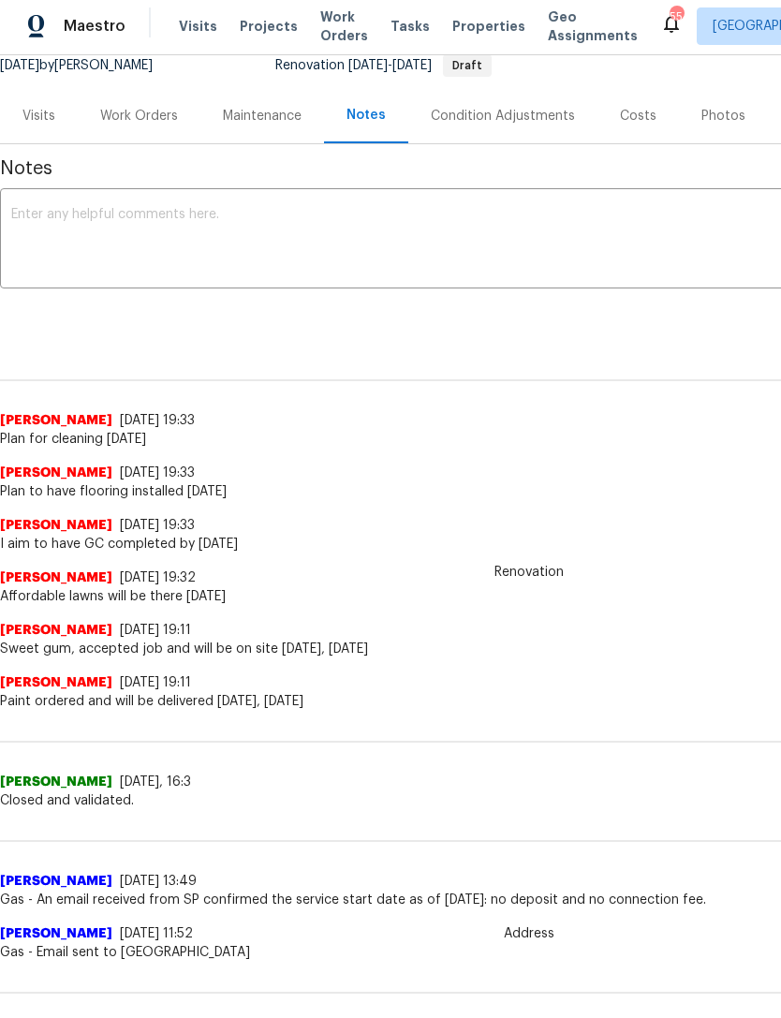
scroll to position [192, 0]
click at [85, 248] on textarea at bounding box center [529, 241] width 1036 height 66
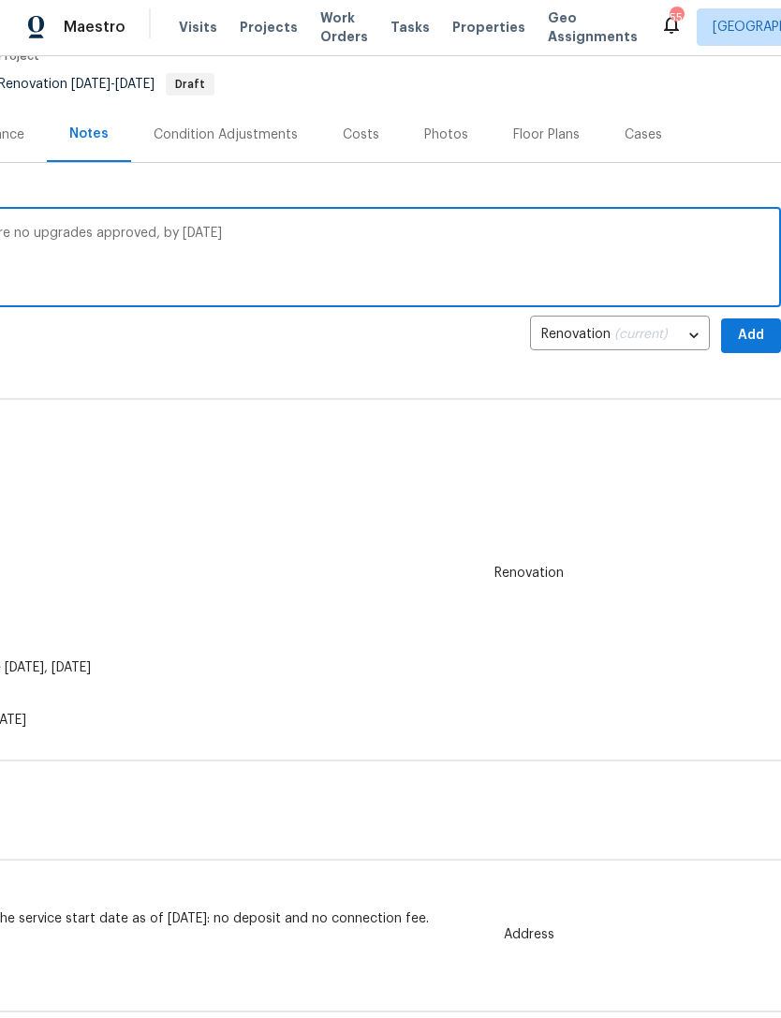
scroll to position [174, 277]
type textarea "Aiming to have a job completed, if there are no upgrades approved, by Monday, O…"
click at [743, 333] on span "Add" at bounding box center [751, 335] width 30 height 23
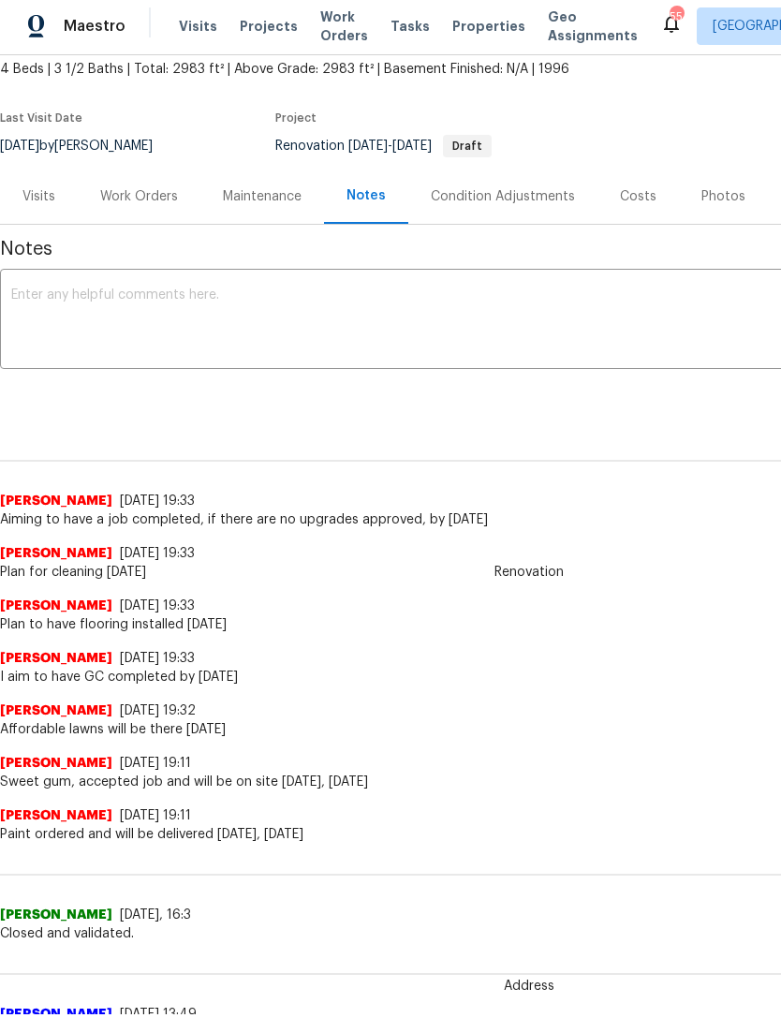
scroll to position [111, 0]
click at [584, 330] on textarea at bounding box center [529, 321] width 1036 height 66
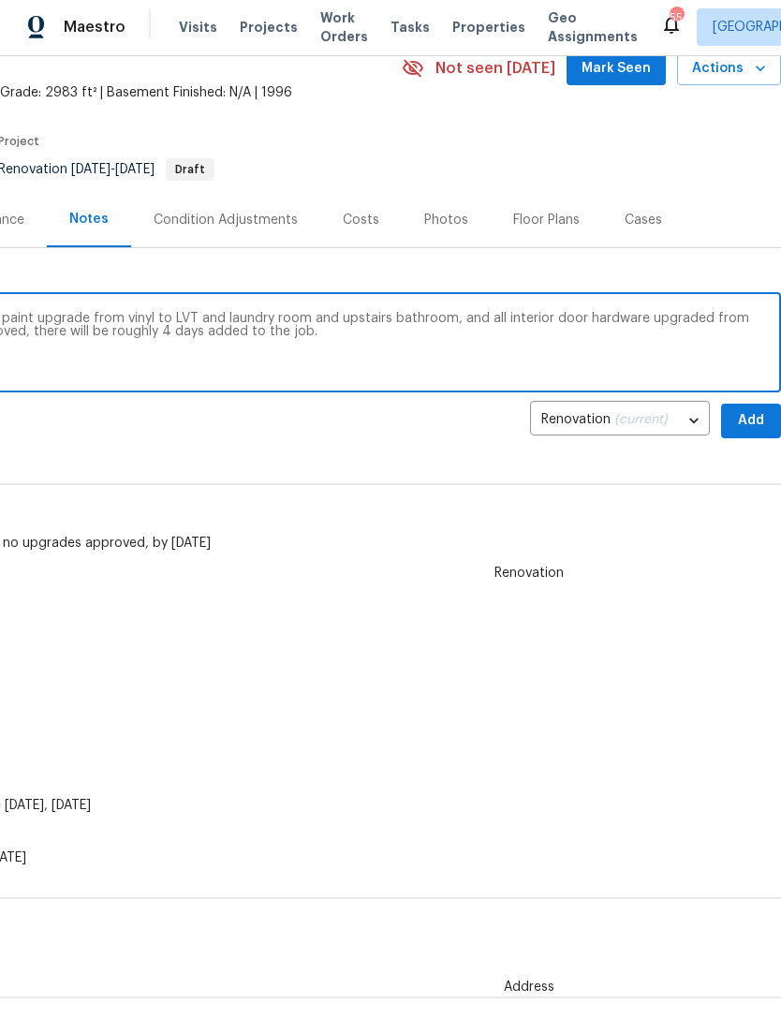
scroll to position [89, 277]
type textarea "Requested upgrades would be full exterior paint upgrade from vinyl to LVT and l…"
click at [753, 412] on span "Add" at bounding box center [751, 420] width 30 height 23
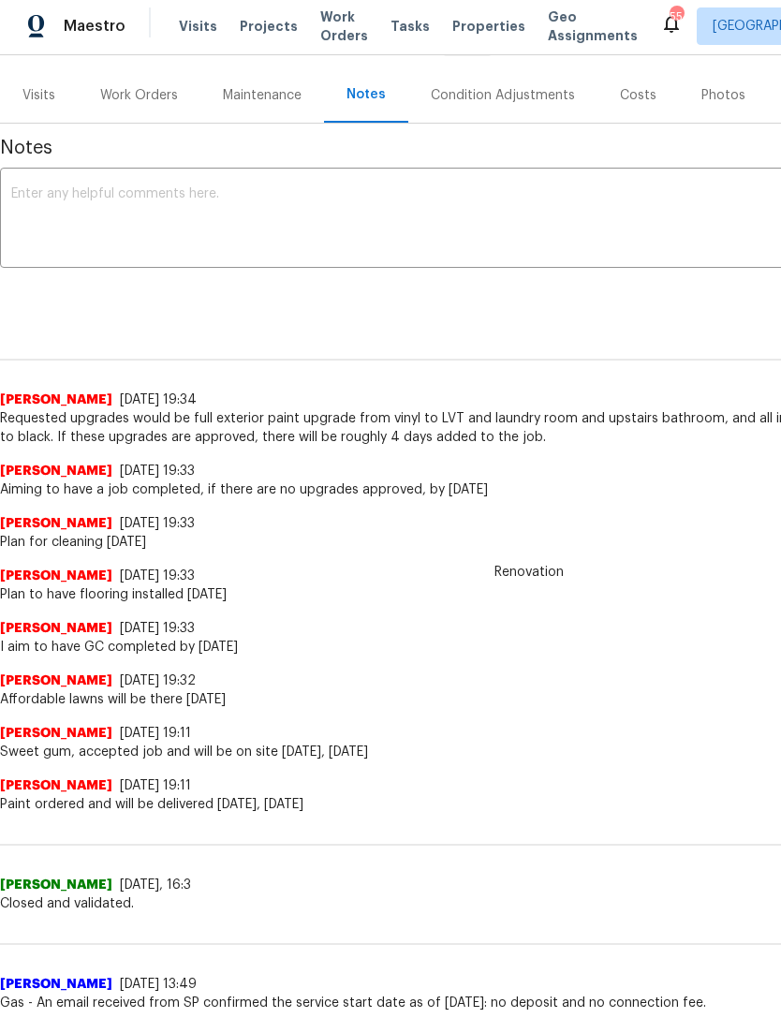
scroll to position [0, 0]
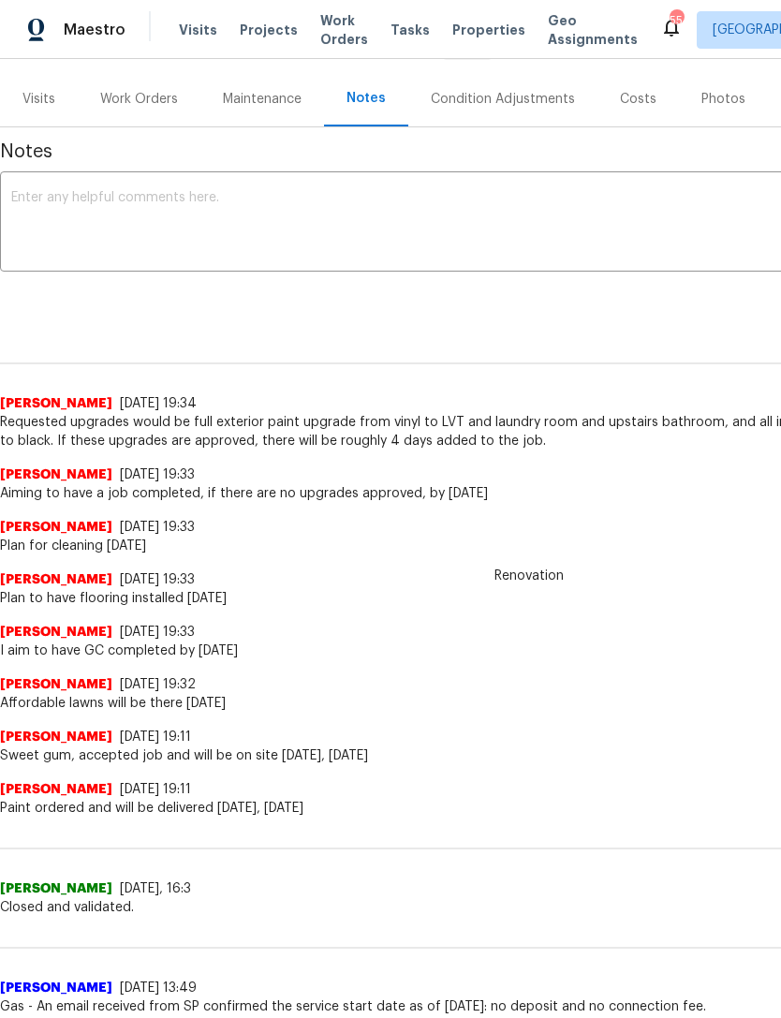
click at [125, 103] on div "Work Orders" at bounding box center [139, 99] width 78 height 19
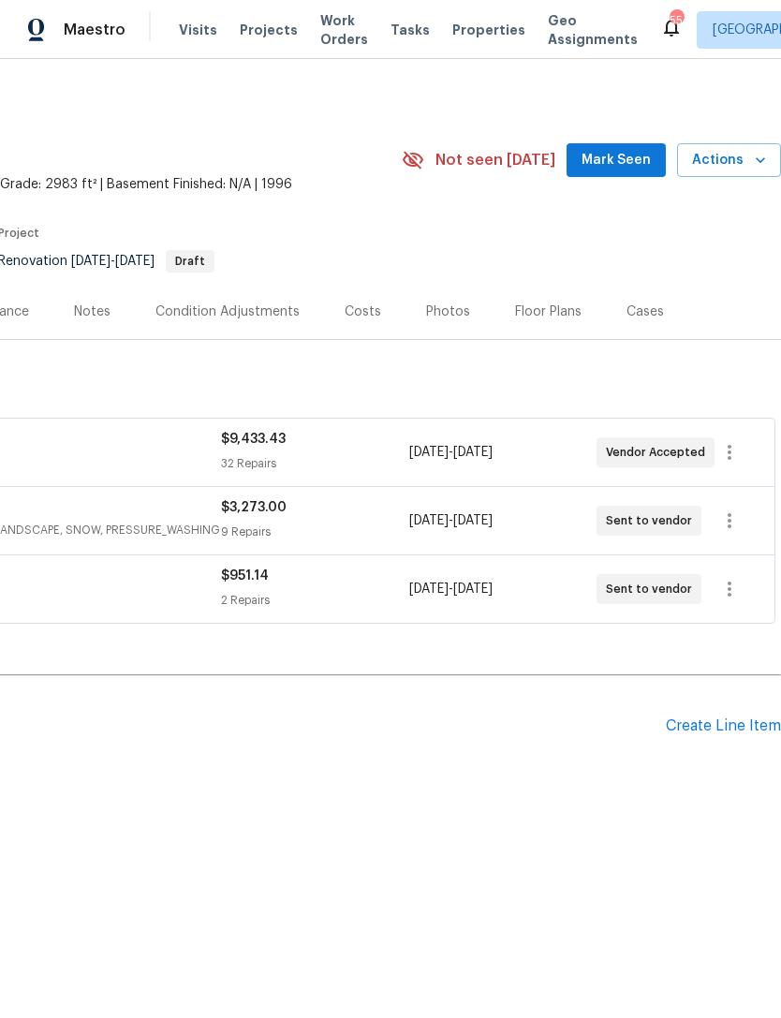
scroll to position [0, 277]
click at [728, 721] on div "Create Line Item" at bounding box center [723, 726] width 115 height 18
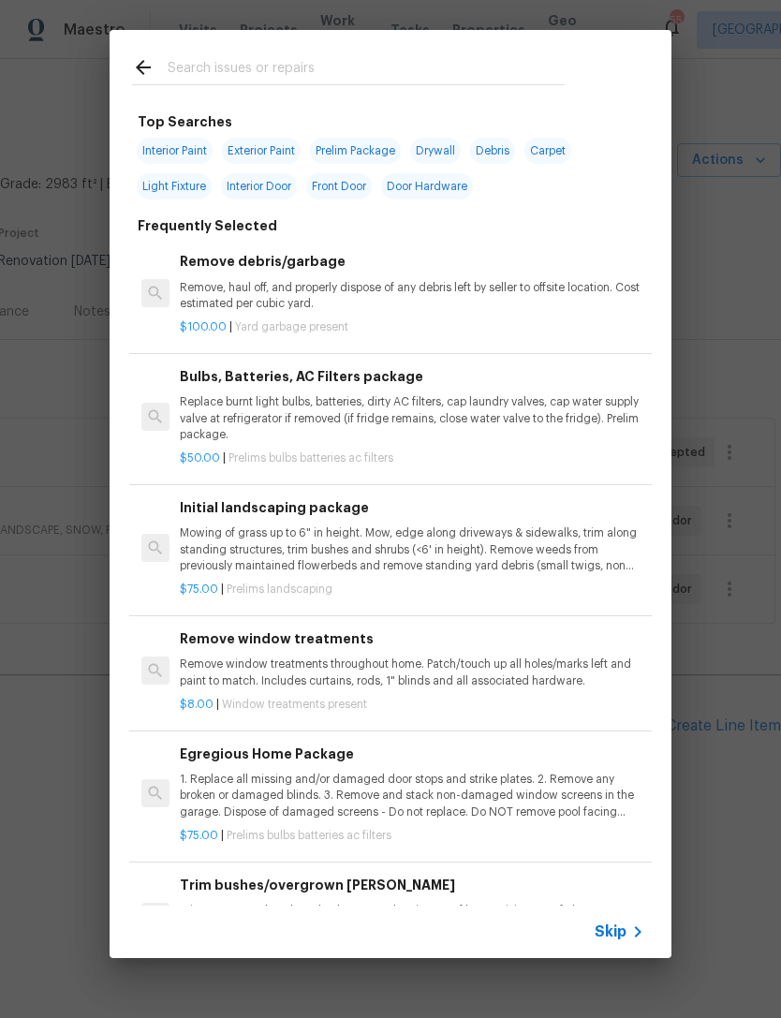
click at [365, 64] on input "text" at bounding box center [366, 70] width 397 height 28
type input "Floori"
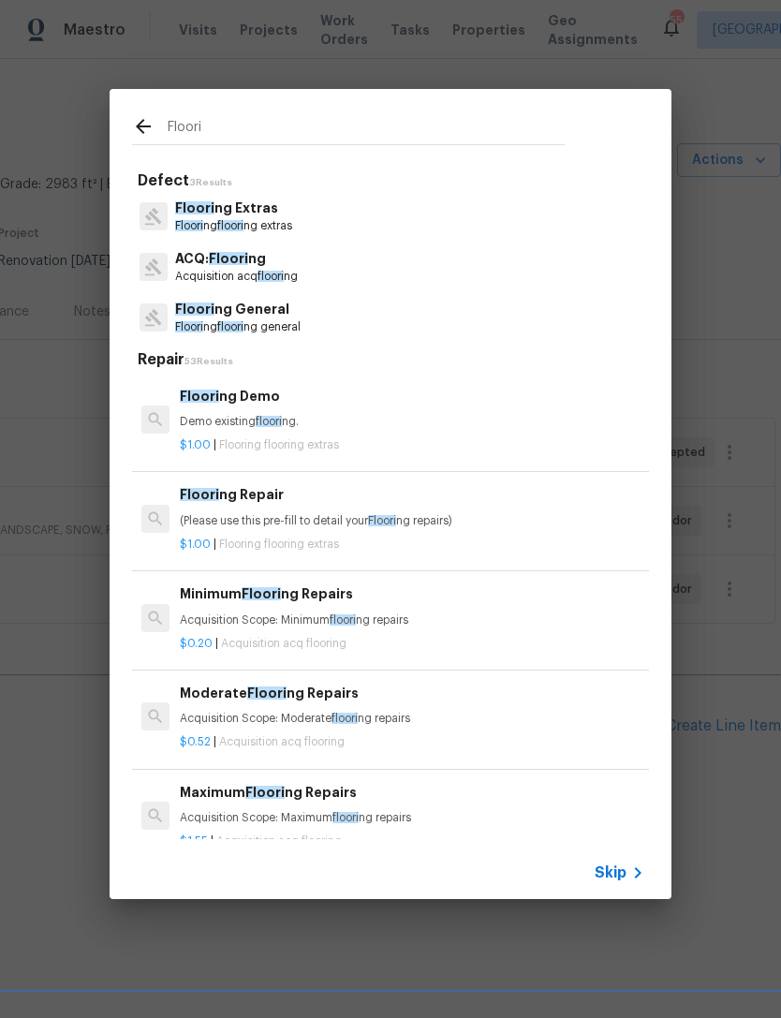
click at [298, 318] on p "Floori ng General" at bounding box center [237, 310] width 125 height 20
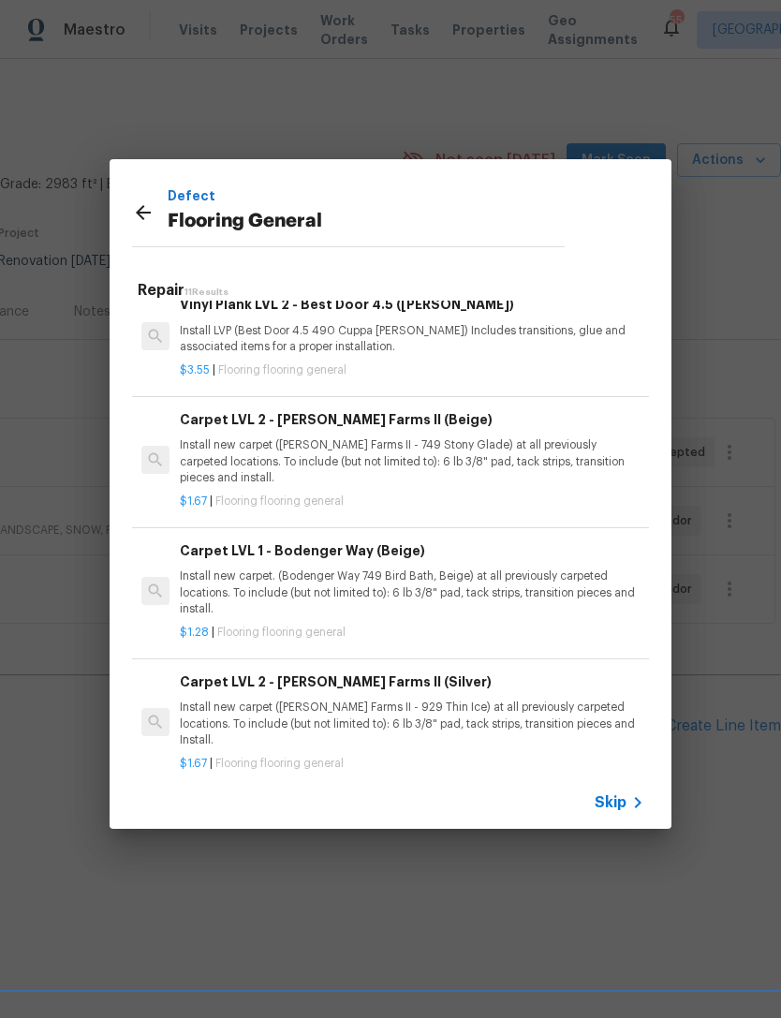
scroll to position [597, 0]
click at [463, 571] on p "Install new carpet. (Bodenger Way 749 Bird Bath, Beige) at all previously carpe…" at bounding box center [412, 591] width 464 height 48
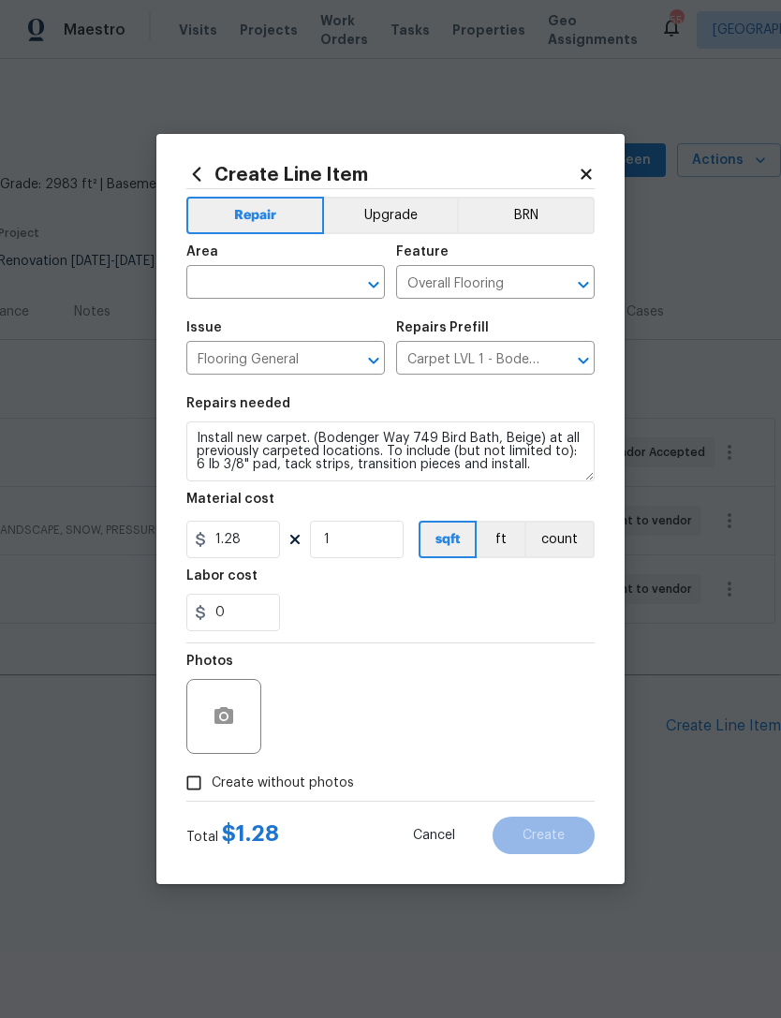
click at [269, 277] on input "text" at bounding box center [259, 284] width 146 height 29
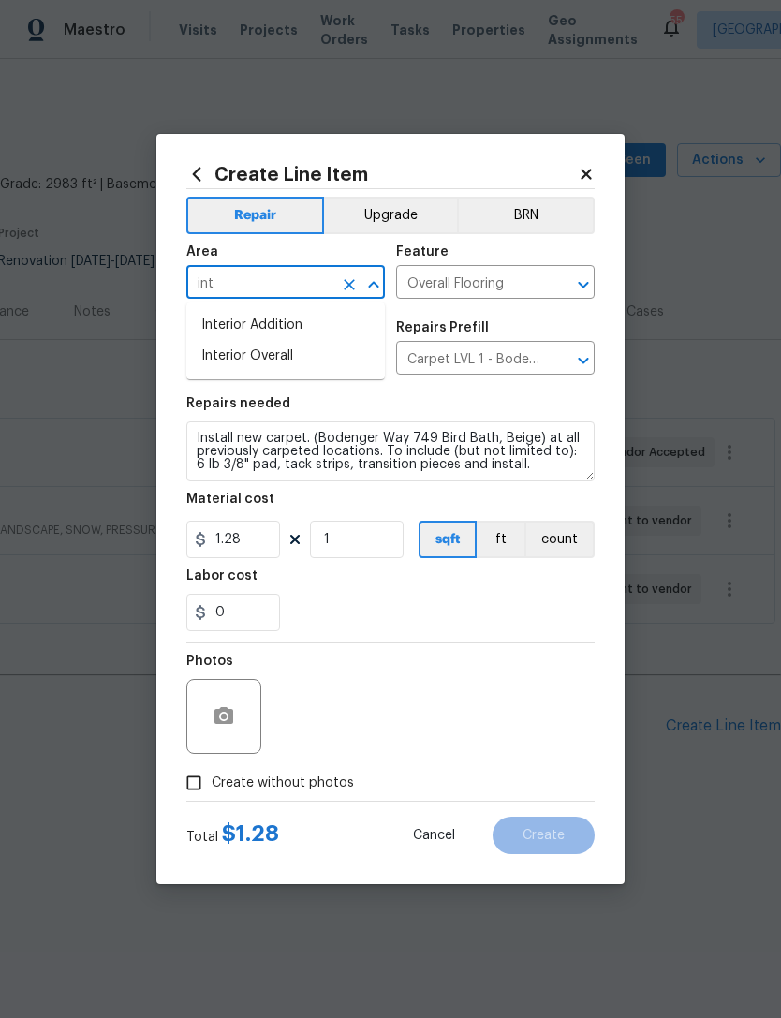
click at [315, 357] on li "Interior Overall" at bounding box center [285, 356] width 198 height 31
type input "Interior Overall"
click at [429, 615] on div "0" at bounding box center [390, 612] width 408 height 37
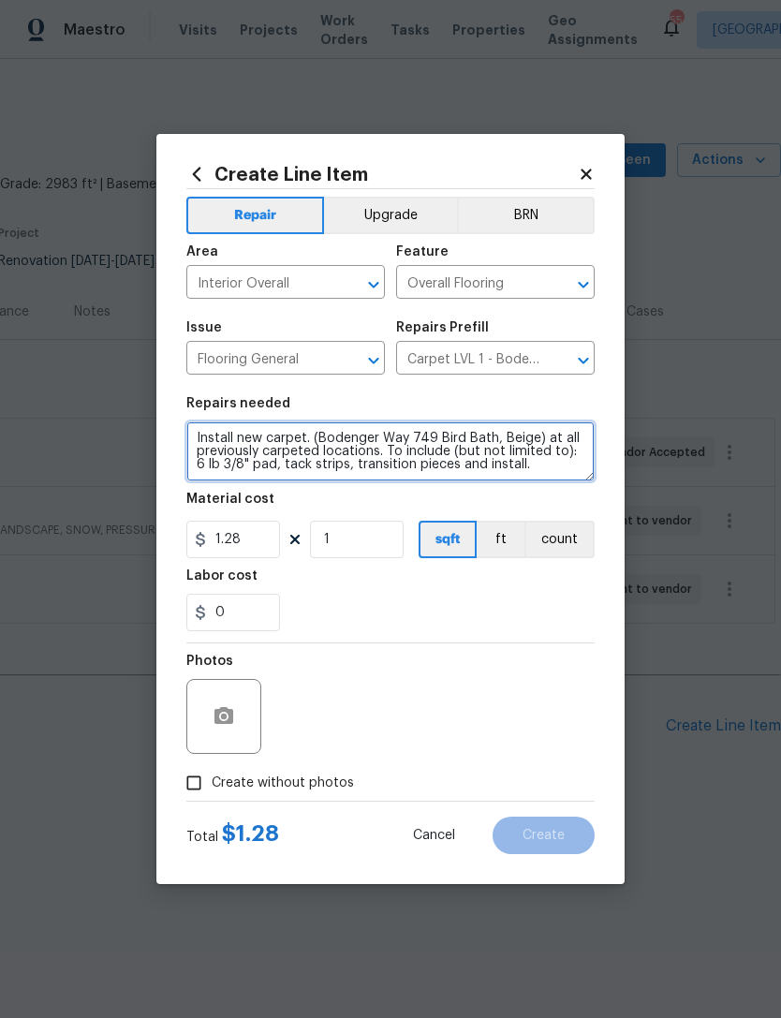
click at [194, 444] on textarea "Install new carpet. (Bodenger Way 749 Bird Bath, Beige) at all previously carpe…" at bounding box center [390, 451] width 408 height 60
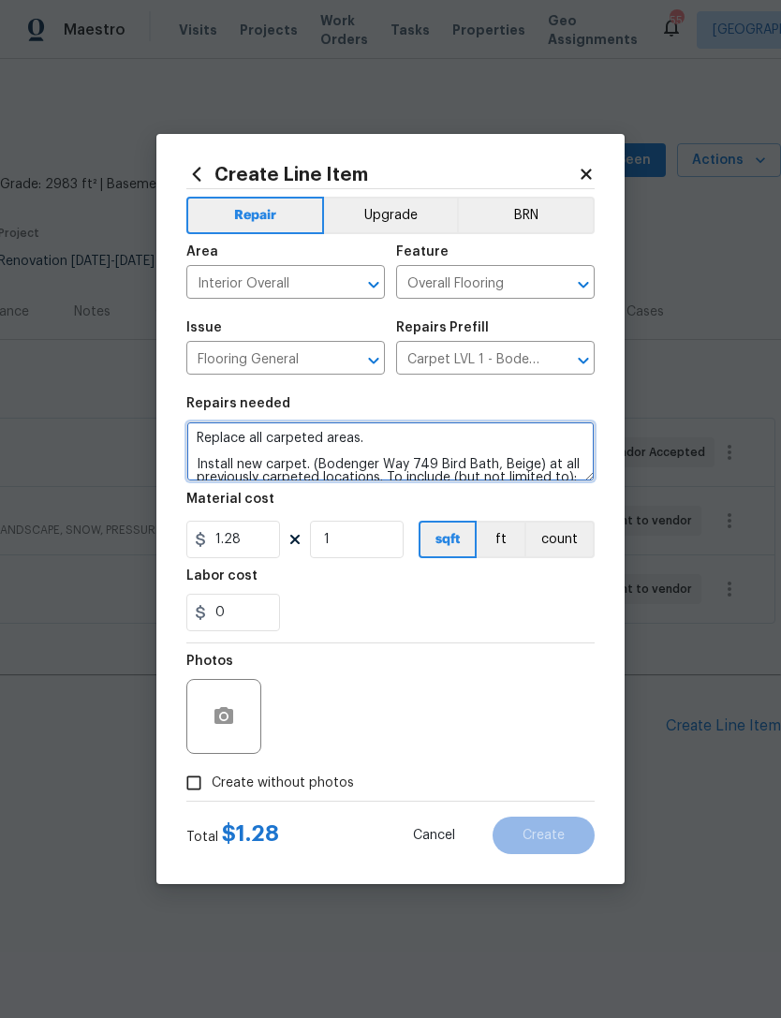
type textarea "Replace all carpeted areas. Install new carpet. (Bodenger Way 749 Bird Bath, Be…"
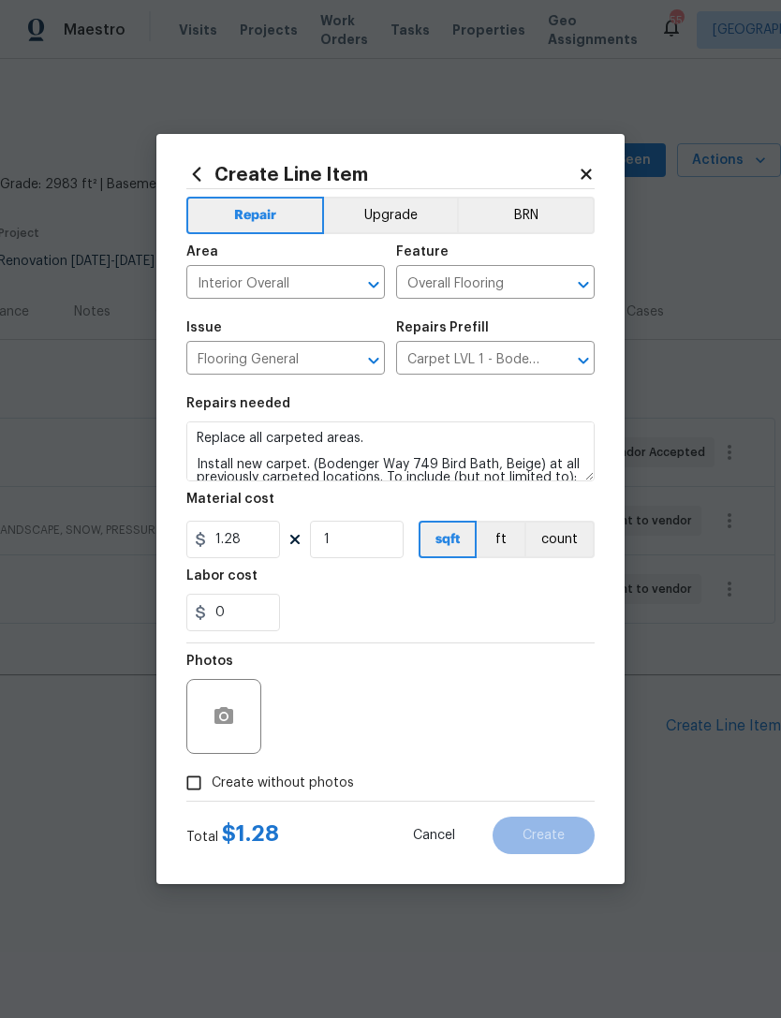
click at [485, 618] on div "0" at bounding box center [390, 612] width 408 height 37
click at [319, 778] on span "Create without photos" at bounding box center [283, 783] width 142 height 20
click at [212, 778] on input "Create without photos" at bounding box center [194, 783] width 36 height 36
checkbox input "true"
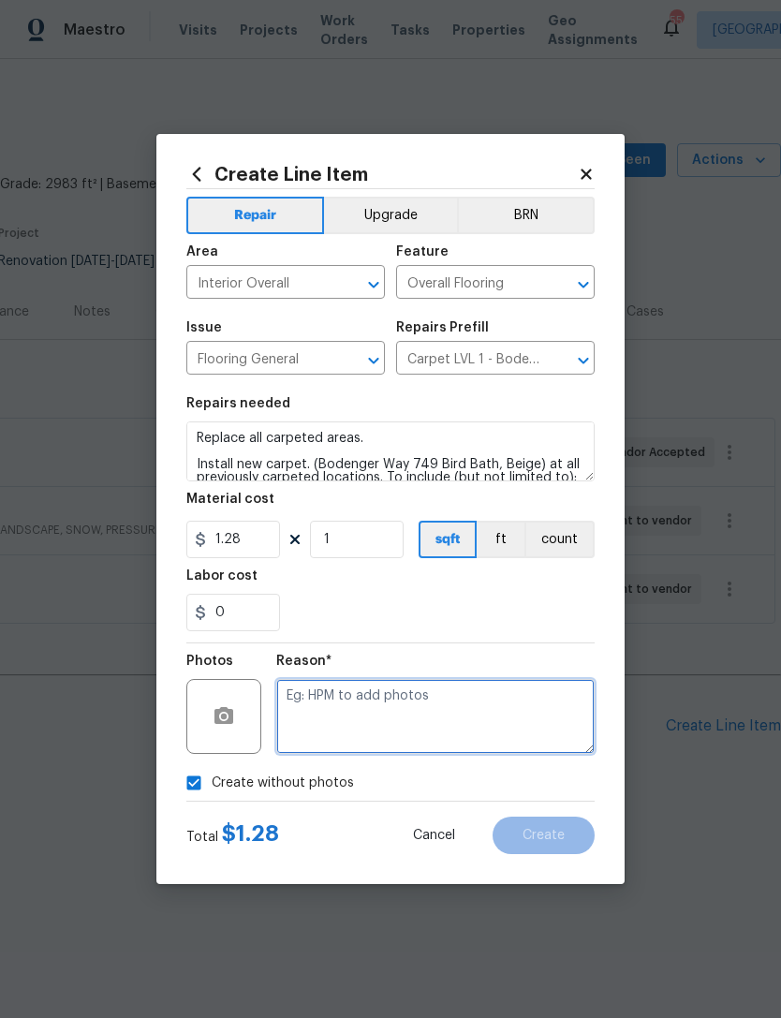
click at [367, 717] on textarea at bounding box center [435, 716] width 318 height 75
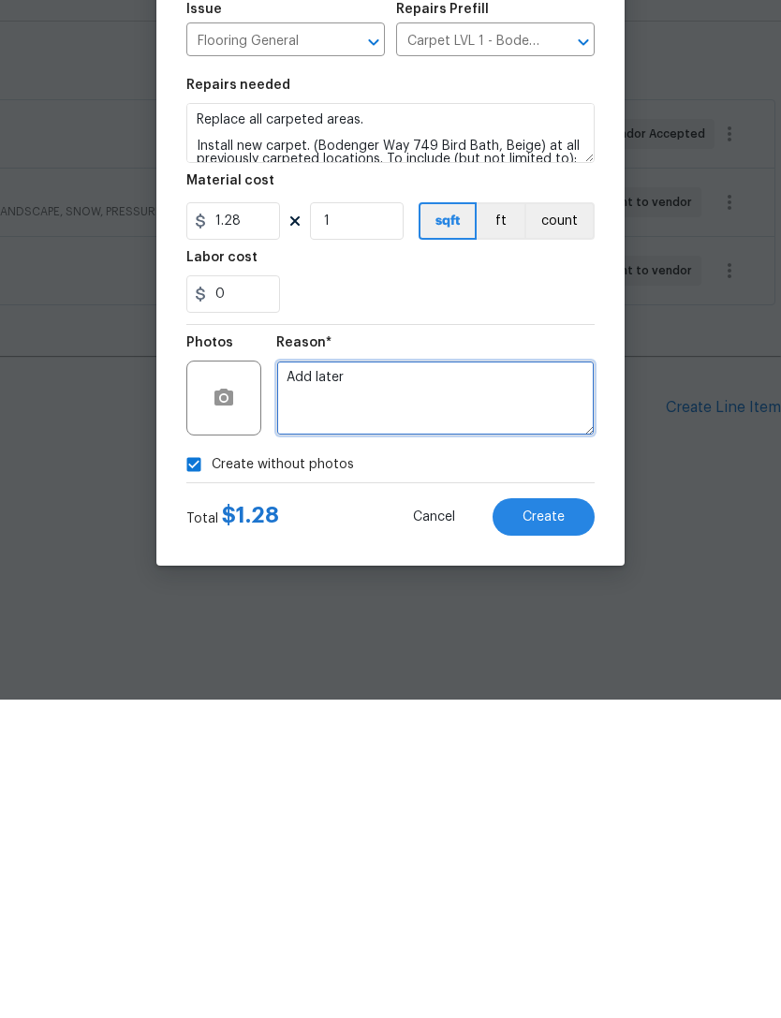
type textarea "Add later"
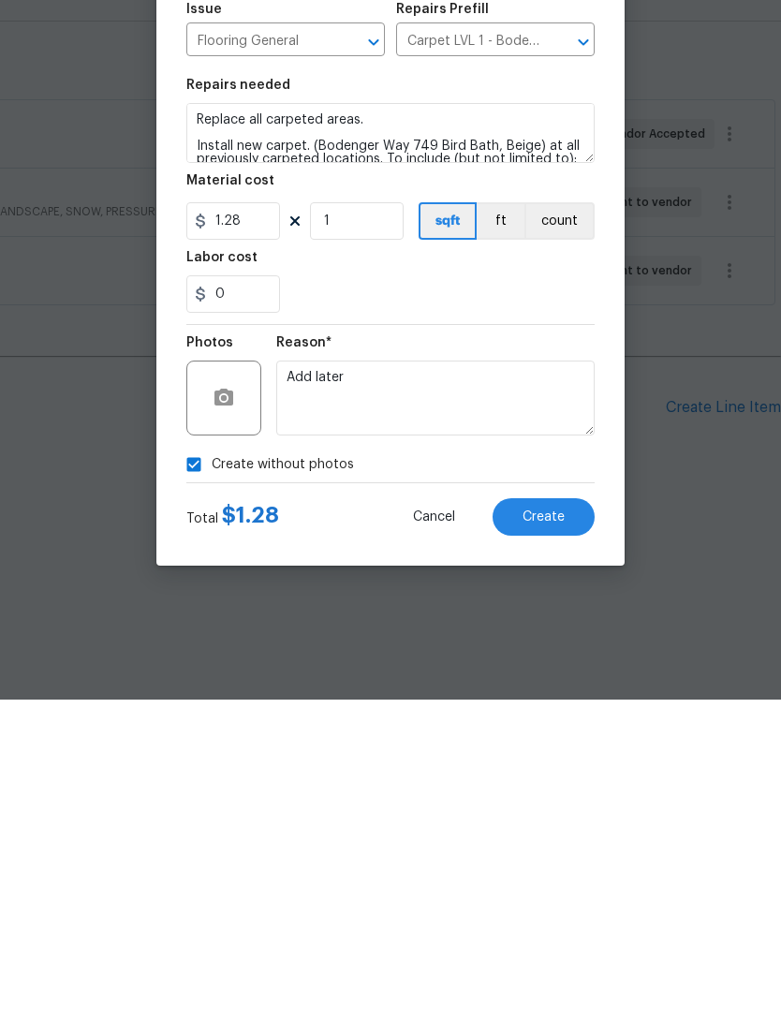
click at [558, 829] on span "Create" at bounding box center [543, 836] width 42 height 14
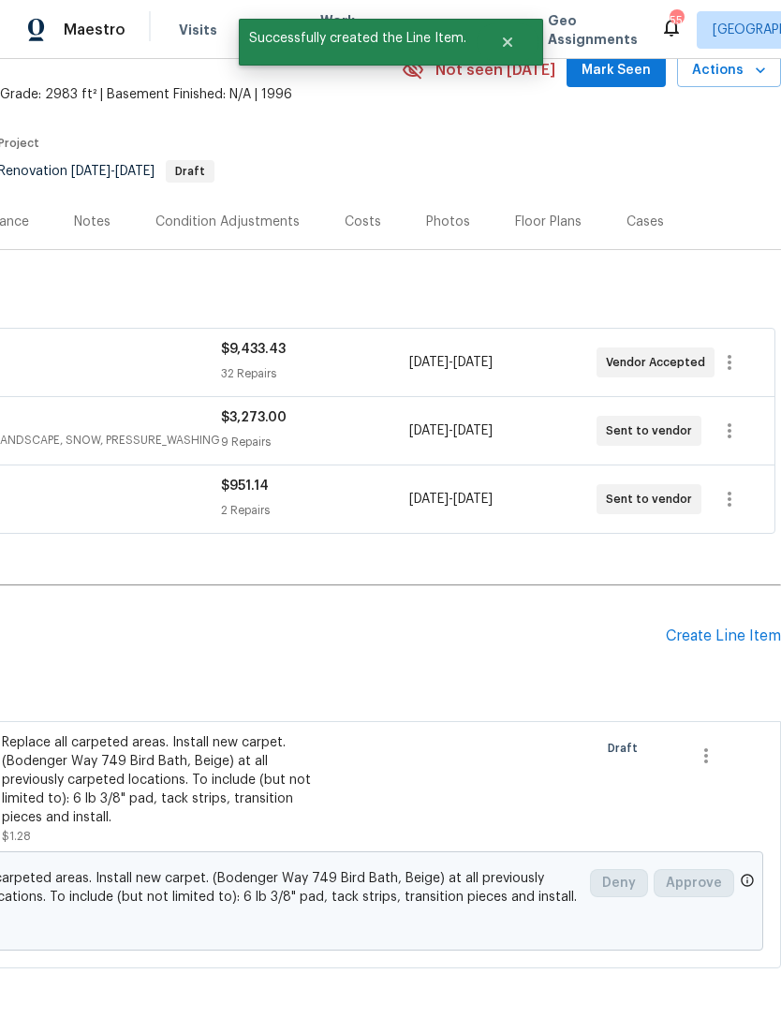
scroll to position [90, 277]
click at [730, 631] on div "Create Line Item" at bounding box center [723, 636] width 115 height 18
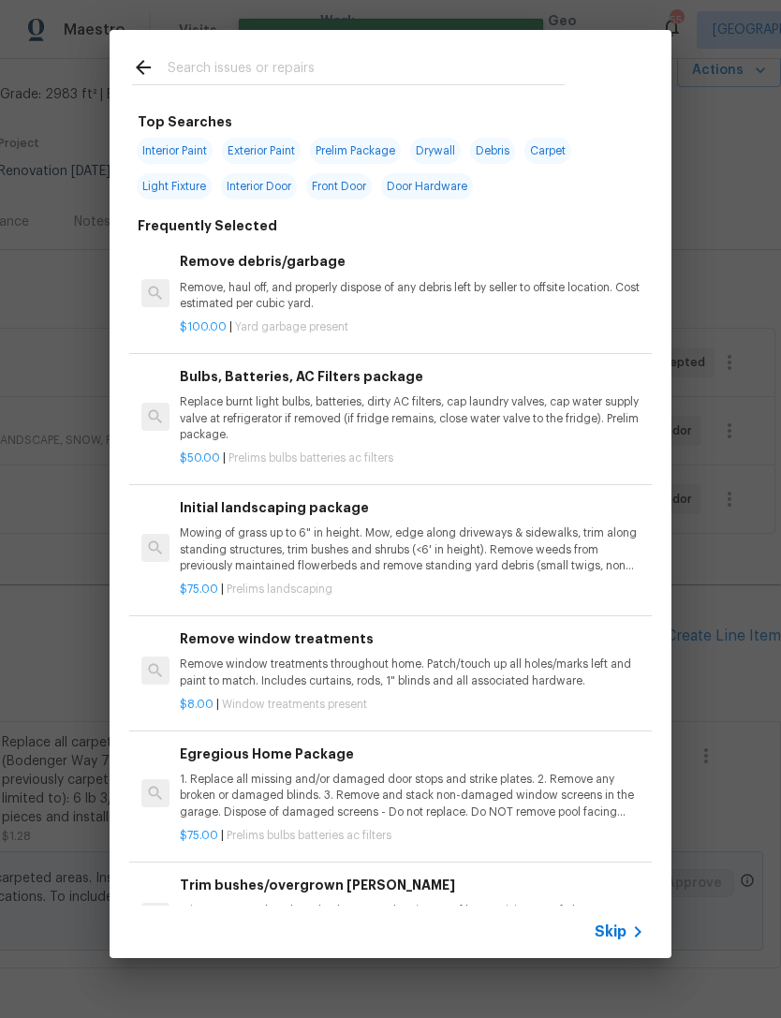
click at [486, 83] on input "text" at bounding box center [366, 70] width 397 height 28
type input "Floori"
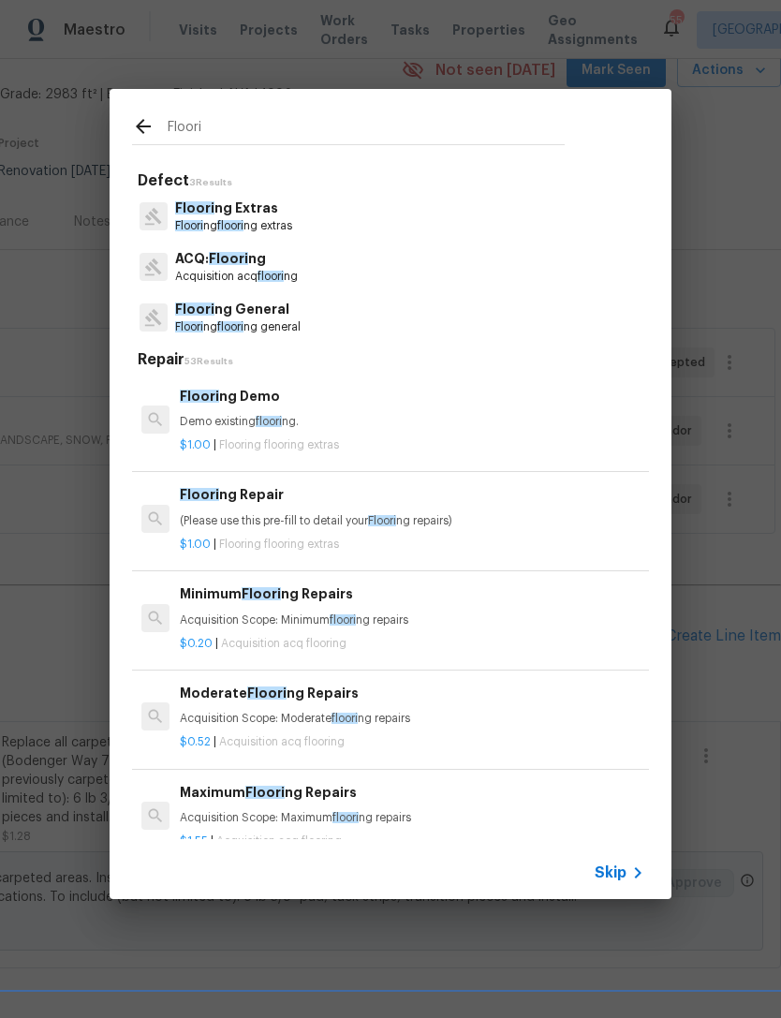
click at [281, 316] on p "Floori ng General" at bounding box center [237, 310] width 125 height 20
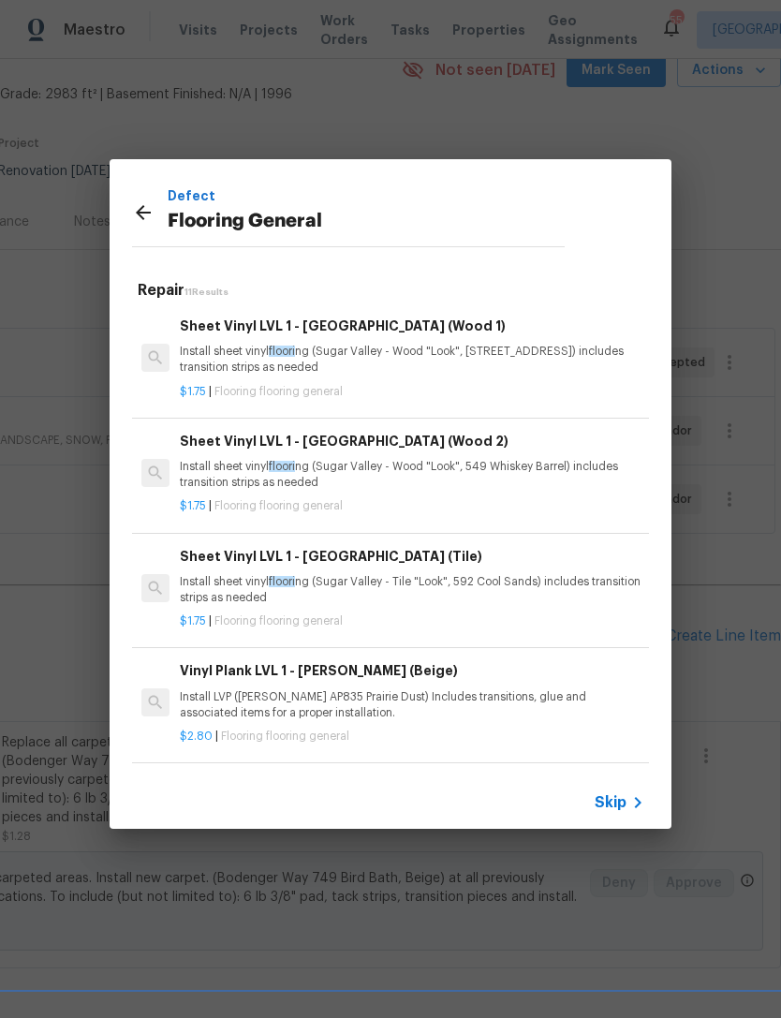
click at [540, 568] on div "Sheet Vinyl LVL 1 - Sugar Valley (Tile) Install sheet vinyl floori ng (Sugar Va…" at bounding box center [412, 576] width 464 height 61
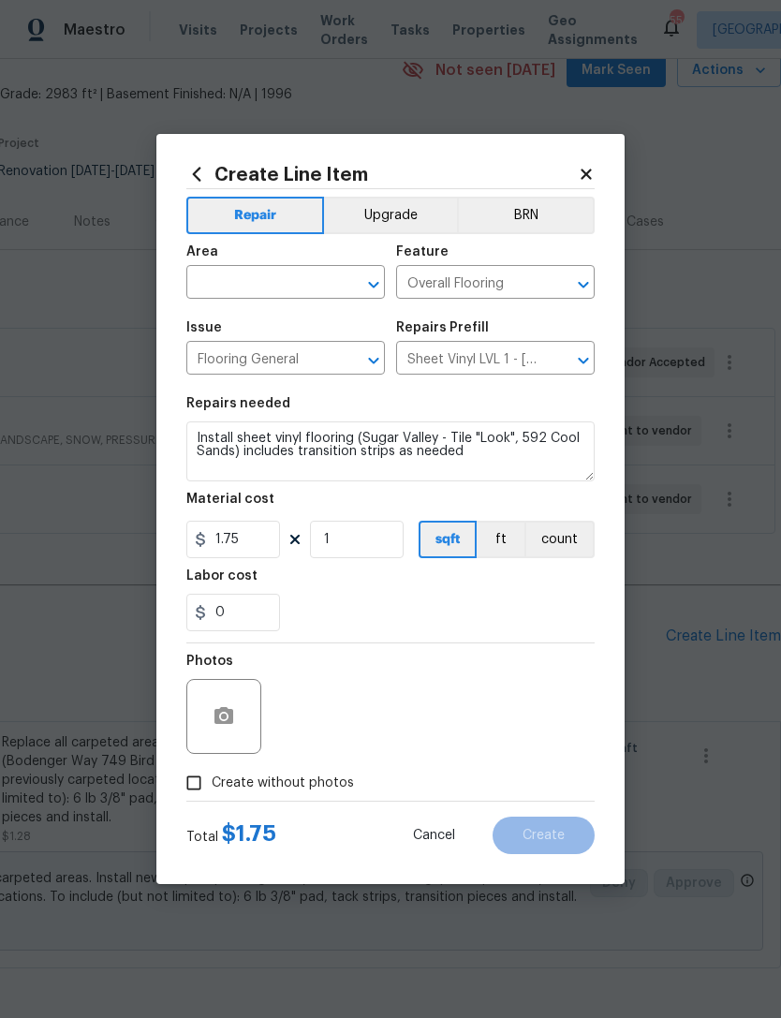
click at [291, 280] on input "text" at bounding box center [259, 284] width 146 height 29
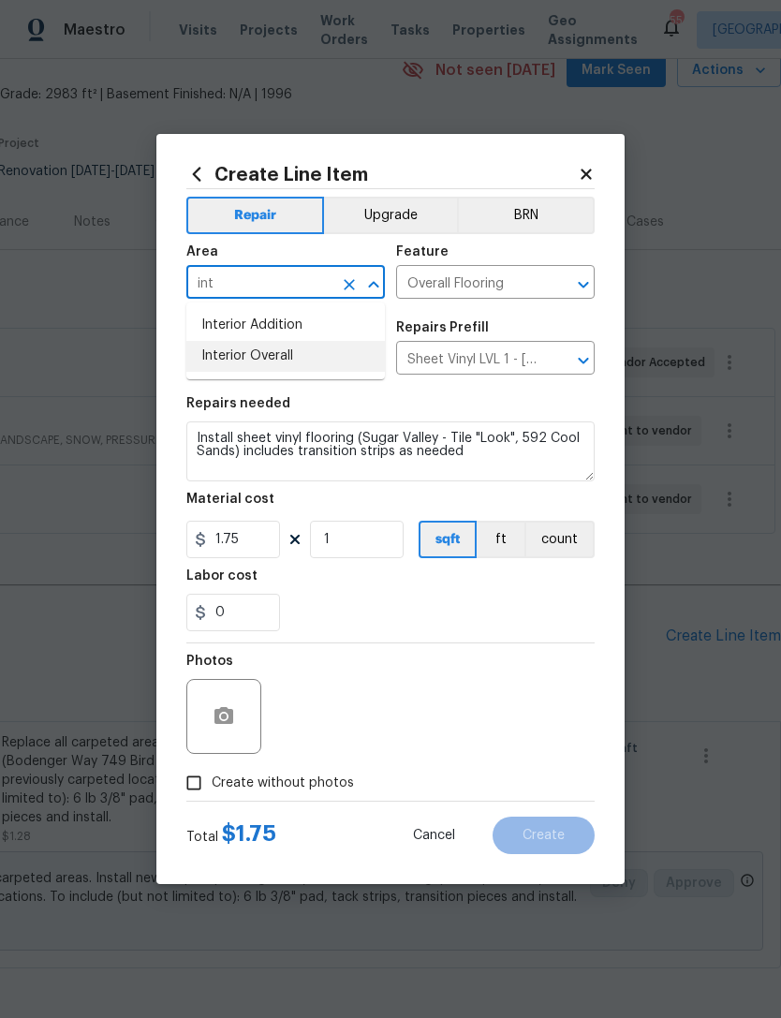
click at [322, 354] on li "Interior Overall" at bounding box center [285, 356] width 198 height 31
type input "Interior Overall"
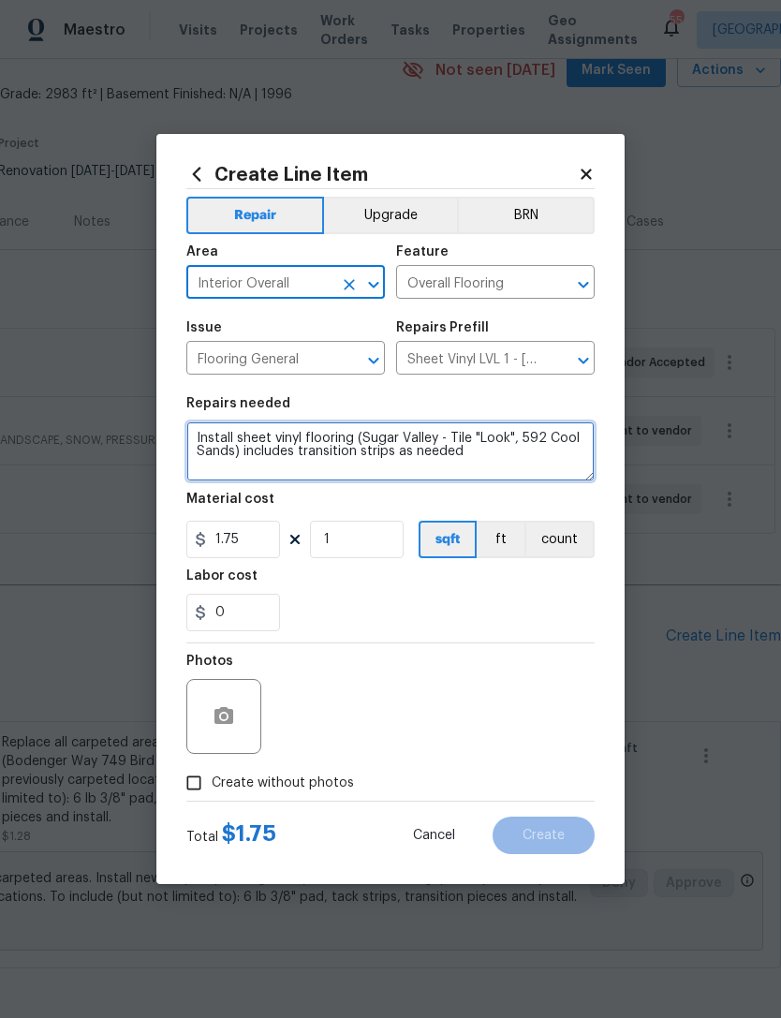
click at [198, 432] on textarea "Install sheet vinyl flooring (Sugar Valley - Tile "Look", 592 Cool Sands) inclu…" at bounding box center [390, 451] width 408 height 60
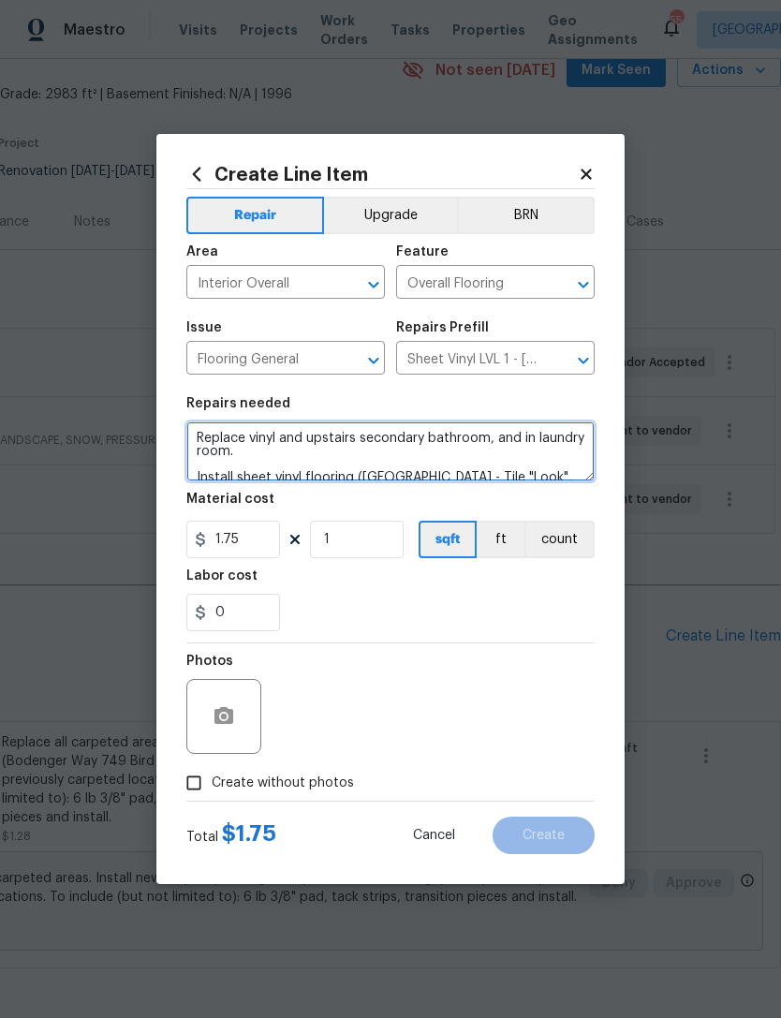
type textarea "Replace vinyl and upstairs secondary bathroom, and in laundry room. Install she…"
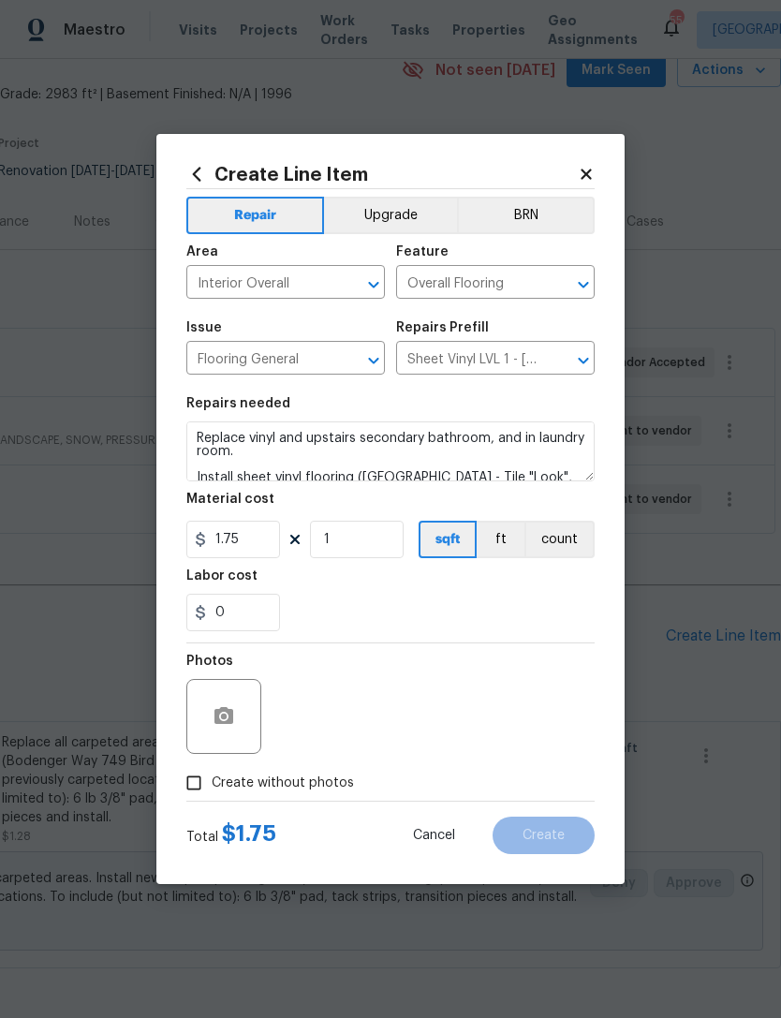
click at [395, 612] on div "0" at bounding box center [390, 612] width 408 height 37
click at [202, 782] on input "Create without photos" at bounding box center [194, 783] width 36 height 36
checkbox input "true"
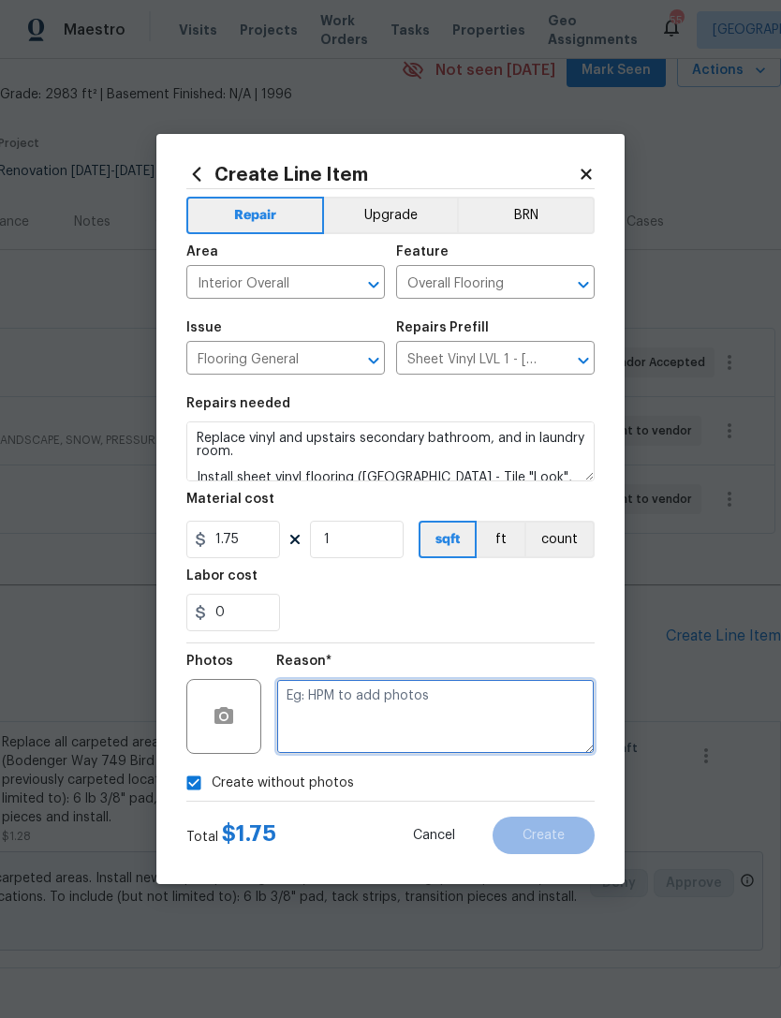
click at [455, 721] on textarea at bounding box center [435, 716] width 318 height 75
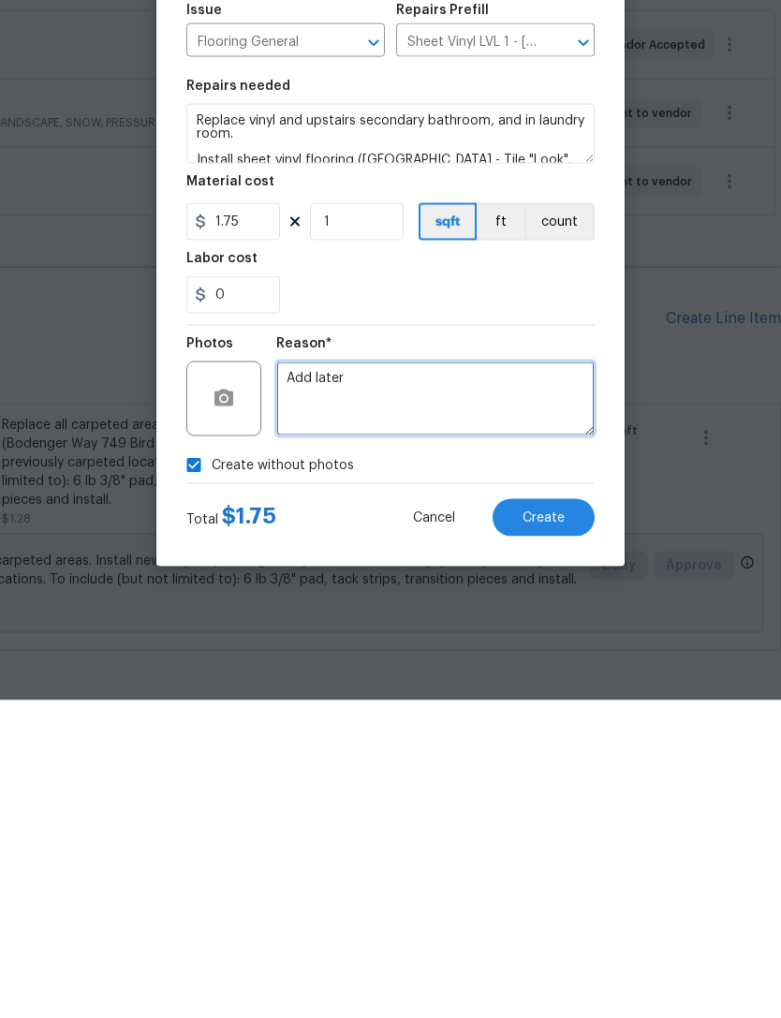
type textarea "Add later"
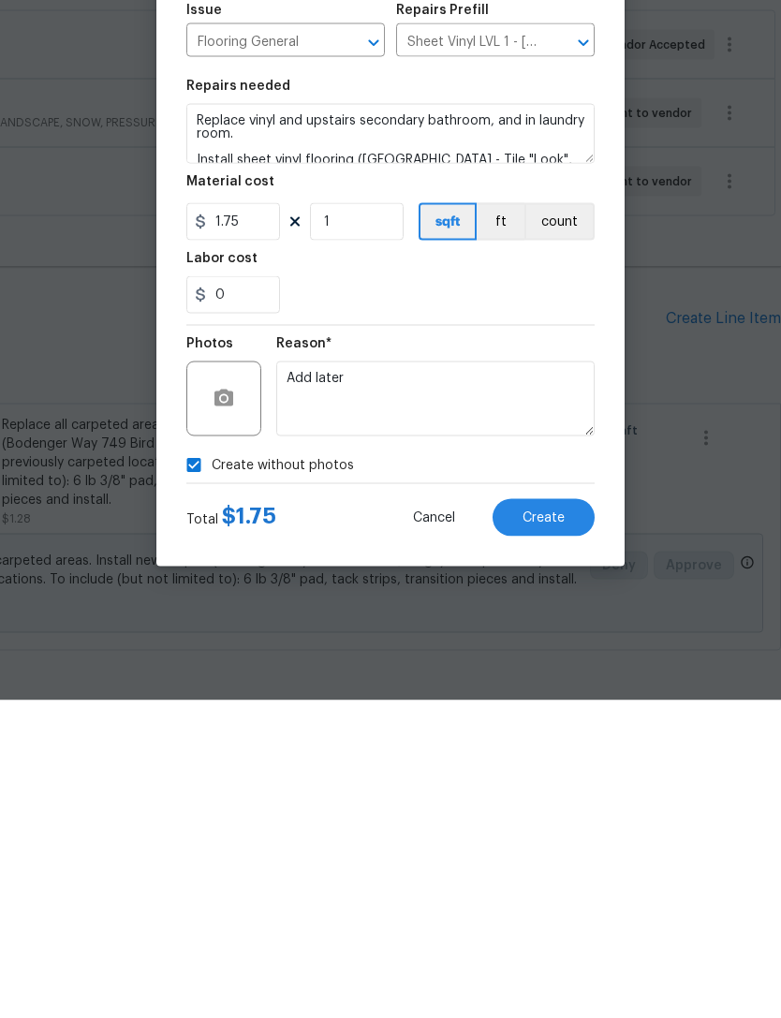
click at [550, 829] on span "Create" at bounding box center [543, 836] width 42 height 14
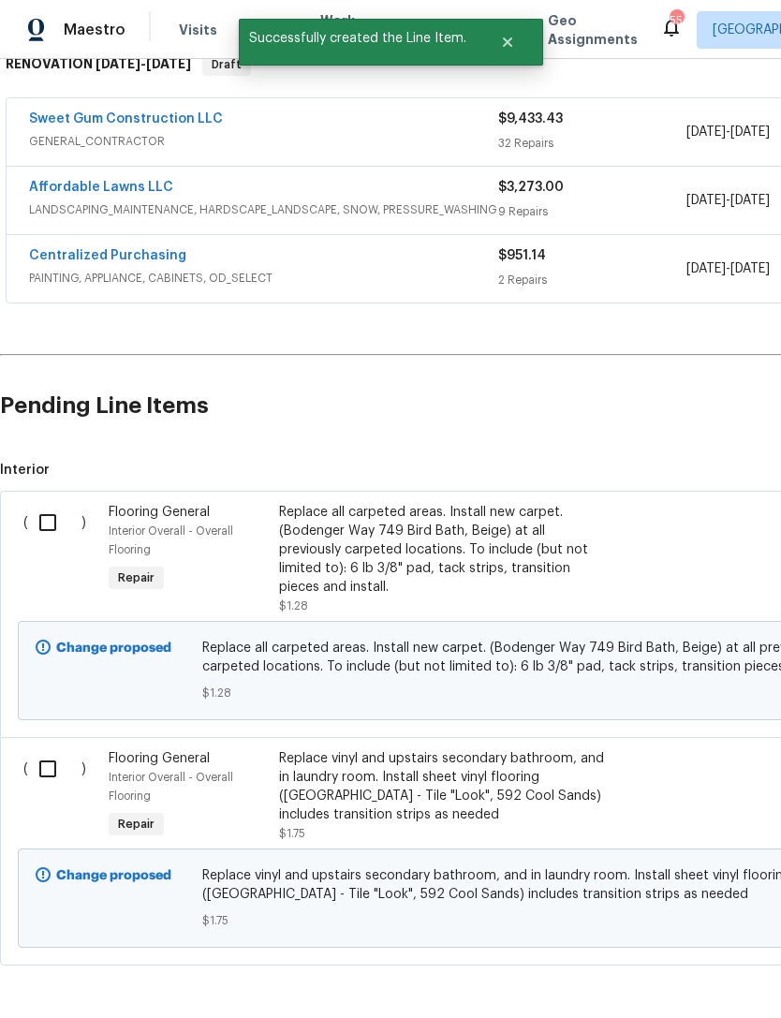
scroll to position [319, 0]
click at [41, 519] on input "checkbox" at bounding box center [54, 523] width 53 height 39
checkbox input "true"
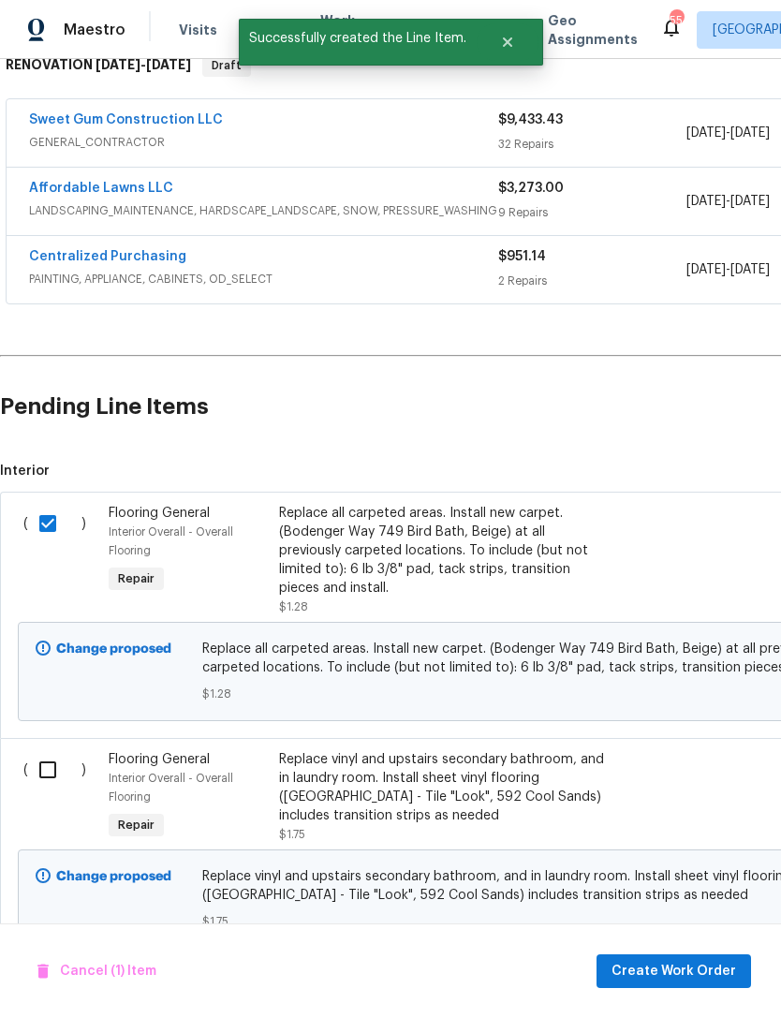
click at [53, 756] on input "checkbox" at bounding box center [54, 769] width 53 height 39
checkbox input "true"
click at [718, 969] on span "Create Work Order" at bounding box center [673, 971] width 125 height 23
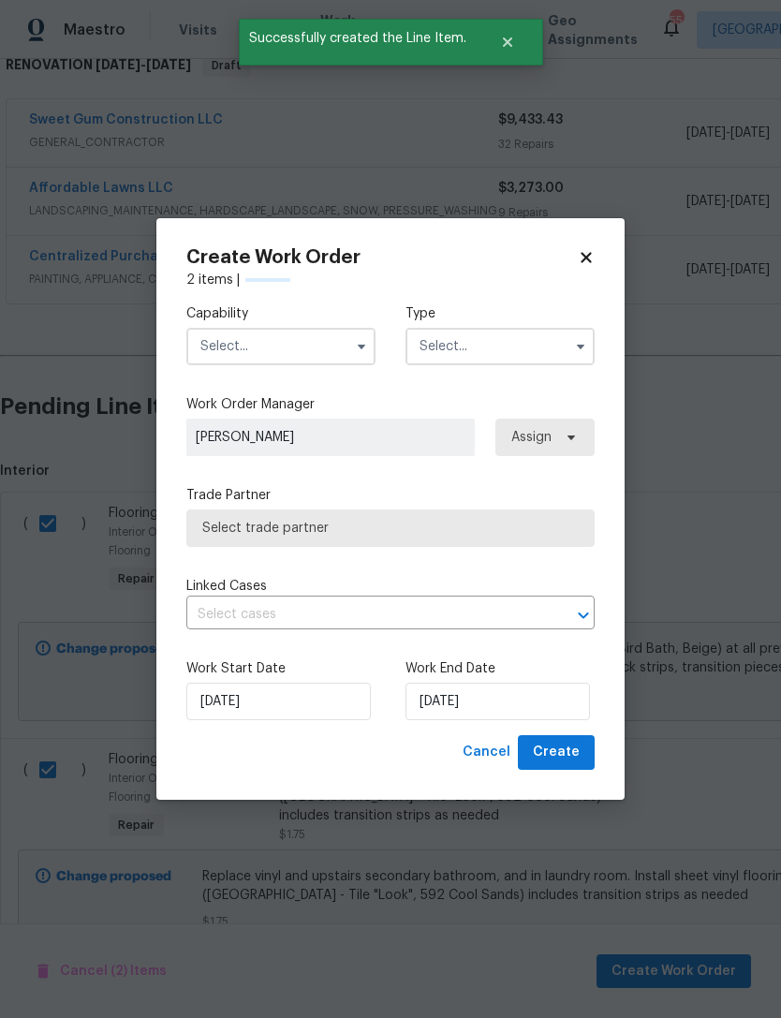
checkbox input "false"
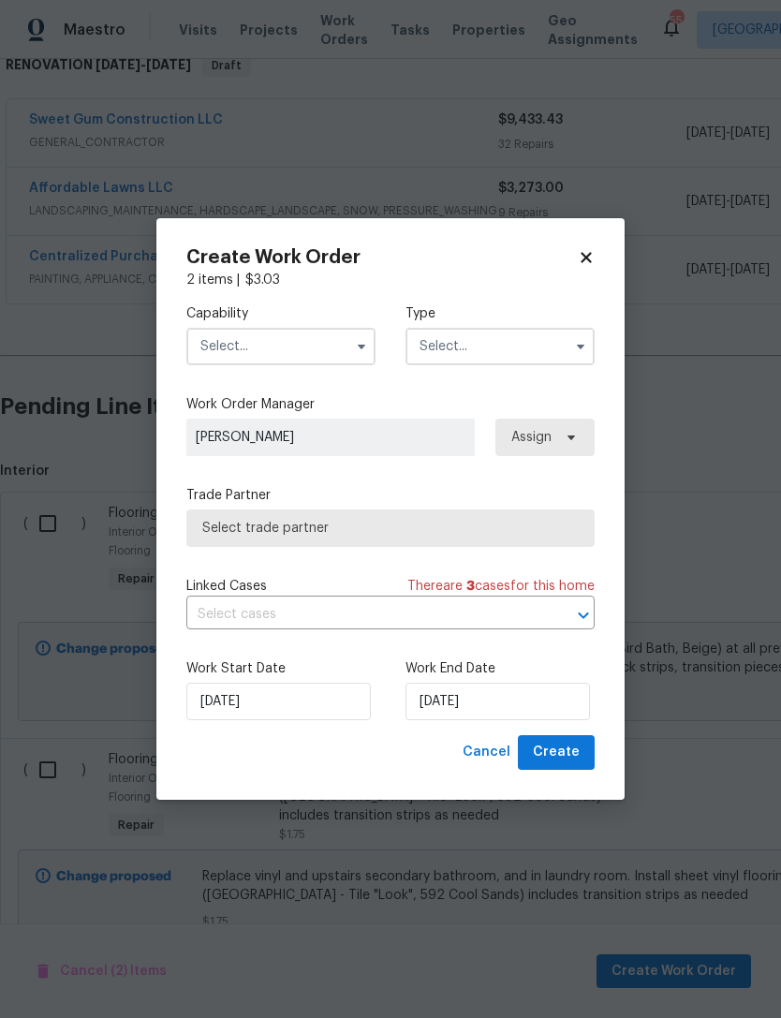
click at [285, 349] on input "text" at bounding box center [280, 346] width 189 height 37
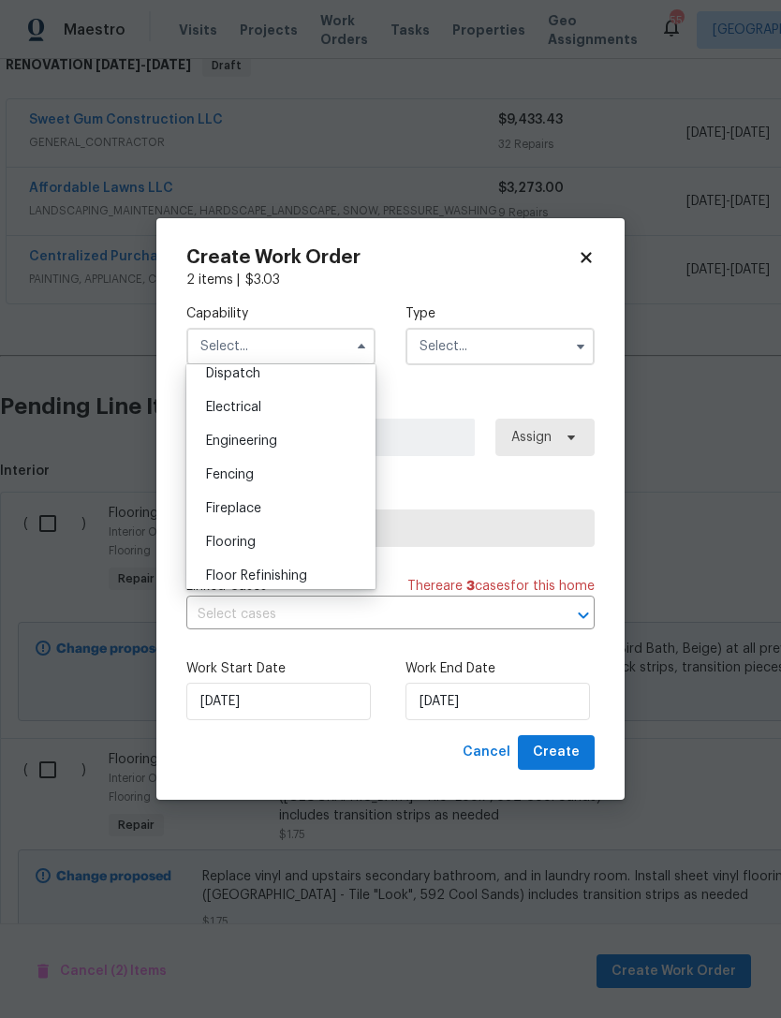
scroll to position [575, 0]
click at [263, 537] on div "Flooring" at bounding box center [281, 538] width 180 height 34
type input "Flooring"
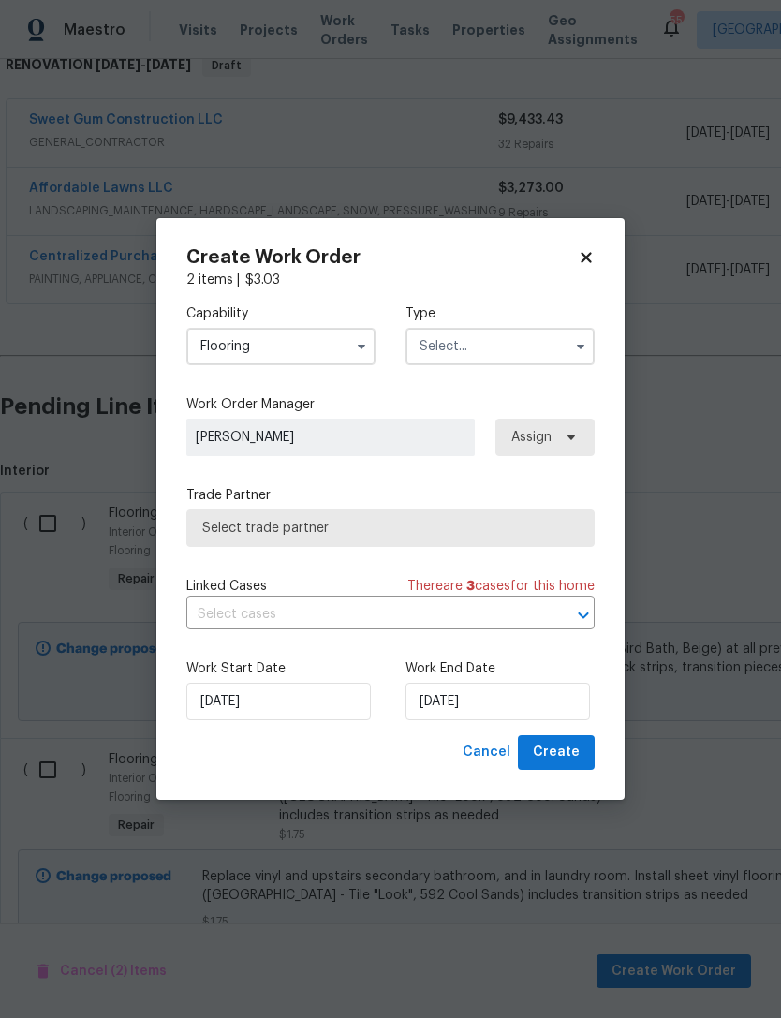
click at [495, 345] on input "text" at bounding box center [499, 346] width 189 height 37
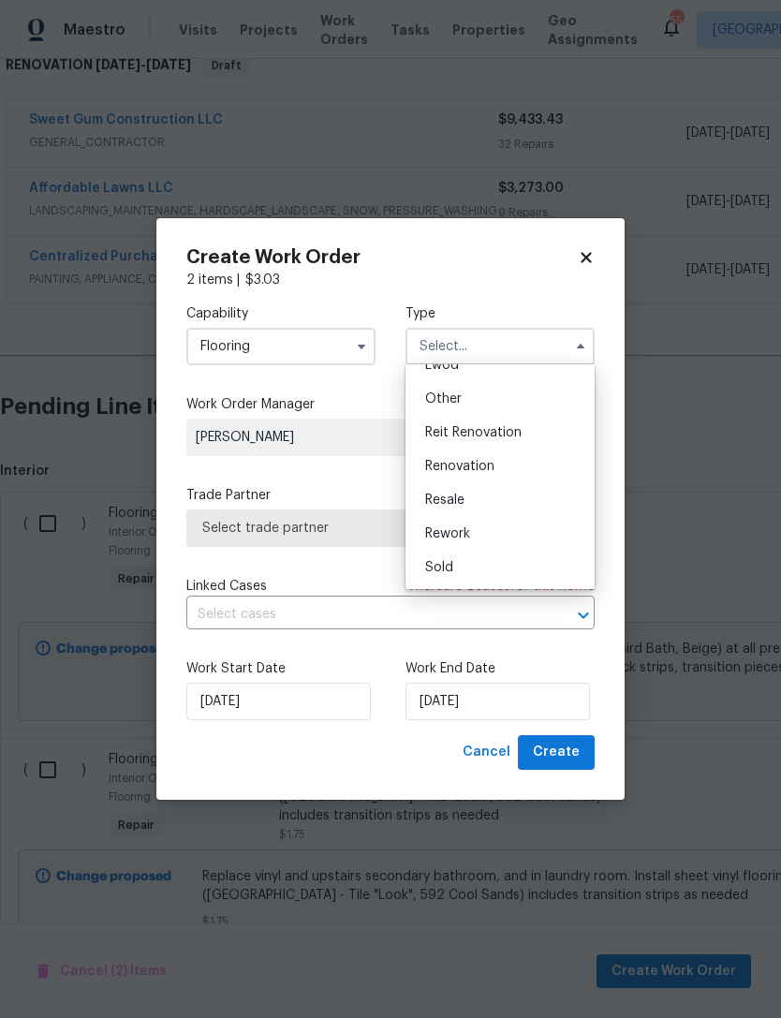
scroll to position [223, 0]
click at [481, 468] on span "Renovation" at bounding box center [459, 466] width 69 height 13
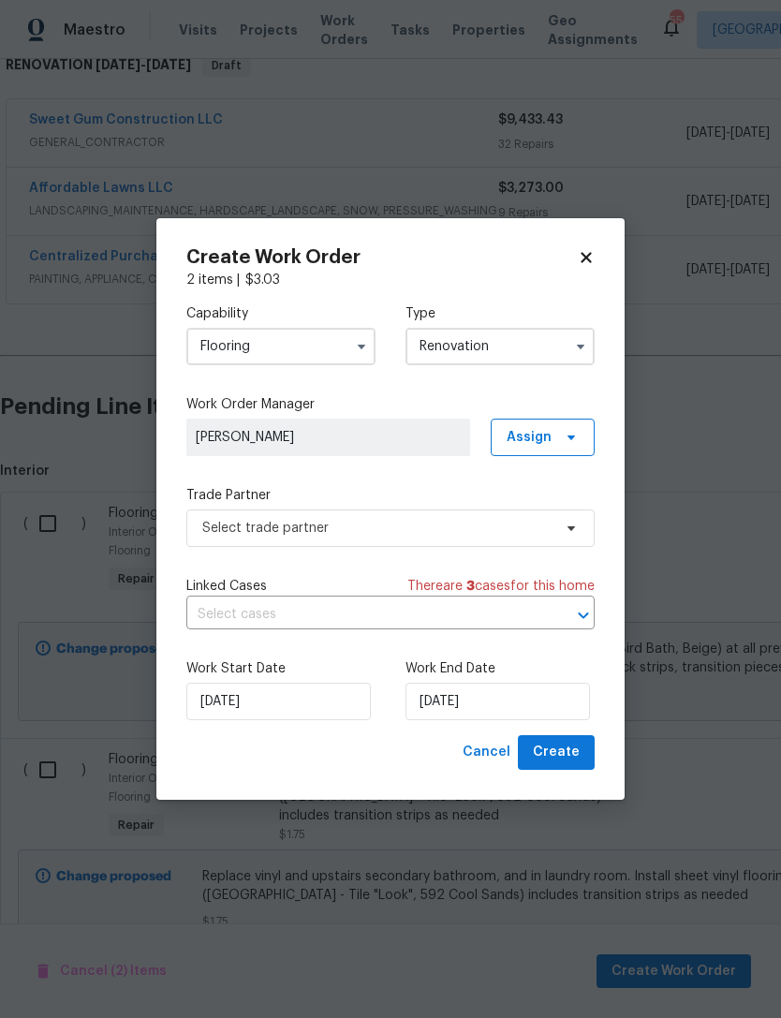
type input "Renovation"
click at [291, 703] on input "[DATE]" at bounding box center [278, 701] width 184 height 37
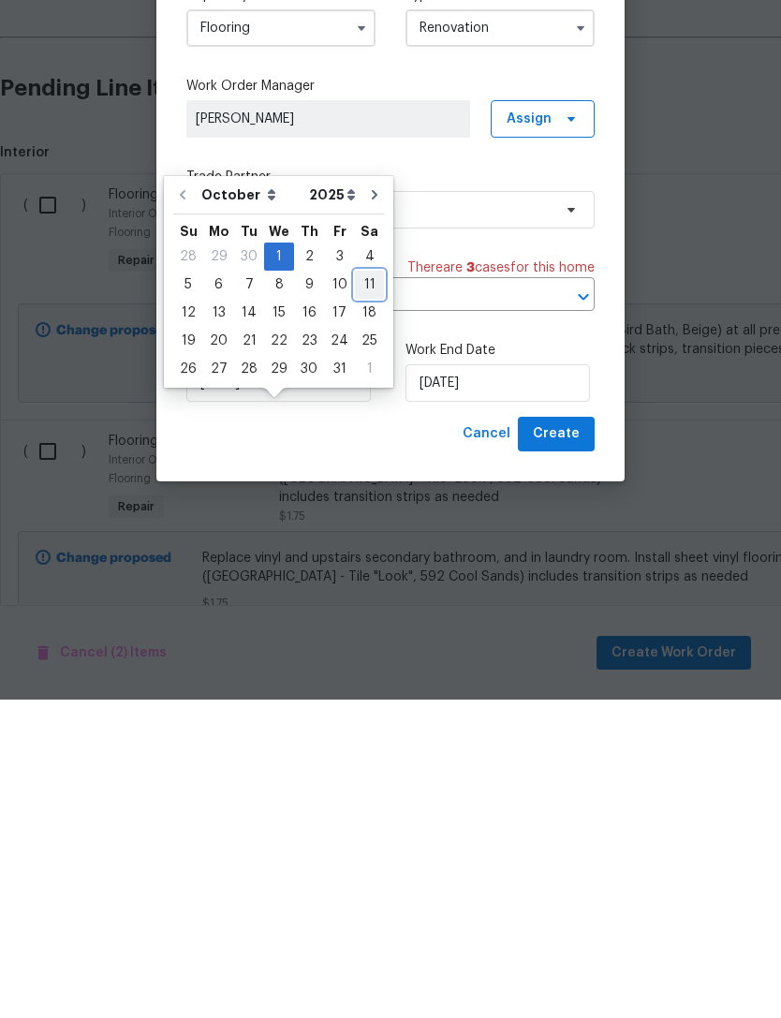
click at [365, 590] on div "11" at bounding box center [369, 603] width 29 height 26
type input "10/11/2025"
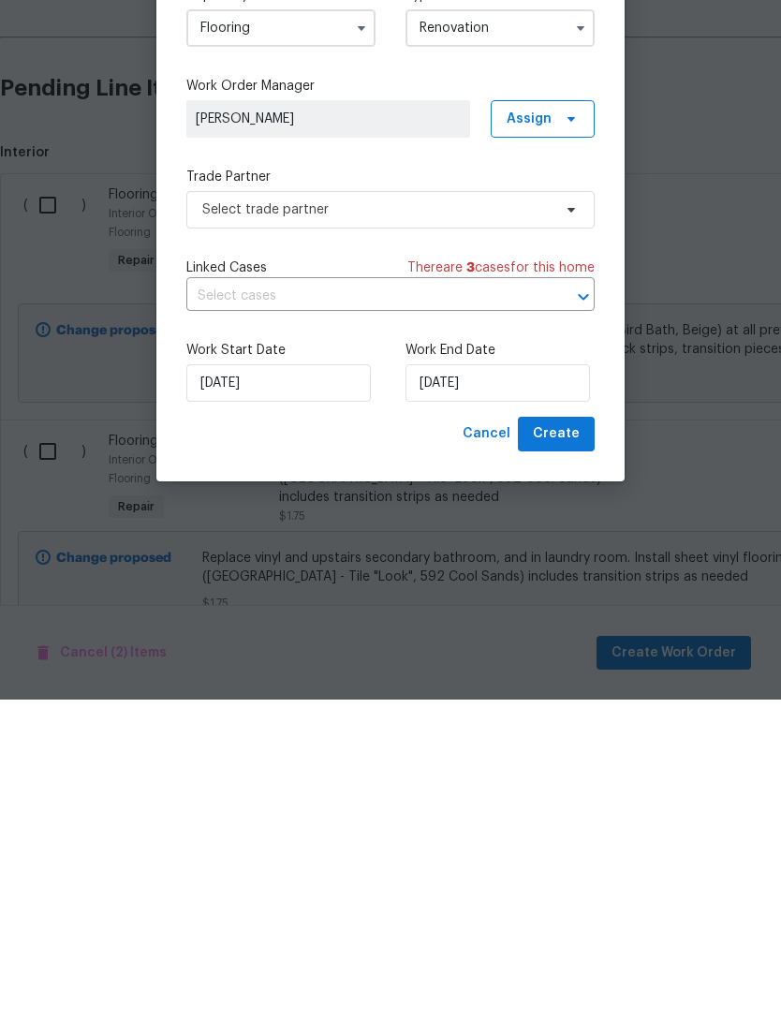
scroll to position [60, 0]
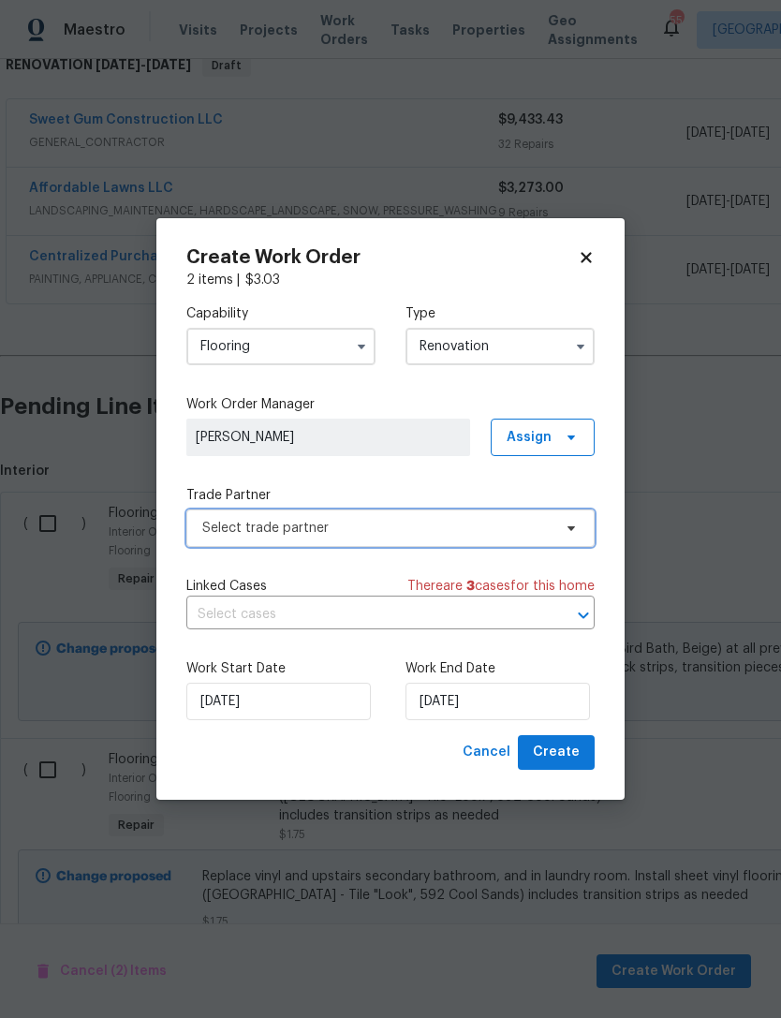
click at [233, 517] on span "Select trade partner" at bounding box center [390, 527] width 408 height 37
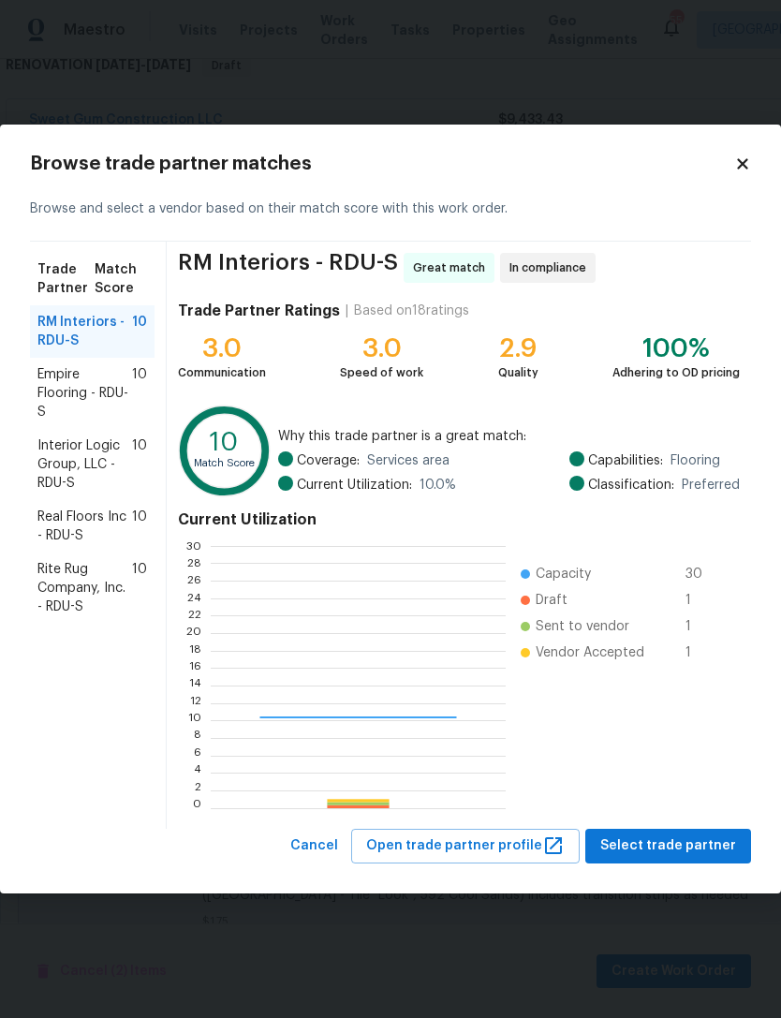
scroll to position [262, 294]
click at [66, 402] on span "Empire Flooring - RDU-S" at bounding box center [84, 393] width 95 height 56
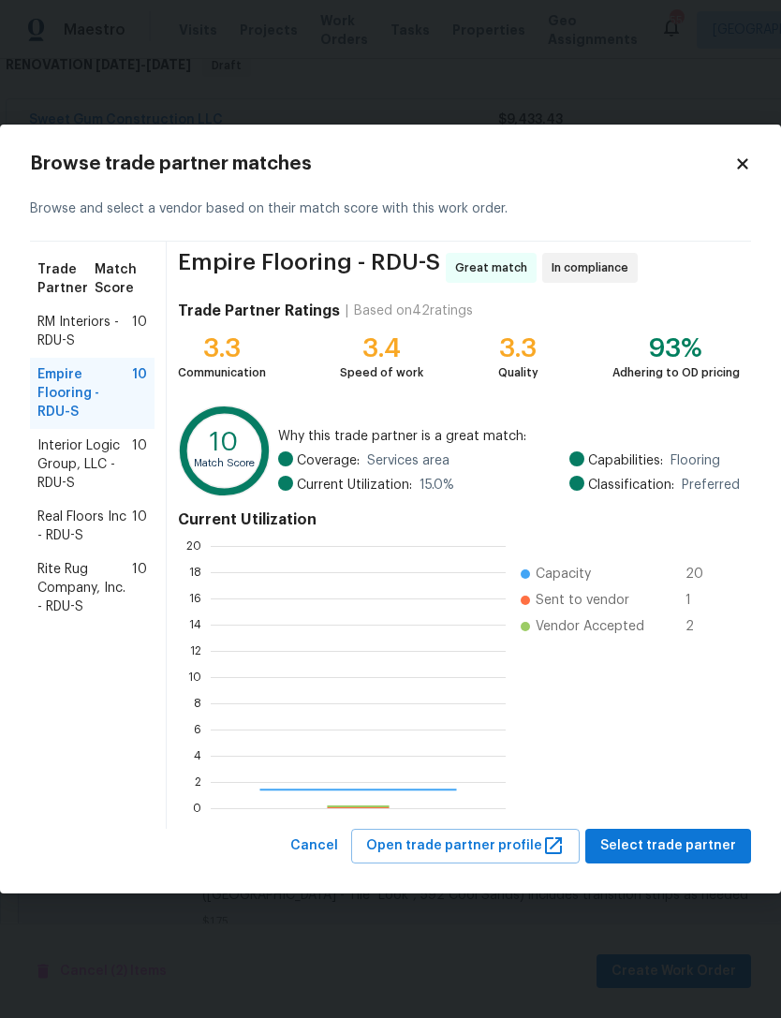
scroll to position [262, 295]
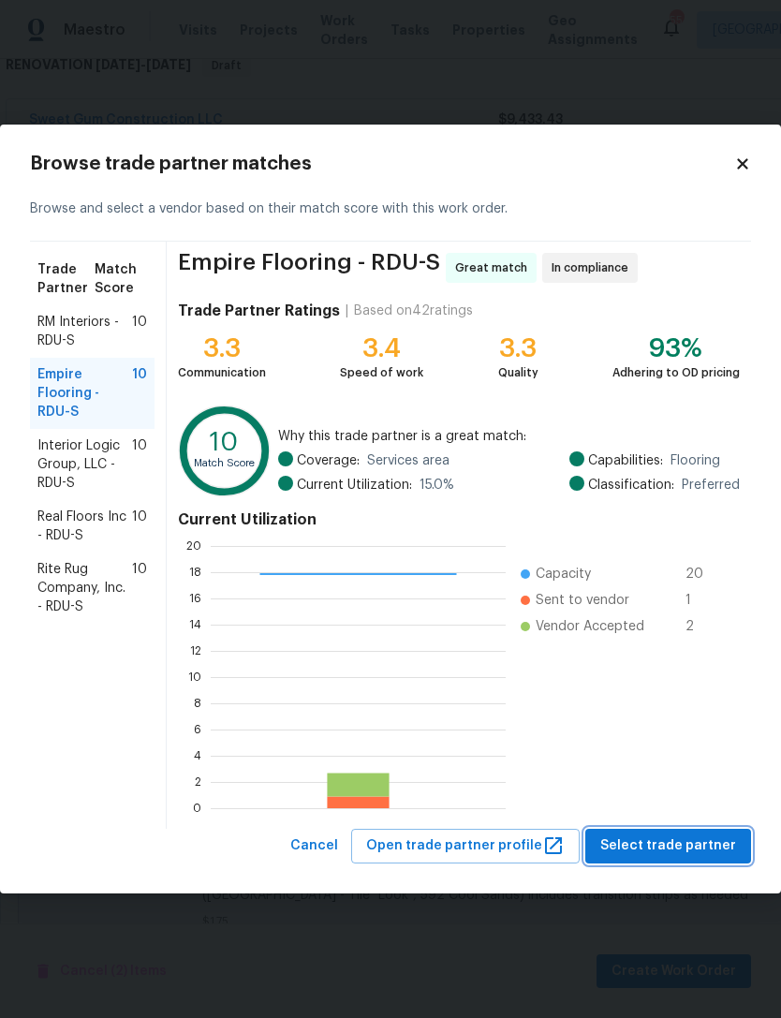
click at [702, 841] on span "Select trade partner" at bounding box center [668, 845] width 136 height 23
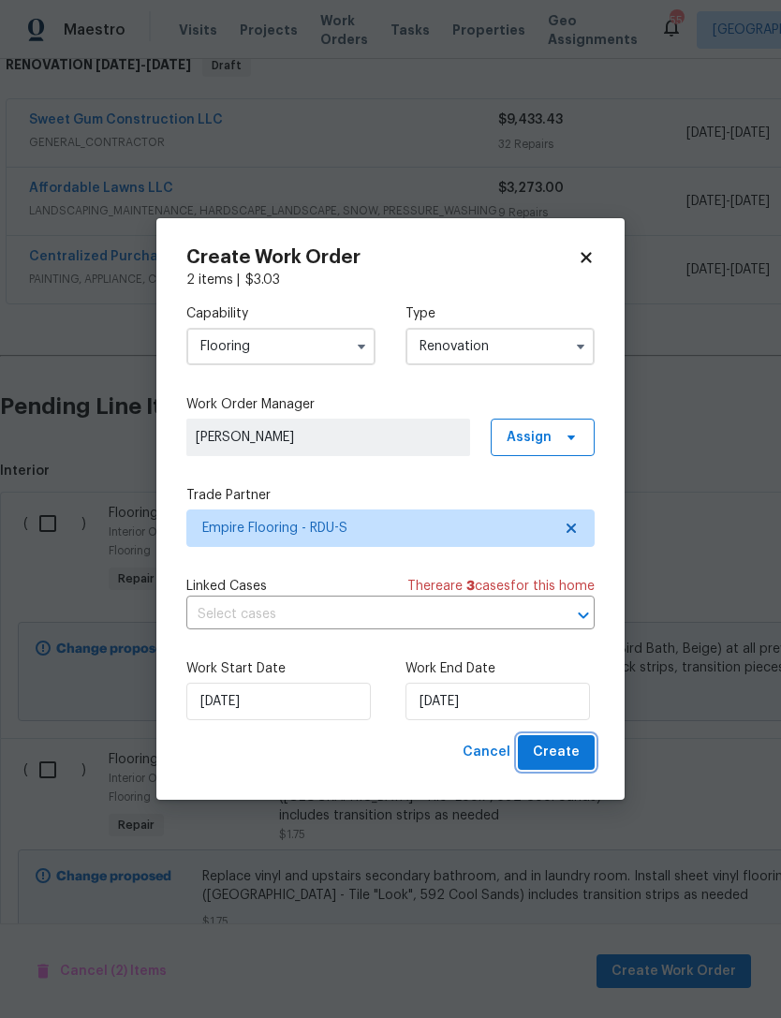
click at [569, 757] on span "Create" at bounding box center [556, 752] width 47 height 23
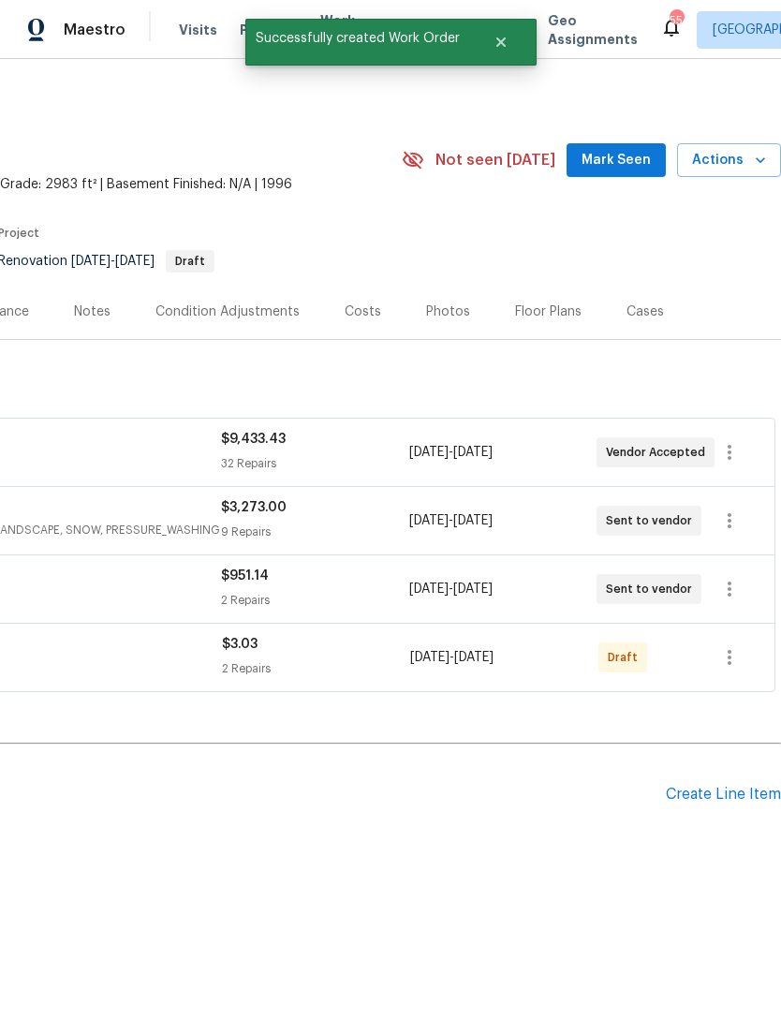
scroll to position [0, 277]
click at [732, 657] on icon "button" at bounding box center [729, 657] width 22 height 22
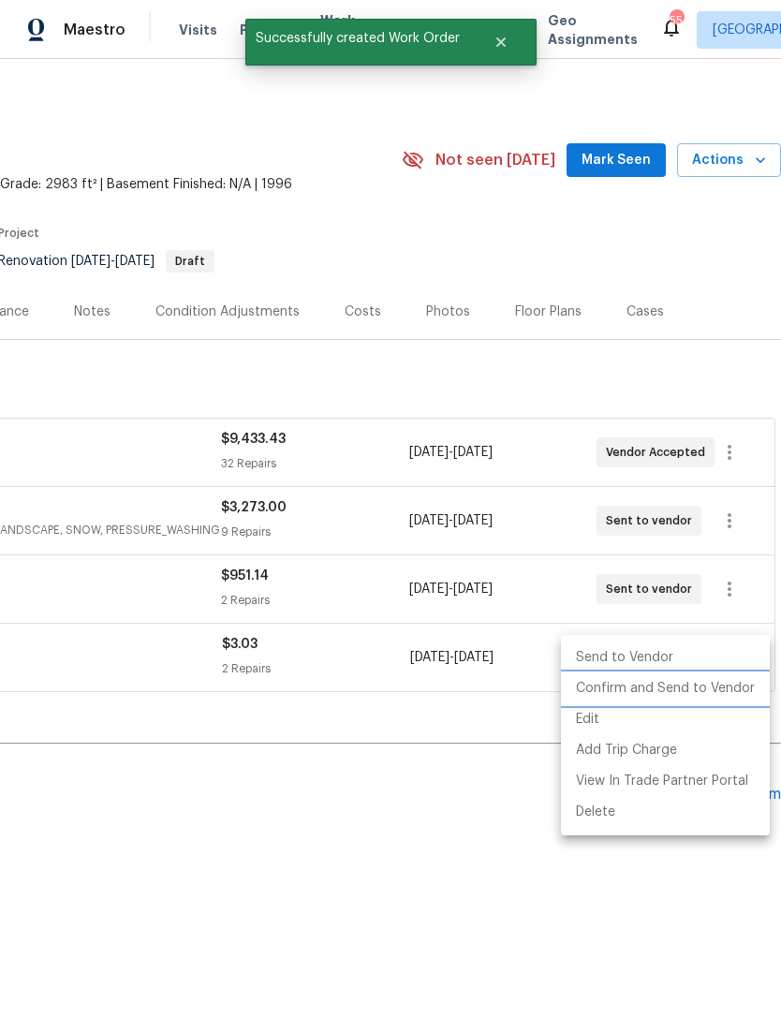
click at [706, 690] on li "Confirm and Send to Vendor" at bounding box center [665, 688] width 209 height 31
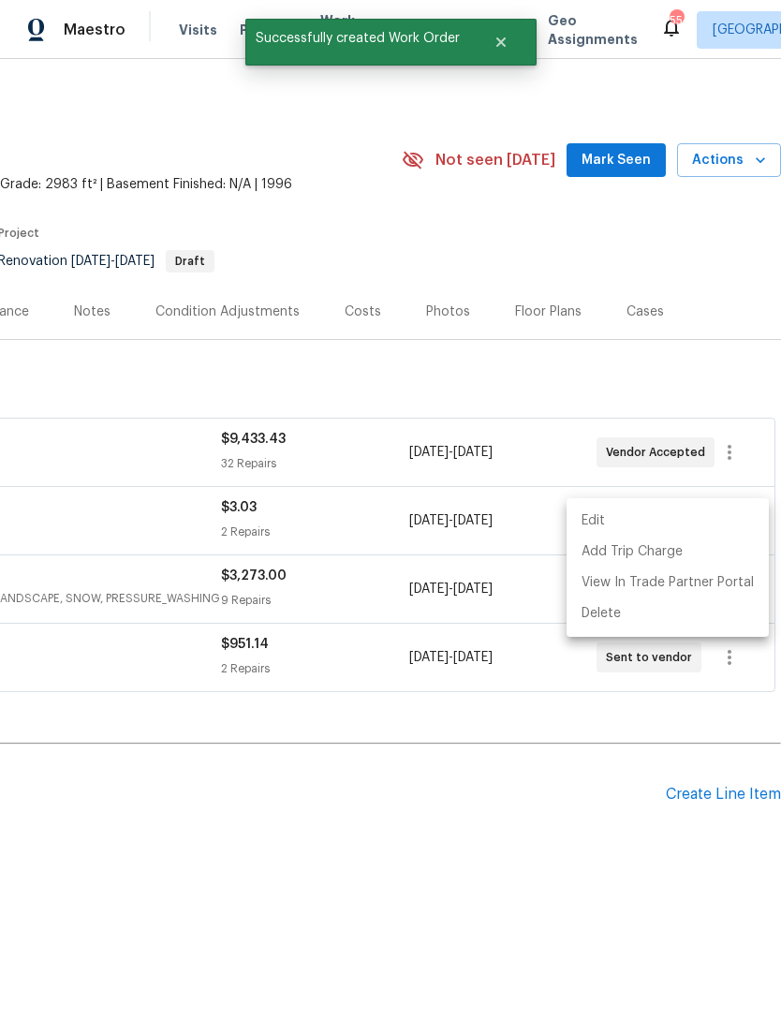
click at [520, 804] on div at bounding box center [390, 509] width 781 height 1018
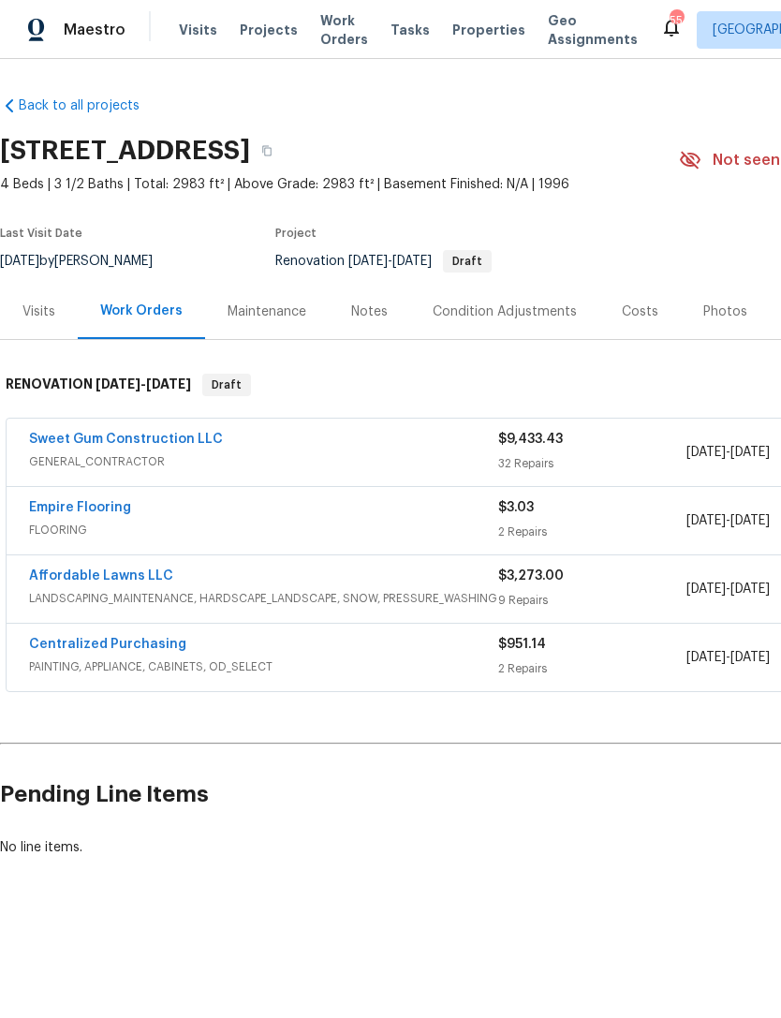
scroll to position [0, 0]
click at [378, 310] on div "Notes" at bounding box center [369, 311] width 37 height 19
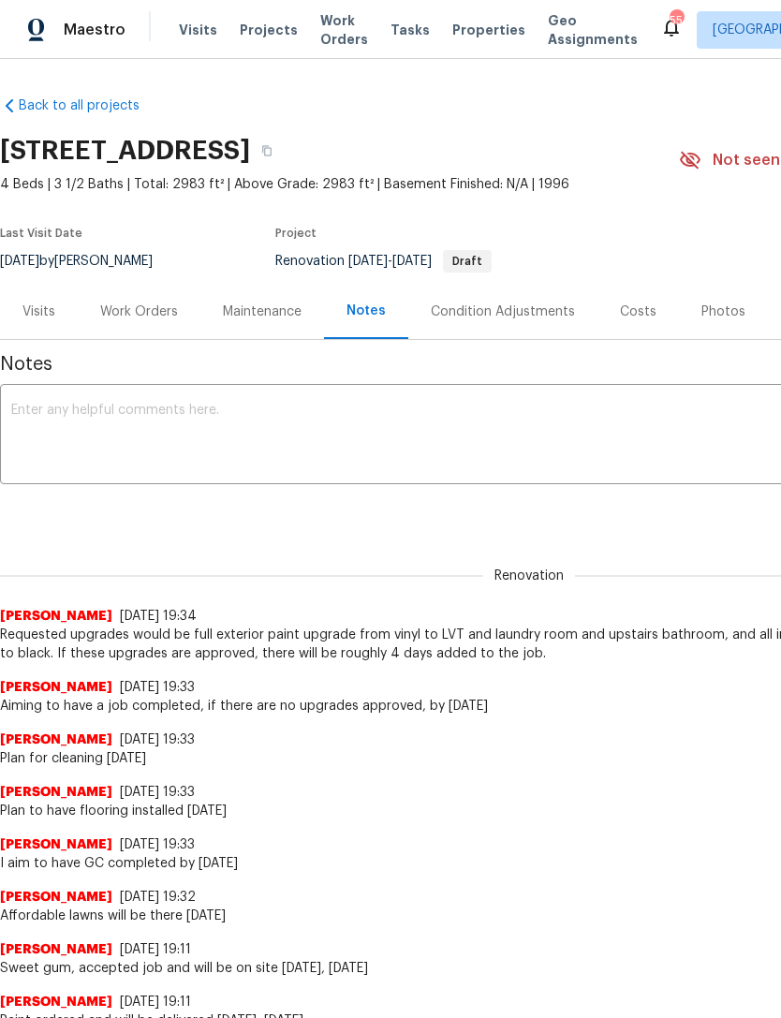
click at [129, 315] on div "Work Orders" at bounding box center [139, 311] width 78 height 19
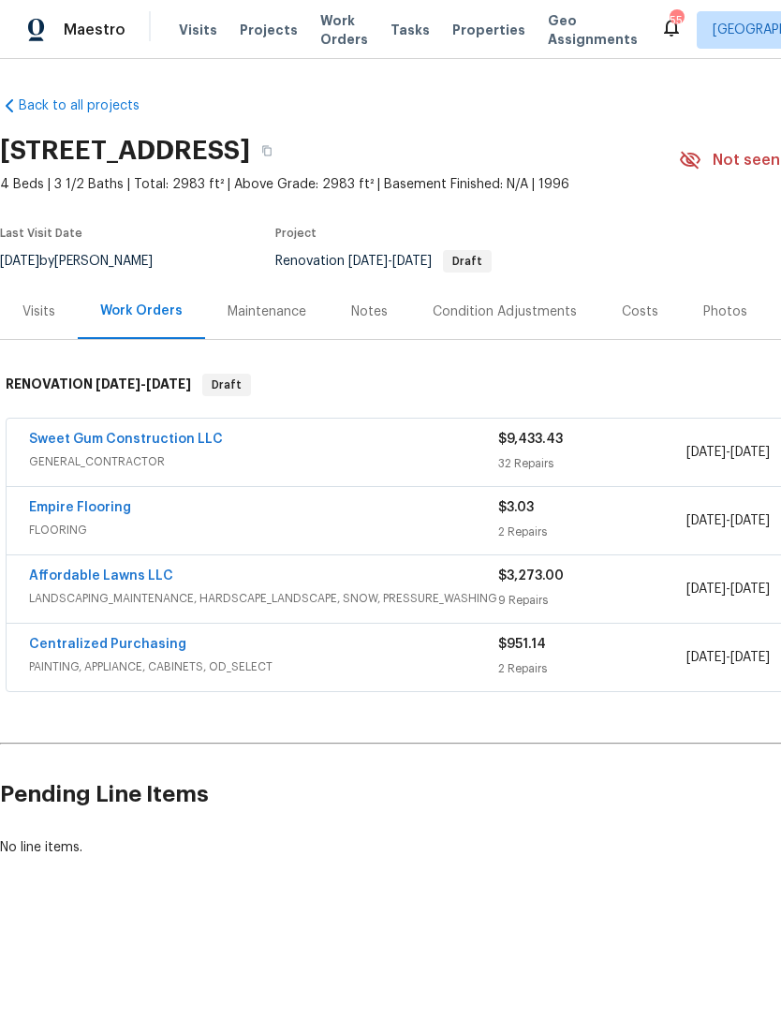
click at [65, 512] on link "Empire Flooring" at bounding box center [80, 507] width 102 height 13
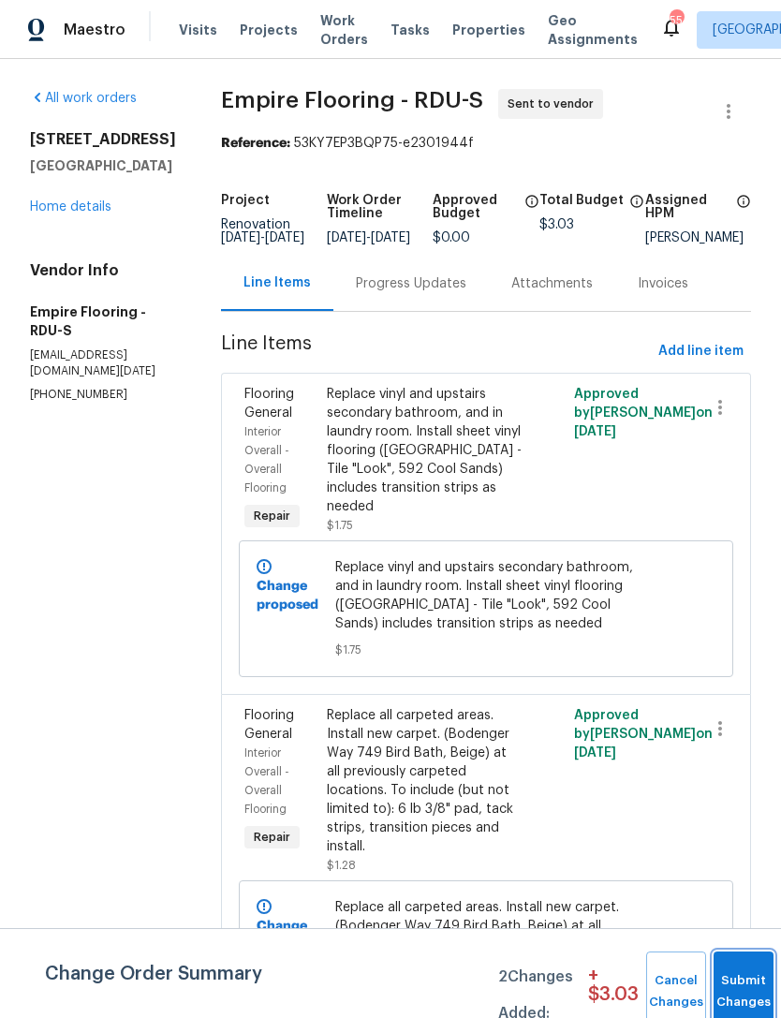
click at [732, 981] on button "Submit Changes" at bounding box center [743, 991] width 60 height 81
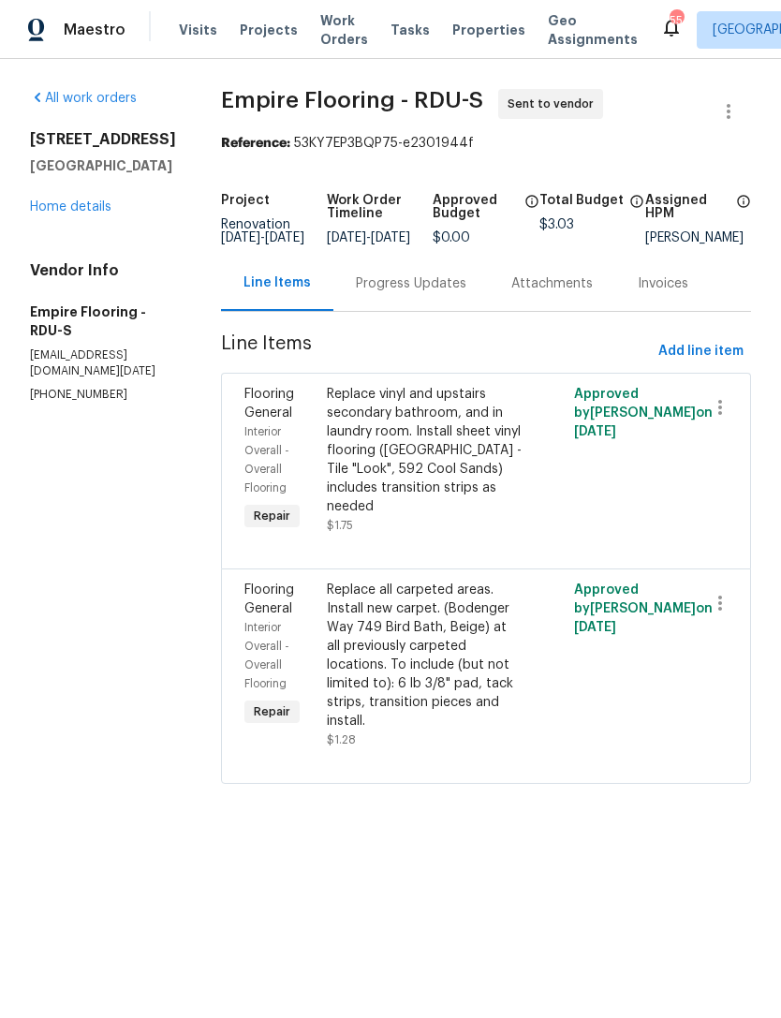
click at [401, 307] on div "Progress Updates" at bounding box center [410, 283] width 155 height 55
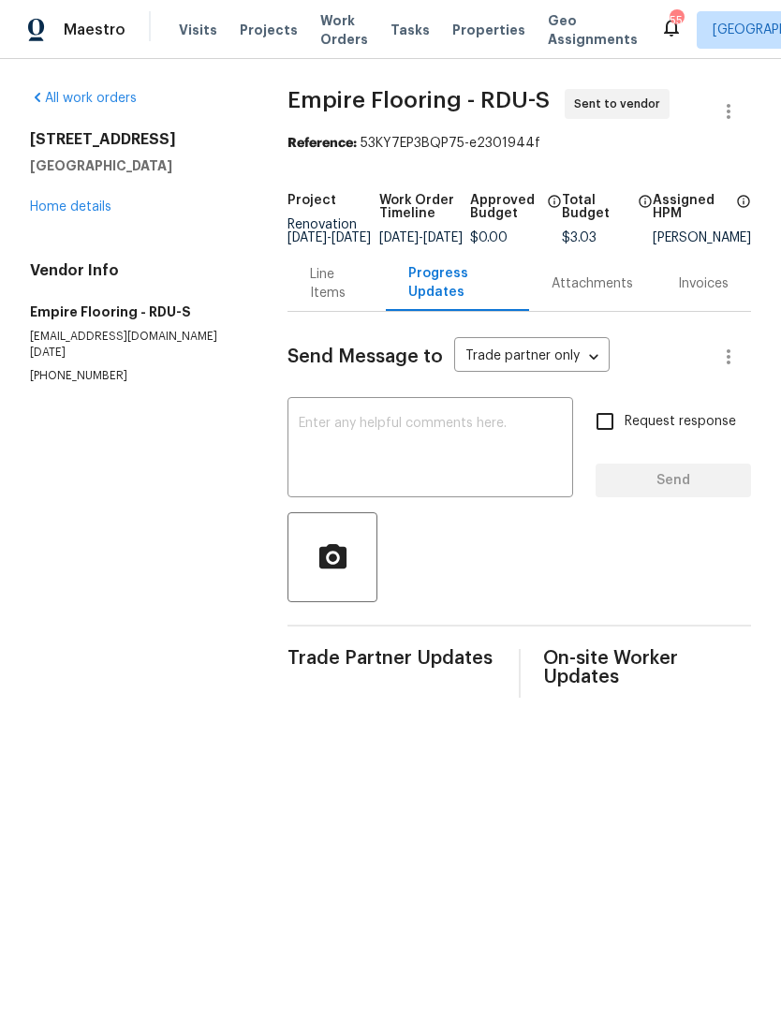
click at [524, 482] on textarea at bounding box center [430, 450] width 263 height 66
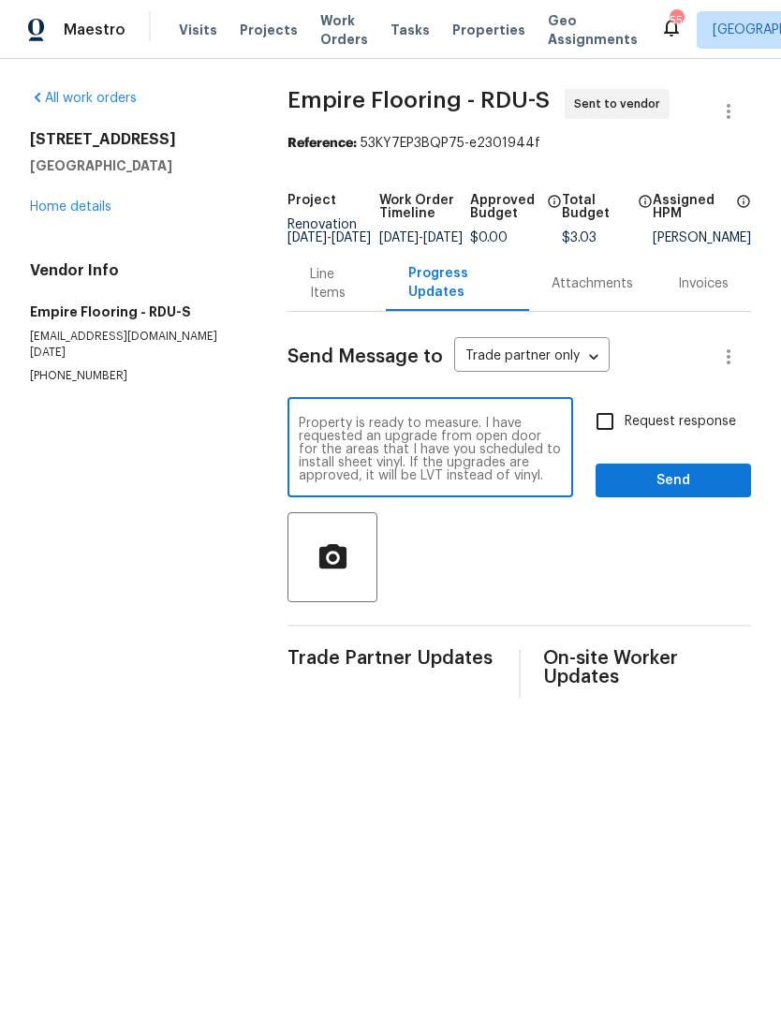
scroll to position [13, 0]
type textarea "Property is ready to measure. I have requested an upgrade from open door for th…"
click at [611, 433] on input "Request response" at bounding box center [604, 421] width 39 height 39
checkbox input "true"
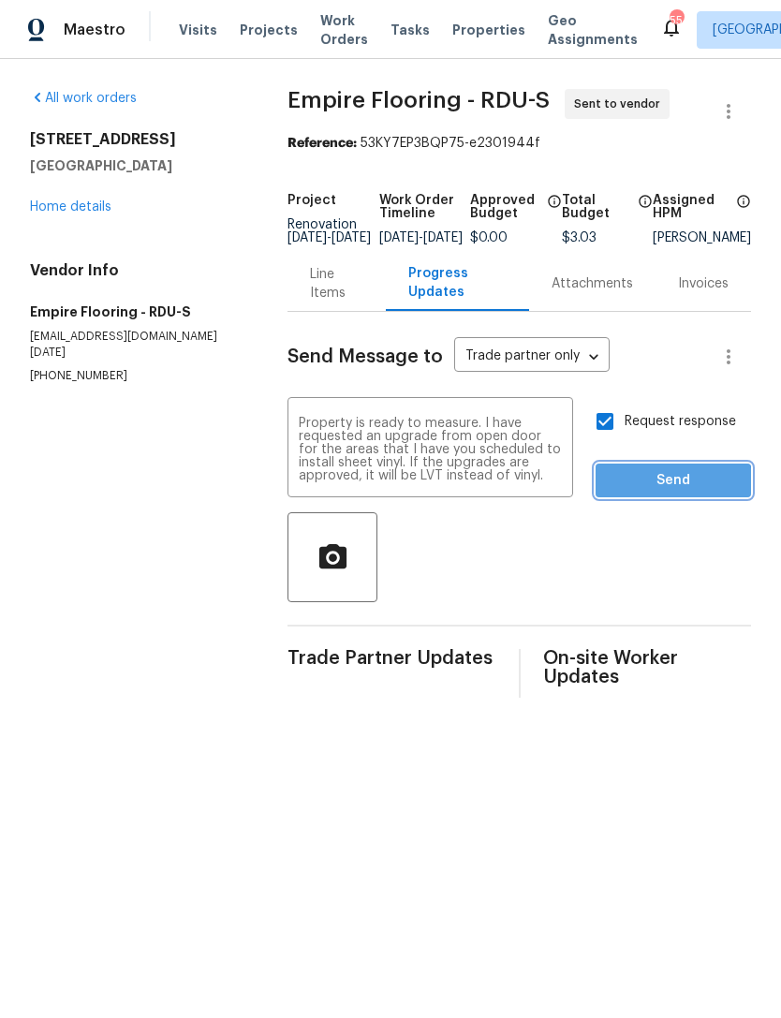
click at [664, 492] on span "Send" at bounding box center [672, 480] width 125 height 23
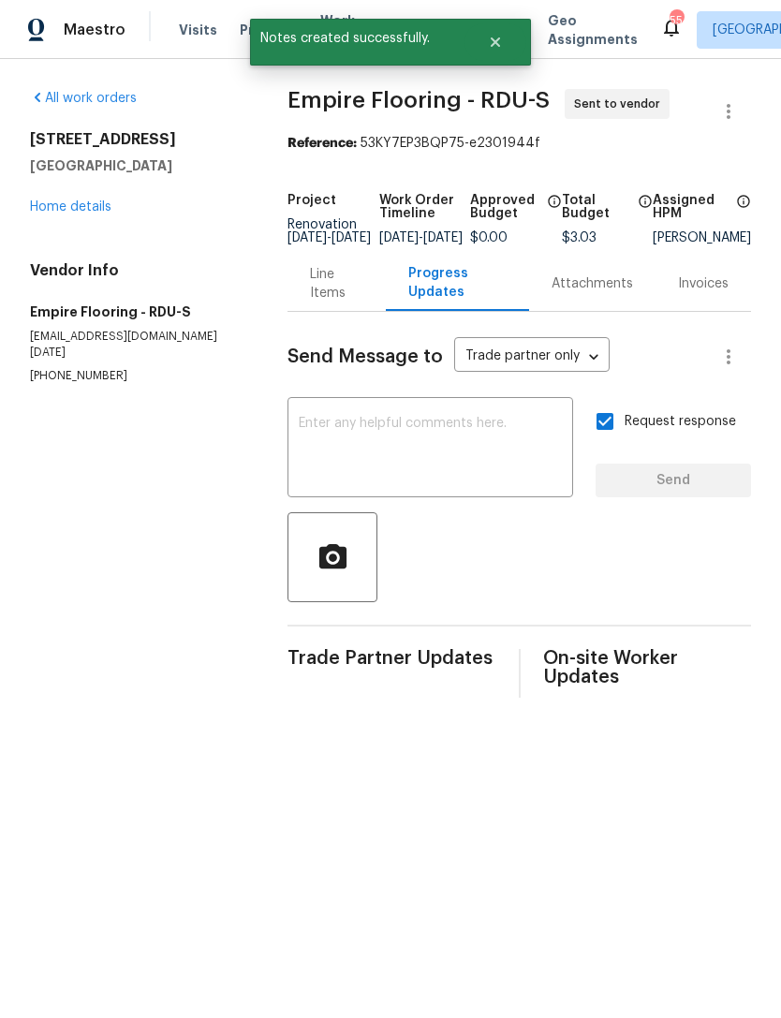
scroll to position [0, 0]
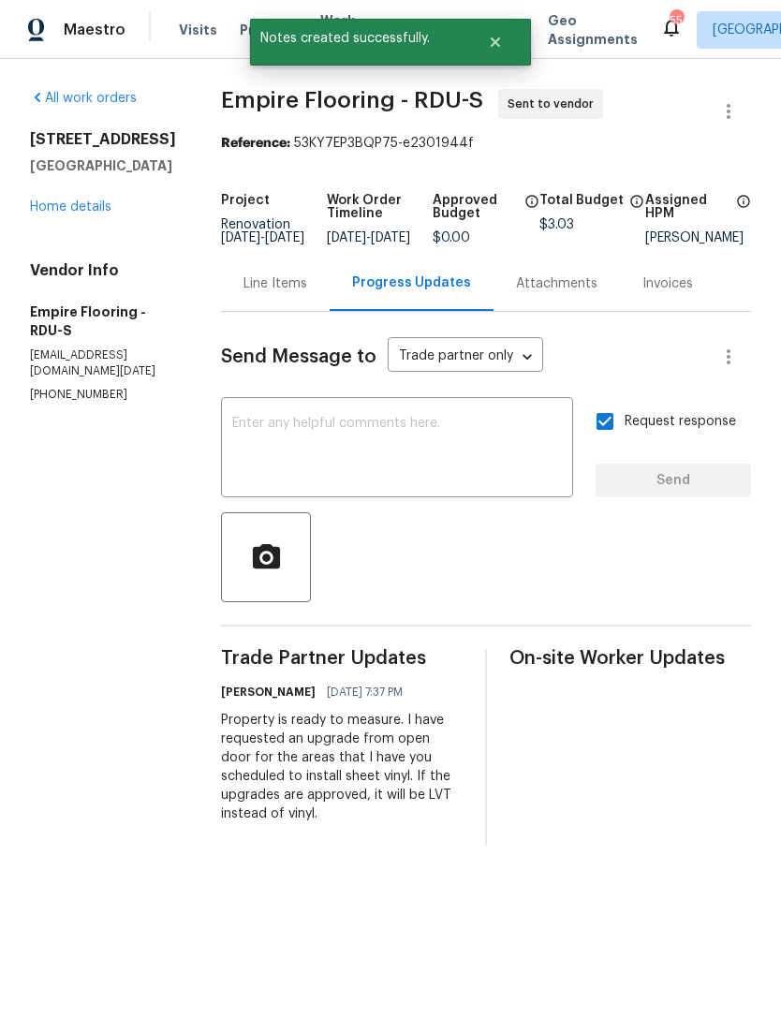
click at [82, 213] on link "Home details" at bounding box center [70, 206] width 81 height 13
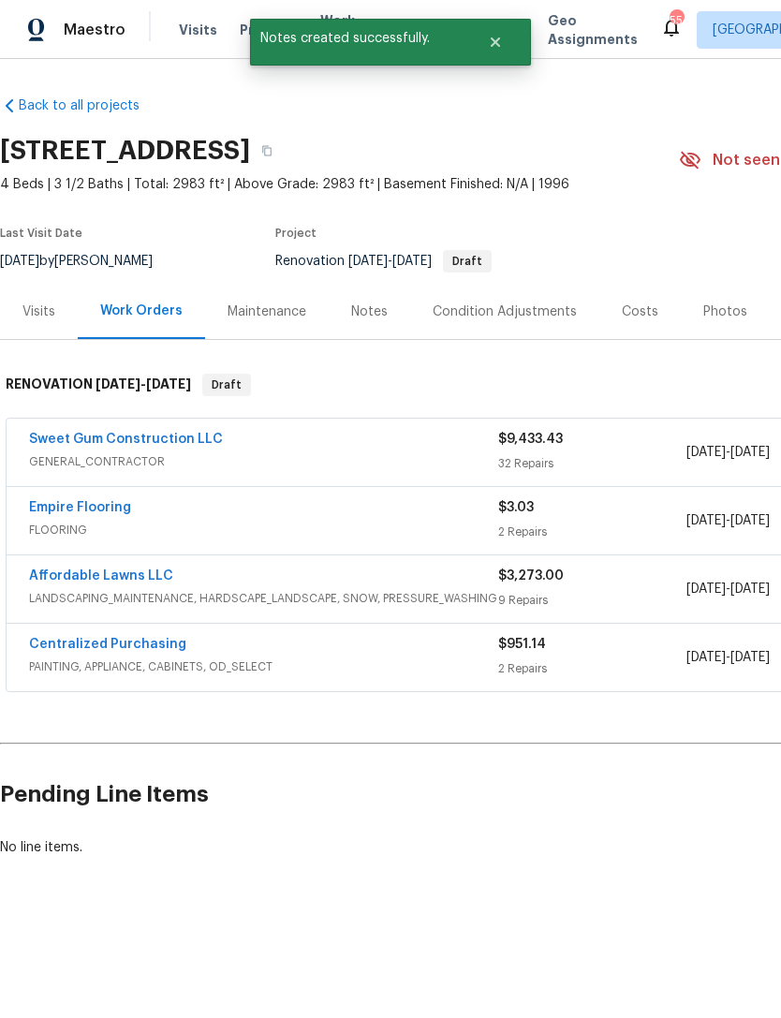
click at [375, 316] on div "Notes" at bounding box center [369, 311] width 37 height 19
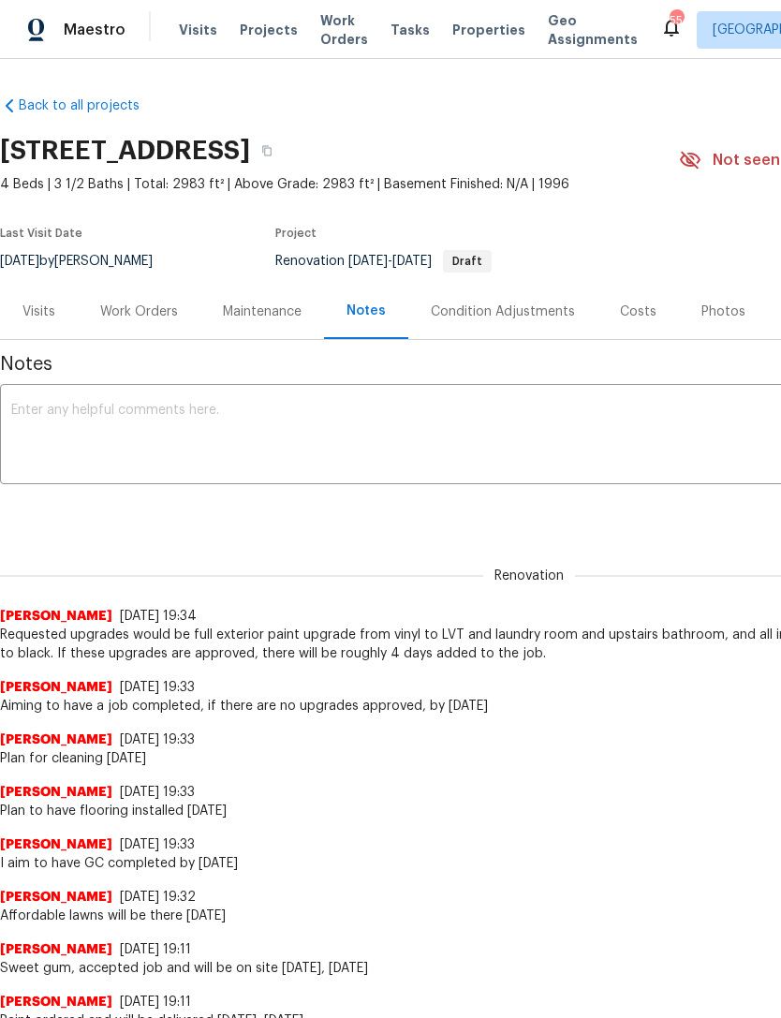
click at [174, 319] on div "Work Orders" at bounding box center [139, 311] width 78 height 19
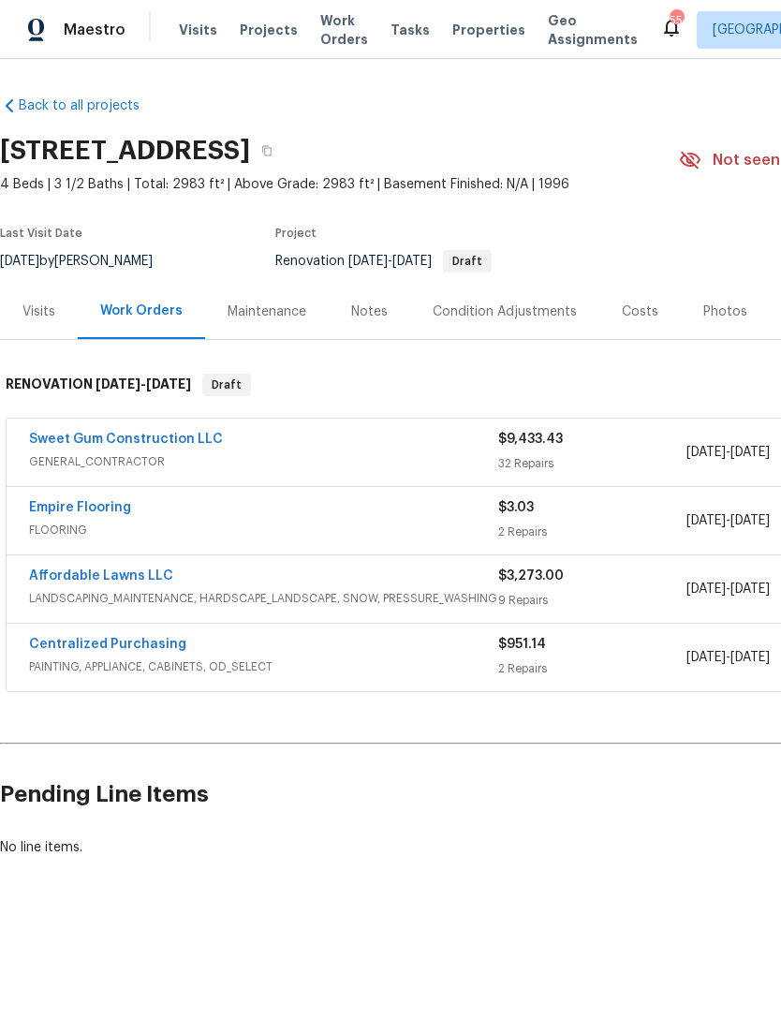
click at [66, 444] on link "Sweet Gum Construction LLC" at bounding box center [126, 439] width 194 height 13
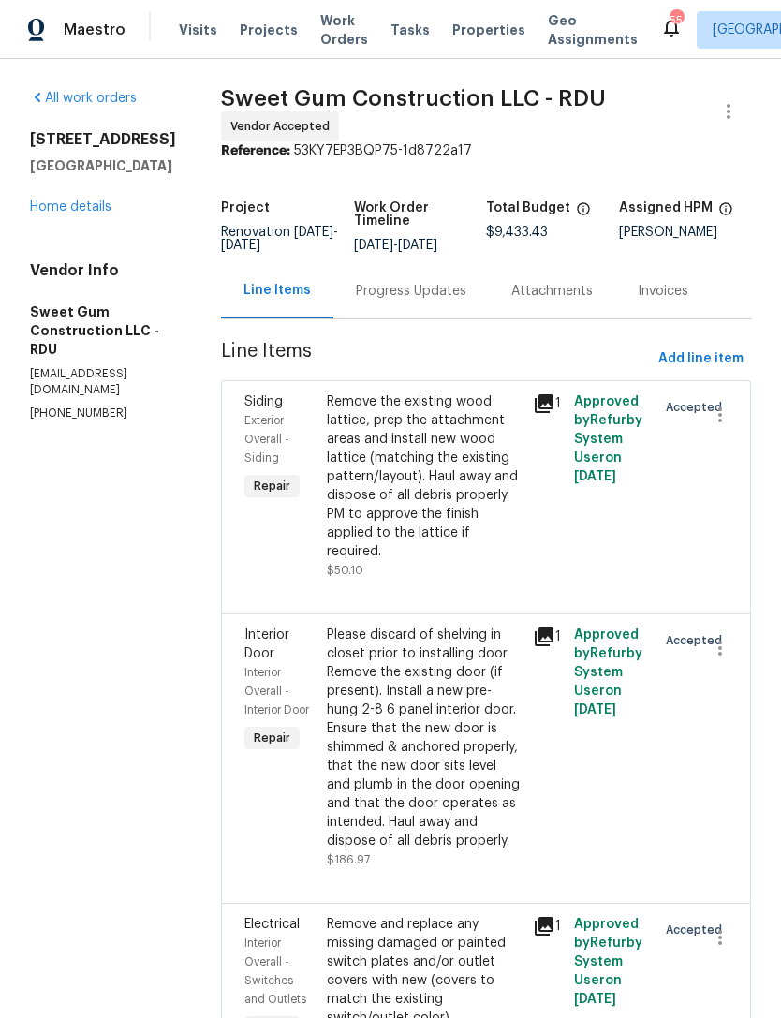
click at [82, 211] on link "Home details" at bounding box center [70, 206] width 81 height 13
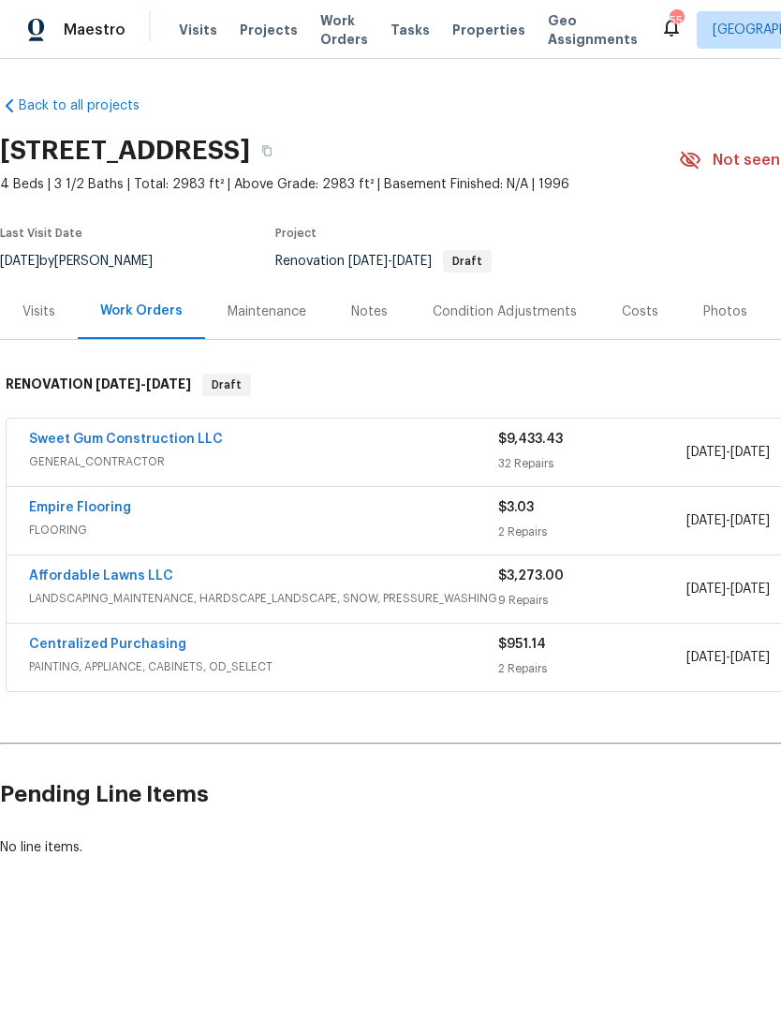
click at [47, 503] on link "Empire Flooring" at bounding box center [80, 507] width 102 height 13
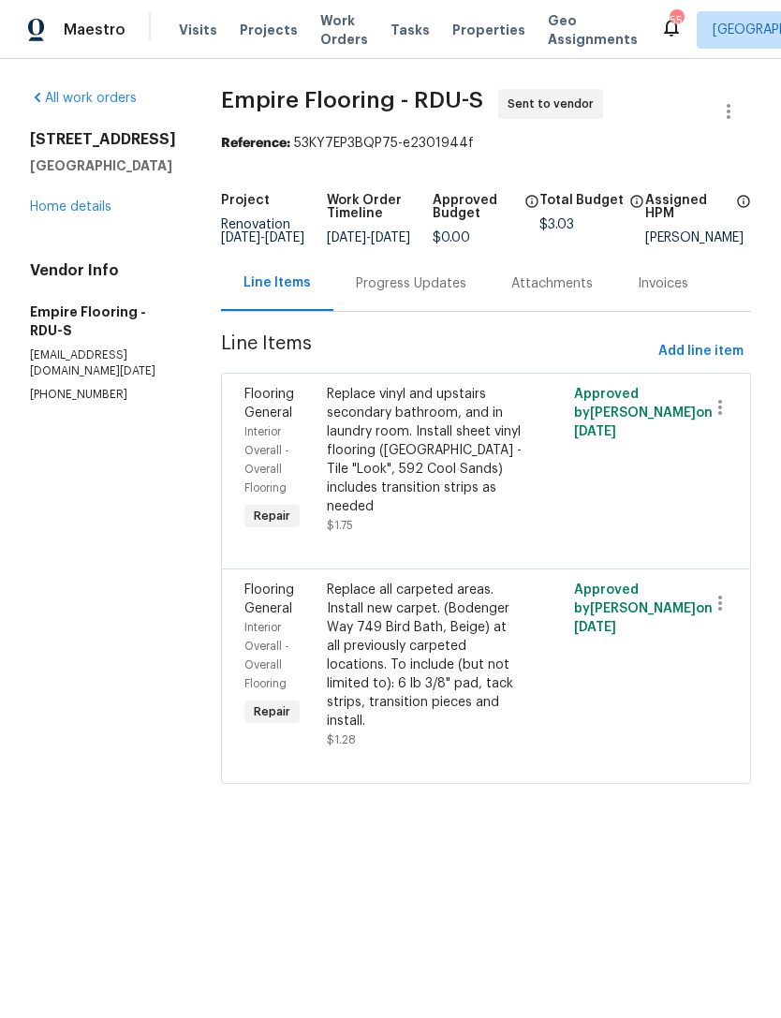
click at [69, 185] on div "7200 Ridgeline Dr Raleigh, NC 27613 Home details" at bounding box center [103, 173] width 146 height 86
click at [62, 211] on link "Home details" at bounding box center [70, 206] width 81 height 13
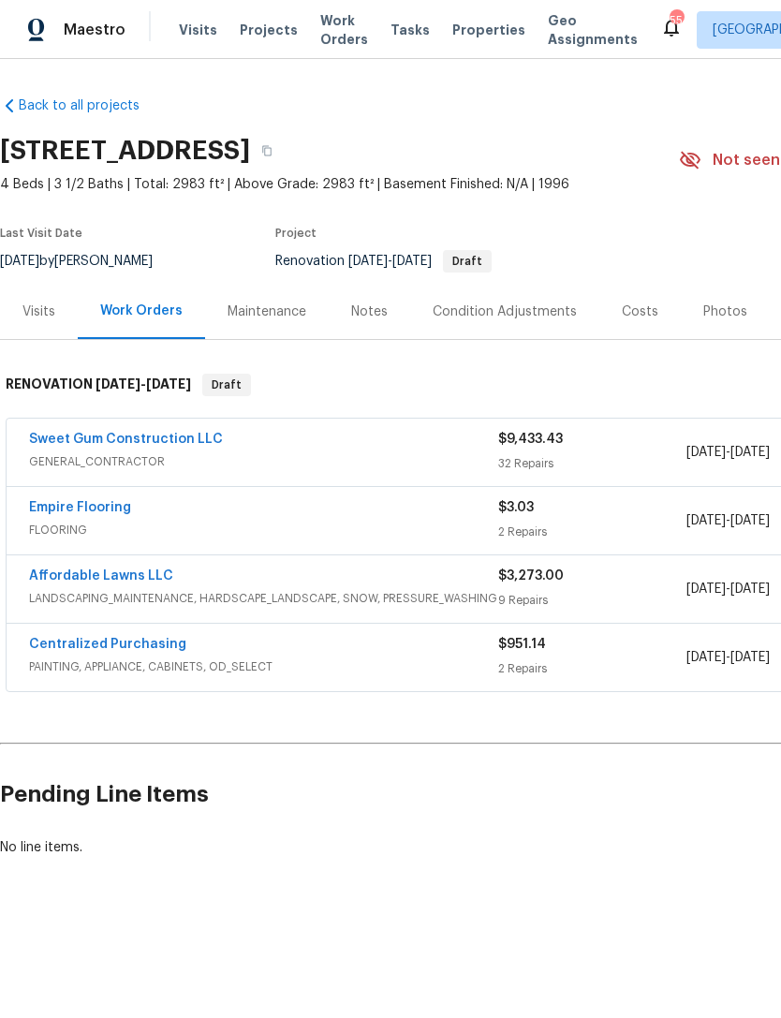
click at [370, 331] on div "Notes" at bounding box center [369, 311] width 81 height 55
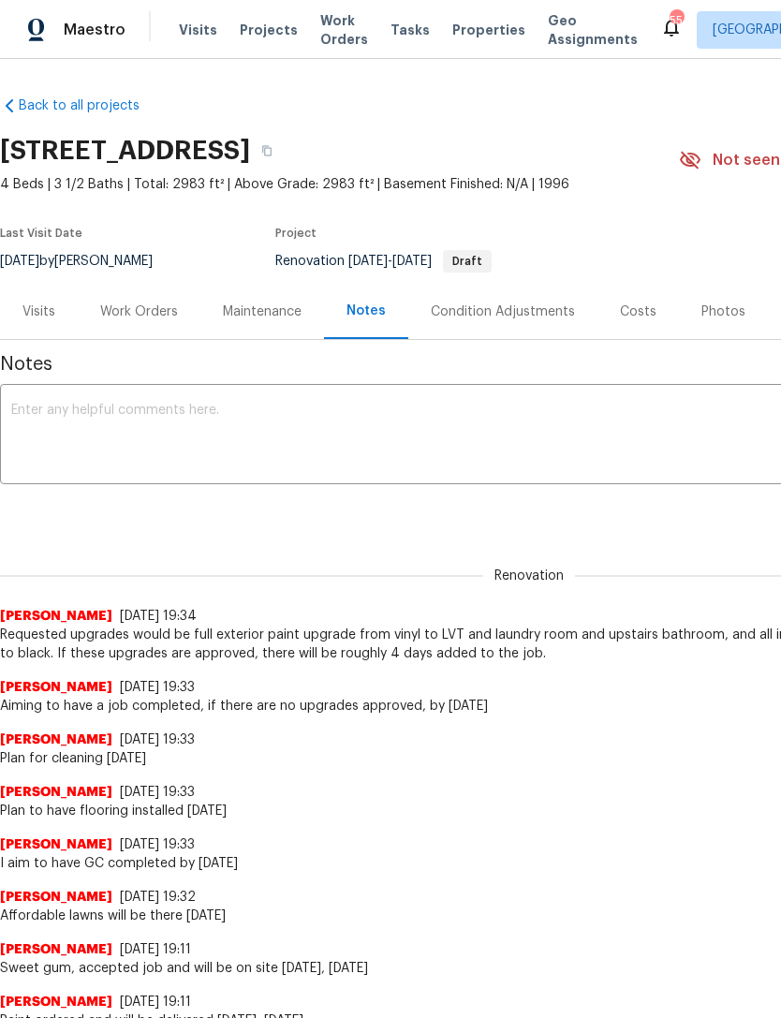
click at [114, 309] on div "Work Orders" at bounding box center [139, 311] width 78 height 19
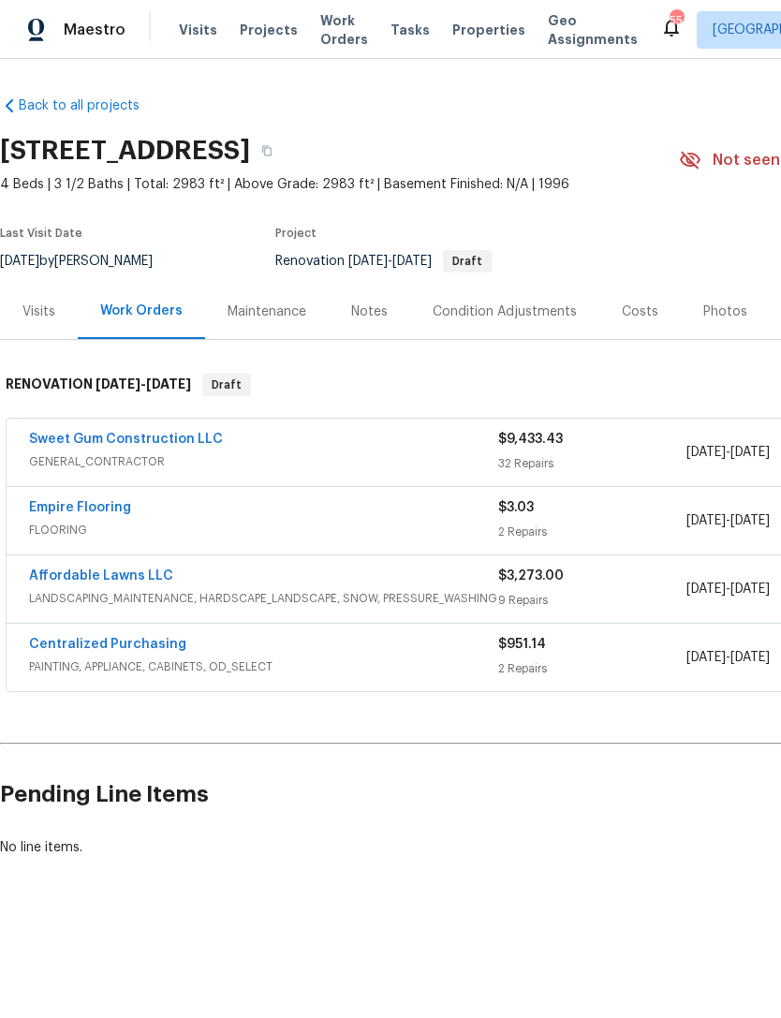
click at [49, 510] on link "Empire Flooring" at bounding box center [80, 507] width 102 height 13
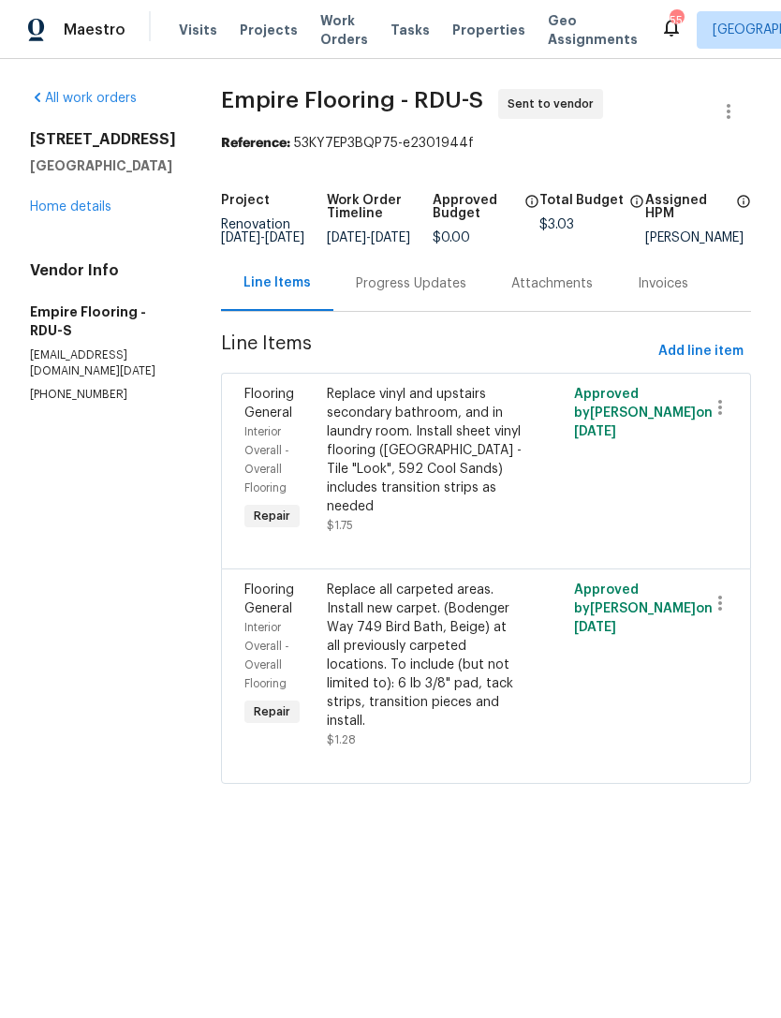
click at [413, 293] on div "Progress Updates" at bounding box center [411, 283] width 110 height 19
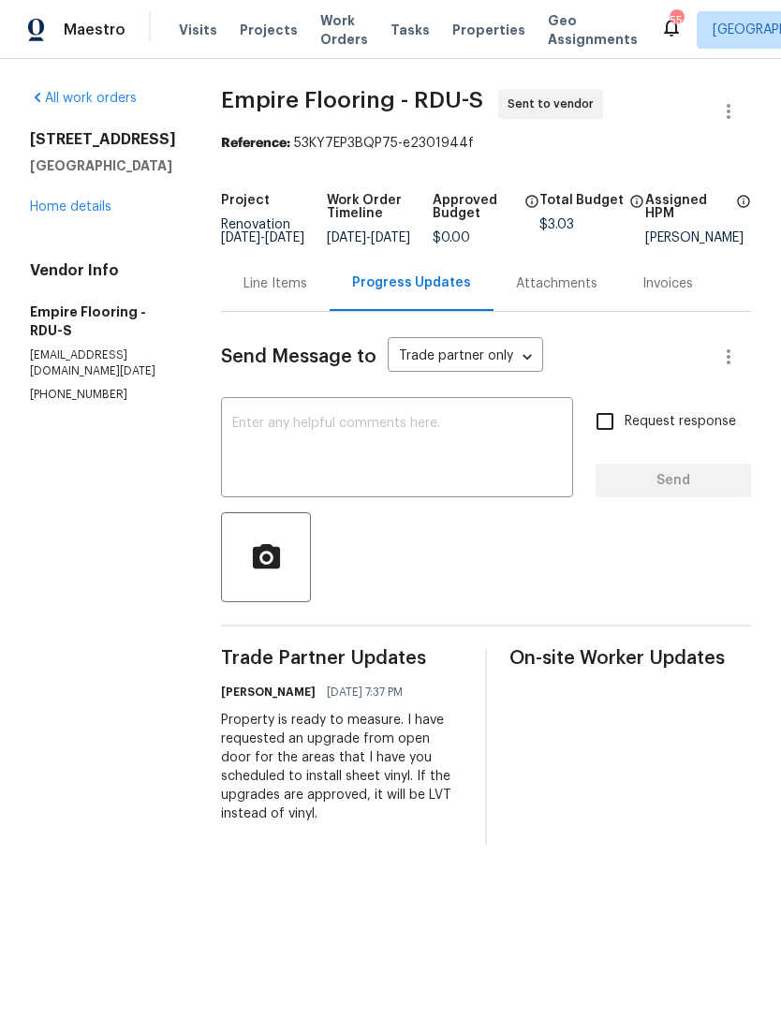
click at [475, 471] on textarea at bounding box center [397, 450] width 330 height 66
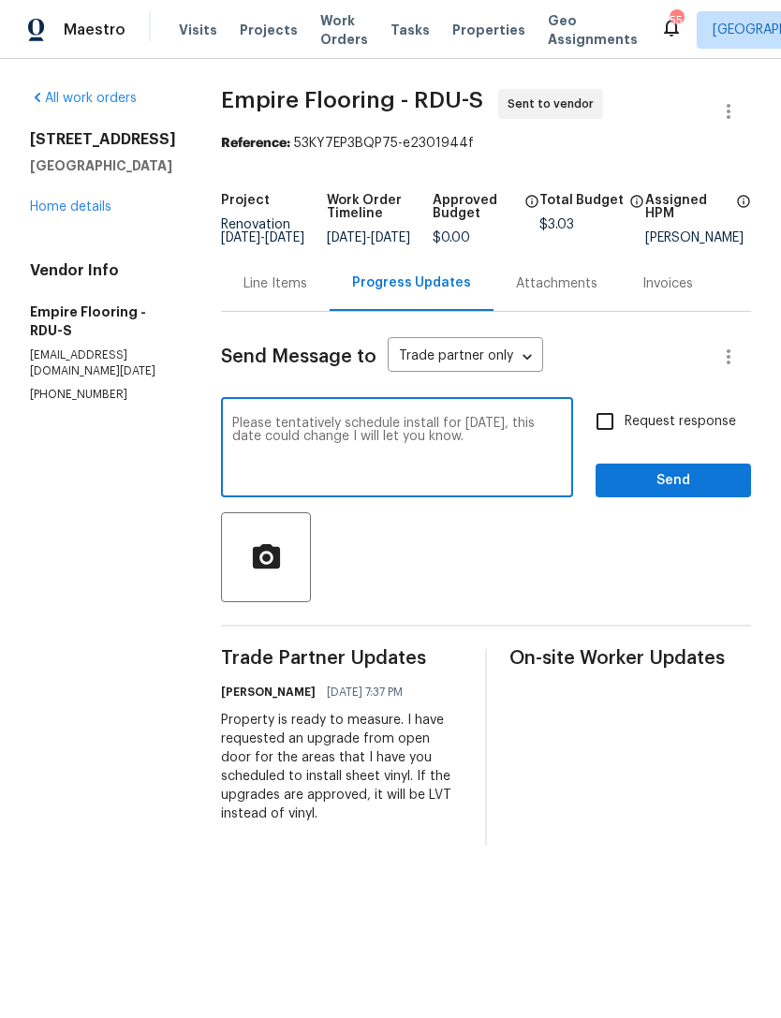
type textarea "Please tentatively schedule install for Friday, October 10, this date could cha…"
click at [611, 436] on input "Request response" at bounding box center [604, 421] width 39 height 39
checkbox input "true"
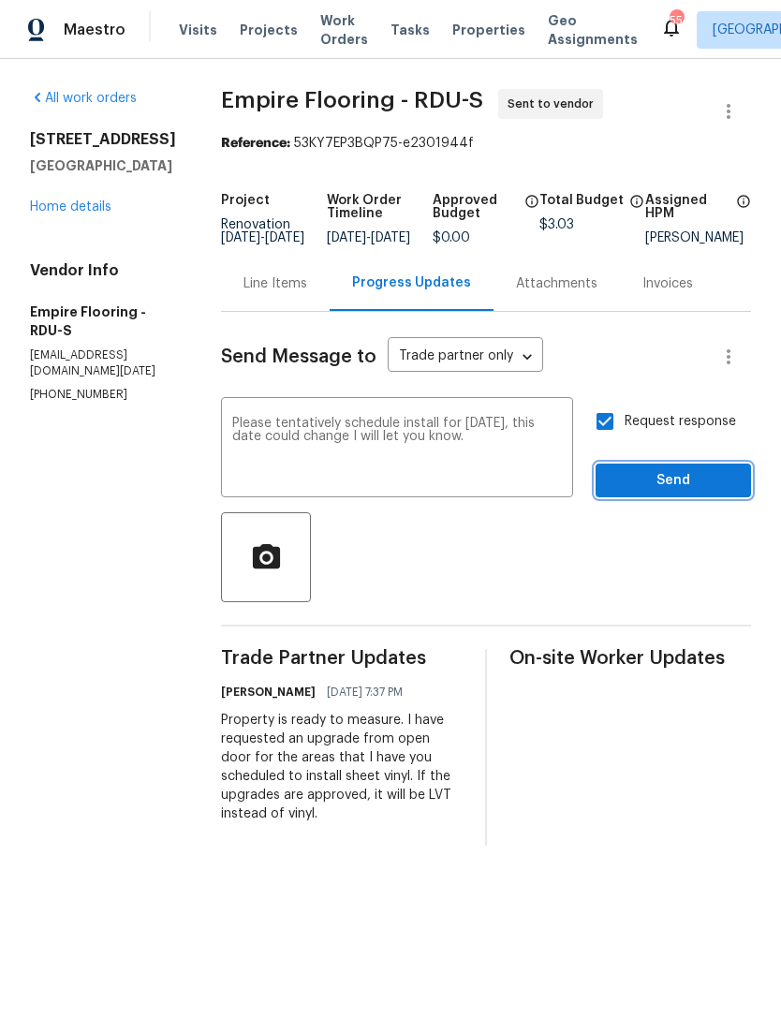
click at [667, 487] on span "Send" at bounding box center [672, 480] width 125 height 23
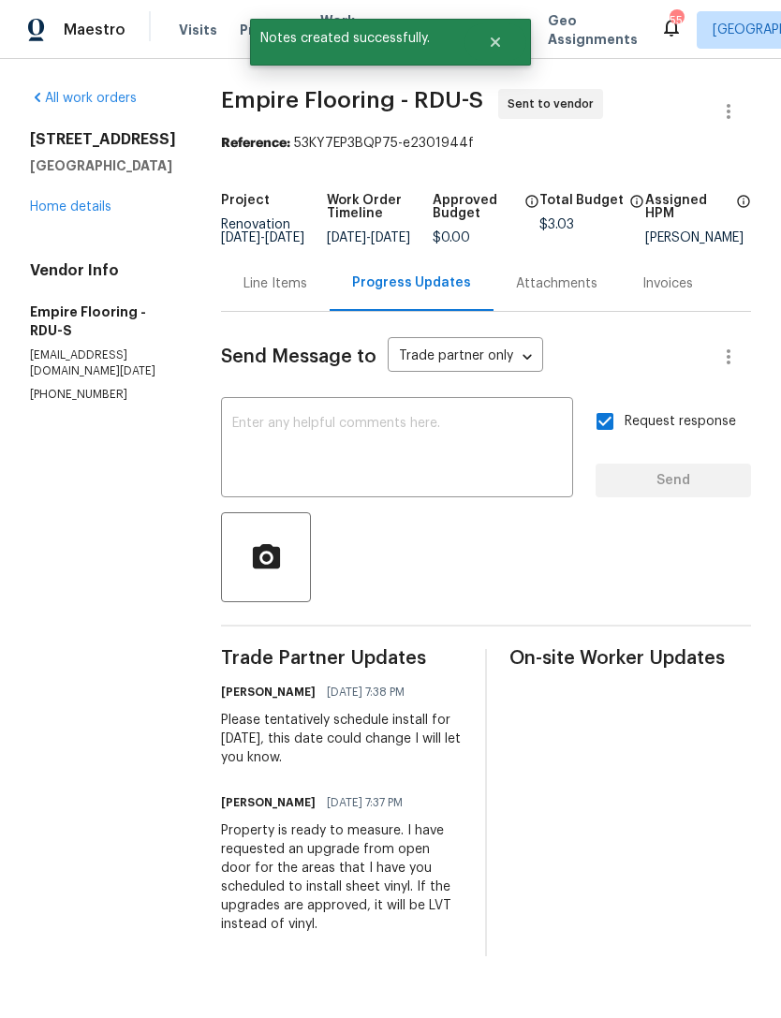
click at [55, 210] on link "Home details" at bounding box center [70, 206] width 81 height 13
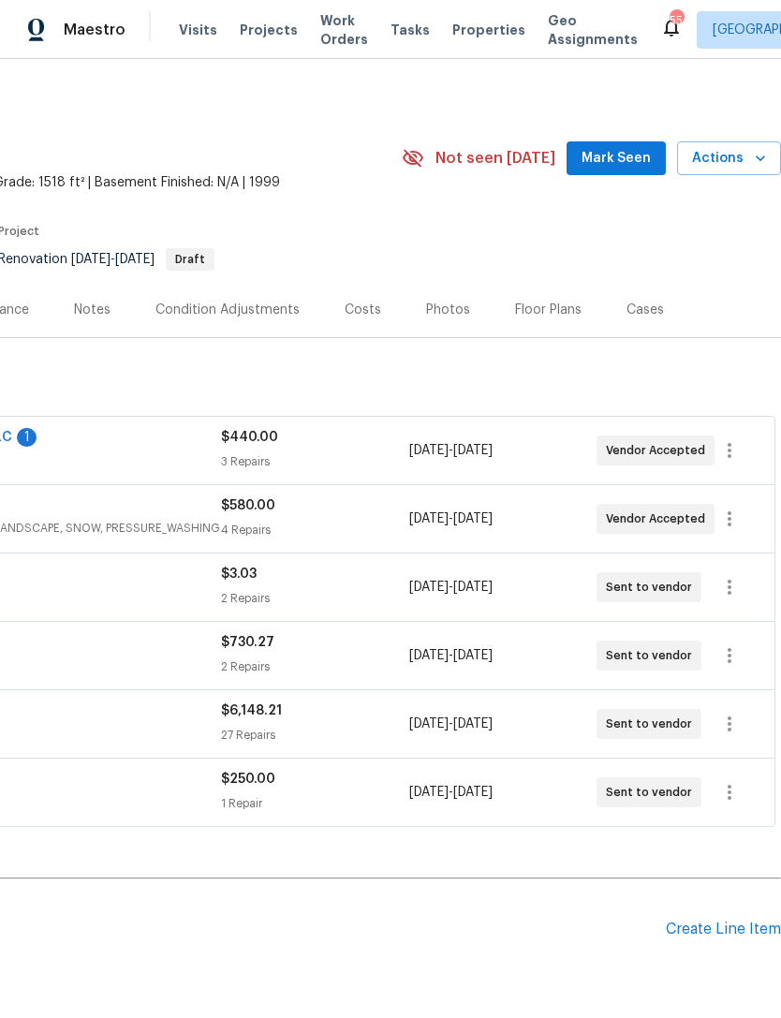
scroll to position [2, 277]
click at [727, 731] on icon "button" at bounding box center [729, 724] width 22 height 22
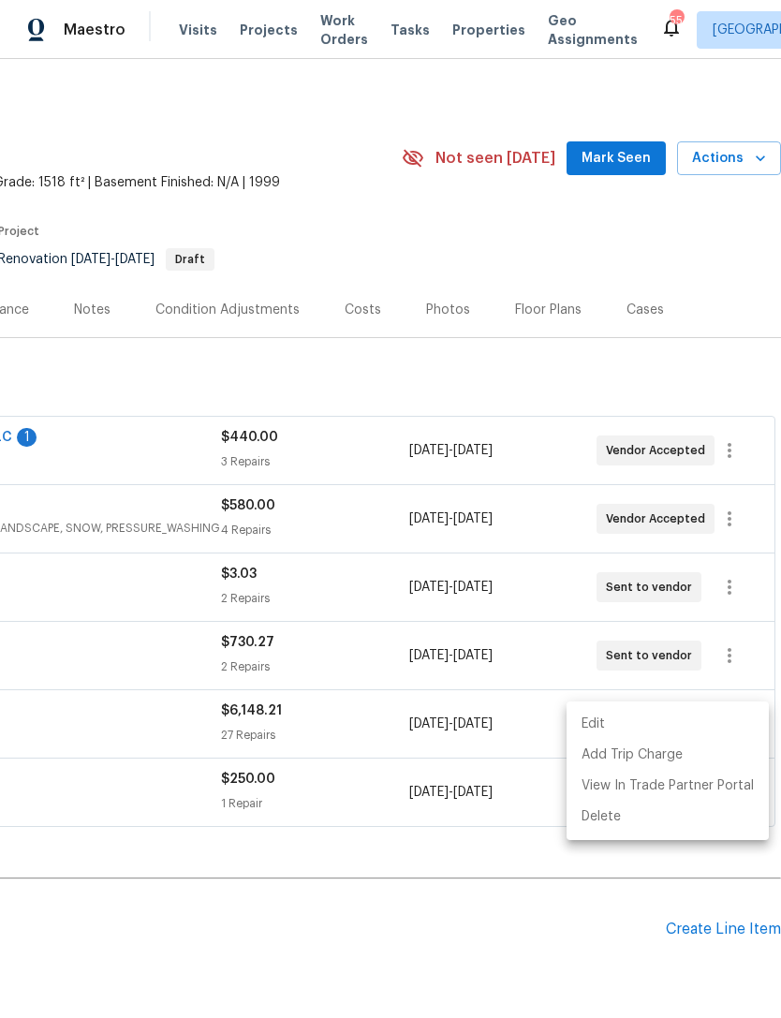
click at [709, 732] on li "Edit" at bounding box center [667, 724] width 202 height 31
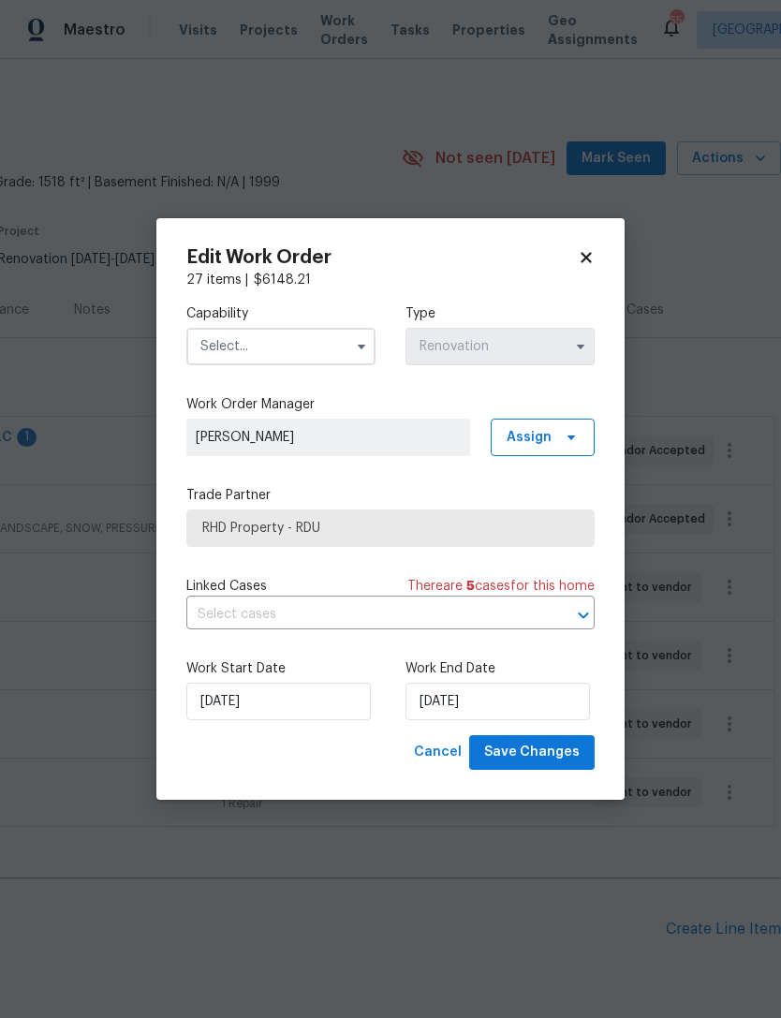
click at [587, 261] on icon at bounding box center [586, 257] width 17 height 17
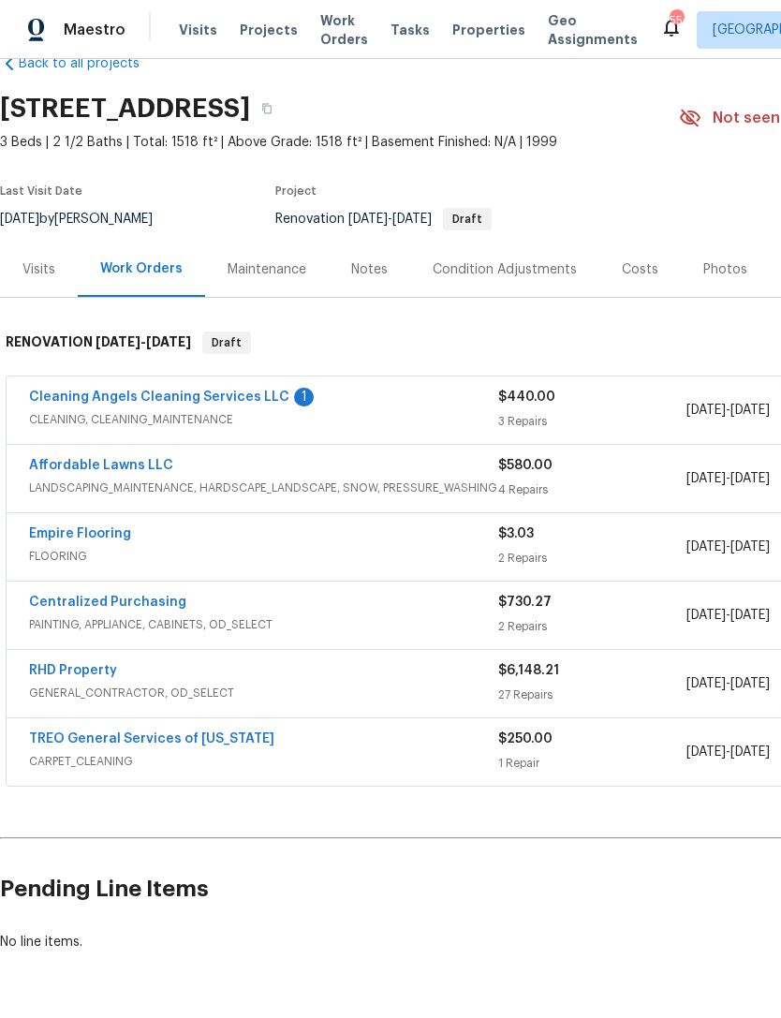
scroll to position [42, 0]
